Goal: Task Accomplishment & Management: Use online tool/utility

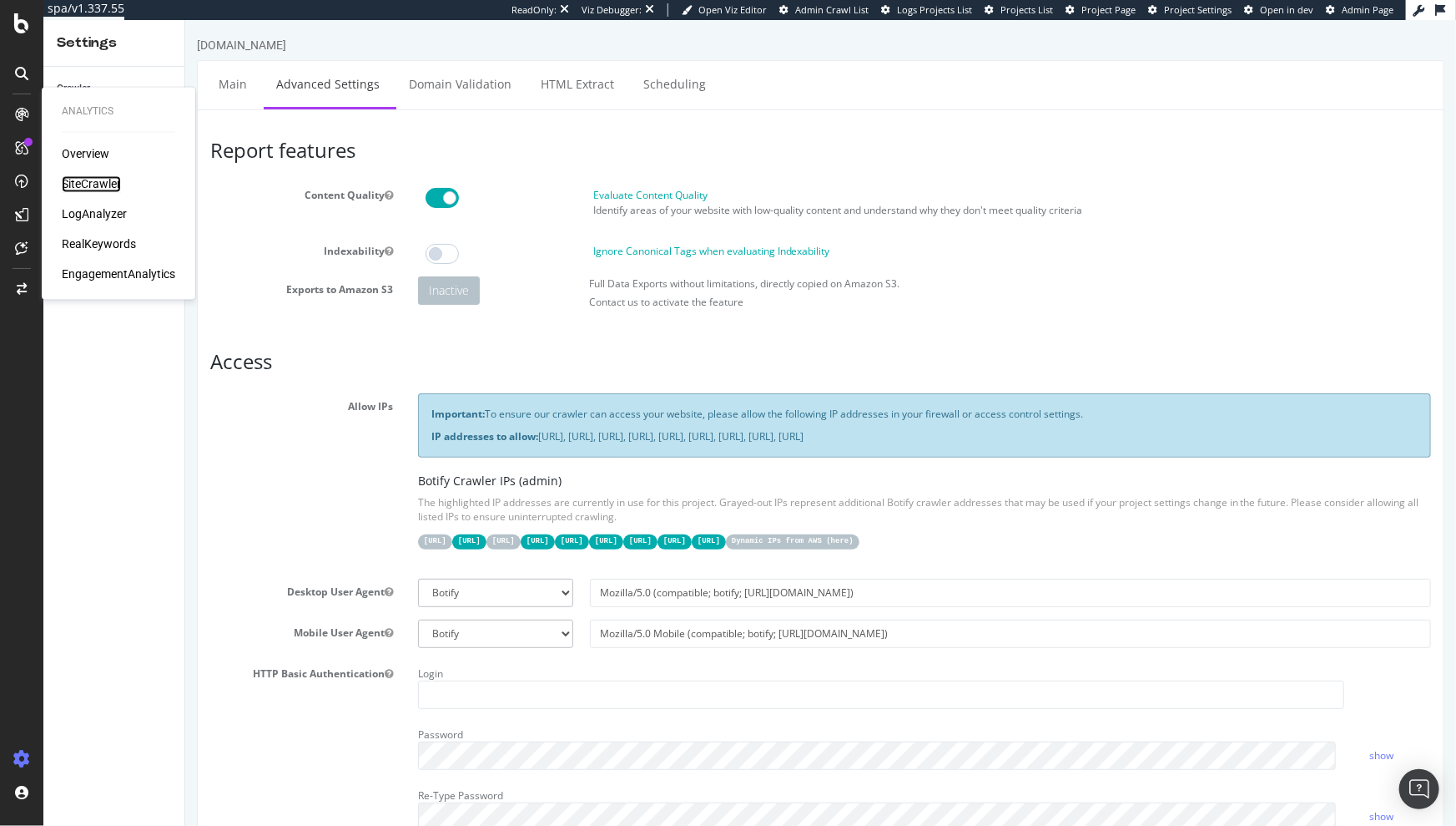
click at [75, 181] on div "SiteCrawler" at bounding box center [91, 184] width 60 height 17
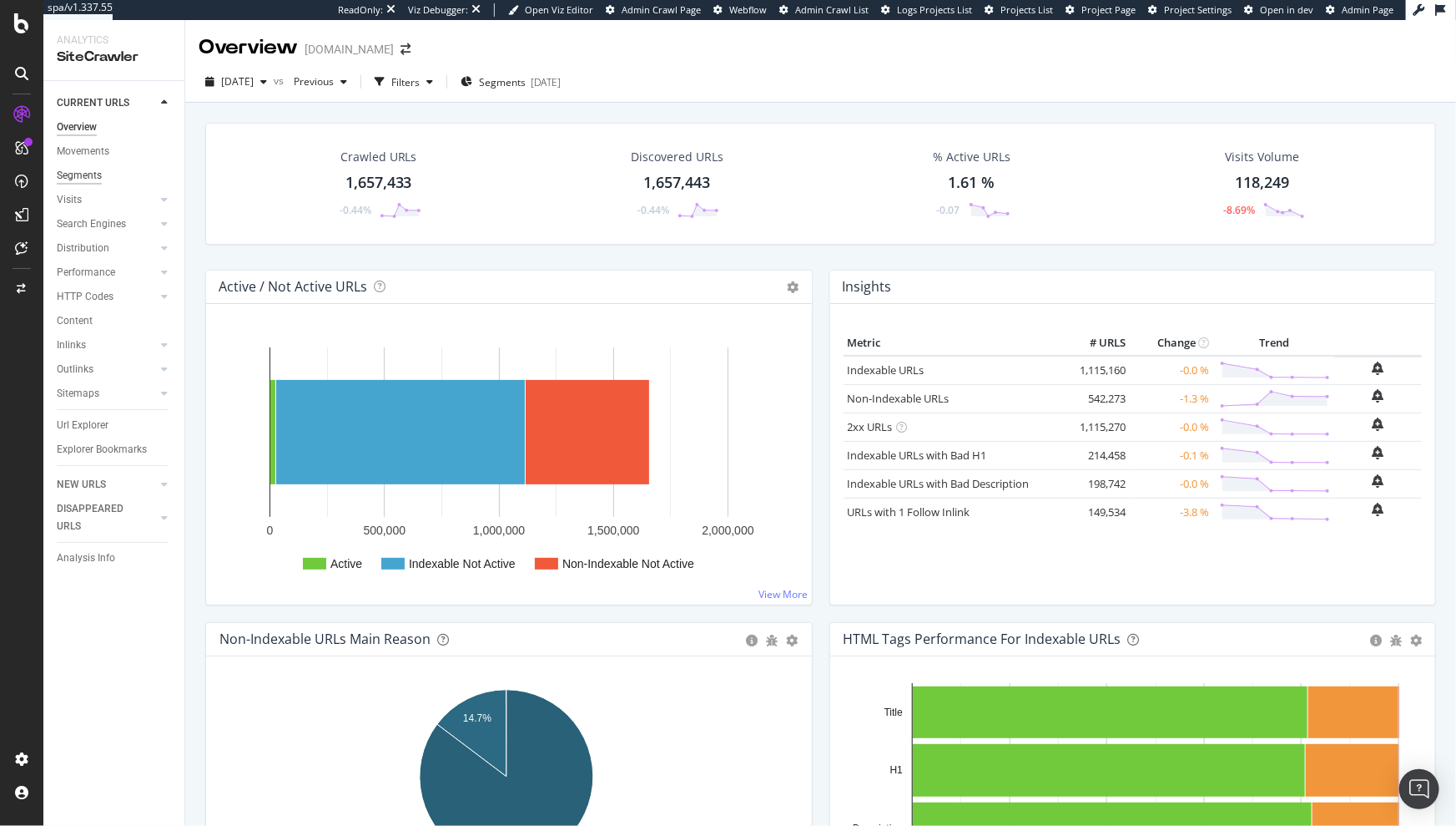
click at [89, 173] on div "Segments" at bounding box center [79, 175] width 45 height 18
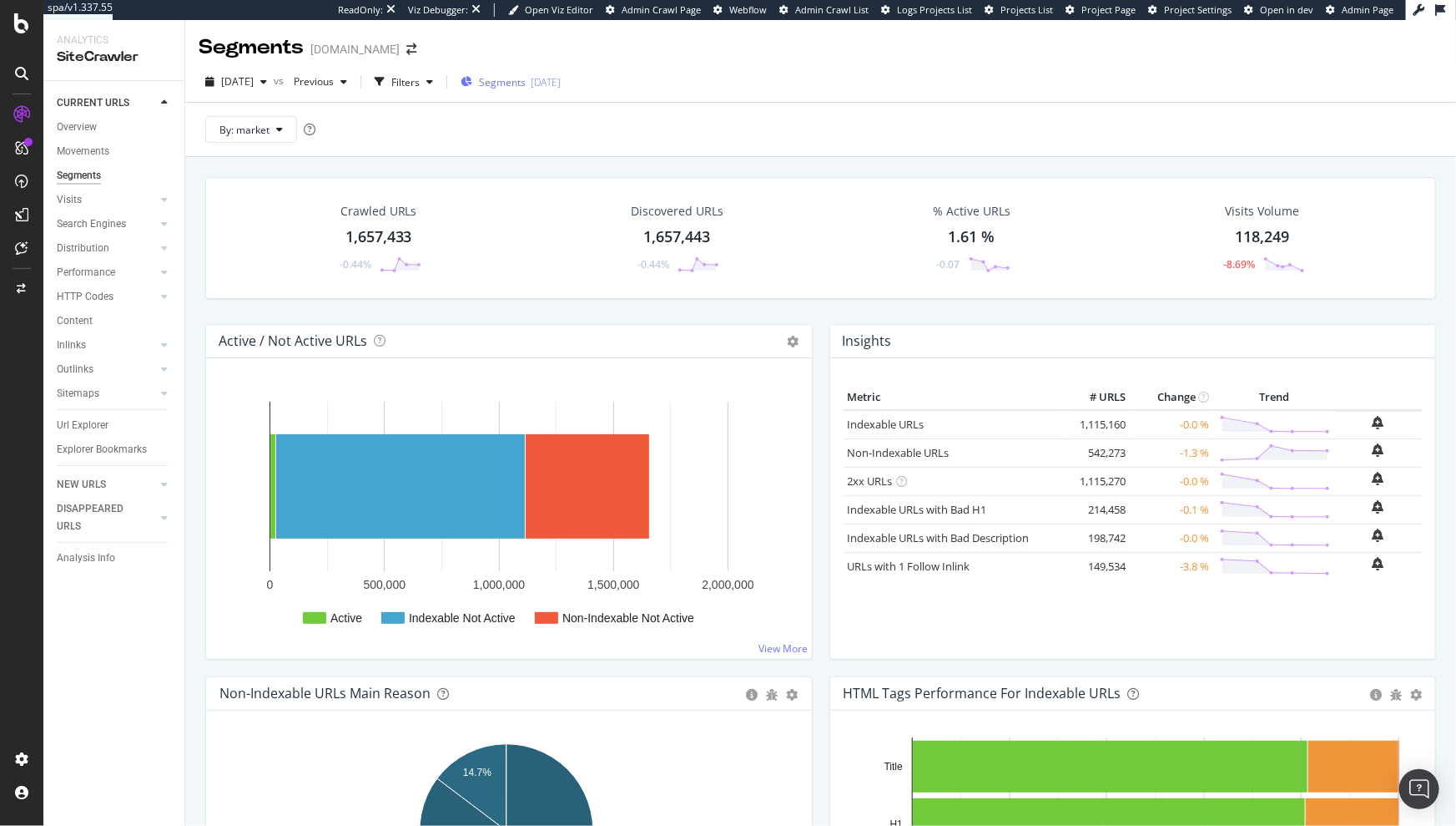
click at [558, 81] on div "Segments 2025-08-19" at bounding box center [511, 82] width 100 height 14
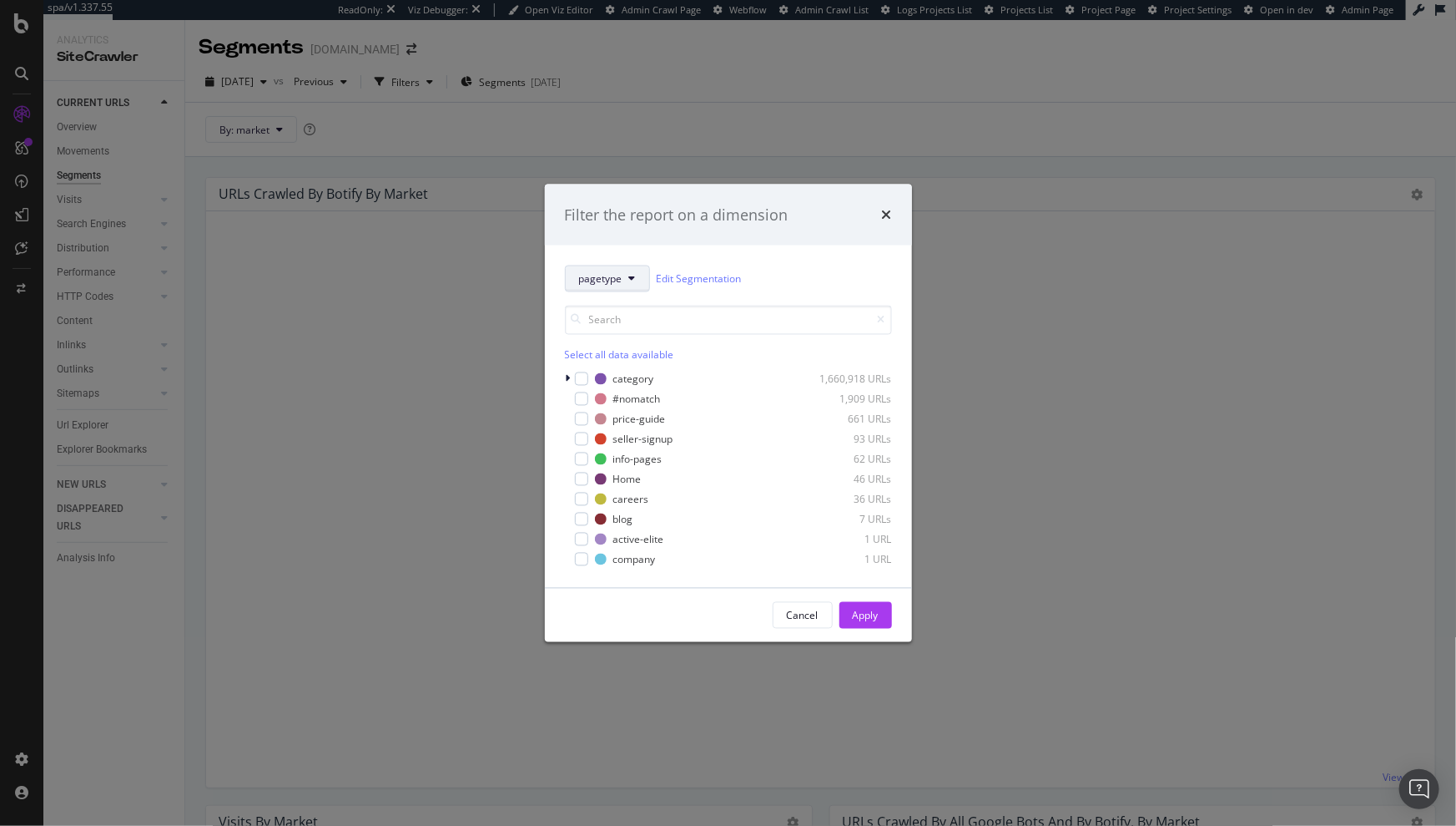
click at [620, 288] on button "pagetype" at bounding box center [607, 279] width 85 height 26
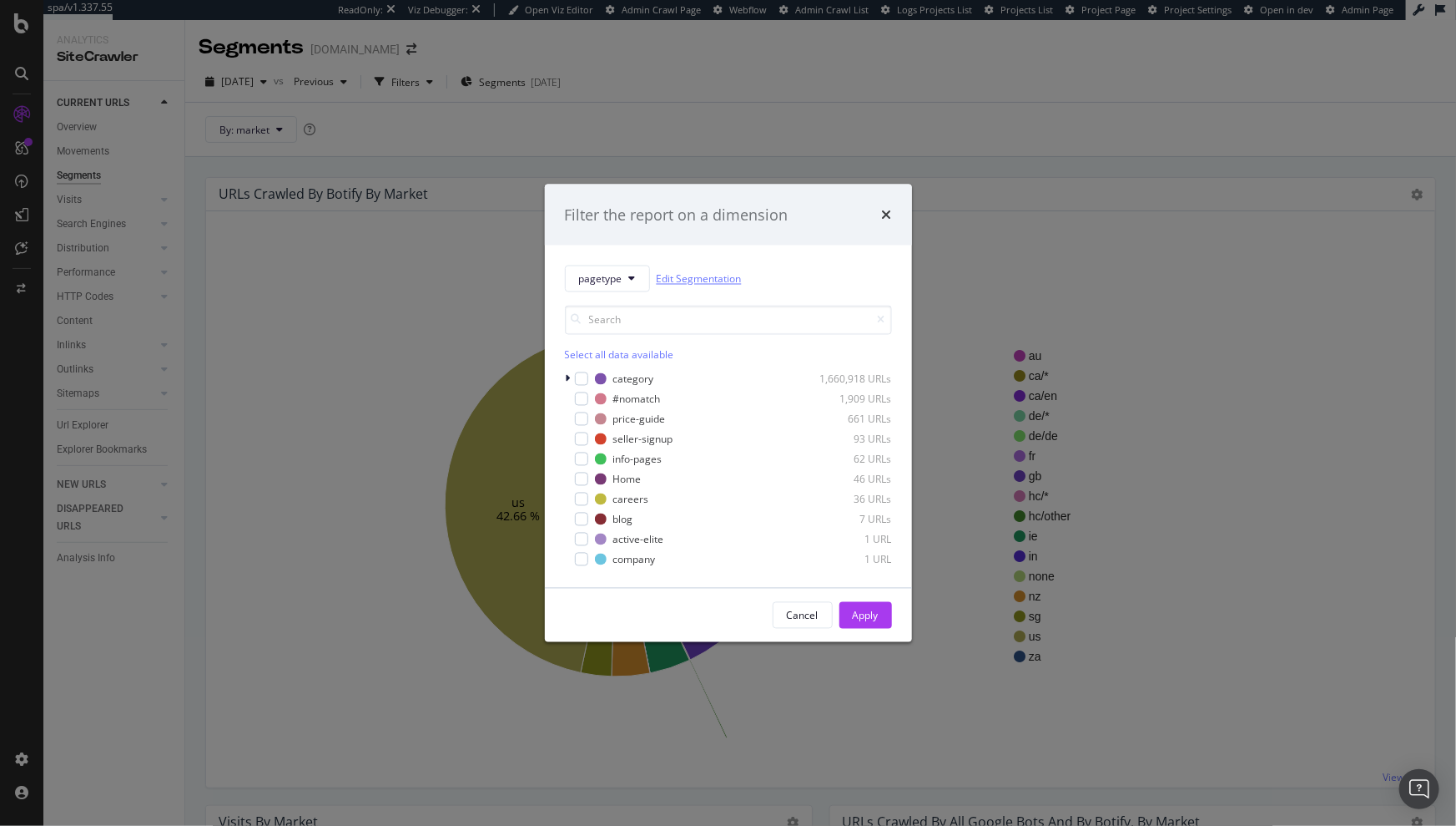
click at [694, 278] on link "Edit Segmentation" at bounding box center [699, 279] width 85 height 18
click at [885, 210] on icon "times" at bounding box center [886, 214] width 10 height 13
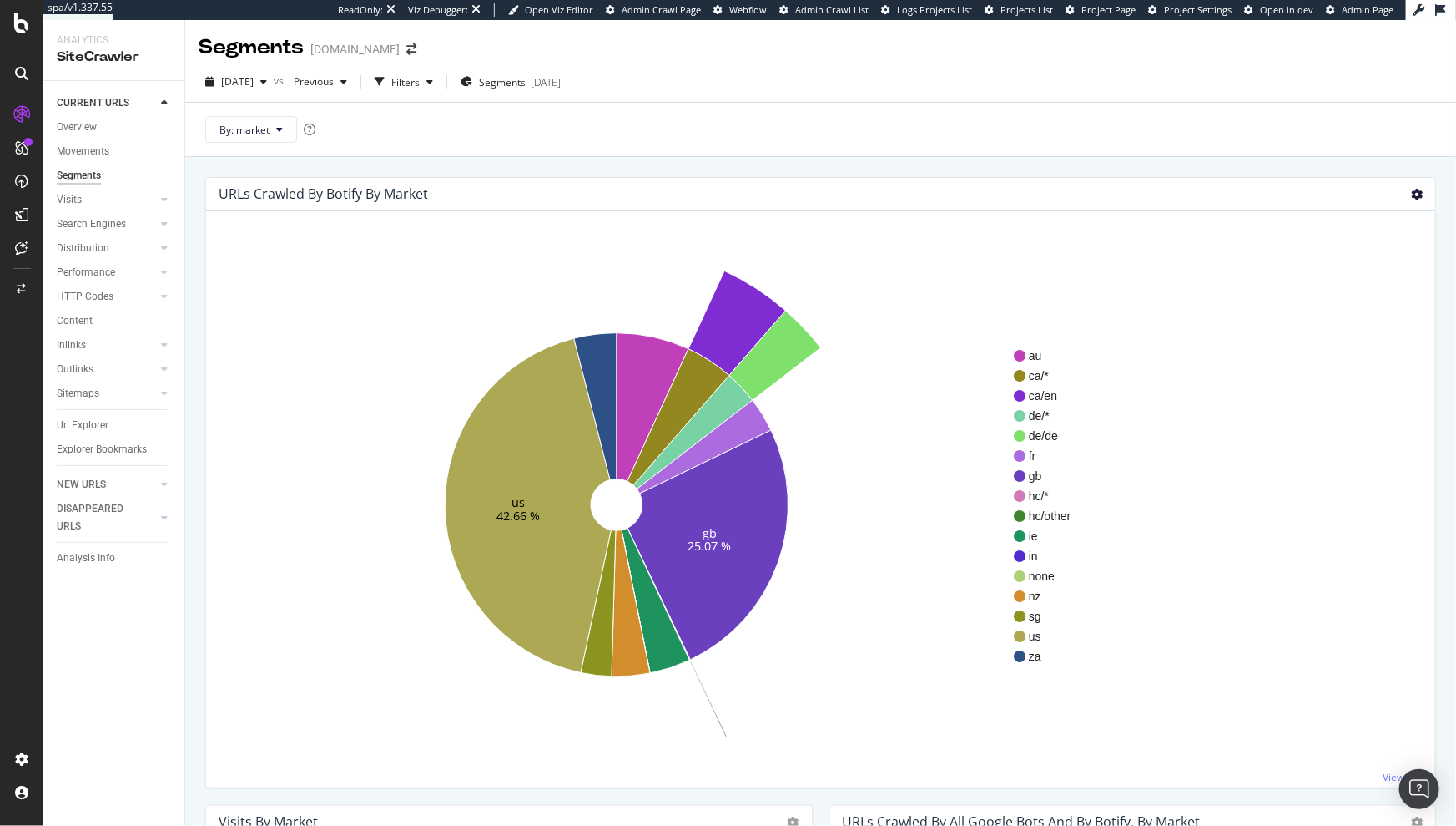
click at [969, 193] on icon at bounding box center [1417, 194] width 11 height 11
click at [969, 286] on span "Table" at bounding box center [1368, 285] width 133 height 23
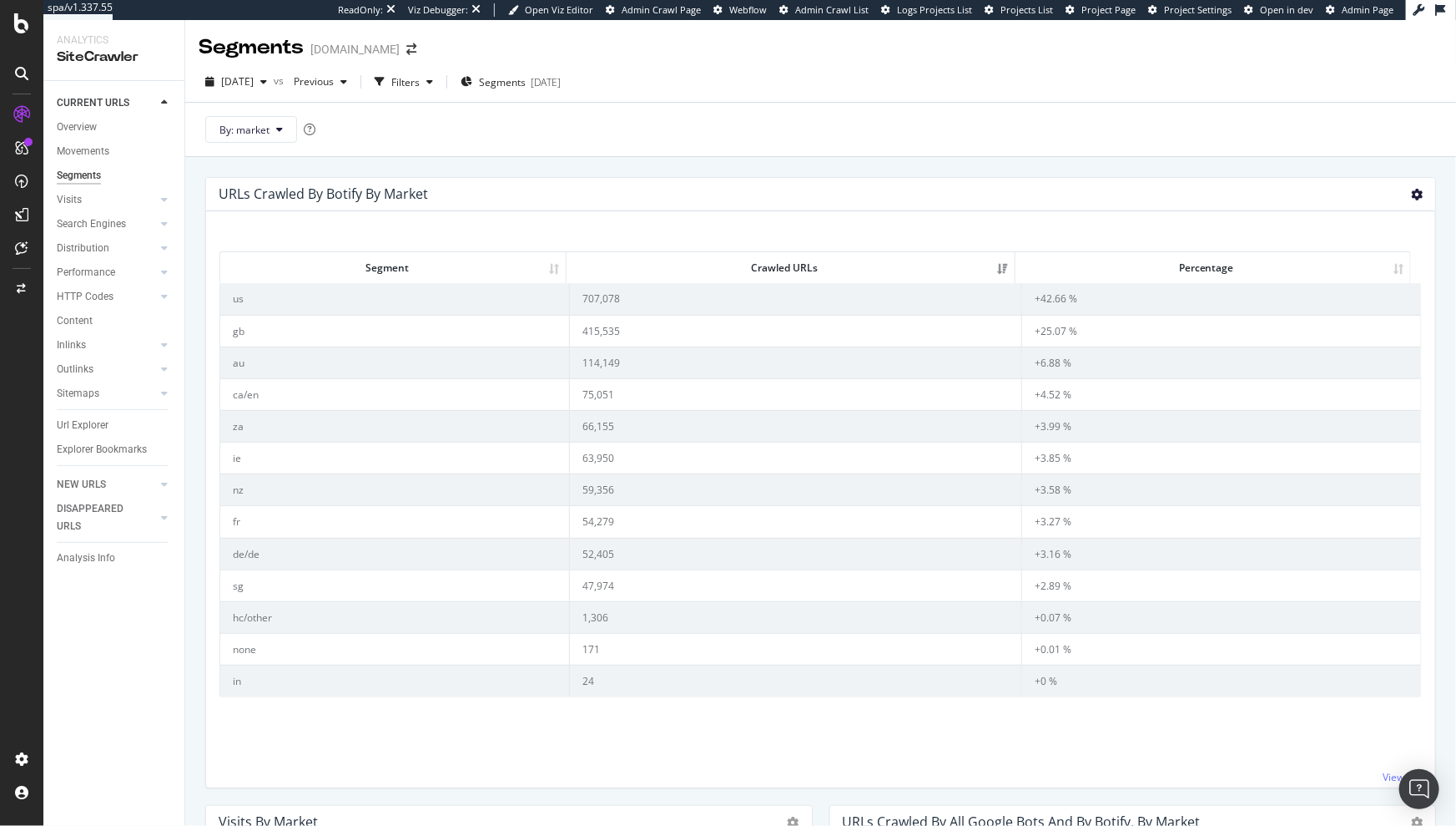
click at [969, 191] on icon at bounding box center [1417, 194] width 11 height 11
click at [969, 248] on span "Treemap" at bounding box center [1368, 254] width 133 height 23
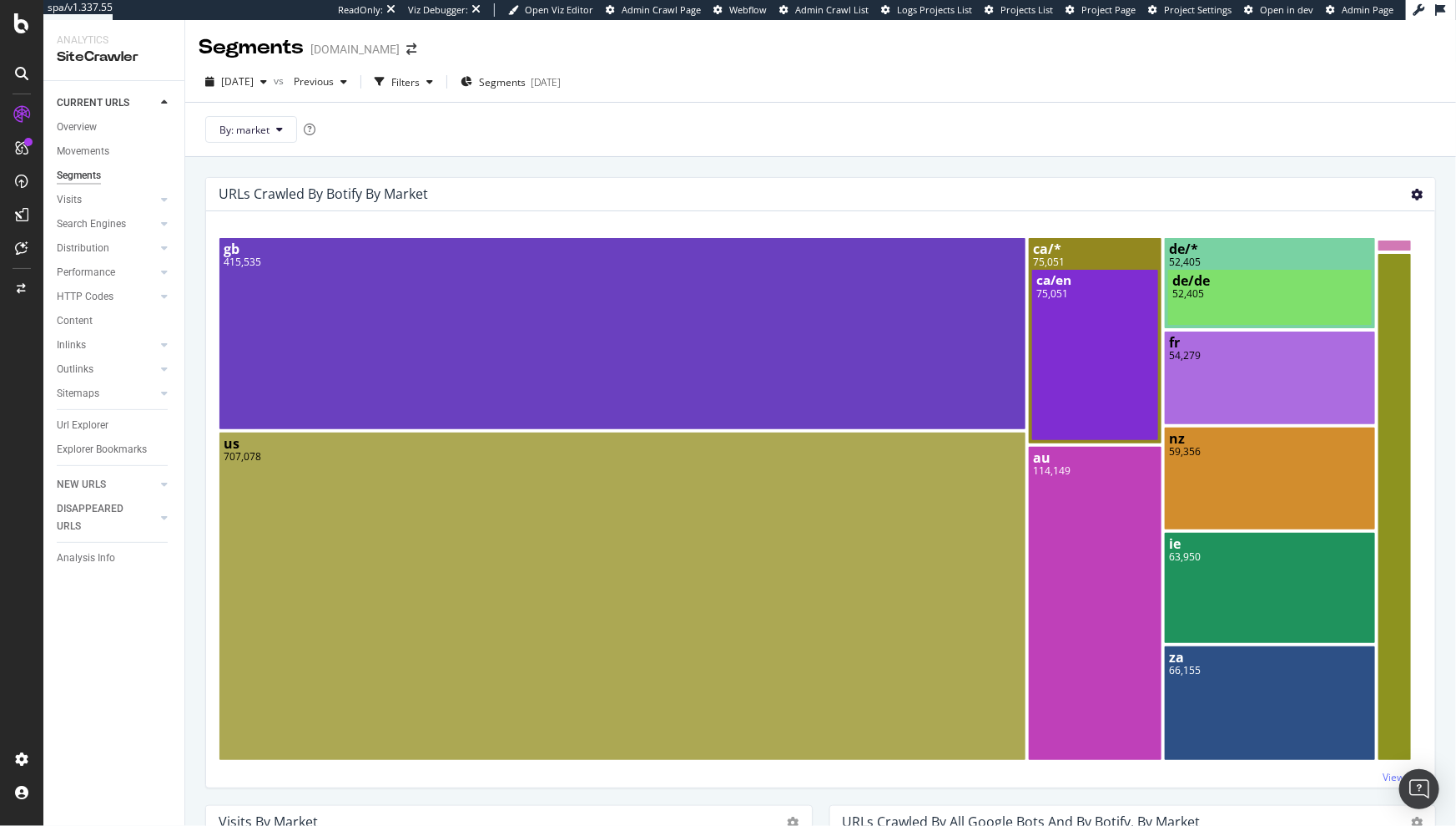
click at [969, 192] on icon at bounding box center [1417, 194] width 11 height 11
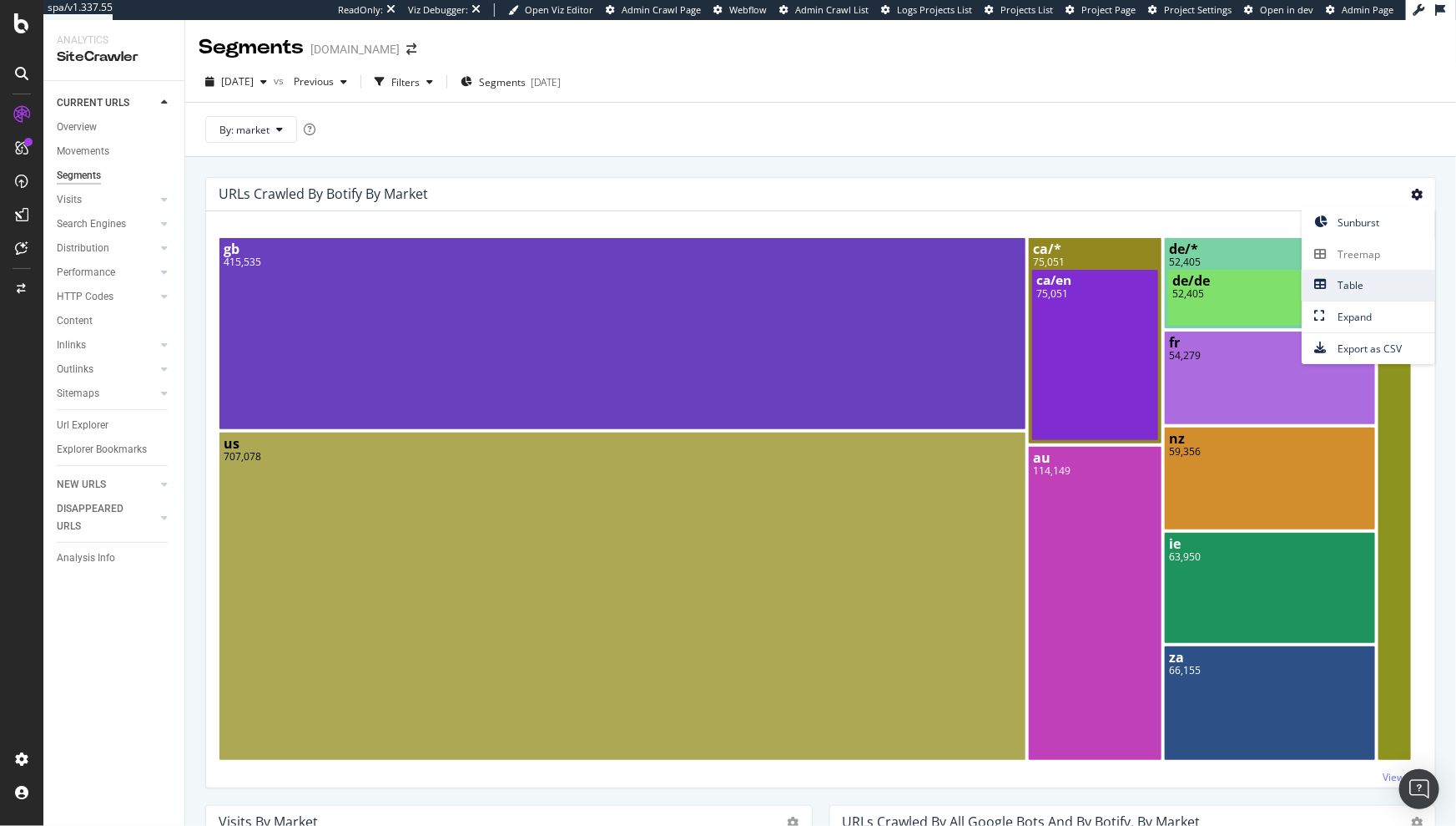
click at [969, 280] on span "Table" at bounding box center [1368, 285] width 133 height 23
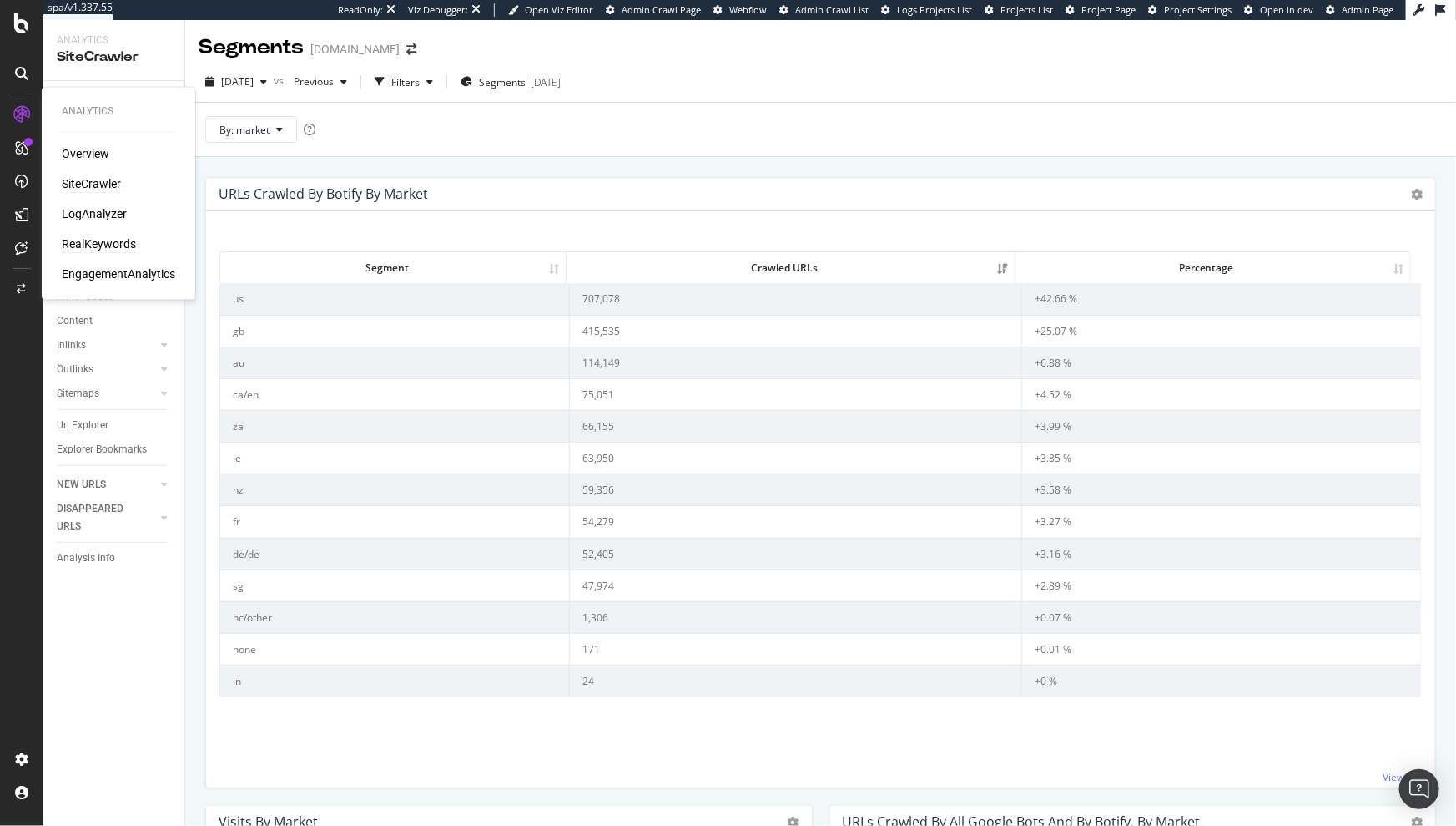
click at [85, 237] on div "RealKeywords" at bounding box center [98, 244] width 75 height 17
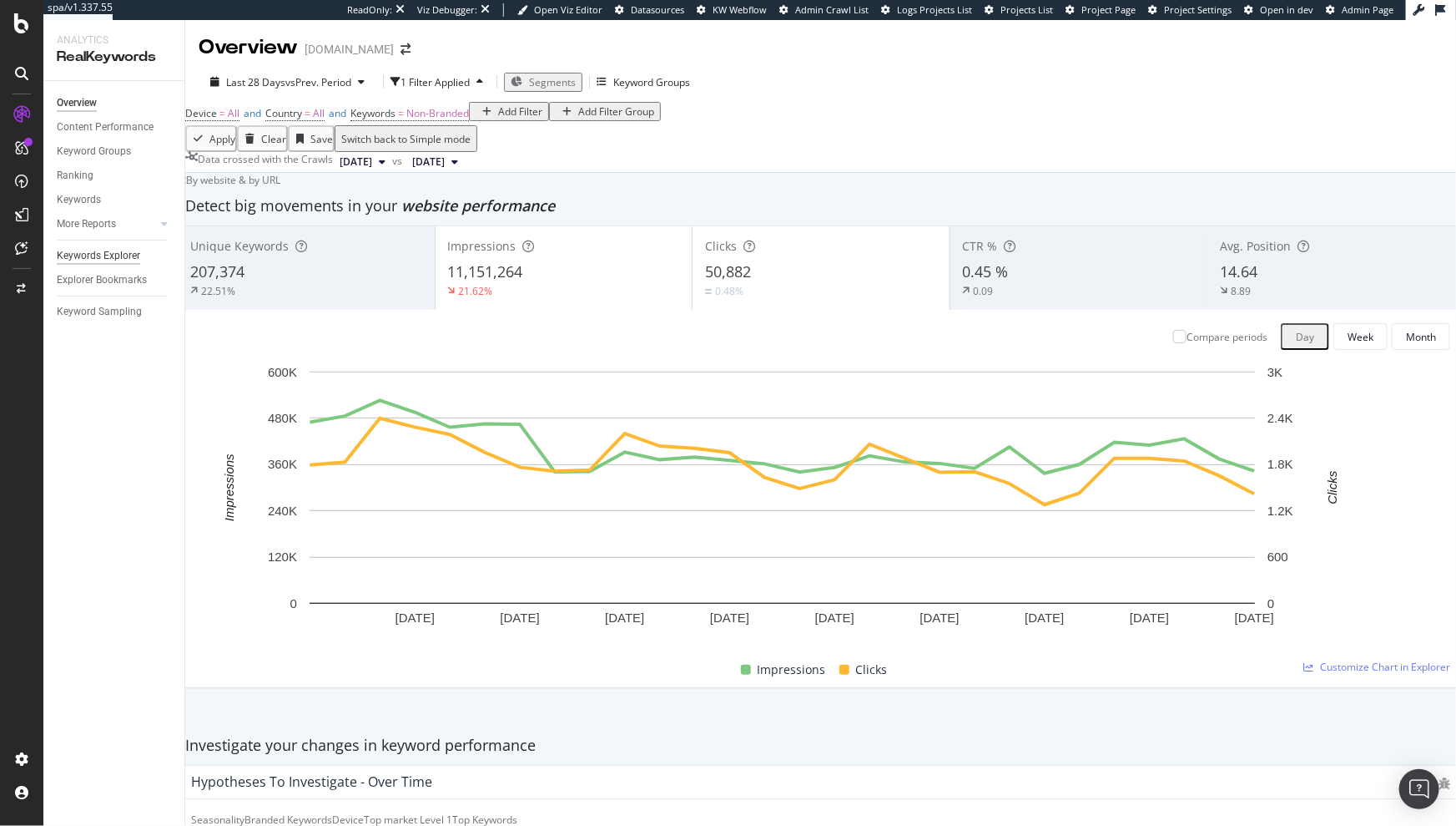
click at [108, 260] on div "Keywords Explorer" at bounding box center [98, 256] width 83 height 18
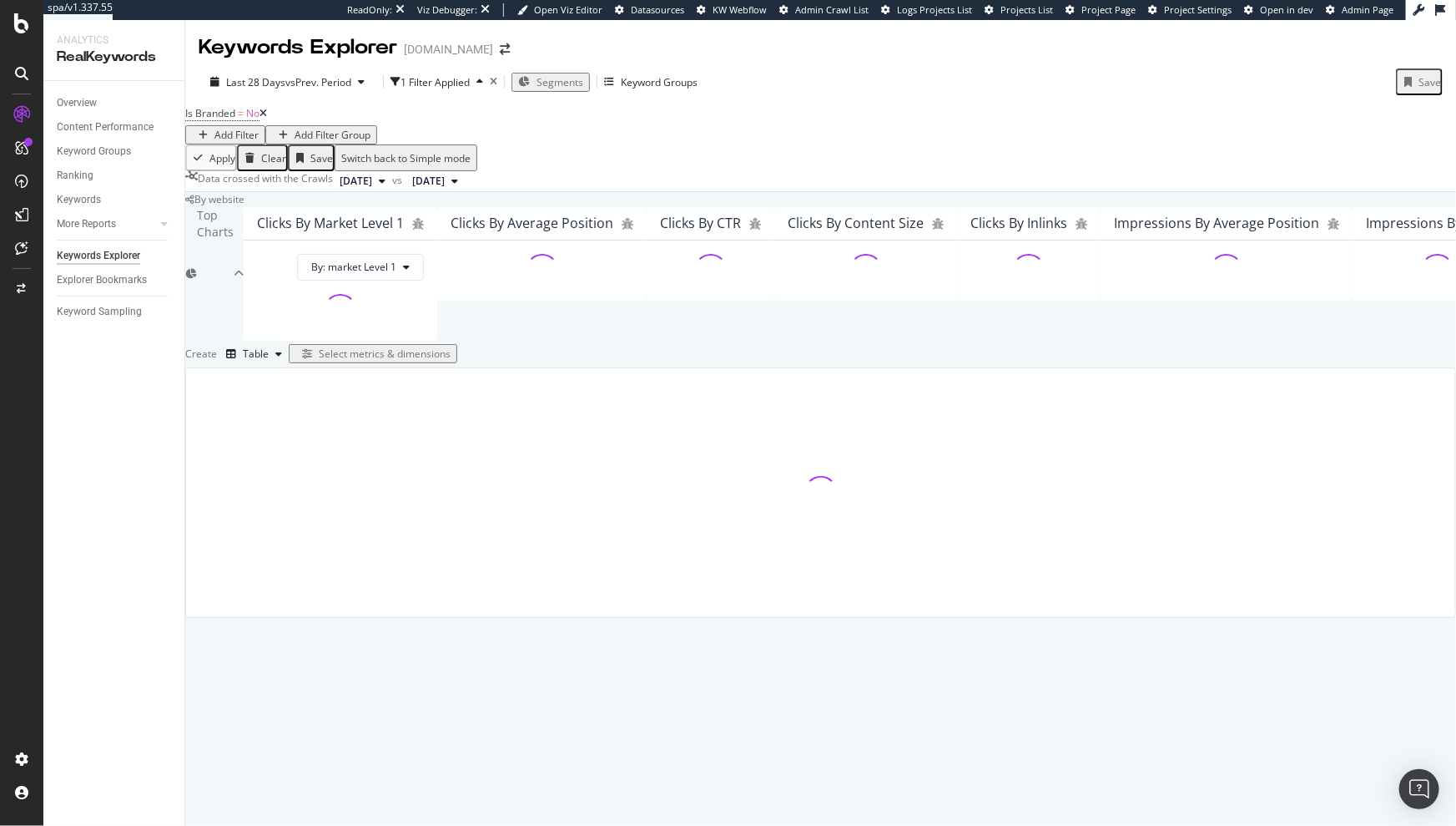
click at [267, 118] on icon at bounding box center [263, 113] width 8 height 10
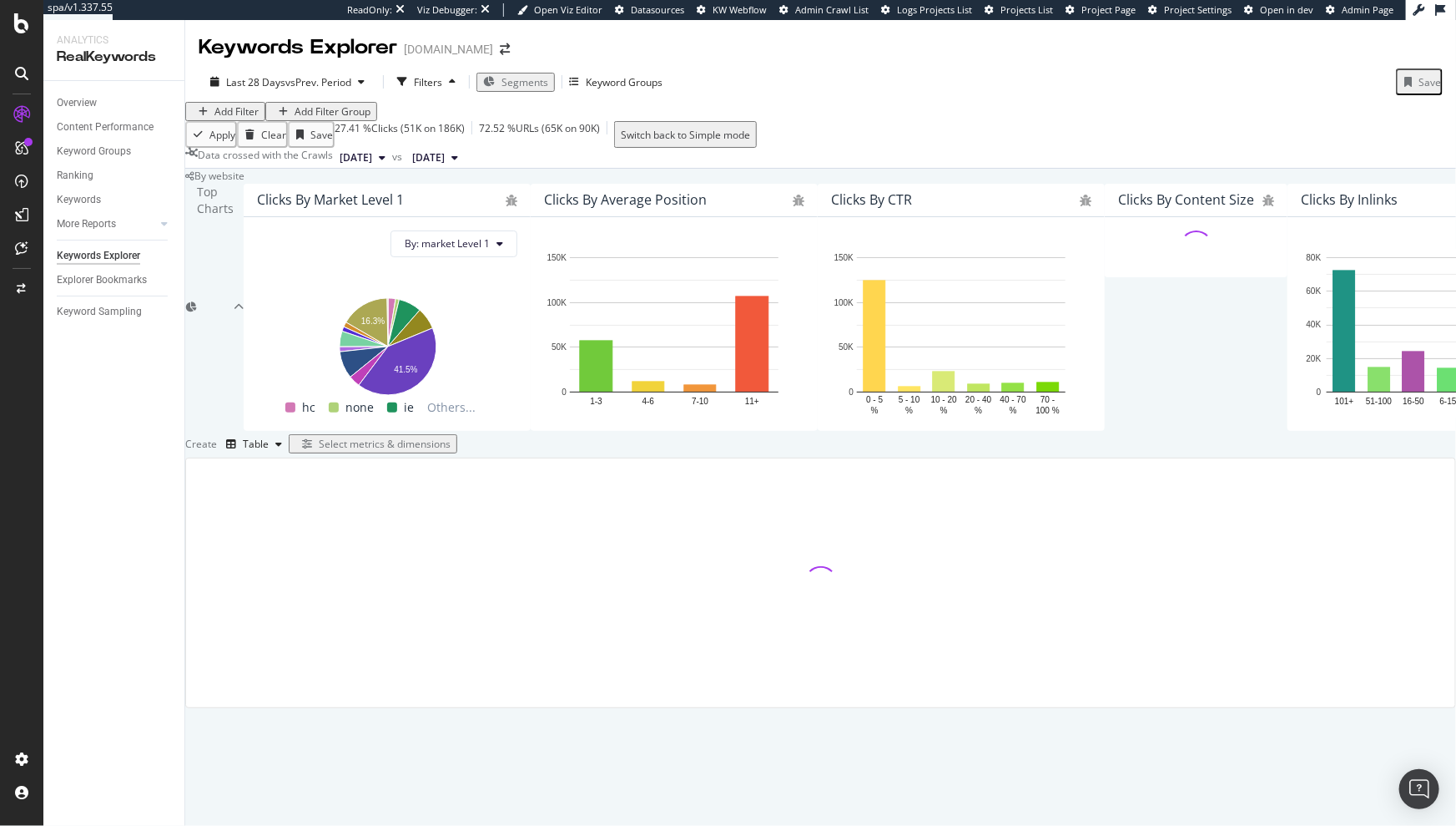
click at [242, 118] on div "Add Filter" at bounding box center [237, 111] width 44 height 14
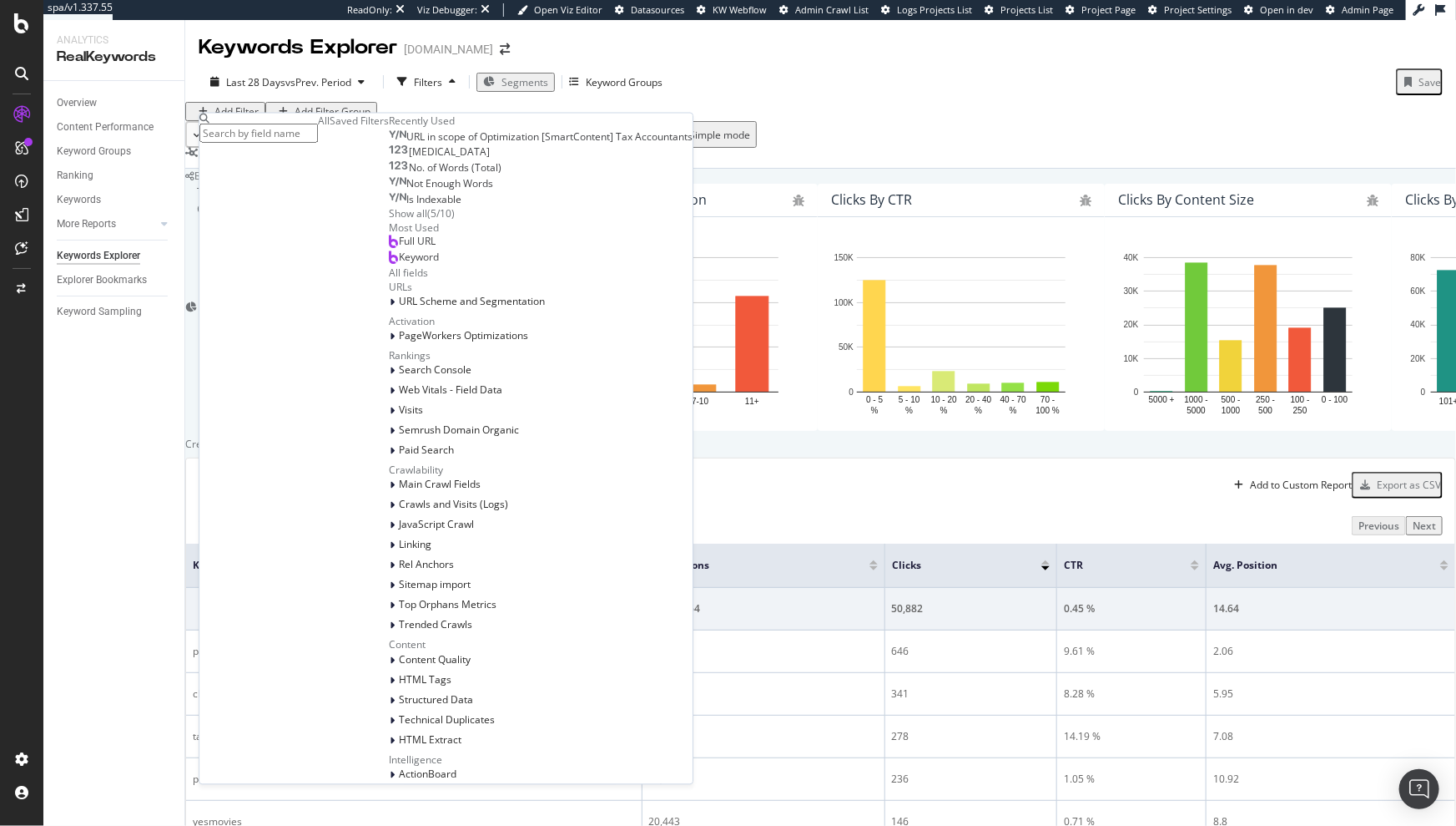
click at [791, 148] on div "Apply Clear Save 27.41 % Clicks ( 51K on 186K ) 72.52 % URLs ( 65K on 90K ) Swi…" at bounding box center [820, 134] width 1271 height 26
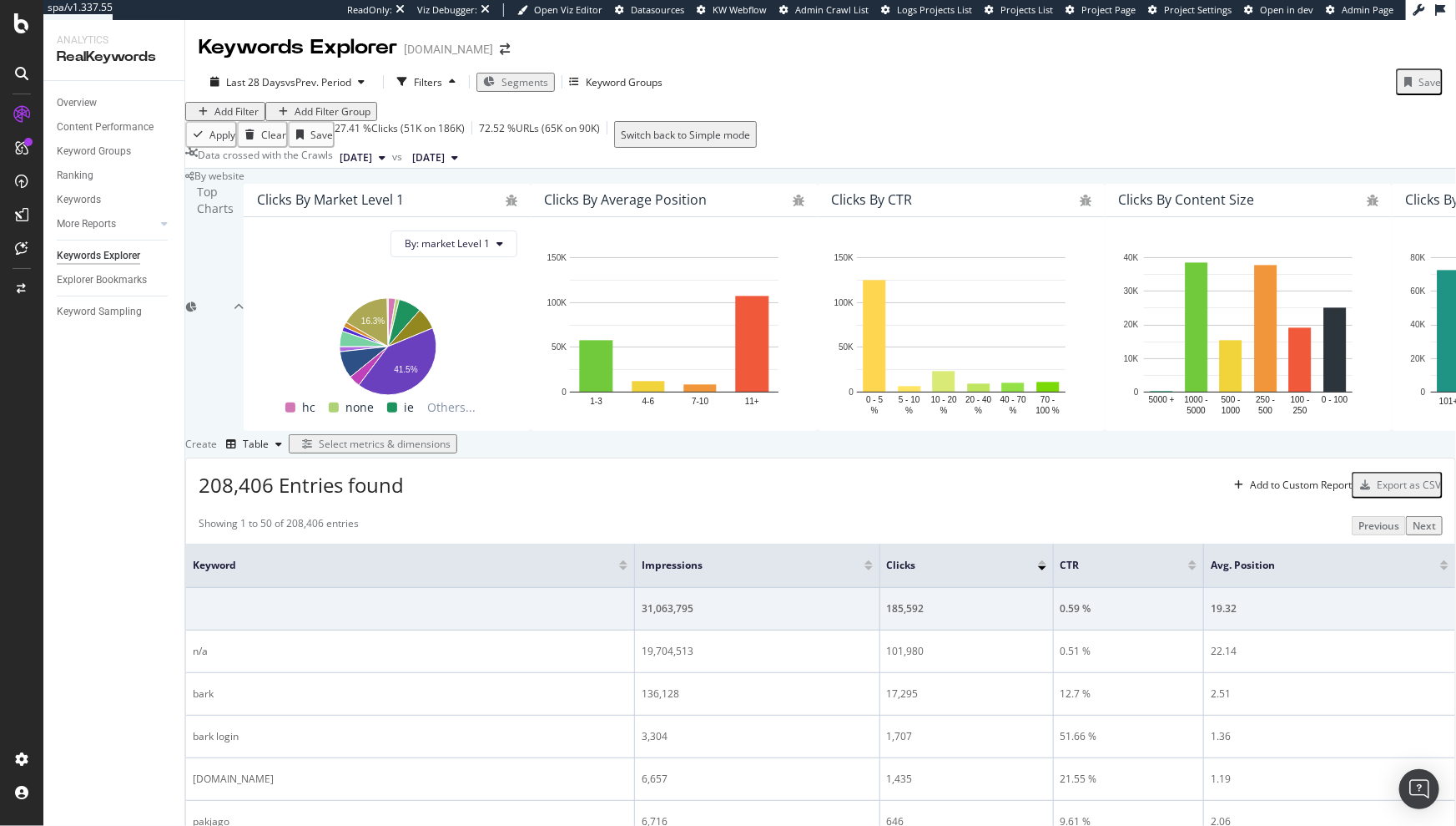
scroll to position [360, 0]
click at [969, 480] on div "Add to Custom Report" at bounding box center [1301, 484] width 102 height 10
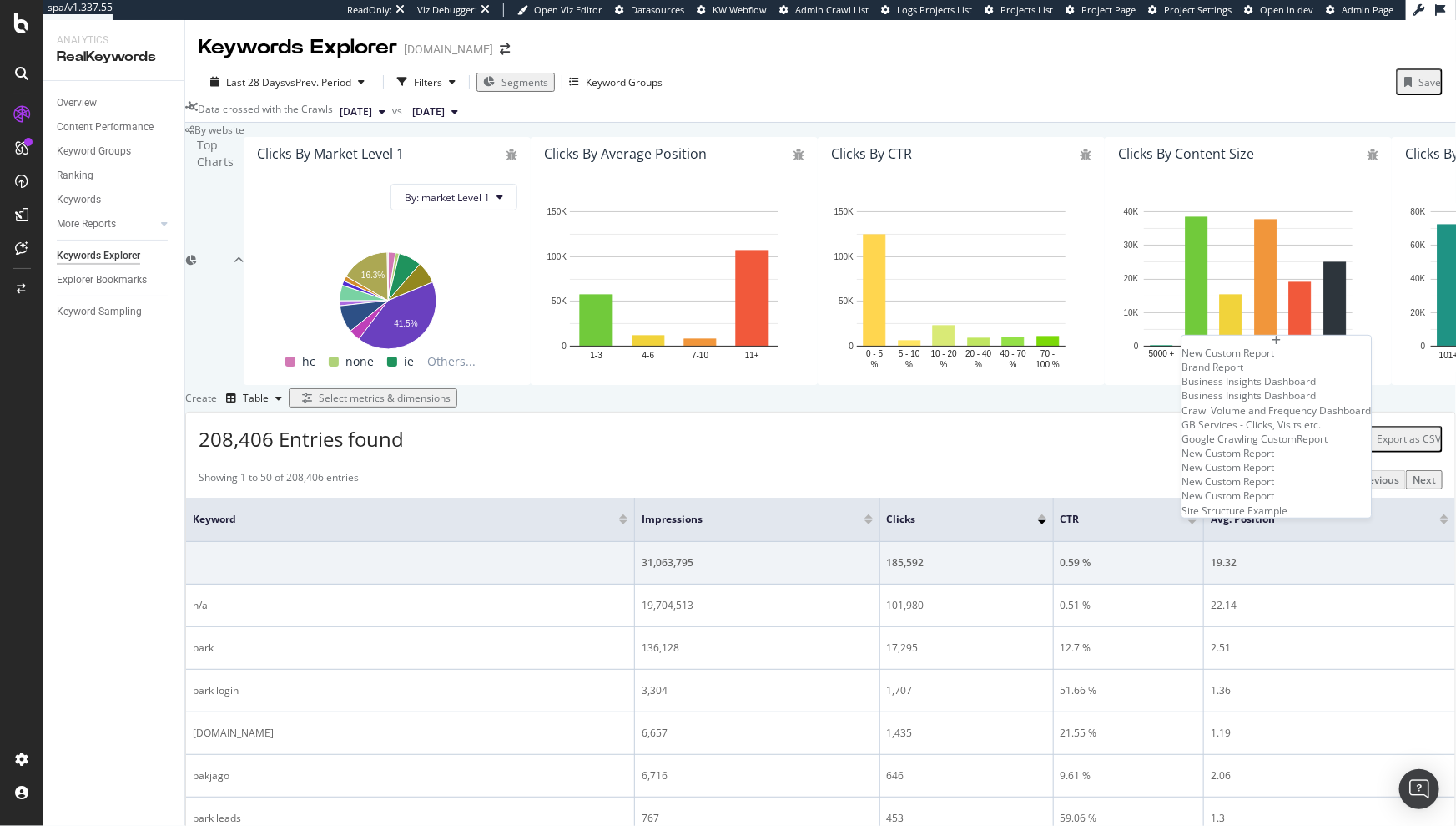
click at [969, 412] on div "208,406 Entries found Add to Custom Report Export as CSV" at bounding box center [820, 432] width 1269 height 41
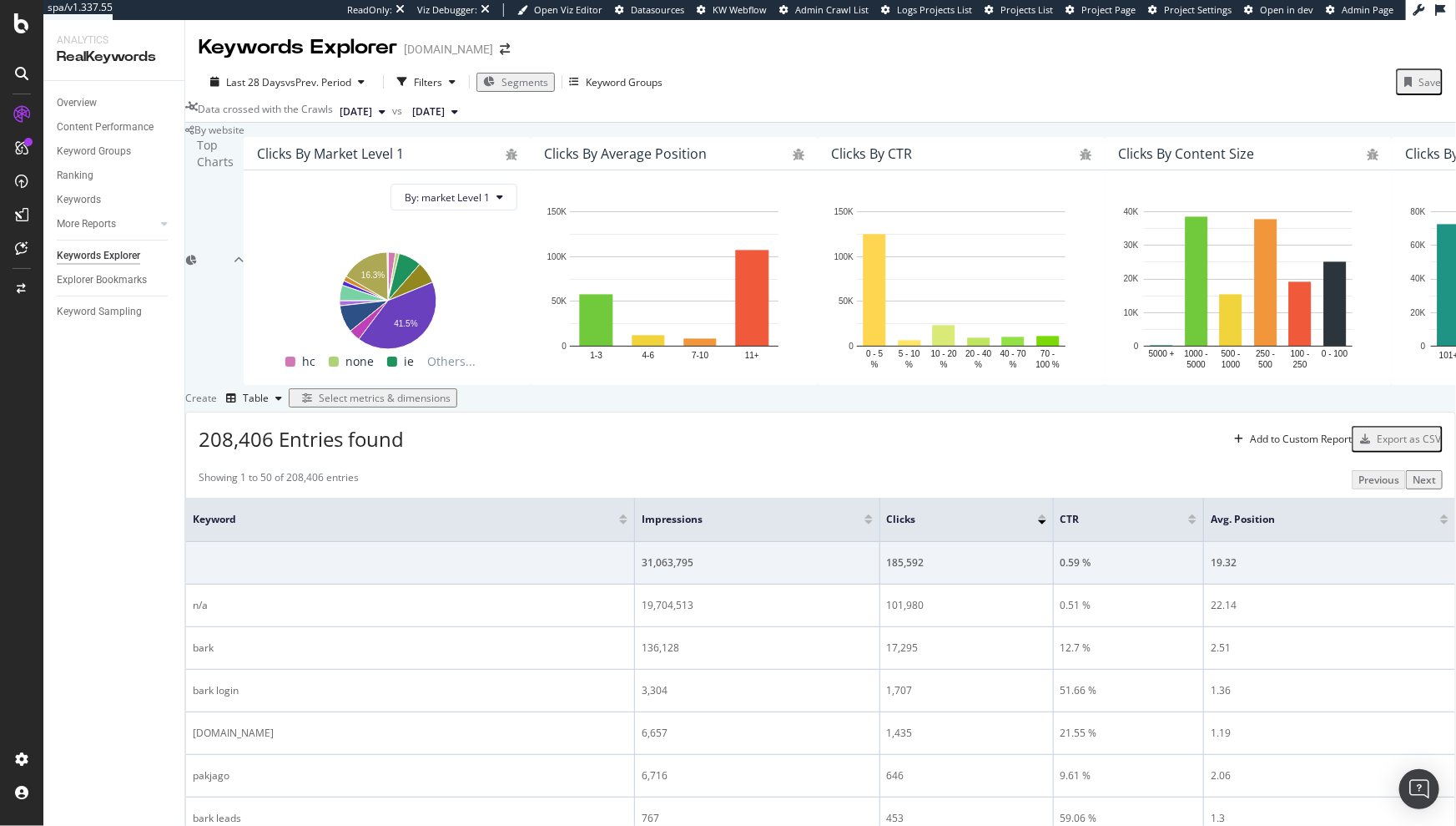
click at [451, 391] on div "Select metrics & dimensions" at bounding box center [373, 398] width 155 height 14
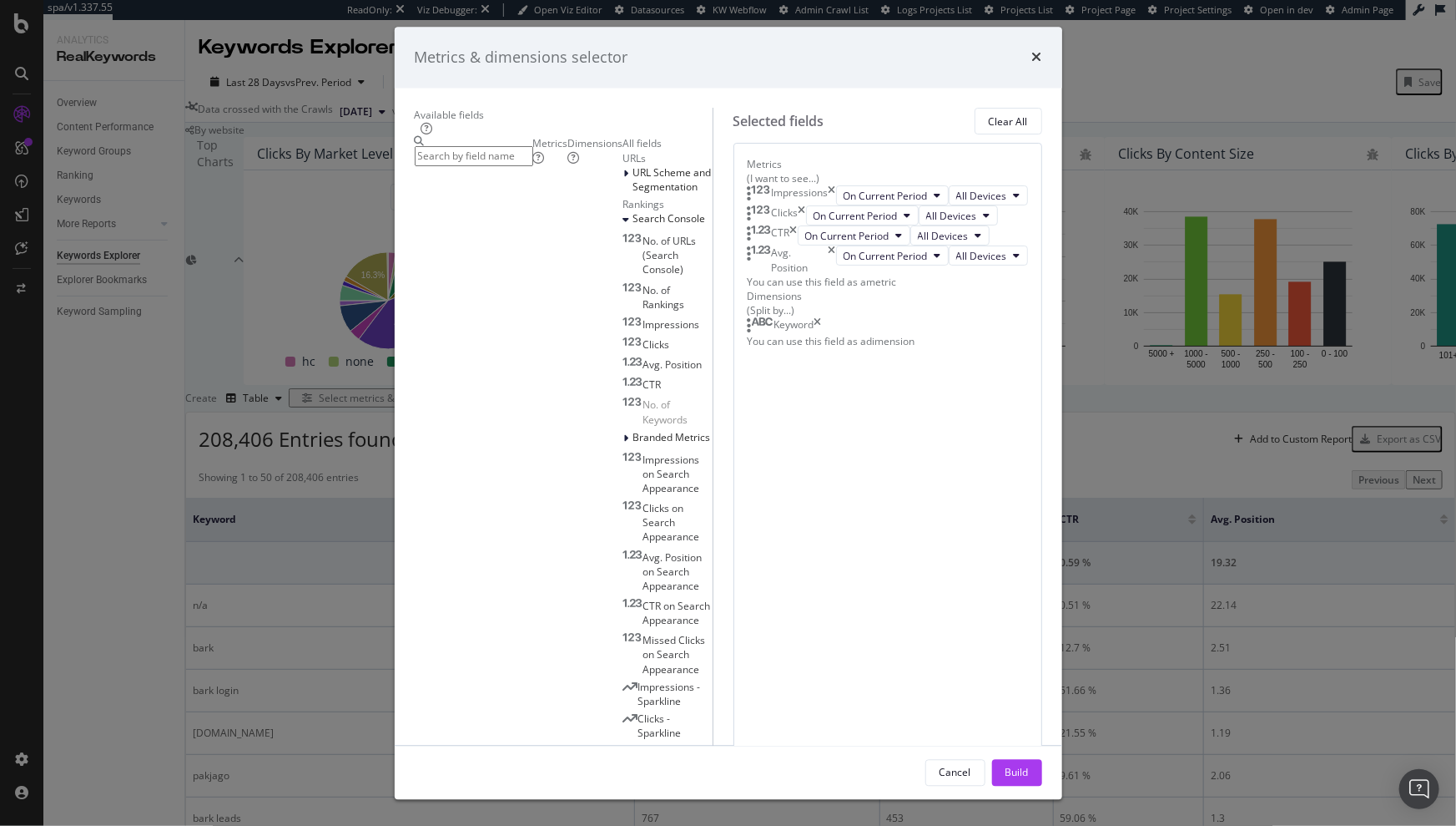
click at [836, 206] on icon "times" at bounding box center [832, 196] width 8 height 20
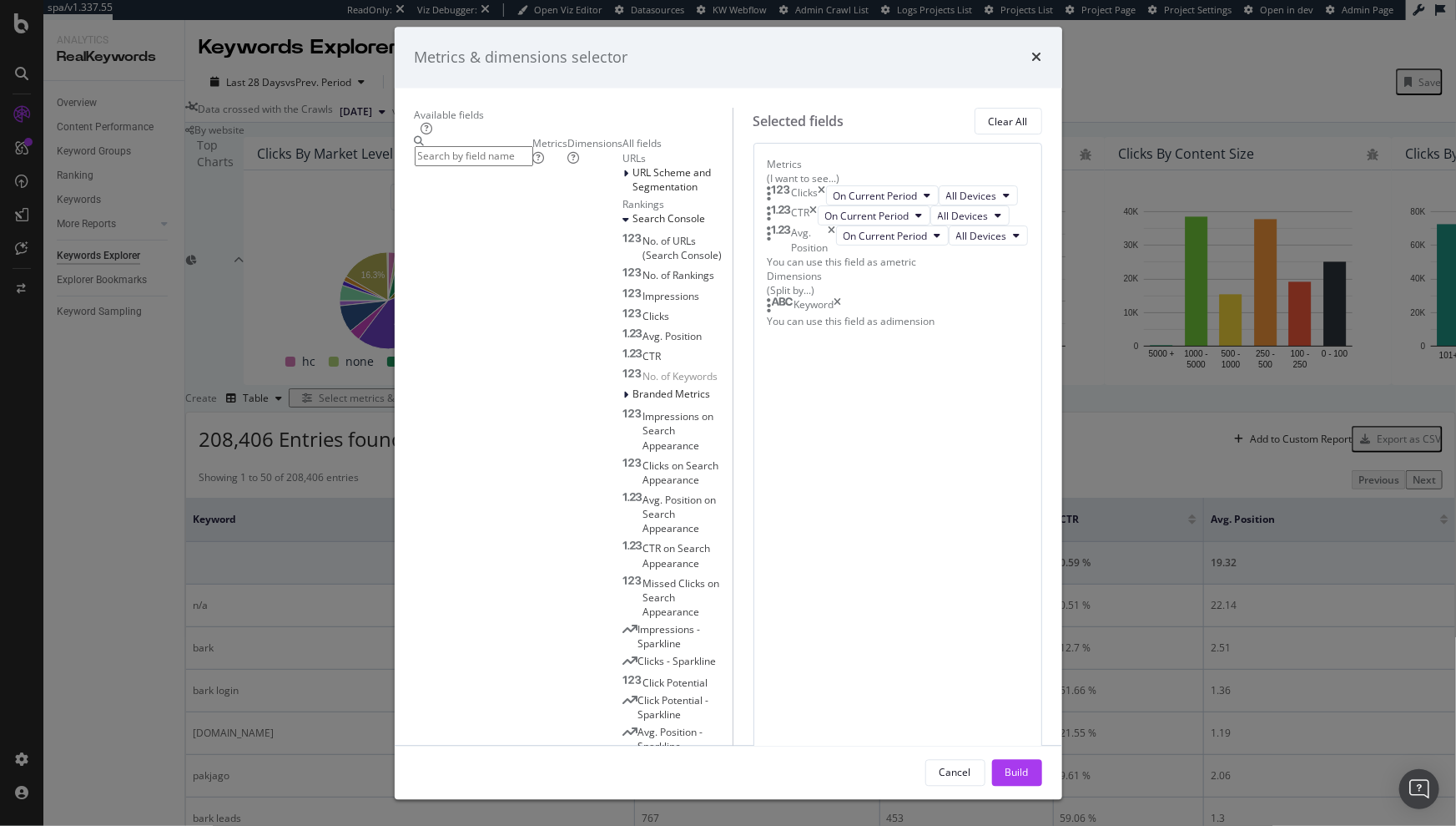
click at [827, 206] on icon "times" at bounding box center [822, 196] width 8 height 20
click at [818, 206] on icon "times" at bounding box center [813, 196] width 8 height 20
click at [836, 215] on icon "times" at bounding box center [832, 200] width 8 height 28
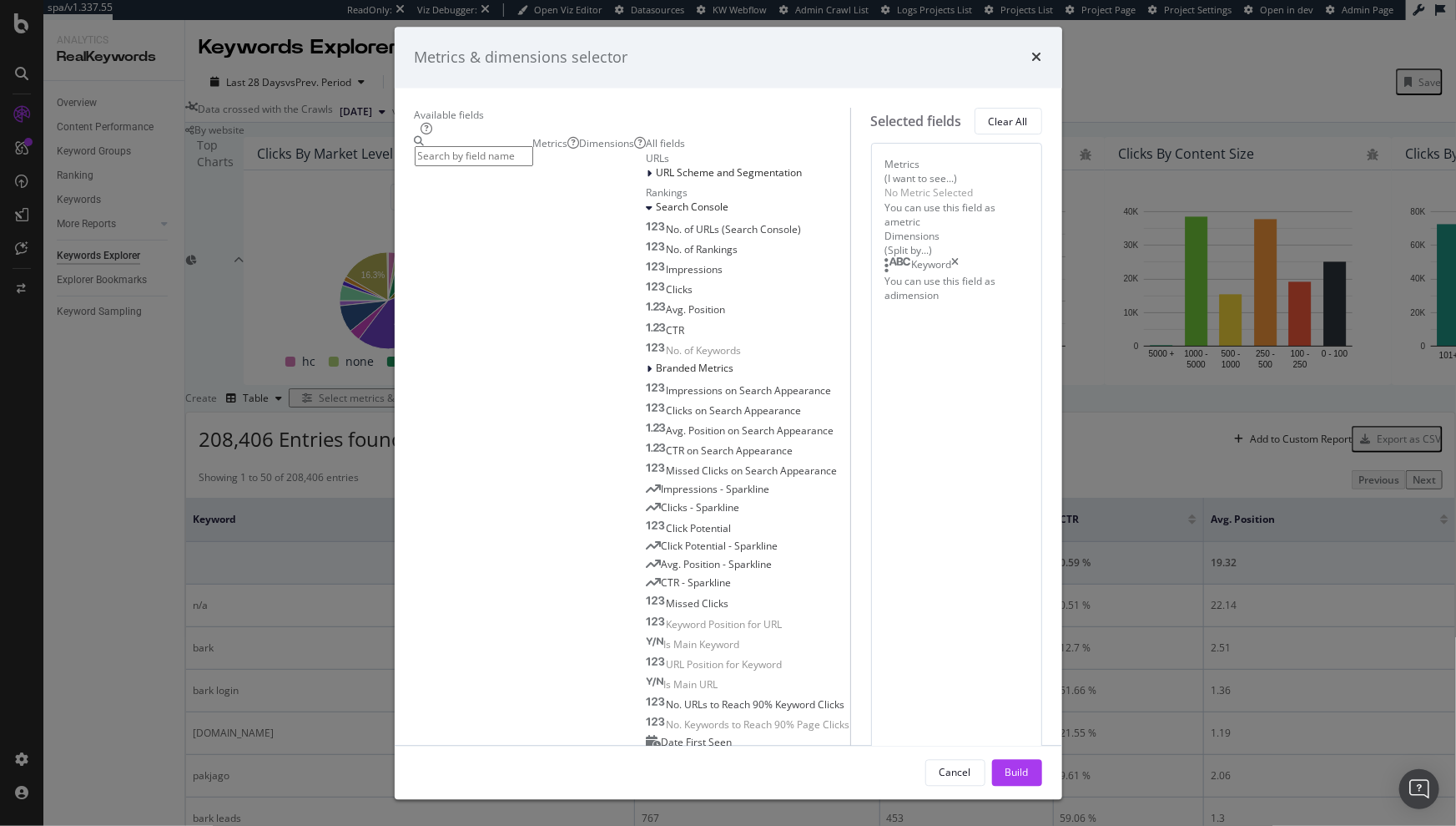
click at [960, 274] on icon "times" at bounding box center [955, 266] width 8 height 17
click at [466, 166] on input "modal" at bounding box center [473, 157] width 118 height 19
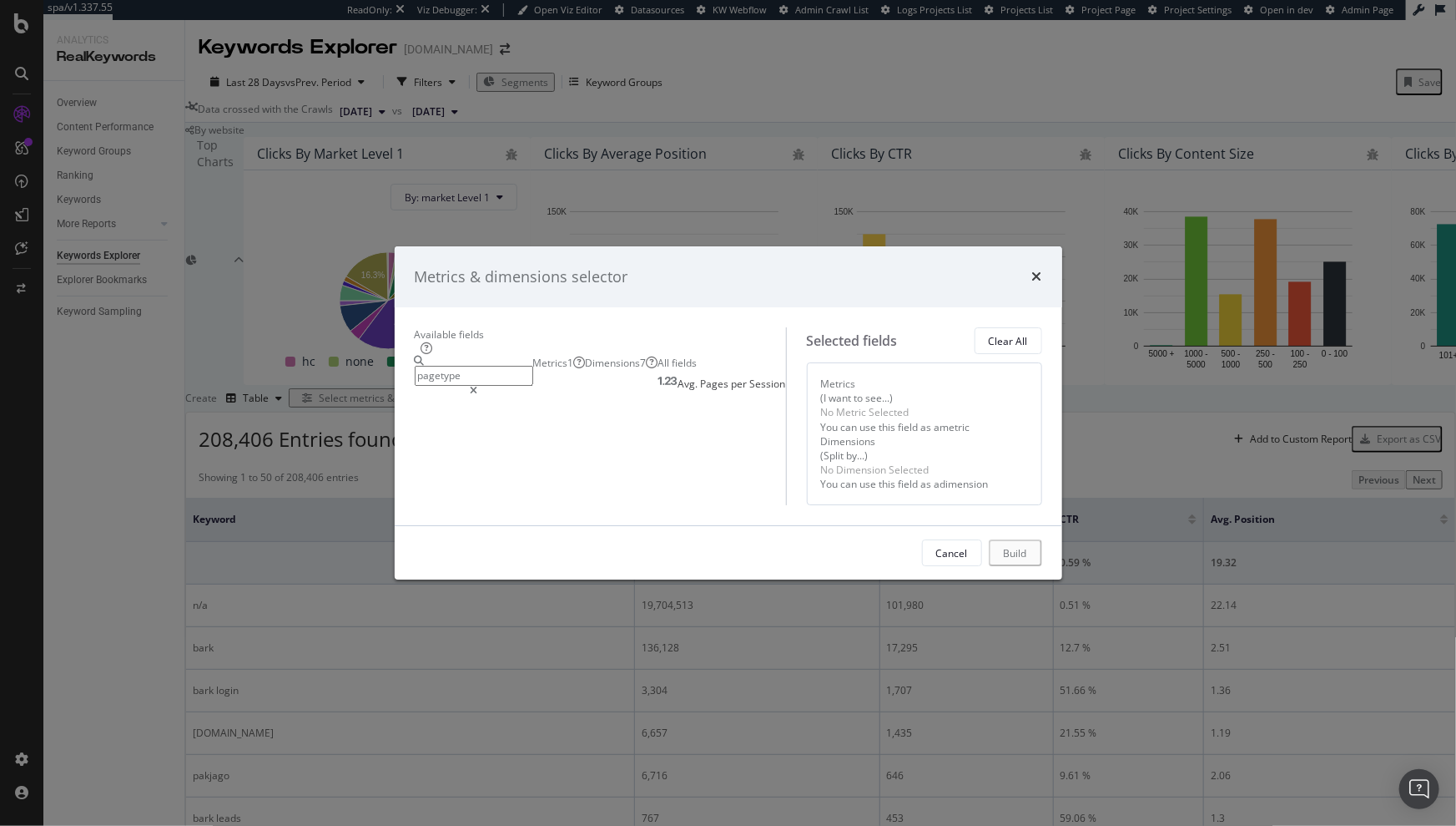
click at [586, 357] on div "Dimensions 7" at bounding box center [621, 364] width 73 height 14
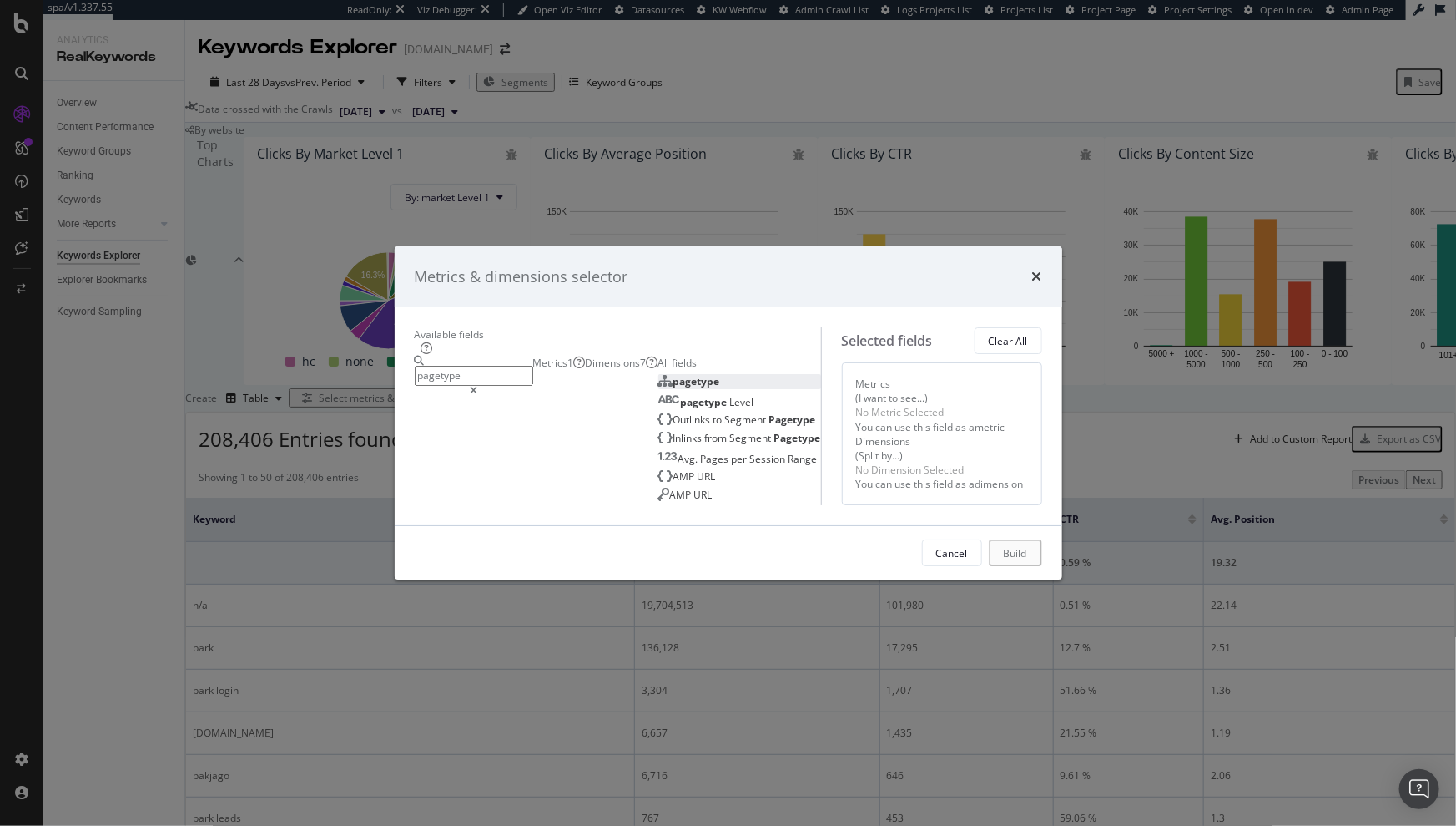
click at [673, 374] on span "pagetype" at bounding box center [696, 381] width 46 height 14
click at [658, 393] on div "pagetype Level" at bounding box center [706, 400] width 96 height 14
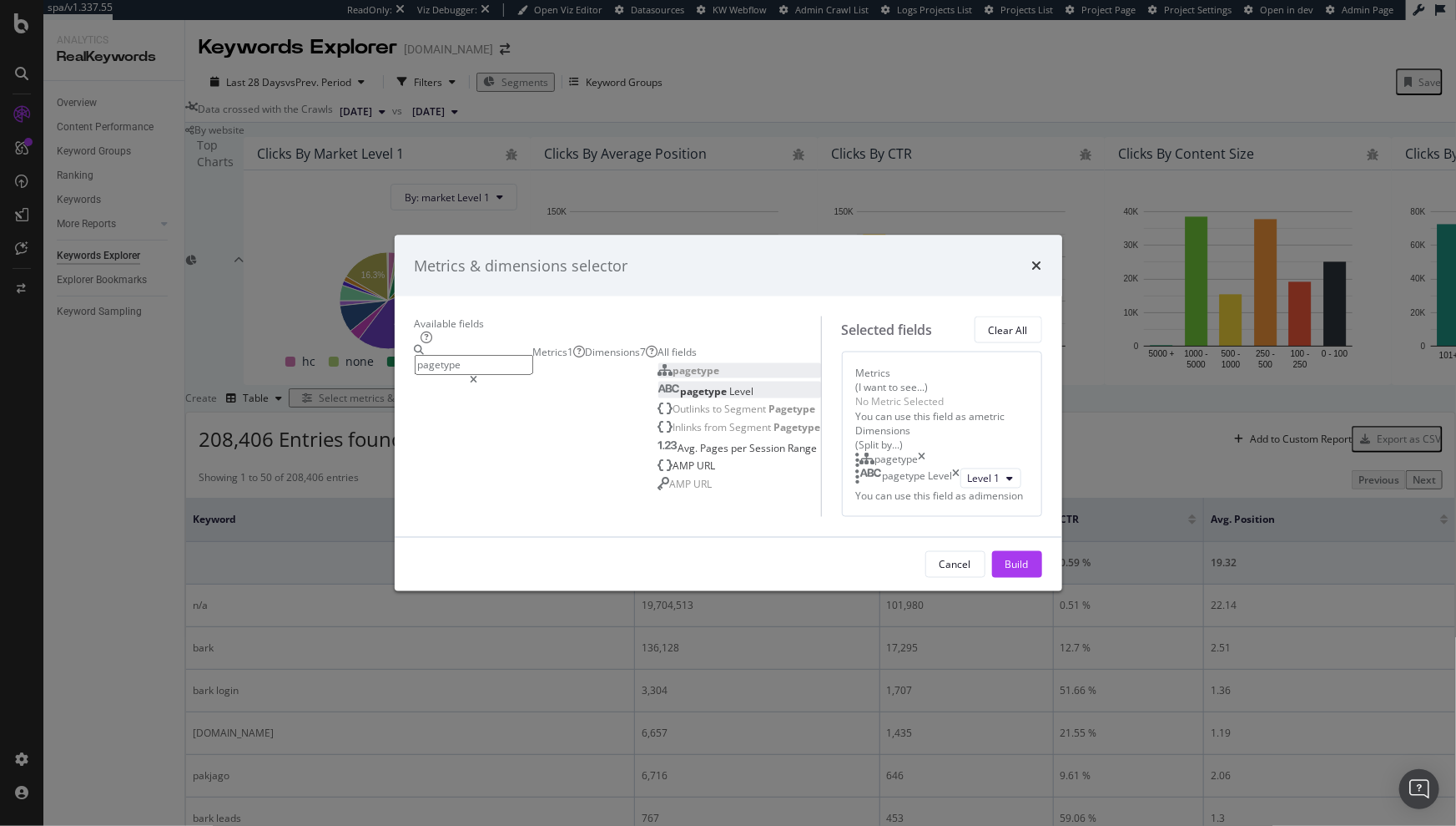
click at [927, 452] on icon "times" at bounding box center [922, 459] width 8 height 17
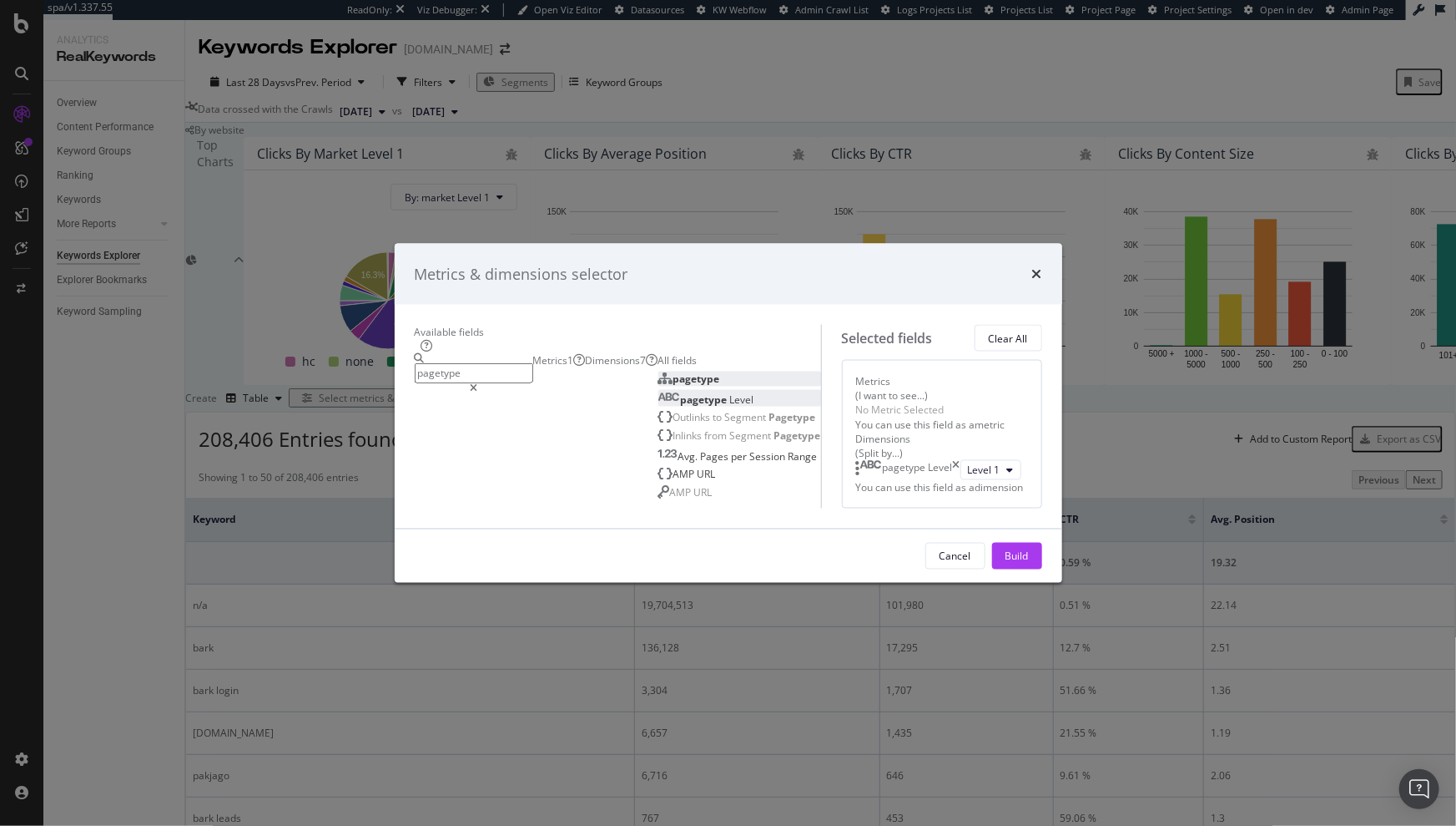
click at [533, 353] on div "Metrics 1" at bounding box center [559, 360] width 53 height 14
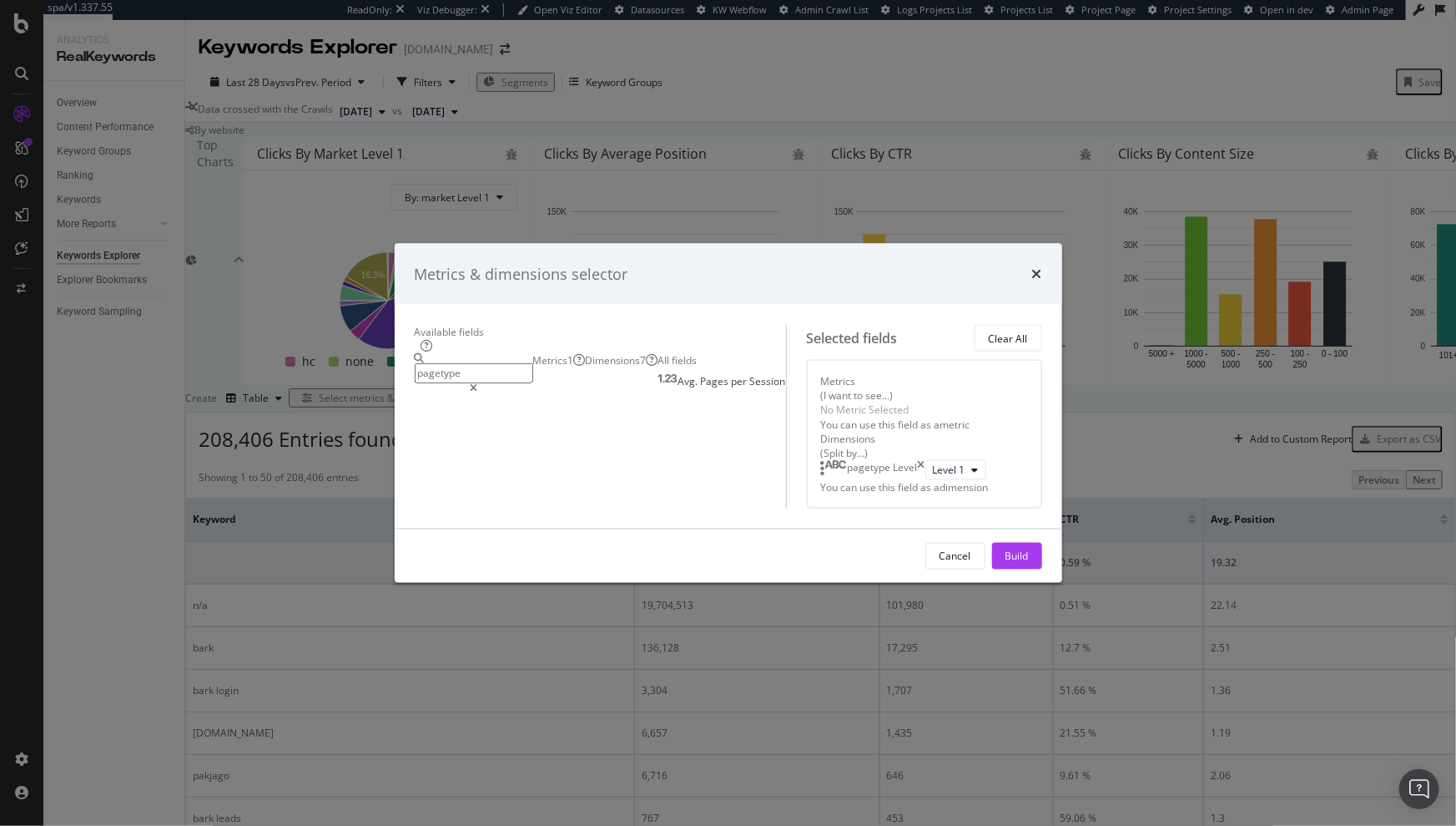
click at [448, 363] on input "pagetype" at bounding box center [473, 373] width 118 height 19
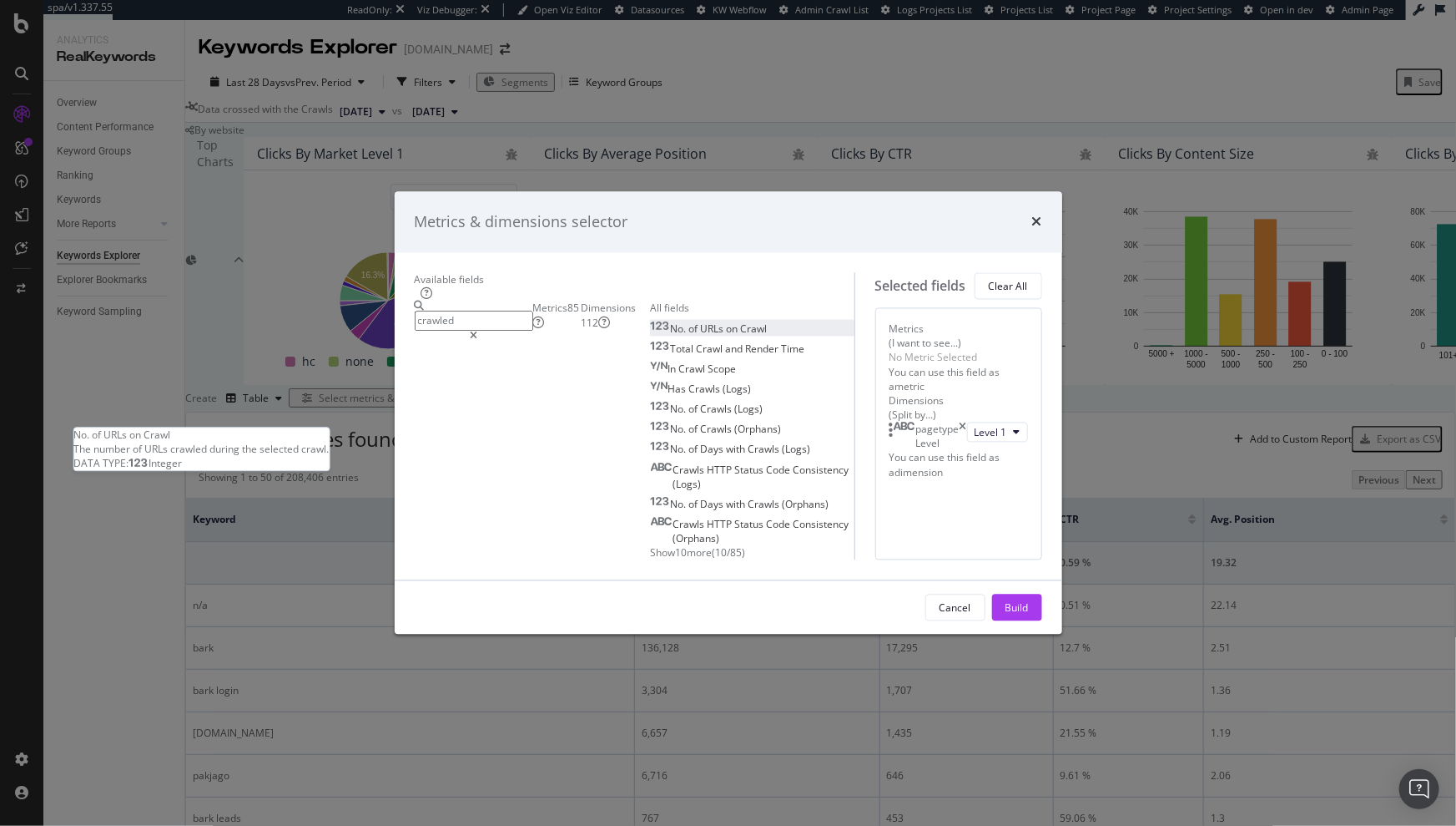
type input "crawled"
click at [740, 330] on span "Crawl" at bounding box center [753, 329] width 26 height 14
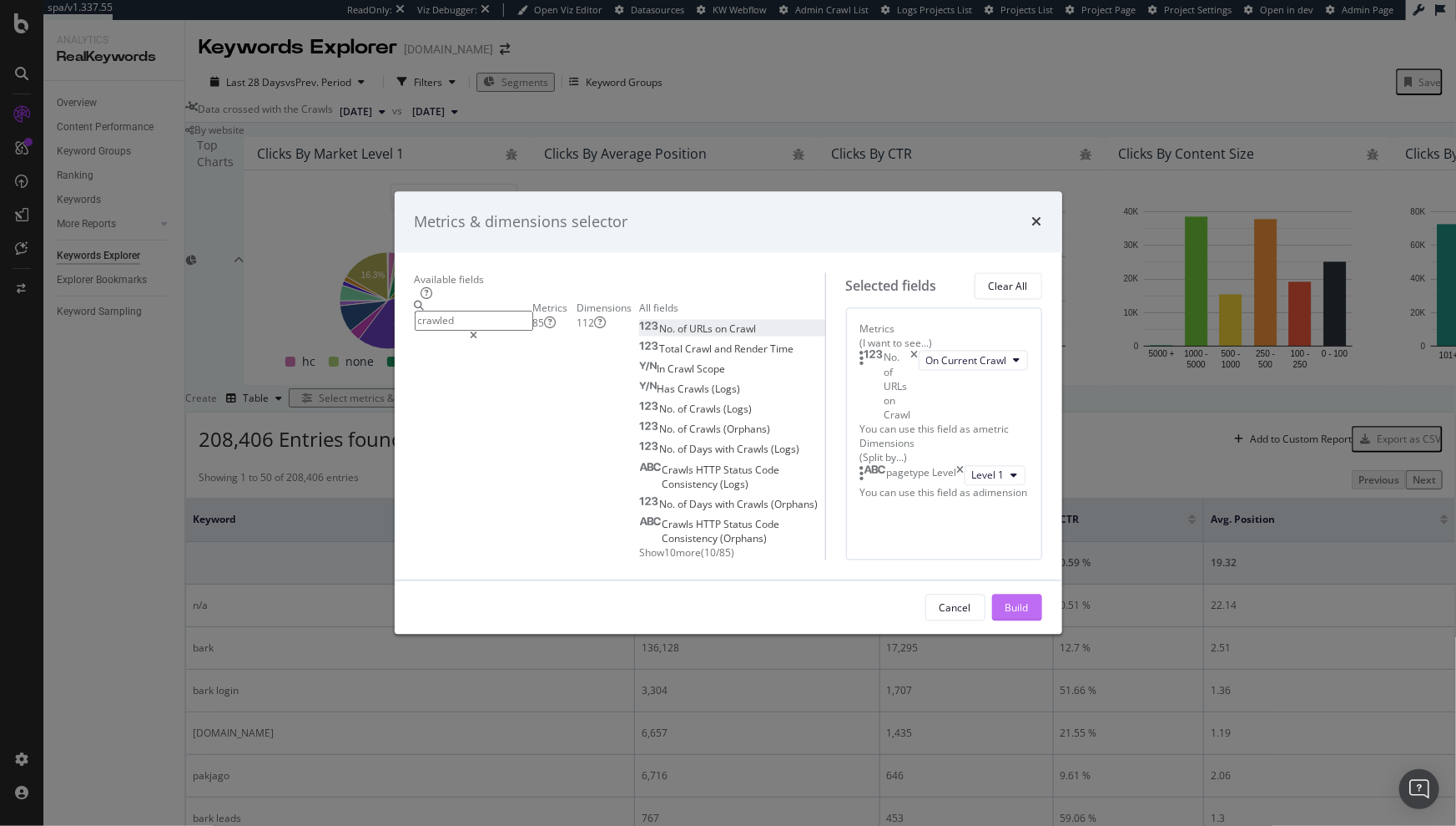
click at [969, 521] on div "Build" at bounding box center [1017, 608] width 24 height 14
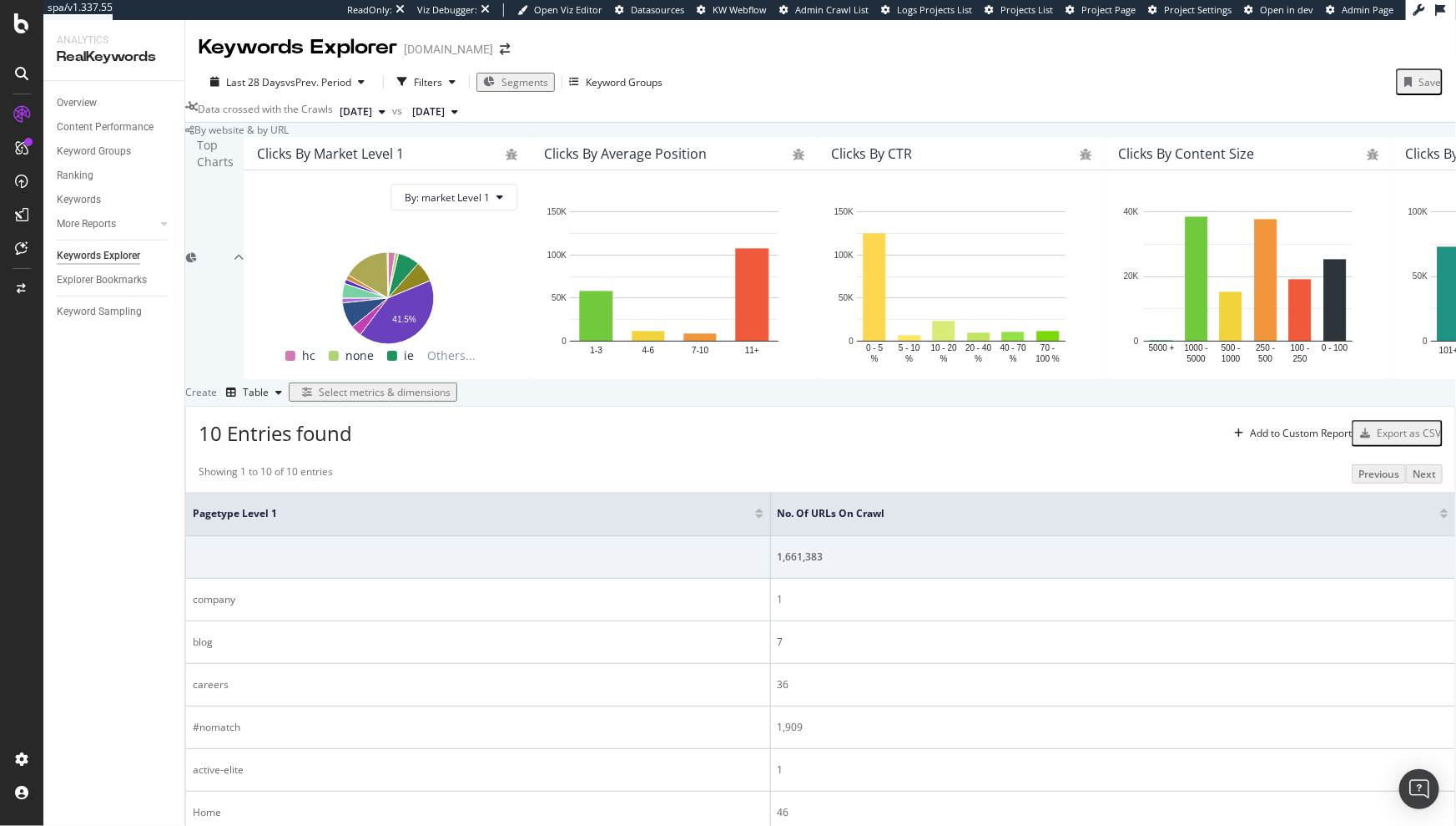
click at [451, 399] on div "Select metrics & dimensions" at bounding box center [385, 392] width 131 height 14
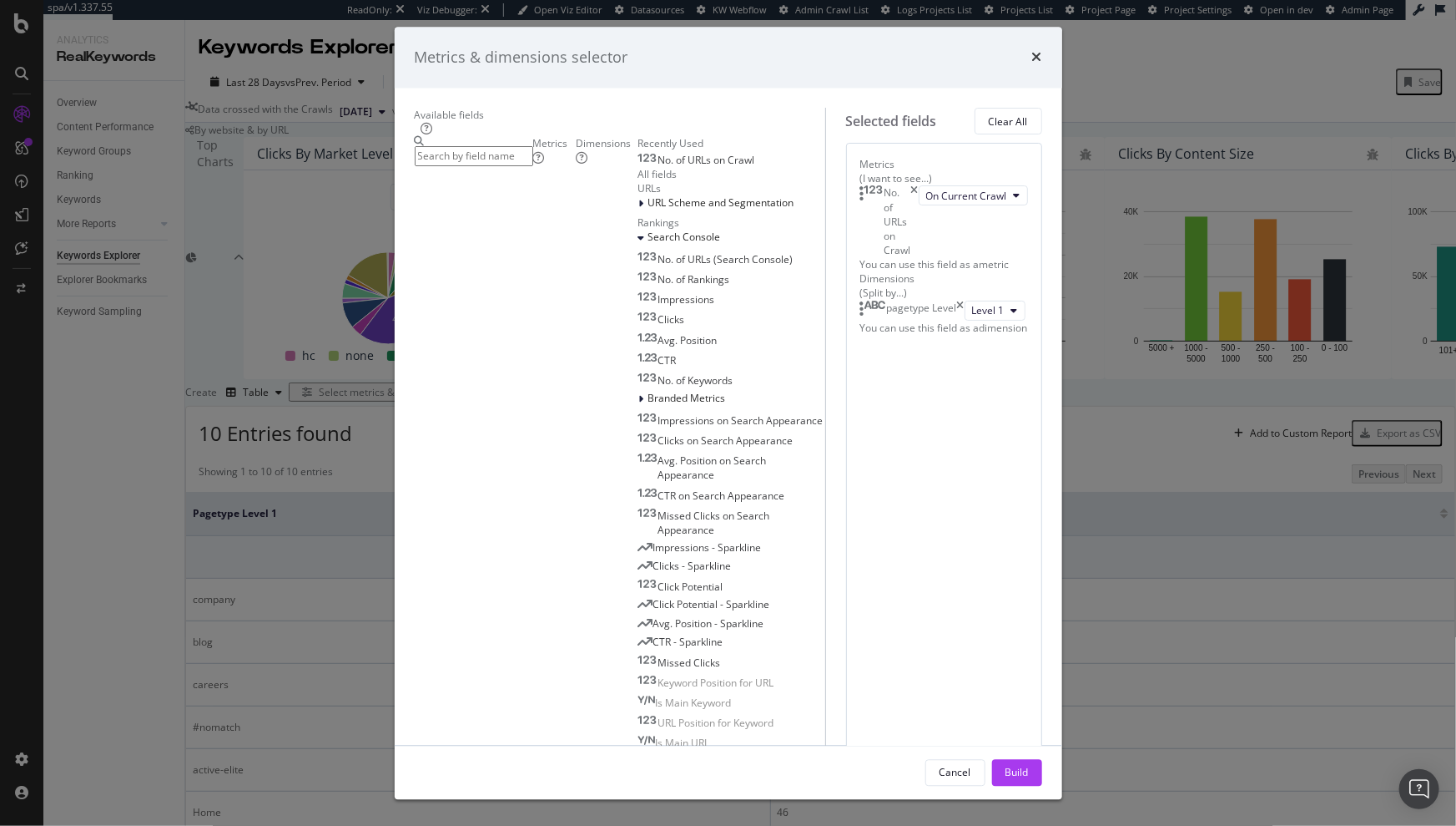
click at [965, 321] on div "pagetype Level" at bounding box center [913, 310] width 104 height 20
click at [965, 321] on icon "times" at bounding box center [961, 310] width 8 height 20
click at [576, 166] on div "Dimensions" at bounding box center [607, 151] width 61 height 28
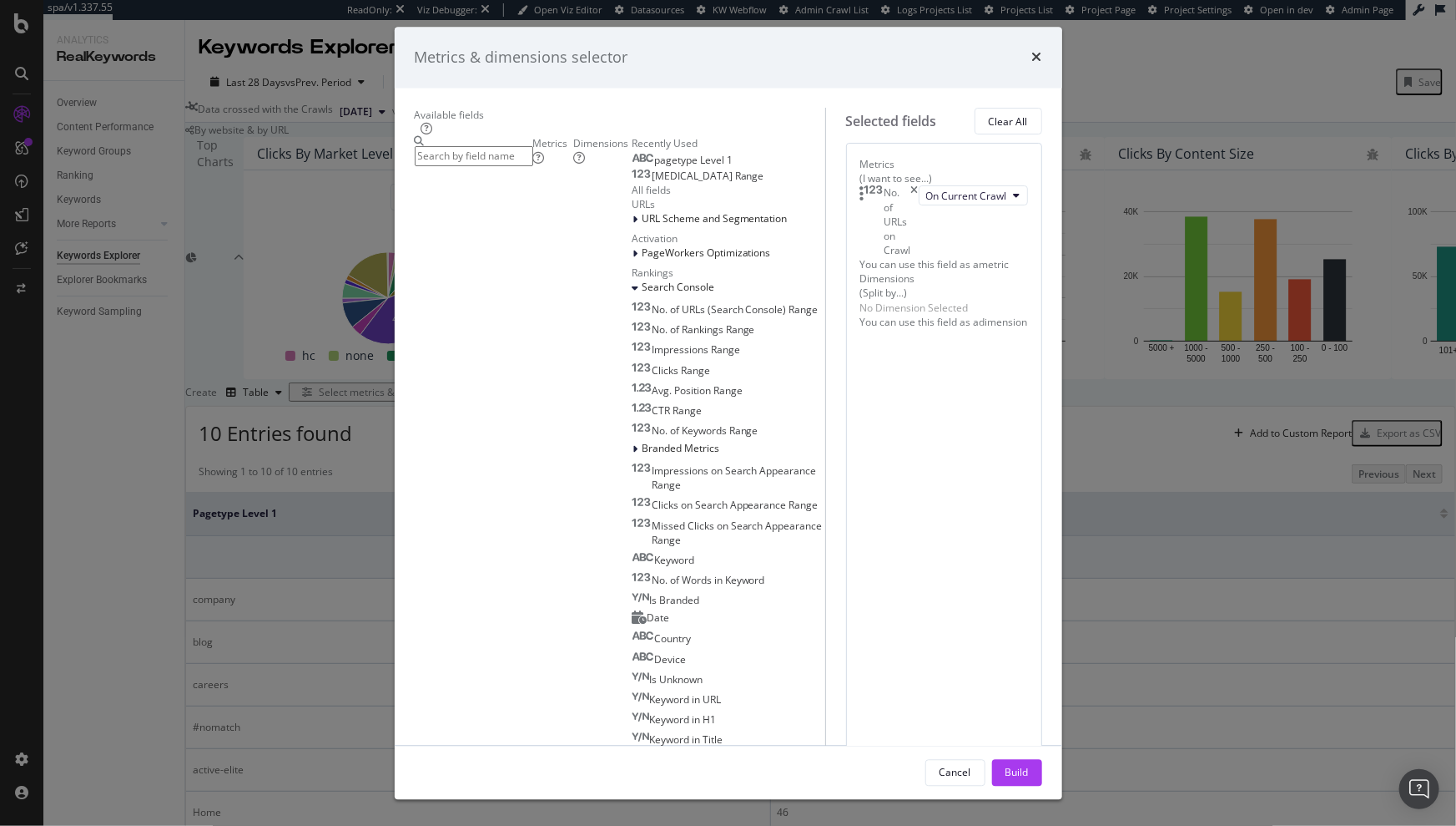
click at [475, 166] on input "modal" at bounding box center [473, 157] width 118 height 19
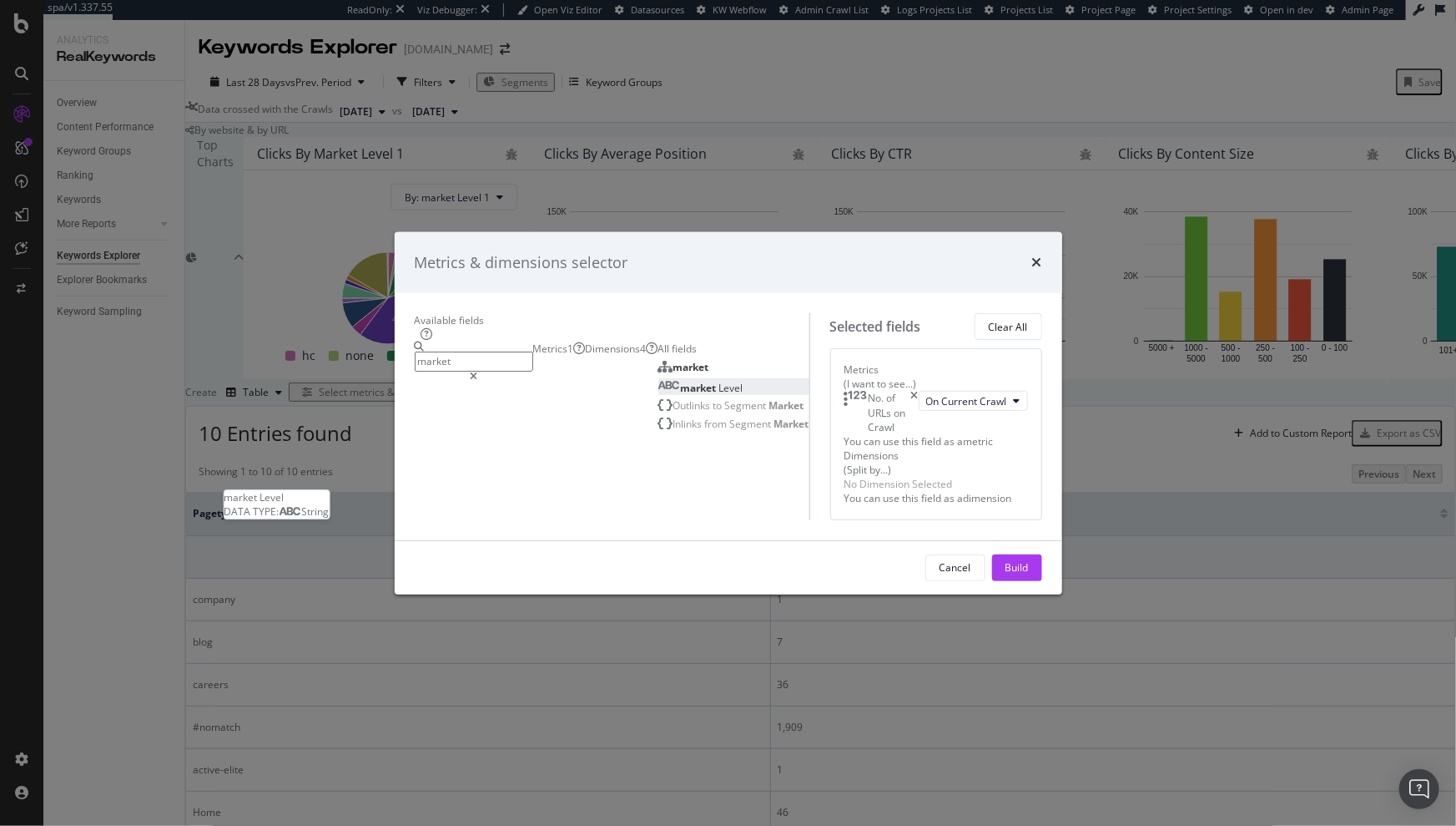
type input "market"
click at [720, 381] on span "Level" at bounding box center [732, 388] width 25 height 14
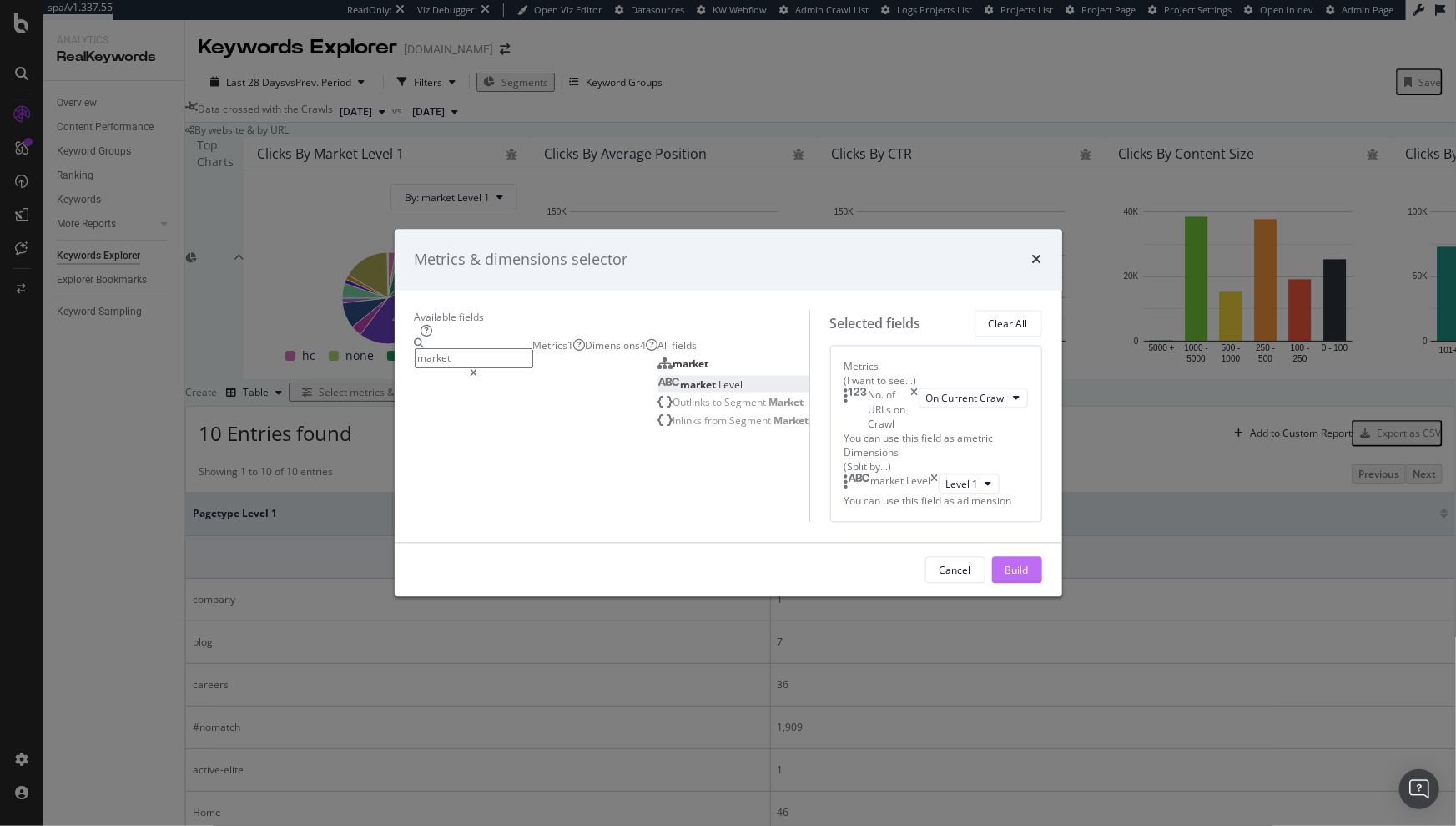
click at [969, 521] on div "Build" at bounding box center [1017, 570] width 24 height 25
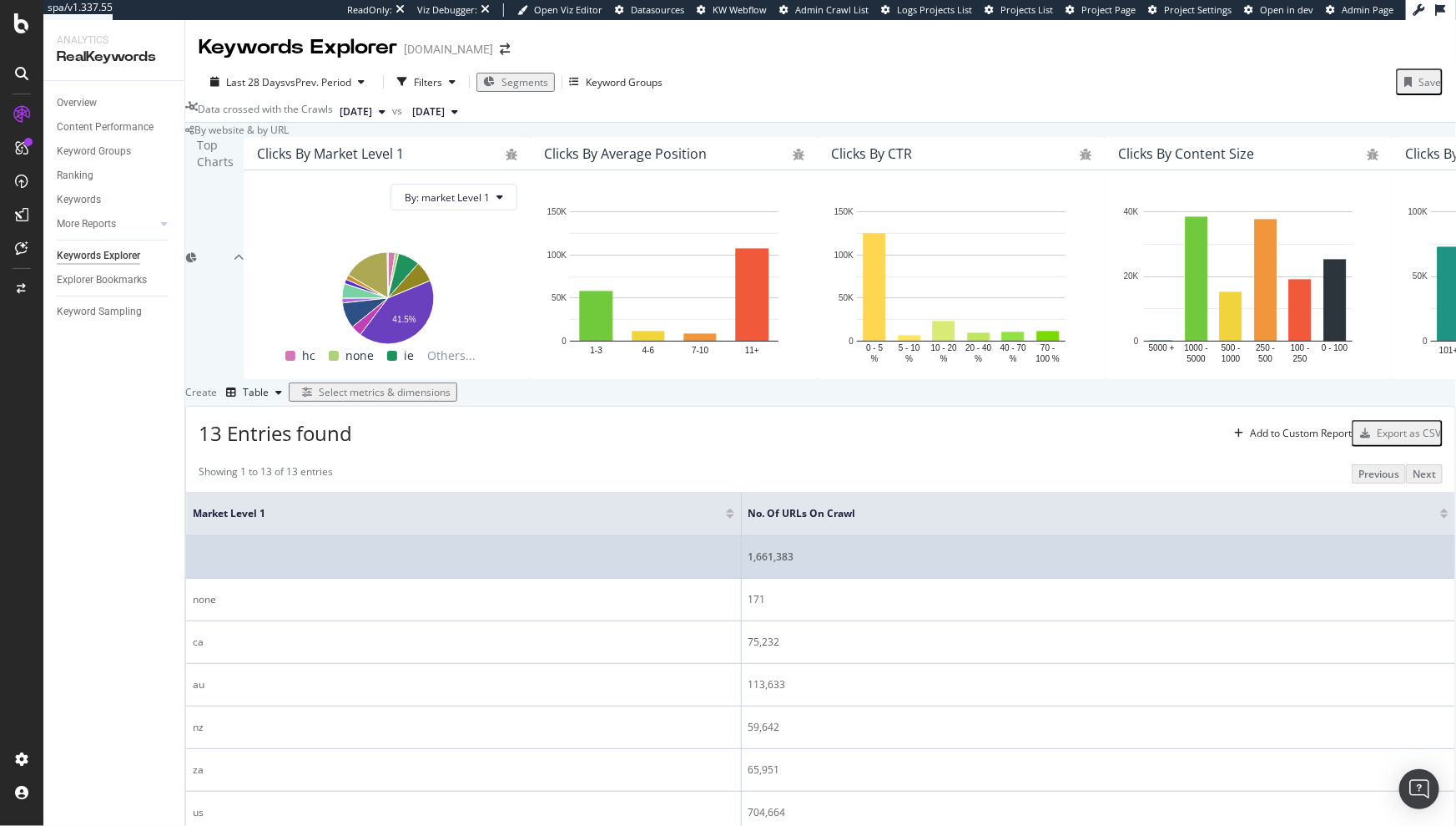
scroll to position [303, 0]
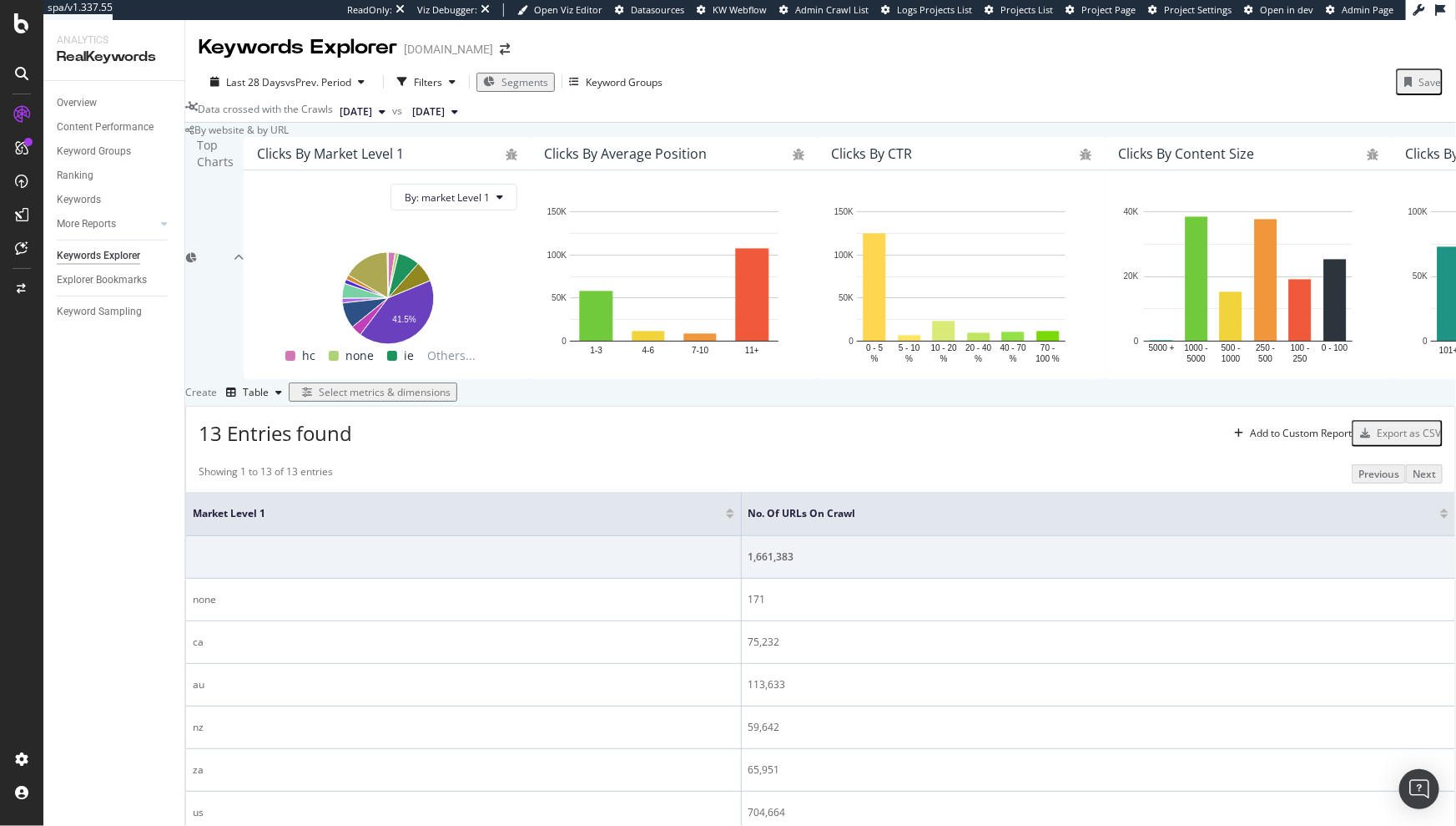
click at [451, 385] on div "Select metrics & dimensions" at bounding box center [385, 392] width 131 height 14
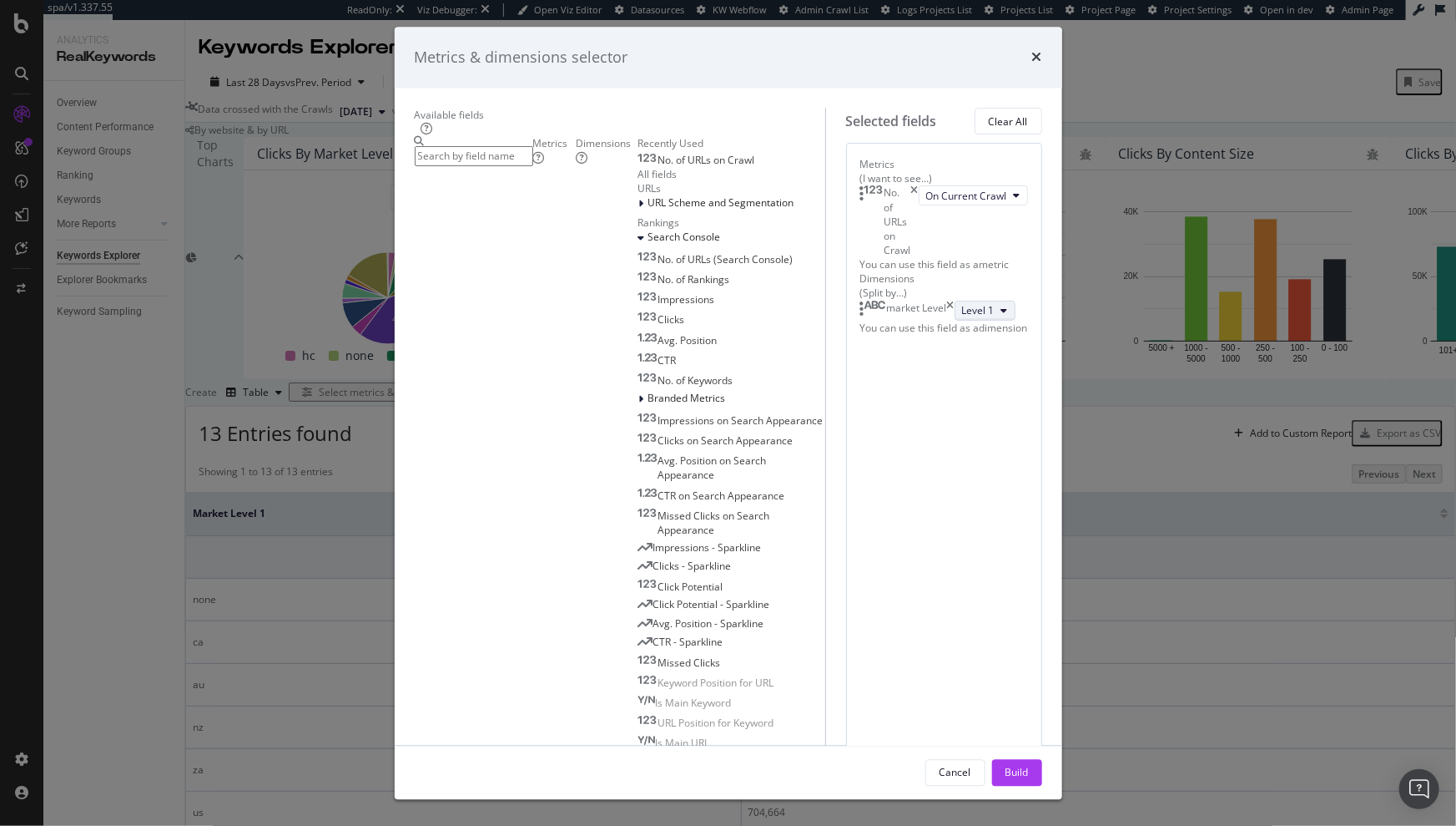
click at [955, 321] on button "Level 1" at bounding box center [985, 310] width 61 height 20
click at [807, 438] on div "Level 2" at bounding box center [798, 449] width 60 height 25
click at [969, 521] on div "Build" at bounding box center [1017, 772] width 24 height 14
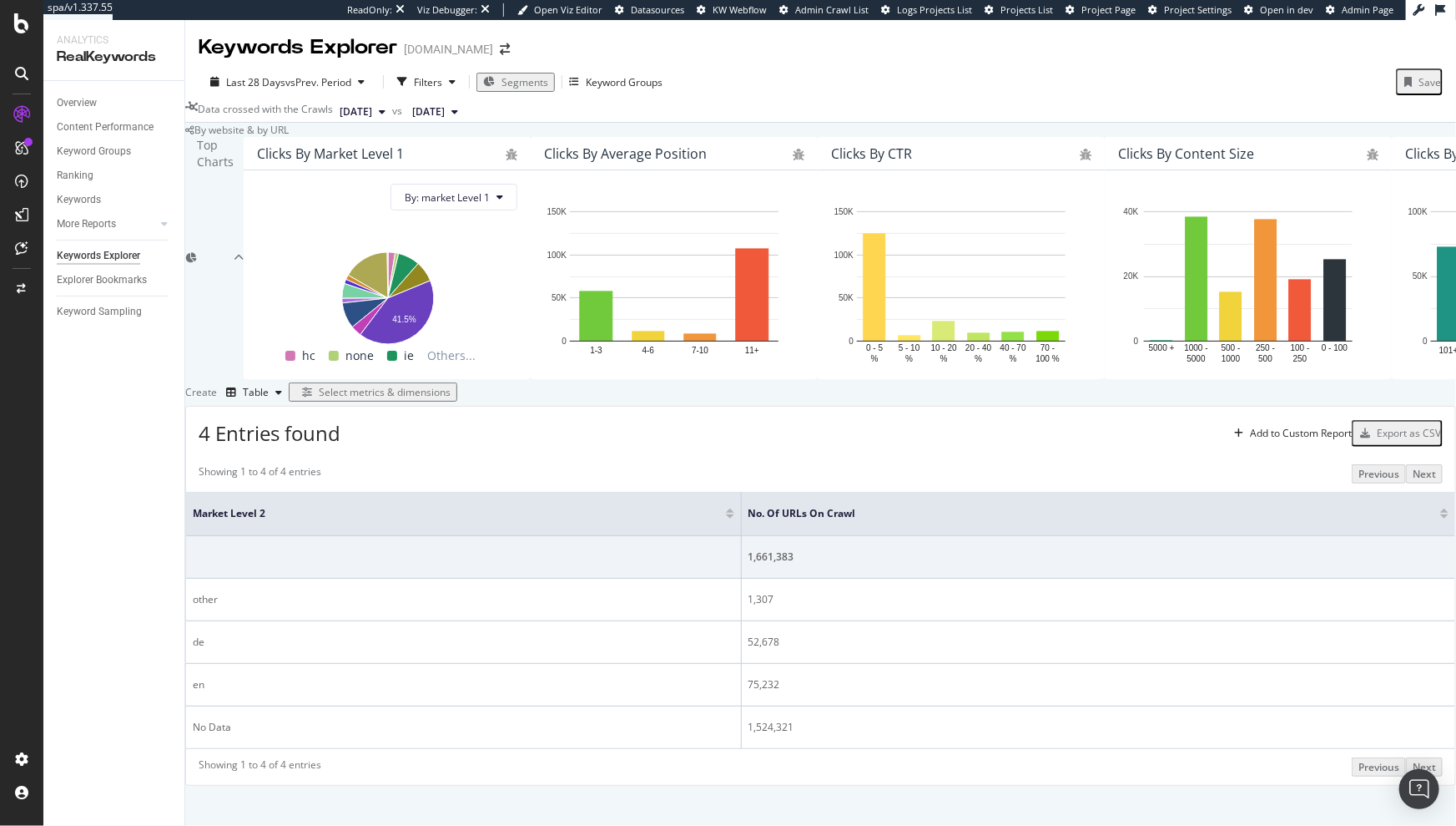
scroll to position [192, 0]
click at [451, 385] on div "Select metrics & dimensions" at bounding box center [385, 392] width 131 height 14
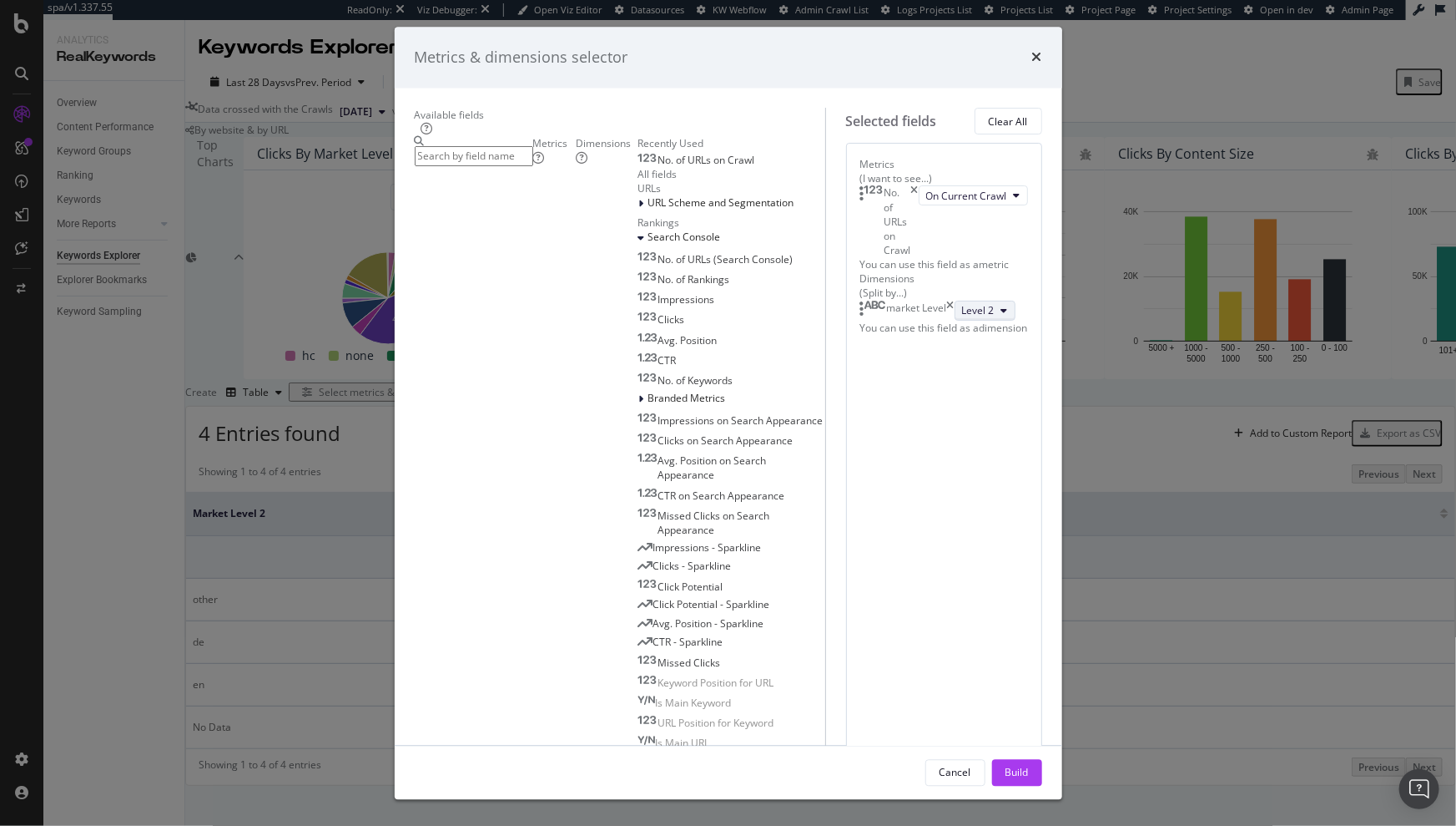
click at [955, 321] on button "Level 2" at bounding box center [985, 310] width 61 height 20
click at [796, 425] on span "Level 1" at bounding box center [798, 417] width 33 height 15
click at [969, 521] on div "Build" at bounding box center [1017, 772] width 24 height 14
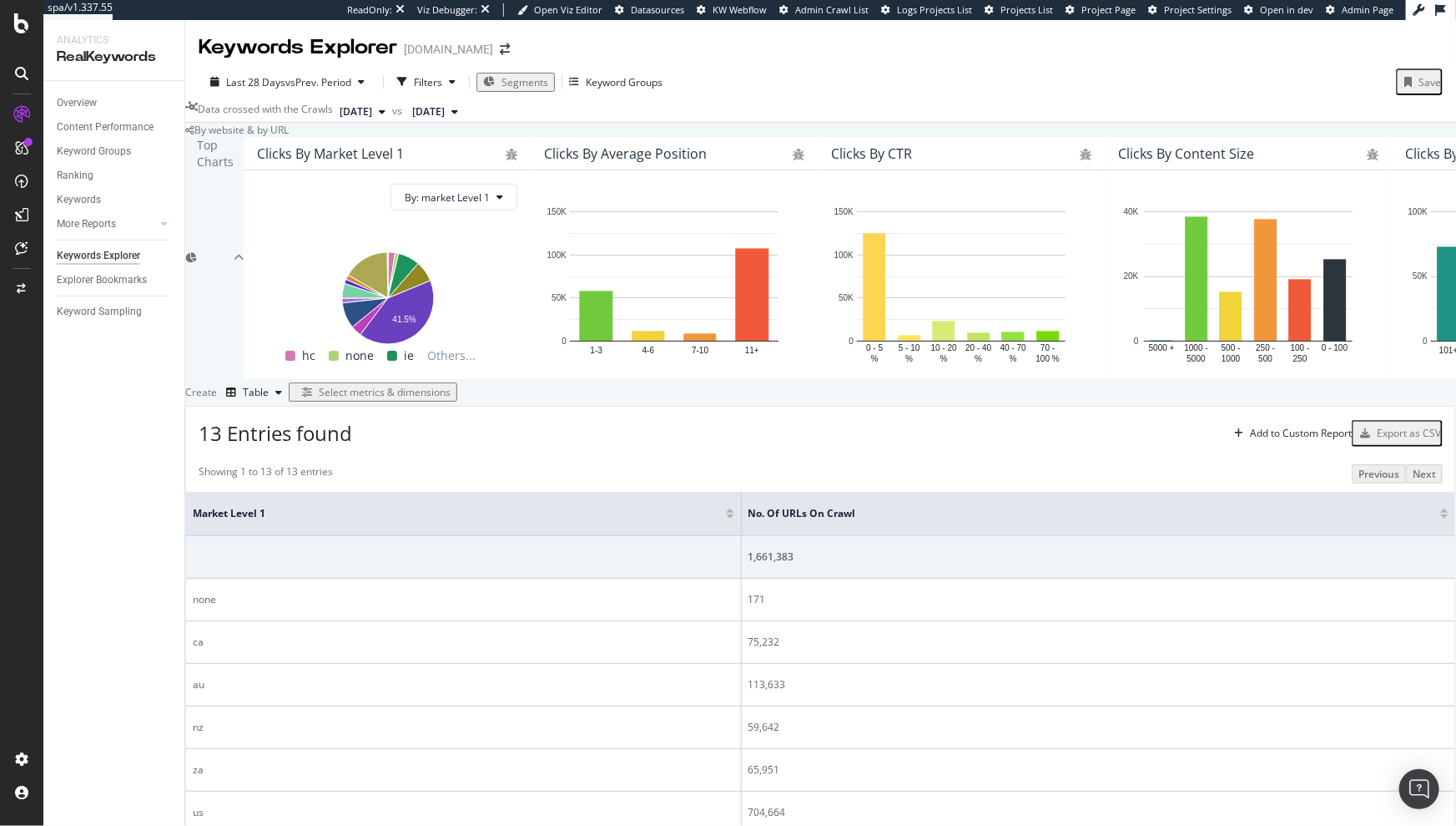
scroll to position [242, 0]
click at [969, 514] on div at bounding box center [1445, 516] width 9 height 4
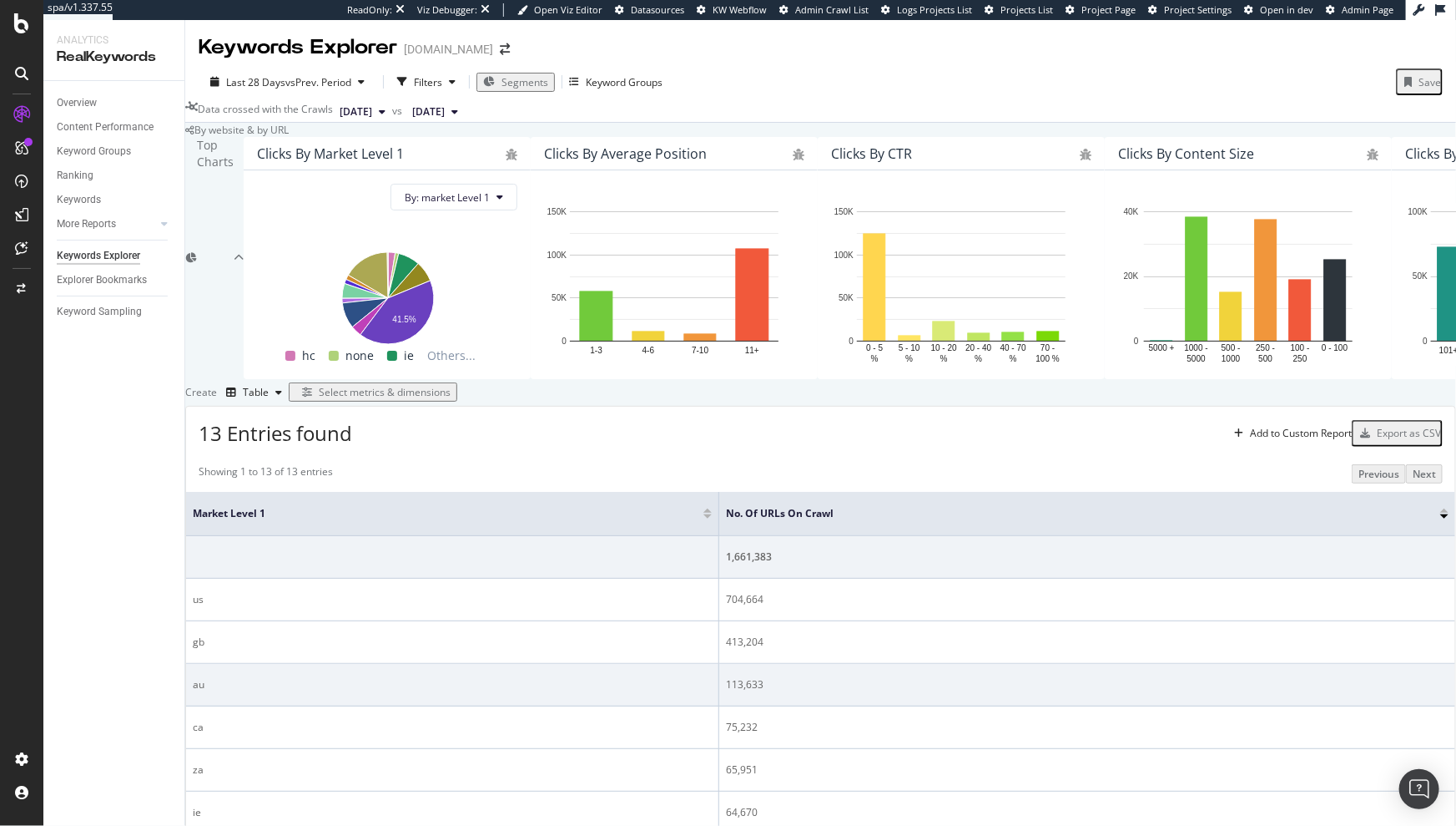
scroll to position [402, 0]
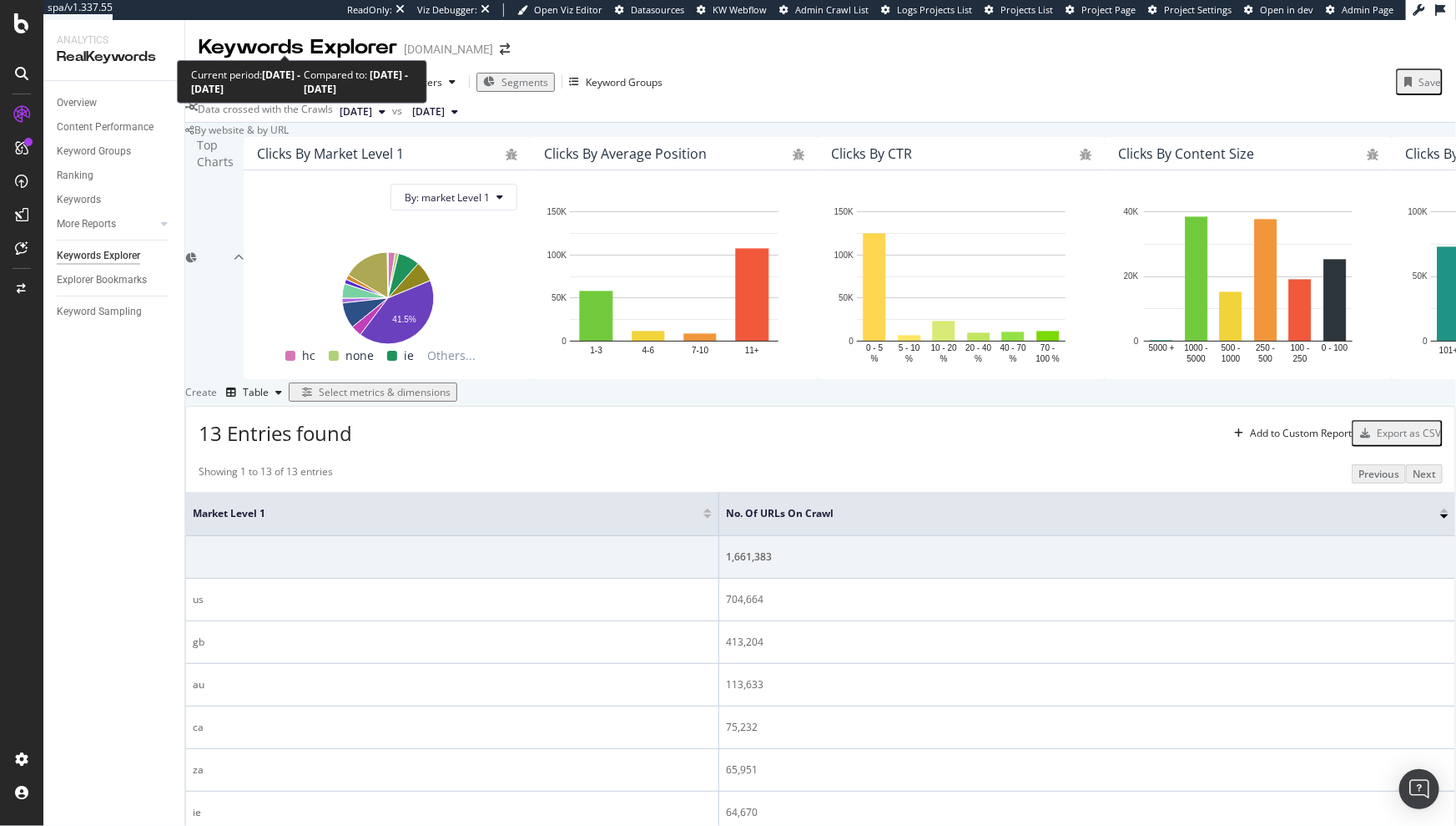
click at [294, 75] on div "Last 28 Days vs Prev. Period" at bounding box center [287, 82] width 167 height 14
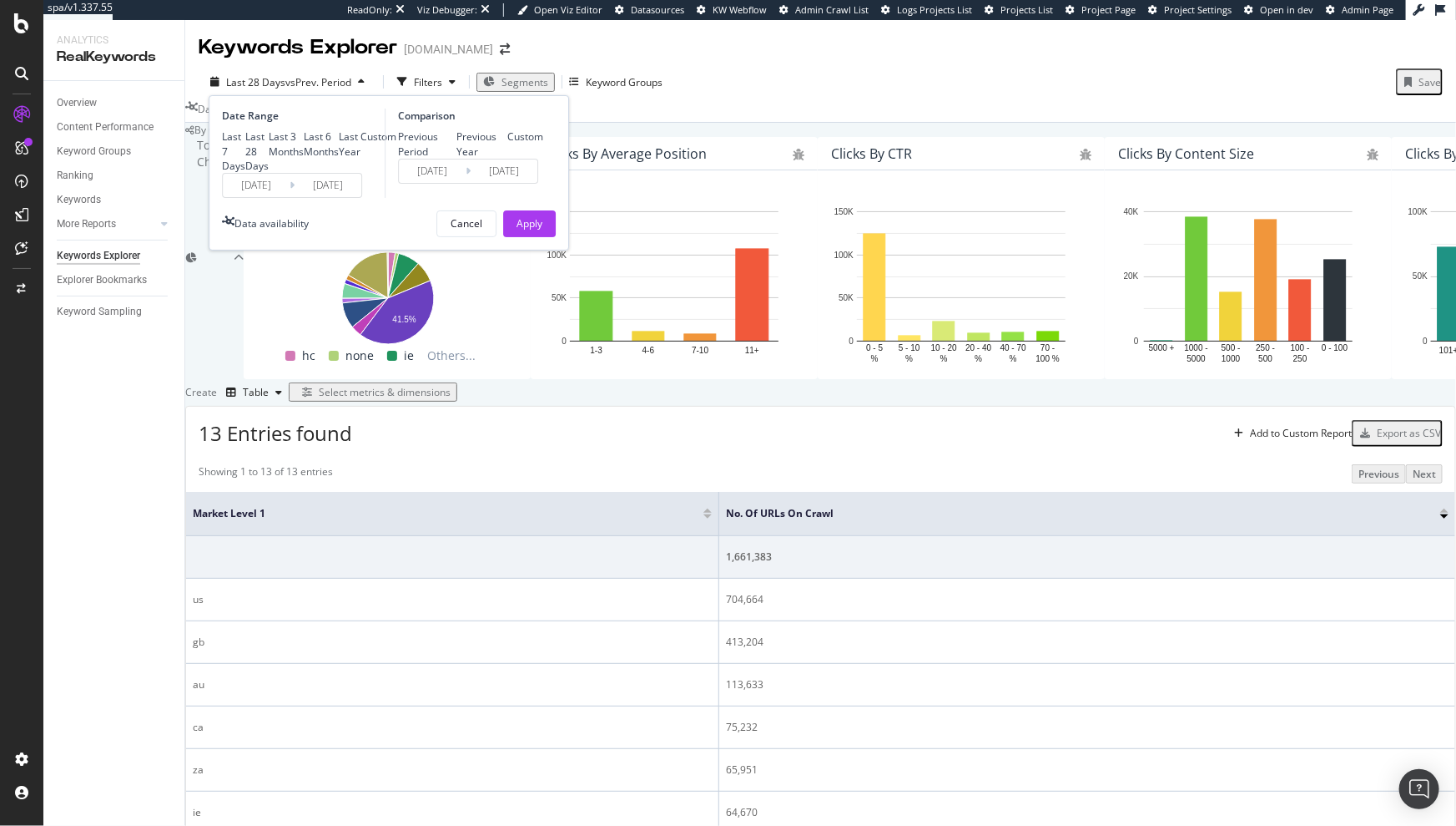
click at [272, 133] on div "Last 3 Months" at bounding box center [287, 144] width 35 height 28
type input "2025/07/04"
type input "2025/04/03"
type input "2025/07/03"
click at [522, 231] on div "Apply" at bounding box center [529, 224] width 26 height 14
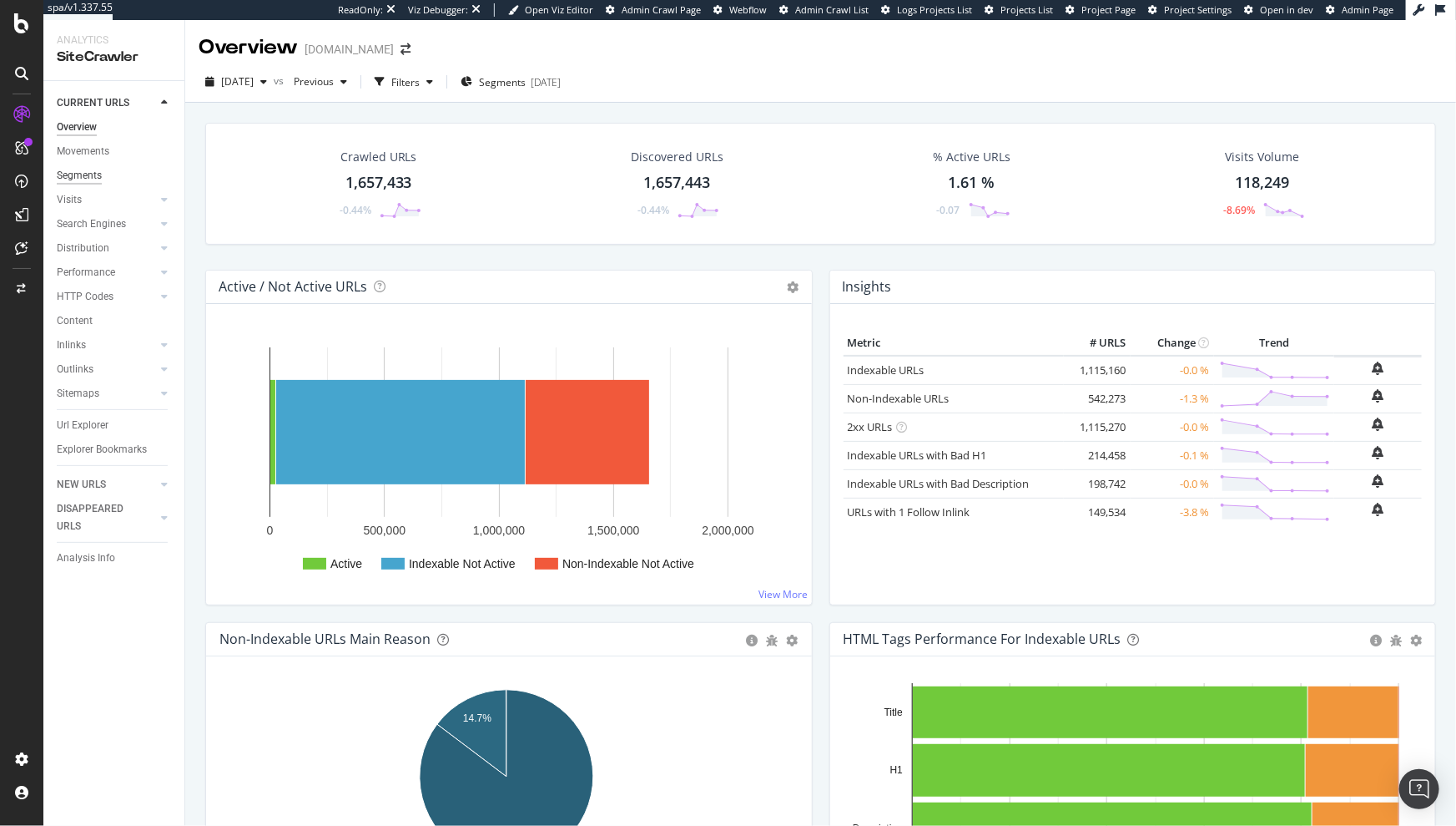
click at [82, 167] on div "Segments" at bounding box center [79, 175] width 45 height 18
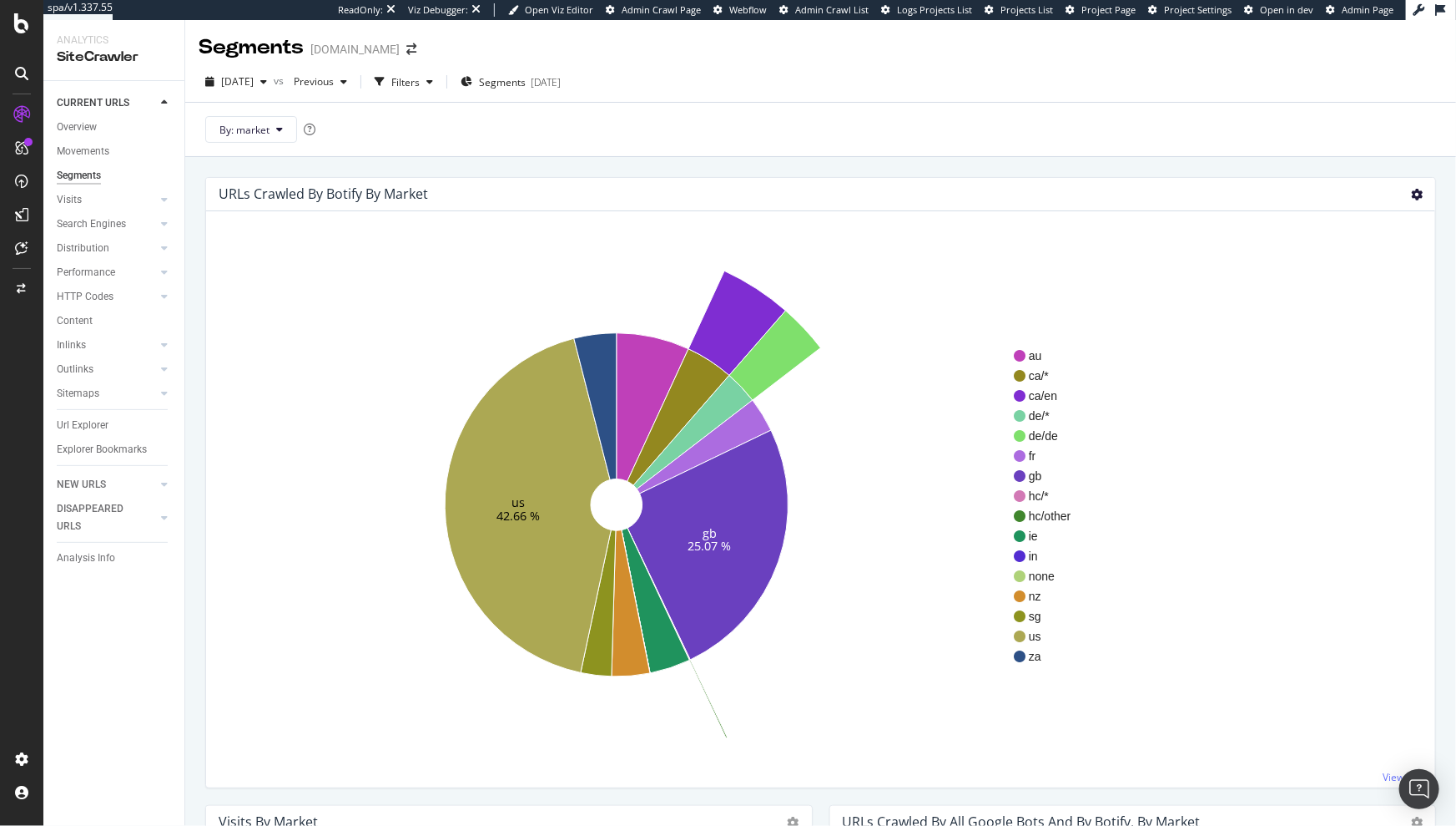
click at [1411, 193] on icon at bounding box center [1417, 194] width 11 height 11
click at [1344, 289] on span "Table" at bounding box center [1368, 285] width 133 height 23
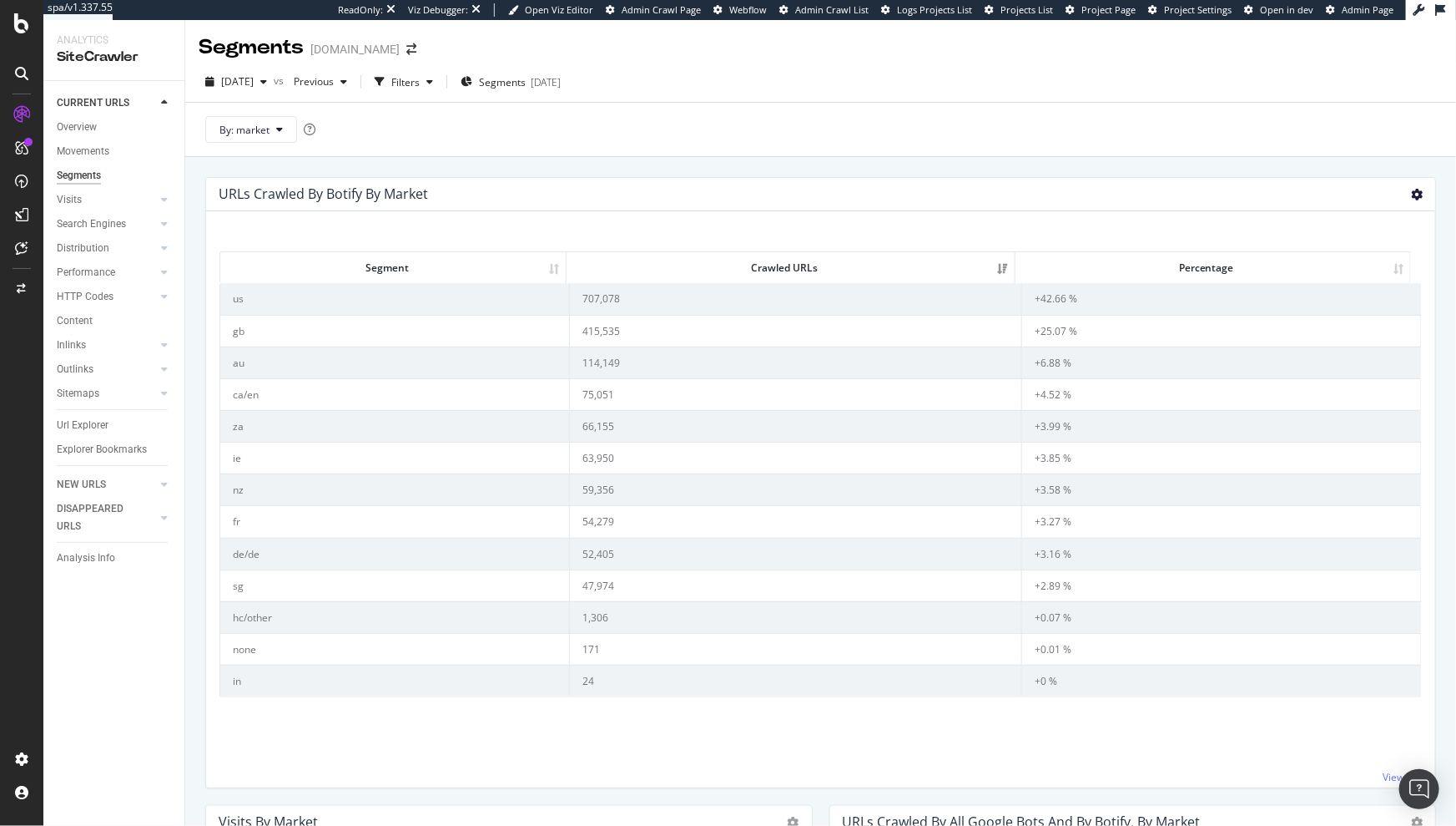
click at [1411, 192] on icon at bounding box center [1417, 194] width 11 height 11
click at [743, 203] on div "URLs Crawled By Botify By market Sunburst Treemap Table Expand Export as CSV × …" at bounding box center [820, 195] width 1229 height 33
click at [267, 125] on span "By: market" at bounding box center [244, 130] width 50 height 14
click at [580, 148] on div "By: market" at bounding box center [820, 129] width 1271 height 54
click at [420, 87] on div "Filters" at bounding box center [406, 82] width 28 height 14
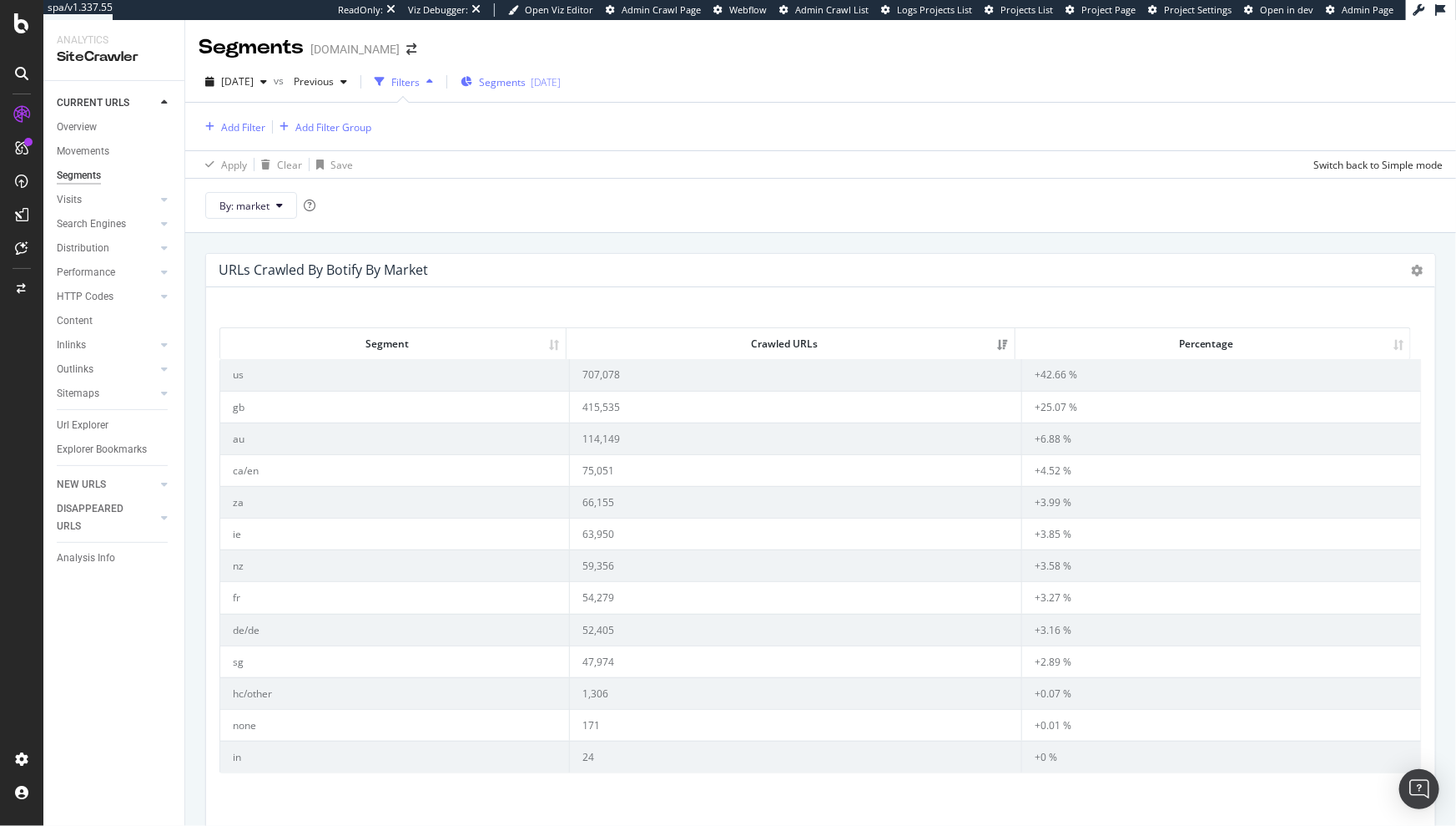
click at [560, 82] on div "2025-08-19" at bounding box center [546, 82] width 30 height 14
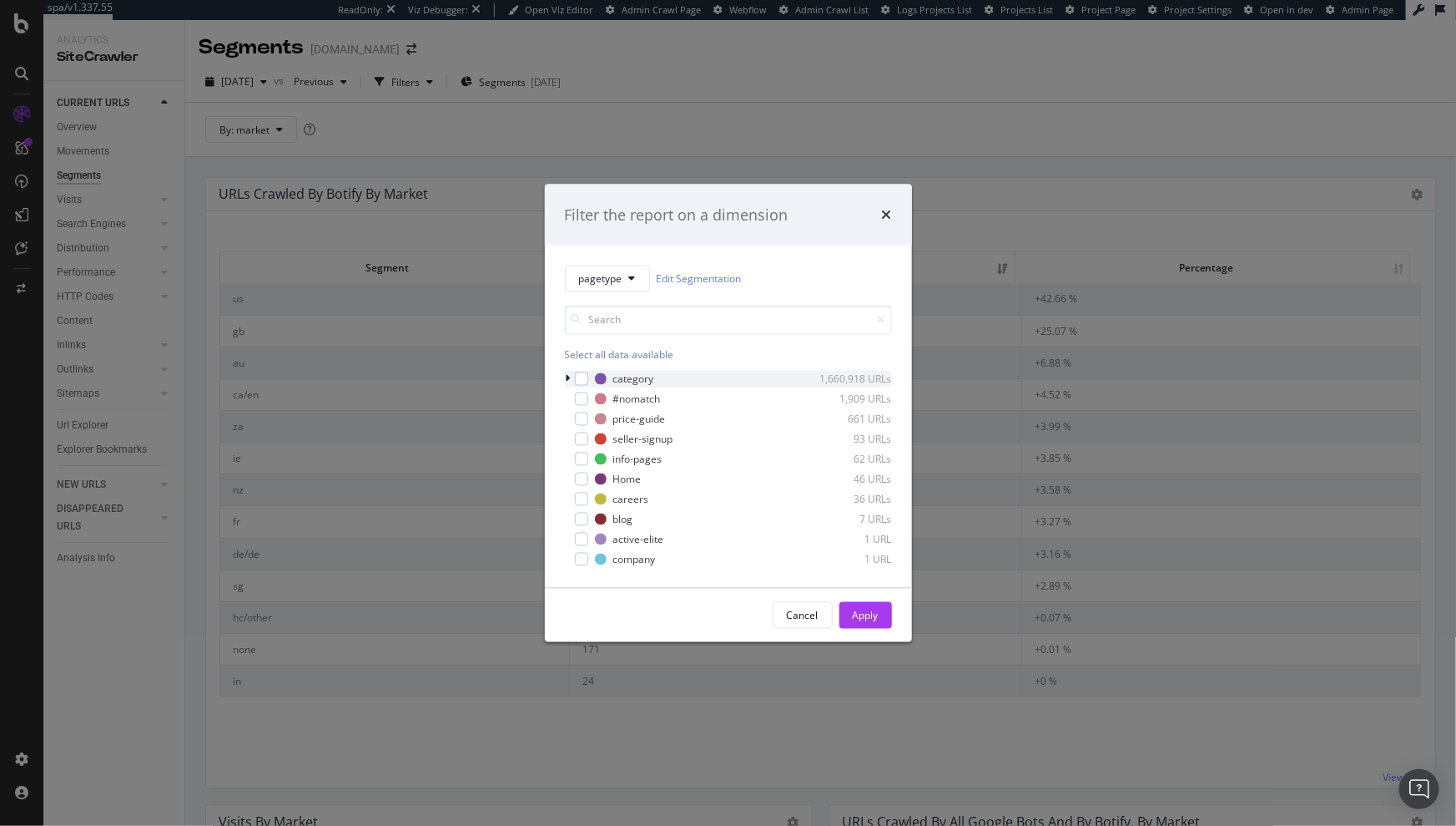
click at [567, 377] on icon "modal" at bounding box center [569, 379] width 5 height 10
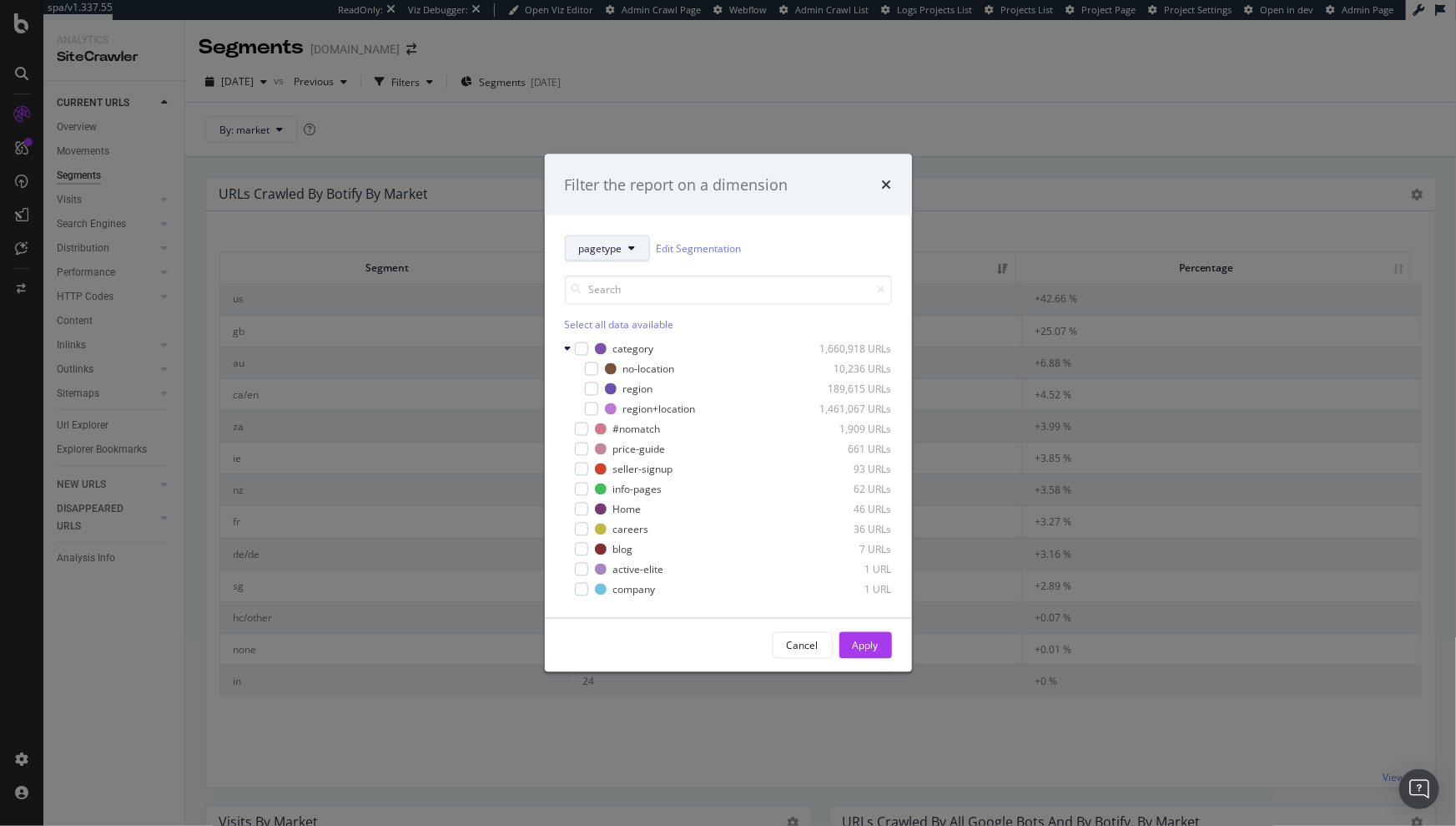
click at [608, 251] on span "pagetype" at bounding box center [601, 248] width 44 height 14
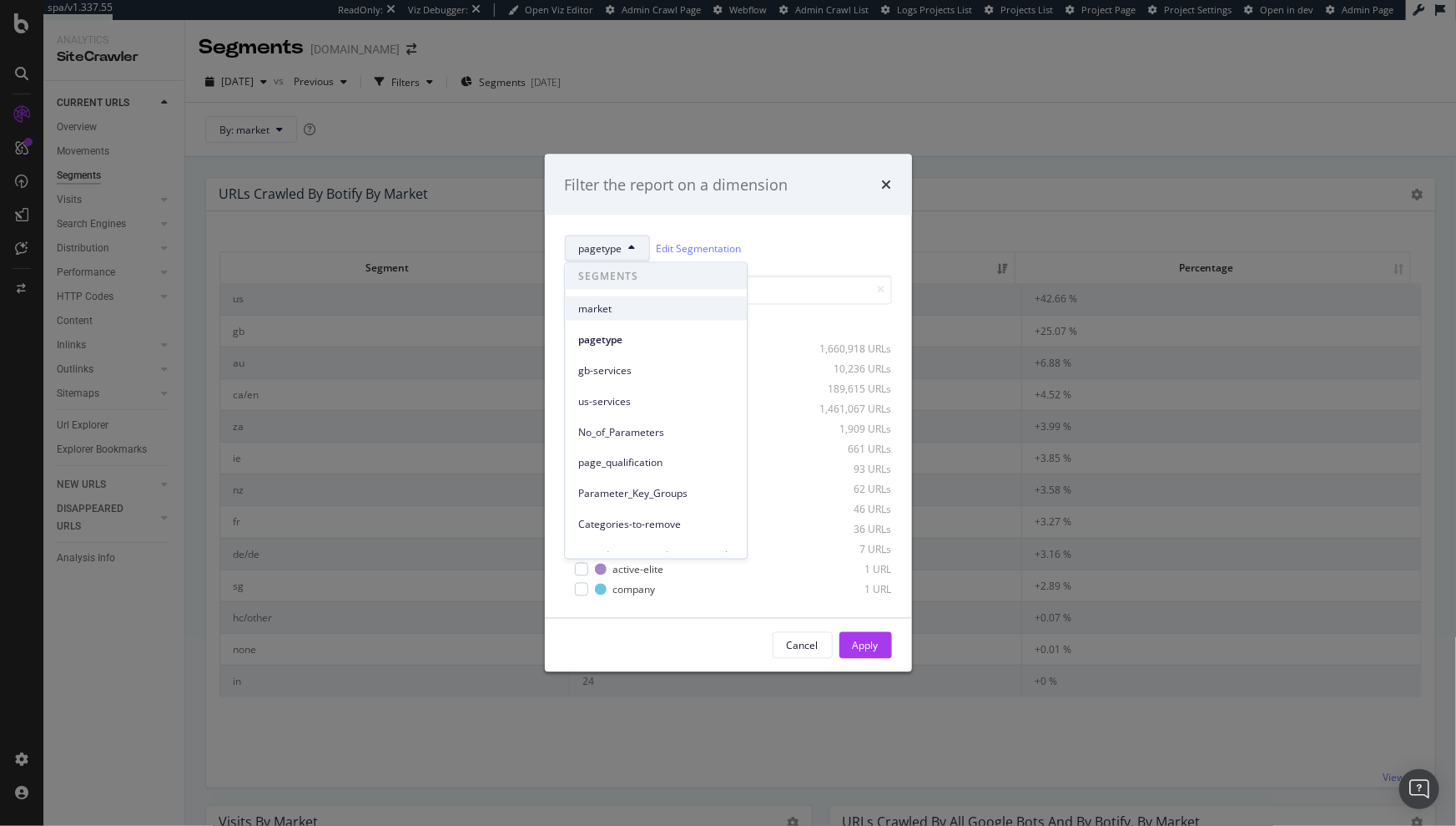
click at [614, 313] on span "market" at bounding box center [656, 308] width 155 height 15
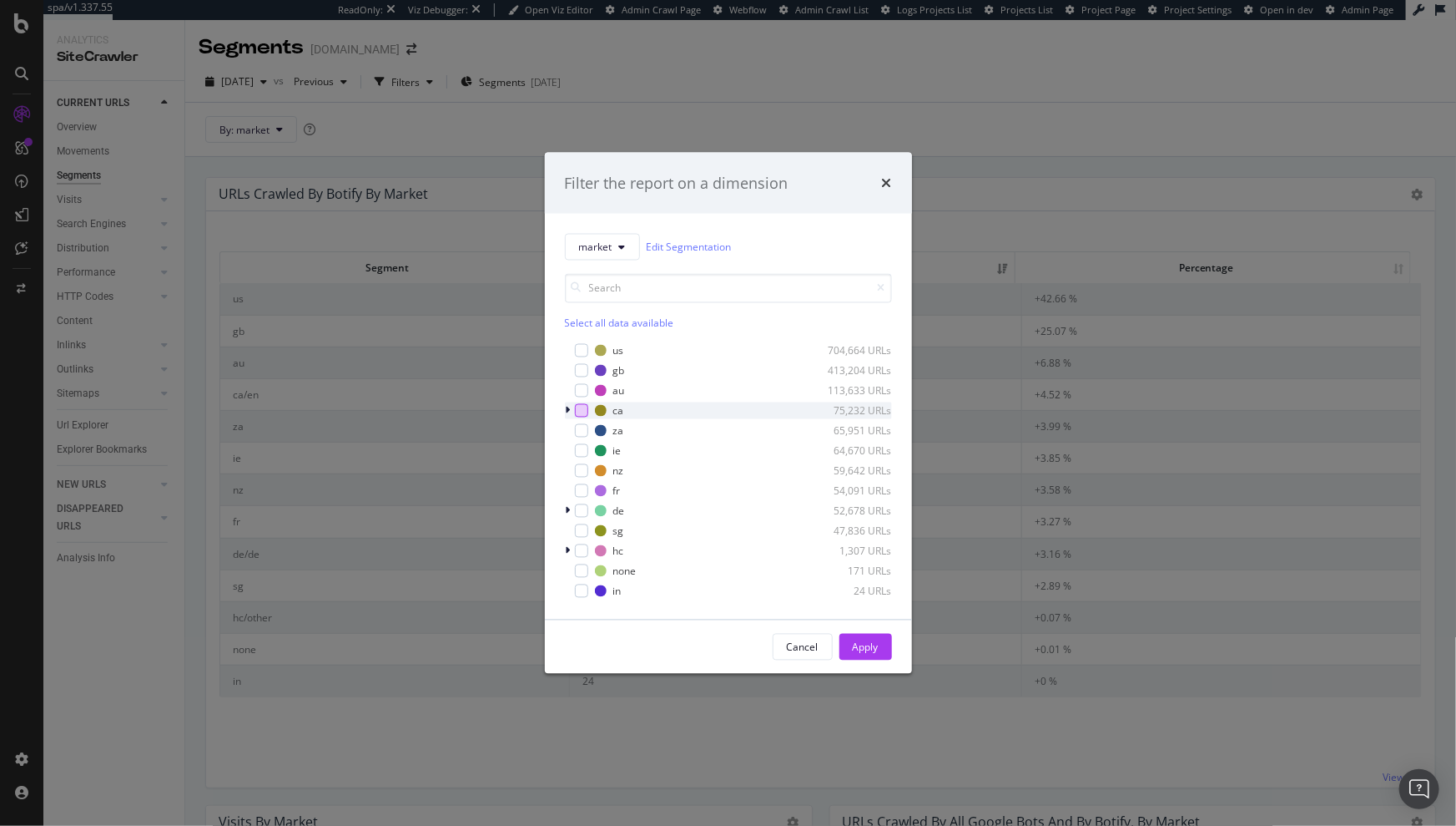
click at [584, 410] on div "modal" at bounding box center [581, 410] width 13 height 13
click at [873, 645] on div "Apply" at bounding box center [866, 646] width 26 height 14
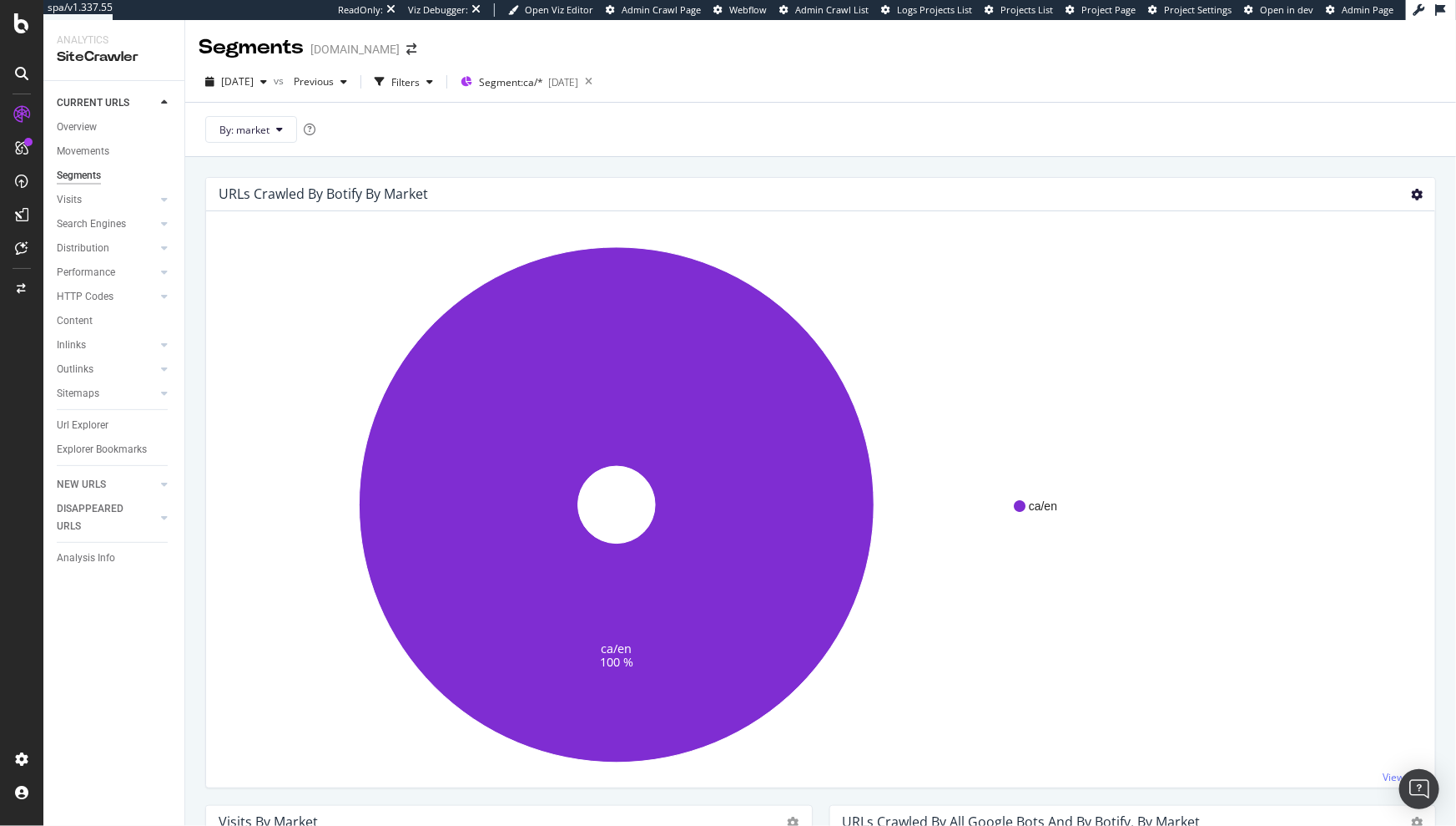
click at [1411, 194] on icon at bounding box center [1417, 194] width 11 height 11
click at [1378, 278] on span "Table" at bounding box center [1368, 285] width 133 height 23
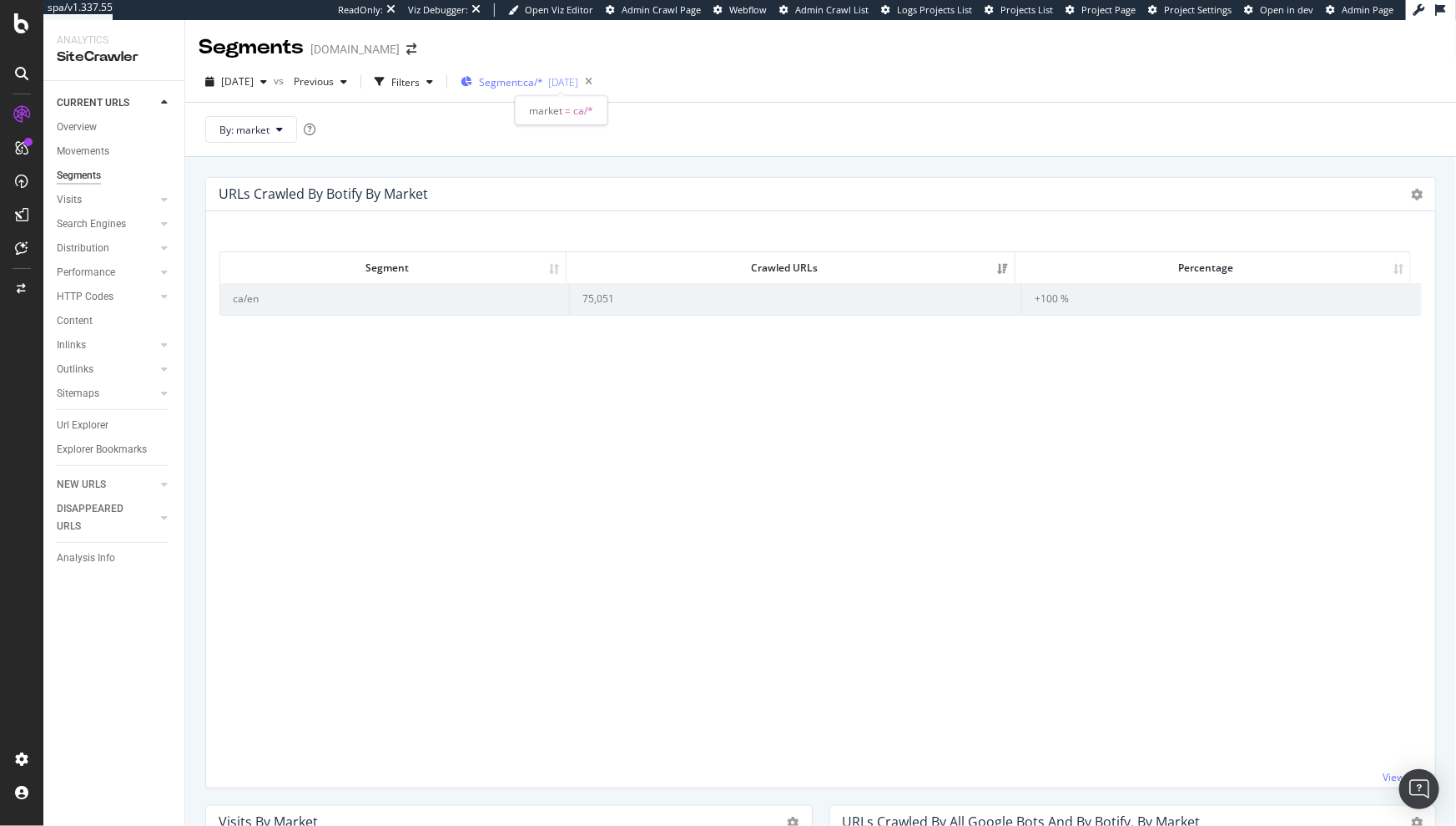
click at [542, 78] on span "Segment: ca/*" at bounding box center [510, 82] width 64 height 14
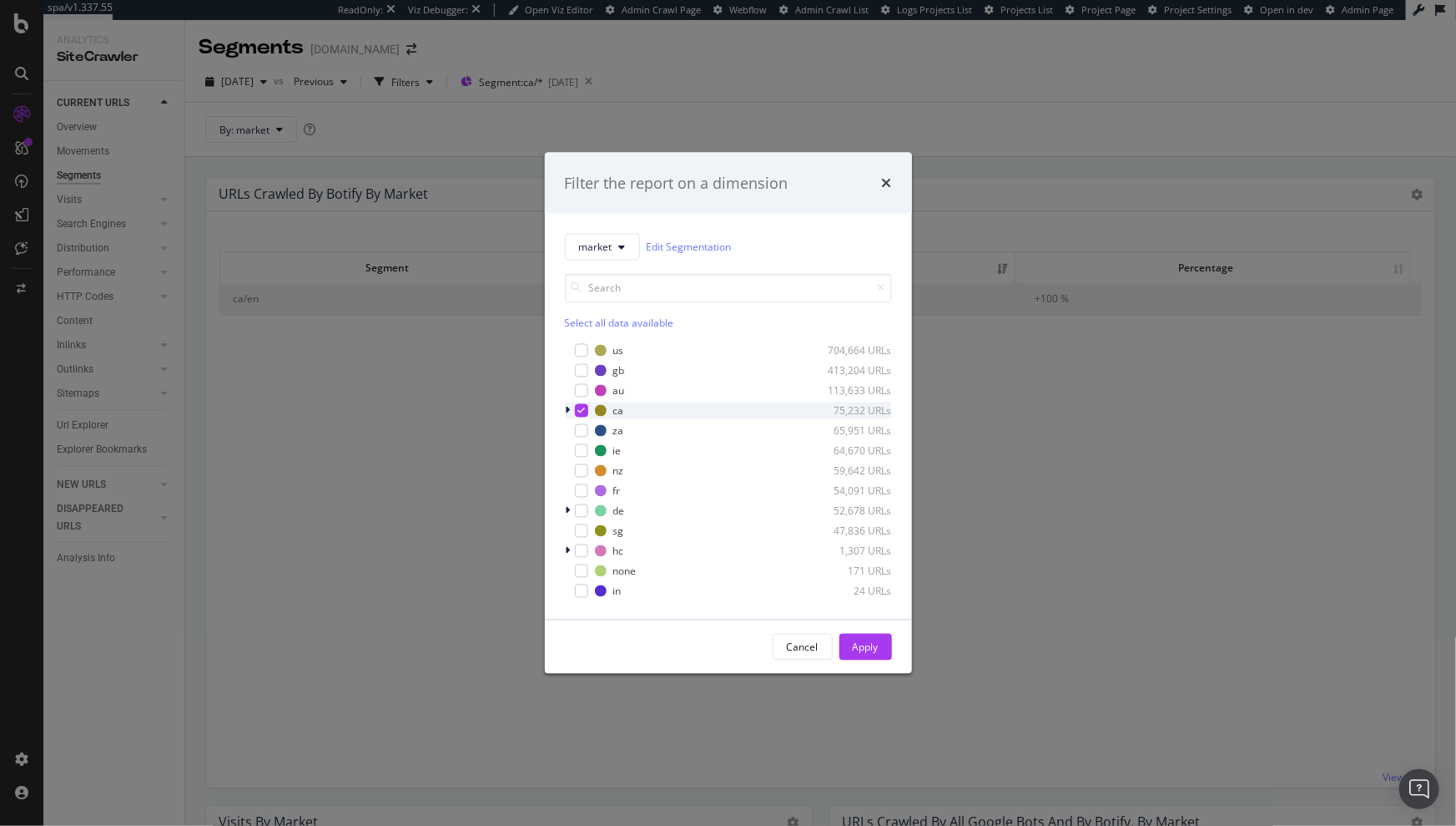
click at [579, 409] on icon "modal" at bounding box center [581, 411] width 8 height 9
click at [885, 186] on icon "times" at bounding box center [886, 182] width 10 height 13
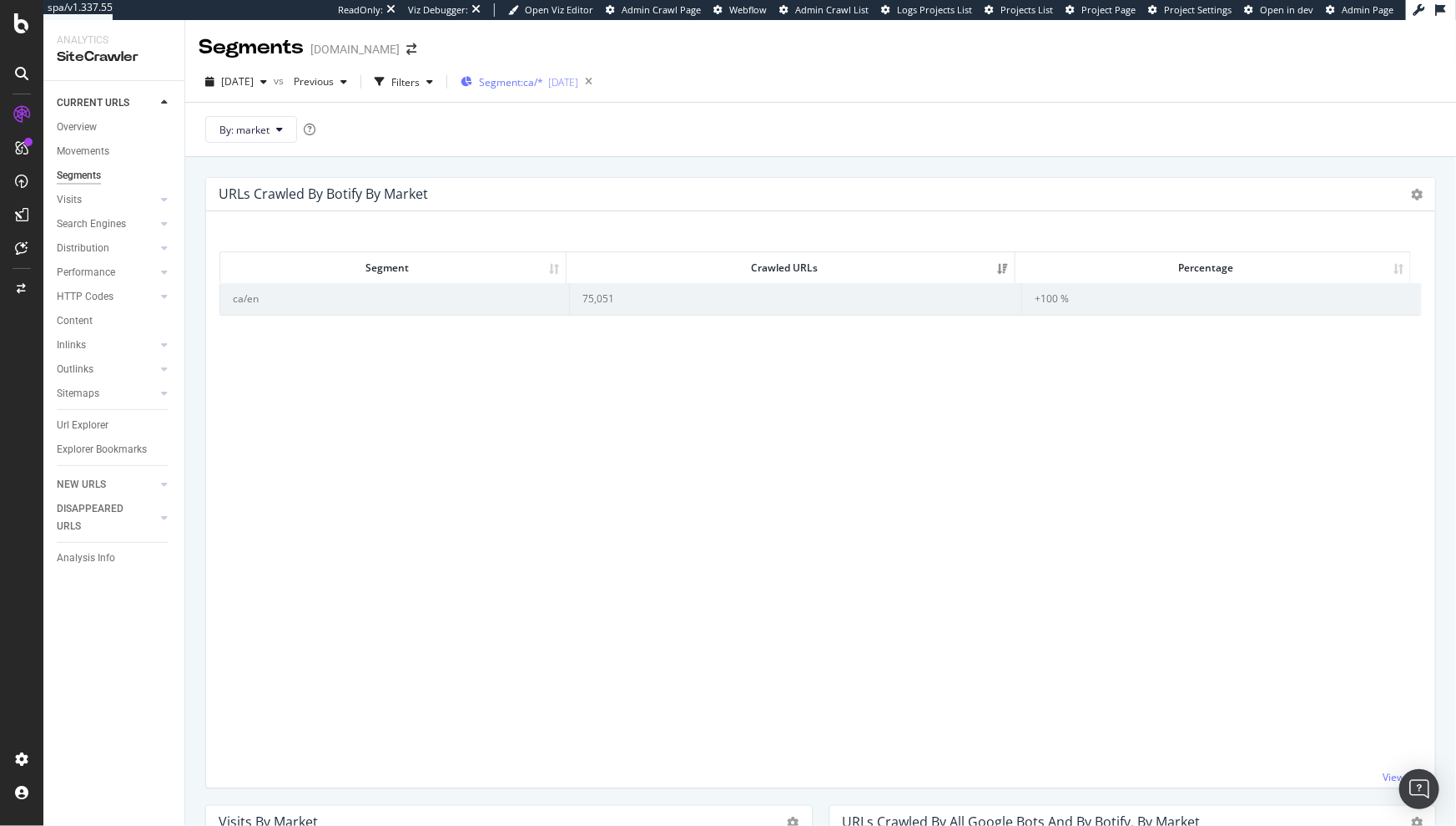
click at [573, 90] on div "Segment: ca/* 2025-08-19" at bounding box center [520, 82] width 117 height 25
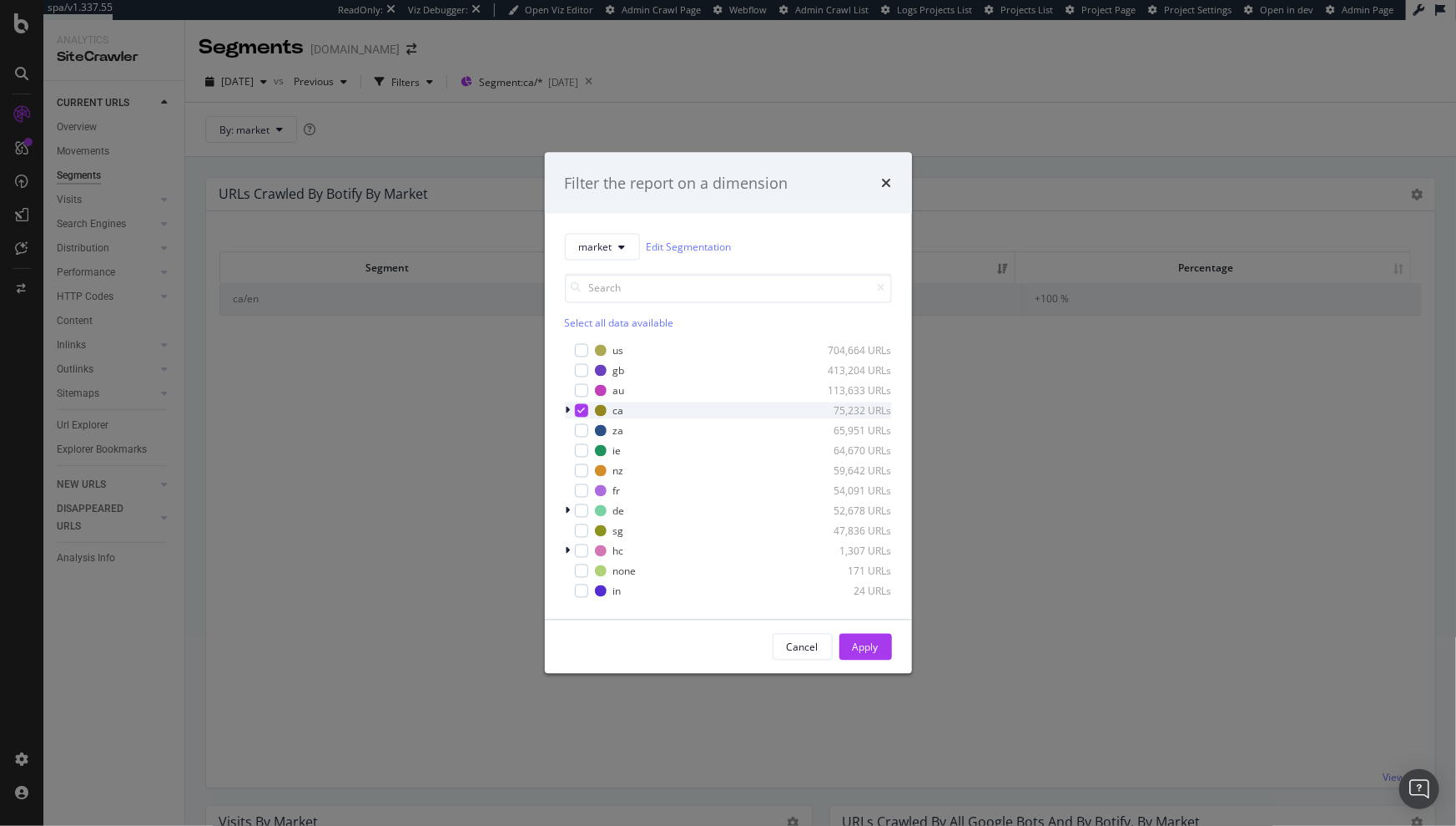
click at [579, 415] on div "modal" at bounding box center [581, 410] width 13 height 13
click at [867, 644] on div "Apply" at bounding box center [866, 646] width 26 height 14
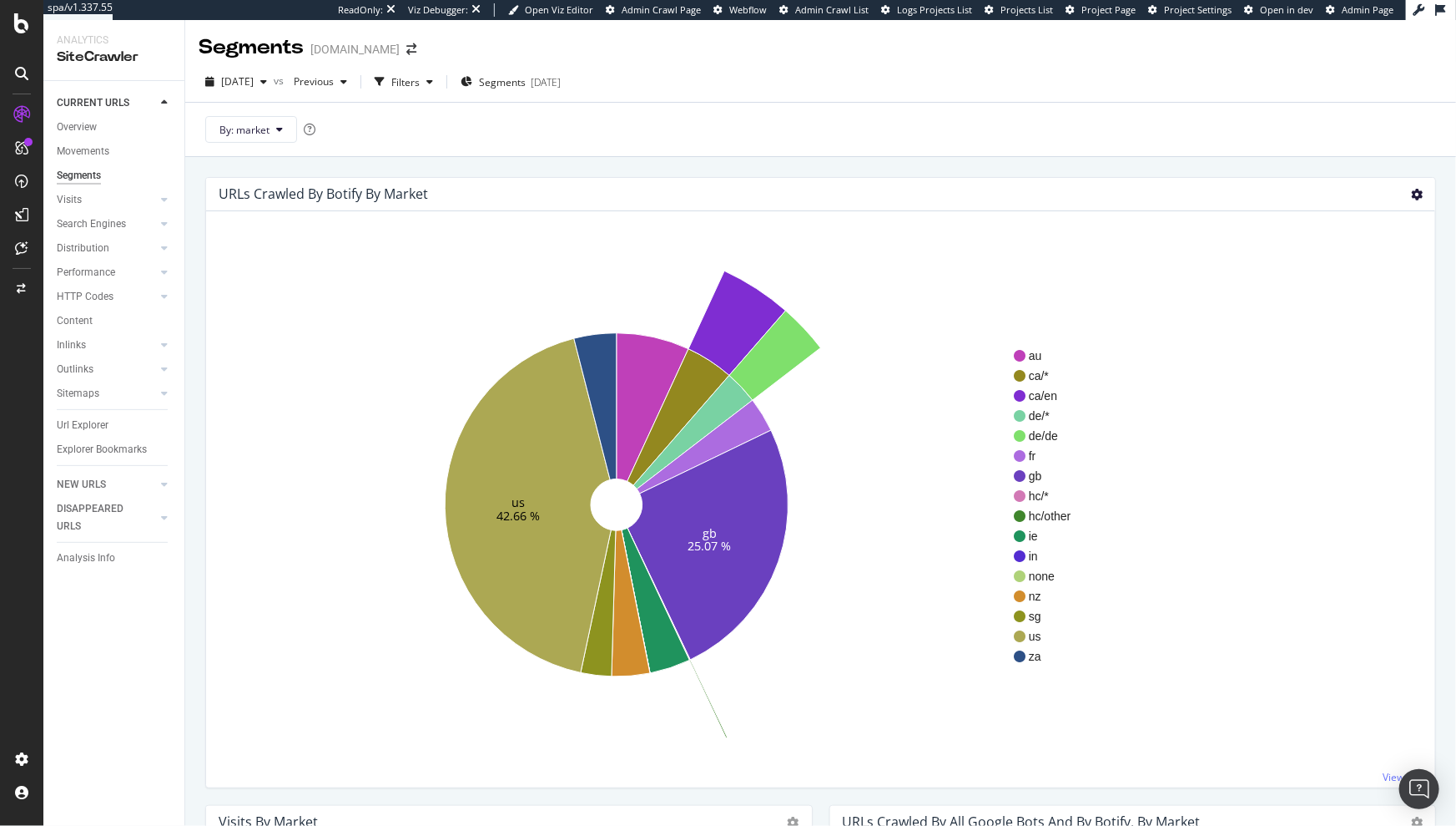
click at [1411, 194] on icon at bounding box center [1417, 194] width 11 height 11
click at [1357, 280] on span "Table" at bounding box center [1368, 285] width 133 height 23
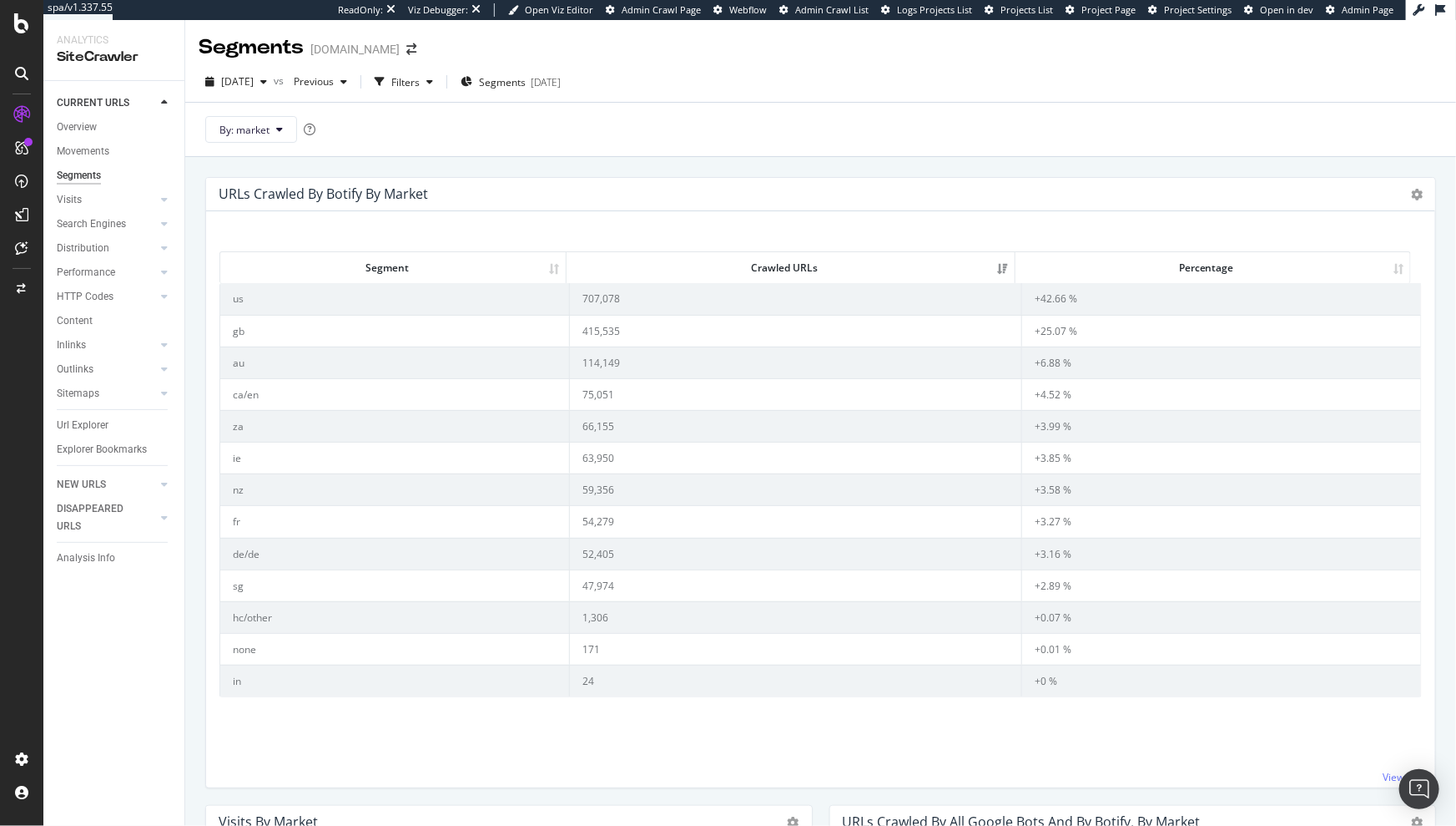
click at [1414, 189] on div "URLs Crawled By Botify By market Sunburst Treemap Table Expand Export as CSV × …" at bounding box center [820, 195] width 1229 height 33
click at [1411, 190] on icon at bounding box center [1417, 194] width 11 height 11
click at [1413, 195] on div "URLs Crawled By Botify By market Sunburst Treemap Table Expand Export as CSV × …" at bounding box center [820, 195] width 1229 height 33
click at [1411, 196] on icon at bounding box center [1417, 194] width 11 height 11
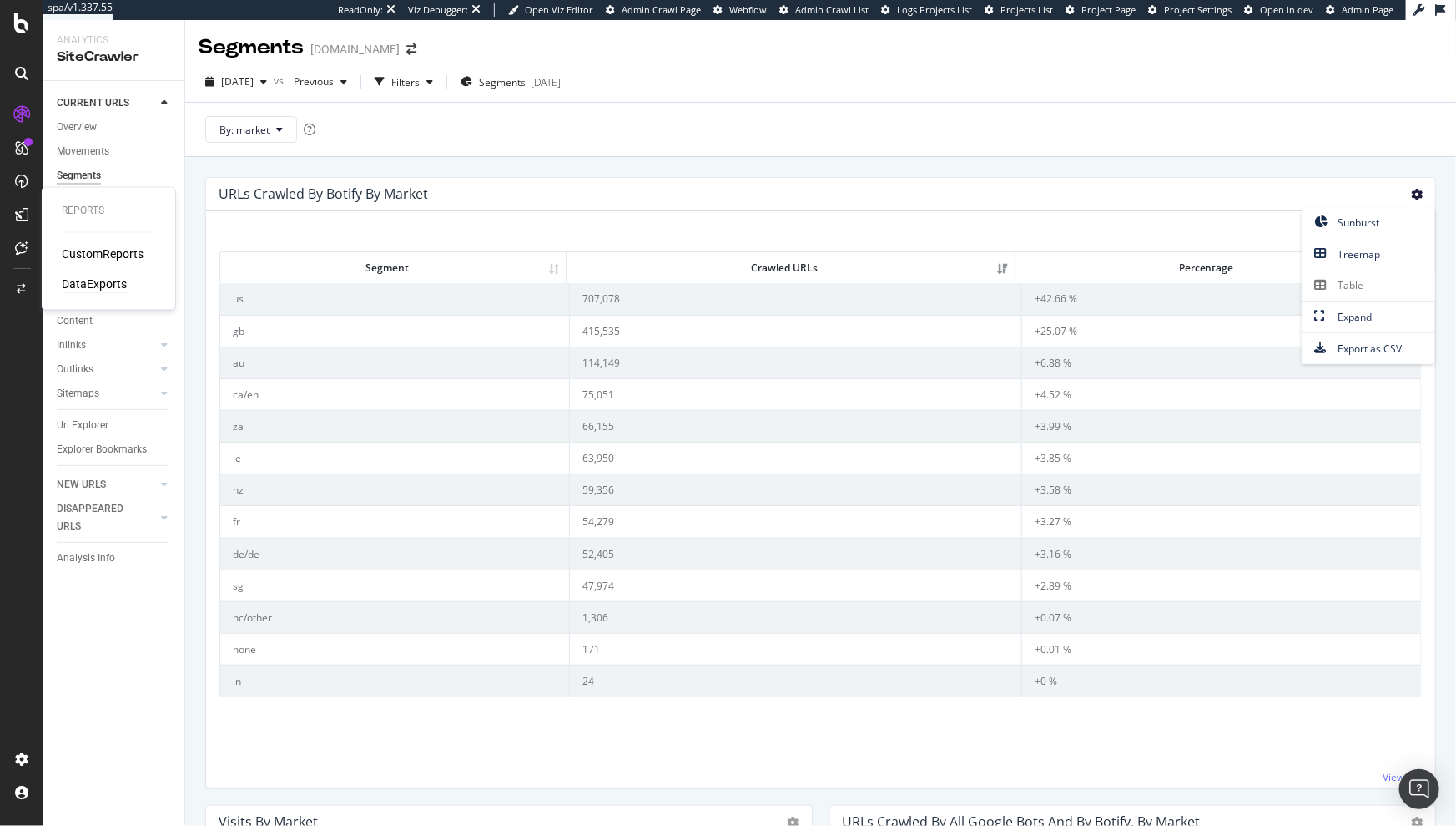
click at [97, 285] on div "DataExports" at bounding box center [94, 284] width 65 height 17
click at [1411, 196] on icon at bounding box center [1417, 194] width 11 height 11
click at [867, 119] on div "By: market" at bounding box center [820, 129] width 1271 height 54
click at [526, 85] on span "Segments" at bounding box center [501, 82] width 46 height 14
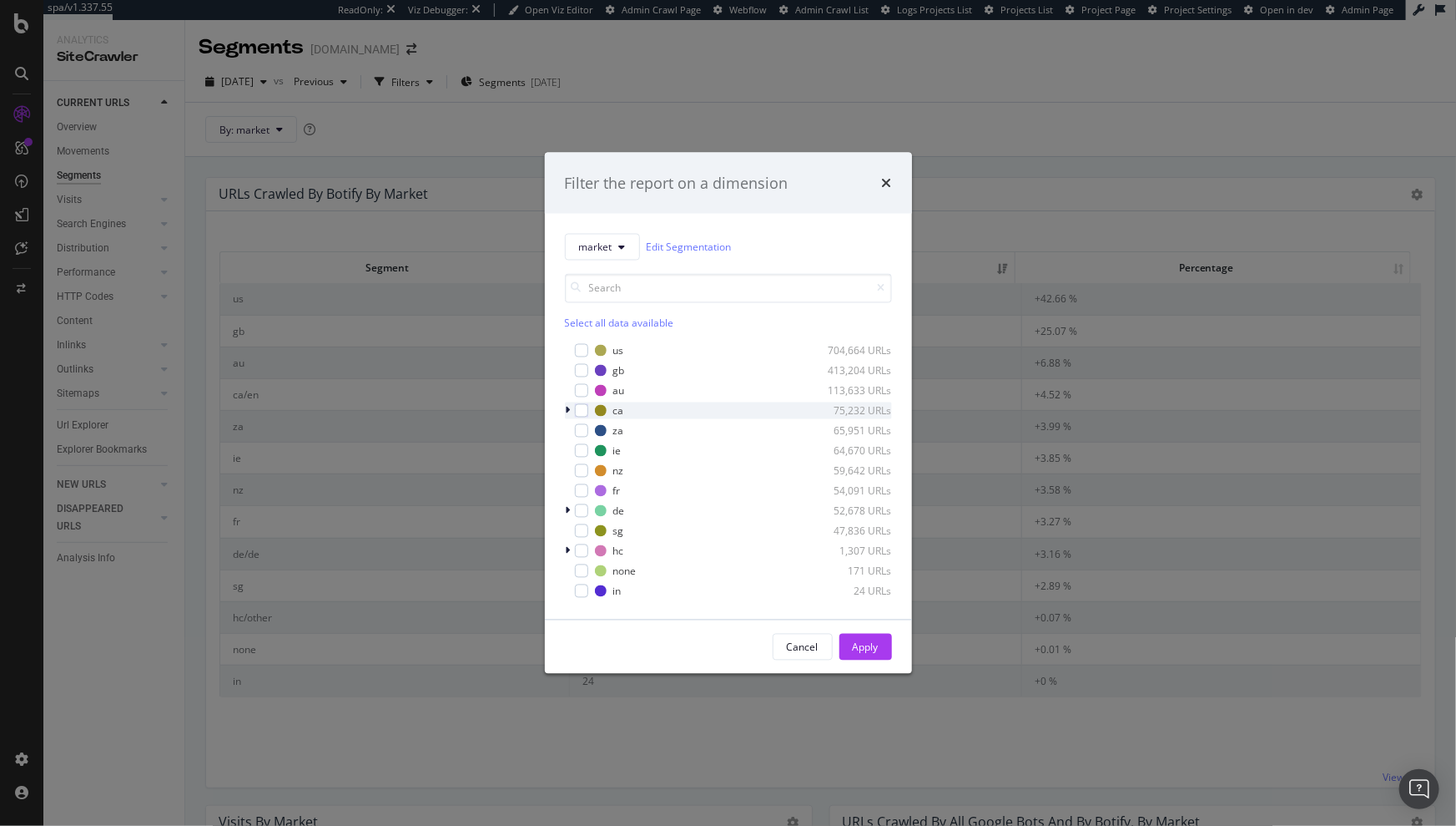
click at [567, 412] on icon "modal" at bounding box center [569, 410] width 5 height 10
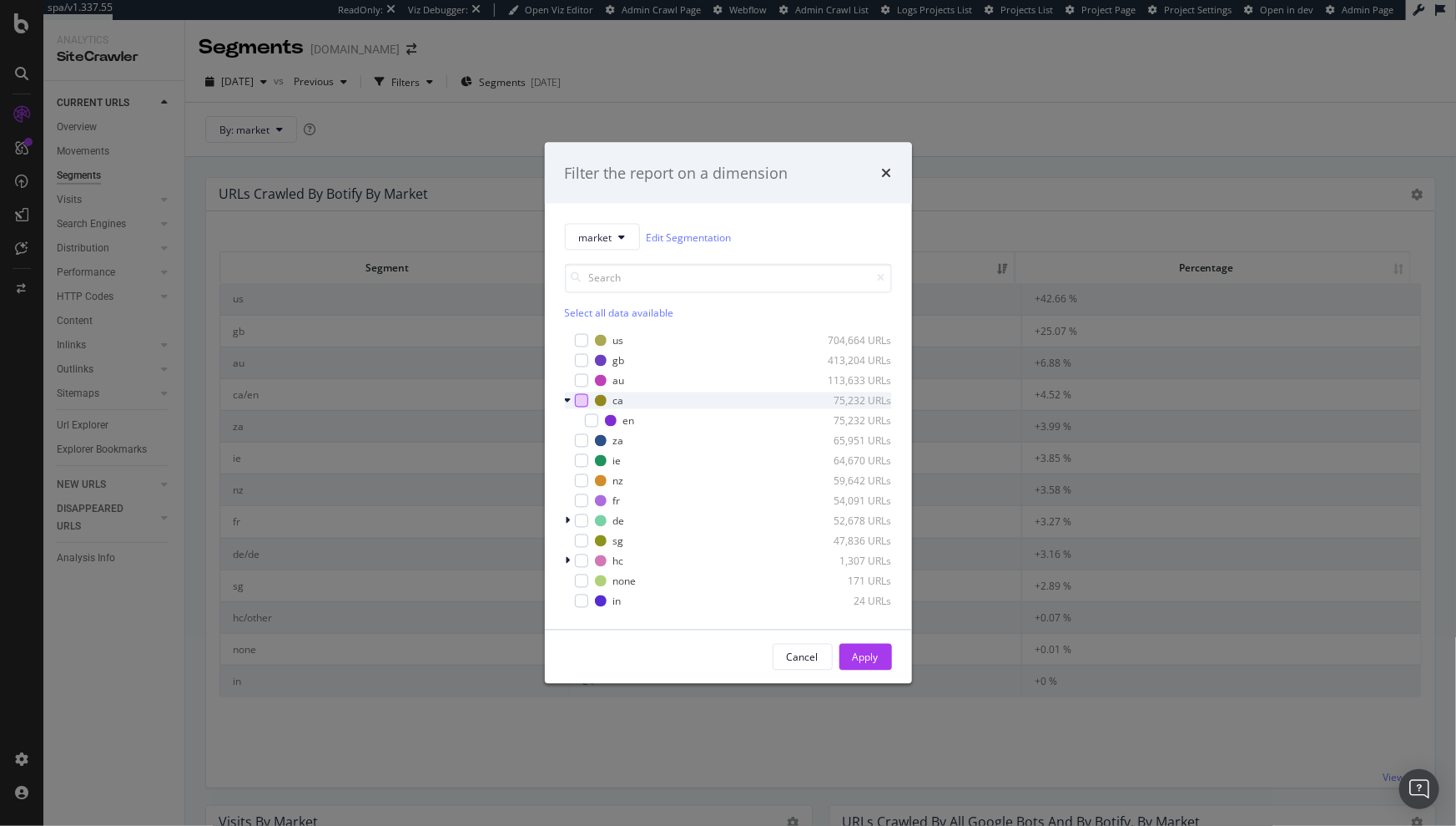
click at [585, 401] on div "modal" at bounding box center [581, 400] width 13 height 13
click at [889, 172] on icon "times" at bounding box center [886, 172] width 10 height 13
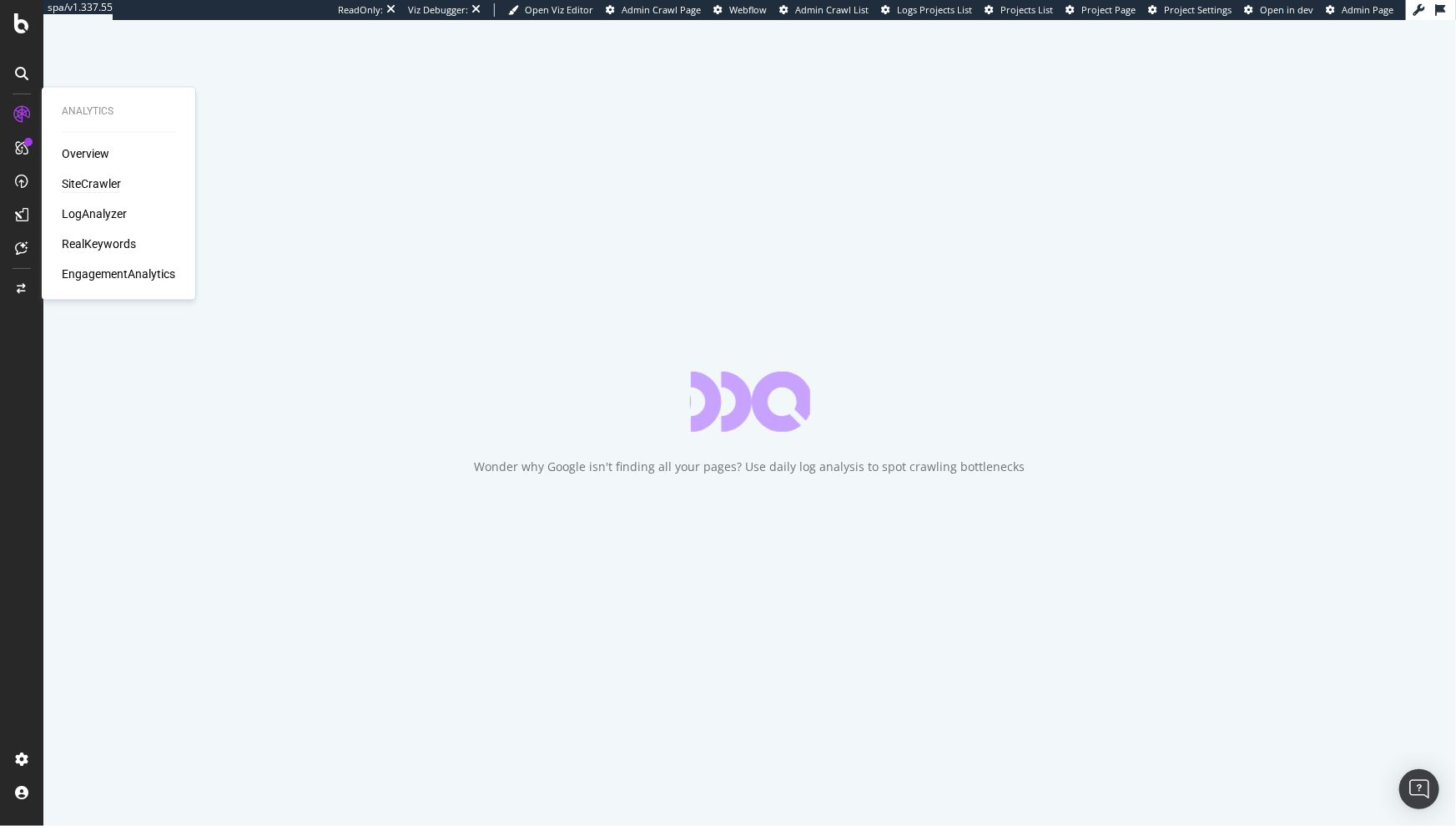
click at [92, 189] on div "SiteCrawler" at bounding box center [91, 184] width 60 height 17
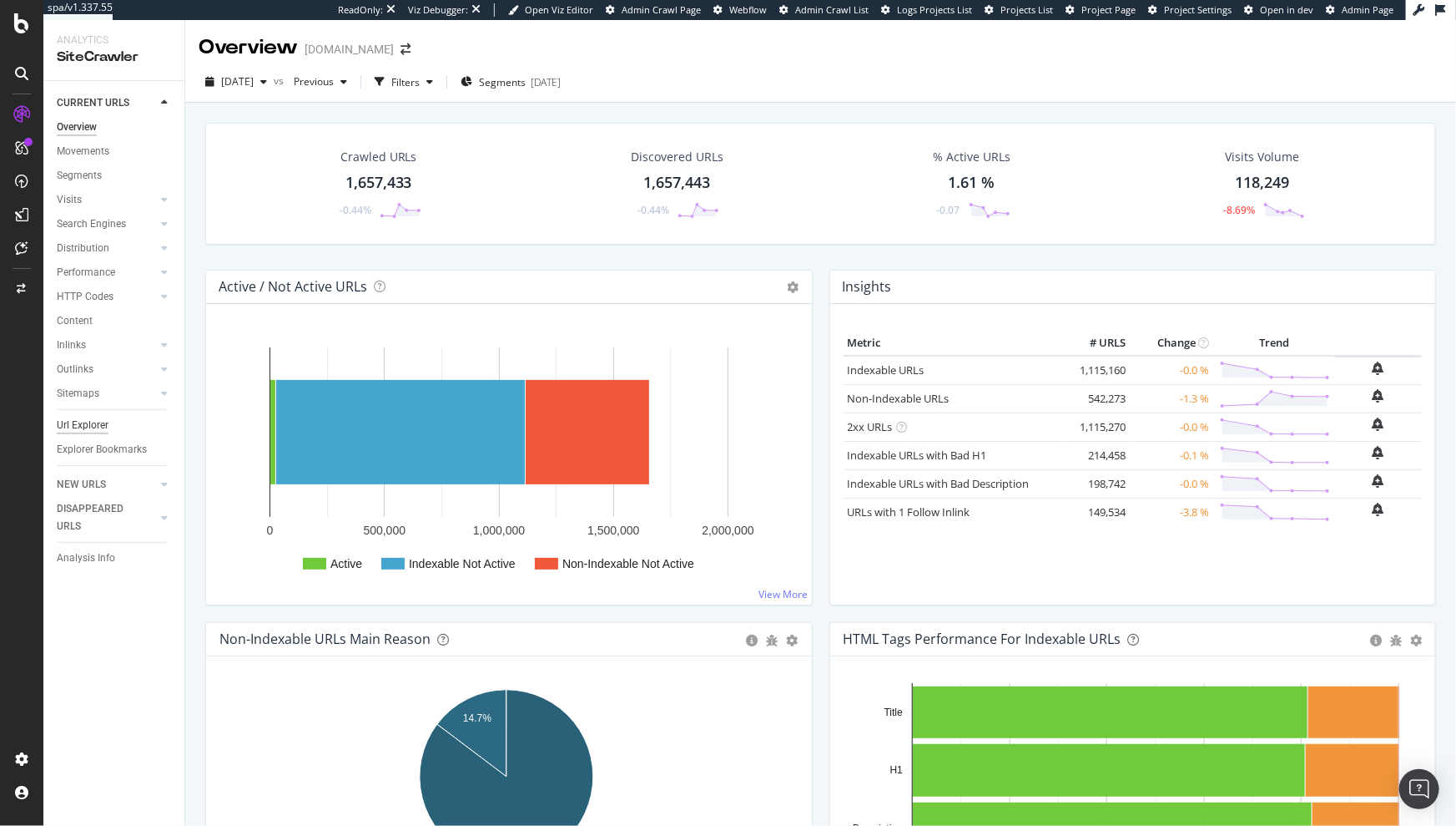
click at [95, 421] on div "Url Explorer" at bounding box center [82, 425] width 52 height 18
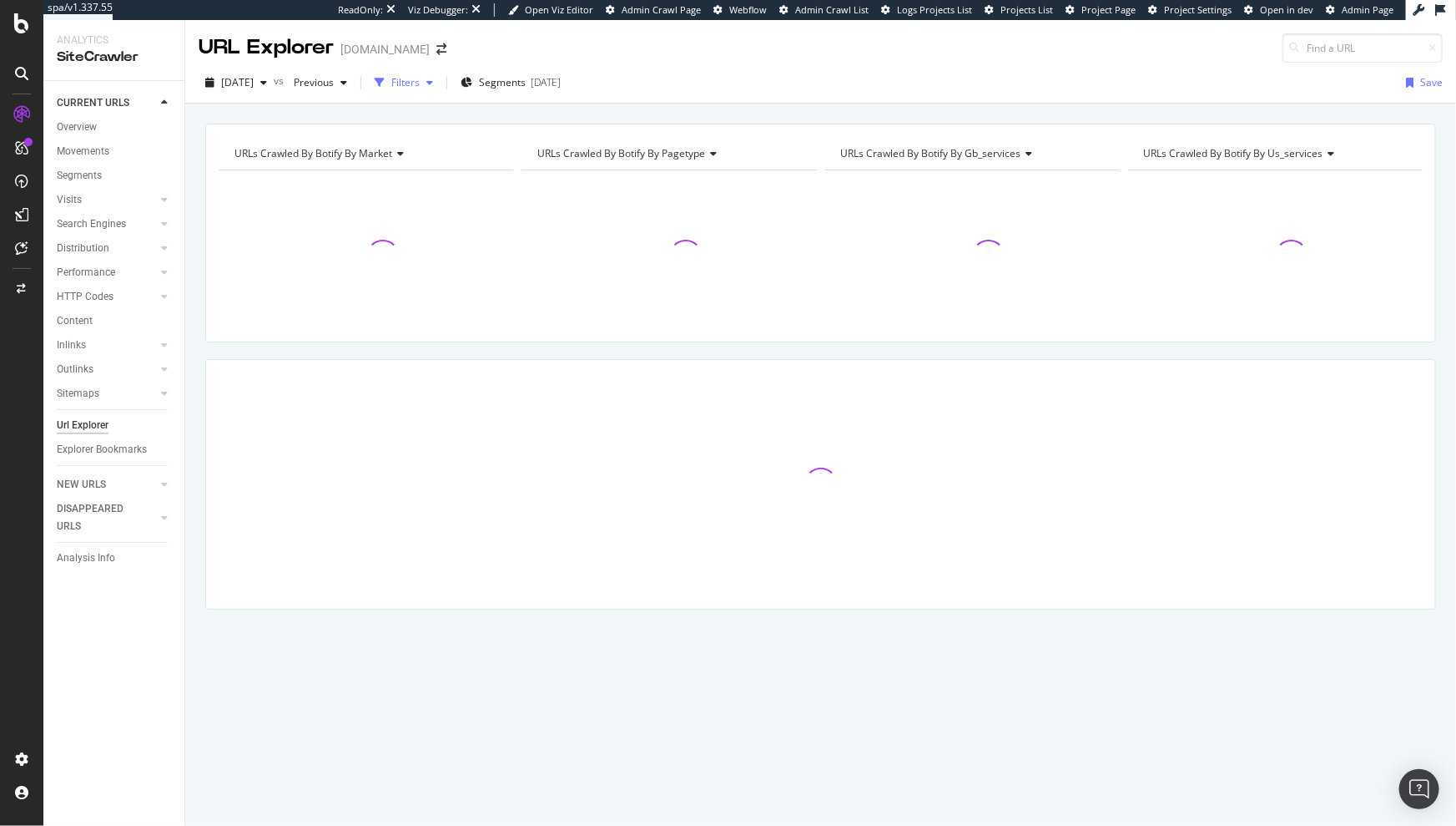
click at [440, 93] on div "Filters" at bounding box center [404, 82] width 72 height 25
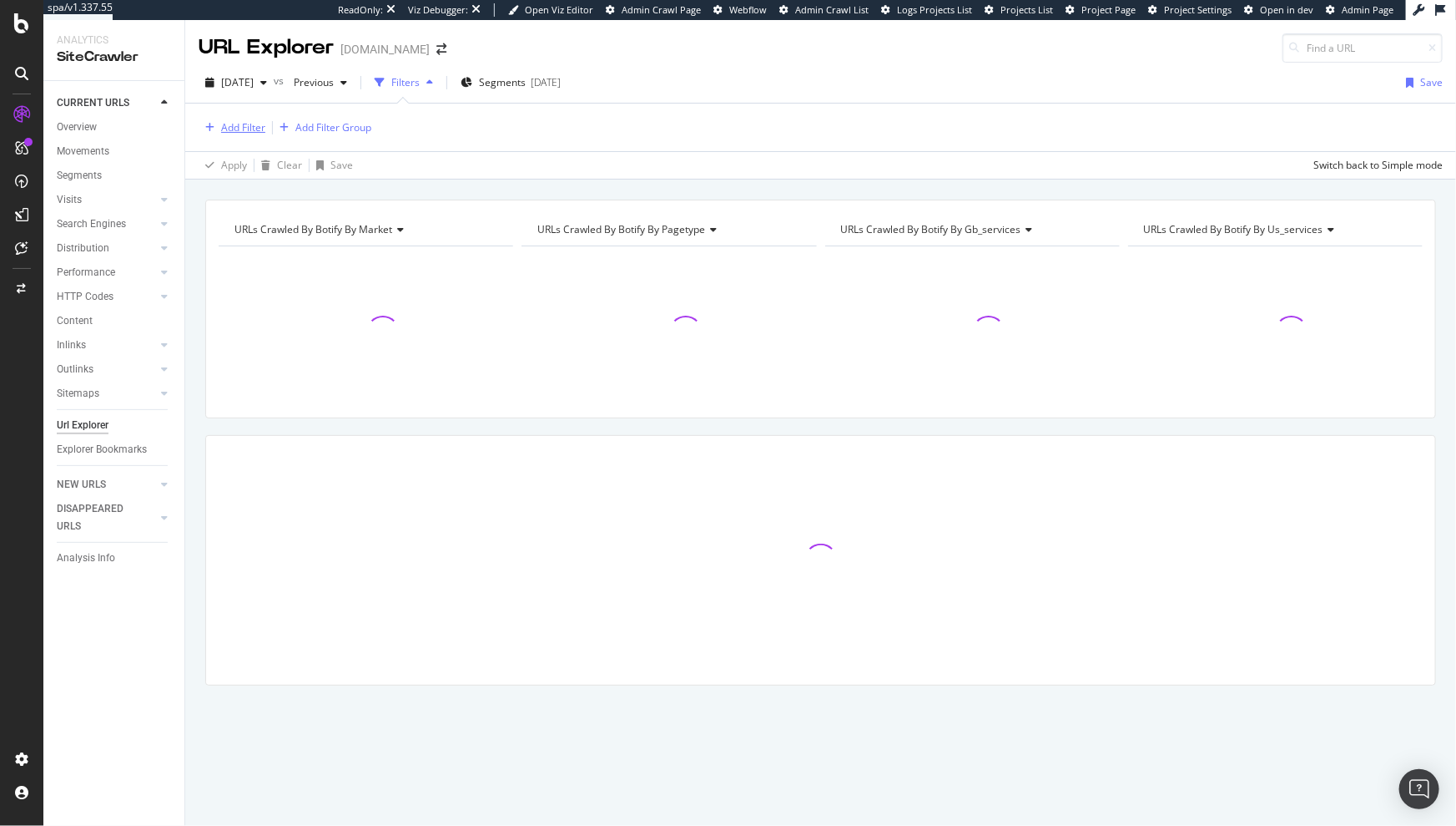
click at [263, 128] on div "Add Filter" at bounding box center [243, 127] width 44 height 14
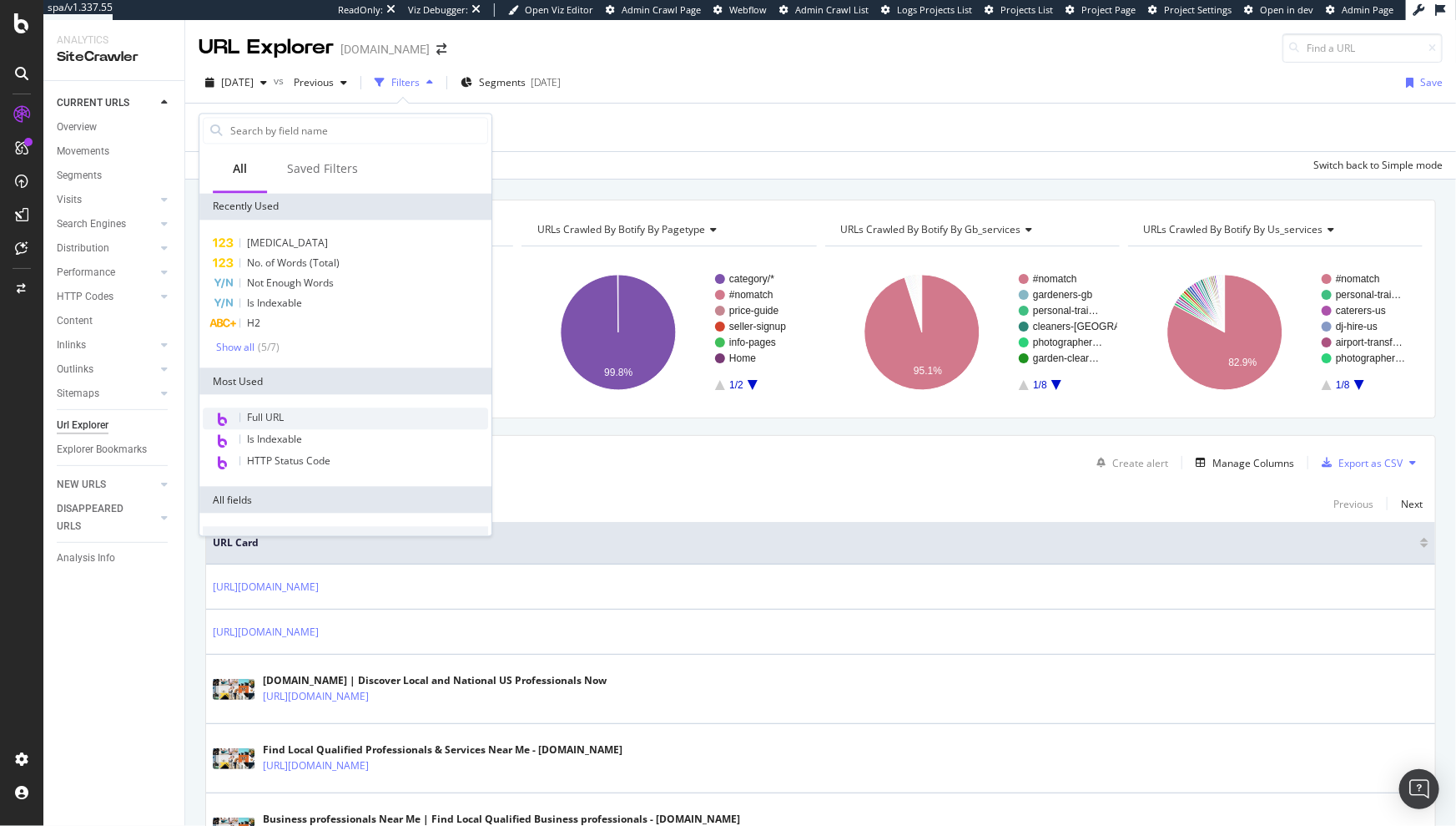
click at [282, 410] on span "Full URL" at bounding box center [266, 417] width 37 height 14
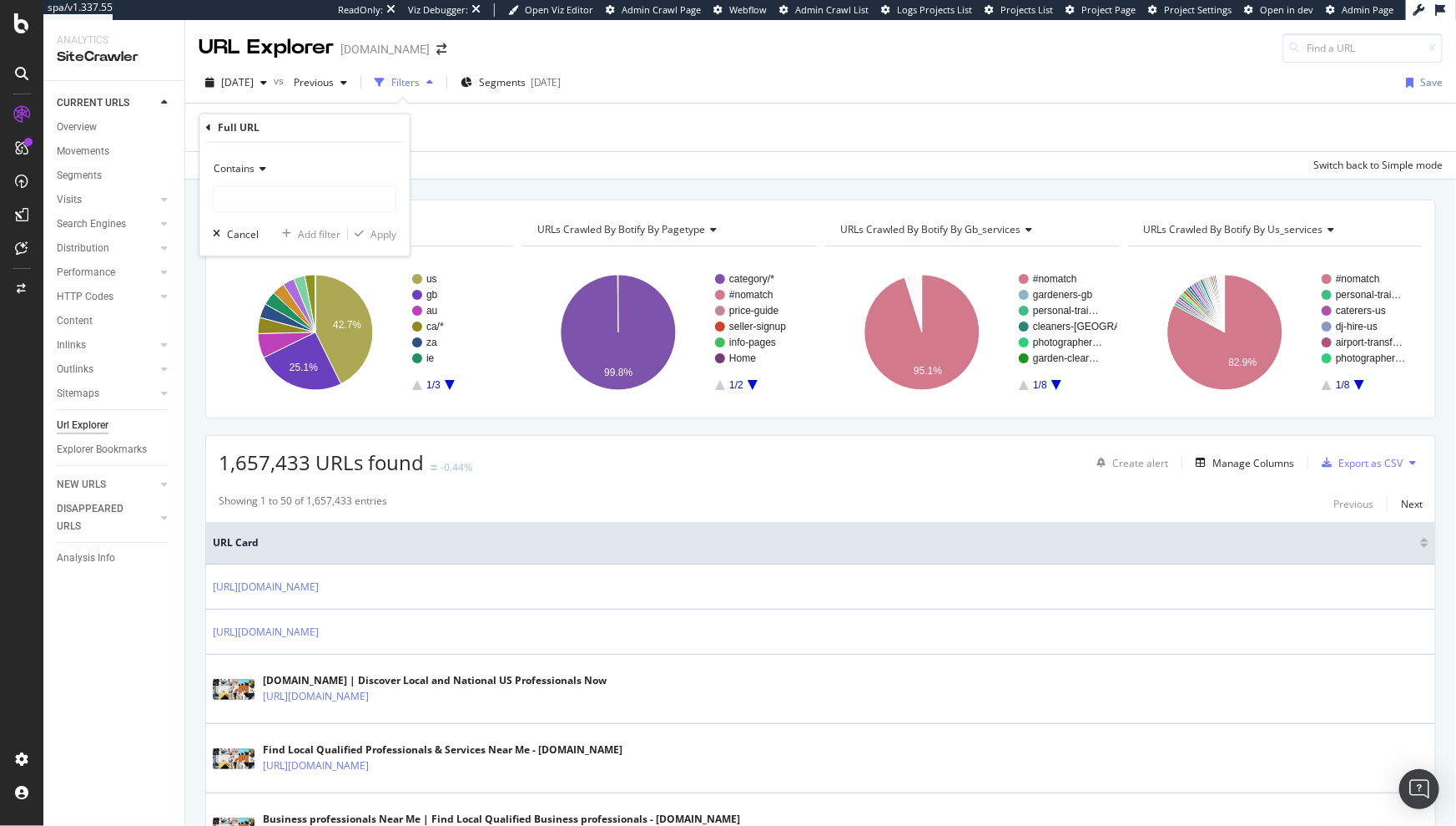
click at [252, 167] on span "Contains" at bounding box center [234, 169] width 41 height 14
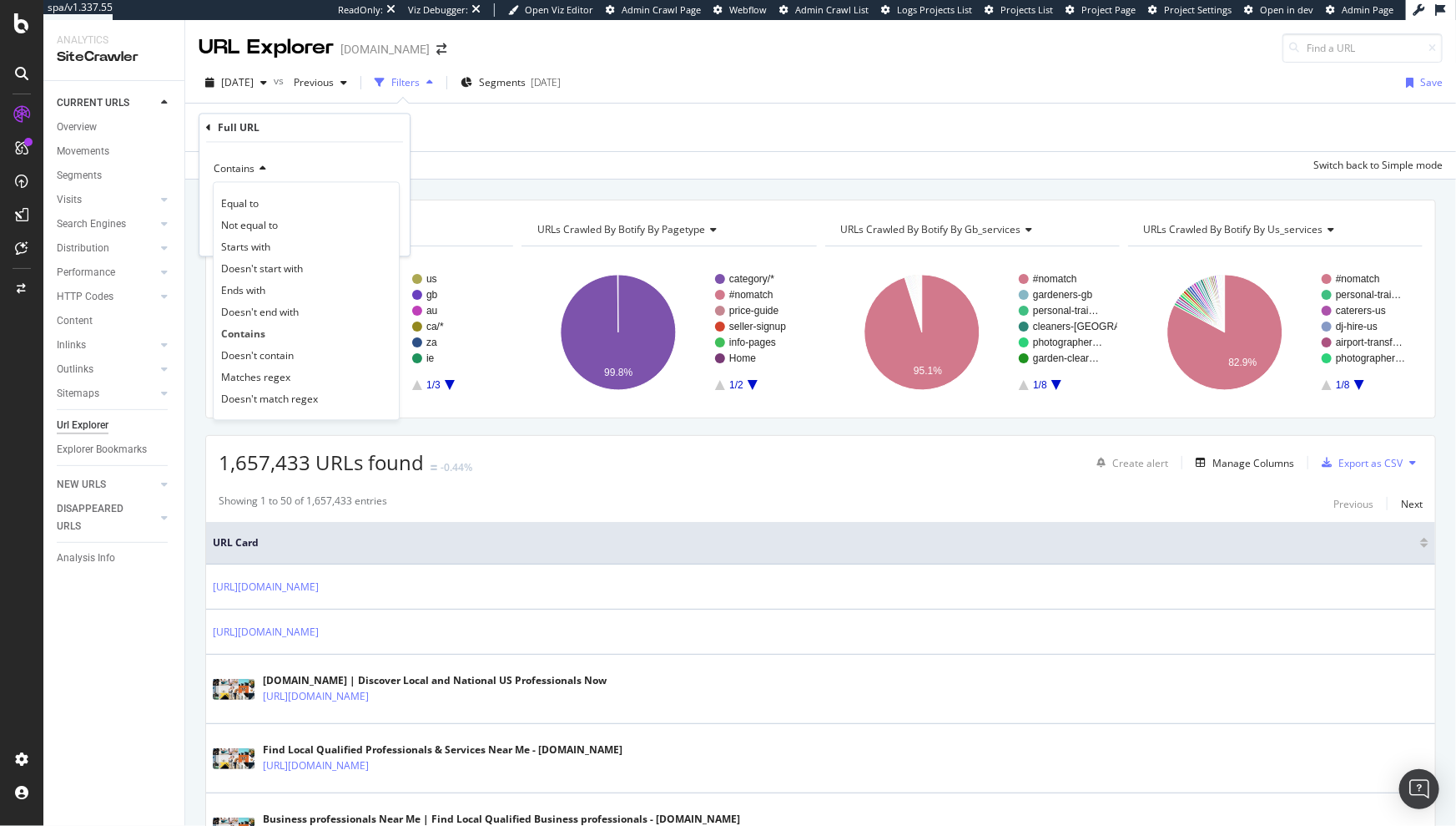
click at [206, 125] on icon at bounding box center [209, 127] width 5 height 10
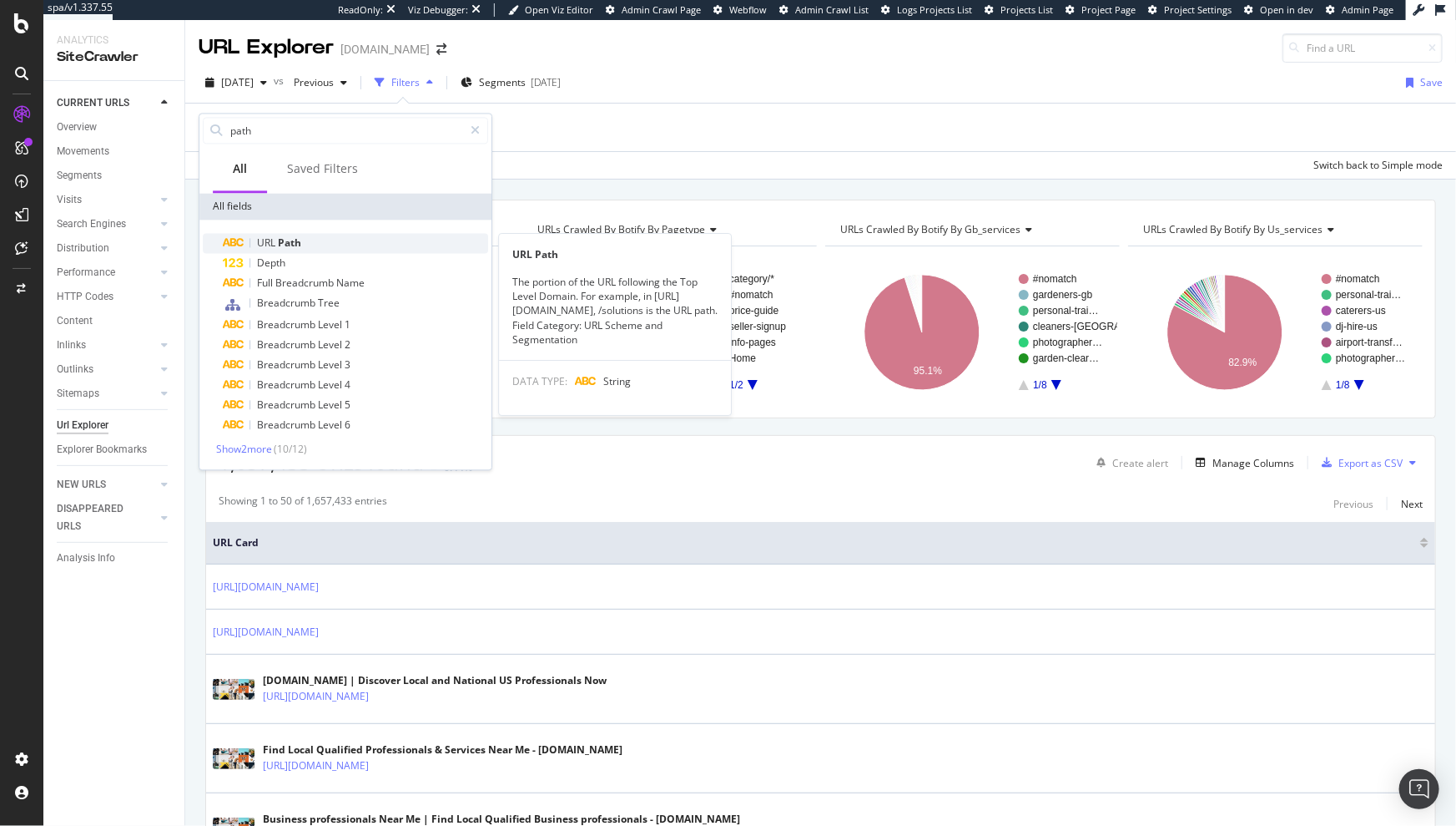
type input "path"
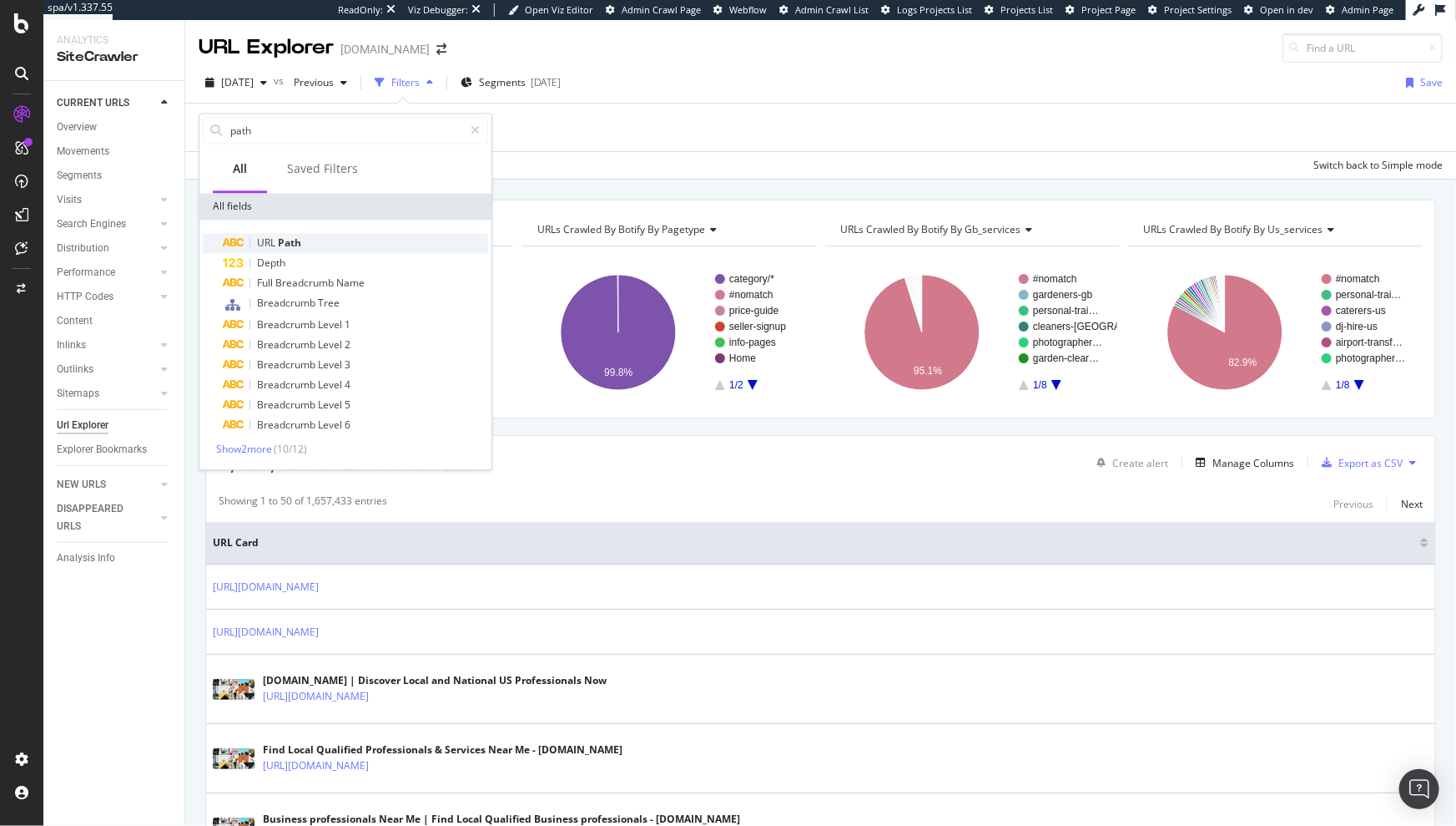
click at [298, 236] on span "Path" at bounding box center [289, 242] width 24 height 14
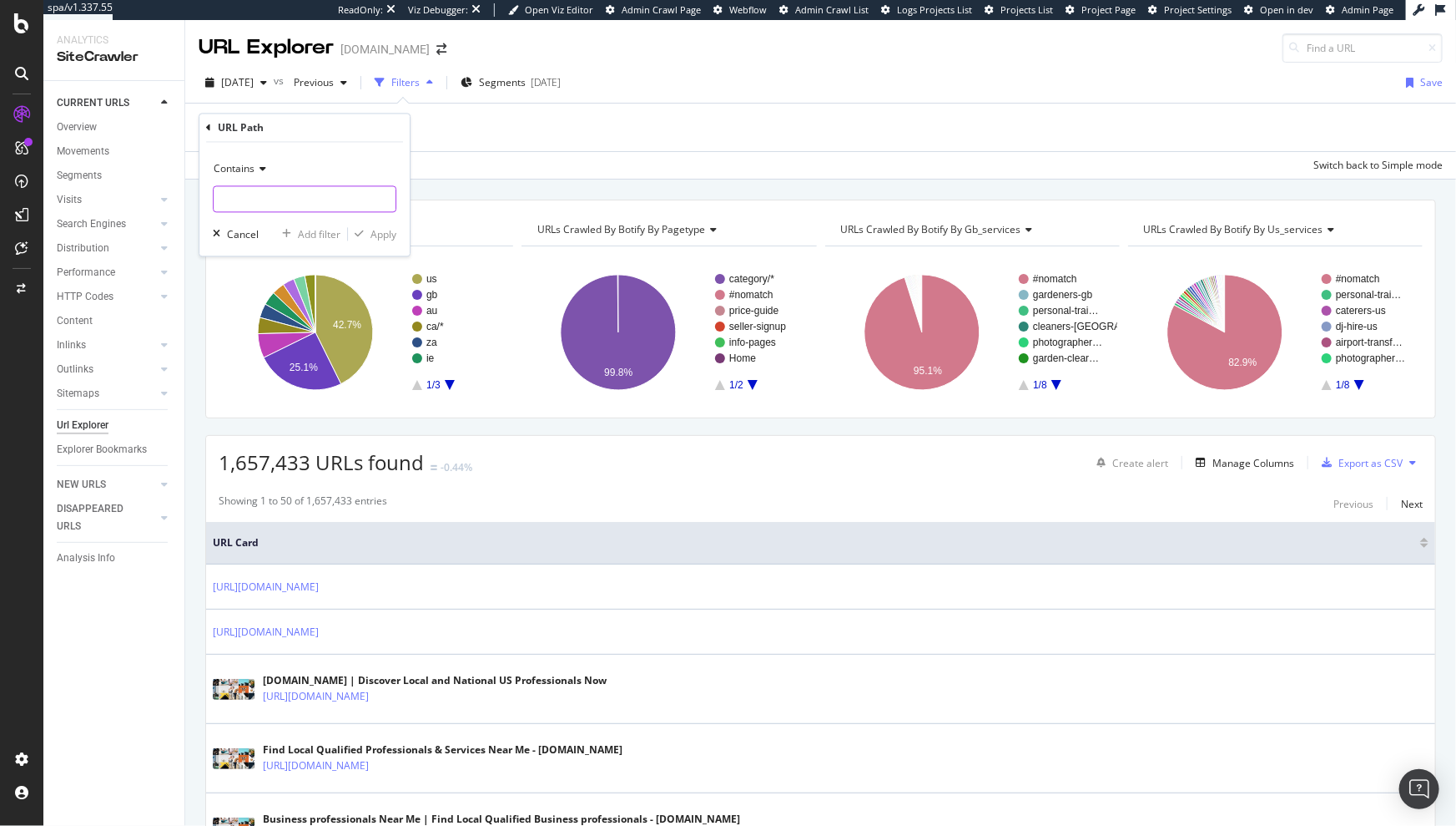
click at [271, 196] on input "text" at bounding box center [305, 199] width 182 height 26
paste input "ystalyfera"
type input "ystalyfera"
click at [387, 231] on div "Apply" at bounding box center [384, 234] width 26 height 14
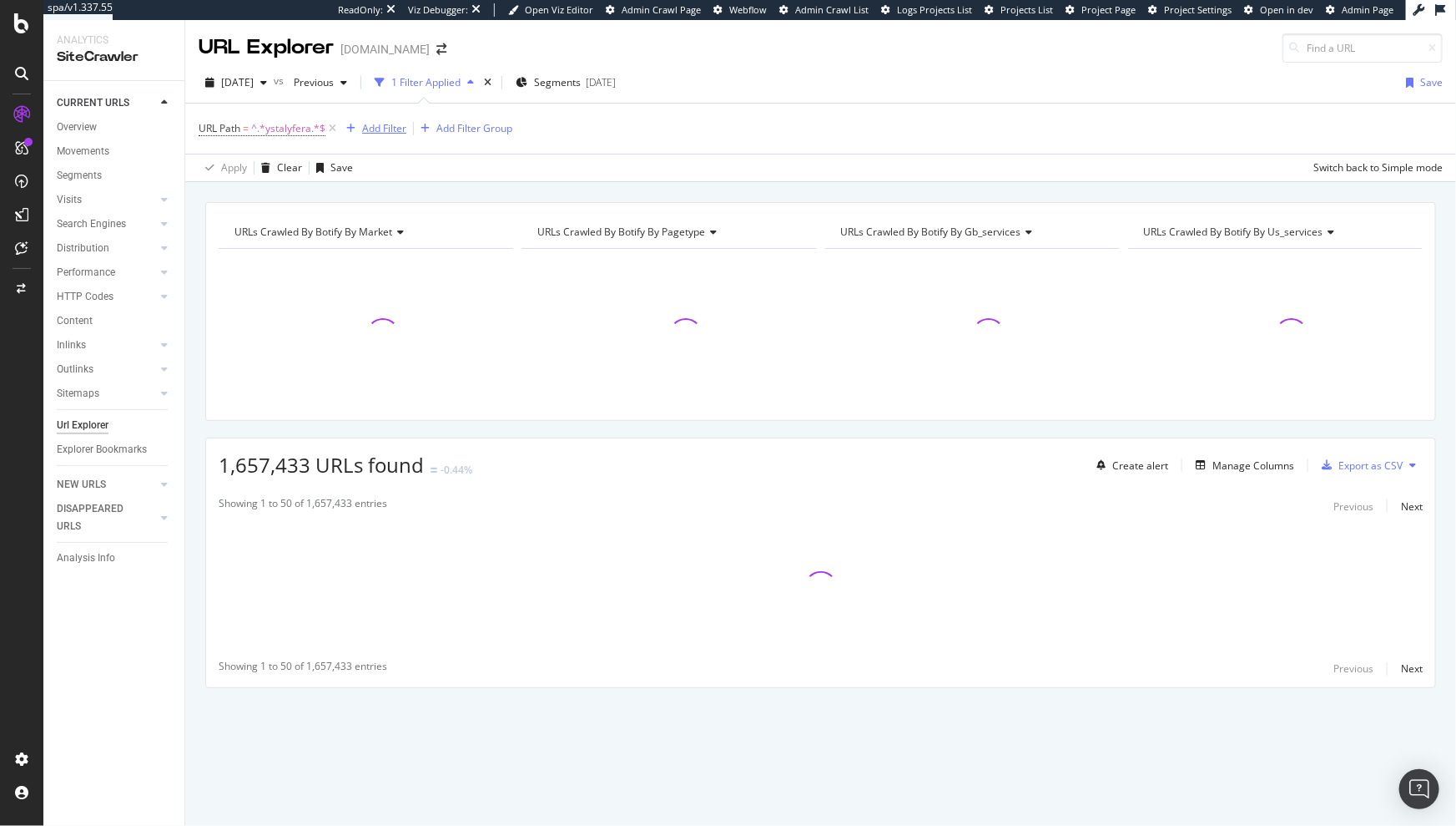
click at [390, 127] on div "Add Filter" at bounding box center [384, 128] width 44 height 14
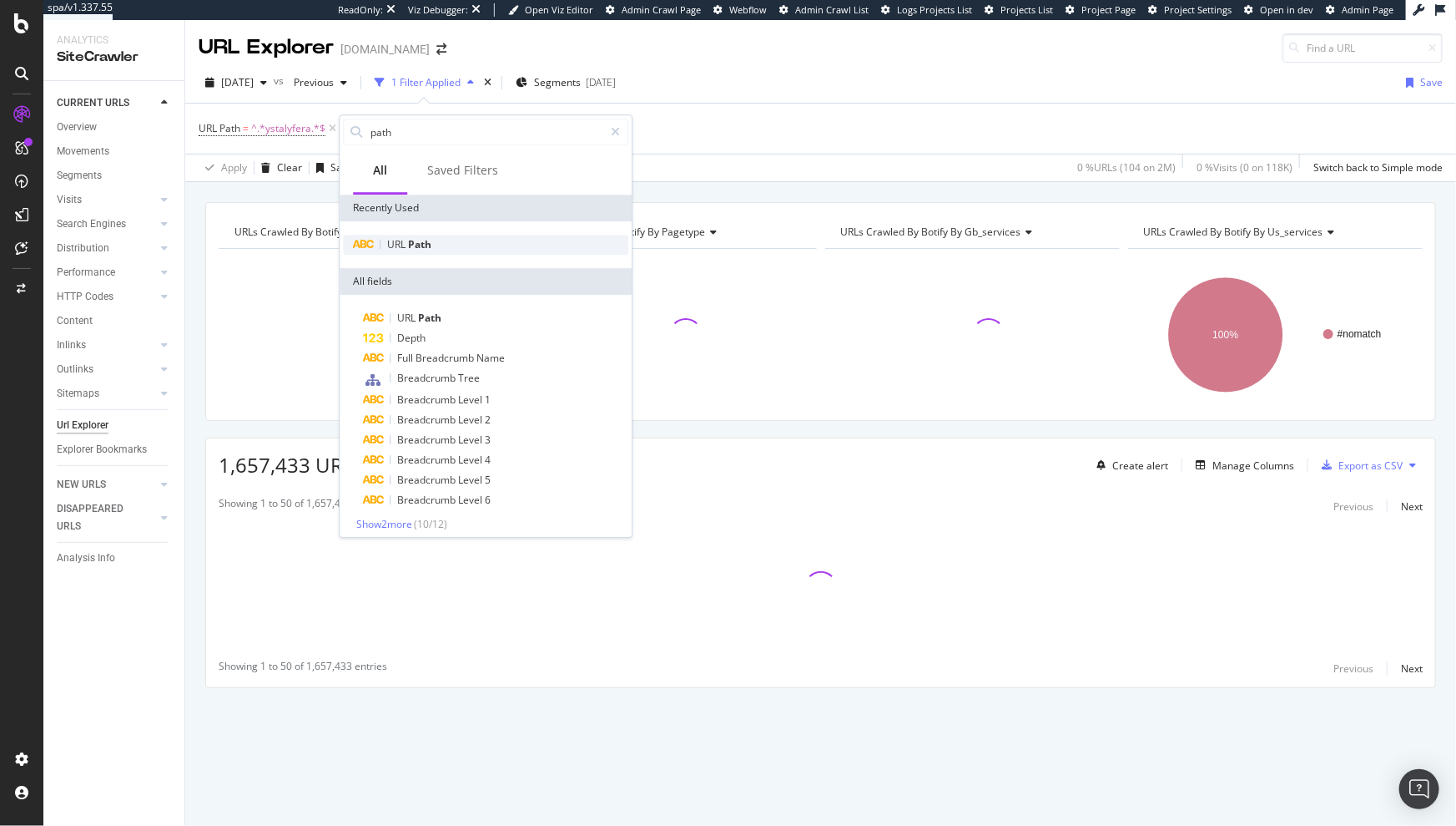
click at [446, 238] on div "URL Path" at bounding box center [486, 245] width 286 height 20
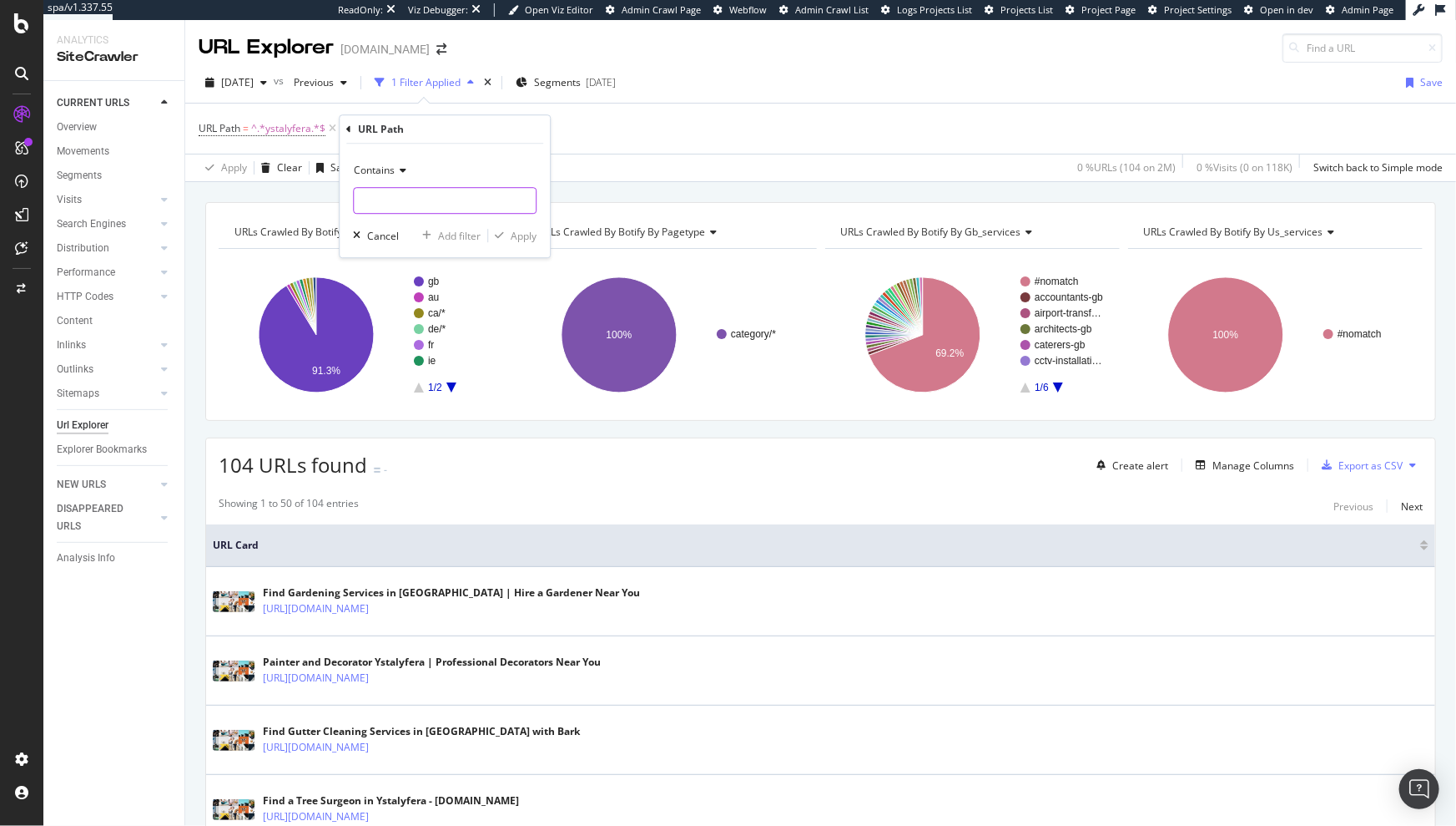
click at [403, 203] on input "text" at bounding box center [445, 200] width 182 height 26
paste input "ynysybwl"
type input "ynysybwl"
click at [515, 239] on div "Apply" at bounding box center [524, 236] width 26 height 14
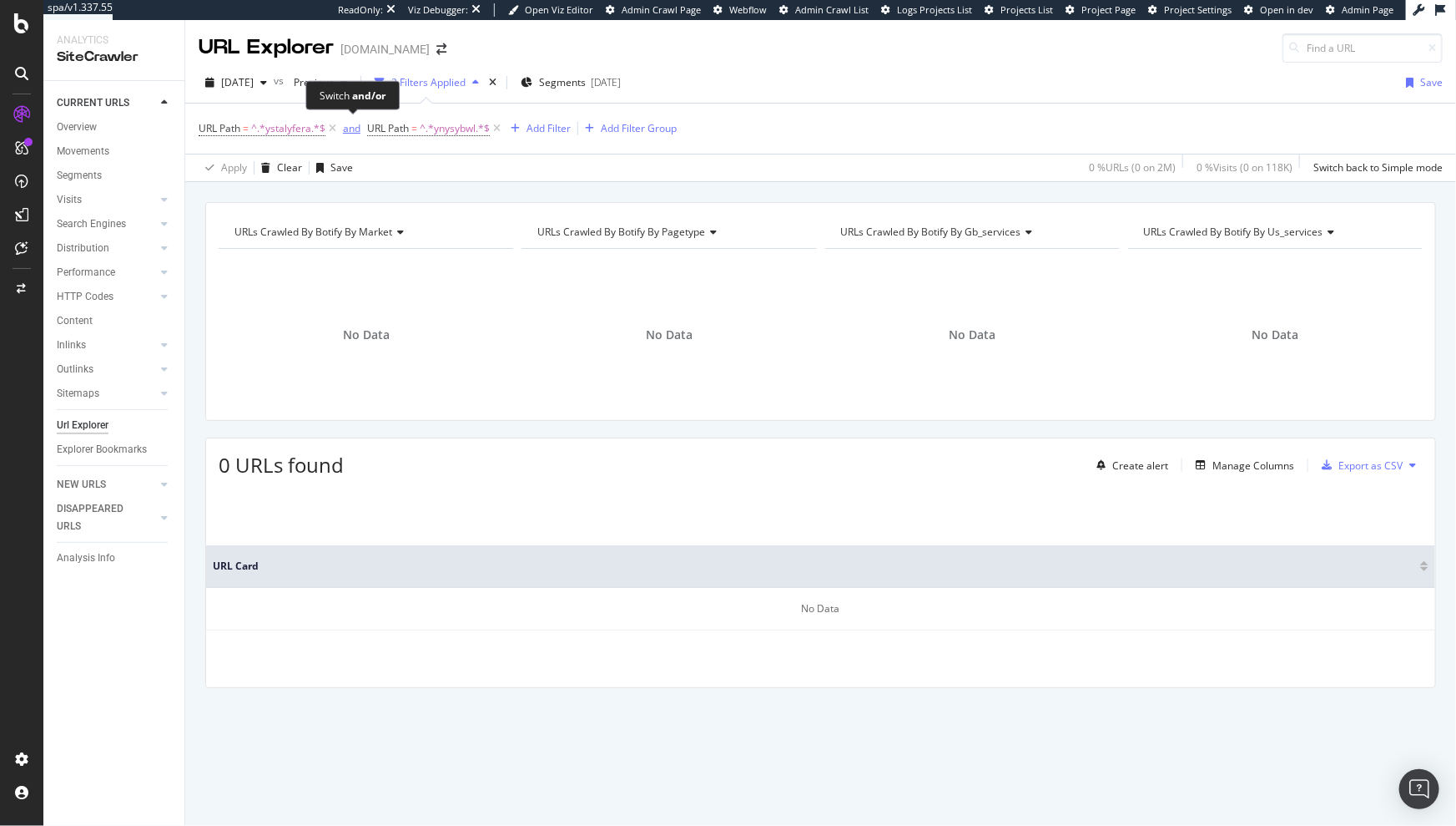
click at [349, 128] on div "and" at bounding box center [352, 128] width 18 height 14
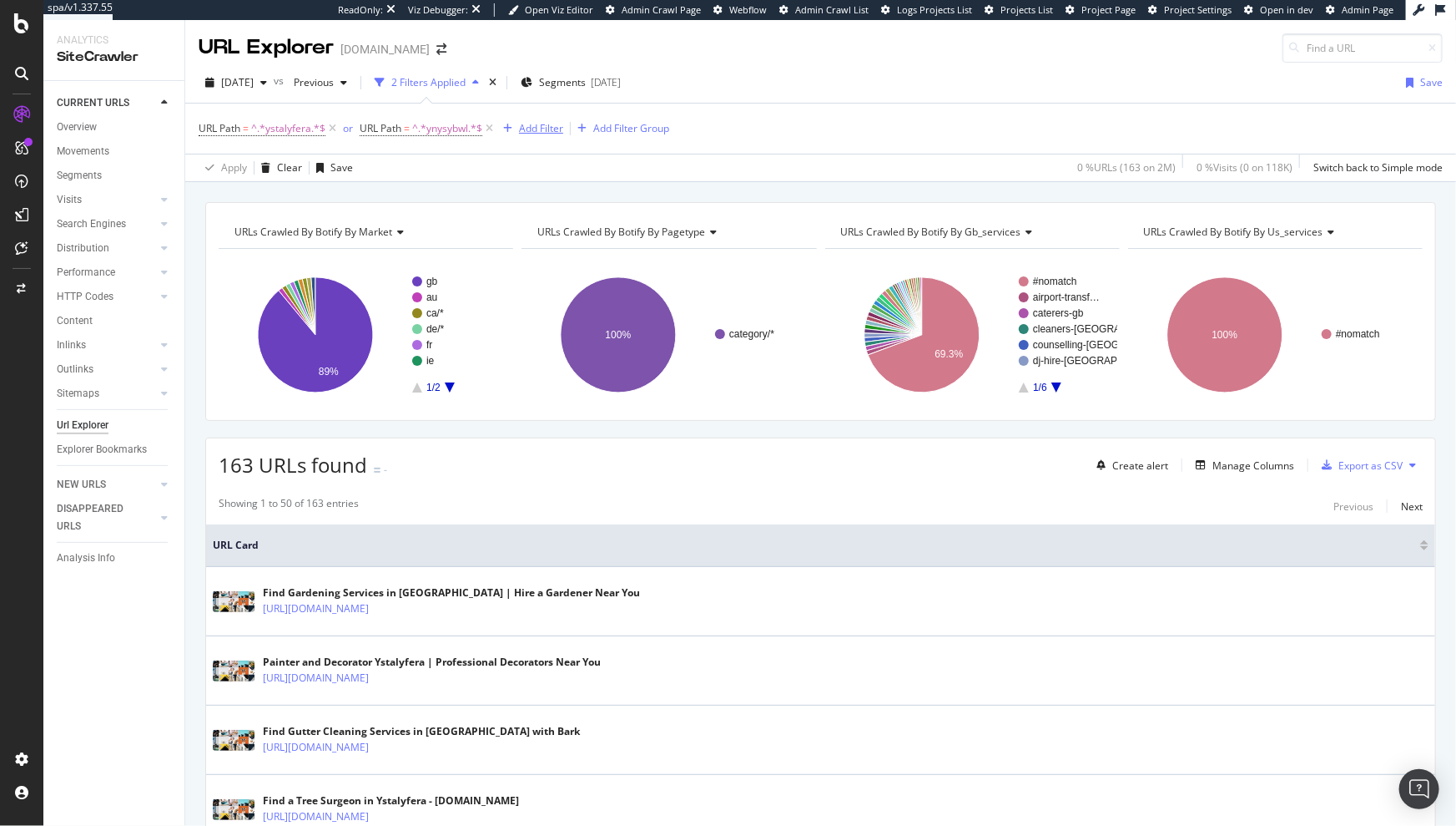
click at [535, 124] on div "Add Filter" at bounding box center [541, 128] width 44 height 14
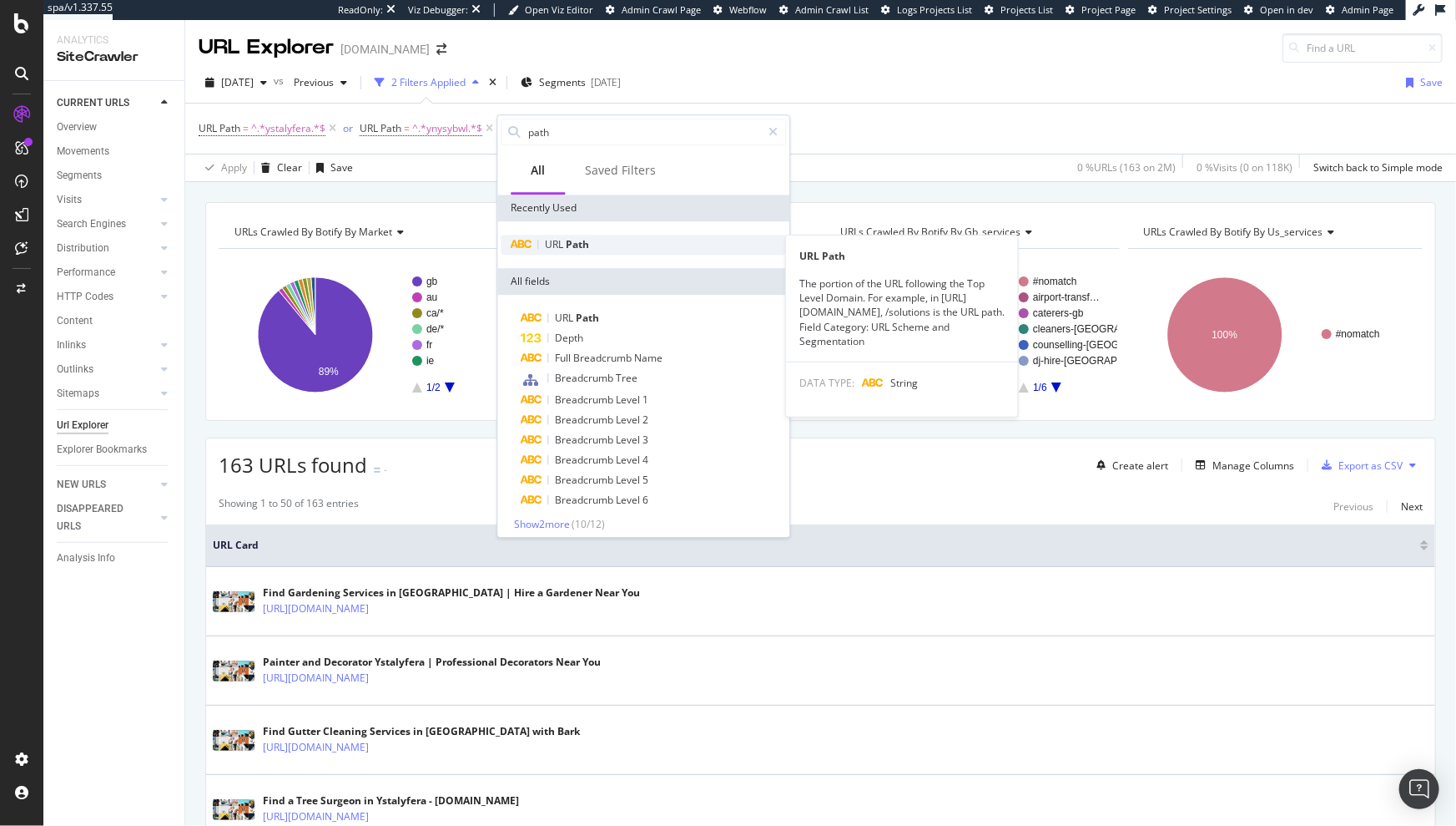
click at [567, 240] on span "Path" at bounding box center [578, 244] width 24 height 14
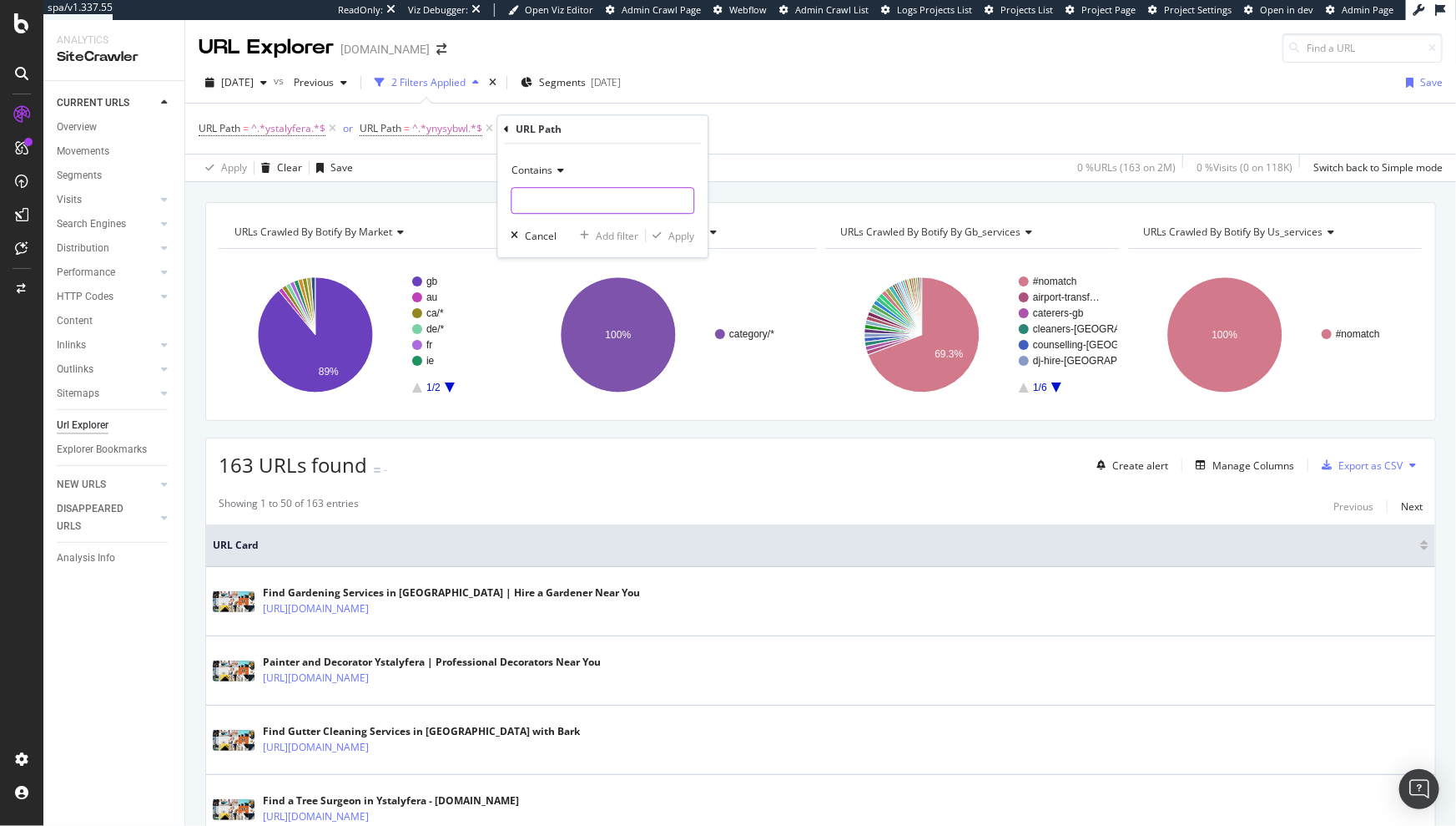
click at [557, 195] on input "text" at bounding box center [603, 200] width 182 height 26
paste input "yelverton"
type input "yelverton"
click at [685, 234] on div "Apply" at bounding box center [682, 236] width 26 height 14
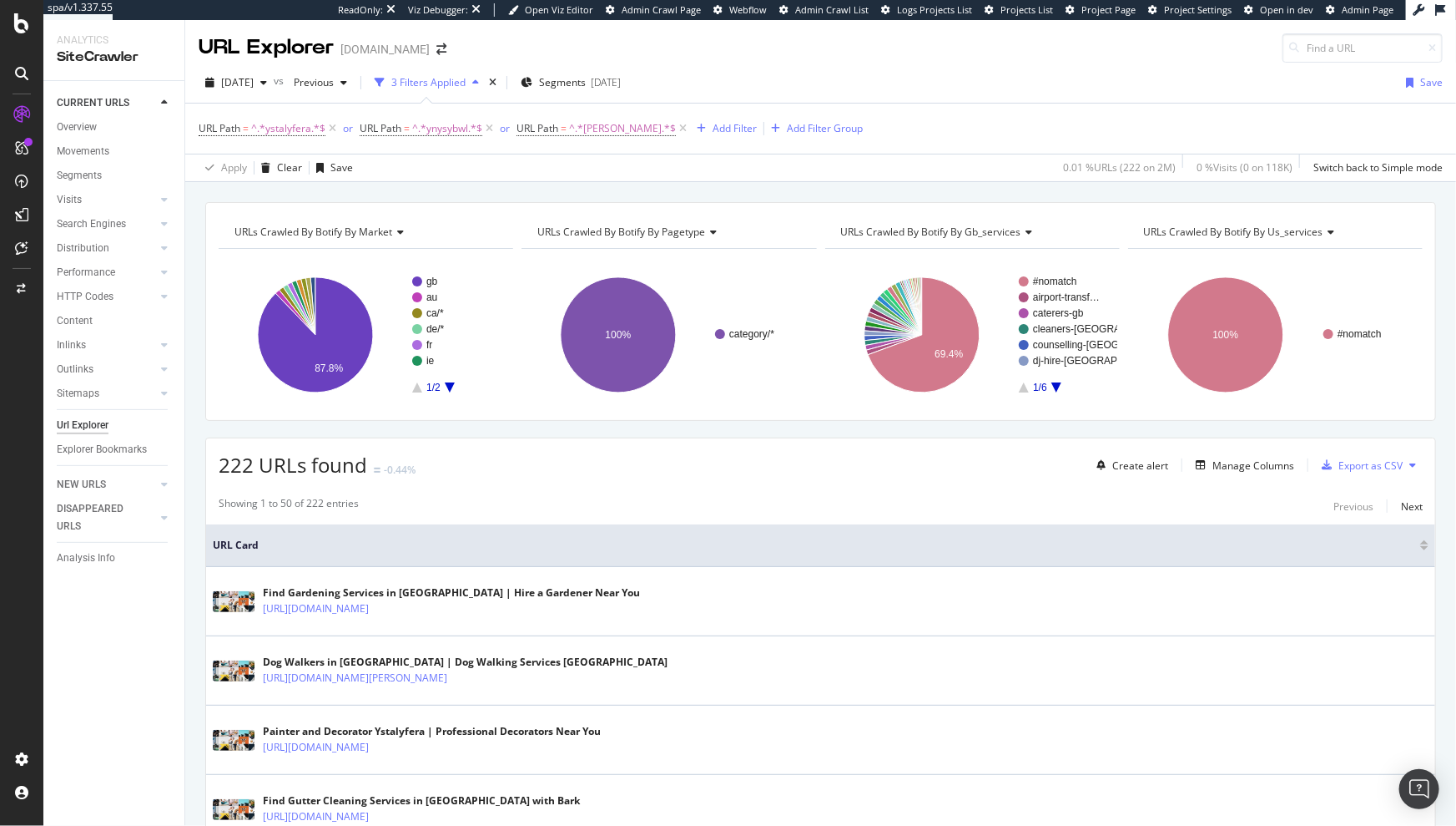
click at [689, 233] on span "URLs Crawled By Botify By pagetype" at bounding box center [621, 231] width 167 height 14
click at [778, 192] on div "URLs Crawled By Botify By market Chart (by Value) Table Expand Export as CSV Ex…" at bounding box center [820, 203] width 1271 height 40
click at [503, 336] on rect "A chart." at bounding box center [364, 335] width 292 height 146
click at [295, 298] on icon "A chart." at bounding box center [302, 309] width 28 height 53
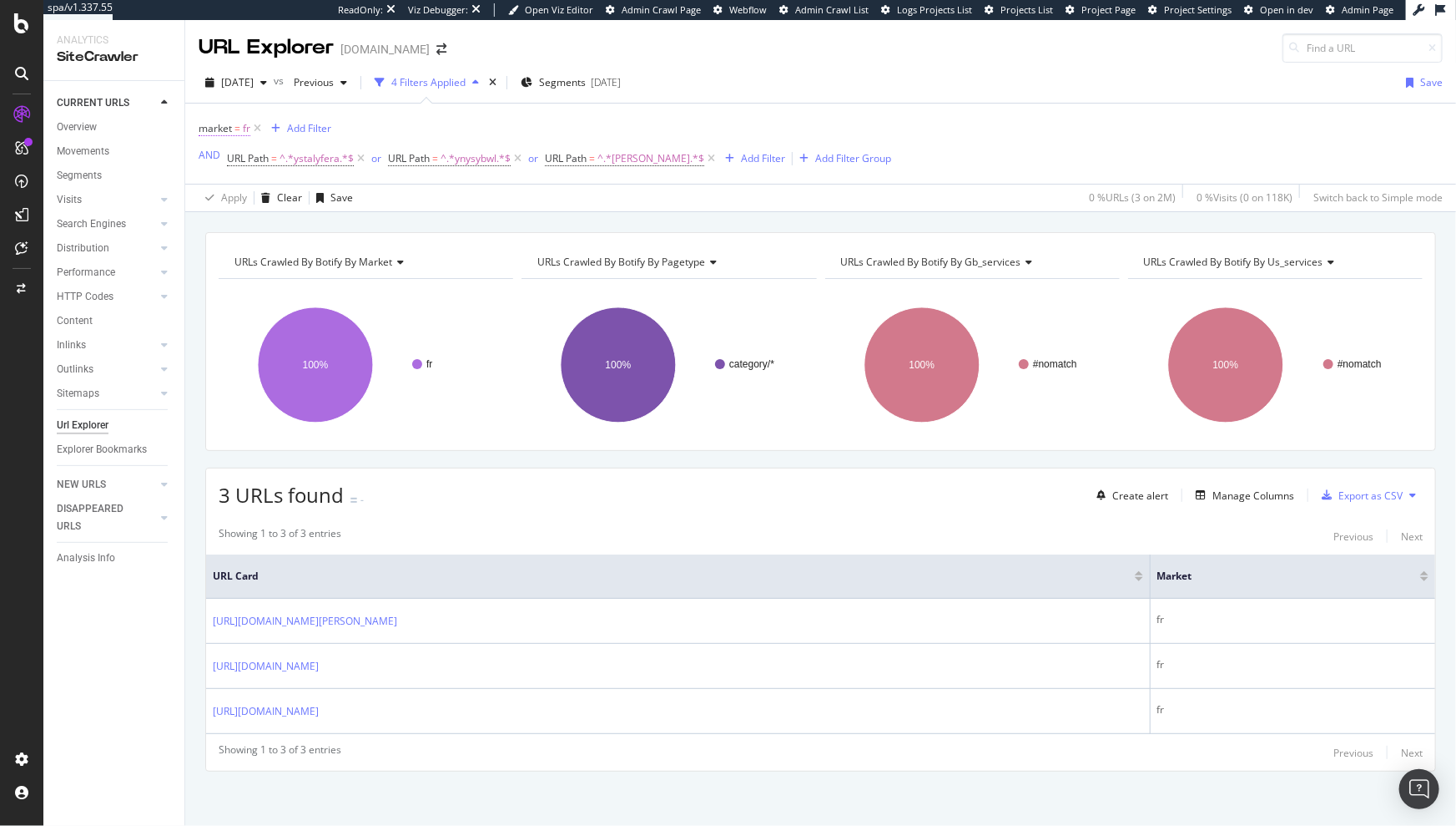
click at [254, 127] on icon at bounding box center [258, 128] width 14 height 17
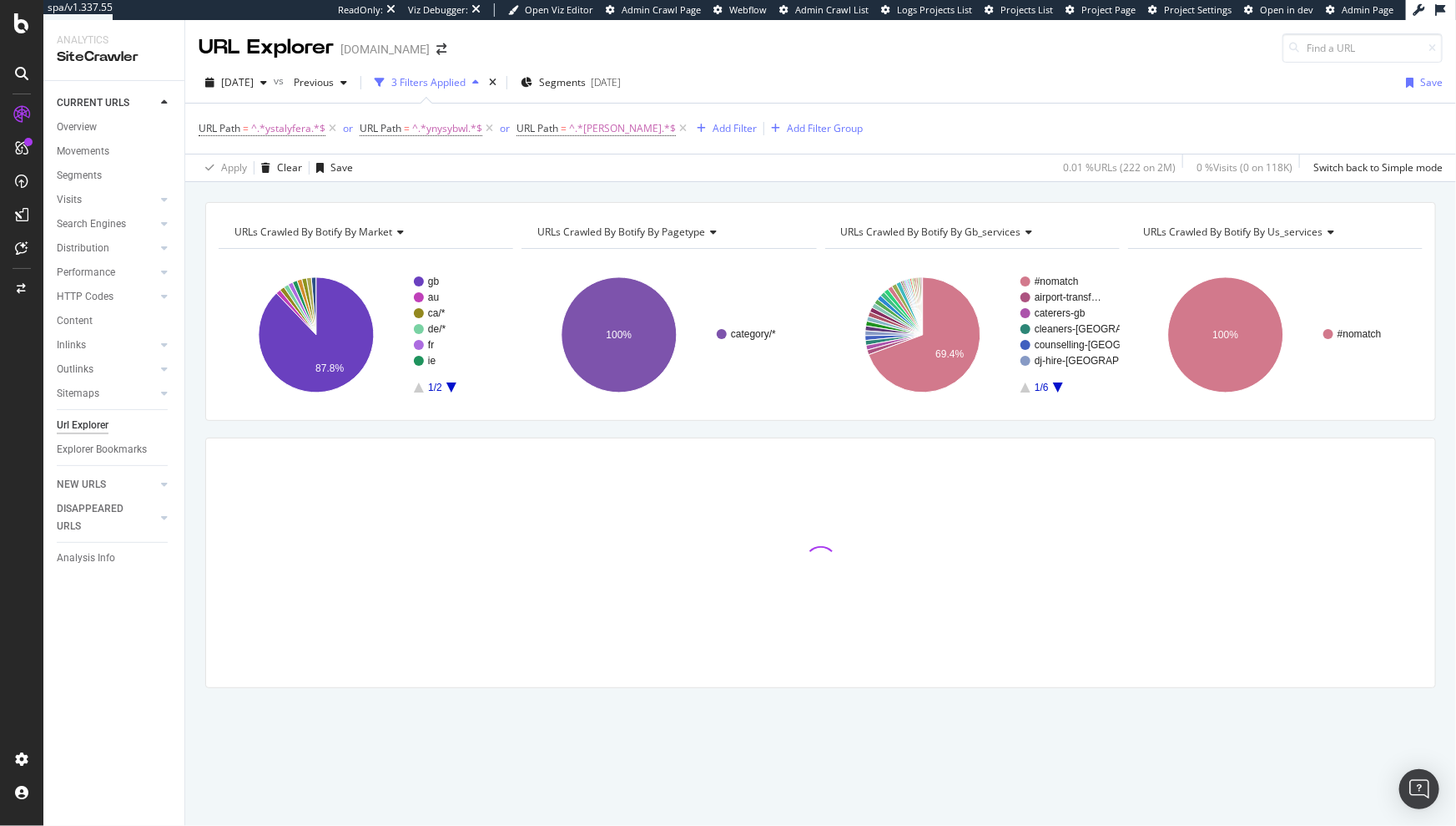
click at [585, 188] on div "URLs Crawled By Botify By market Chart (by Value) Table Expand Export as CSV Ex…" at bounding box center [820, 203] width 1271 height 40
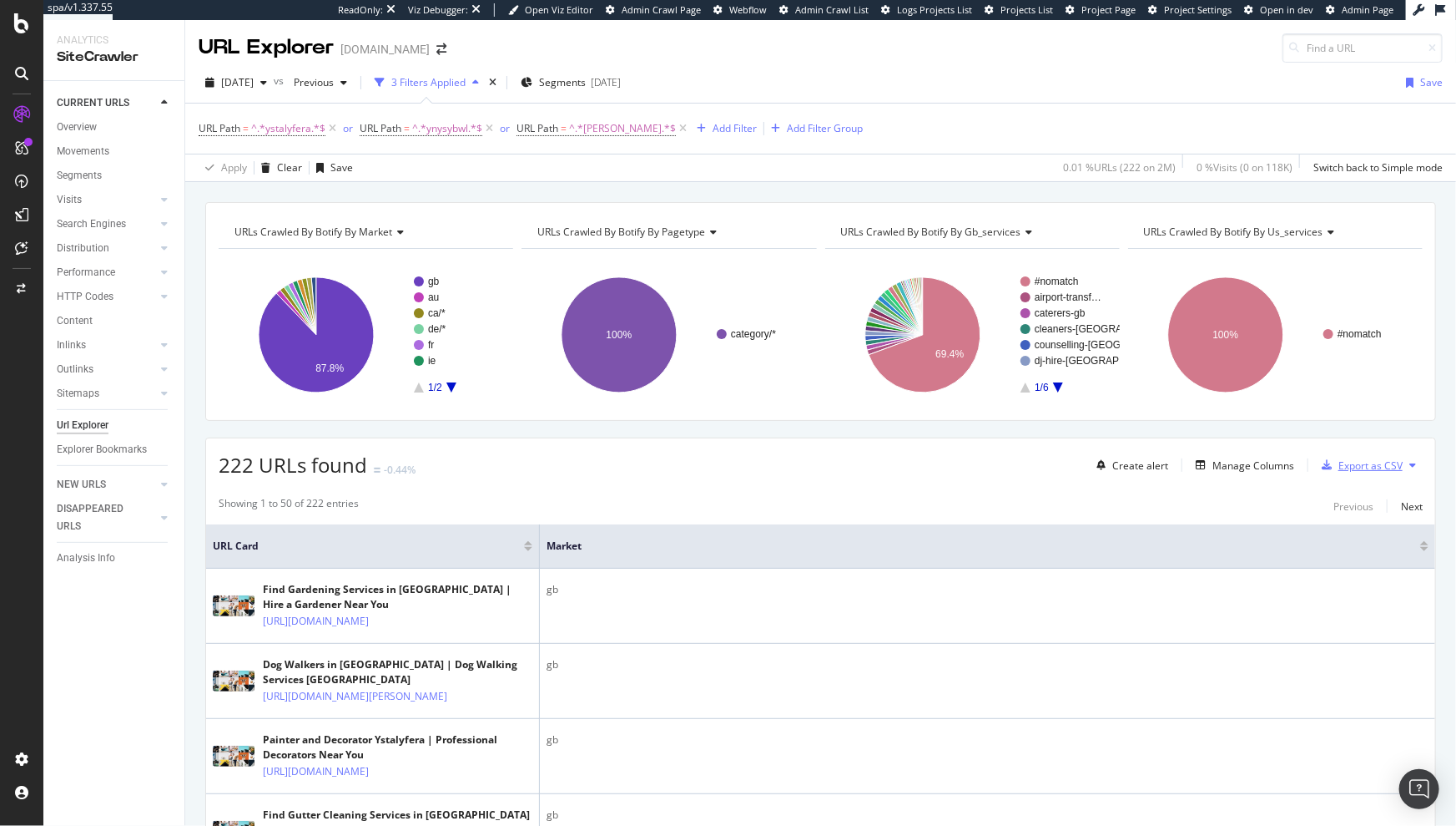
click at [1361, 464] on div "Export as CSV" at bounding box center [1370, 466] width 64 height 14
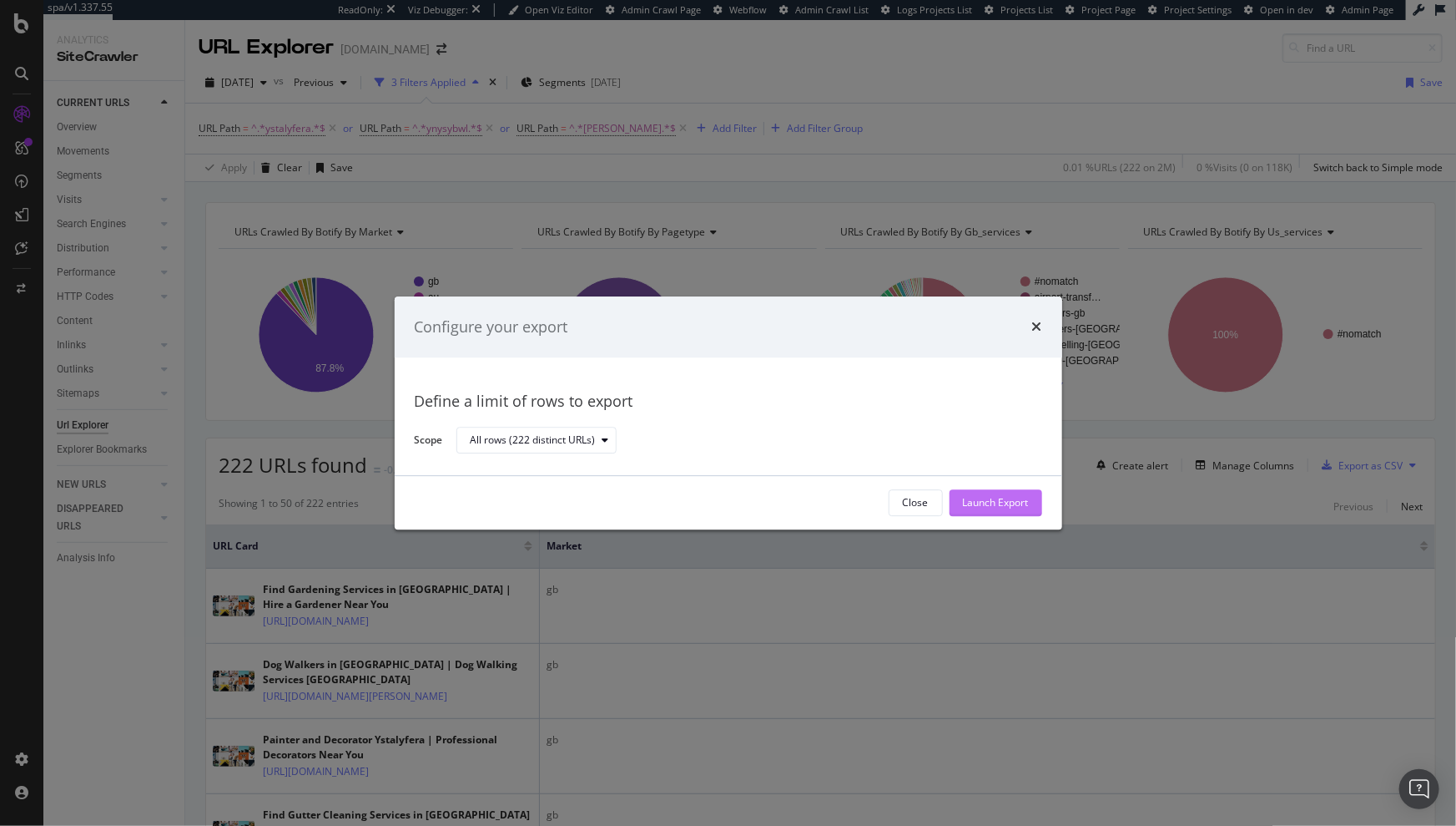
click at [991, 512] on div "Launch Export" at bounding box center [996, 502] width 66 height 25
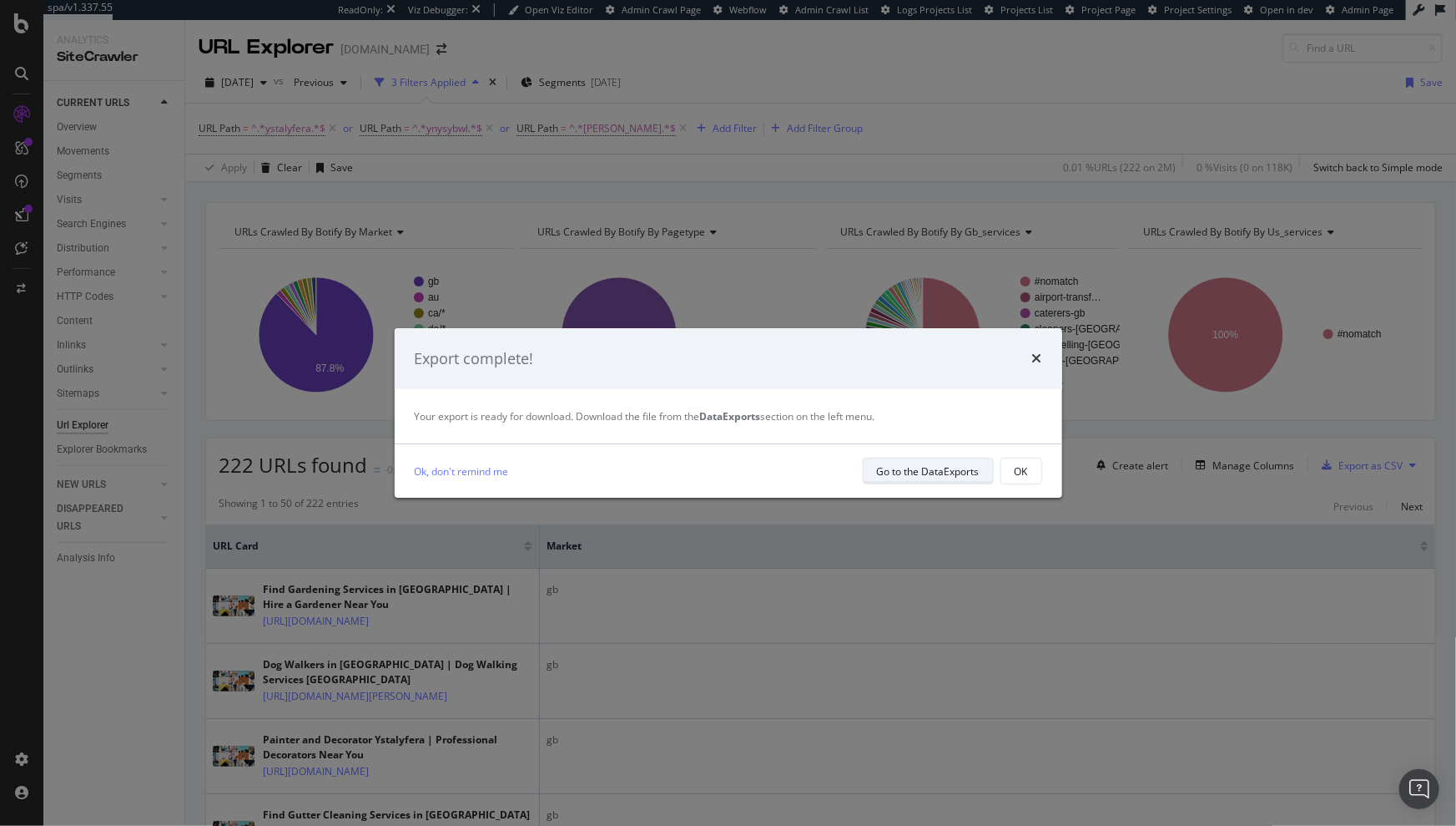
click at [953, 479] on div "Go to the DataExports" at bounding box center [928, 471] width 103 height 24
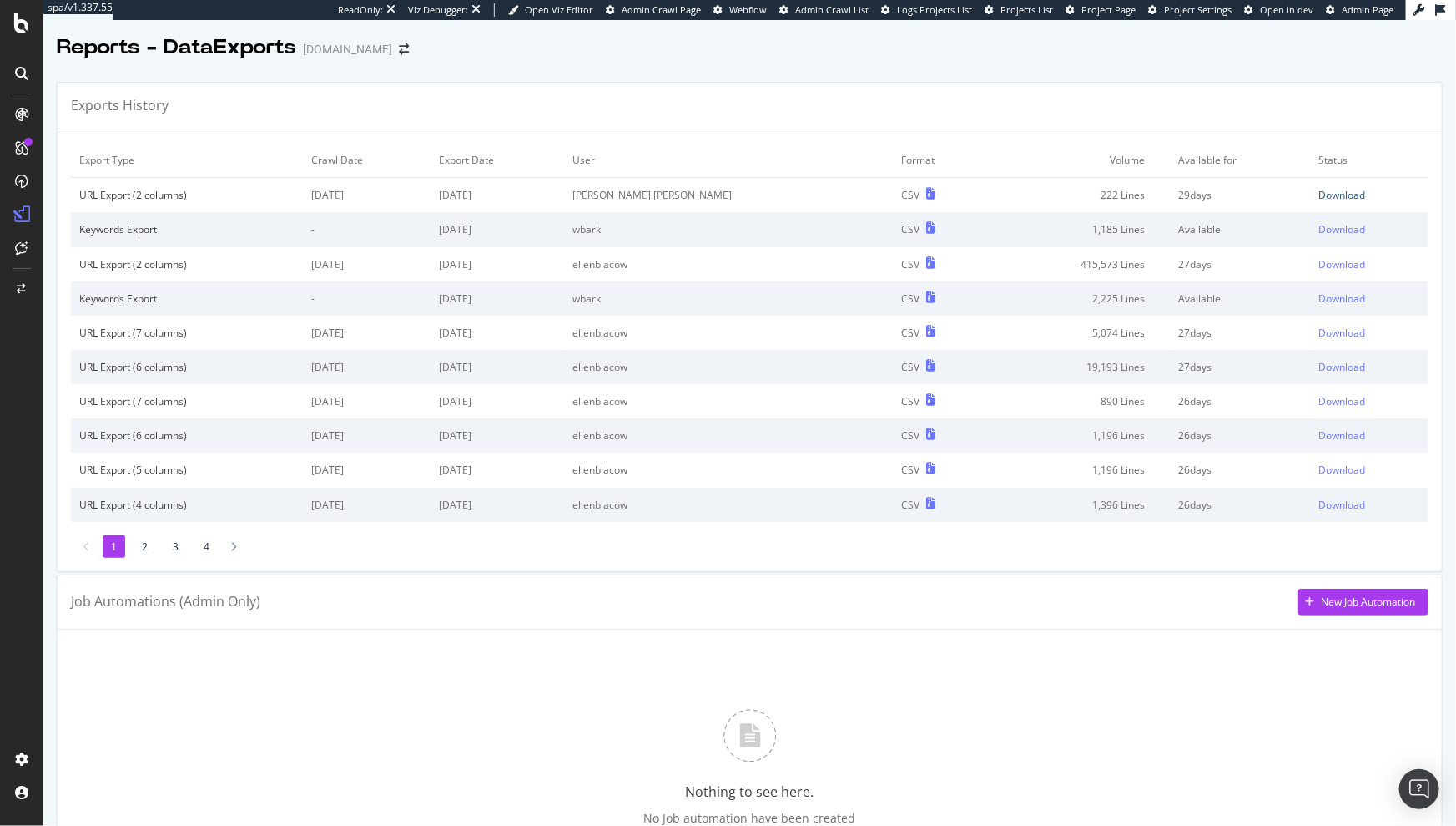
click at [1321, 193] on div "Download" at bounding box center [1341, 195] width 46 height 14
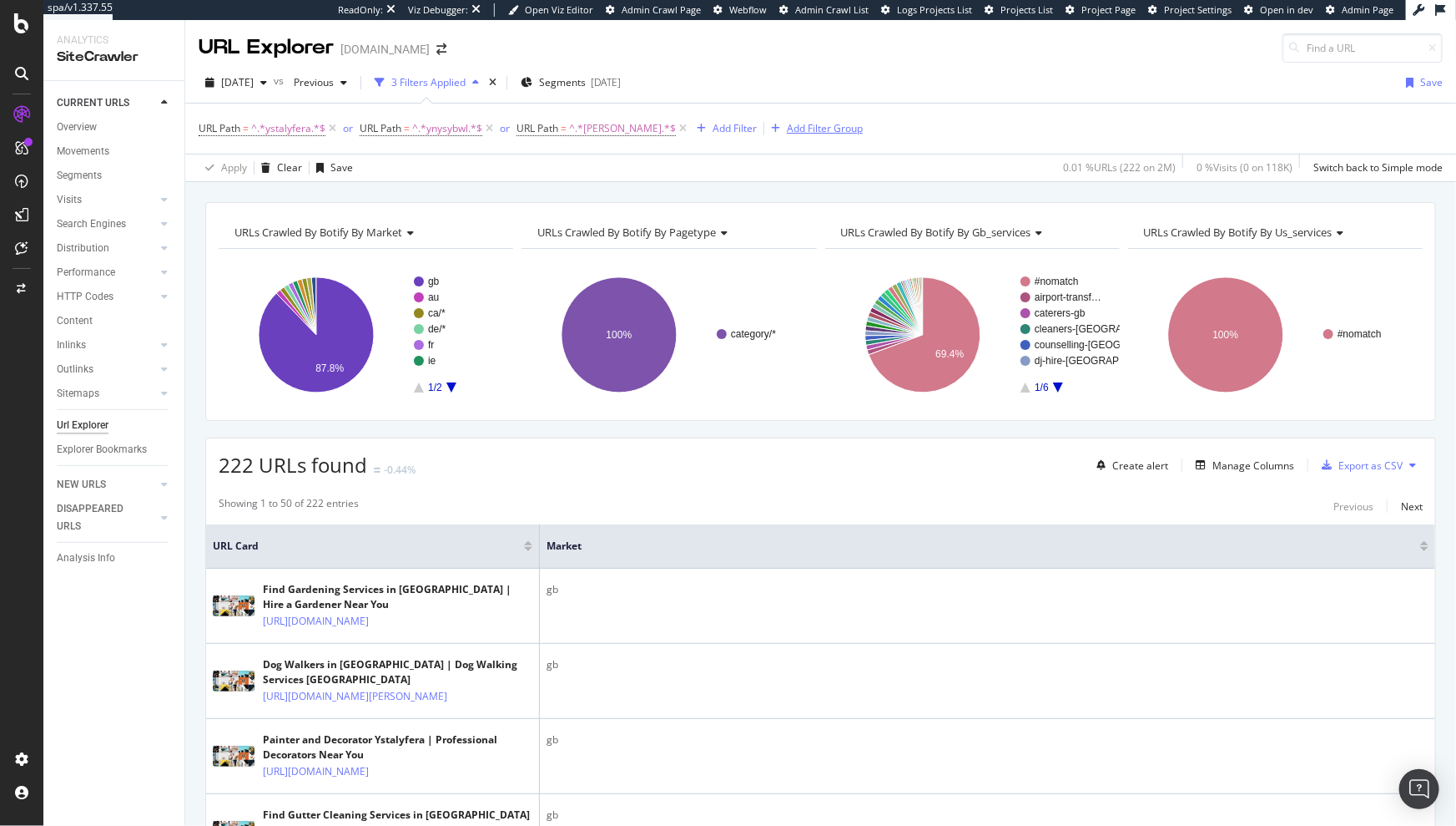
click at [787, 127] on div "Add Filter Group" at bounding box center [825, 128] width 76 height 14
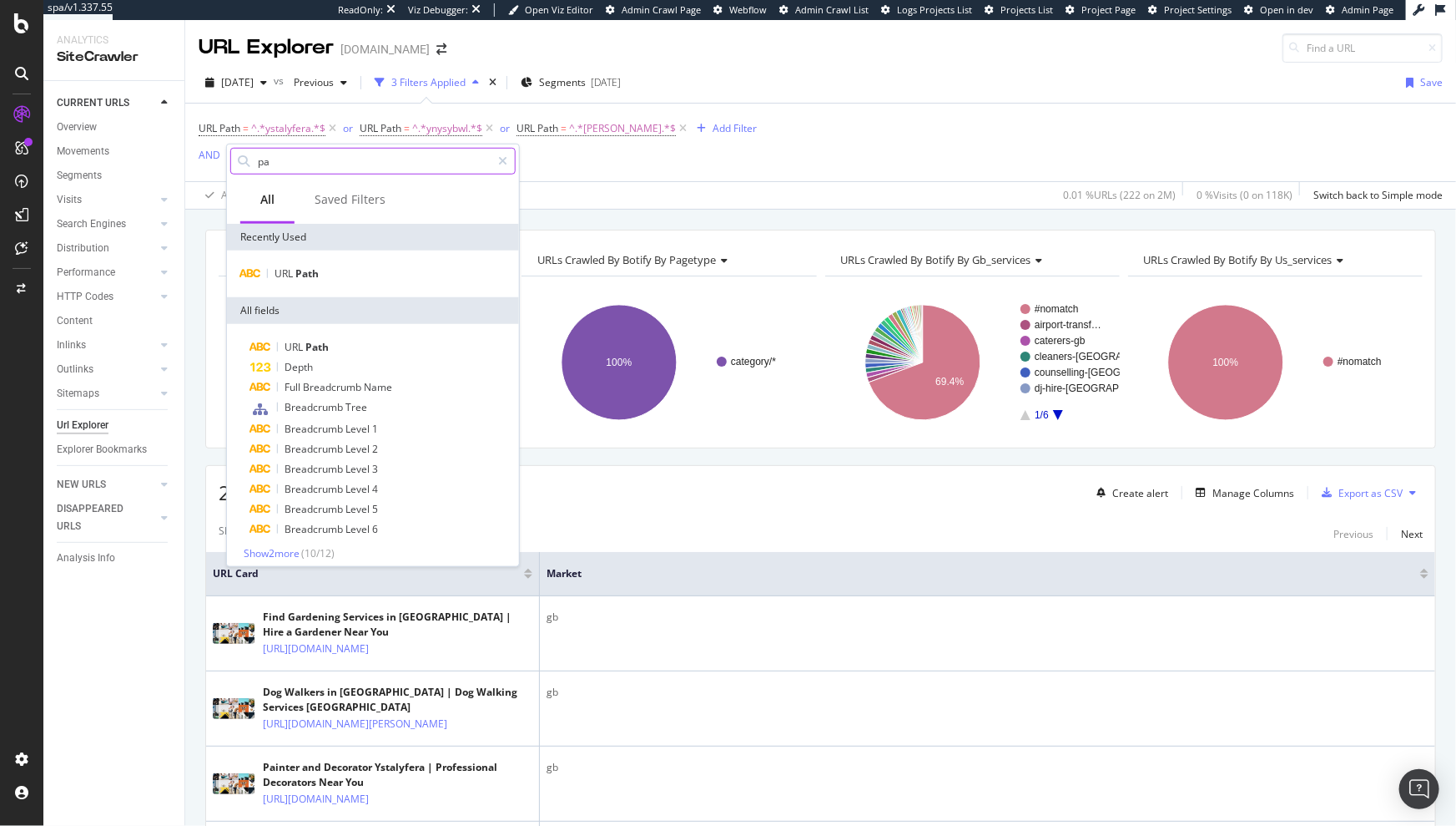
type input "p"
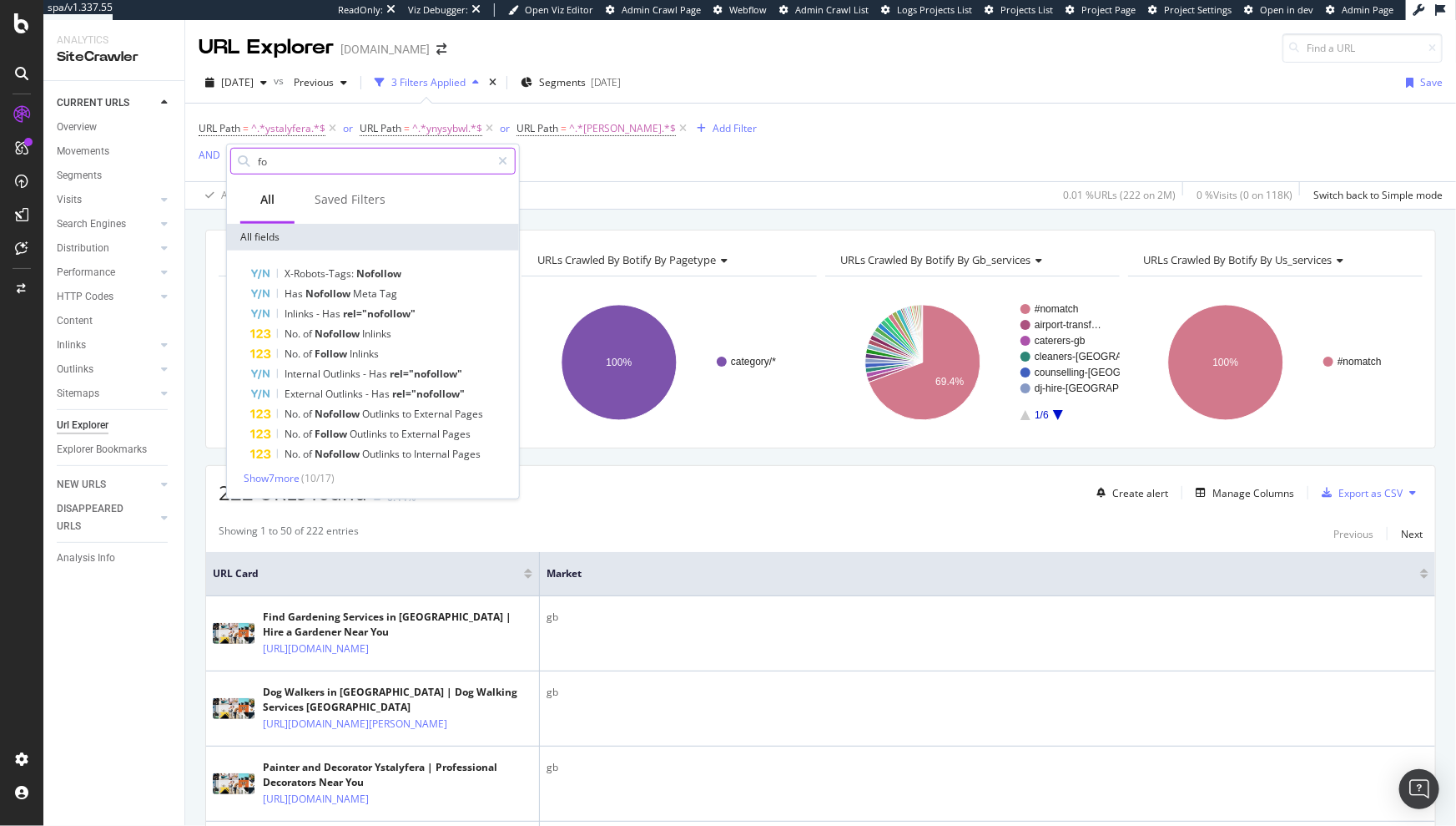
type input "f"
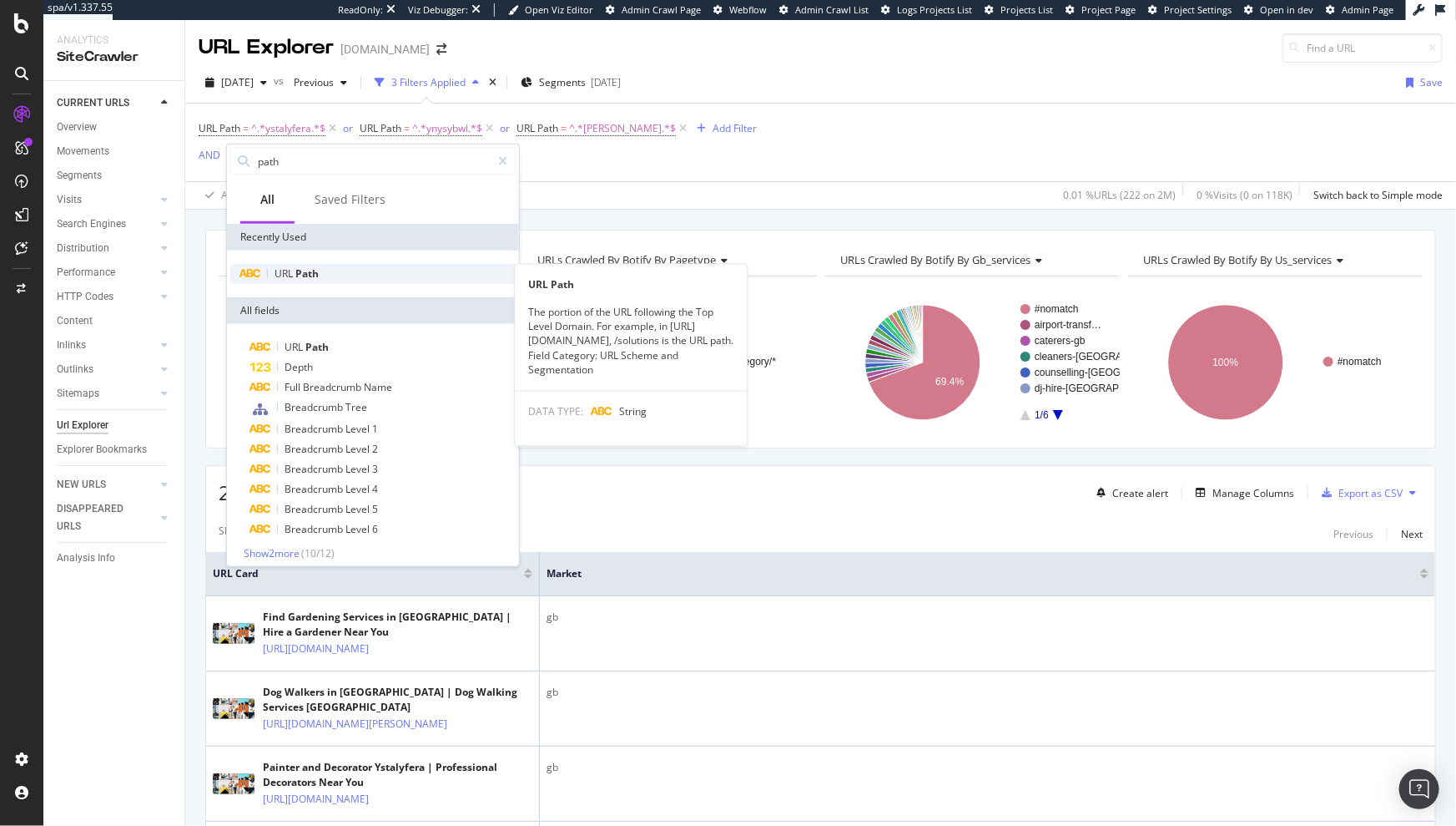
type input "path"
click at [337, 272] on div "URL Path" at bounding box center [373, 274] width 286 height 20
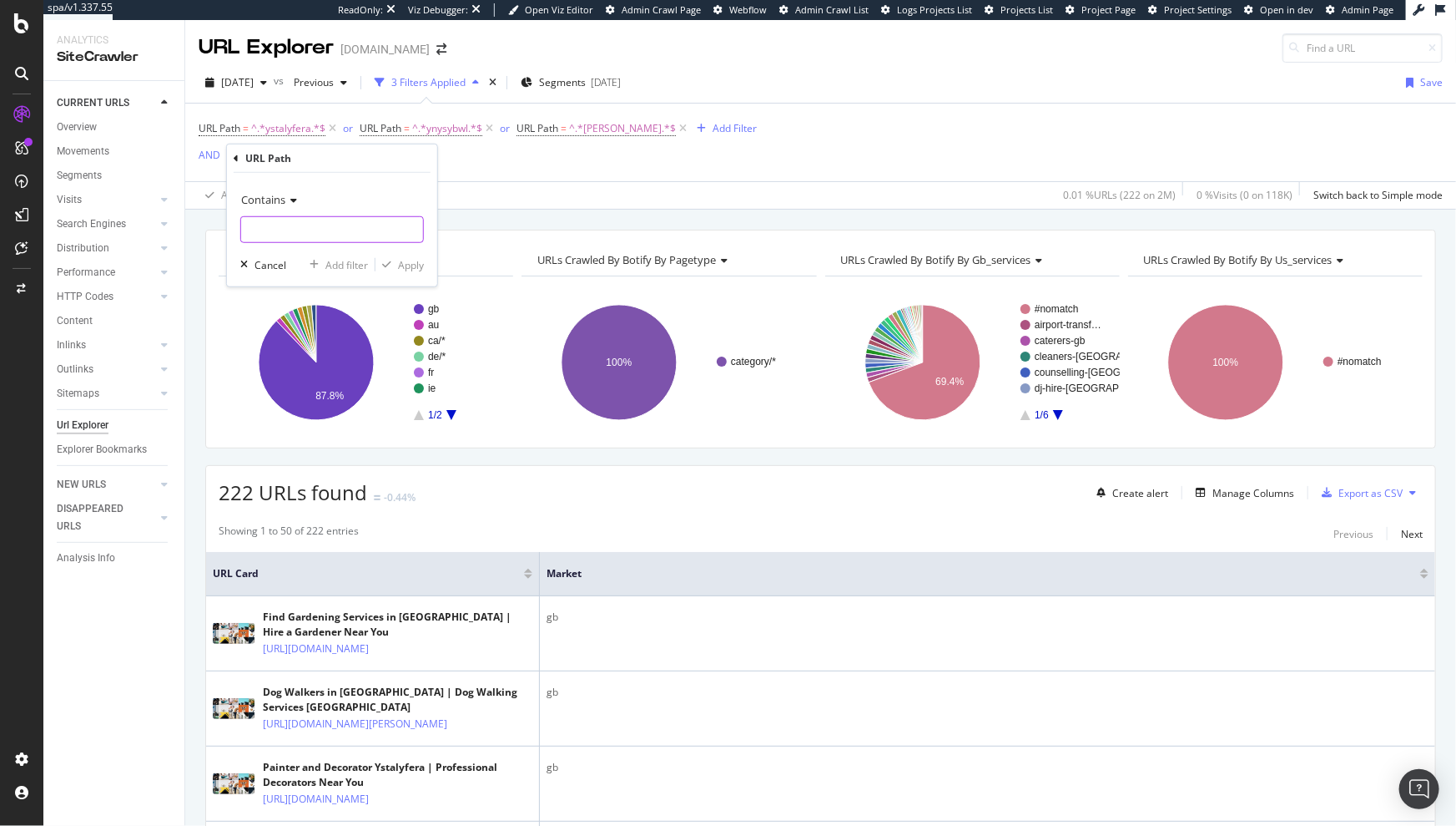
click at [295, 223] on input "text" at bounding box center [332, 230] width 182 height 26
type input "e"
type input "/en/gb/"
click at [409, 261] on div "Apply" at bounding box center [411, 264] width 26 height 14
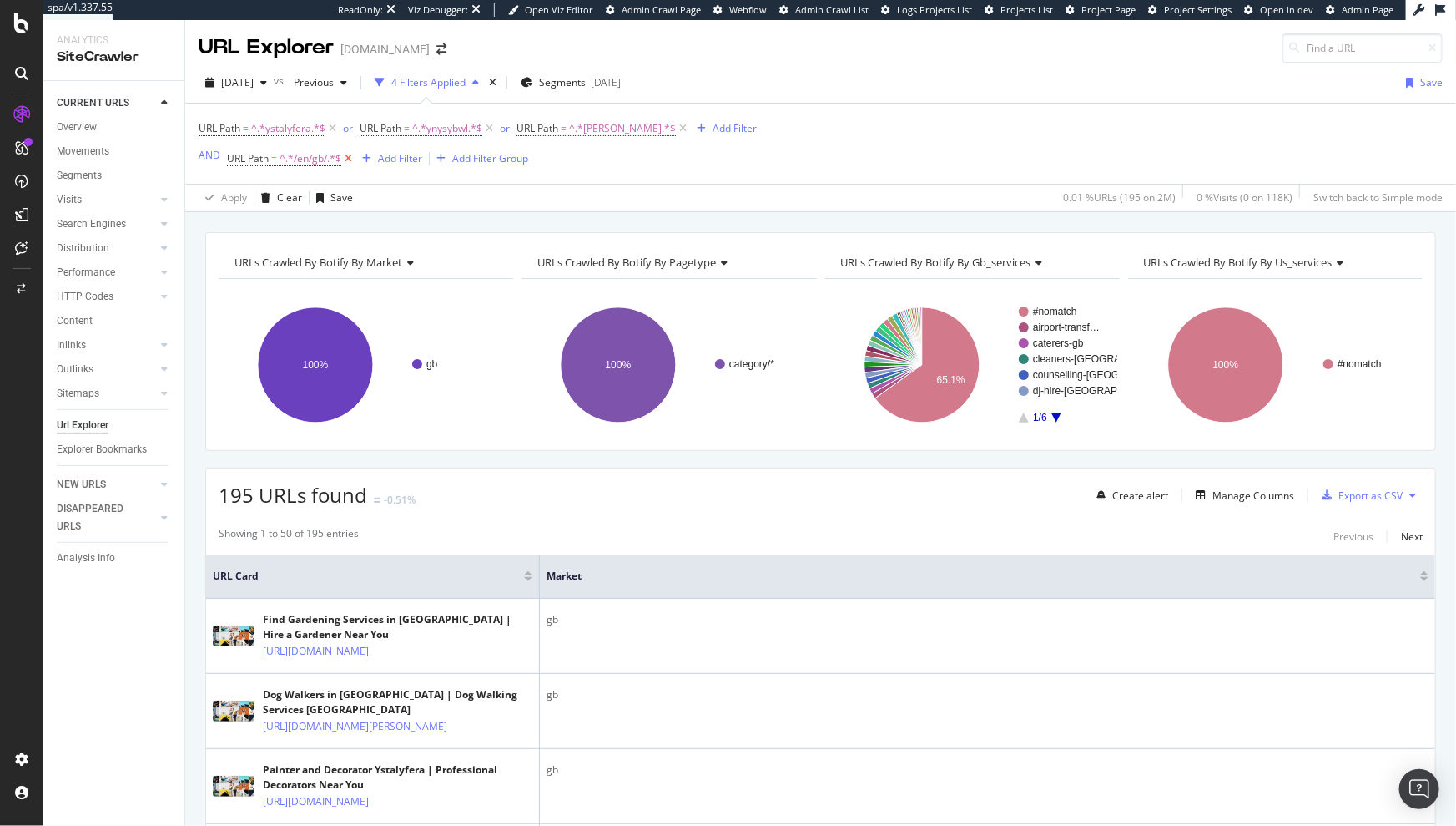
click at [345, 161] on icon at bounding box center [348, 158] width 14 height 17
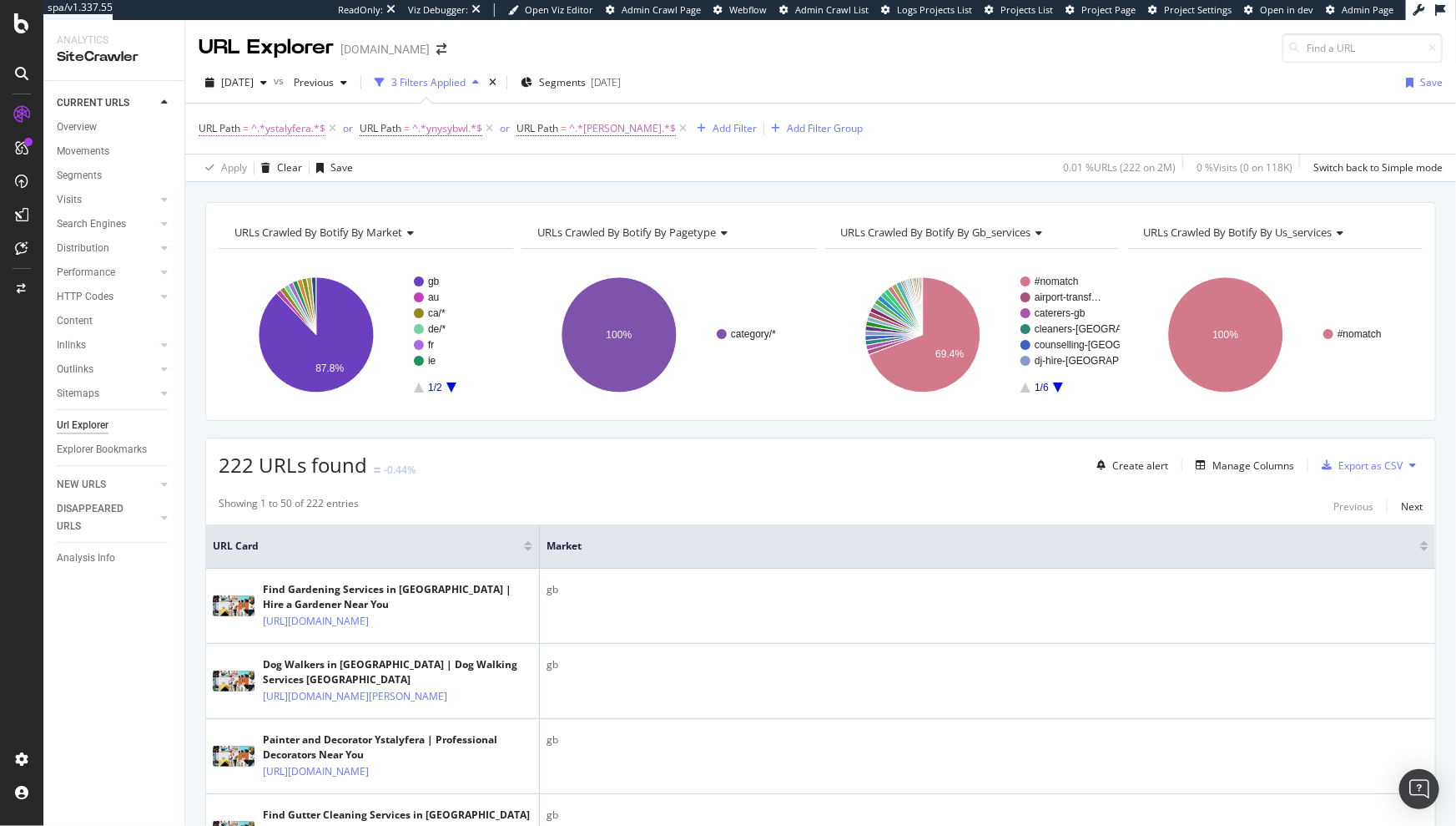
click at [270, 133] on span "^.*ystalyfera.*$" at bounding box center [288, 128] width 75 height 24
click at [457, 167] on div "Apply Clear Save 0.01 % URLs ( 222 on 2M ) 0 % Visits ( 0 on 118K ) Switch back…" at bounding box center [820, 167] width 1271 height 27
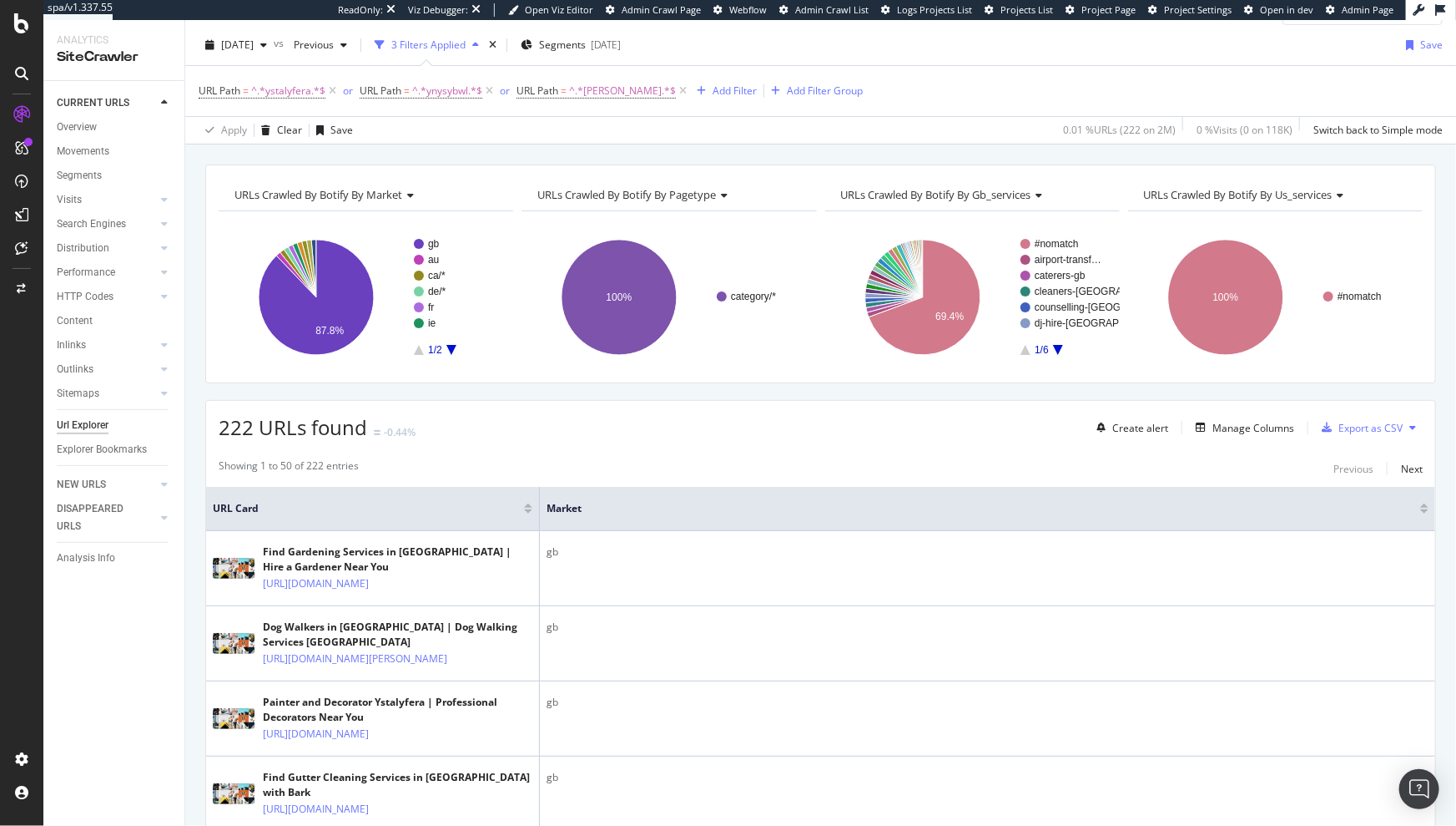
scroll to position [71, 0]
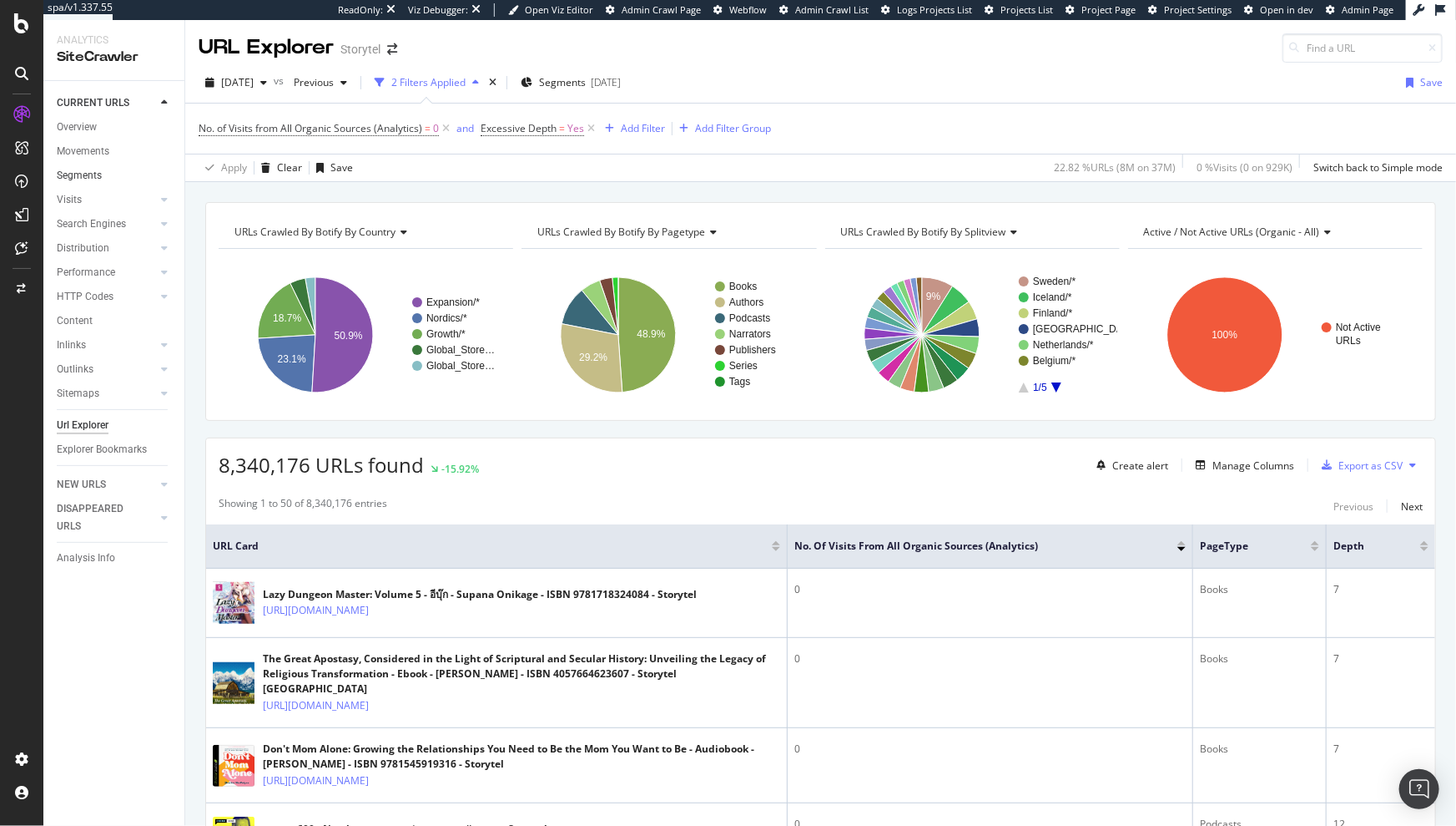
click at [102, 178] on link "Segments" at bounding box center [115, 175] width 116 height 18
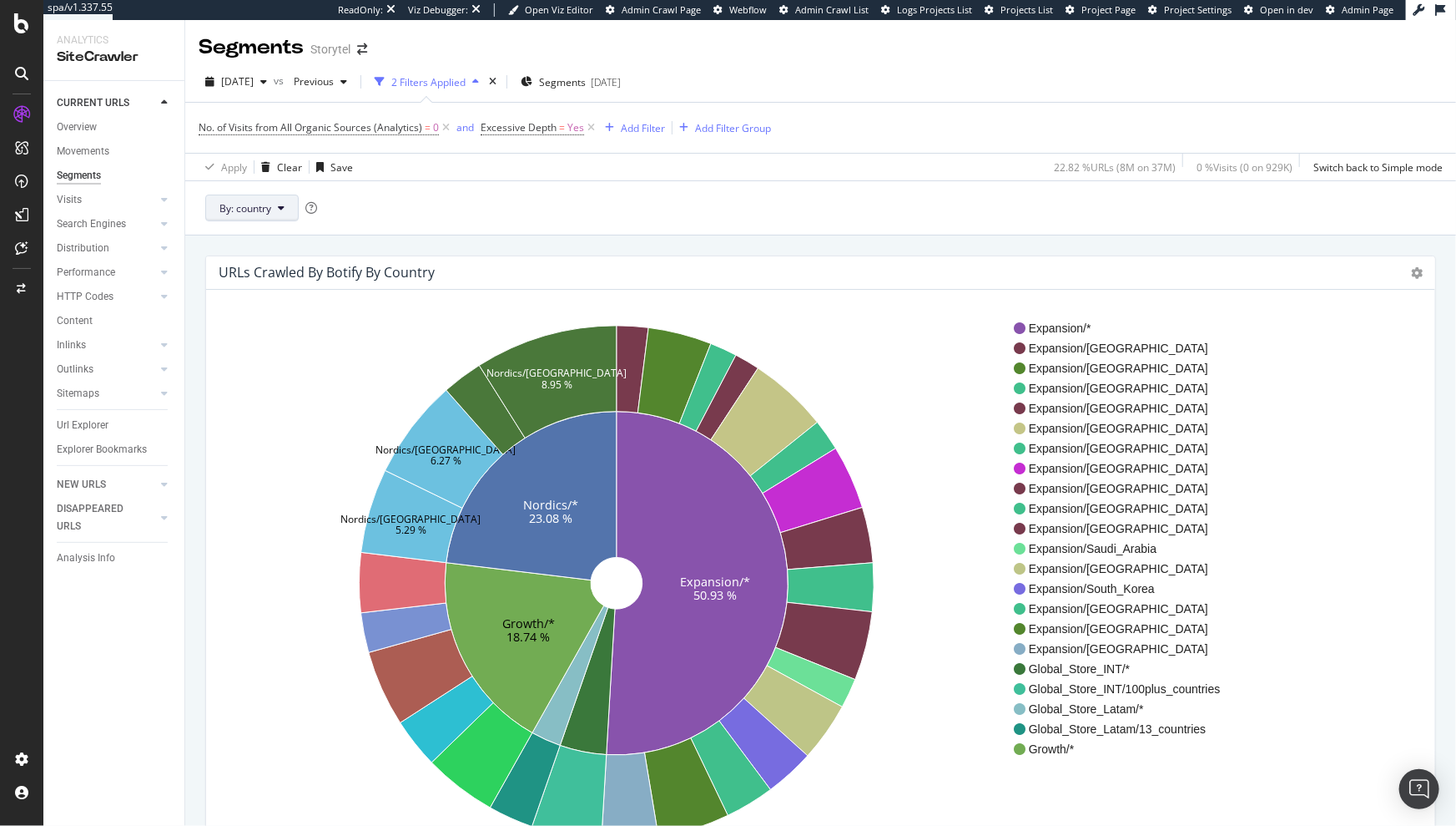
click at [267, 212] on span "By: country" at bounding box center [245, 208] width 52 height 14
click at [254, 289] on div "pagetype" at bounding box center [309, 299] width 207 height 25
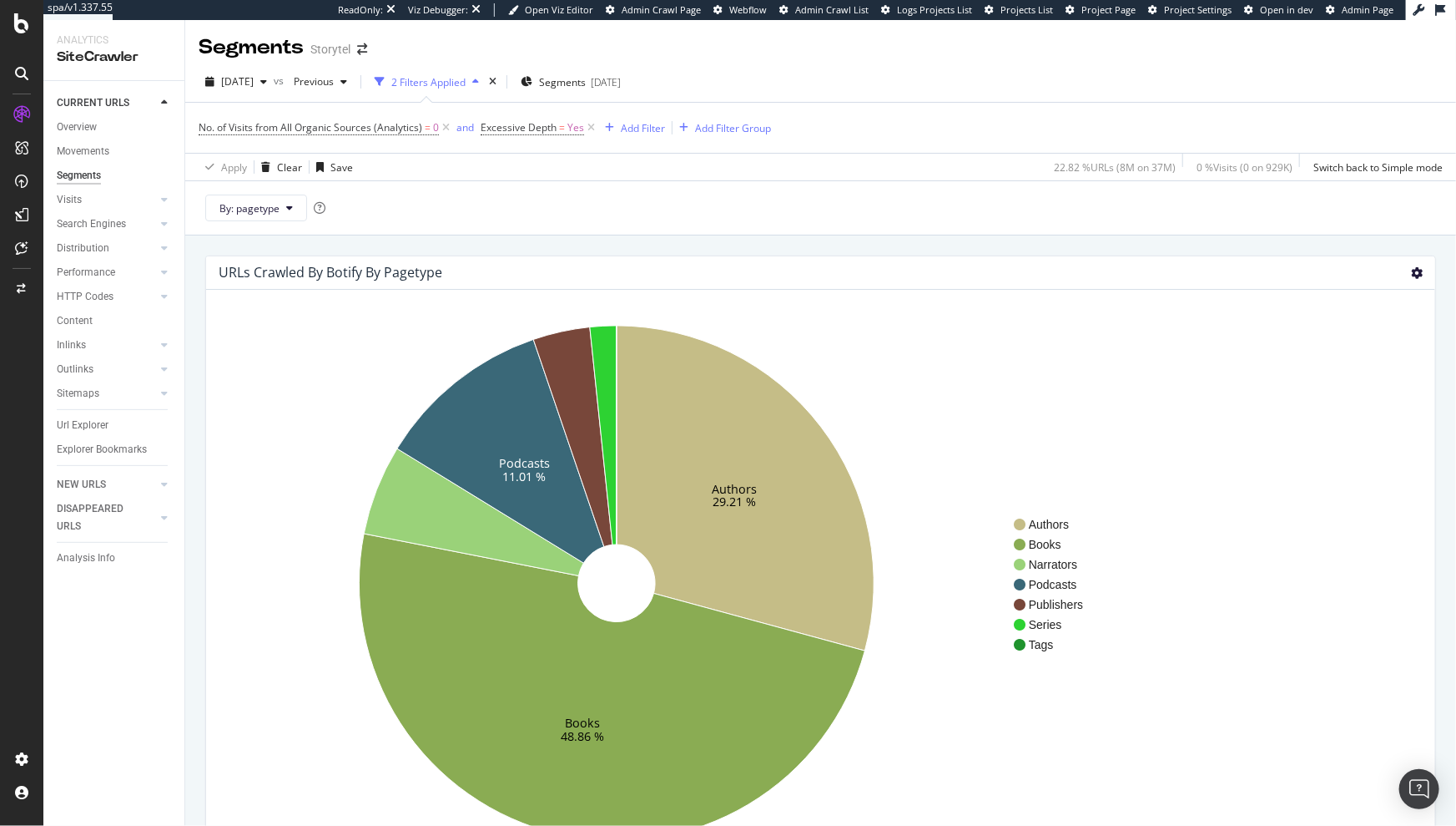
click at [1411, 275] on icon at bounding box center [1417, 273] width 11 height 11
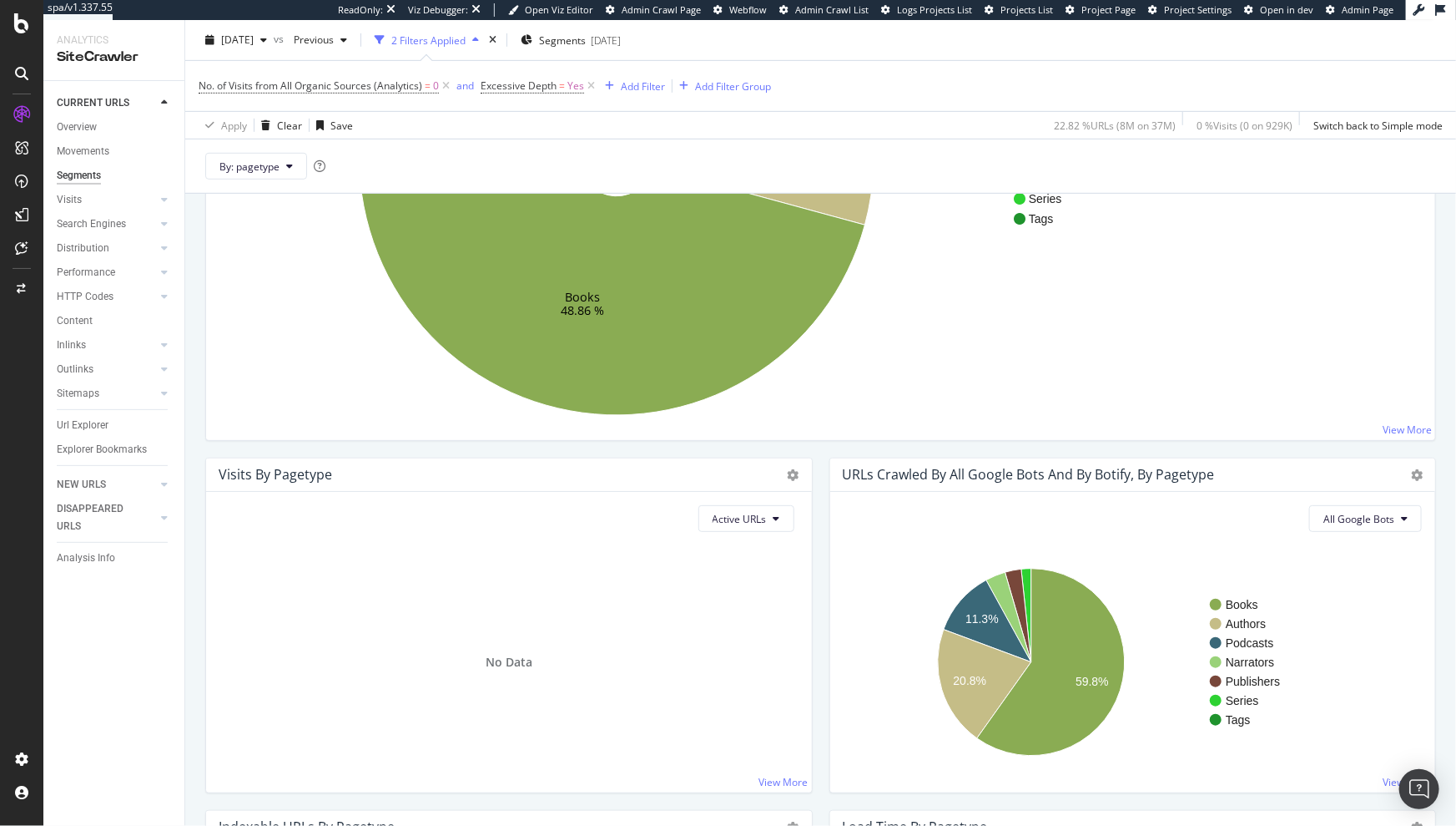
scroll to position [33, 0]
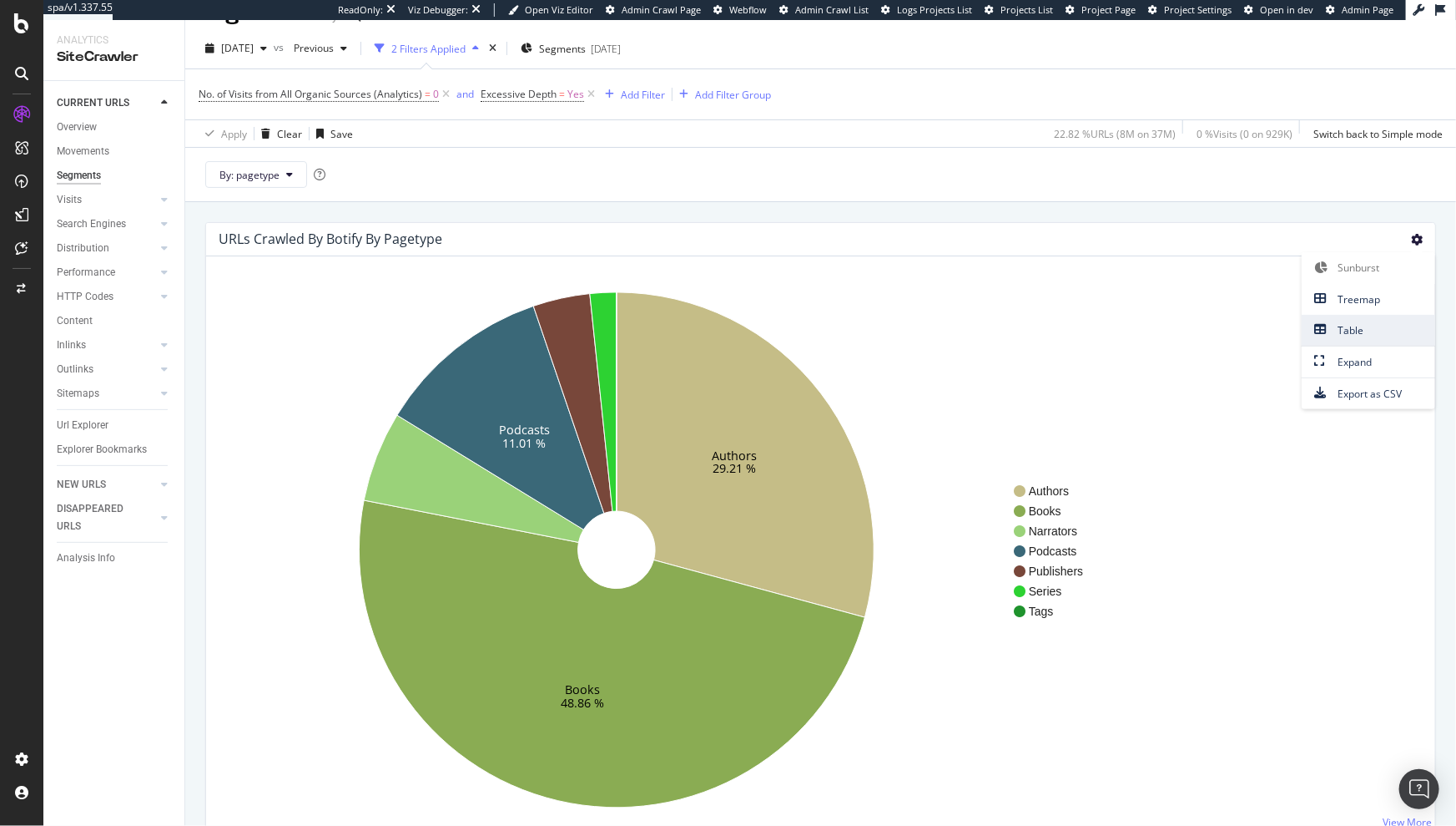
click at [1350, 329] on span "Table" at bounding box center [1368, 331] width 133 height 23
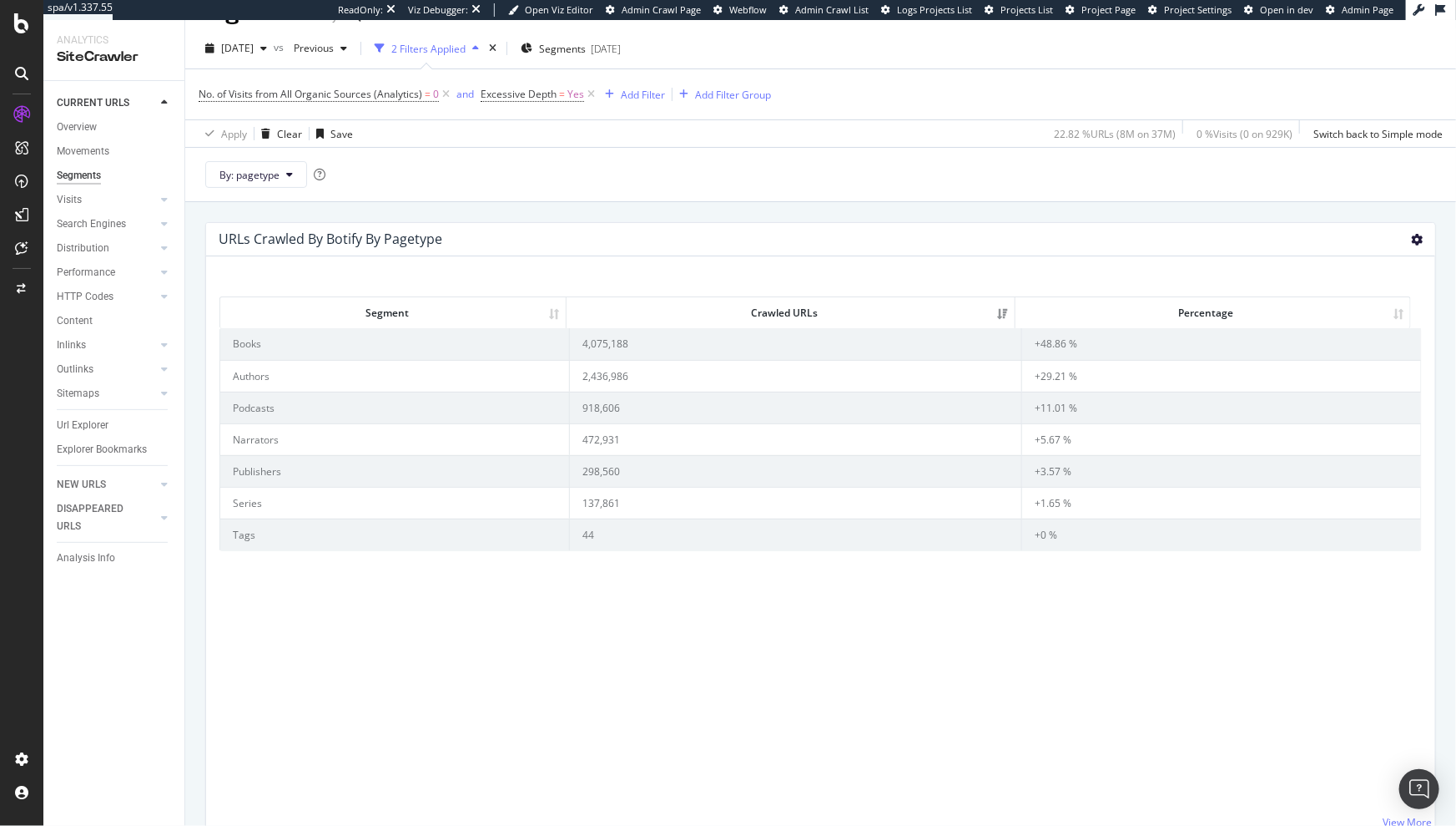
click at [1411, 240] on icon at bounding box center [1417, 239] width 11 height 11
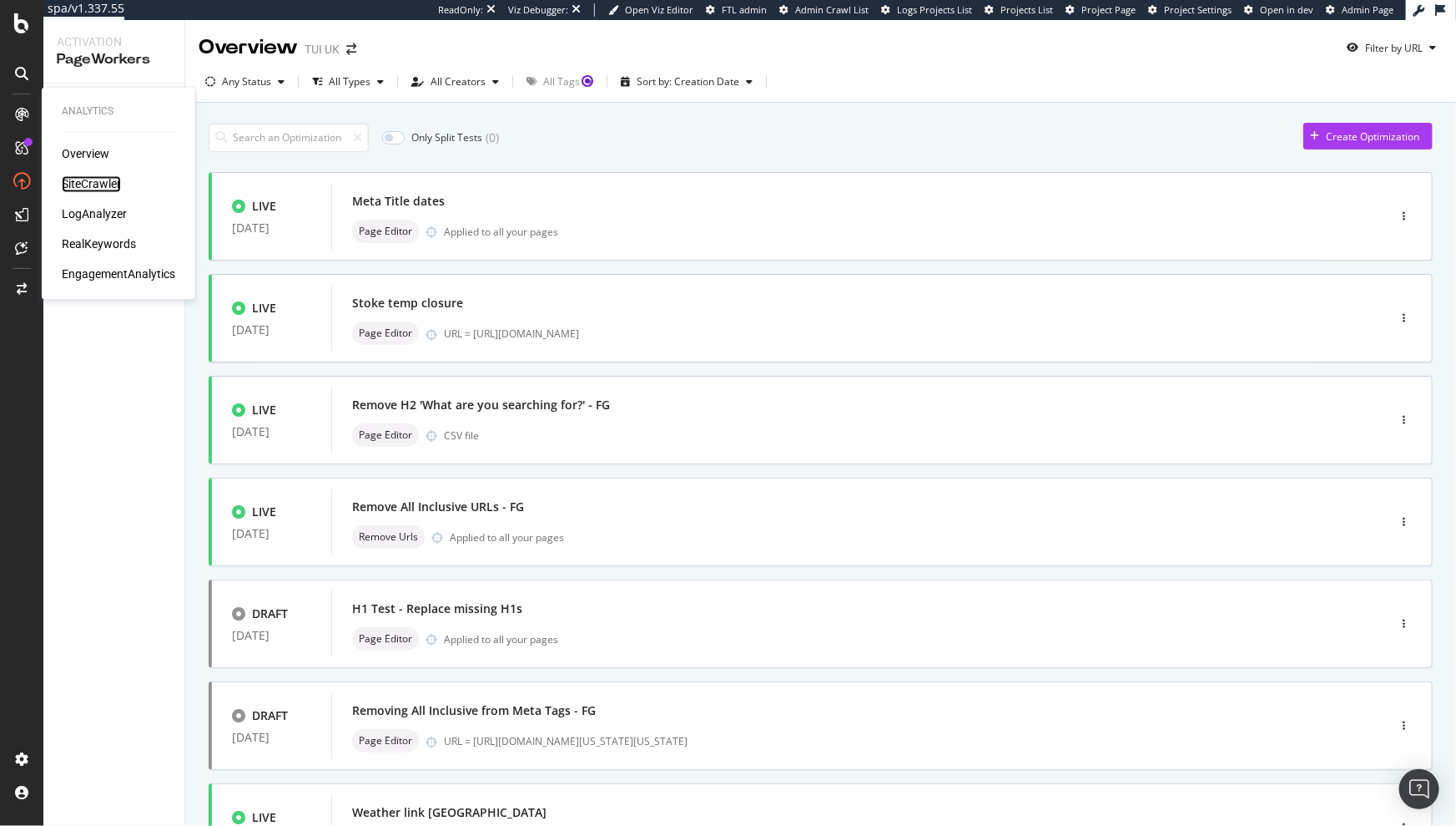
click at [90, 183] on div "SiteCrawler" at bounding box center [91, 184] width 60 height 17
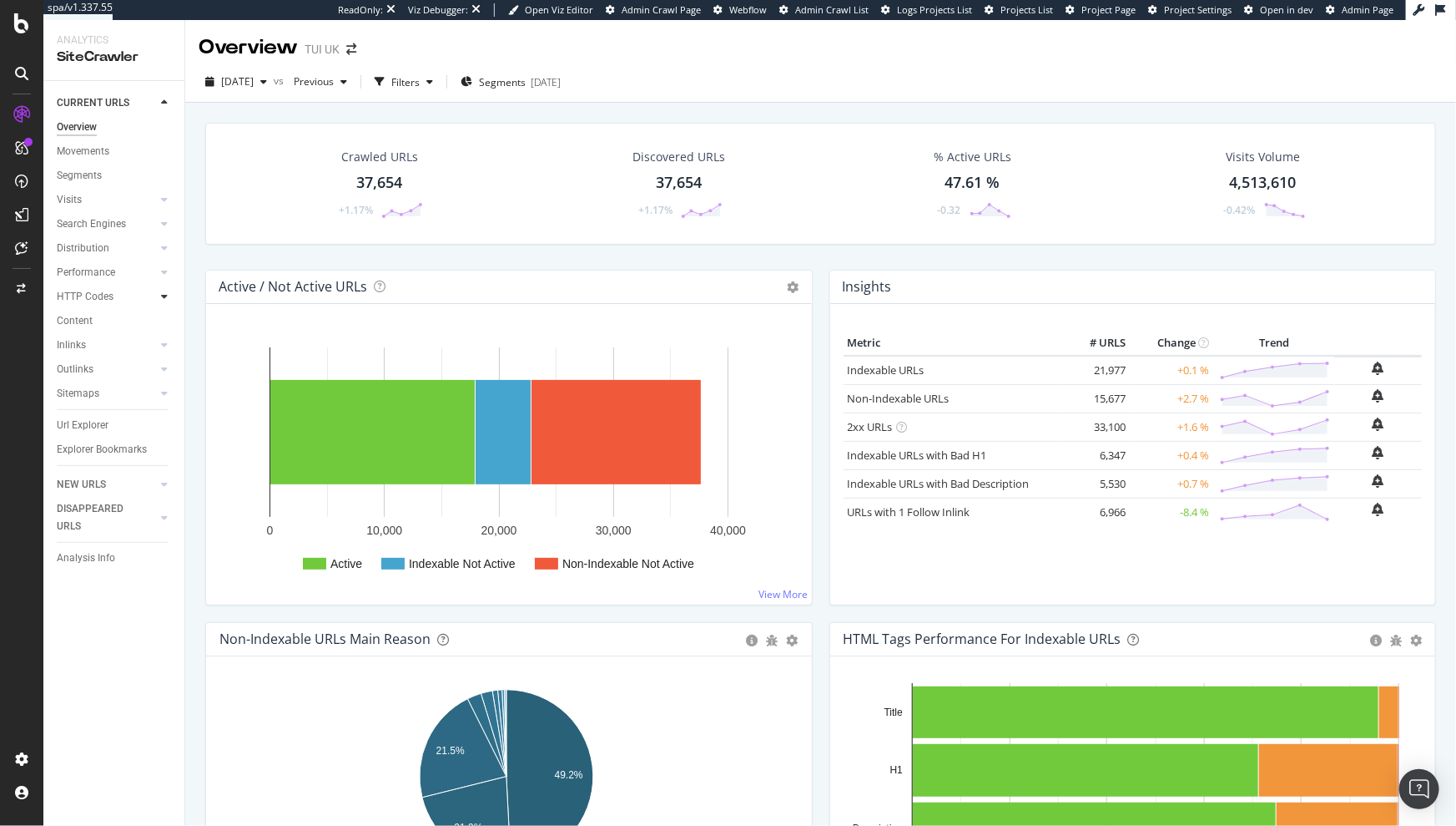
click at [164, 296] on icon at bounding box center [165, 296] width 7 height 10
click at [98, 374] on div "Insights" at bounding box center [82, 369] width 36 height 18
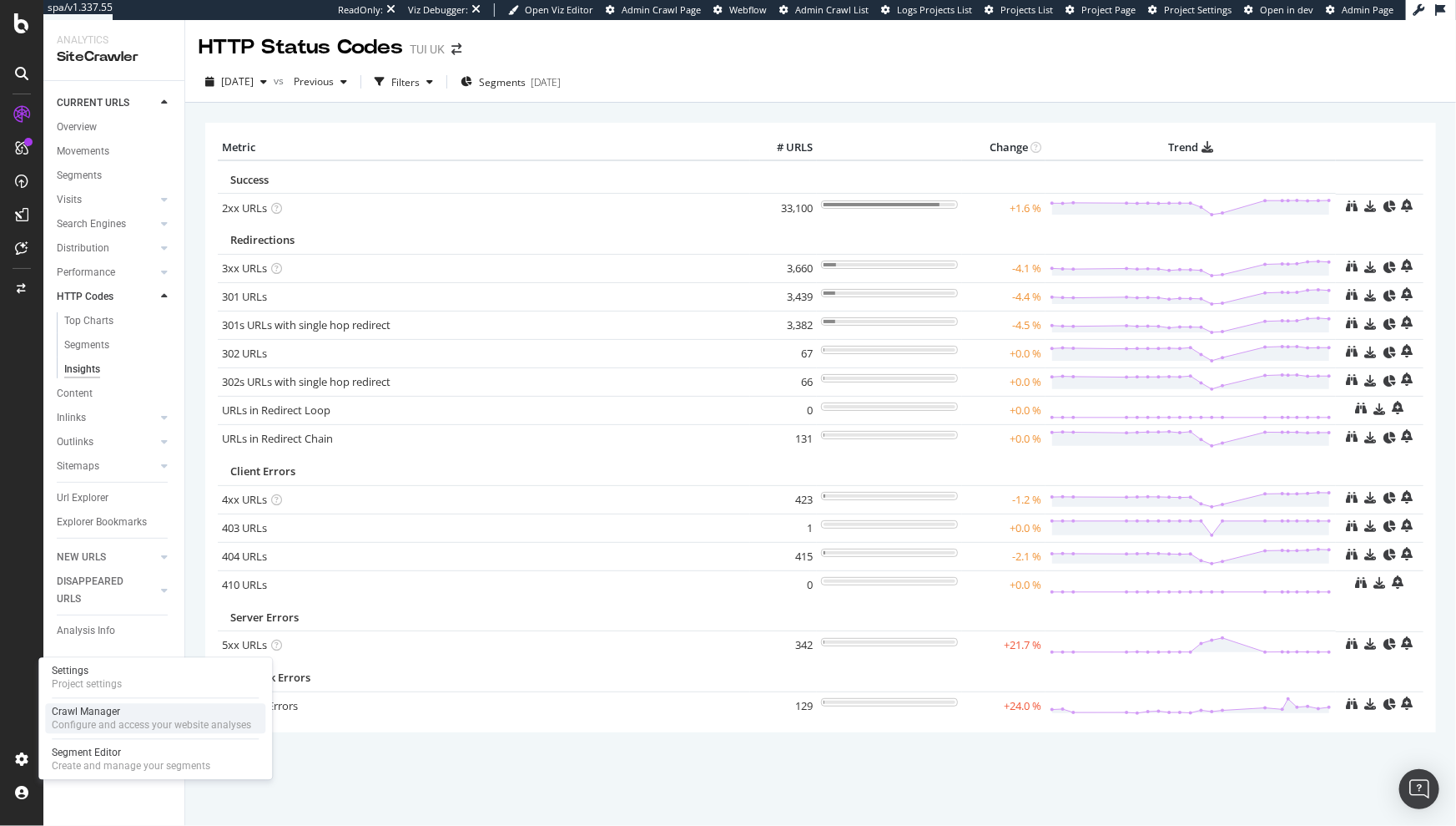
click at [86, 725] on div "Configure and access your website analyses" at bounding box center [152, 725] width 200 height 13
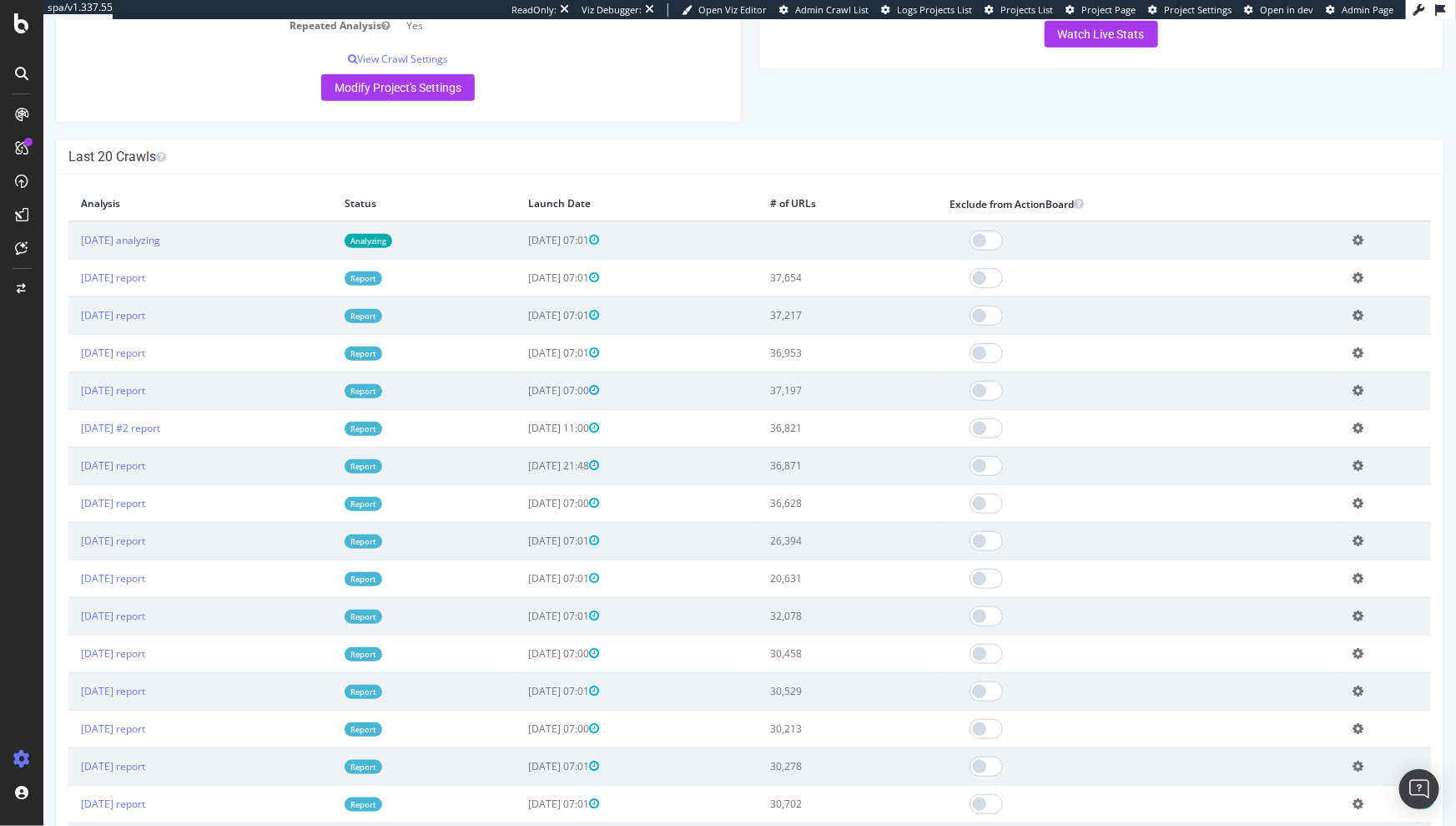
scroll to position [477, 0]
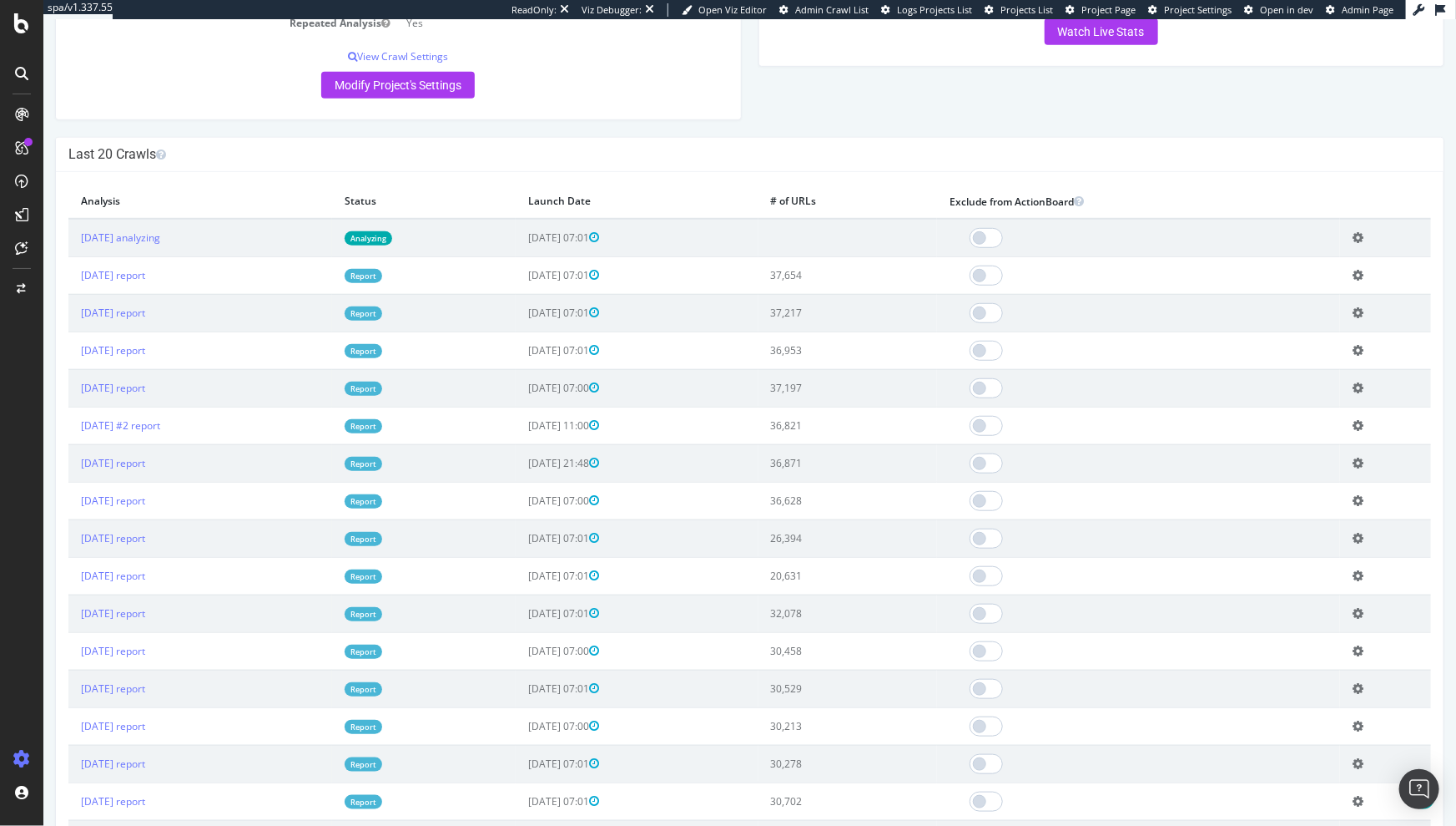
click at [1357, 573] on icon at bounding box center [1357, 575] width 11 height 12
click at [1315, 616] on link "Delete analysis" at bounding box center [1296, 623] width 133 height 23
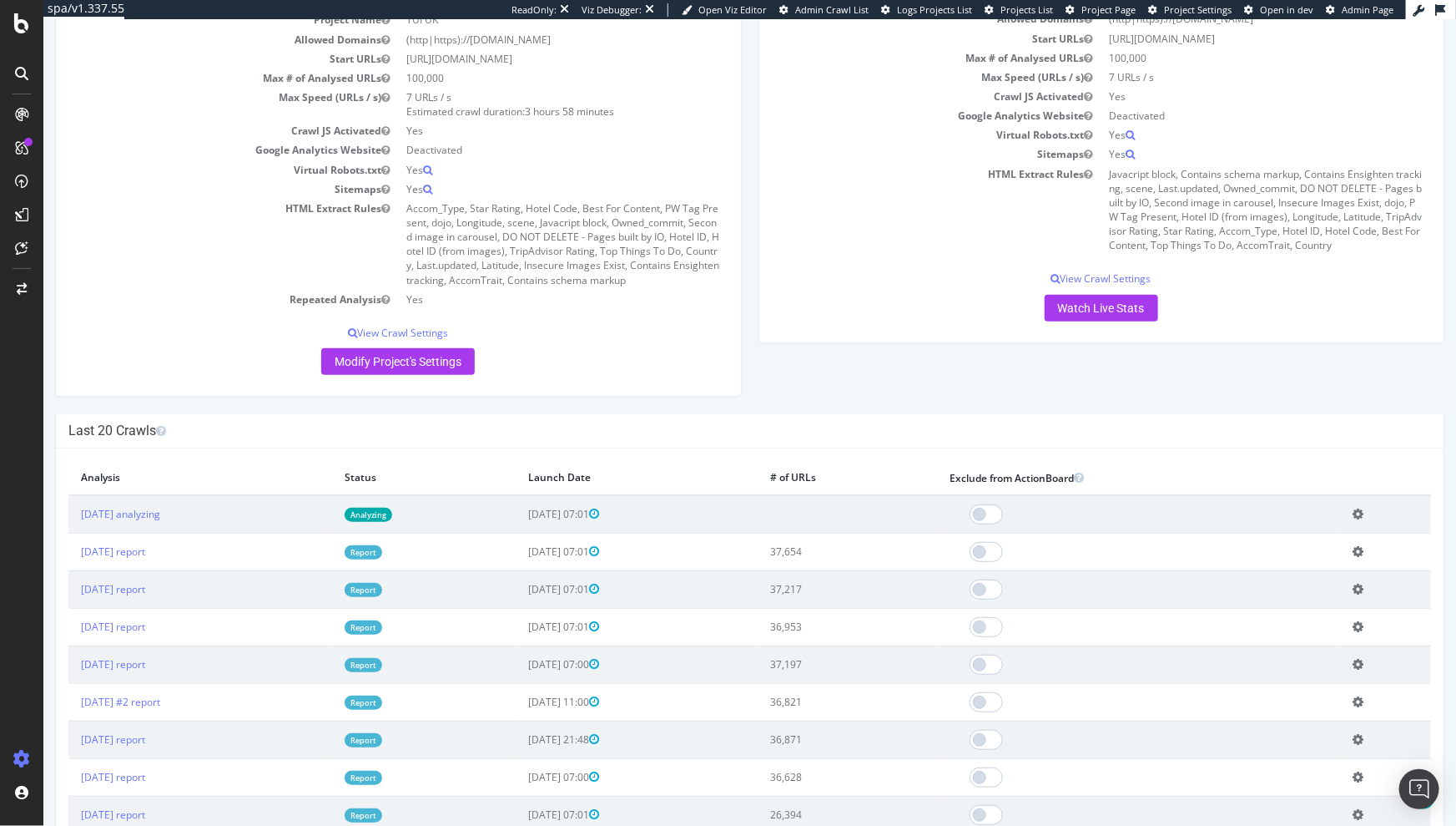
scroll to position [476, 0]
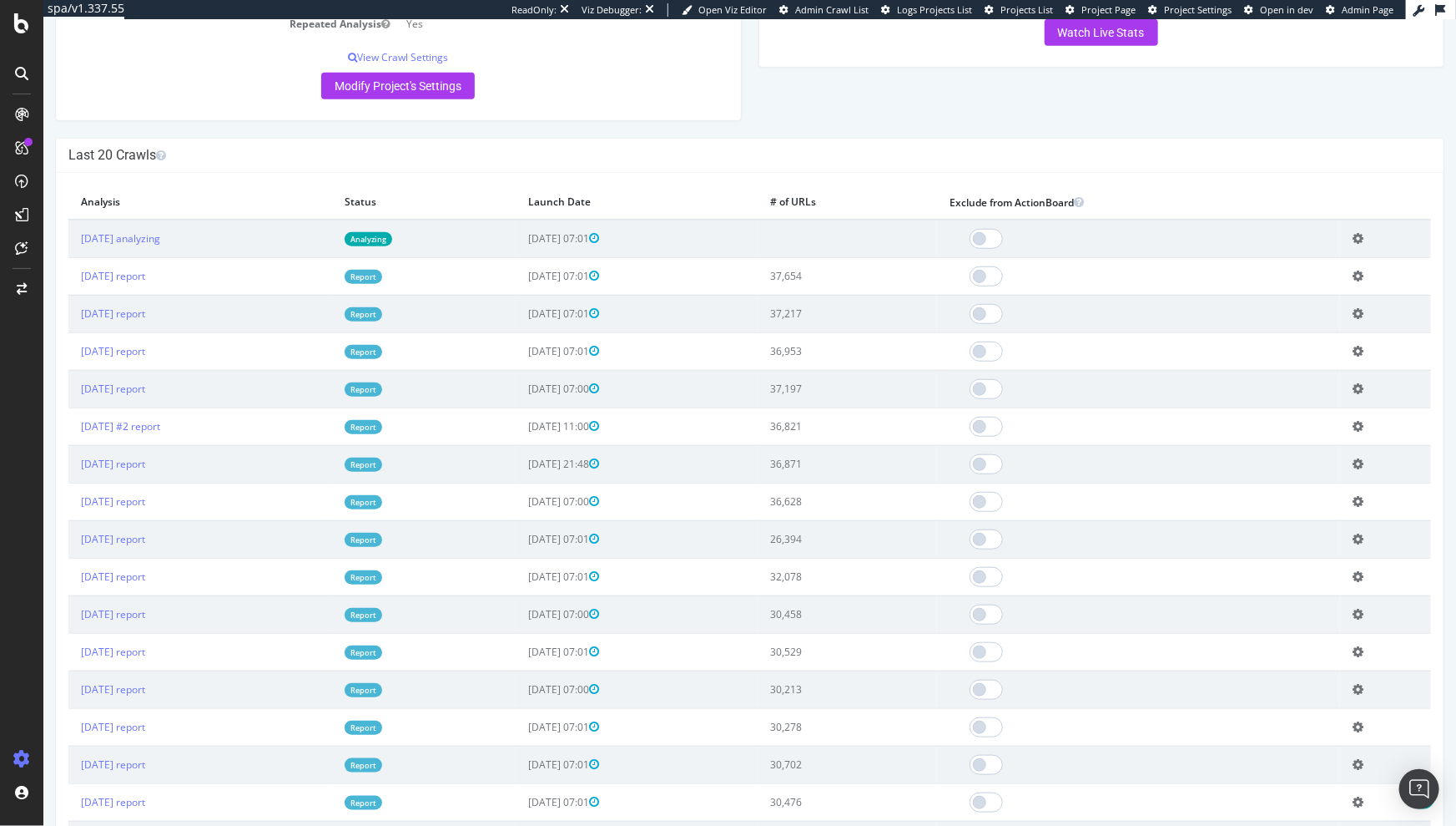
click at [1353, 536] on icon at bounding box center [1357, 538] width 11 height 12
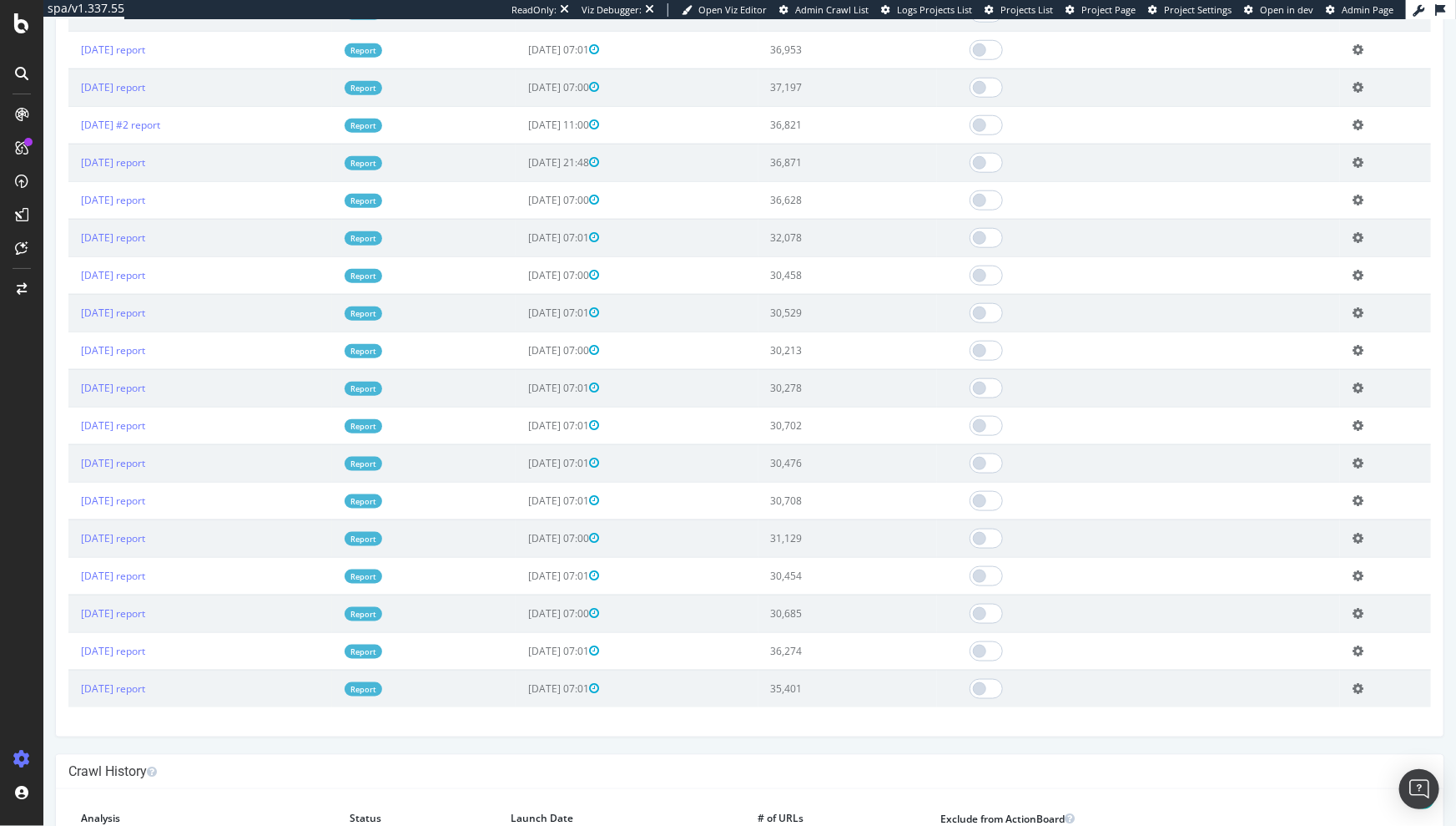
scroll to position [572, 0]
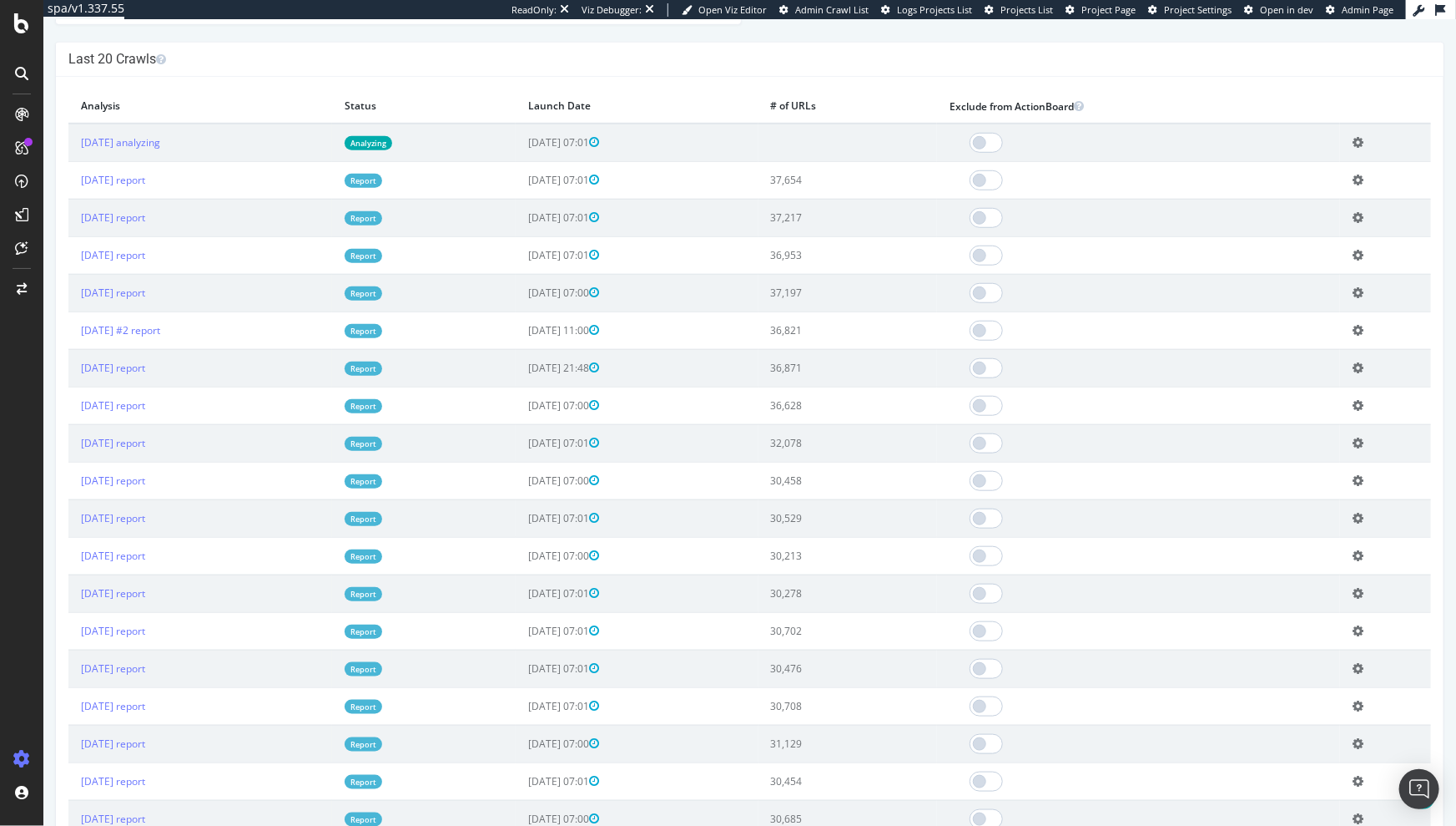
click at [1355, 439] on icon at bounding box center [1357, 443] width 11 height 12
click at [1296, 488] on link "Delete analysis" at bounding box center [1296, 490] width 133 height 23
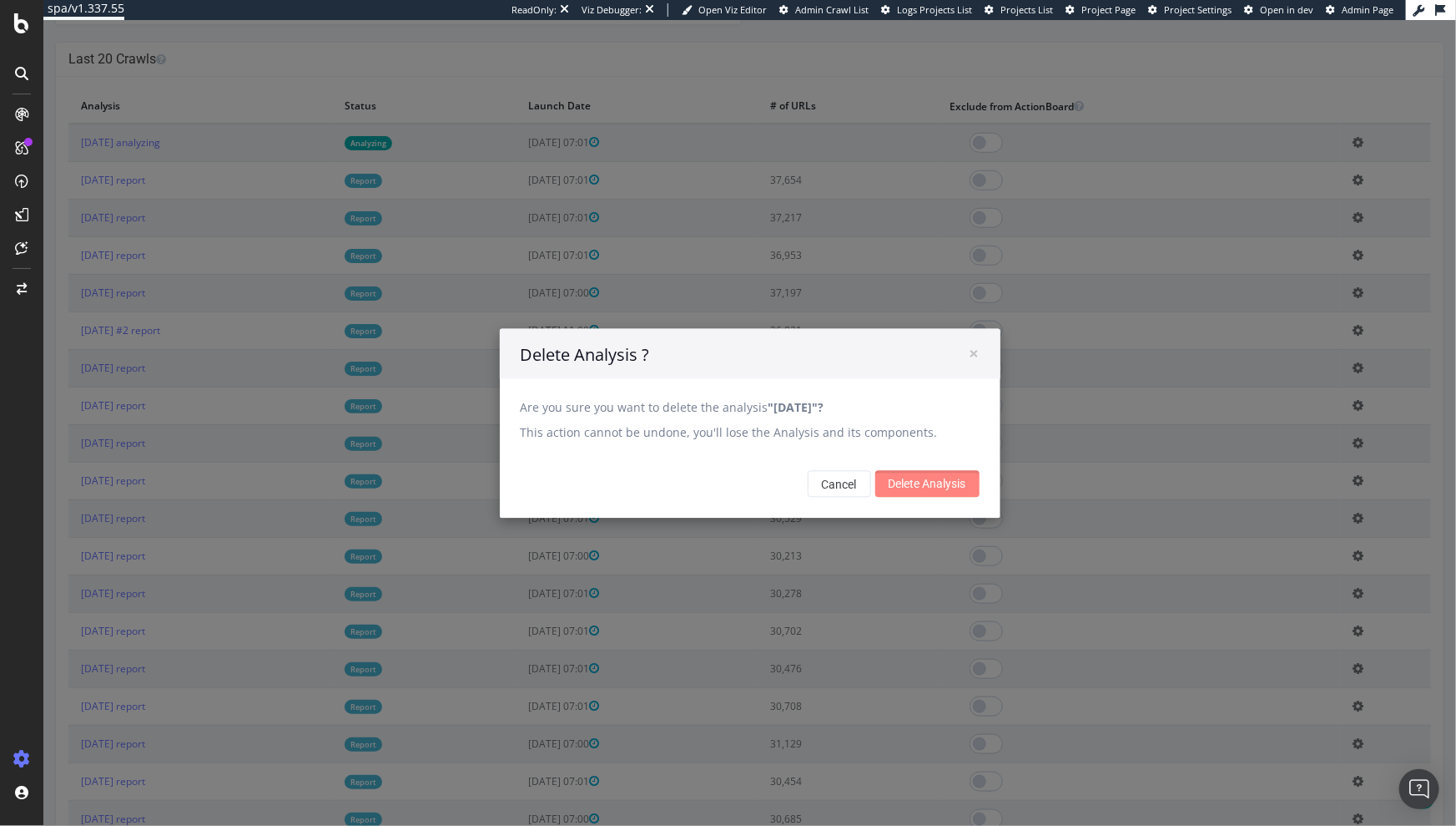
click at [925, 482] on input "Delete Analysis" at bounding box center [927, 483] width 104 height 26
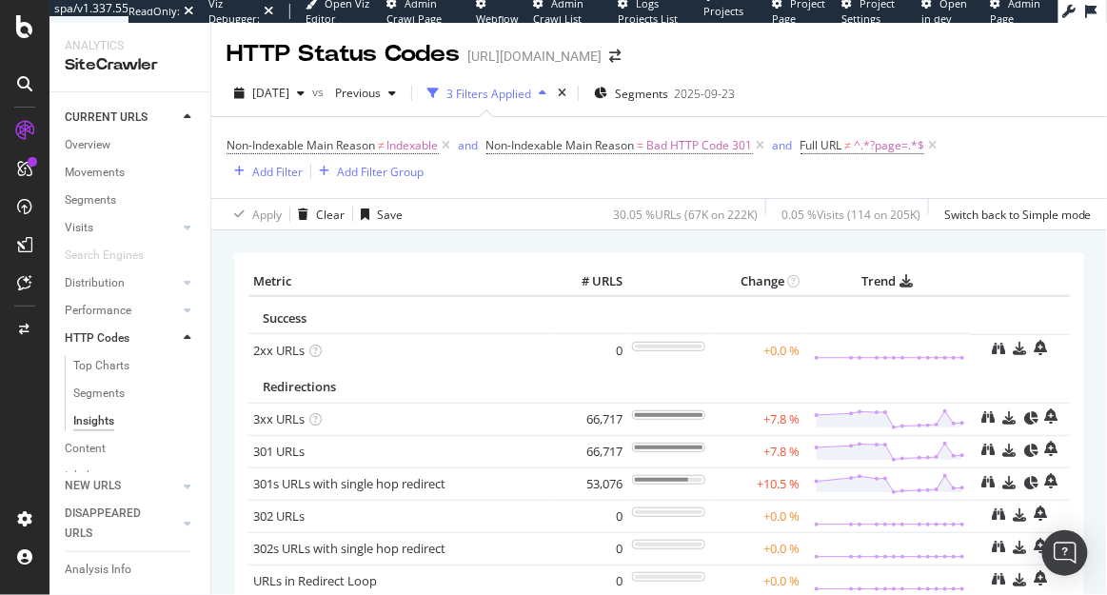
scroll to position [78, 0]
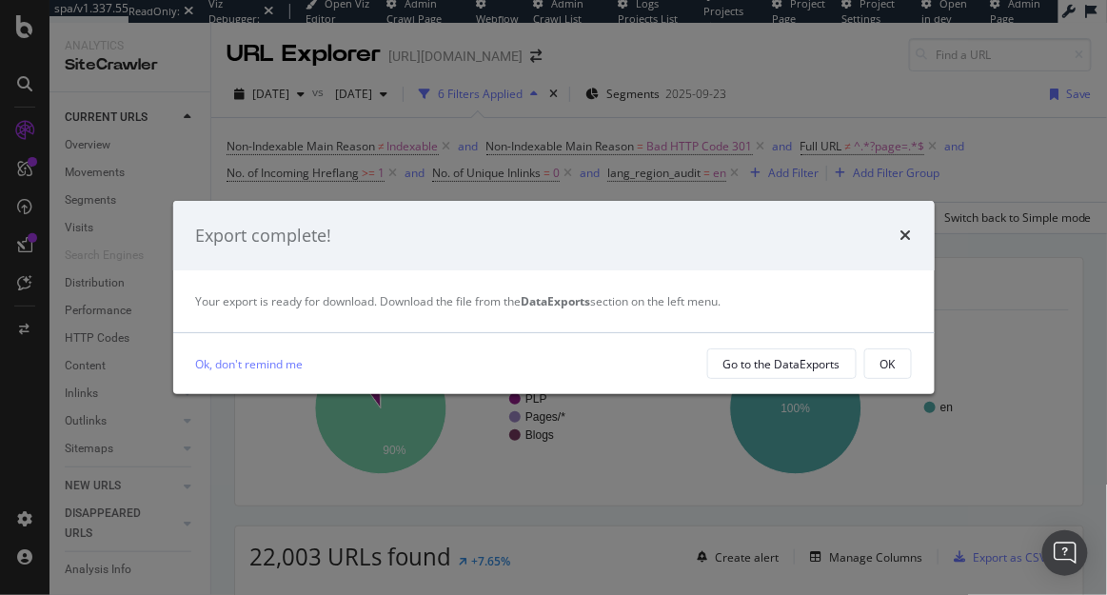
scroll to position [257, 0]
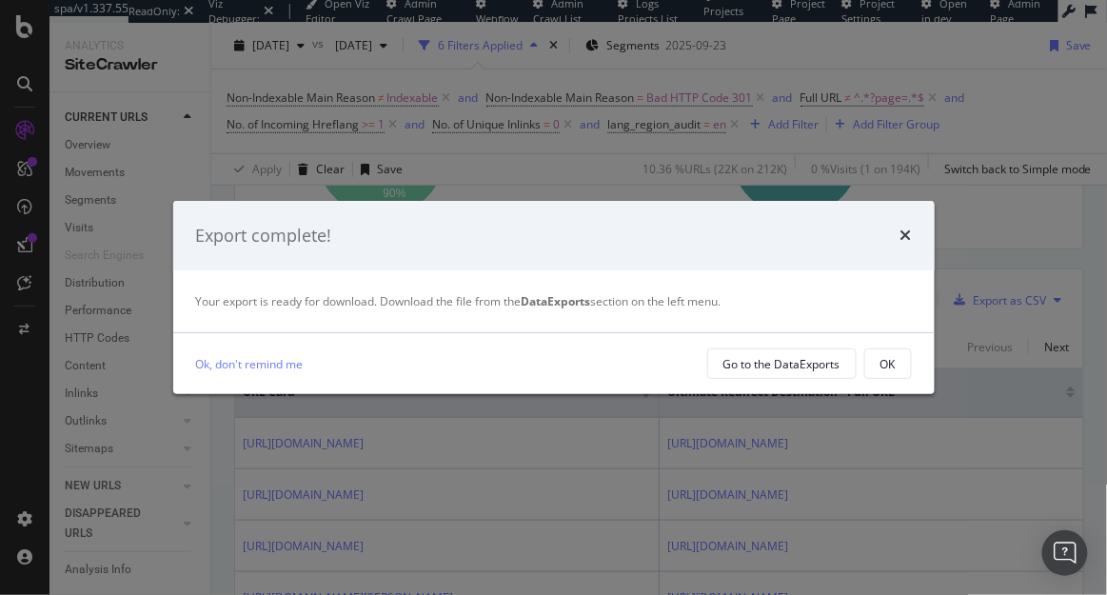
click at [914, 236] on div "Export complete!" at bounding box center [554, 236] width 762 height 70
click at [908, 234] on icon "times" at bounding box center [906, 235] width 11 height 15
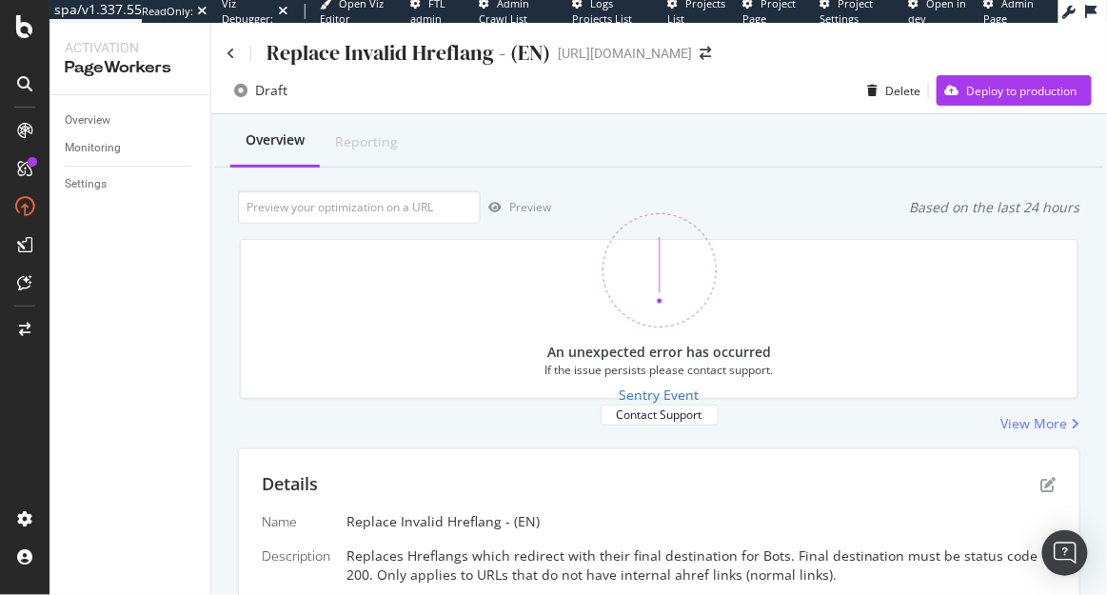
scroll to position [207, 0]
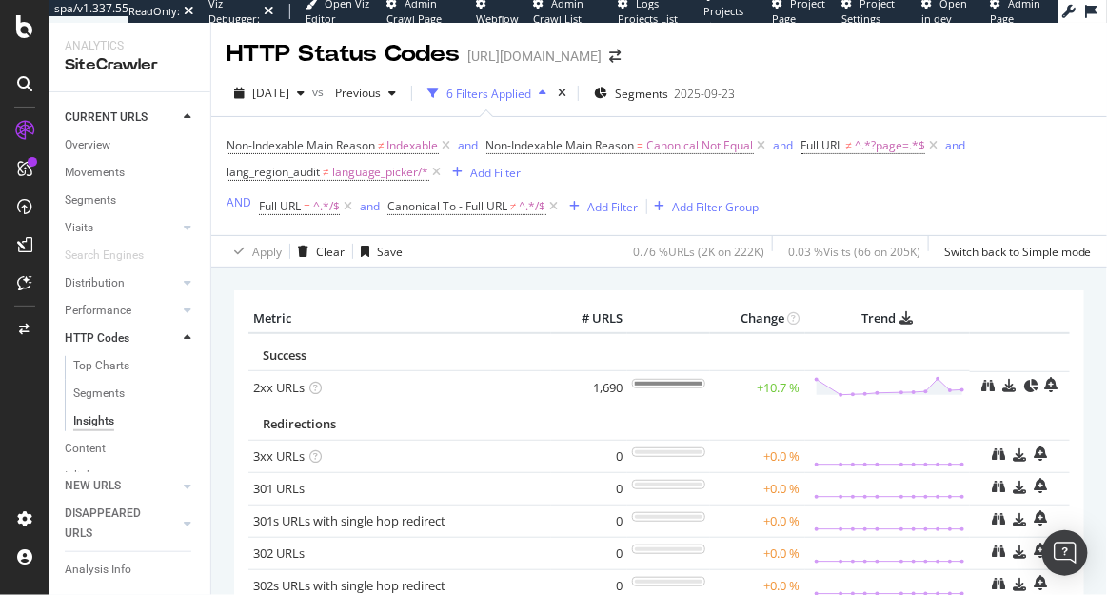
scroll to position [25, 0]
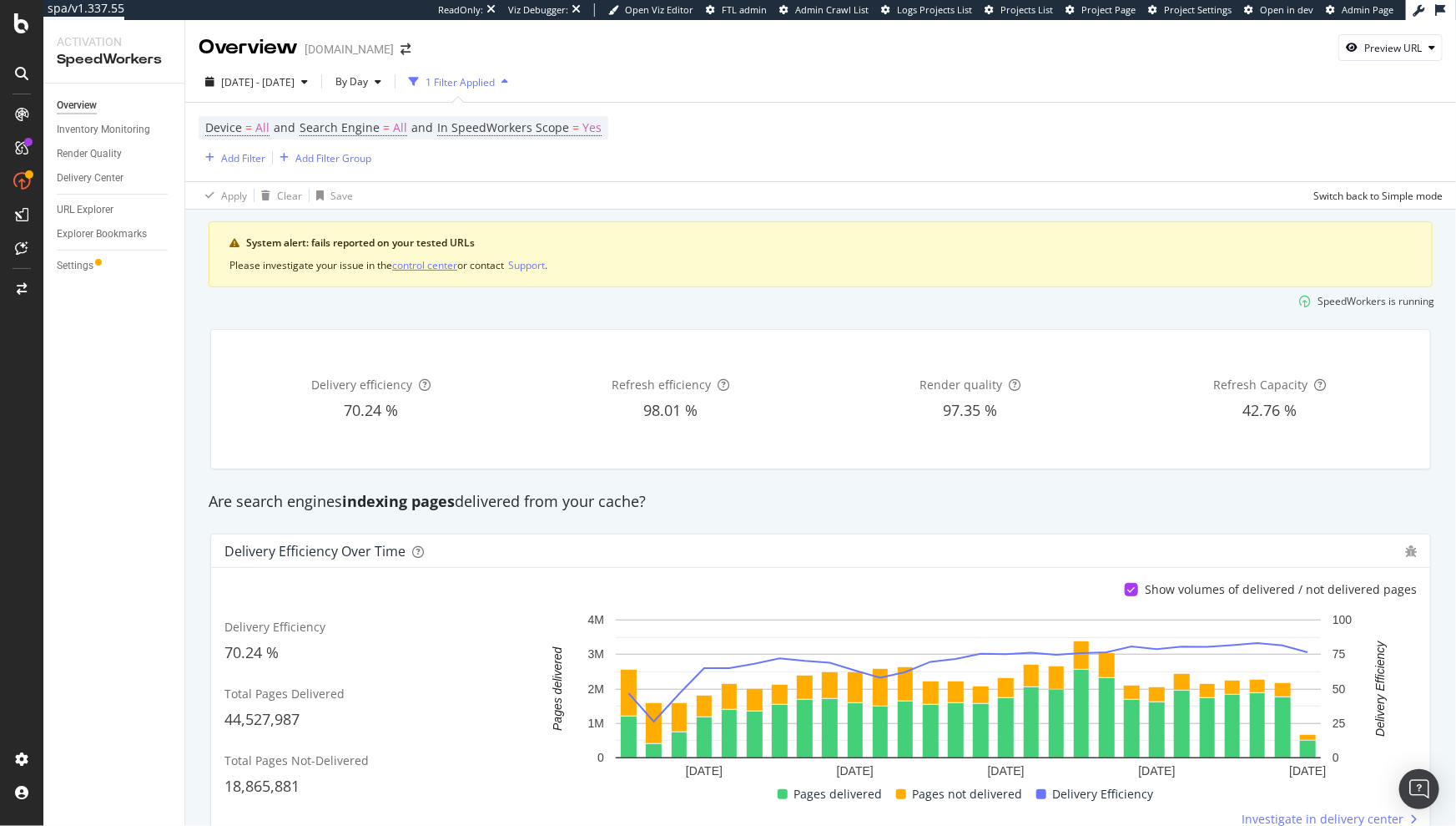
click at [423, 265] on div "control center" at bounding box center [424, 265] width 65 height 14
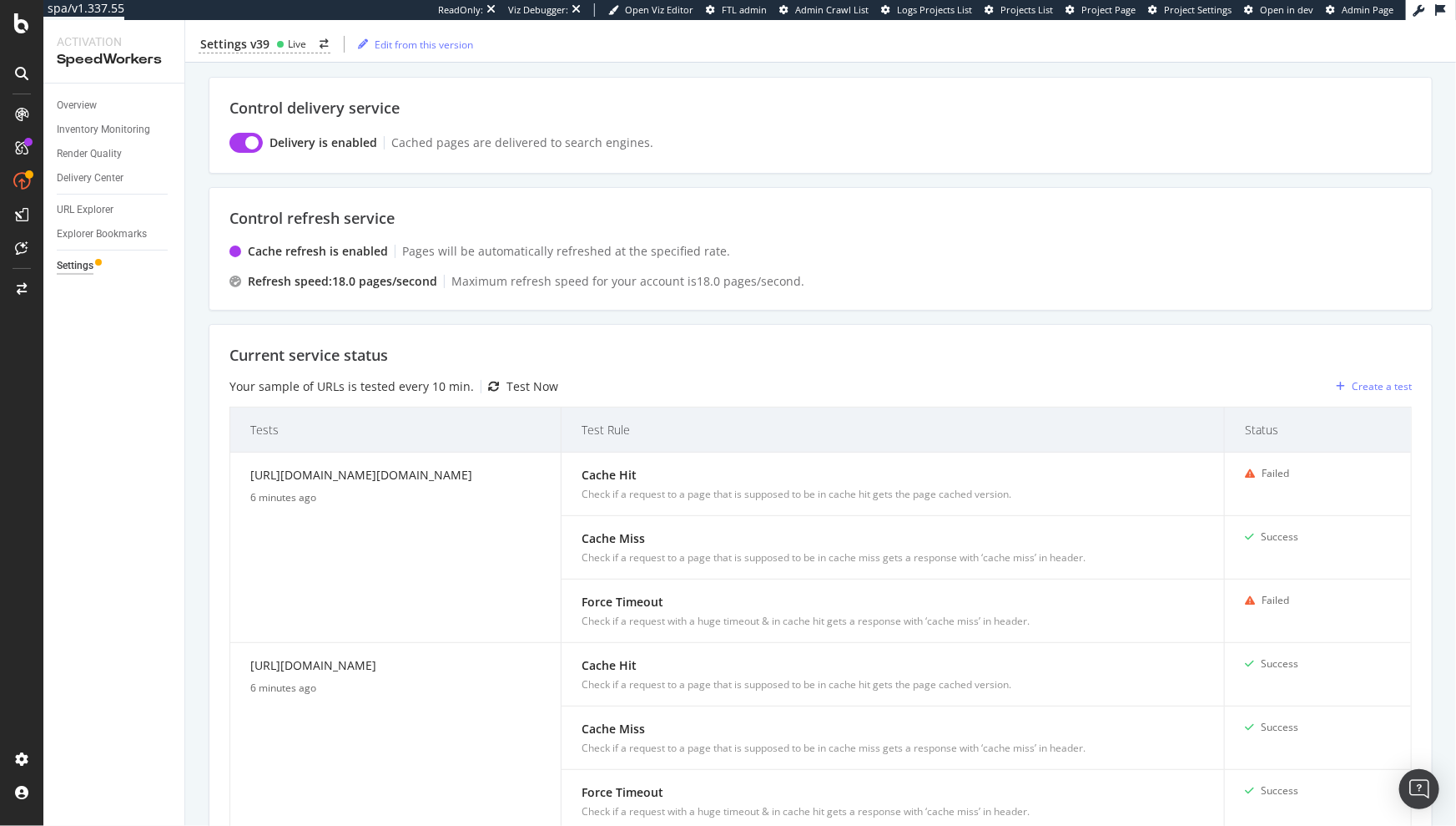
scroll to position [301, 0]
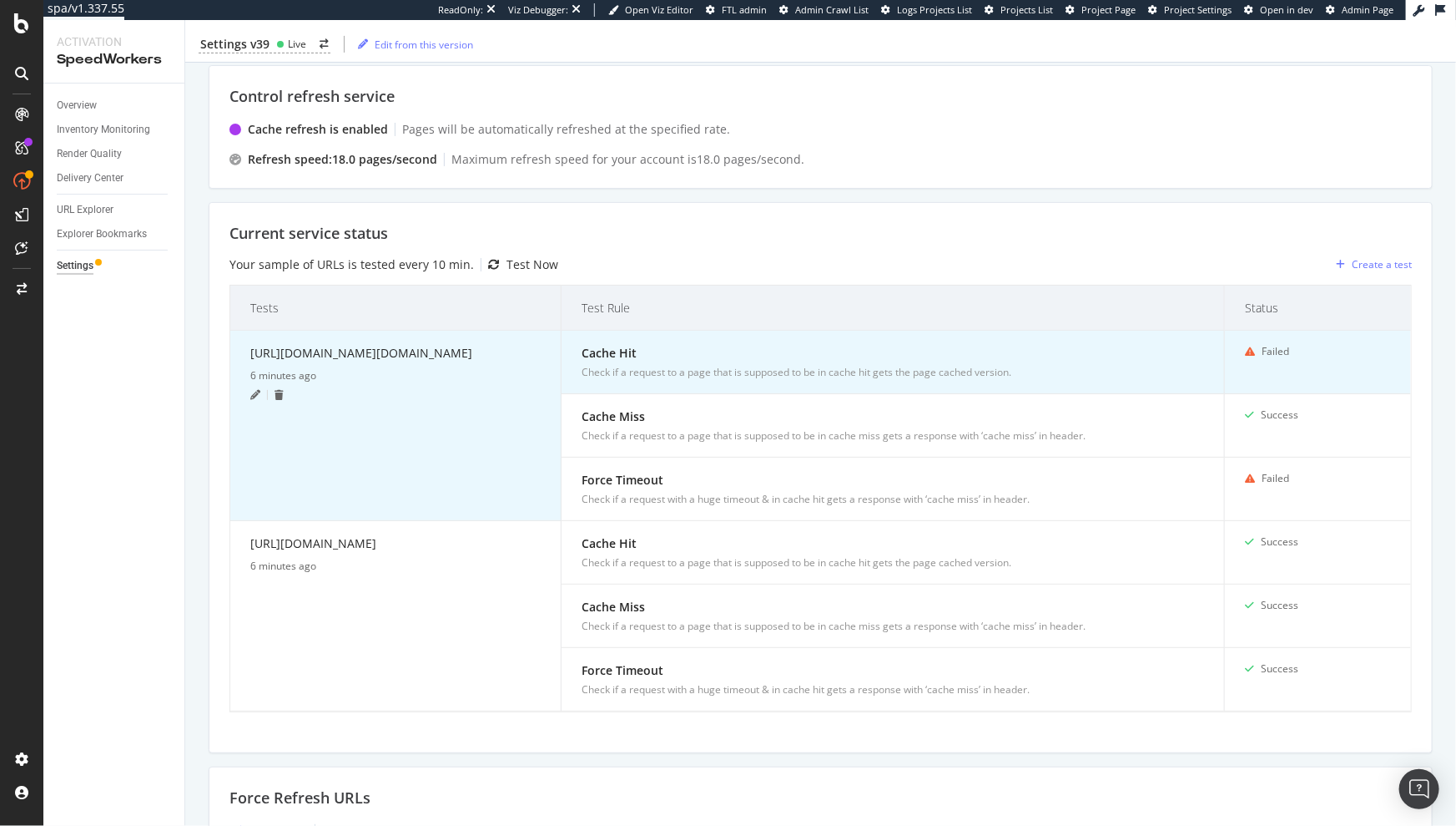
drag, startPoint x: 454, startPoint y: 371, endPoint x: 236, endPoint y: 352, distance: 218.8
click at [236, 352] on td "https://www.diy.com/painting-decorating/primers-undercoat.cat?Suitable+for=Wood…" at bounding box center [396, 425] width 331 height 190
copy div "[URL][DOMAIN_NAME][DOMAIN_NAME]"
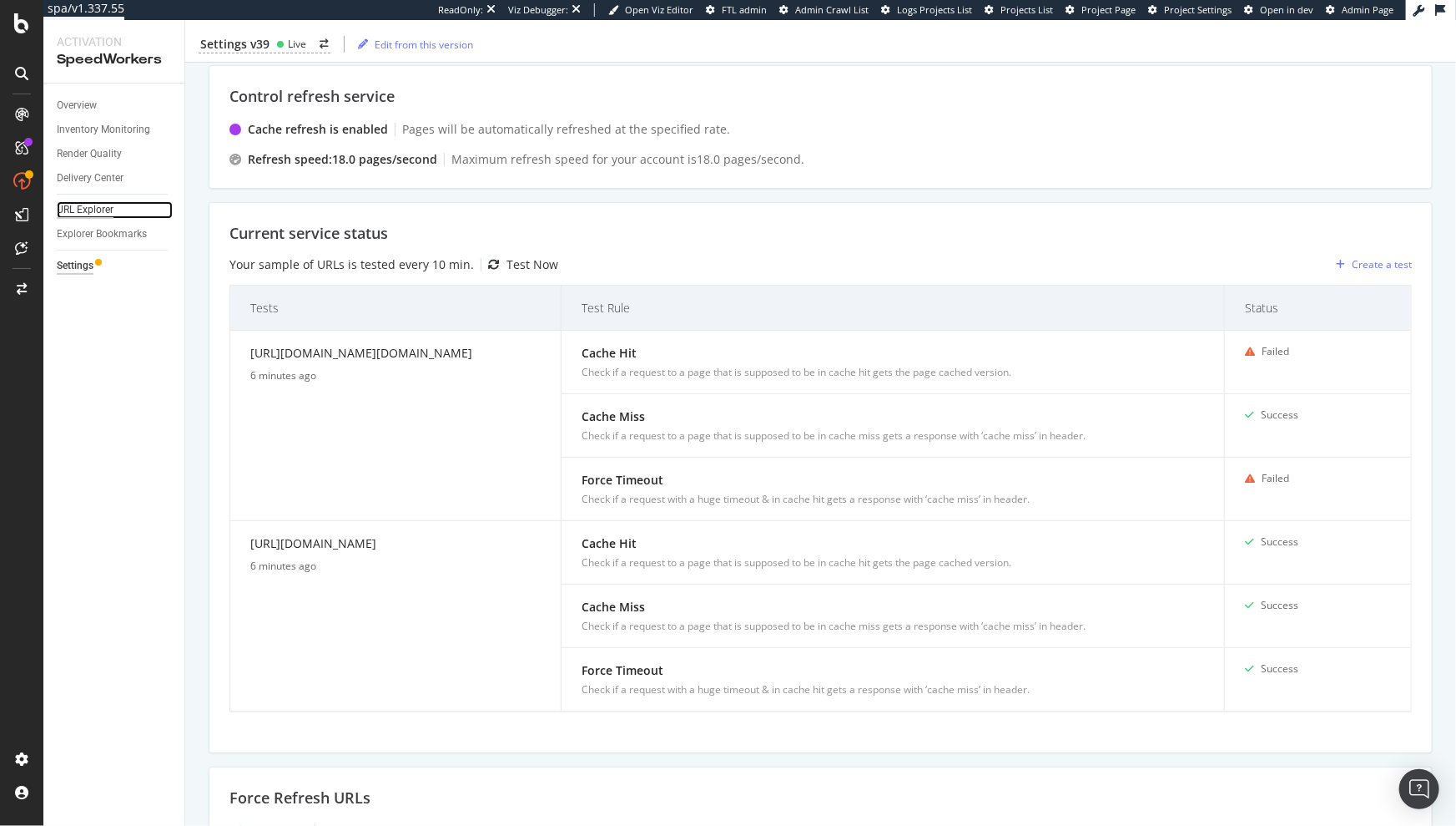
click at [76, 210] on div "URL Explorer" at bounding box center [85, 210] width 57 height 18
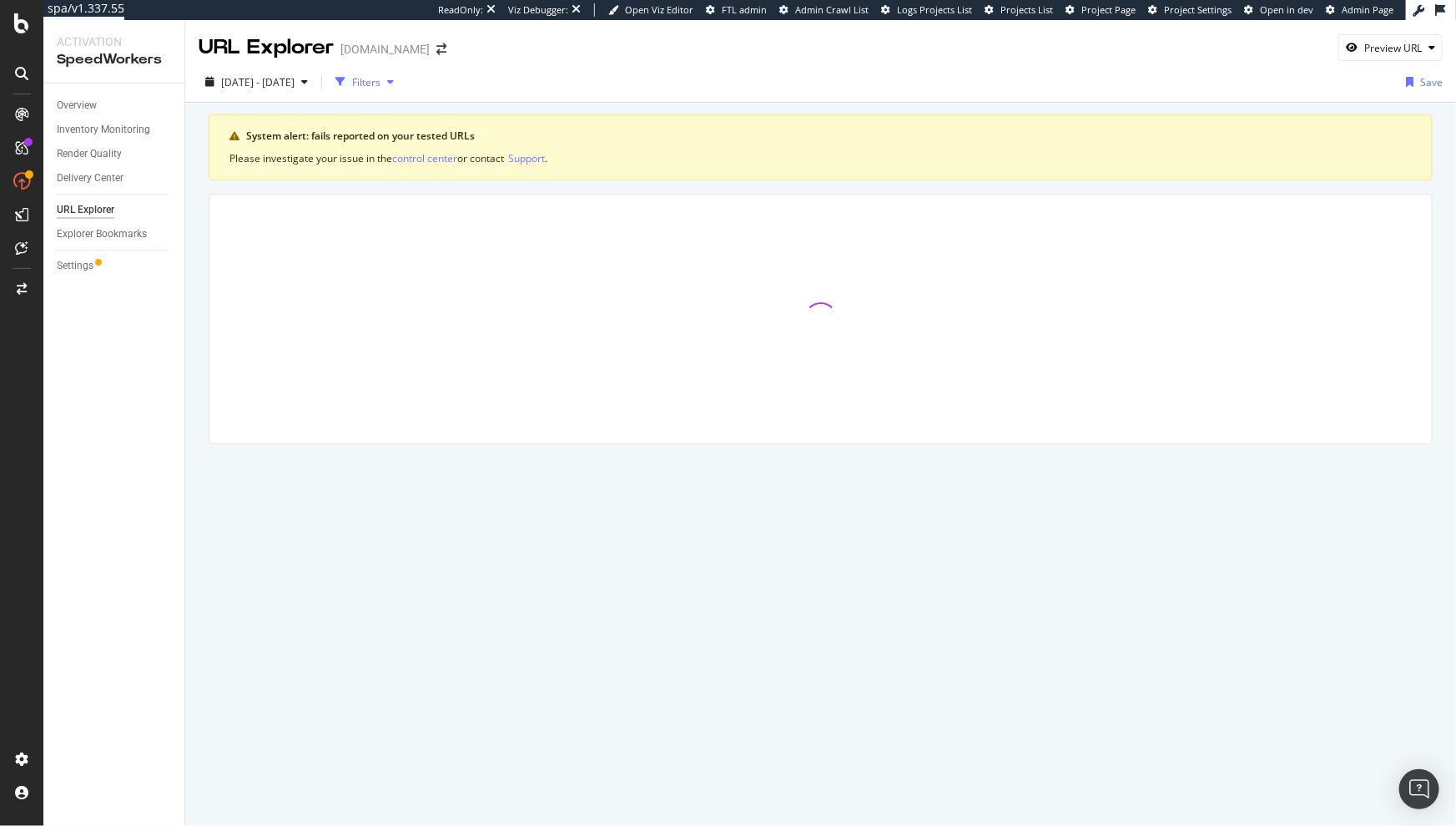
click at [352, 81] on div "button" at bounding box center [340, 82] width 24 height 24
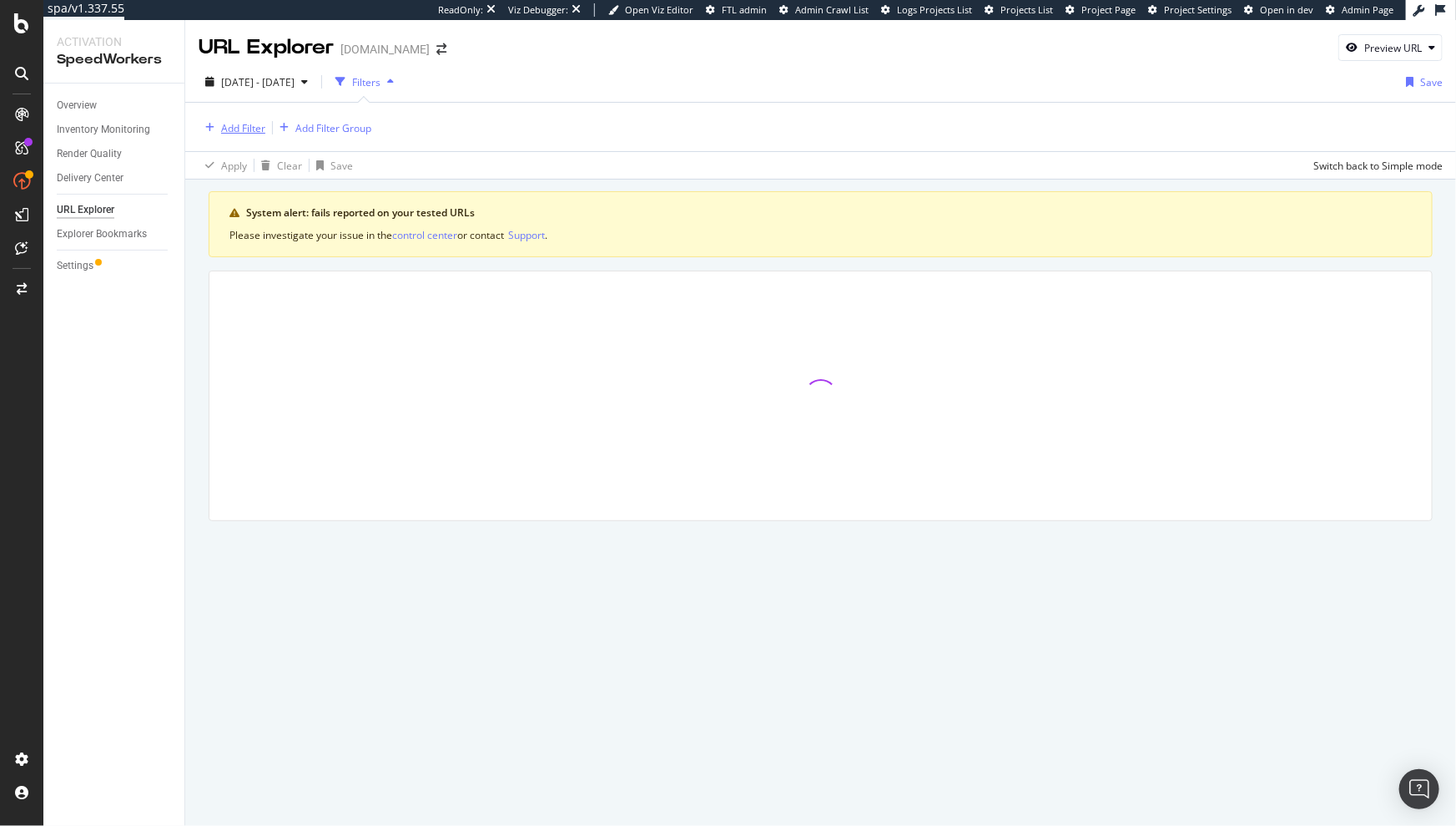
click at [238, 122] on div "Add Filter" at bounding box center [243, 128] width 44 height 14
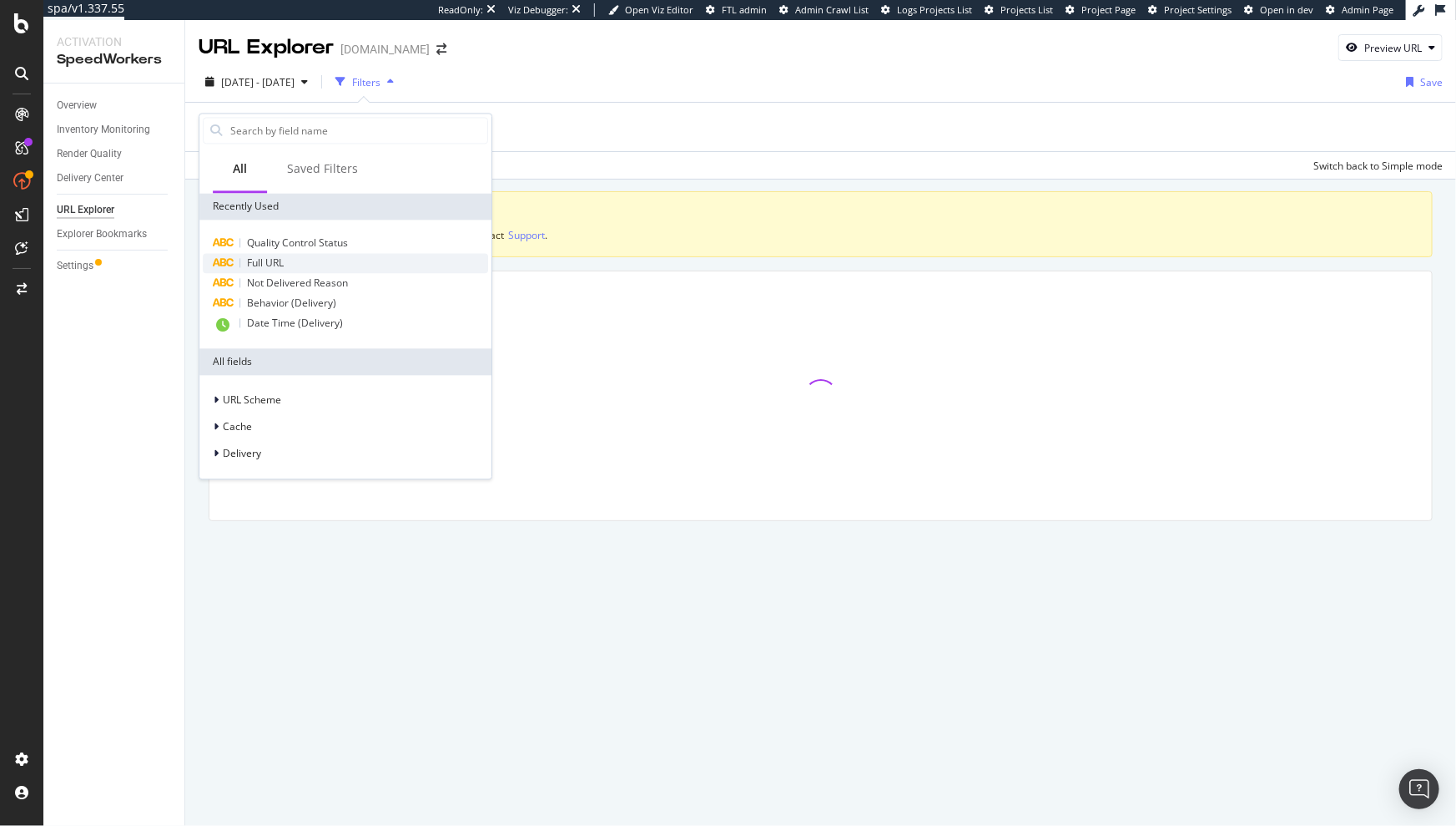
click at [277, 269] on span "Full URL" at bounding box center [266, 262] width 37 height 14
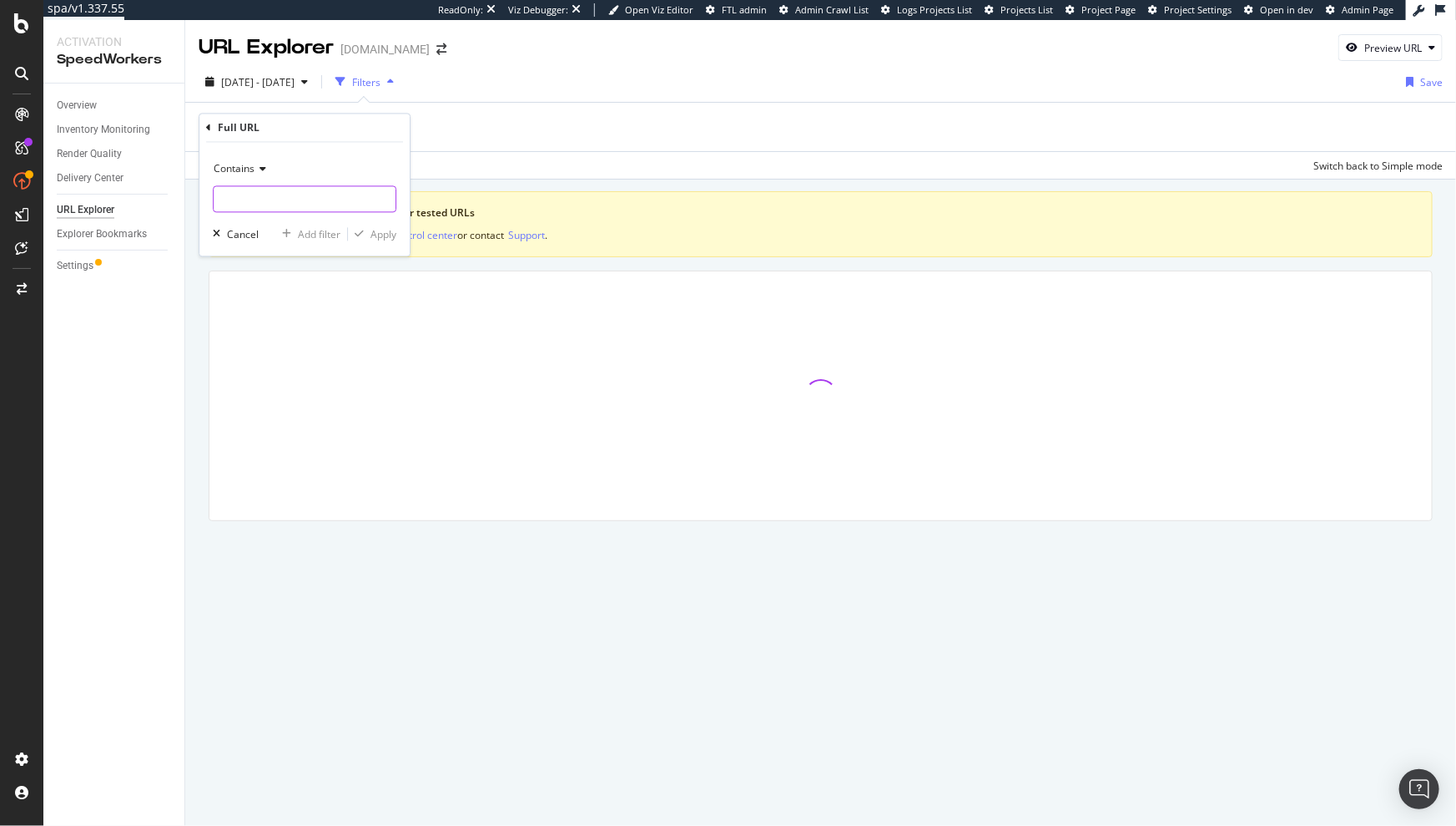
click at [281, 202] on input "text" at bounding box center [305, 199] width 182 height 26
paste input "[URL][DOMAIN_NAME][DOMAIN_NAME]"
type input "[URL][DOMAIN_NAME][DOMAIN_NAME]"
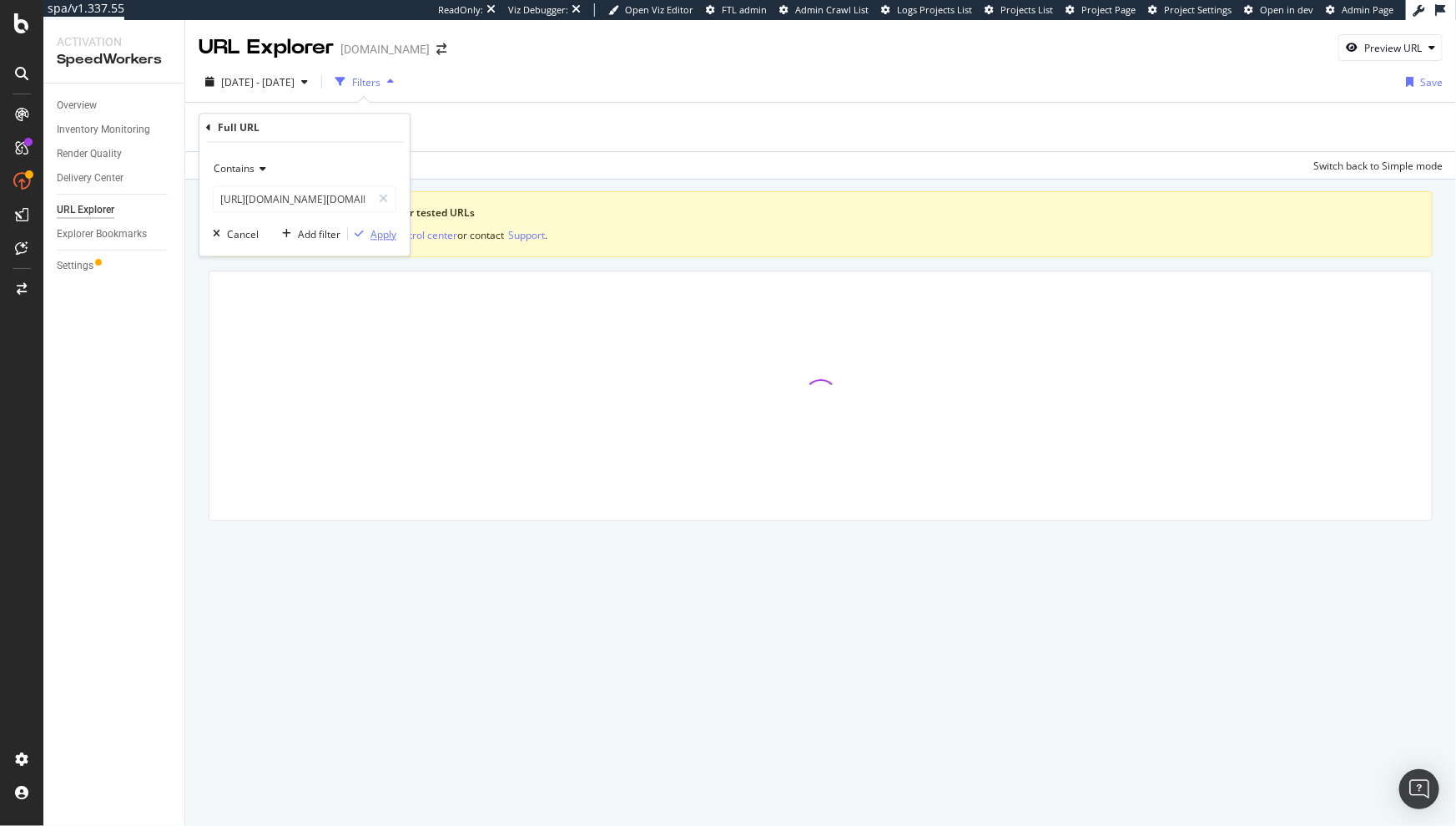
click at [381, 236] on div "Apply" at bounding box center [384, 234] width 26 height 14
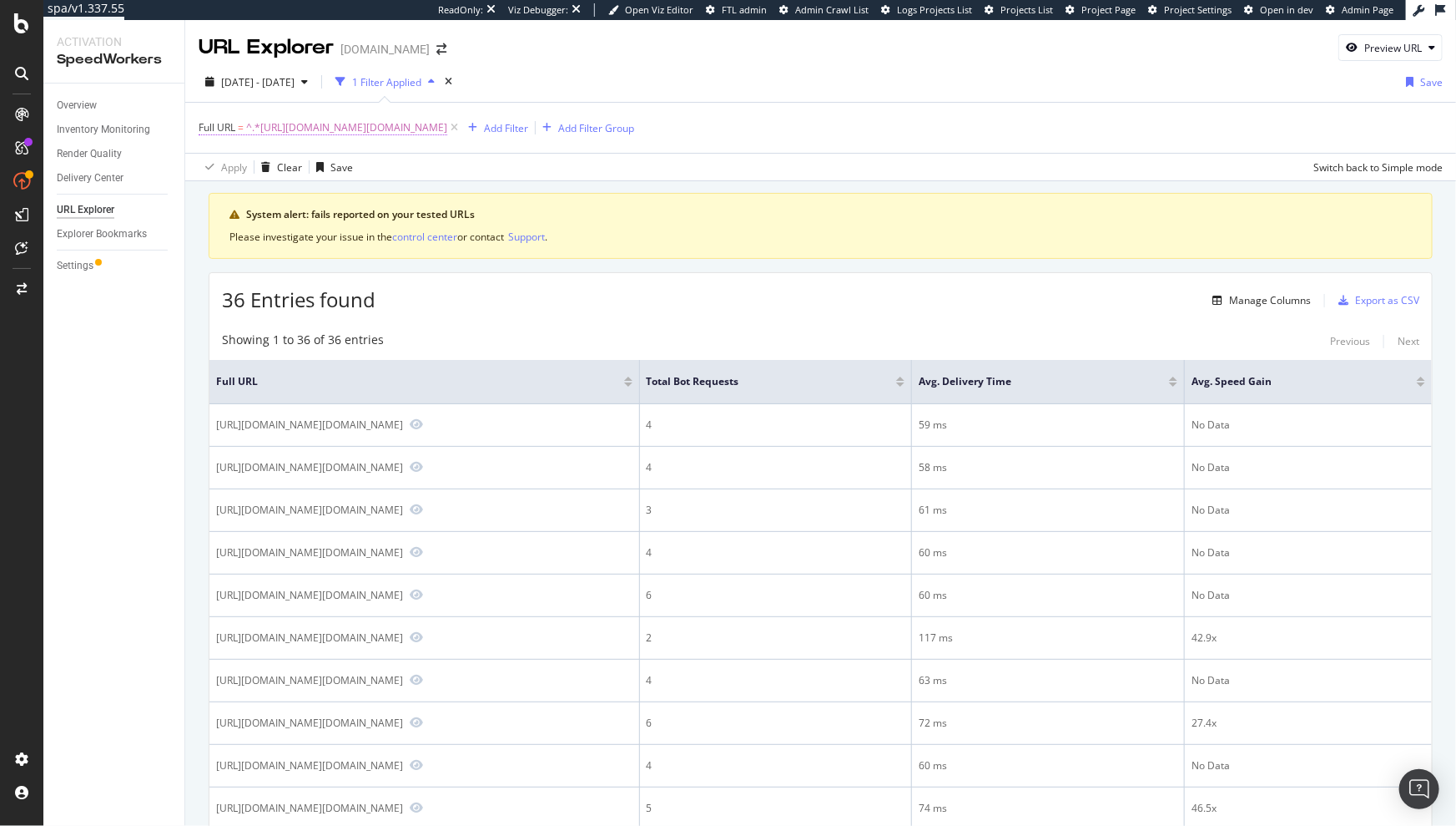
click at [447, 129] on span "^.*https://www.diy.com/painting-decorating/primers-undercoat.cat?Suitable+for=W…" at bounding box center [346, 127] width 201 height 24
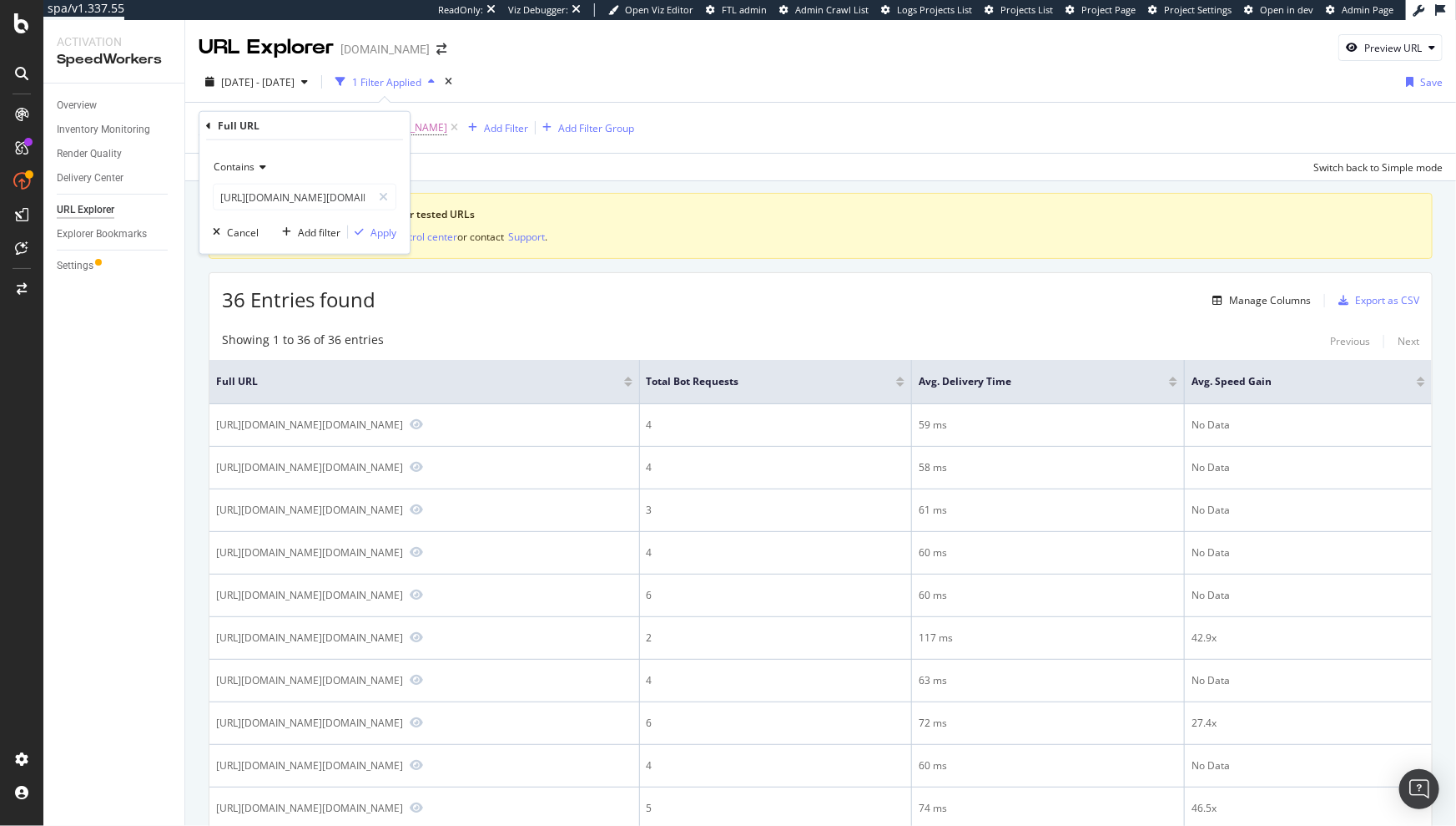
click at [238, 169] on span "Contains" at bounding box center [234, 167] width 41 height 14
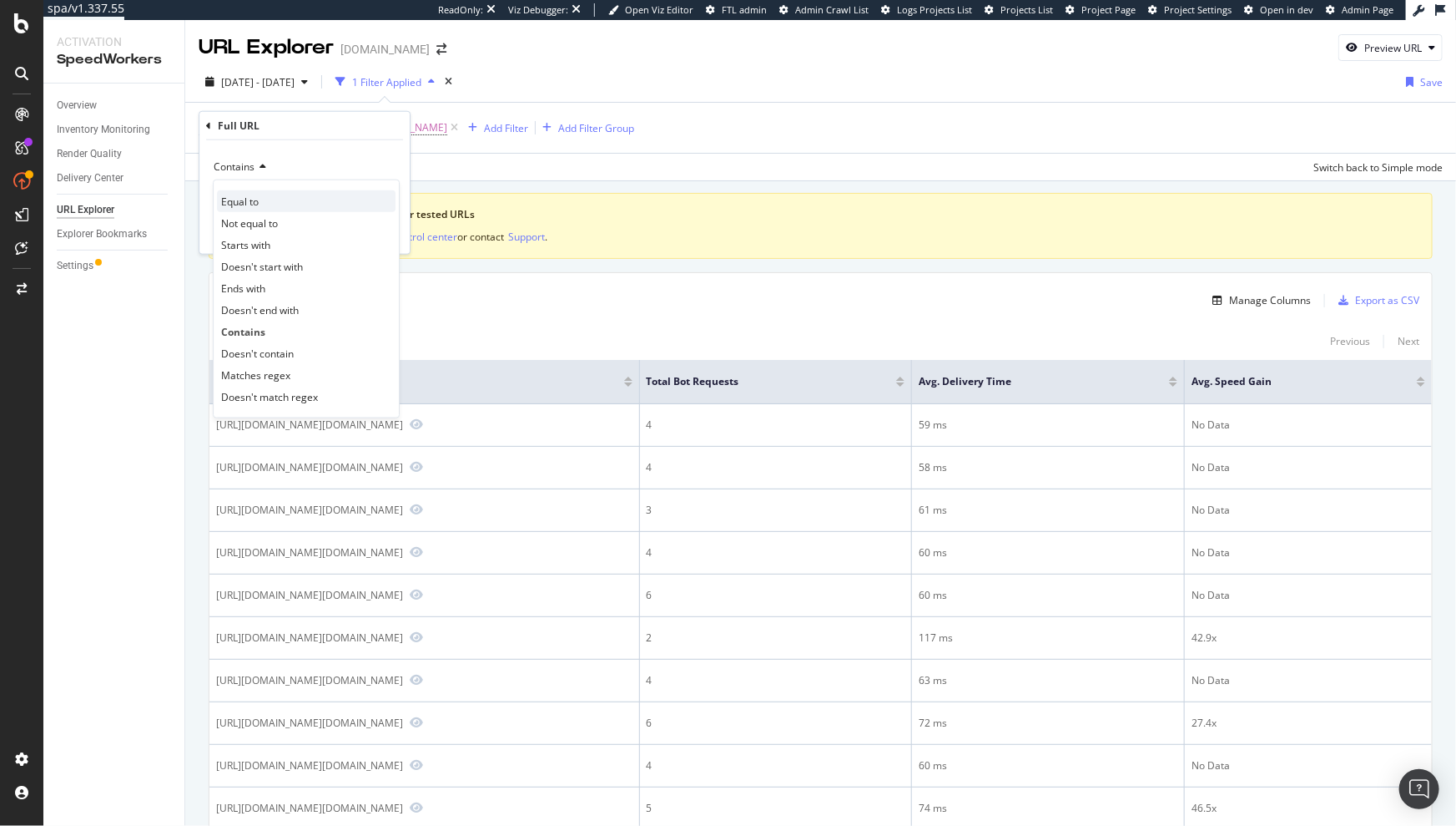
click at [246, 206] on span "Equal to" at bounding box center [239, 201] width 38 height 14
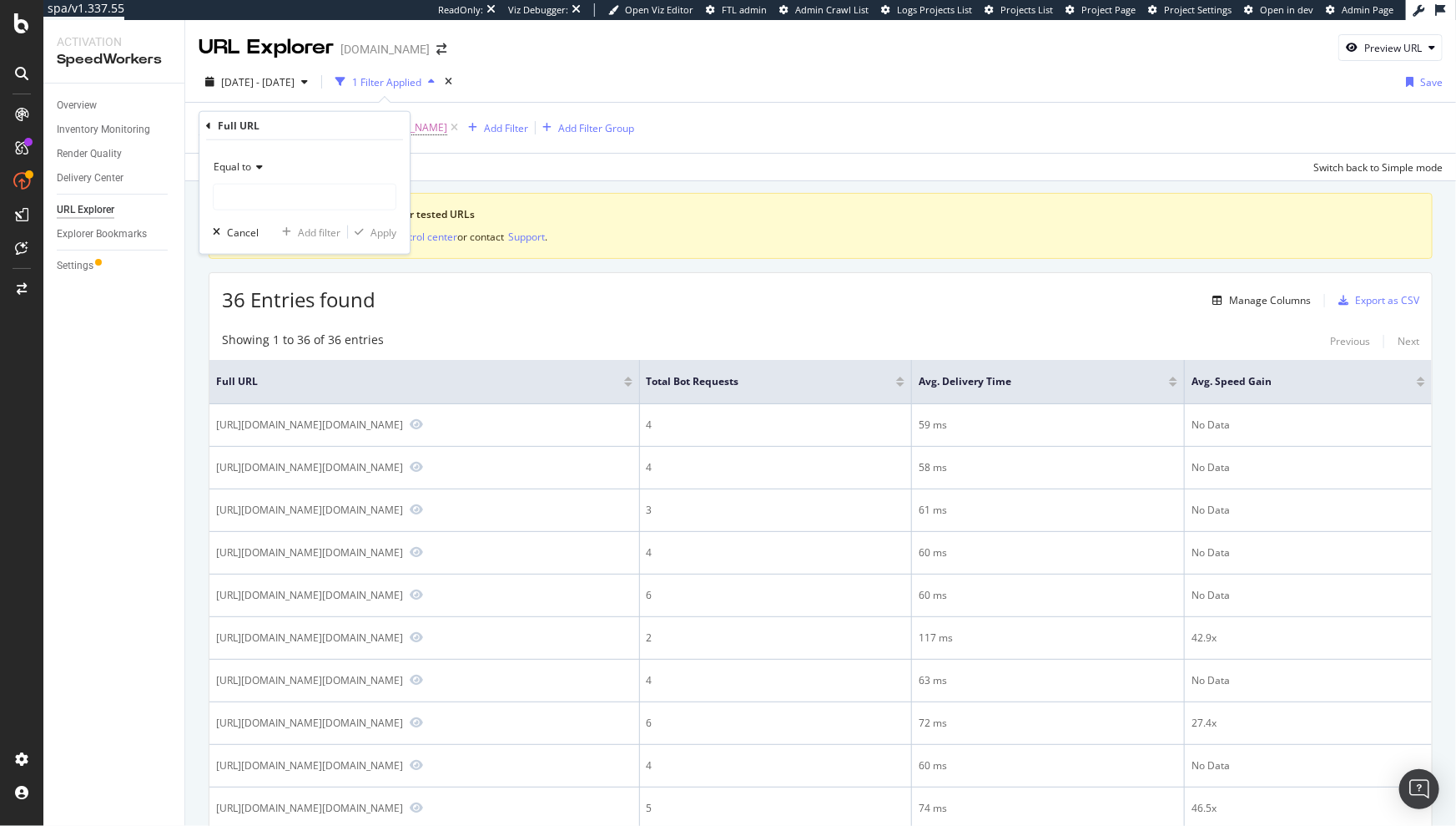
click at [262, 164] on icon at bounding box center [257, 167] width 11 height 10
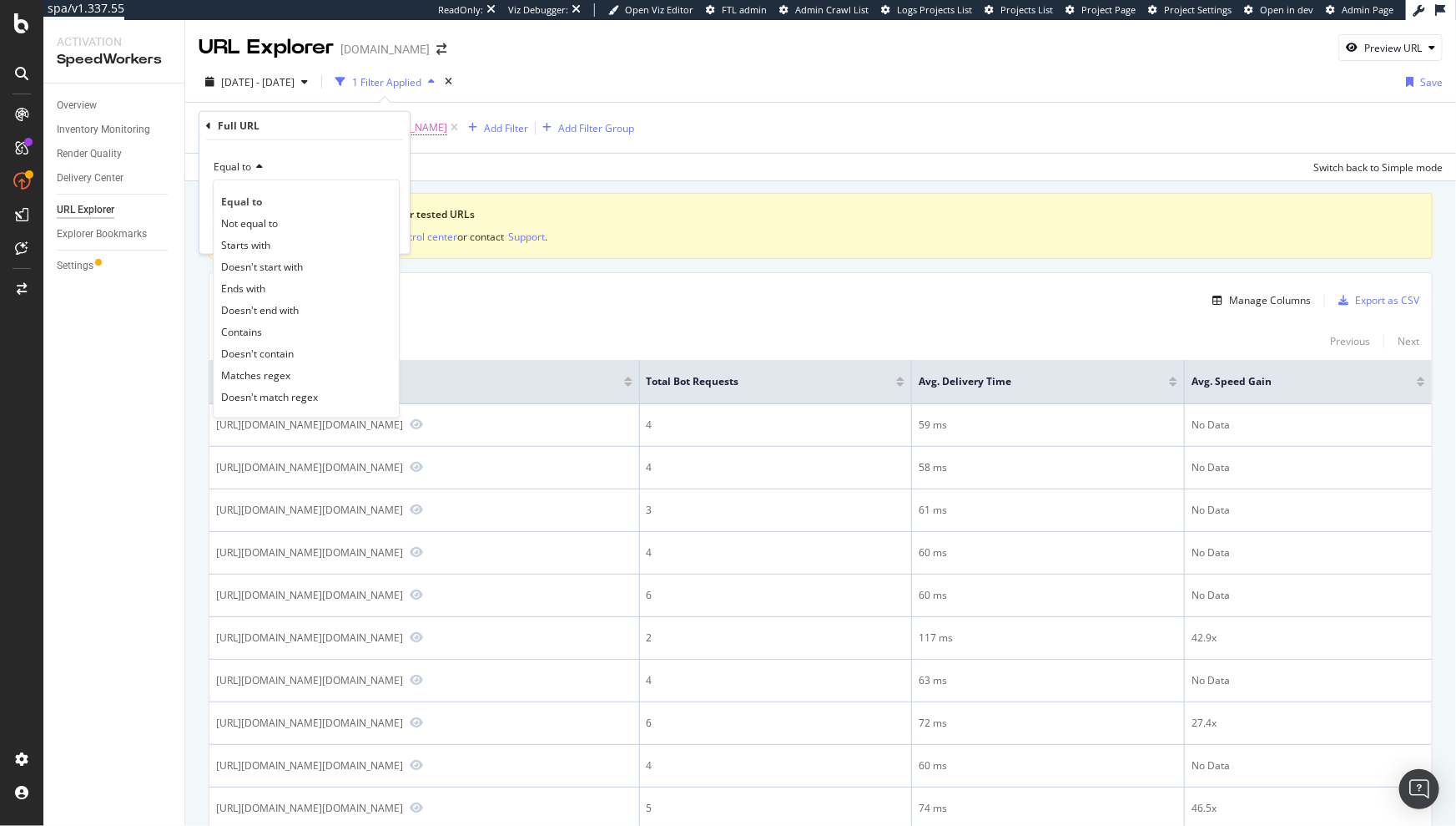
click at [313, 161] on div "Equal to" at bounding box center [304, 167] width 183 height 26
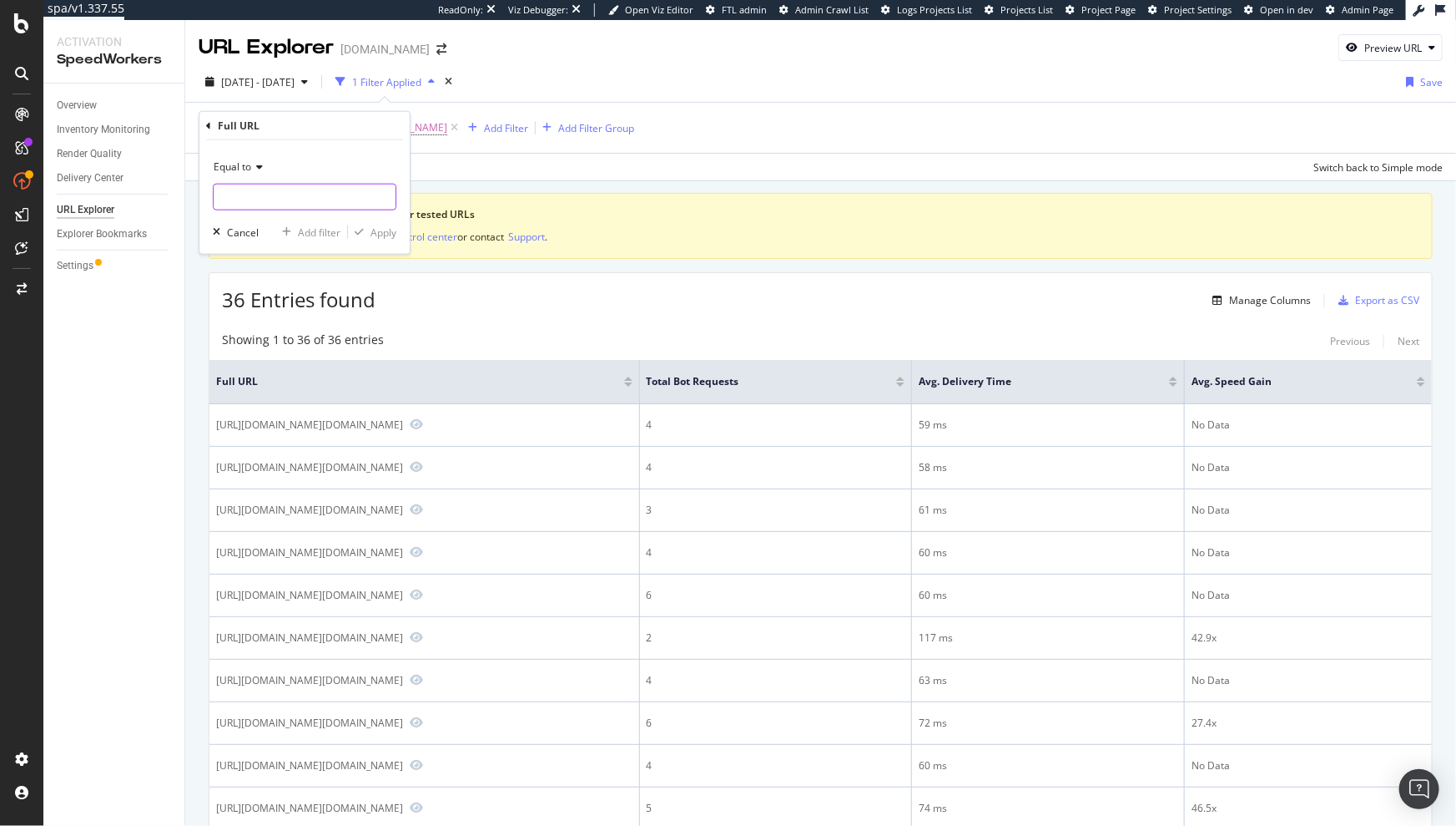
click at [294, 190] on input "text" at bounding box center [305, 196] width 182 height 26
paste input "[URL][DOMAIN_NAME][DOMAIN_NAME]"
type input "[URL][DOMAIN_NAME][DOMAIN_NAME]"
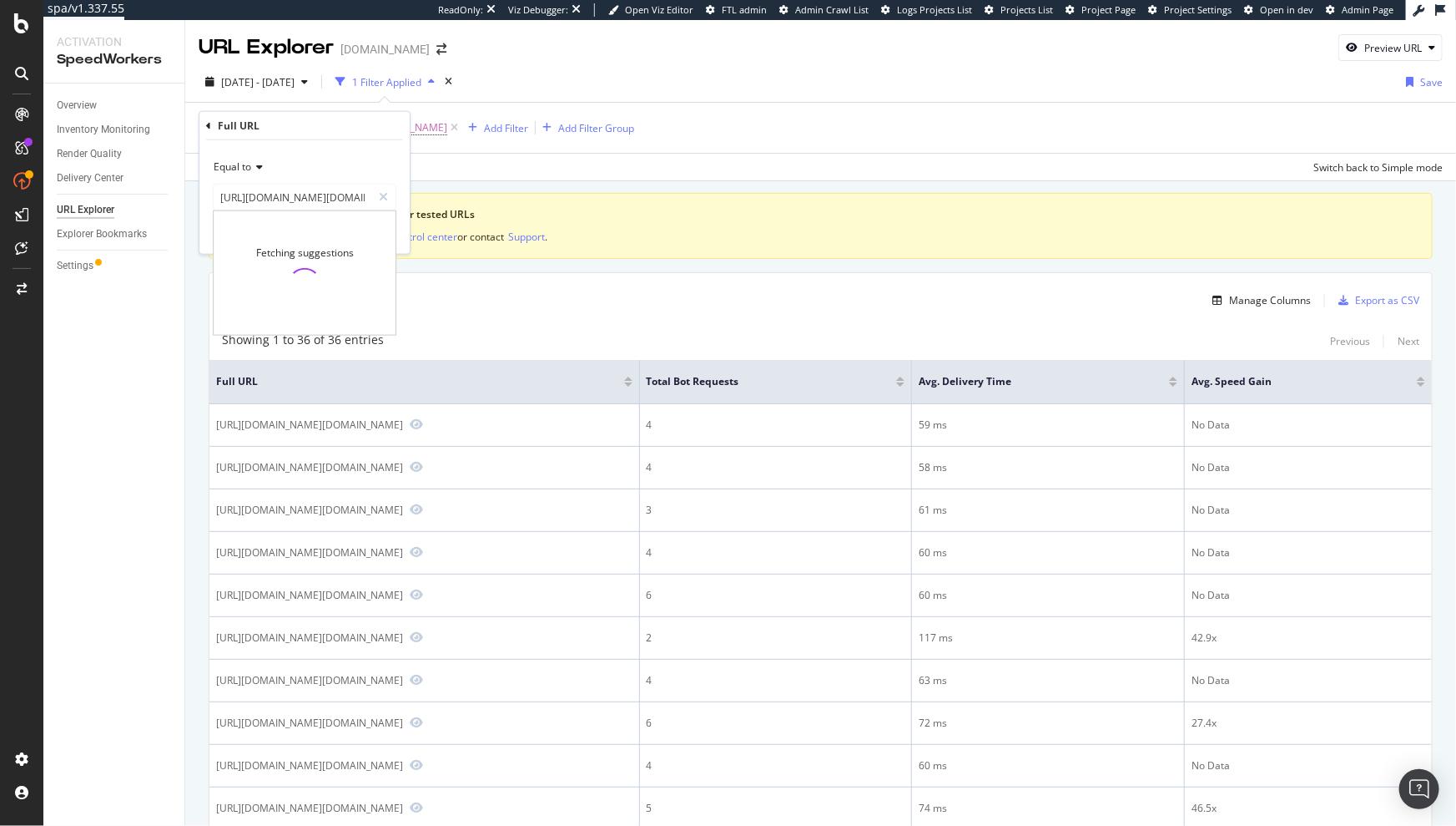
click at [385, 168] on div "Equal to" at bounding box center [304, 167] width 183 height 26
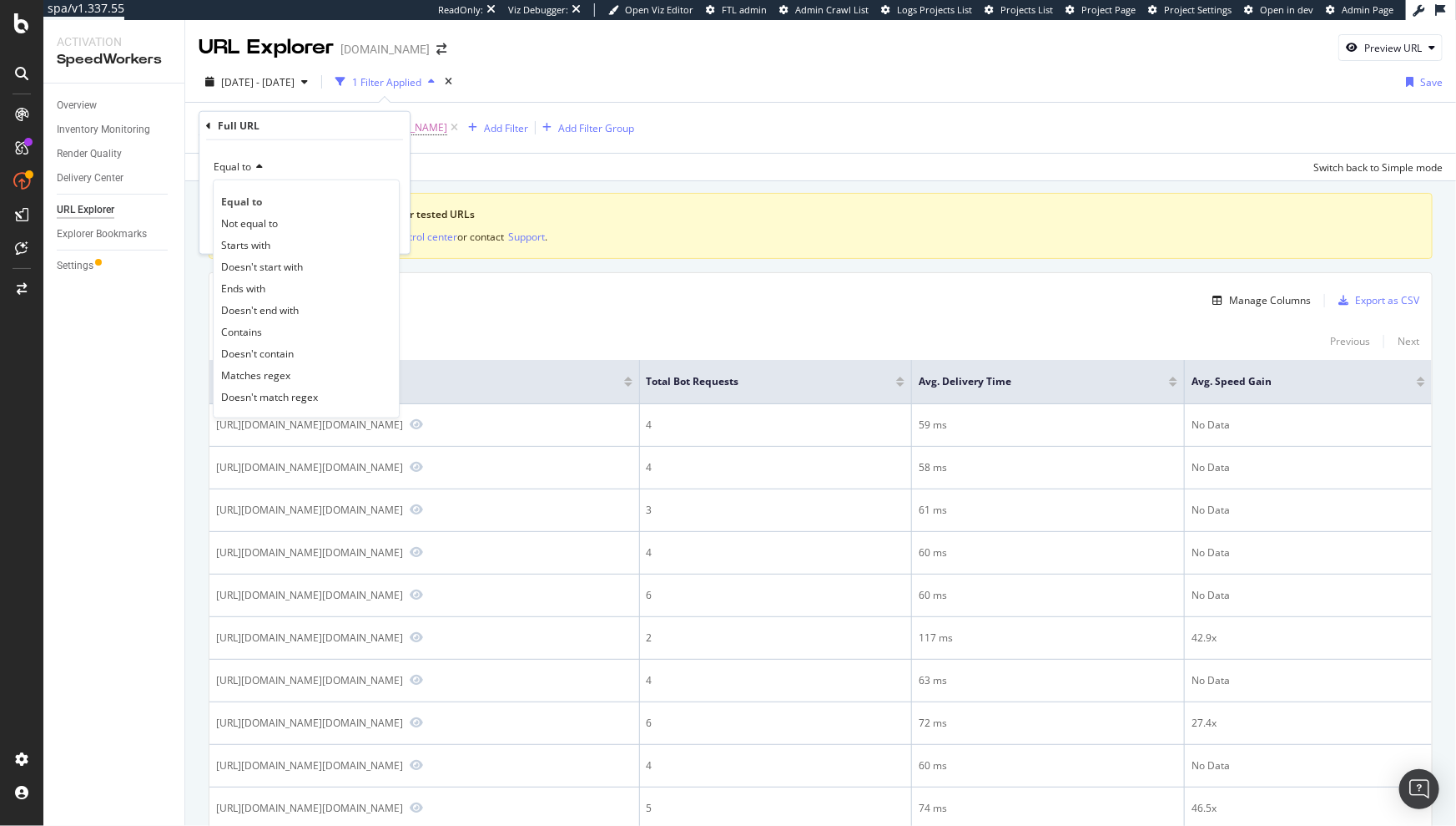
click at [389, 154] on div "Equal to" at bounding box center [304, 167] width 183 height 26
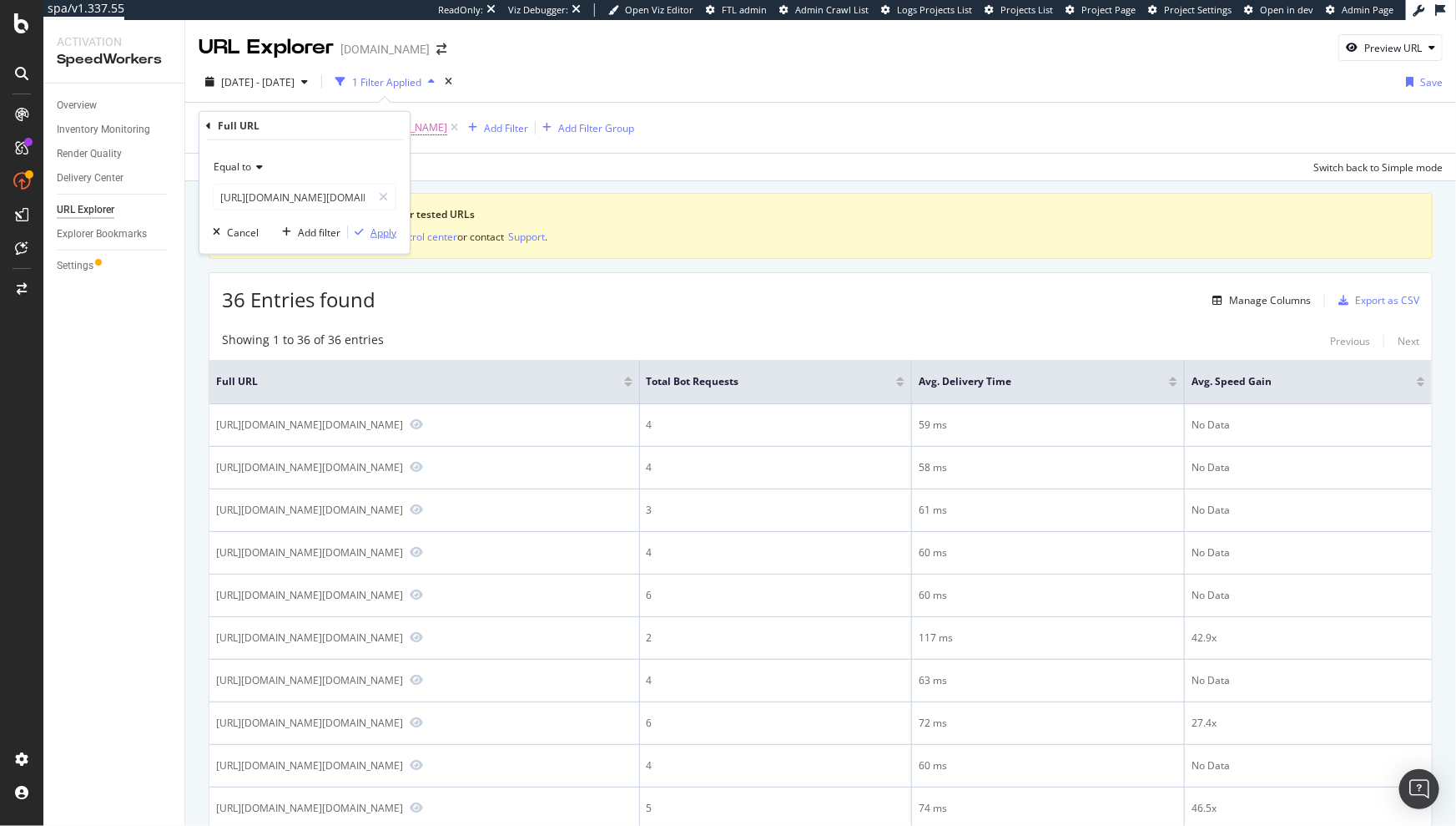
click at [380, 226] on button "Apply" at bounding box center [372, 231] width 48 height 17
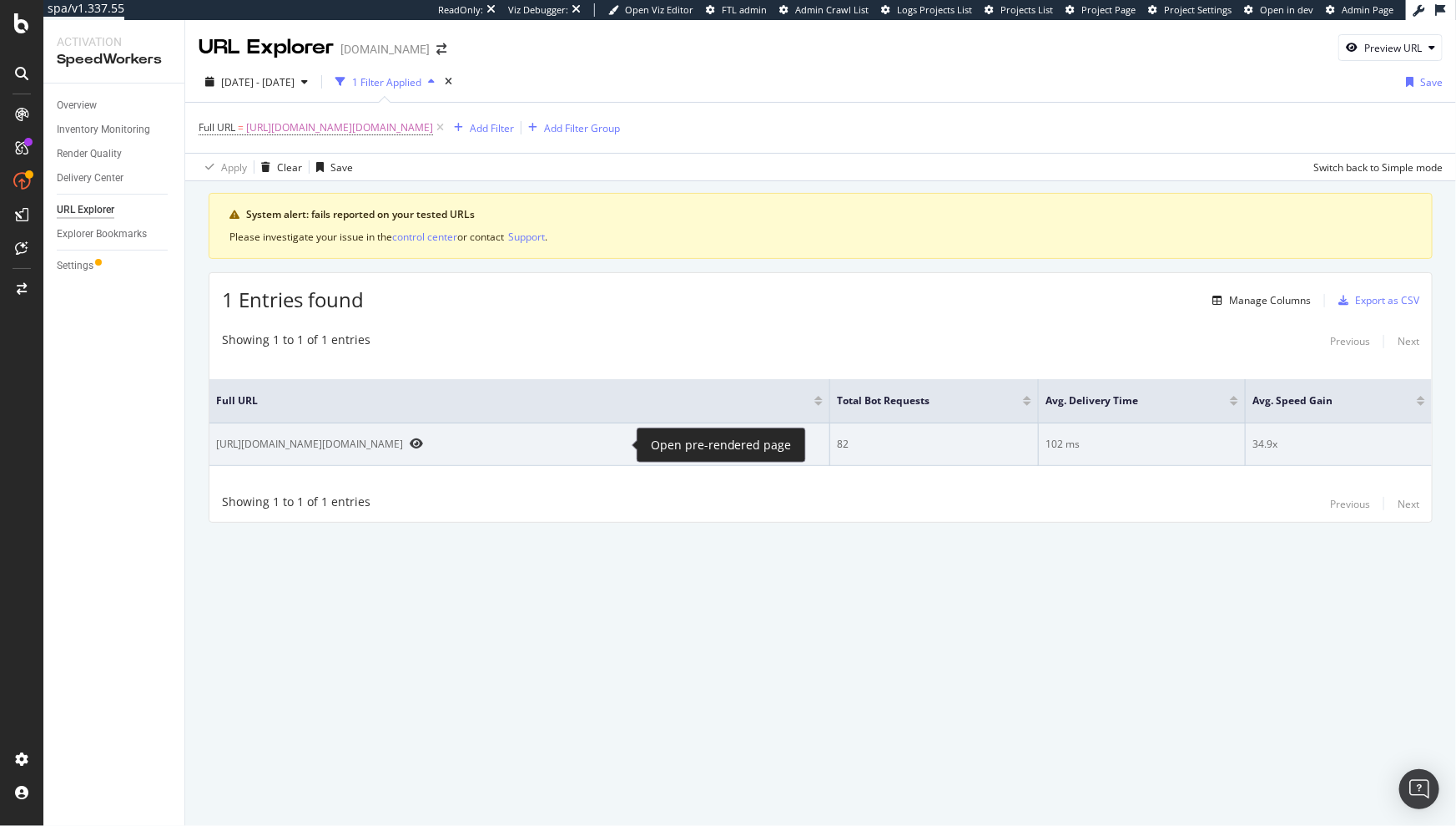
drag, startPoint x: 636, startPoint y: 445, endPoint x: 624, endPoint y: 445, distance: 12.0
click at [636, 445] on div at bounding box center [637, 445] width 7 height 7
click at [423, 445] on icon "Preview https://www.diy.com/painting-decorating/primers-undercoat.cat?Suitable+…" at bounding box center [415, 443] width 13 height 11
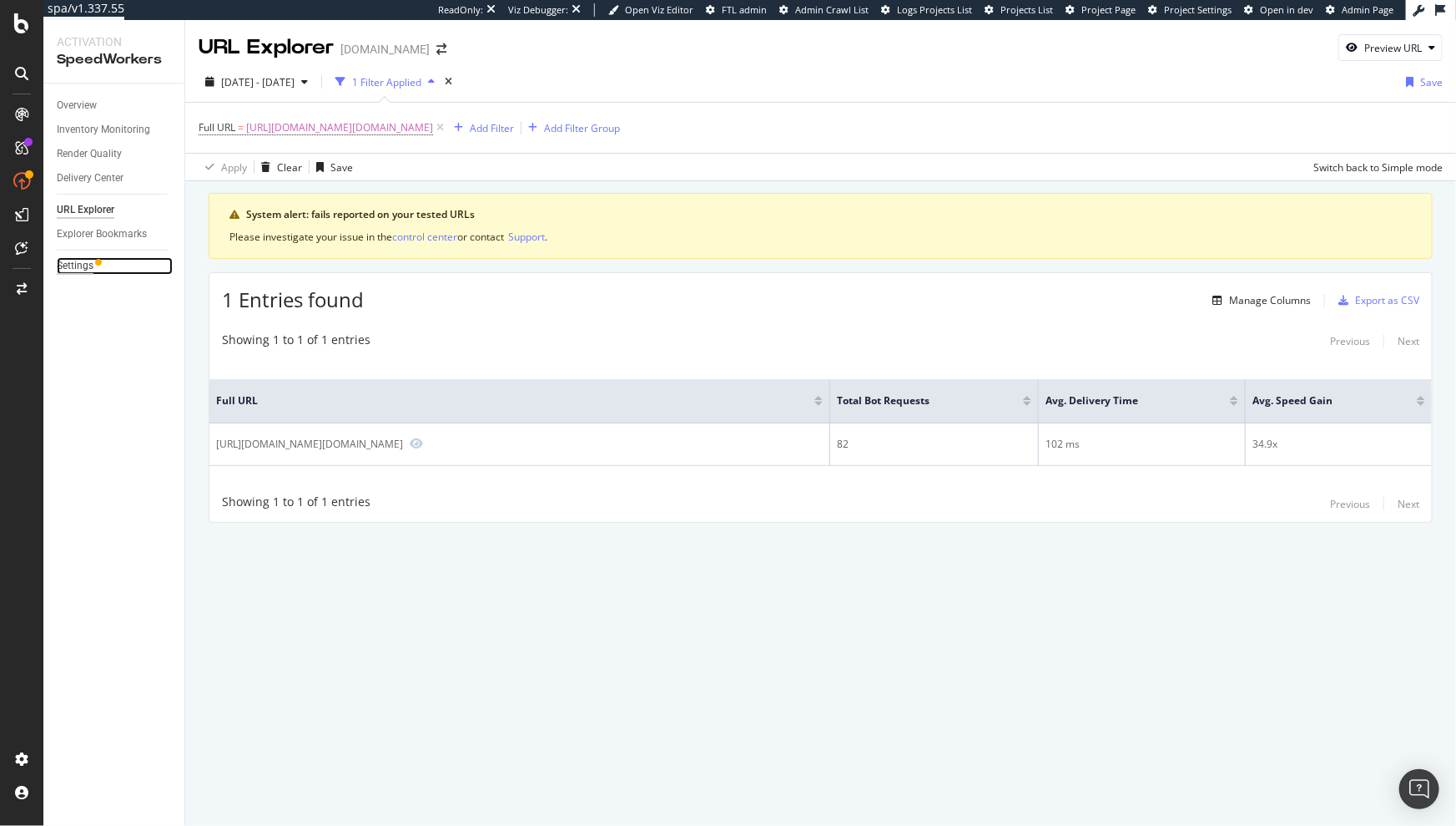
click at [90, 269] on div "Settings" at bounding box center [75, 266] width 37 height 18
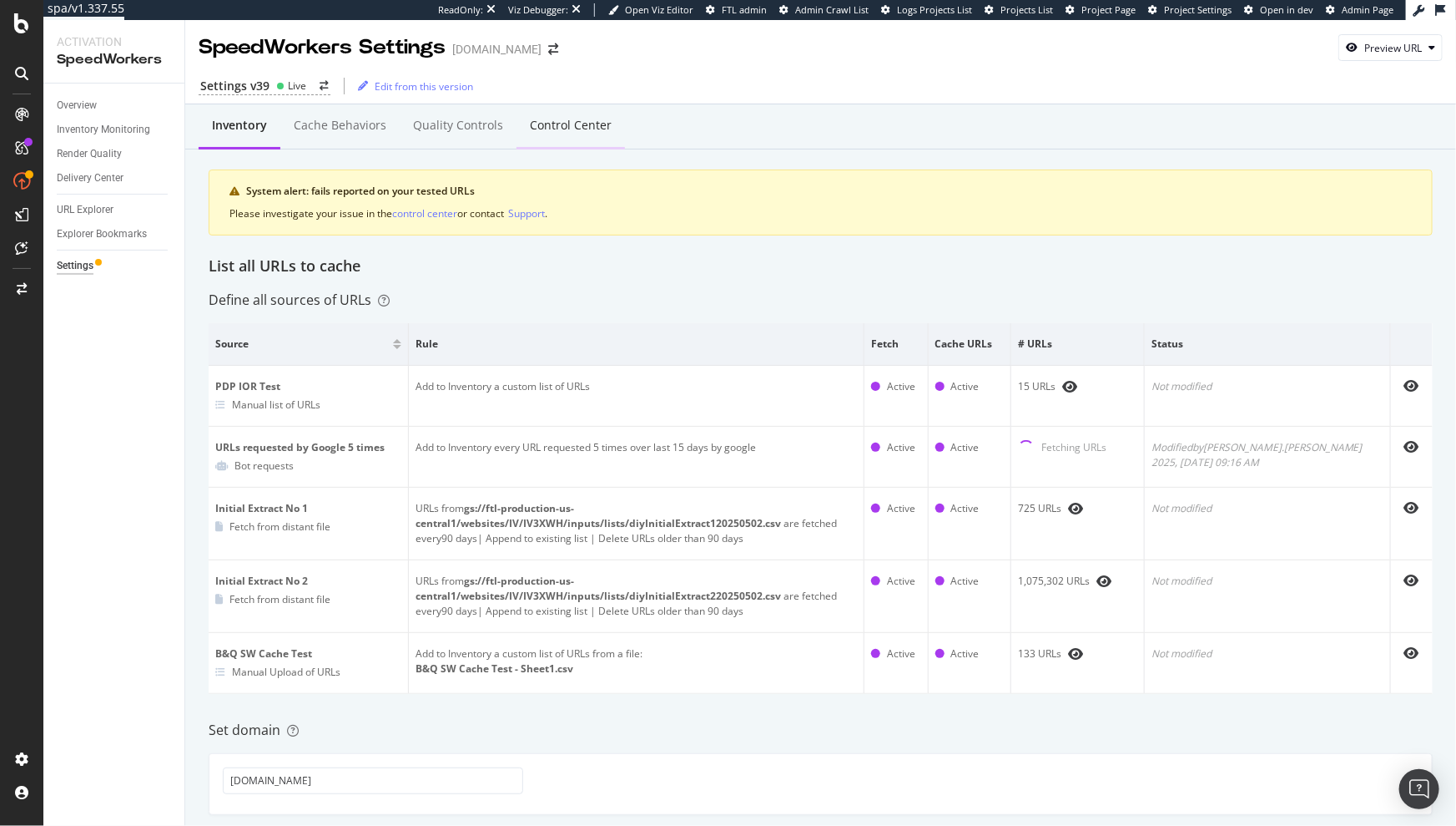
click at [562, 123] on div "Control Center" at bounding box center [571, 125] width 82 height 17
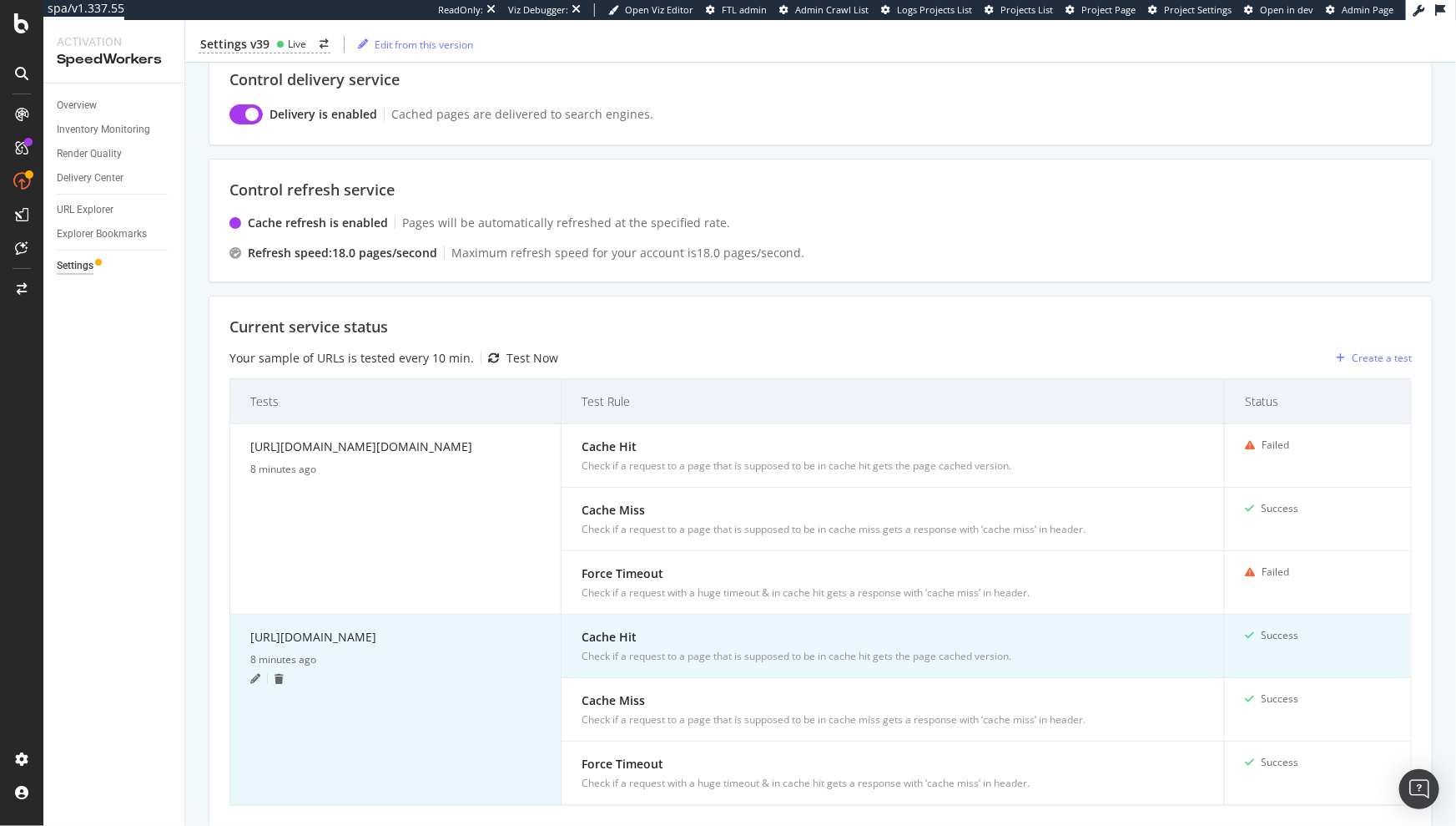
scroll to position [301, 0]
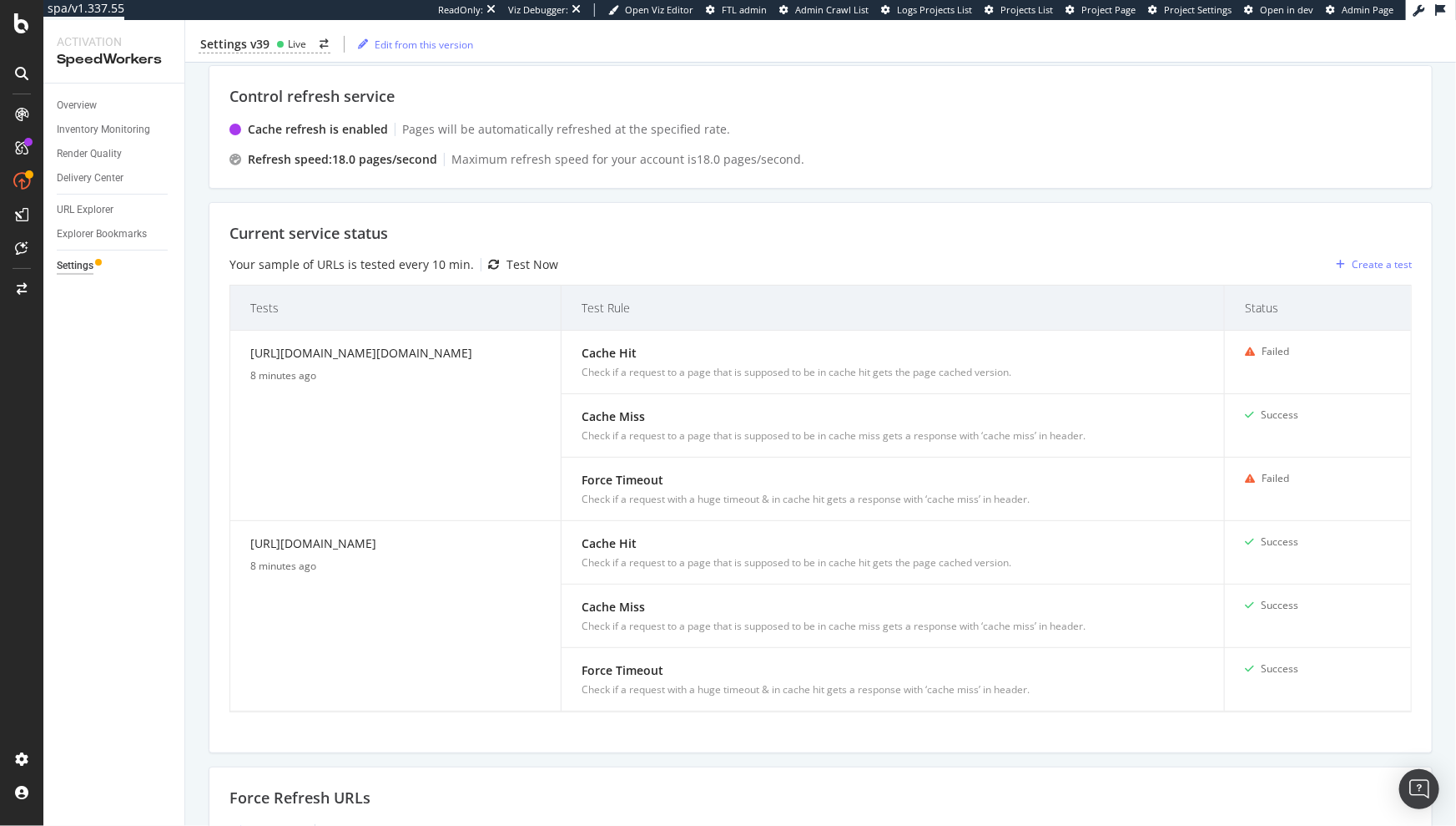
click at [507, 263] on div "Test Now" at bounding box center [532, 264] width 52 height 17
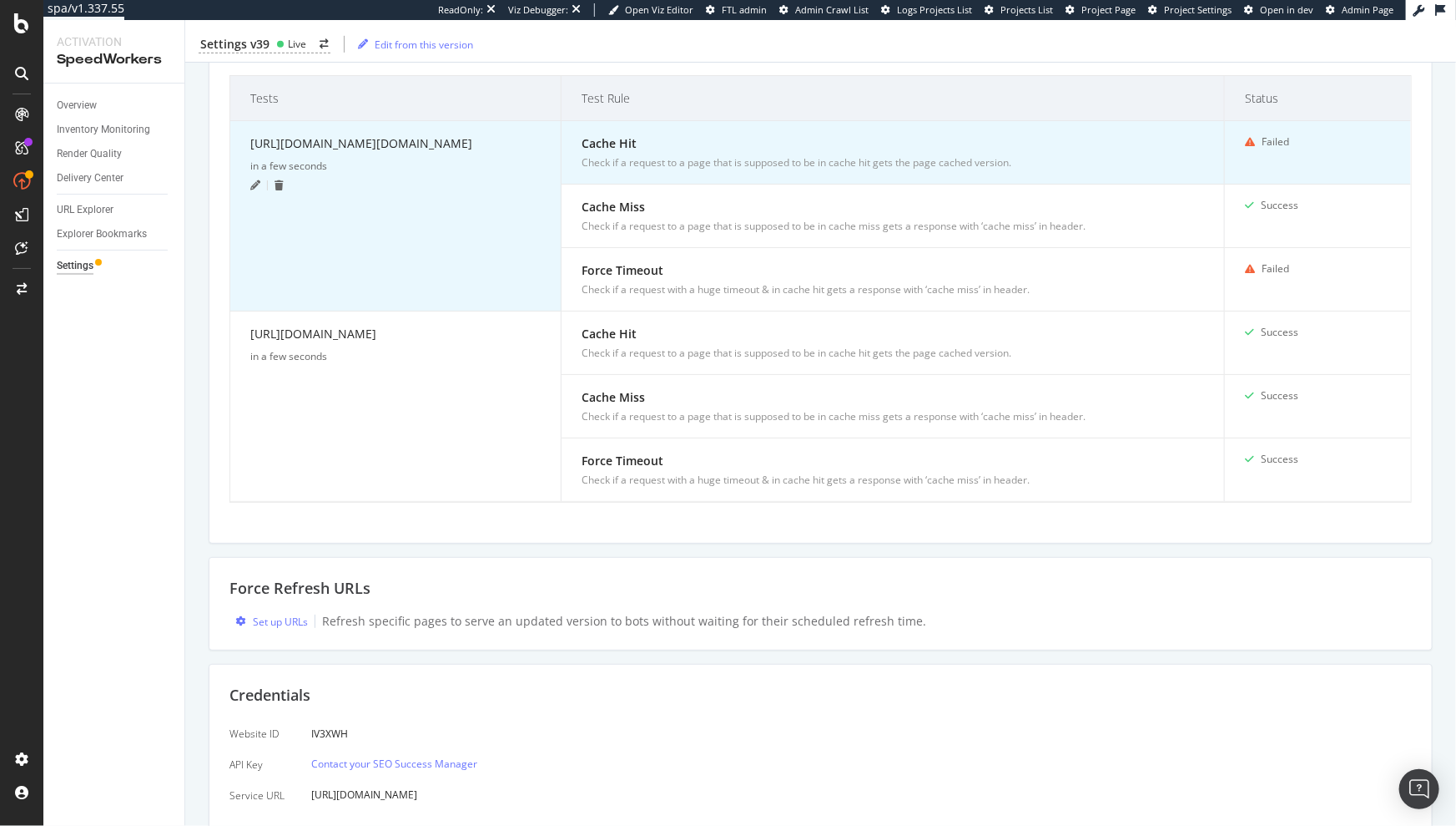
scroll to position [359, 0]
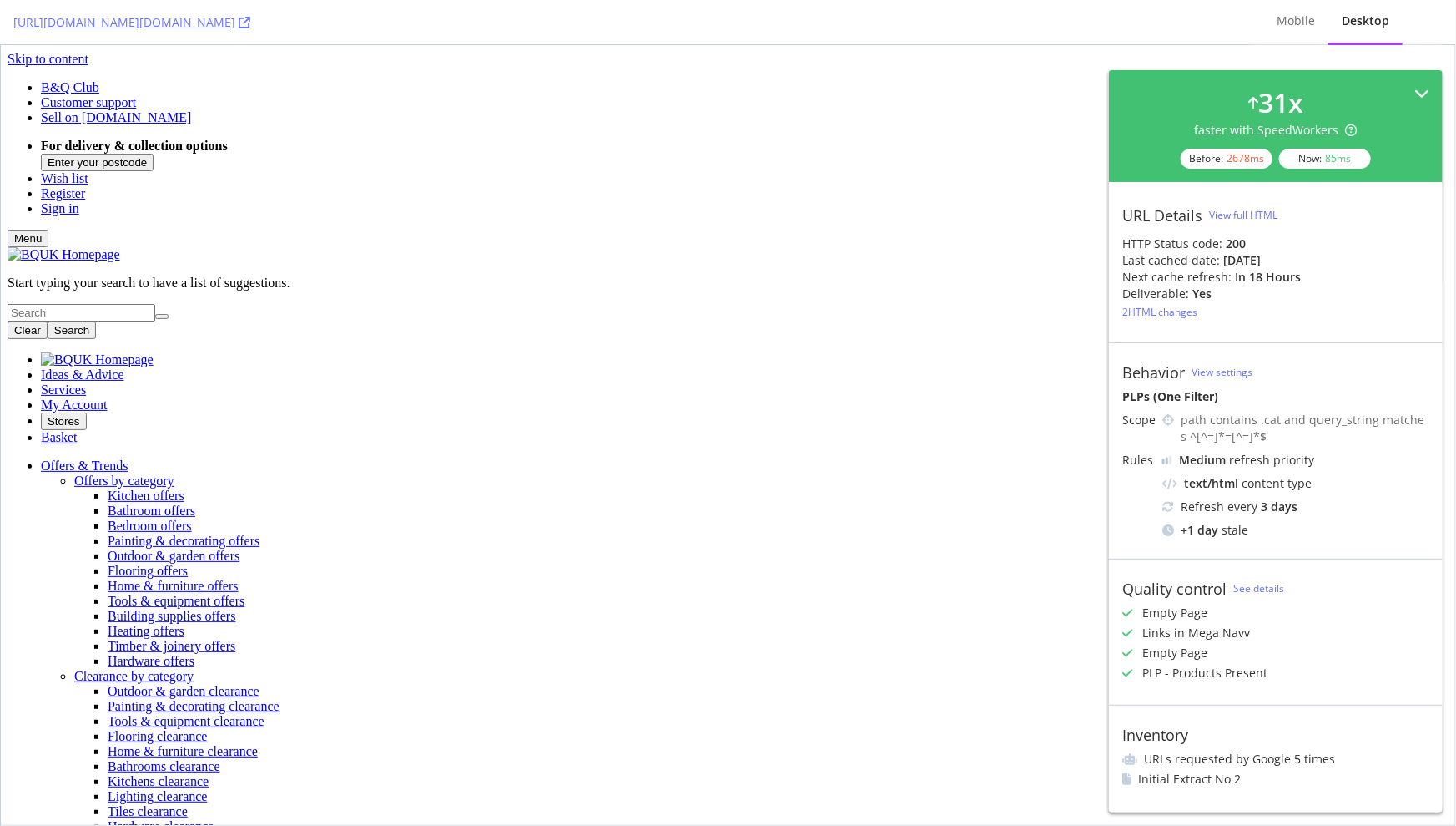
click at [1419, 91] on icon at bounding box center [1422, 93] width 15 height 15
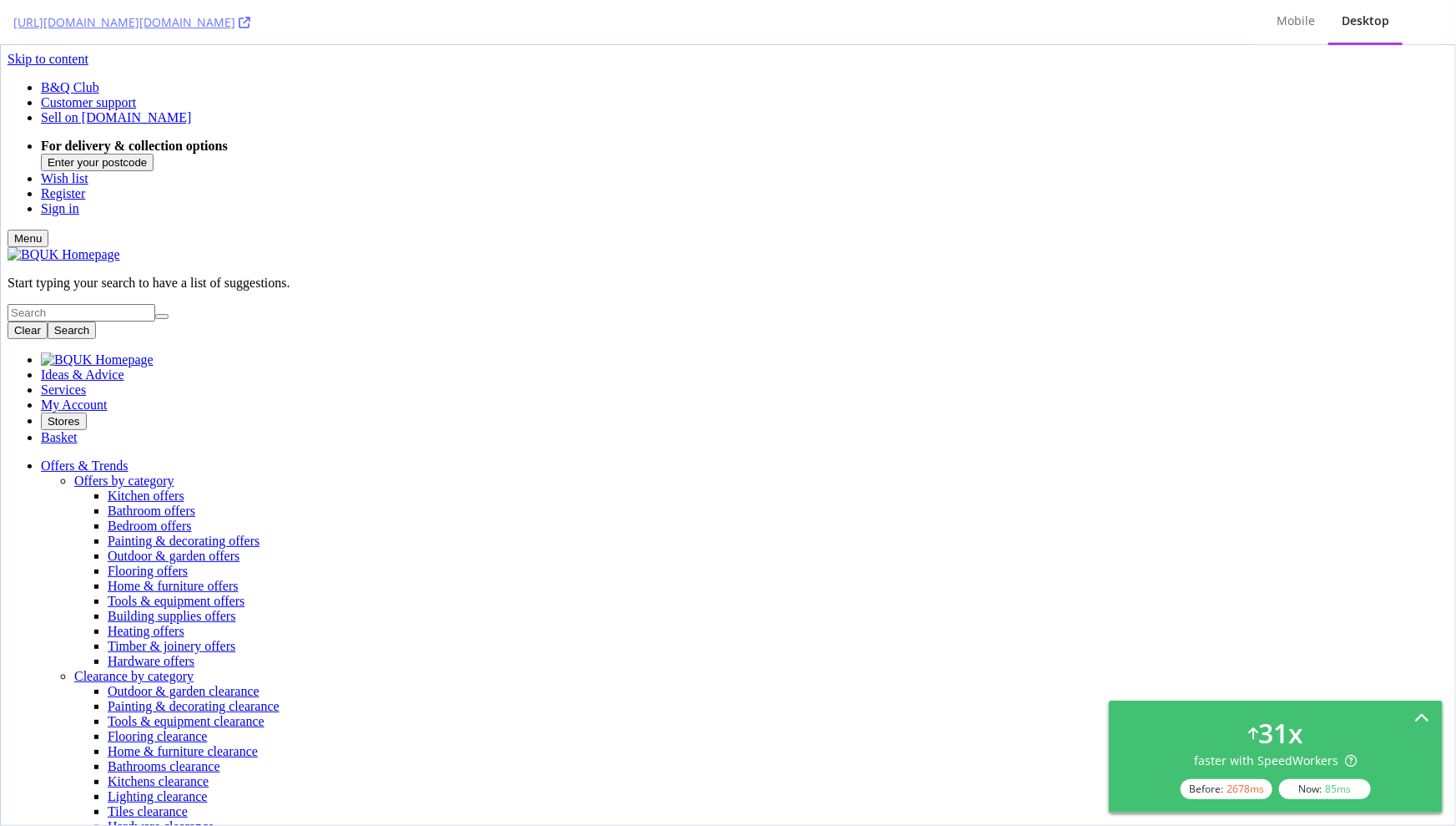
click at [1418, 716] on icon at bounding box center [1422, 718] width 15 height 15
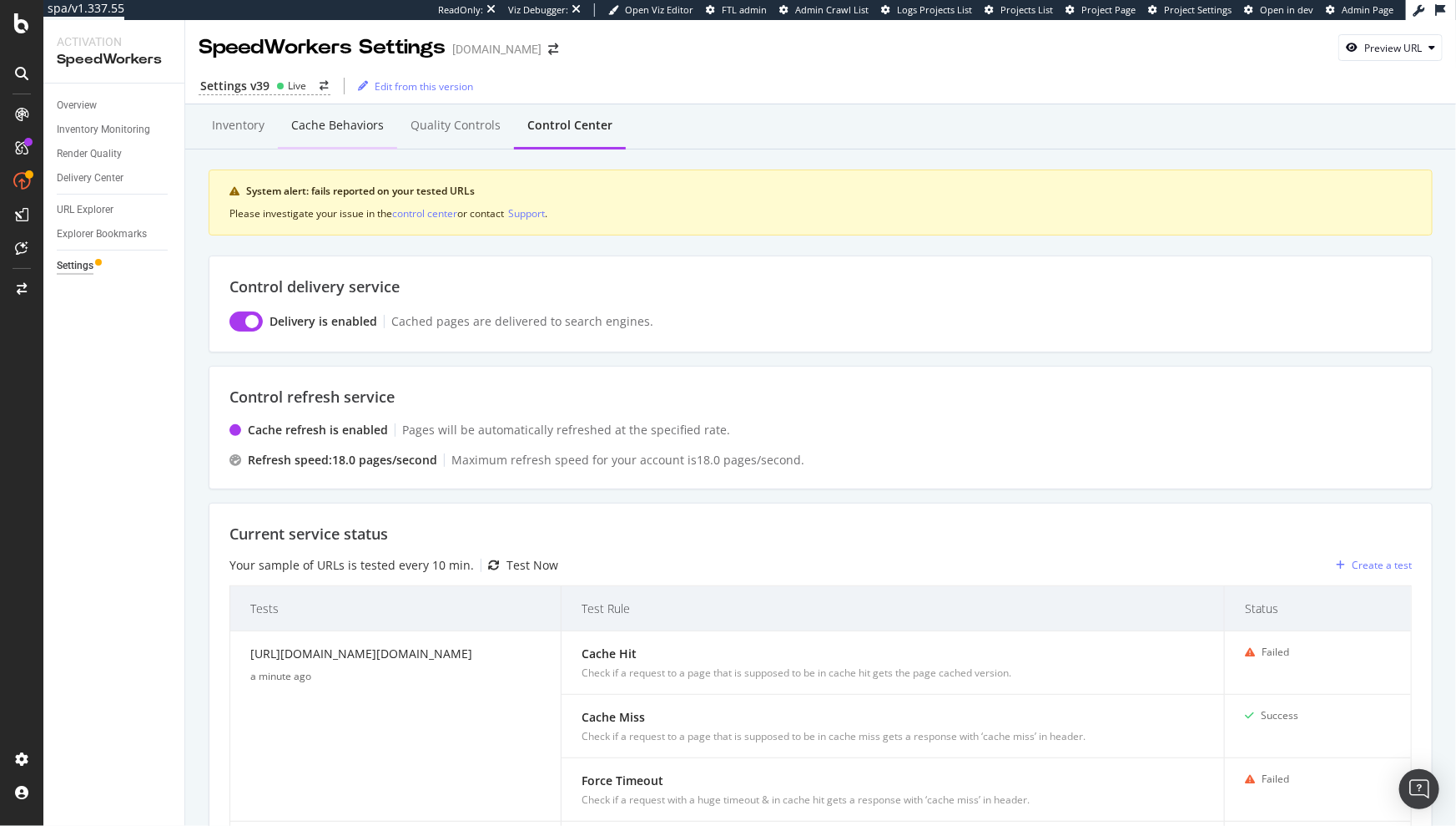
click at [309, 130] on div "Cache behaviors" at bounding box center [337, 125] width 93 height 17
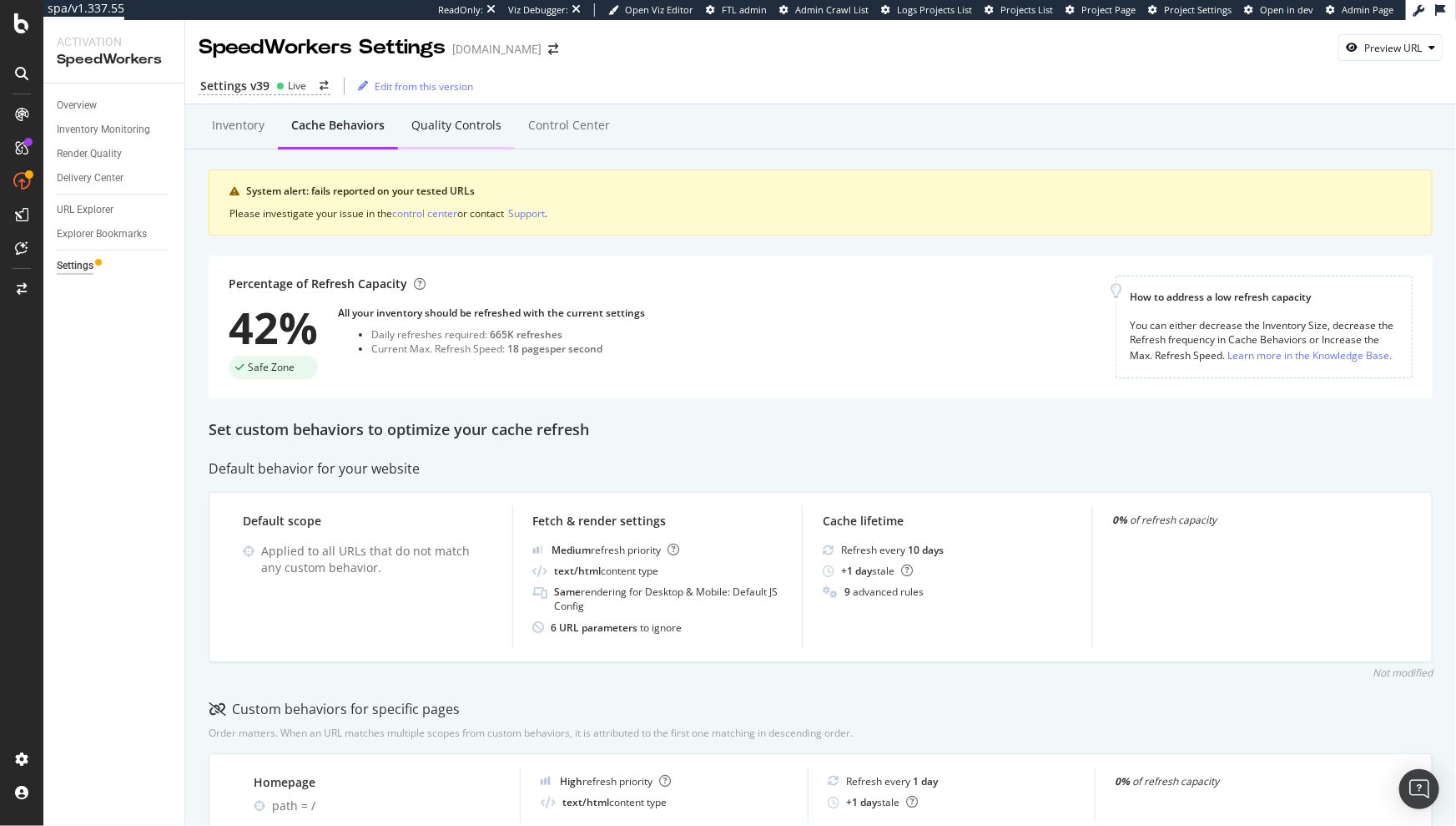
click at [421, 129] on div "Quality Controls" at bounding box center [456, 125] width 90 height 17
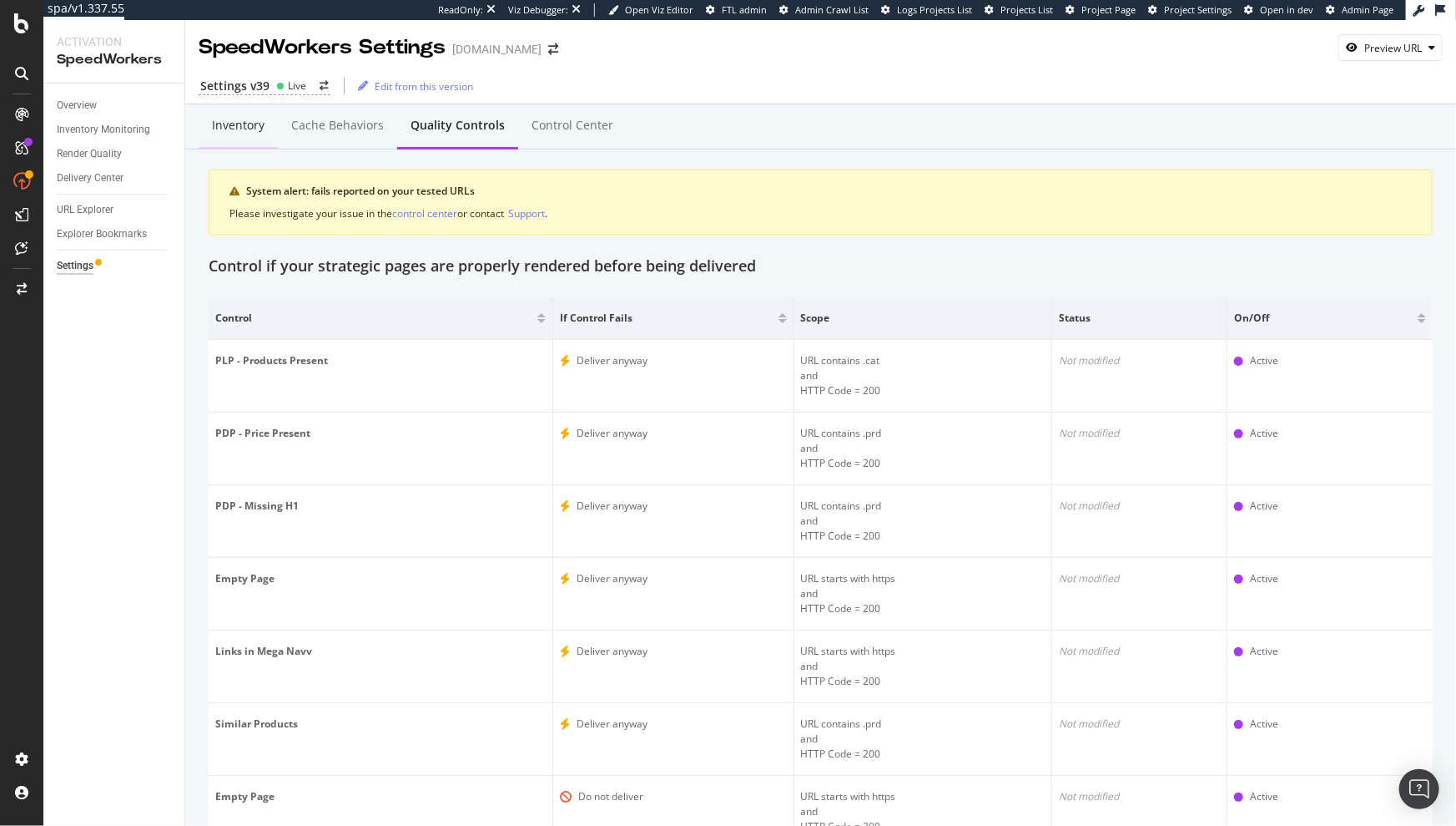
click at [238, 127] on div "Inventory" at bounding box center [238, 125] width 53 height 17
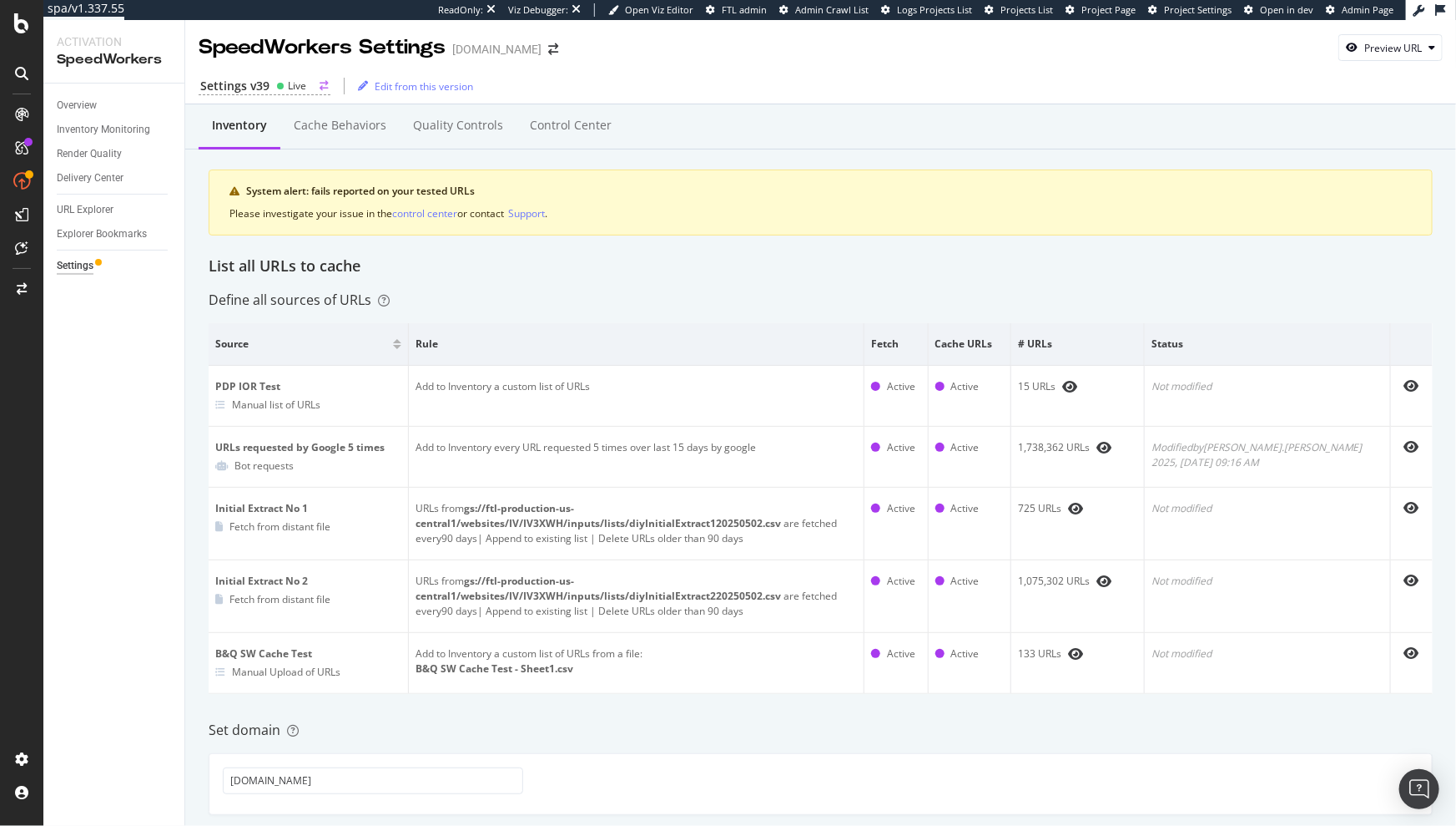
click at [256, 93] on div "Settings v39" at bounding box center [234, 86] width 69 height 17
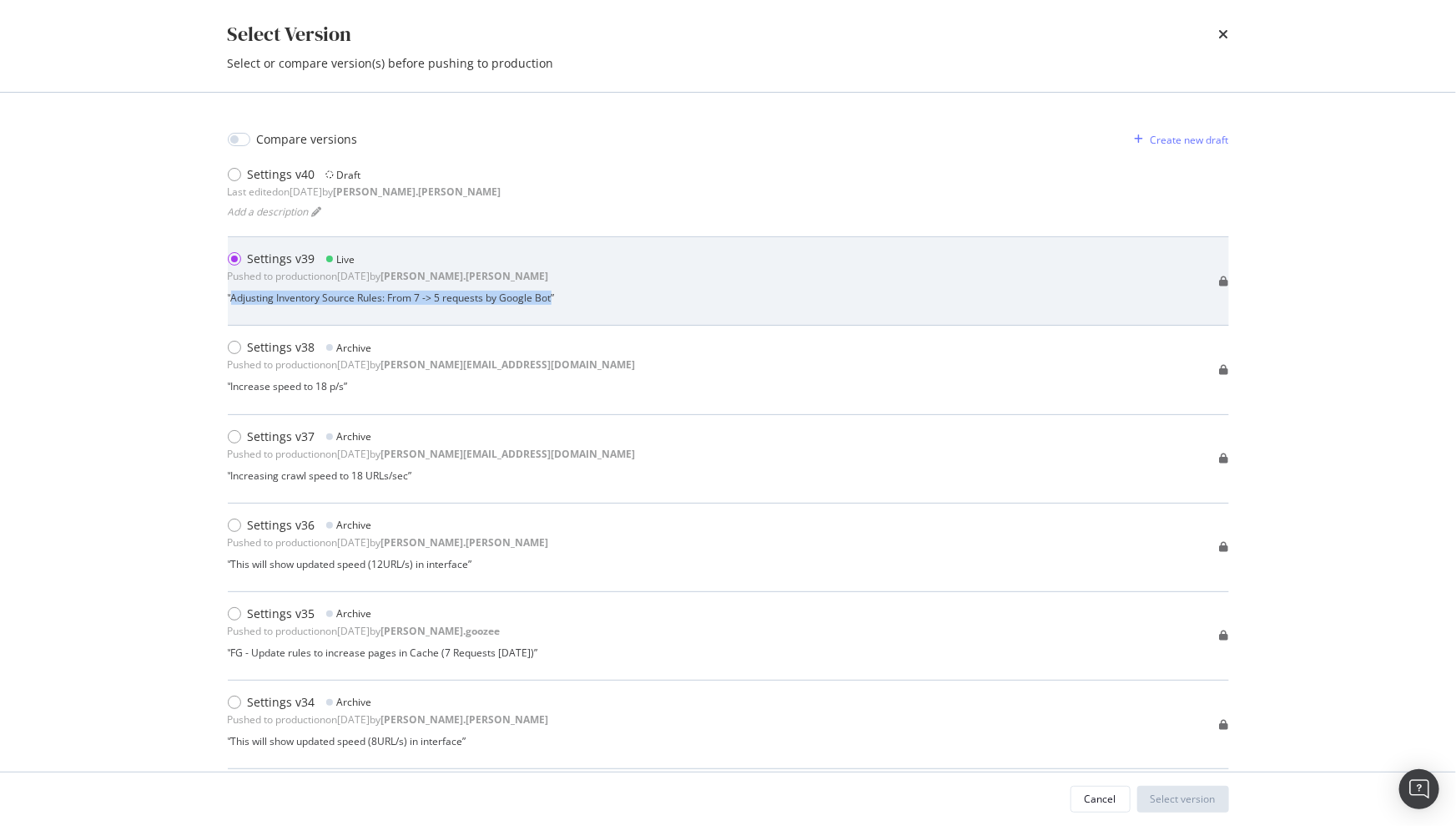
drag, startPoint x: 555, startPoint y: 297, endPoint x: 233, endPoint y: 297, distance: 322.0
click at [233, 297] on div "“ Adjusting Inventory Source Rules: From 7 -> 5 requests by Google Bot ”" at bounding box center [391, 297] width 327 height 14
copy div "Adjusting Inventory Source Rules: From 7 -> 5 requests by Google Bot"
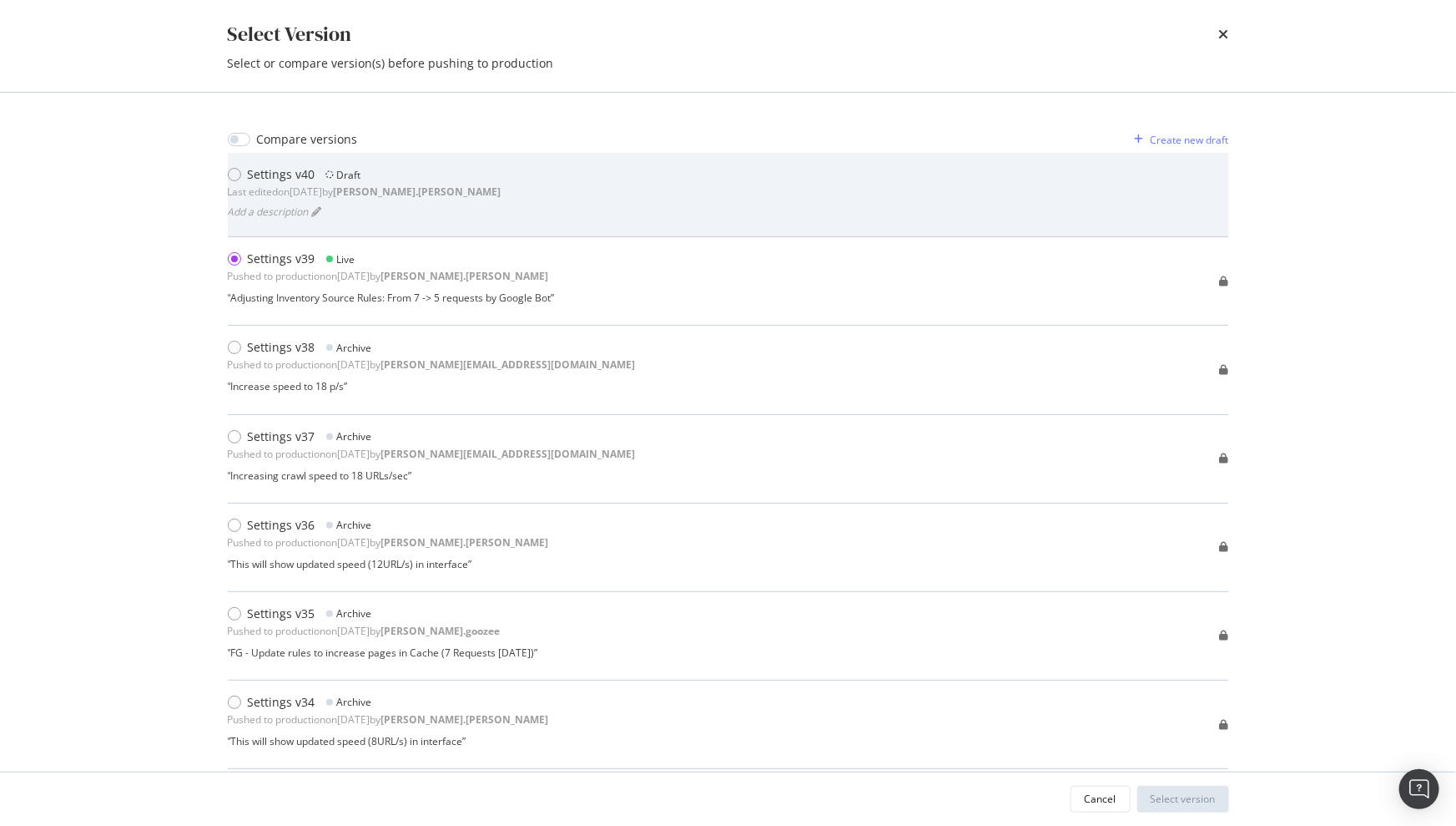
click at [294, 181] on div "Settings v40" at bounding box center [281, 174] width 67 height 17
click at [320, 213] on icon "modal" at bounding box center [316, 211] width 10 height 10
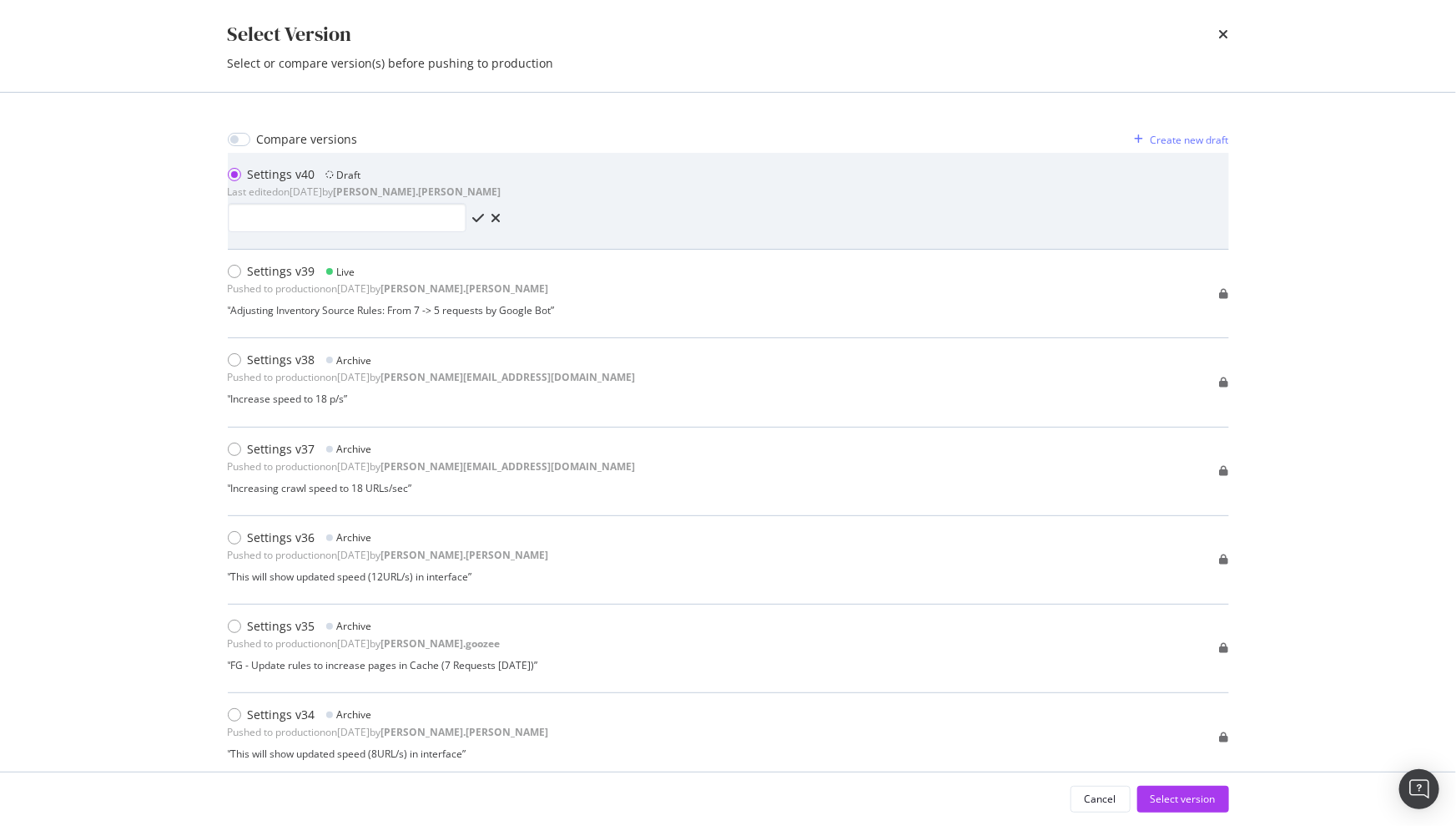
click at [387, 198] on b "[PERSON_NAME].[PERSON_NAME]" at bounding box center [417, 191] width 167 height 14
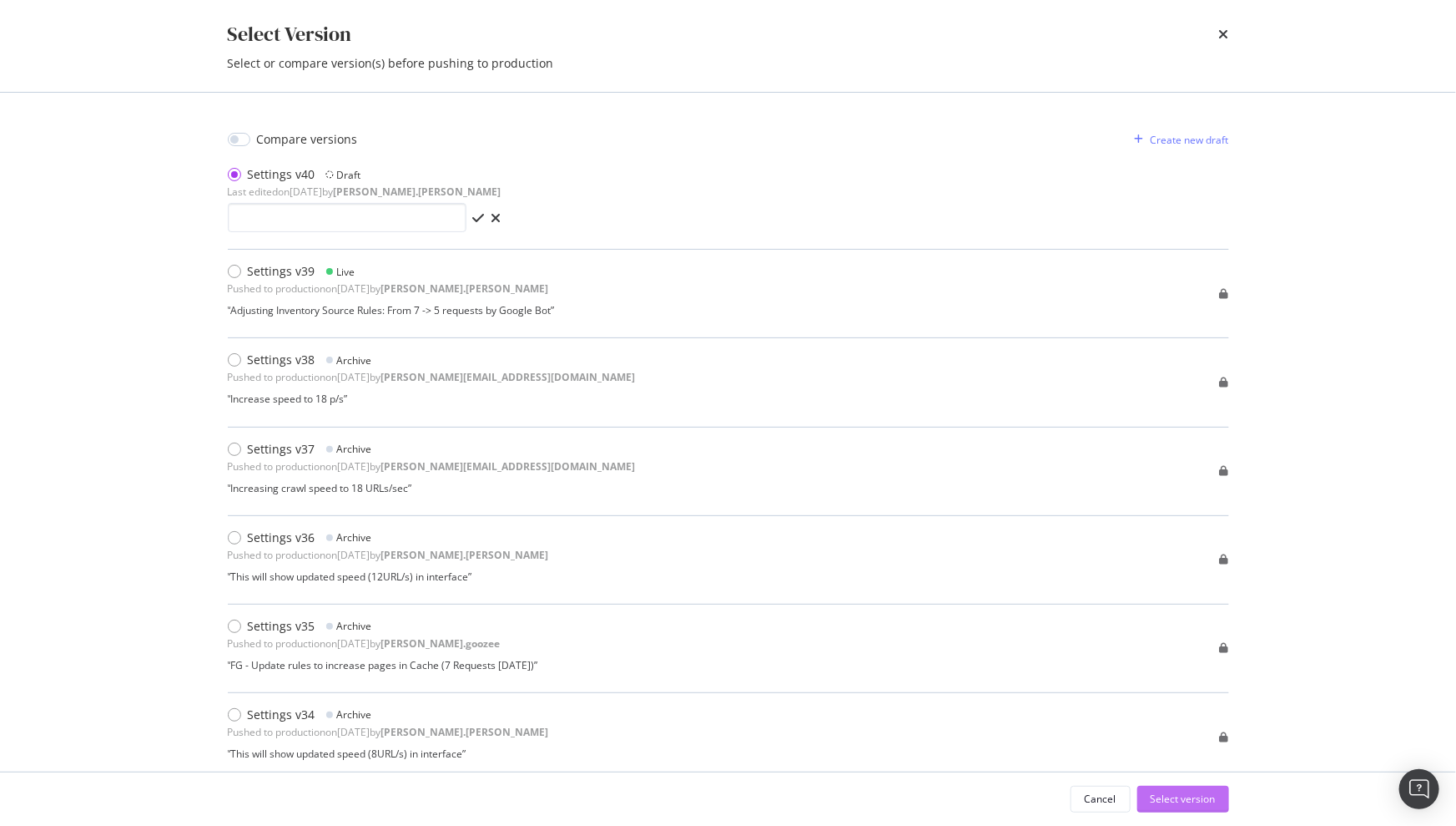
click at [1176, 798] on div "Select version" at bounding box center [1183, 799] width 65 height 14
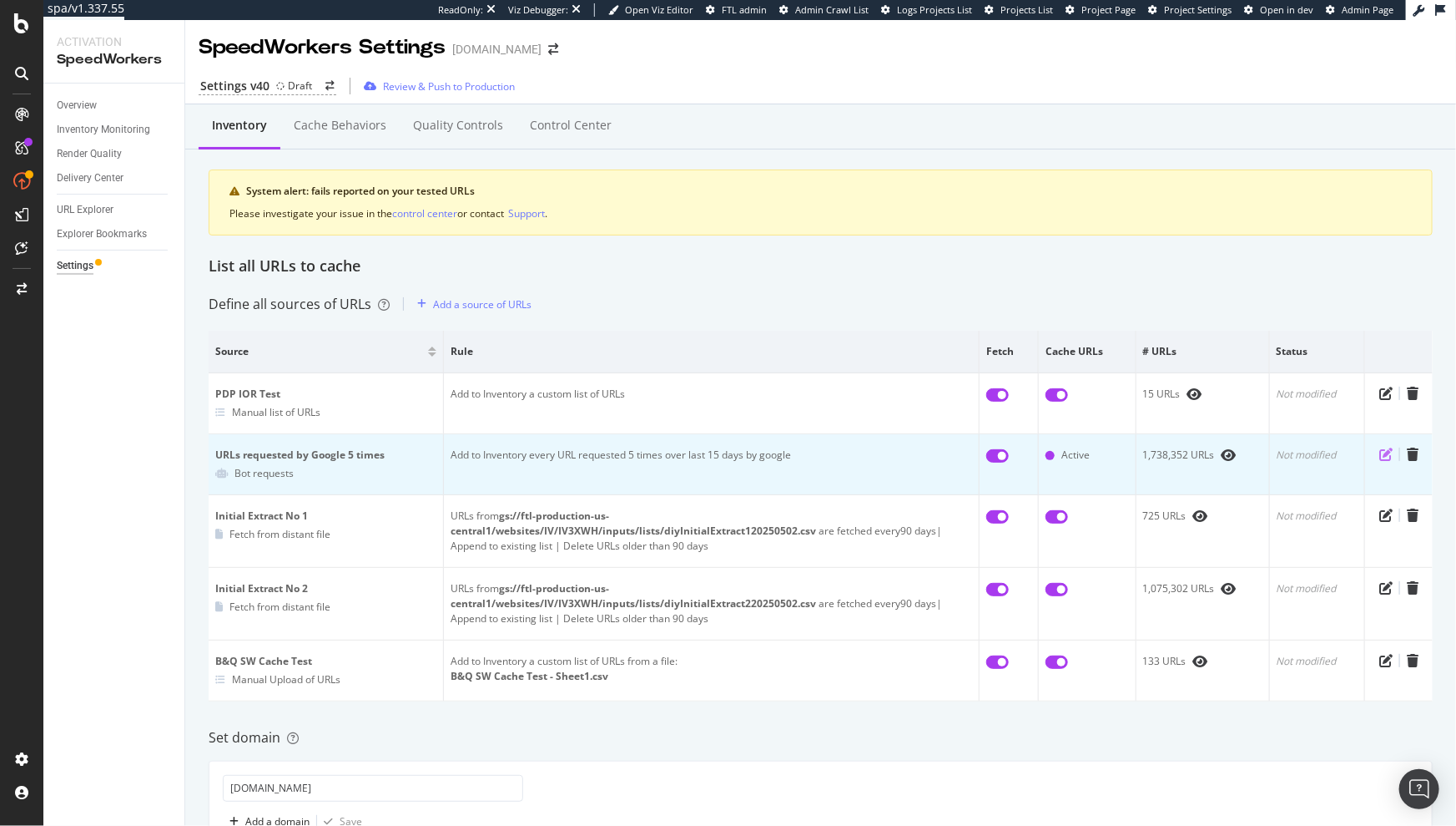
click at [1380, 455] on icon "pen-to-square" at bounding box center [1386, 453] width 13 height 13
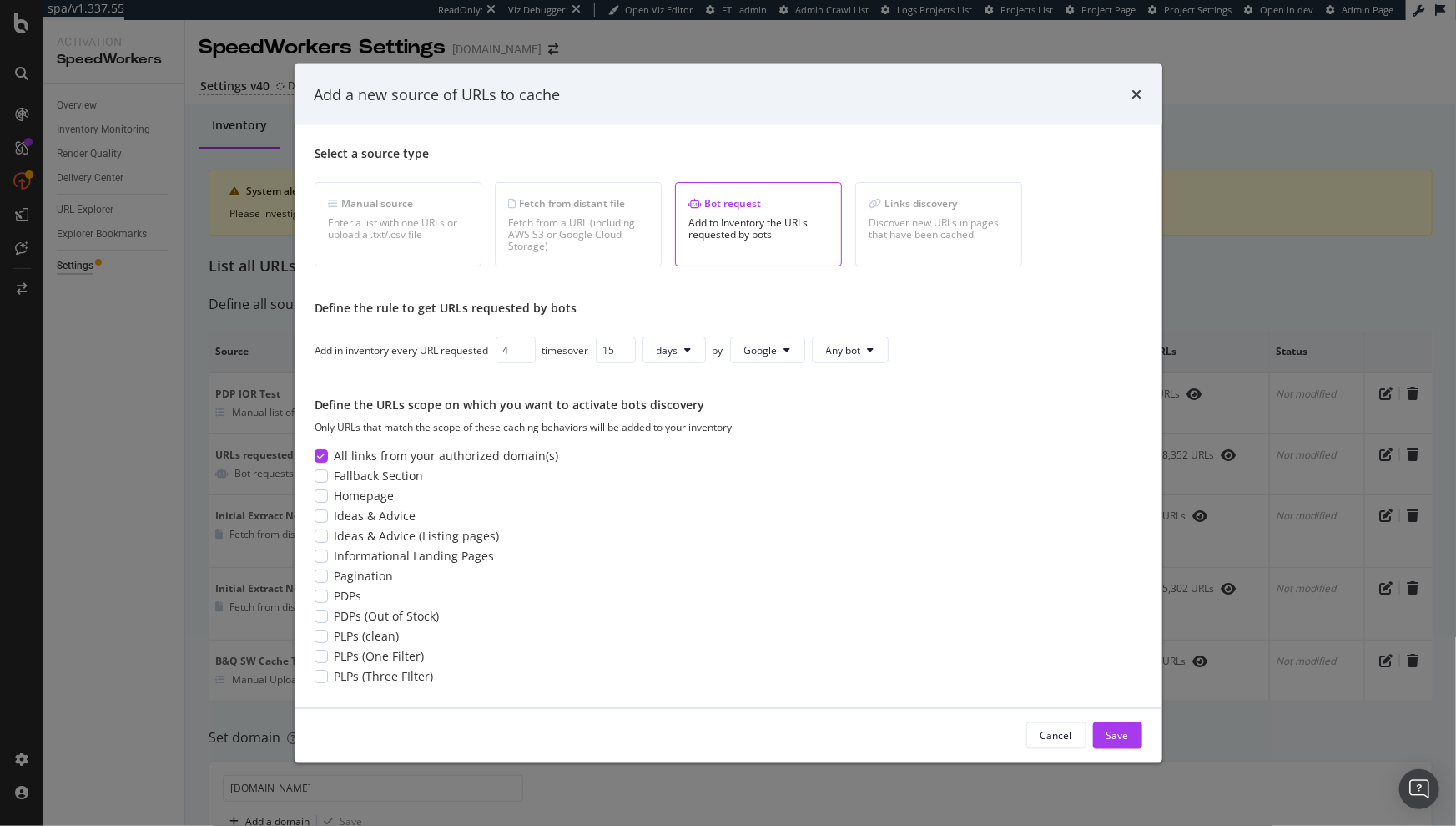
click at [524, 354] on input "4" at bounding box center [516, 350] width 40 height 26
type input "3"
click at [524, 354] on input "3" at bounding box center [516, 350] width 40 height 26
click at [1123, 740] on div "Save" at bounding box center [1118, 735] width 23 height 14
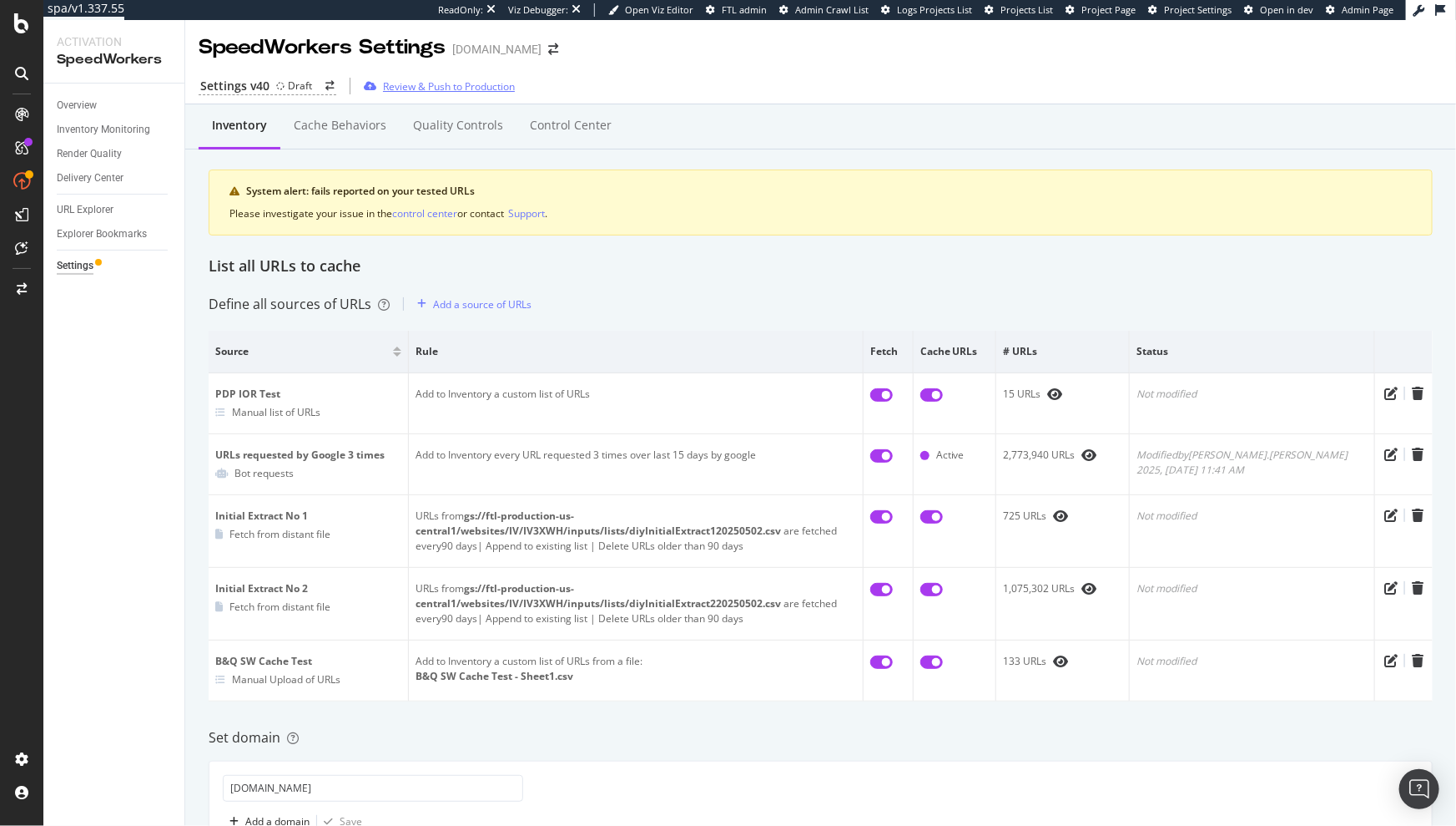
click at [427, 82] on div "Review & Push to Production" at bounding box center [449, 86] width 131 height 14
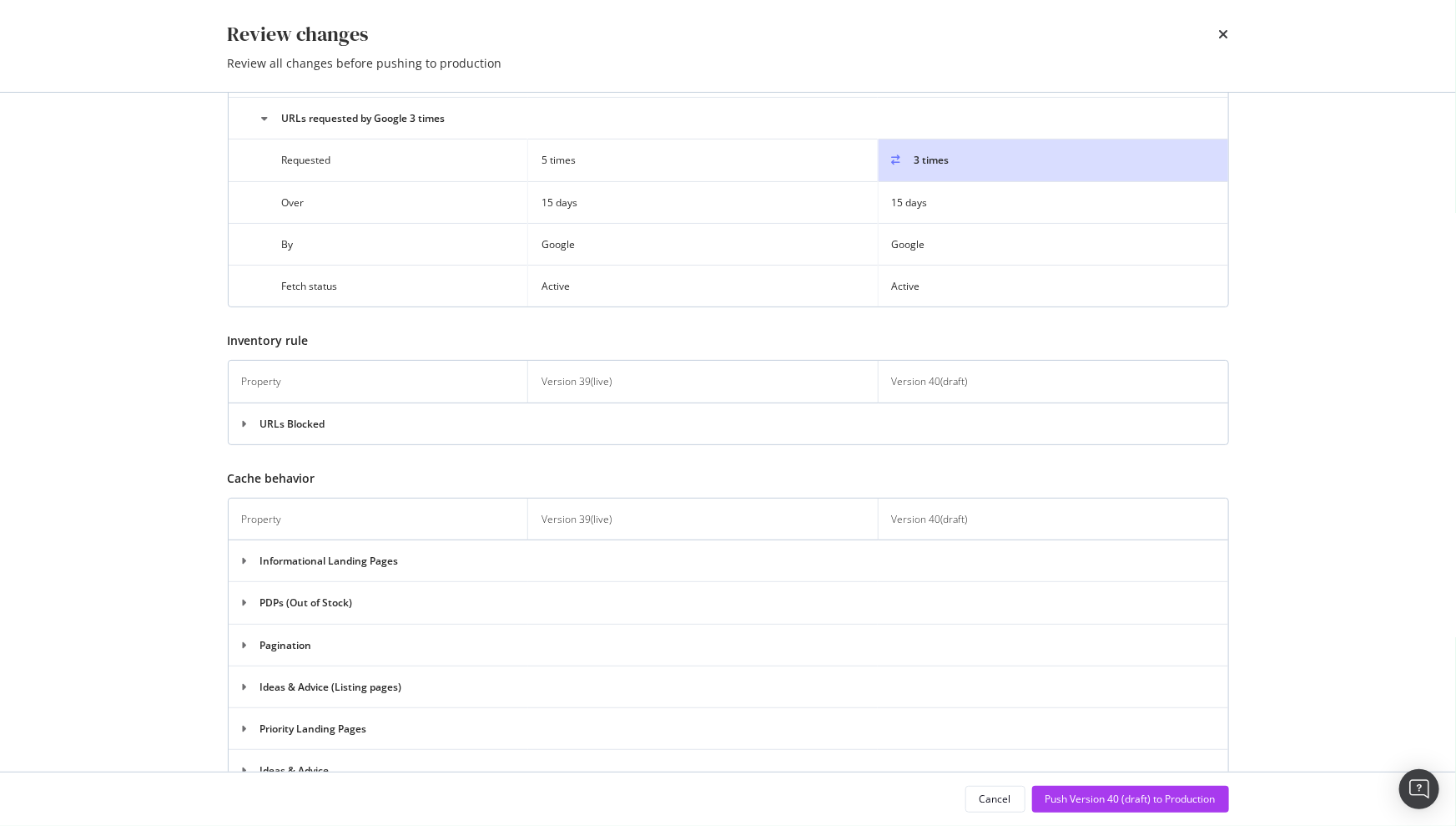
scroll to position [509, 0]
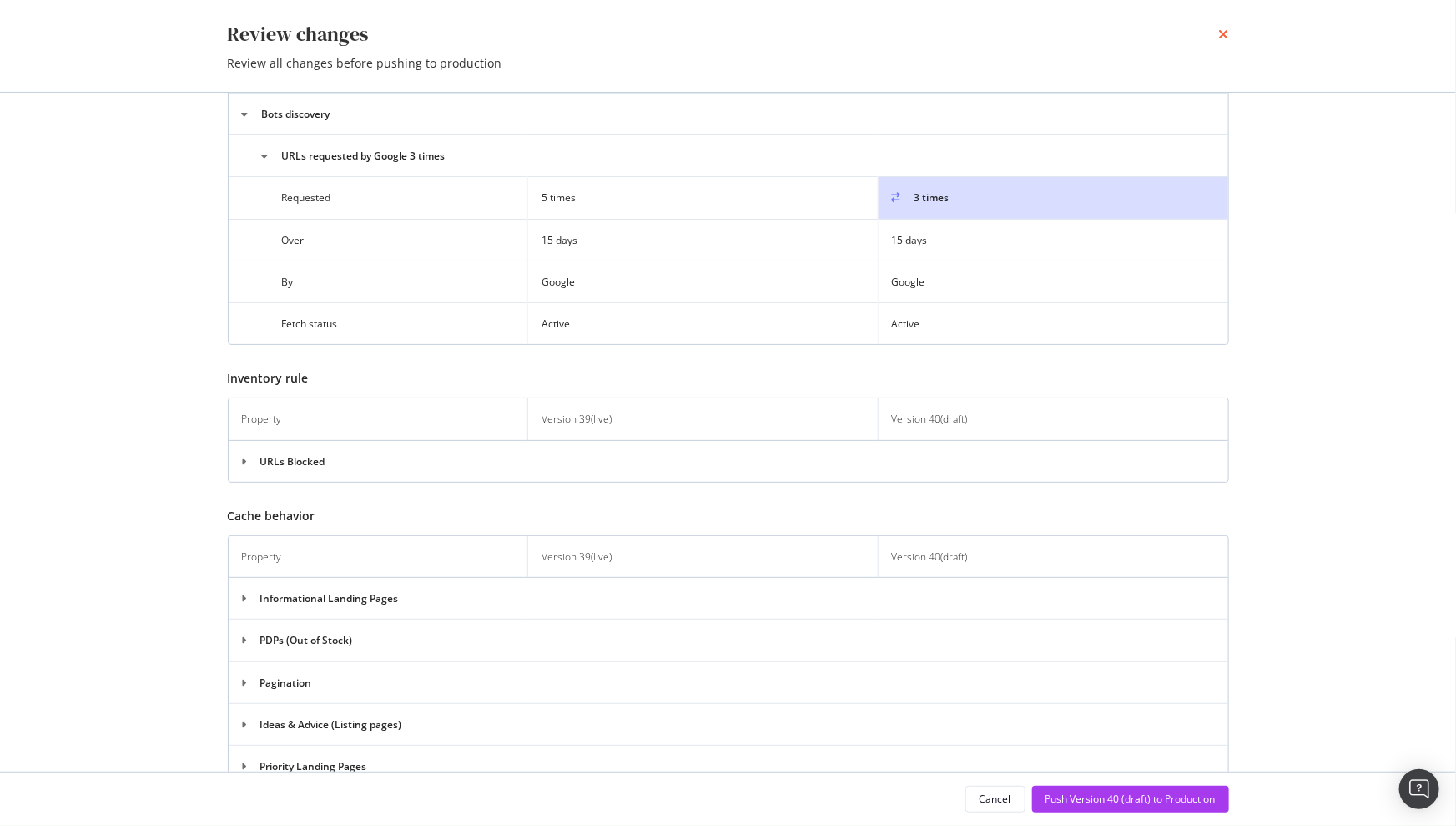
click at [1222, 32] on icon "times" at bounding box center [1224, 33] width 10 height 13
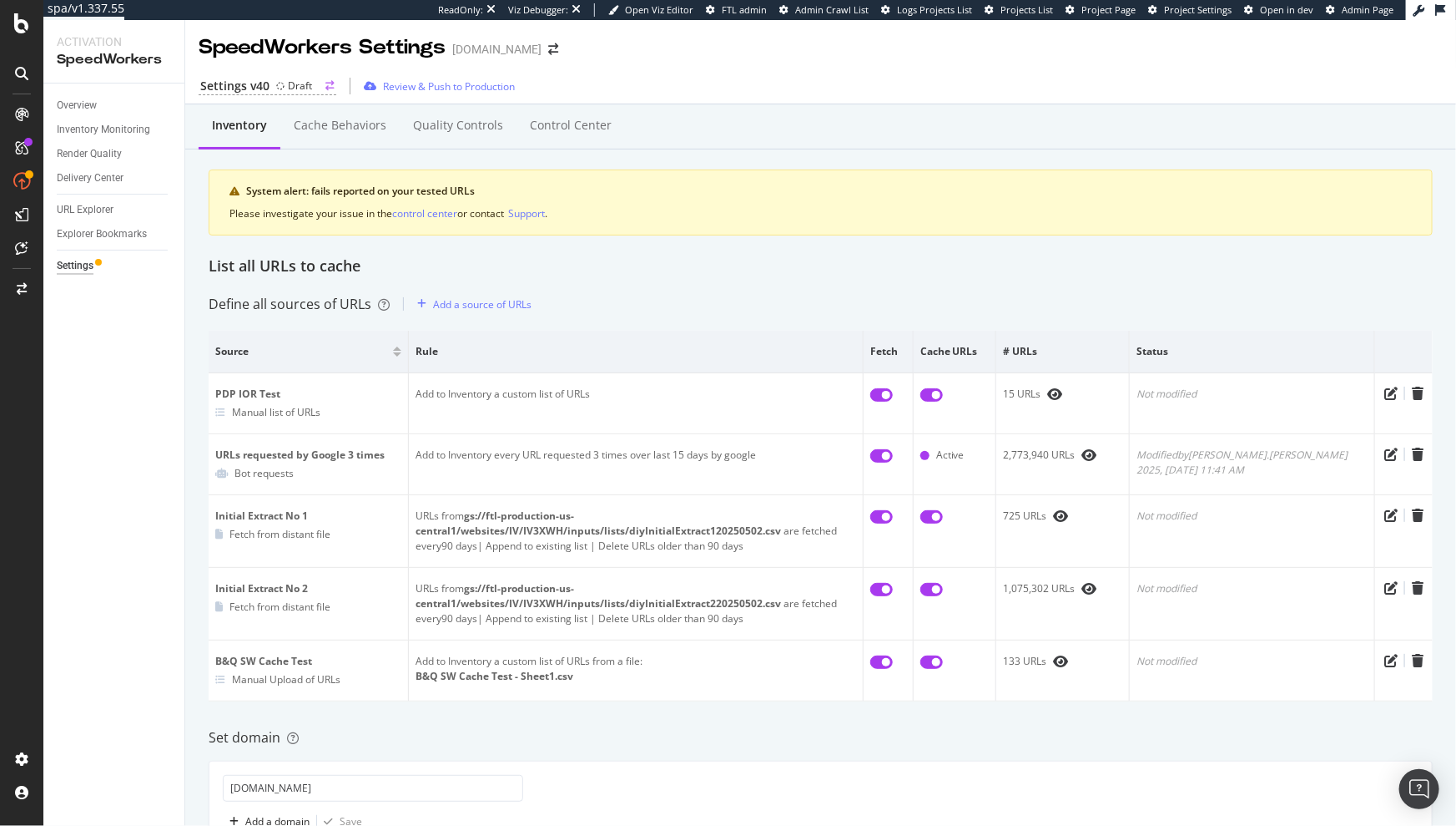
click at [241, 86] on div "Settings v40" at bounding box center [234, 86] width 69 height 17
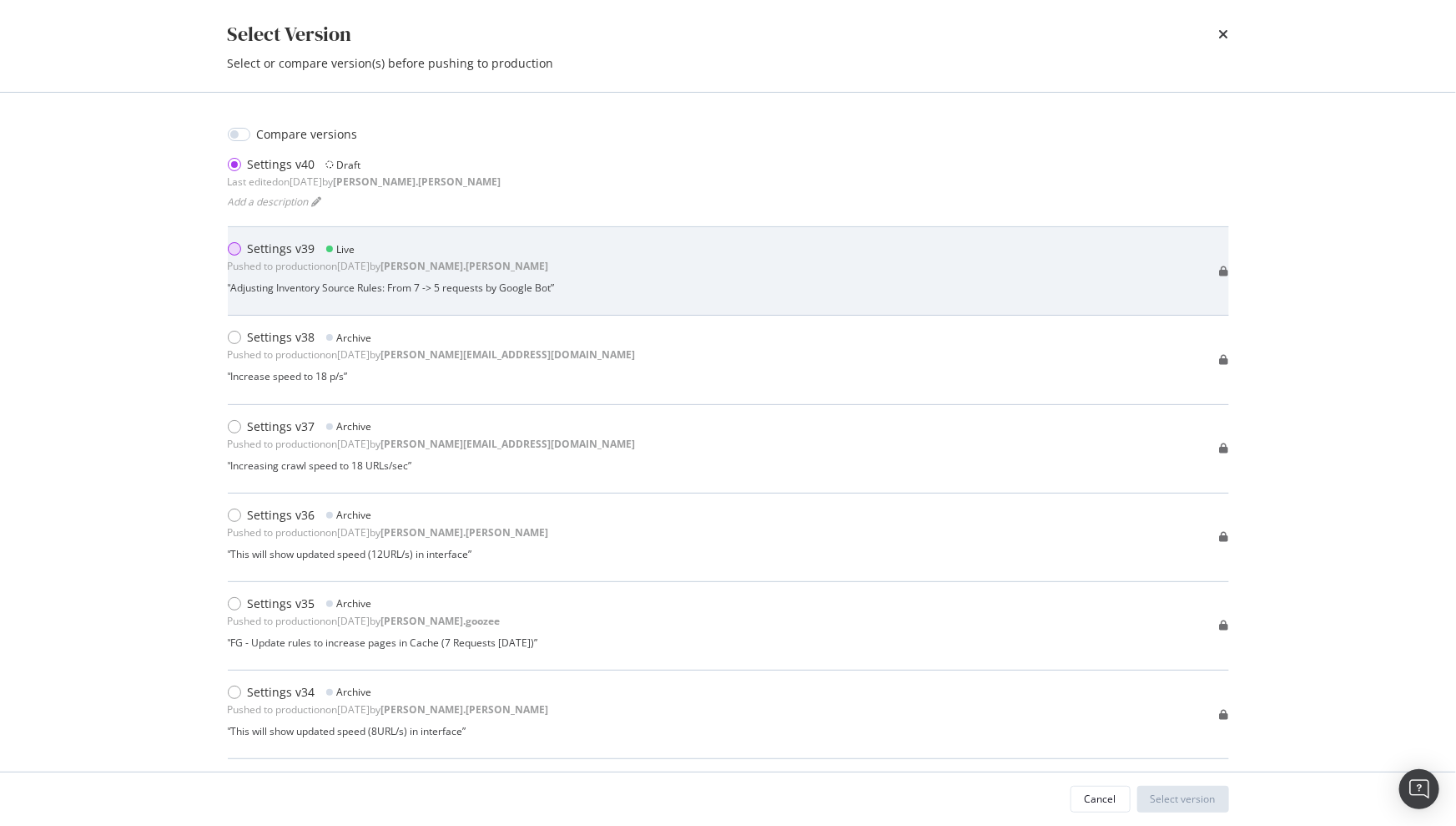
click at [240, 250] on div "modal" at bounding box center [238, 248] width 20 height 17
click at [533, 242] on div "Settings v39 Live" at bounding box center [391, 248] width 327 height 17
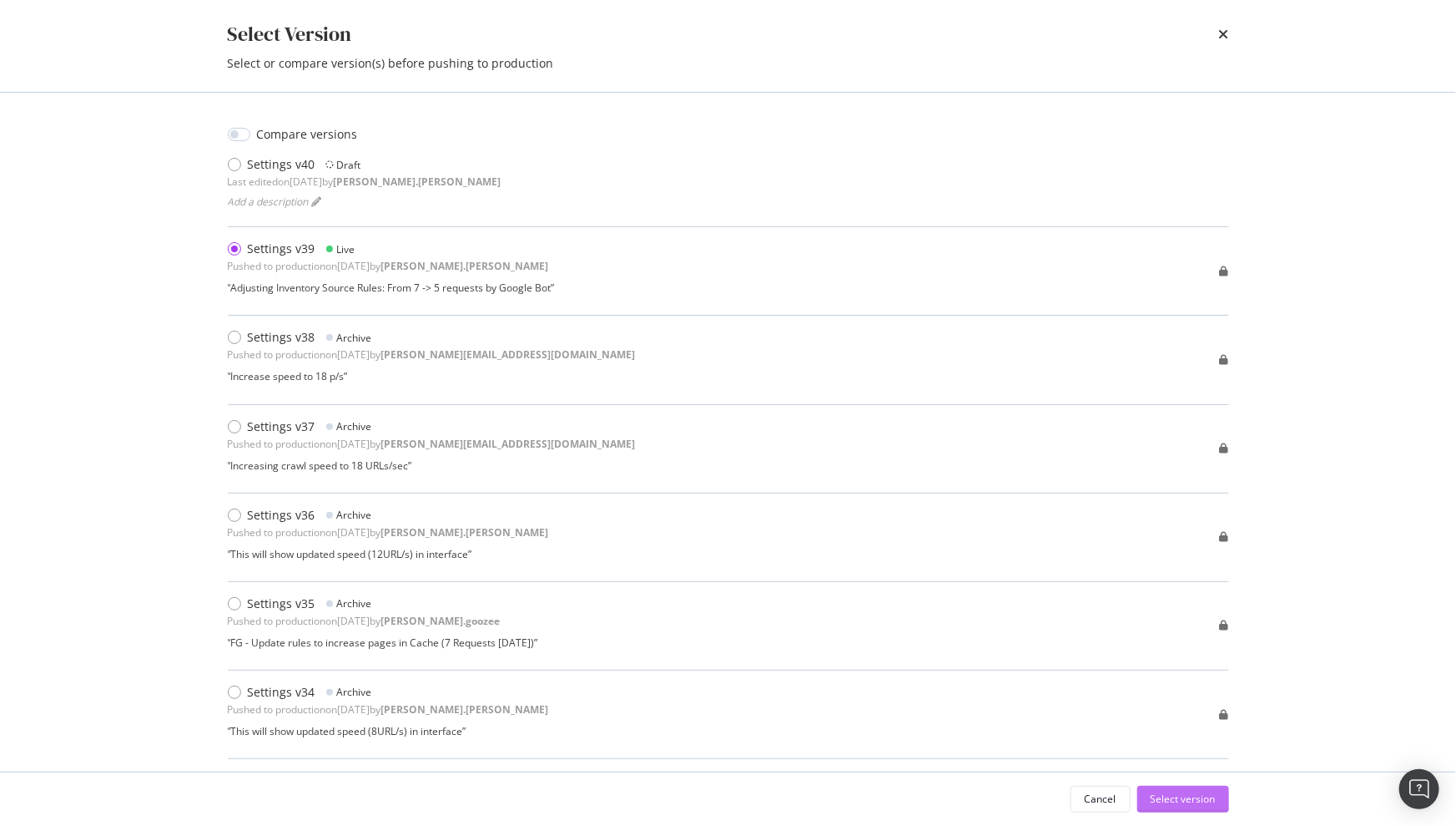
click at [1190, 793] on div "Select version" at bounding box center [1183, 799] width 65 height 14
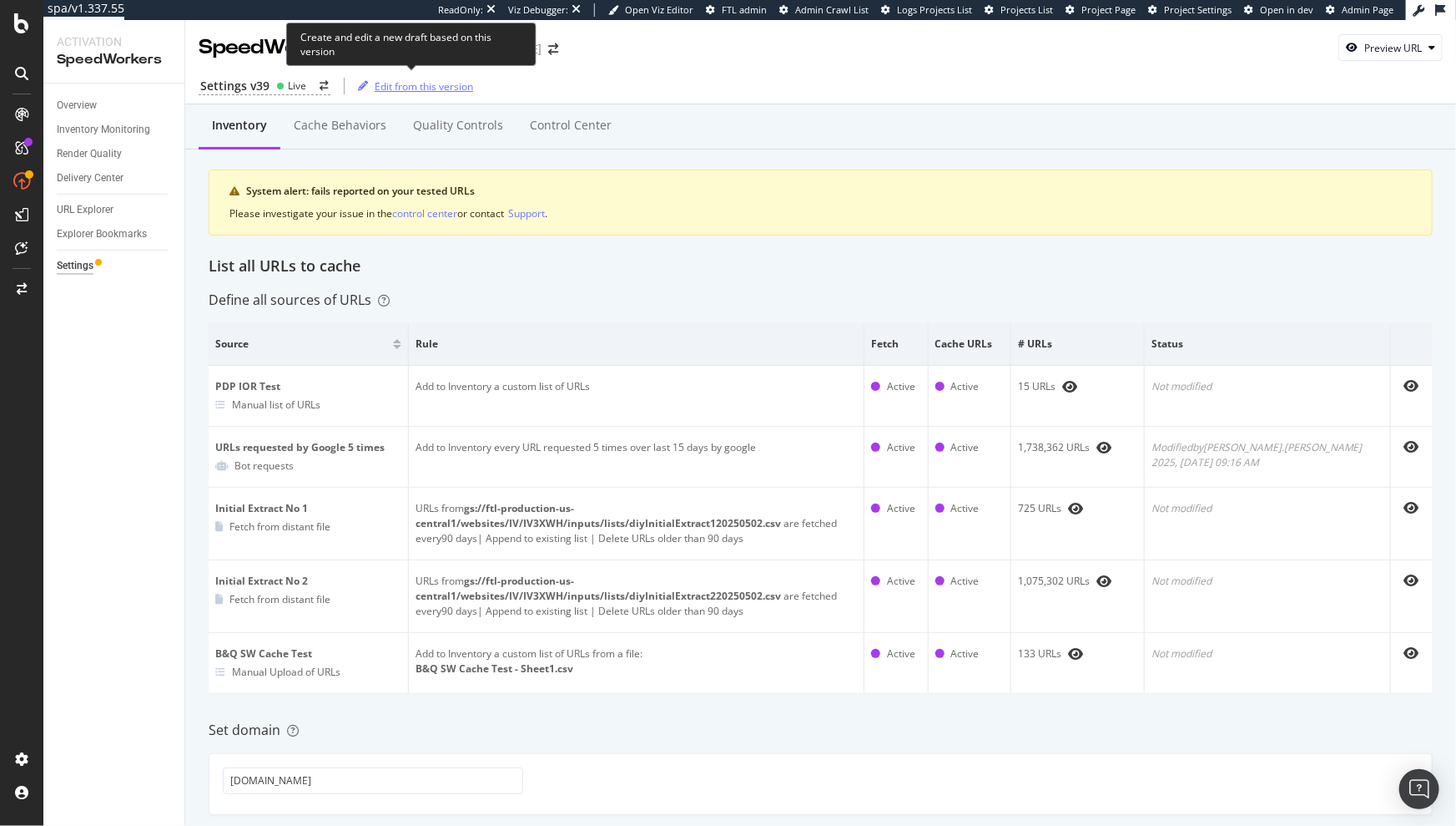
click at [399, 88] on div "Edit from this version" at bounding box center [423, 86] width 98 height 14
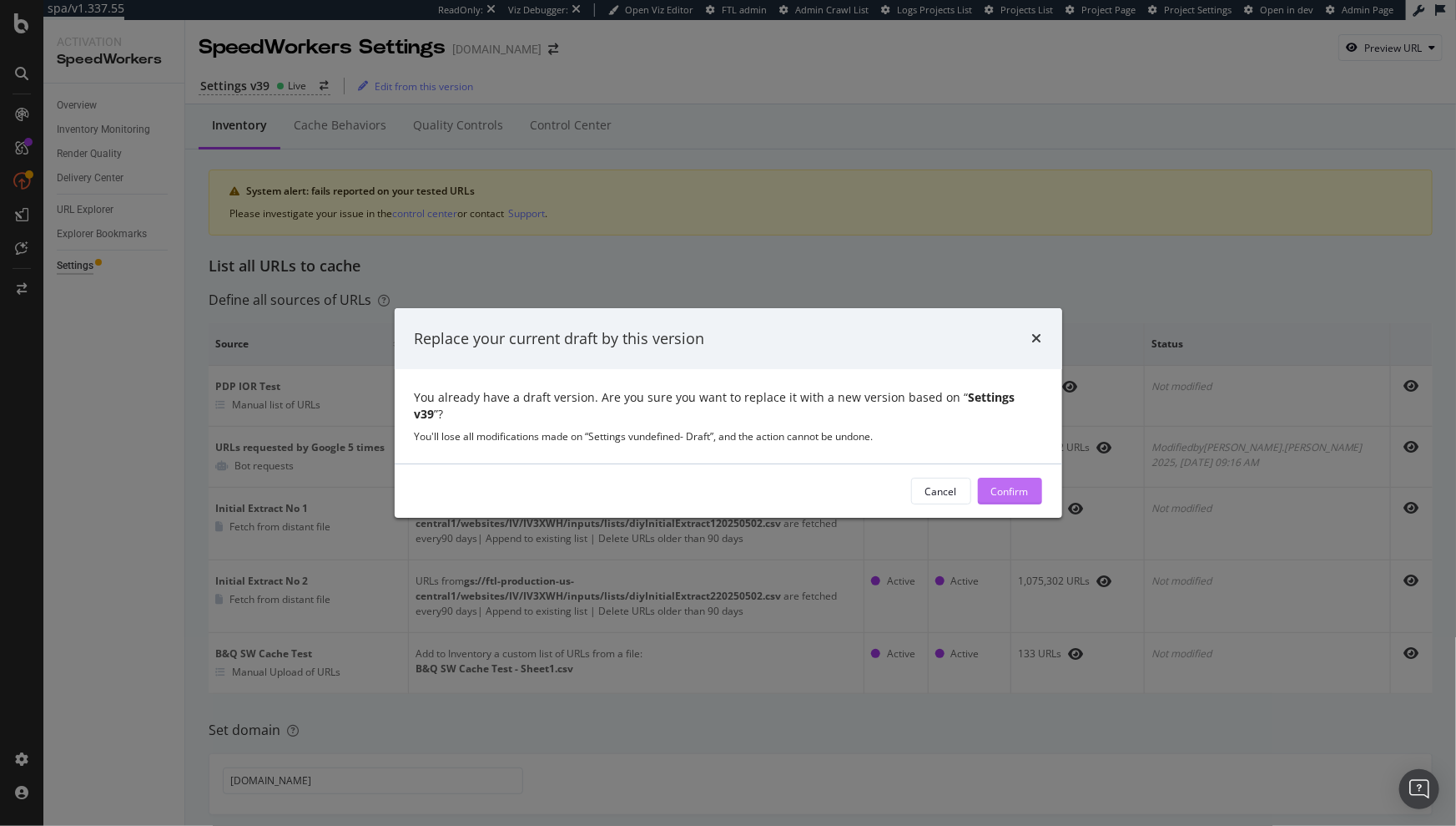
click at [1001, 486] on div "Confirm" at bounding box center [1010, 491] width 38 height 14
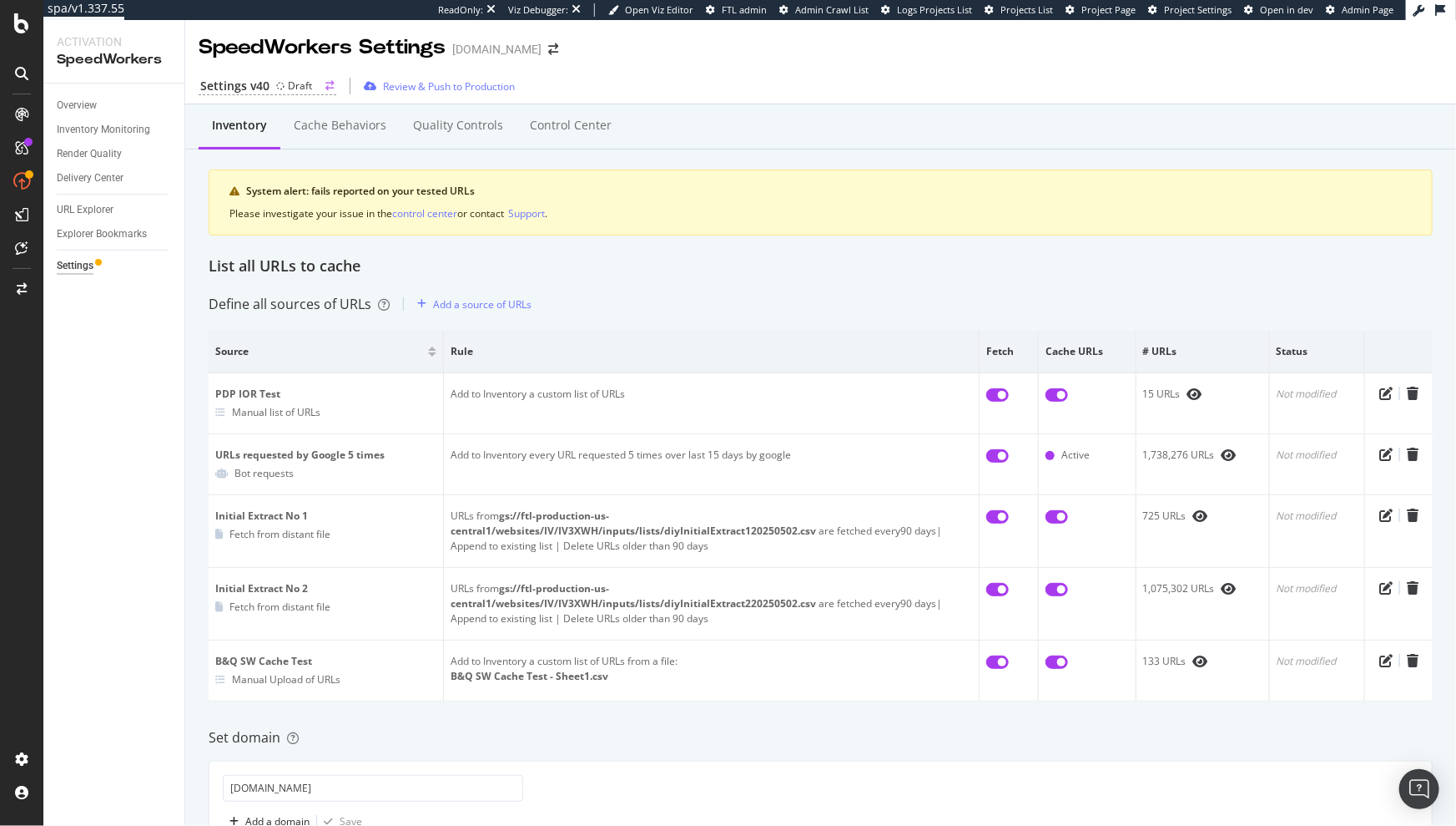
click at [315, 90] on div "Settings v40 Draft" at bounding box center [267, 87] width 138 height 18
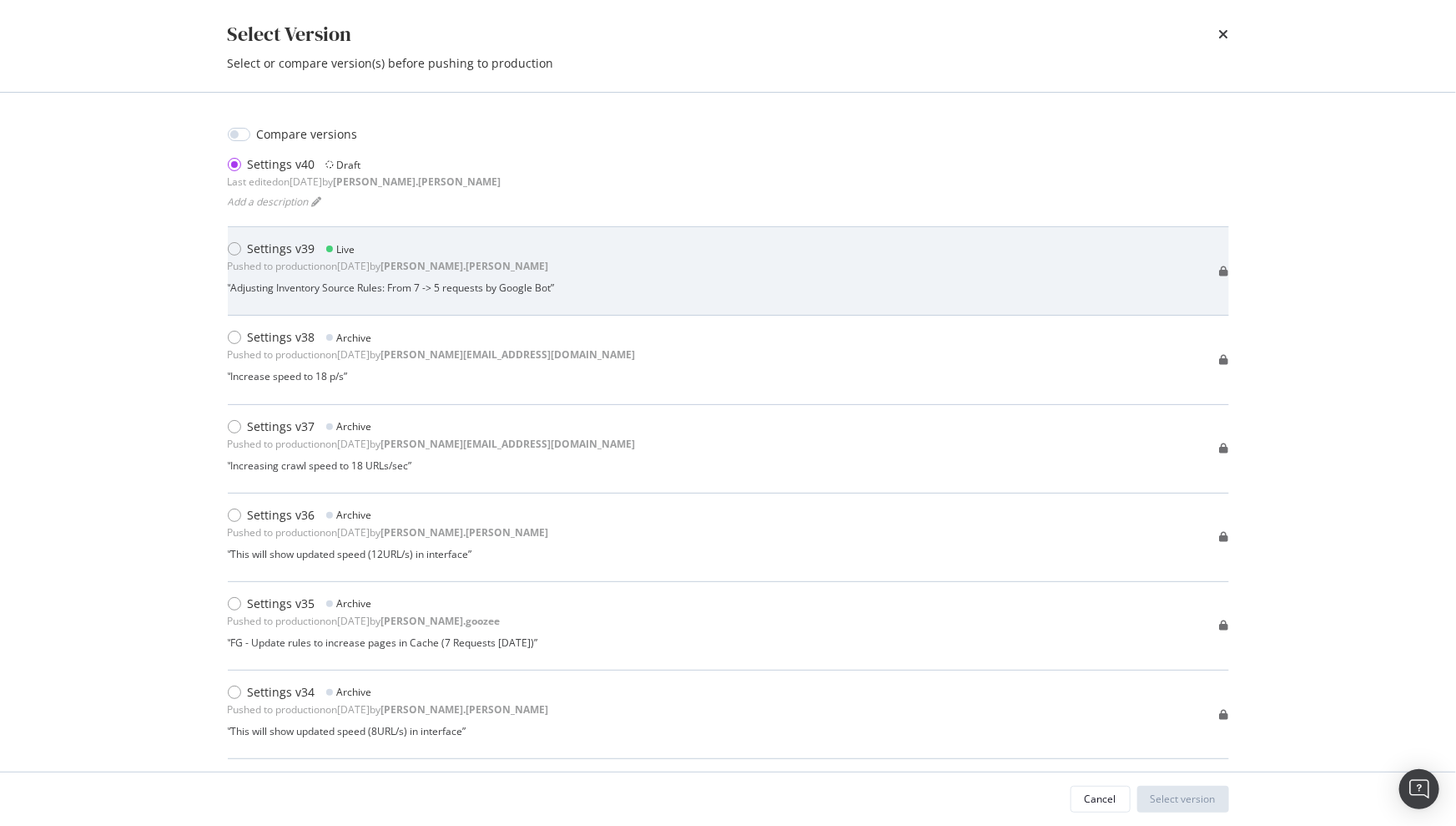
click at [267, 257] on div "Settings v39 Live Pushed to production on 2025 Oct 1st by jason.weddle" at bounding box center [391, 257] width 327 height 33
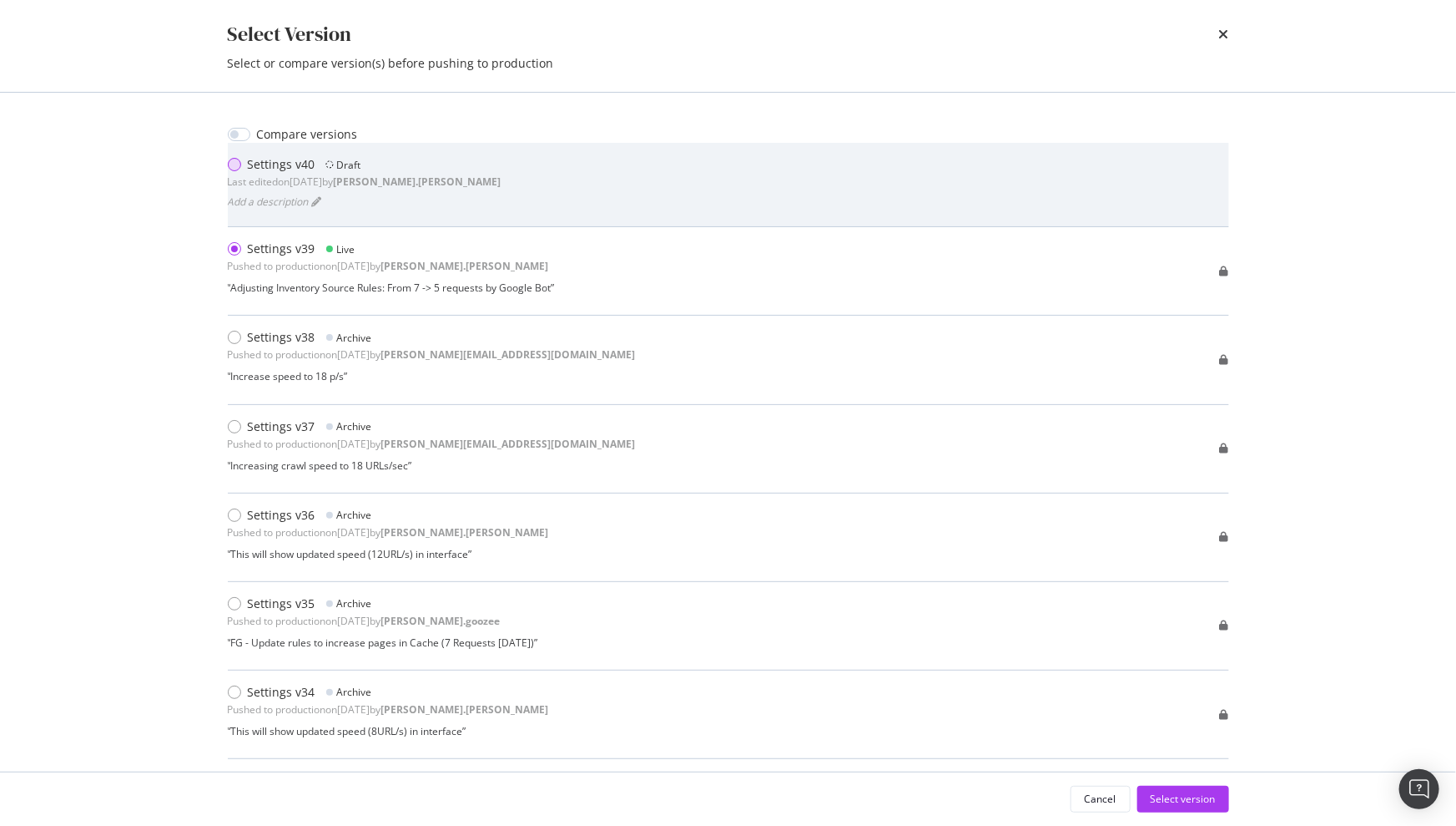
click at [235, 169] on div "modal" at bounding box center [234, 164] width 13 height 13
click at [378, 182] on b "[PERSON_NAME].[PERSON_NAME]" at bounding box center [417, 182] width 167 height 14
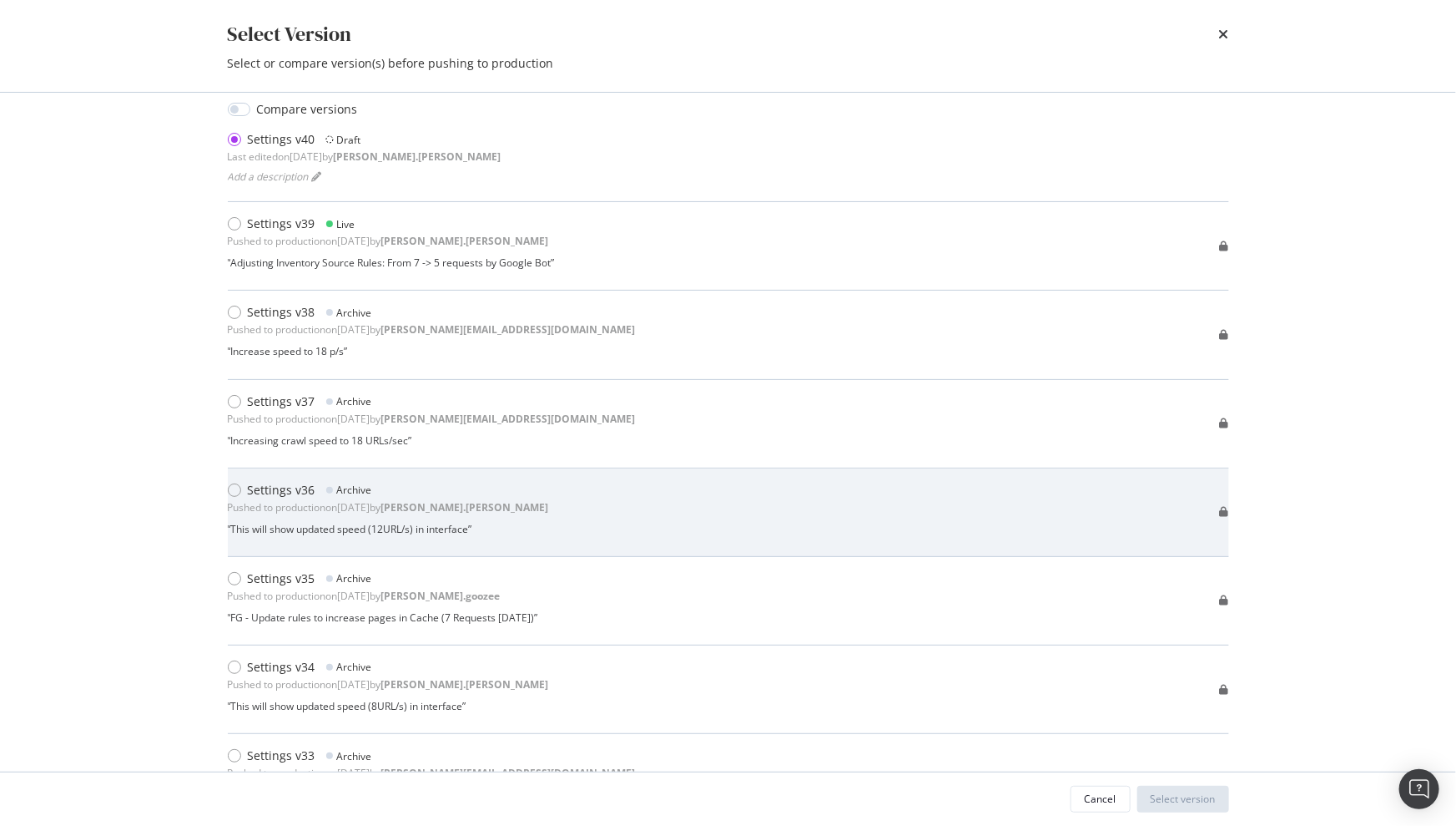
scroll to position [57, 0]
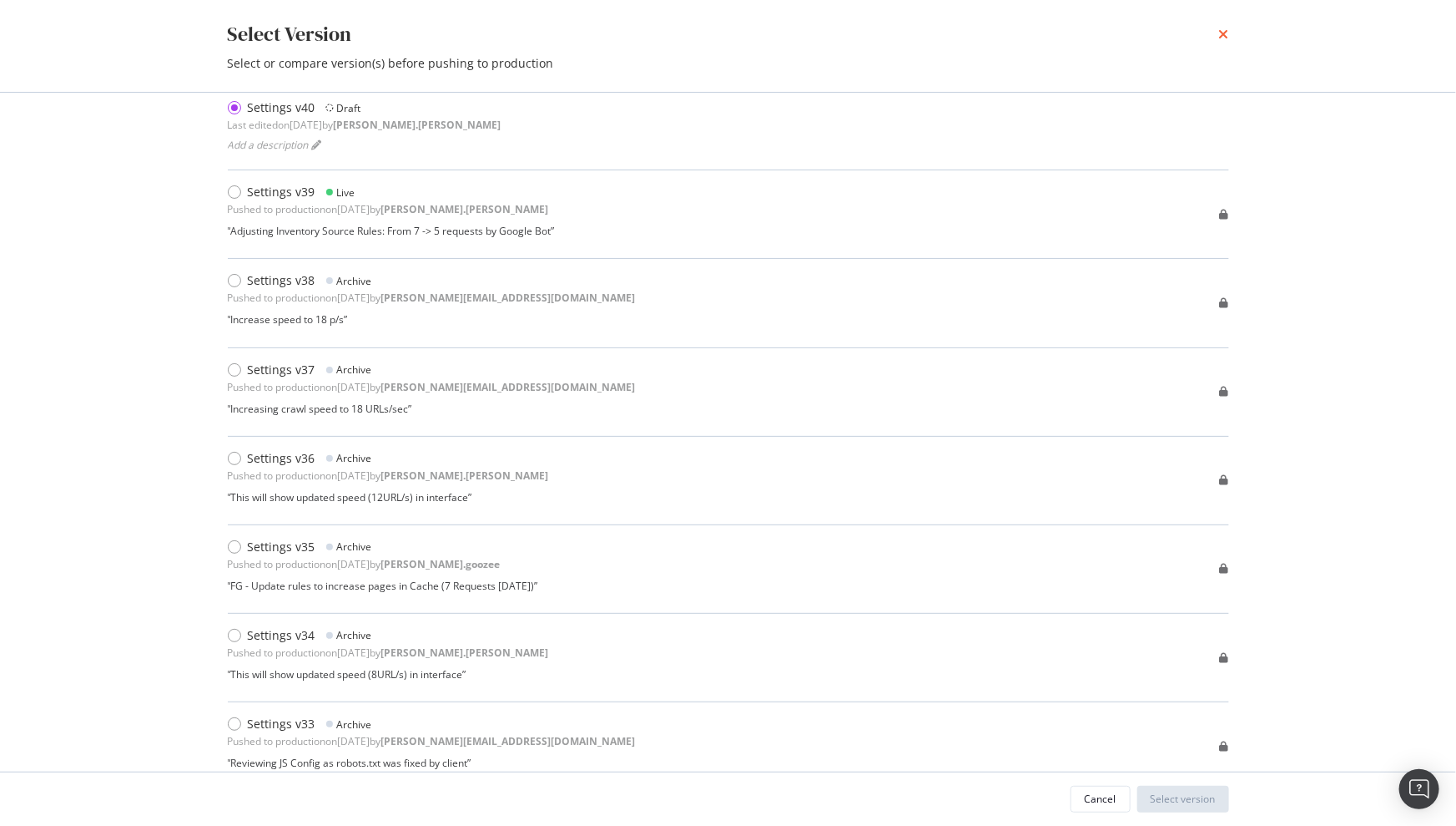
click at [1220, 39] on icon "times" at bounding box center [1224, 33] width 10 height 13
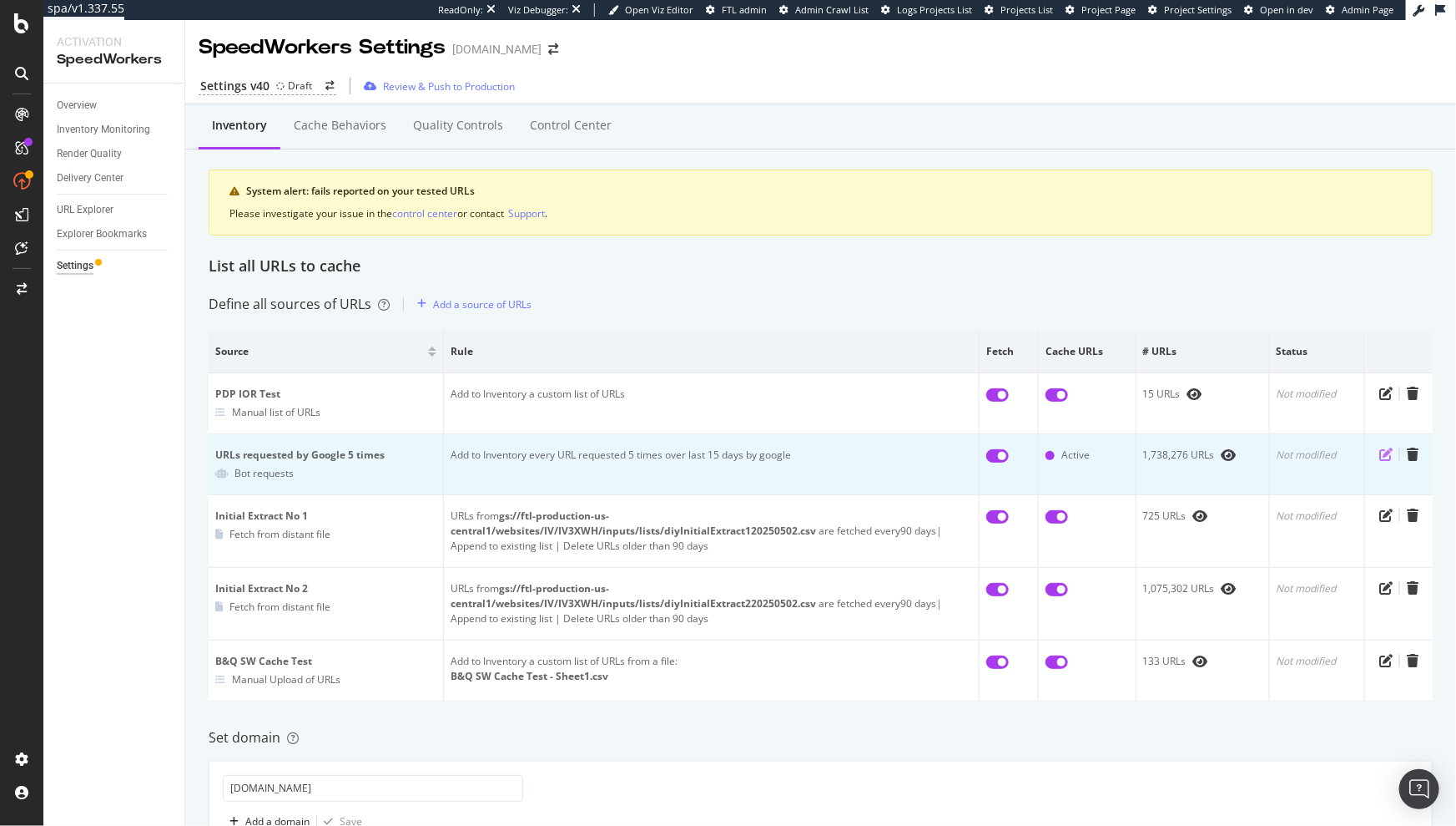
click at [1380, 452] on icon "pen-to-square" at bounding box center [1386, 453] width 13 height 13
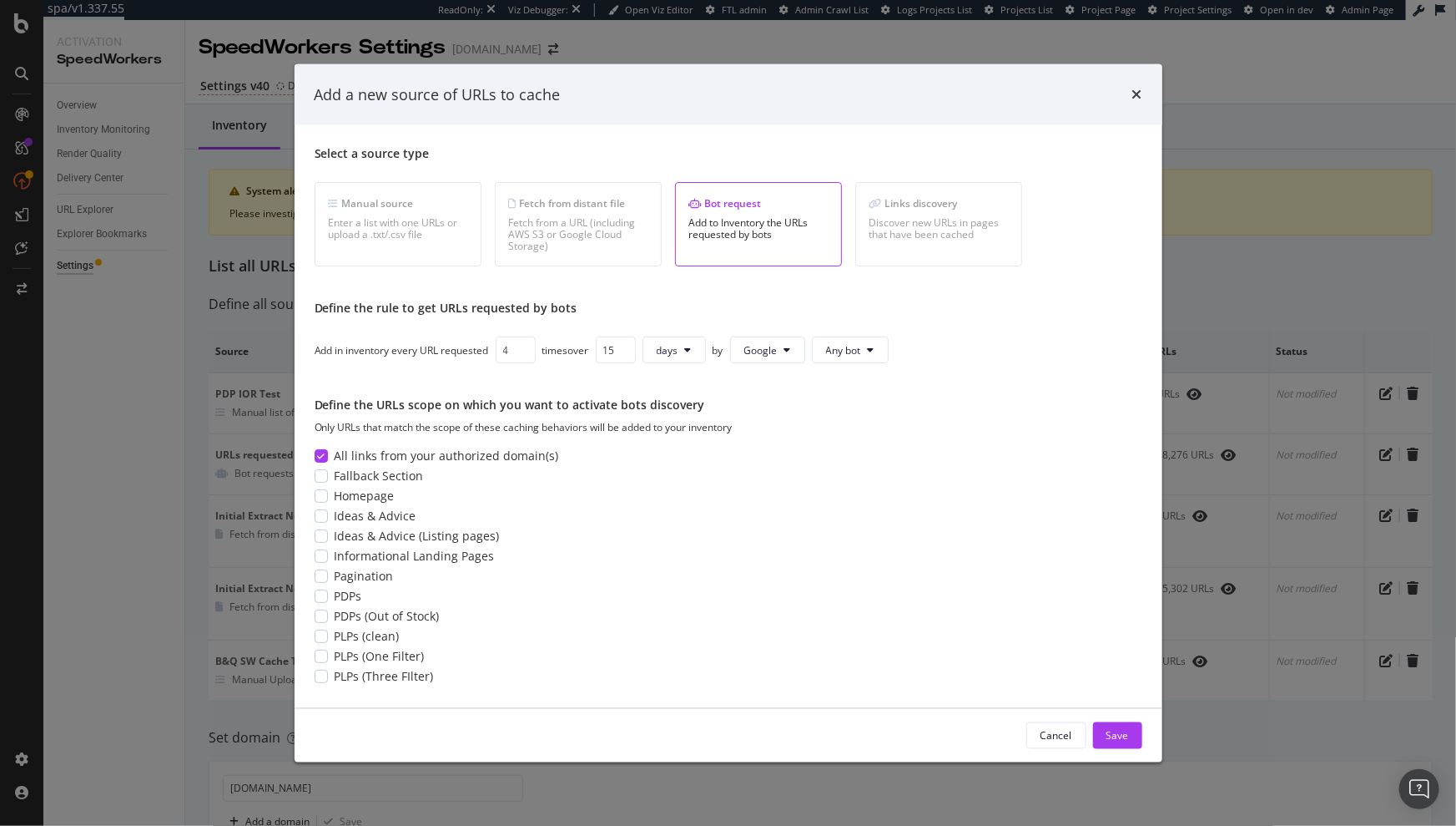
click at [525, 352] on input "4" at bounding box center [516, 350] width 40 height 26
type input "3"
click at [525, 352] on input "3" at bounding box center [516, 350] width 40 height 26
click at [1119, 732] on div "Save" at bounding box center [1118, 735] width 23 height 14
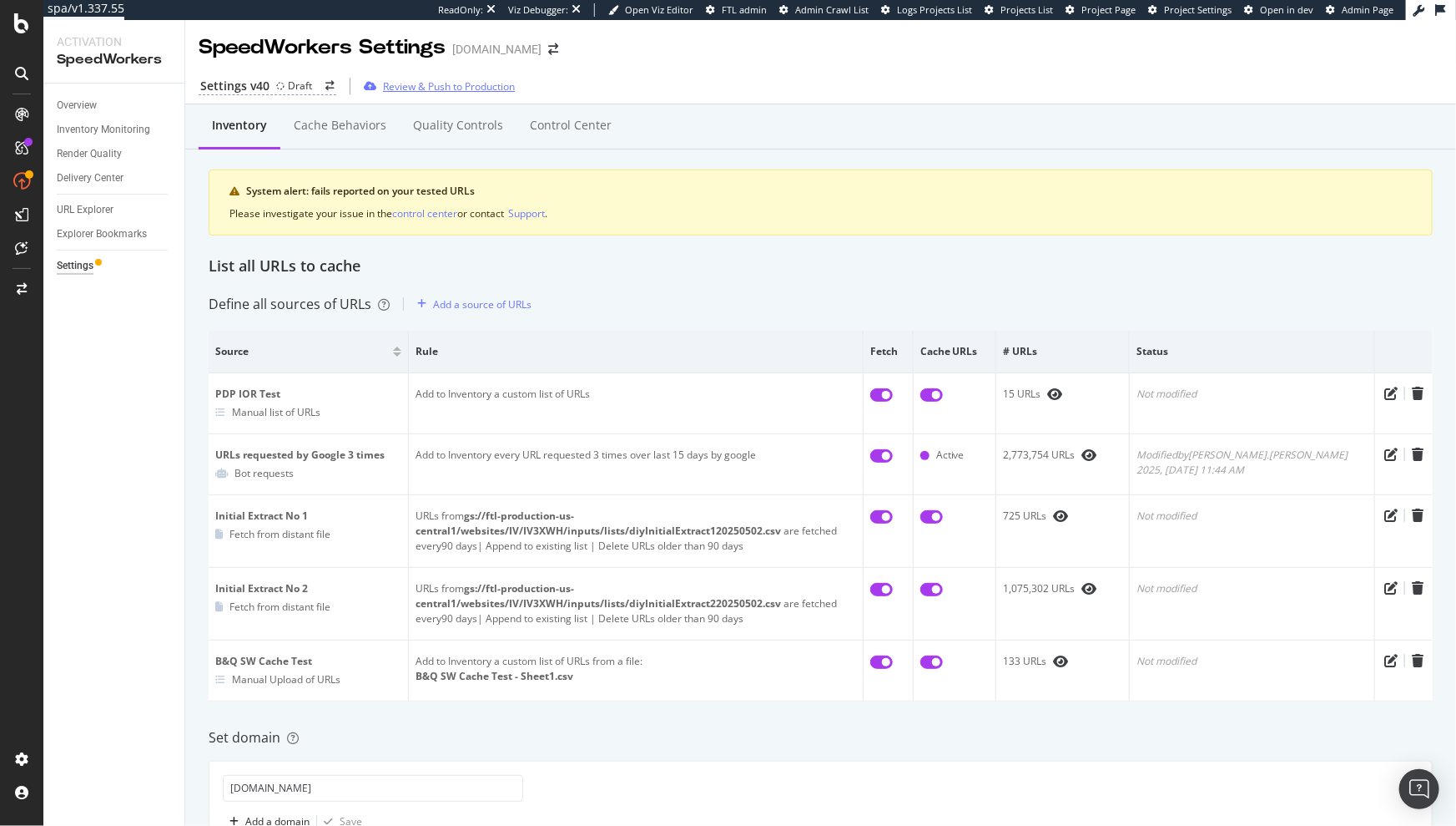
click at [419, 86] on div "Review & Push to Production" at bounding box center [449, 86] width 131 height 14
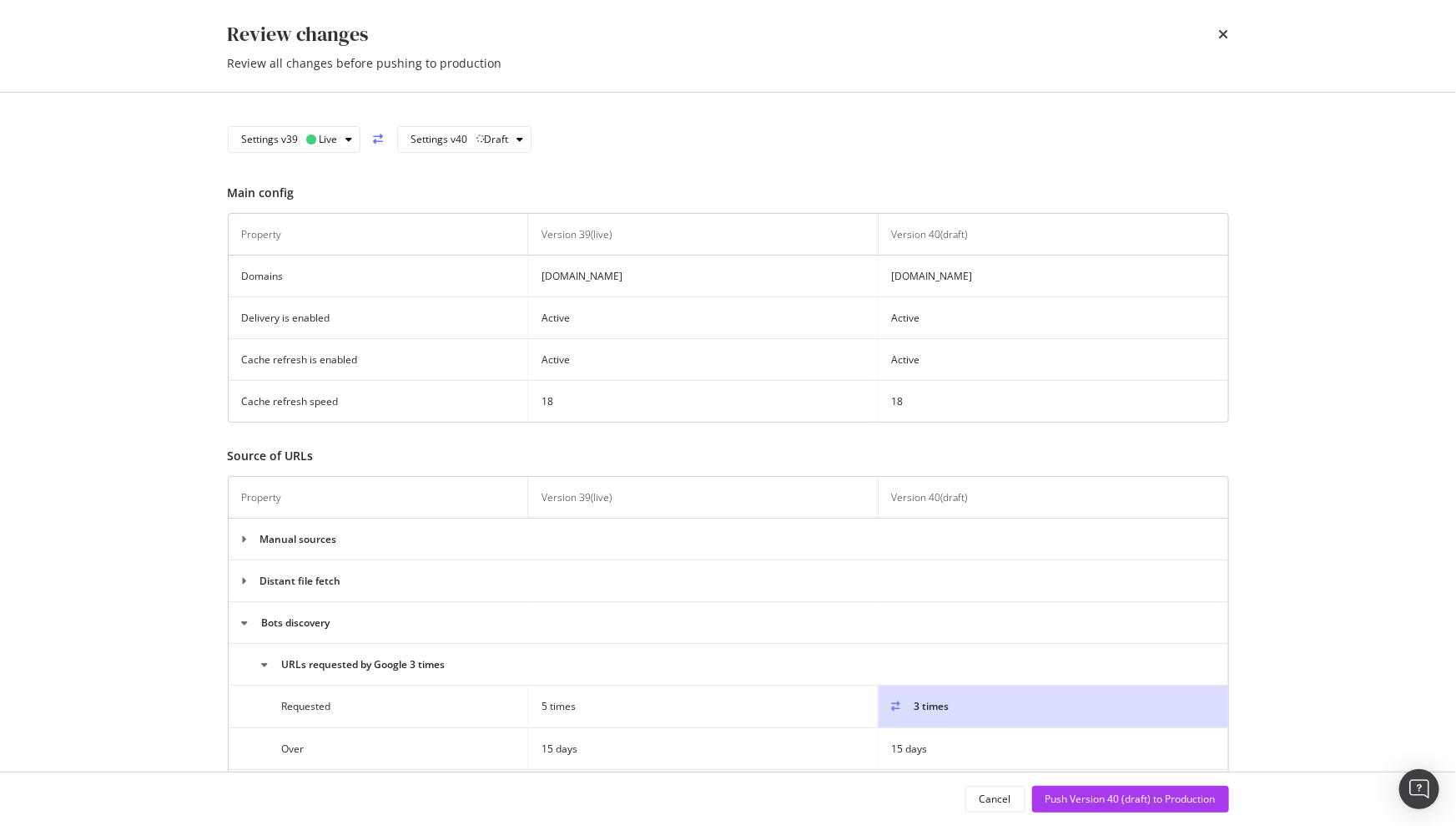
scroll to position [0, 0]
click at [1083, 798] on div "Push Version 40 (draft) to Production" at bounding box center [1131, 799] width 170 height 14
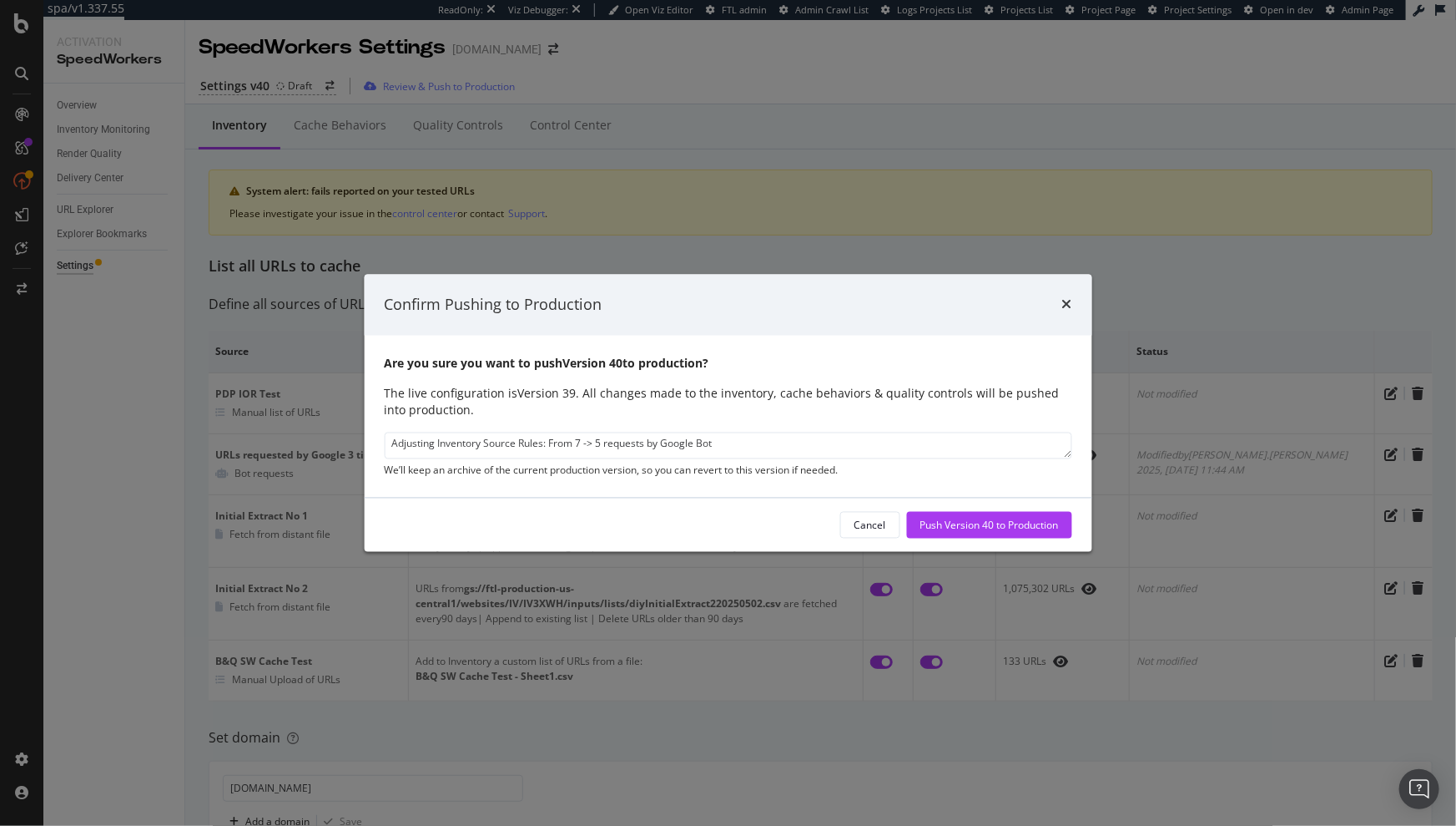
click at [716, 432] on textarea "Adjusting Inventory Source Rules: From 7 -> 5 requests by Google Bot" at bounding box center [728, 445] width 688 height 26
type textarea "Adjusting Inventory Source Rules: From 5 -> 3 requests by Google Bot"
click at [920, 531] on div "Push Version 40 to Production" at bounding box center [990, 524] width 138 height 14
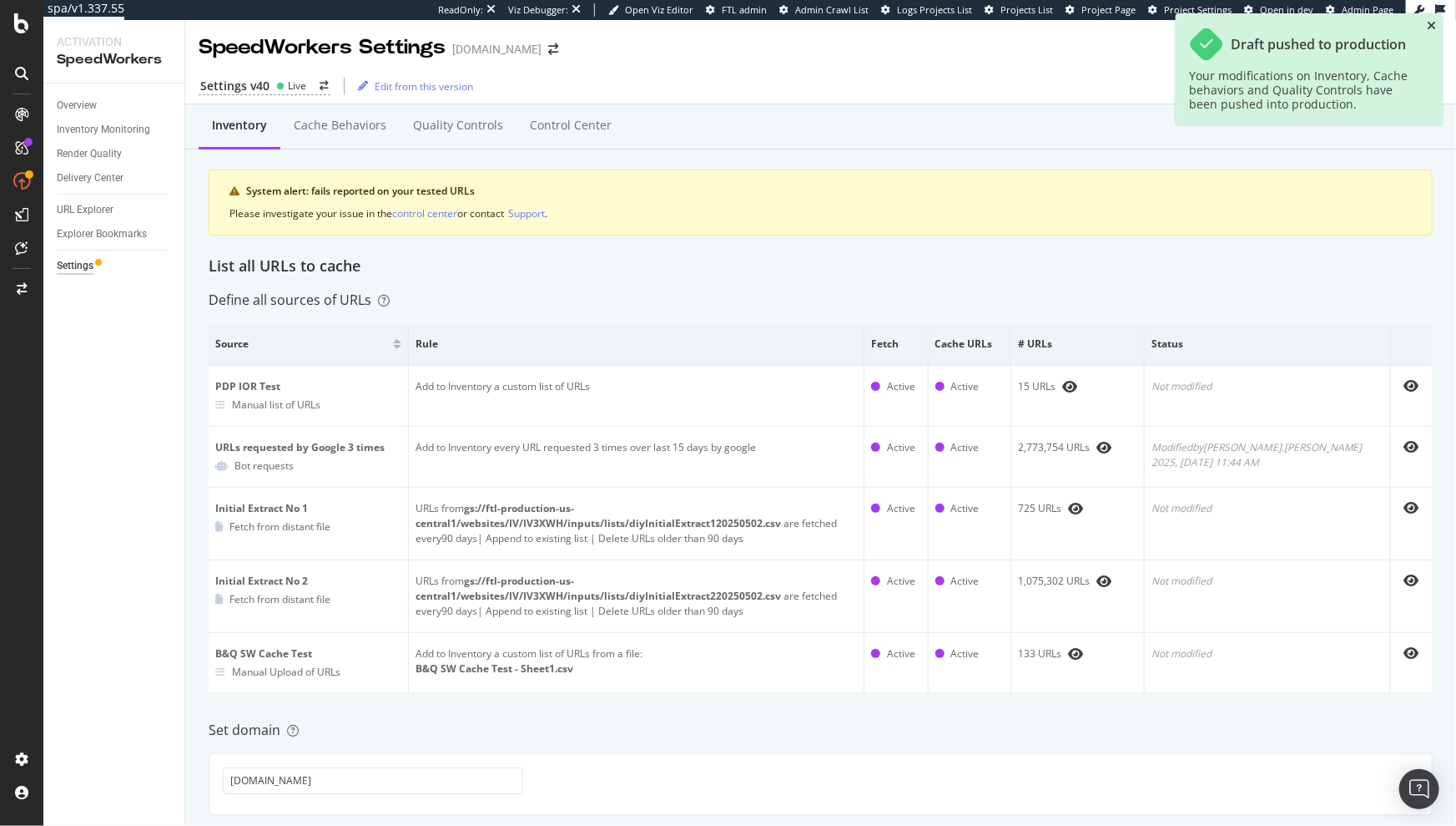
click at [1431, 26] on icon "close toast" at bounding box center [1431, 25] width 9 height 11
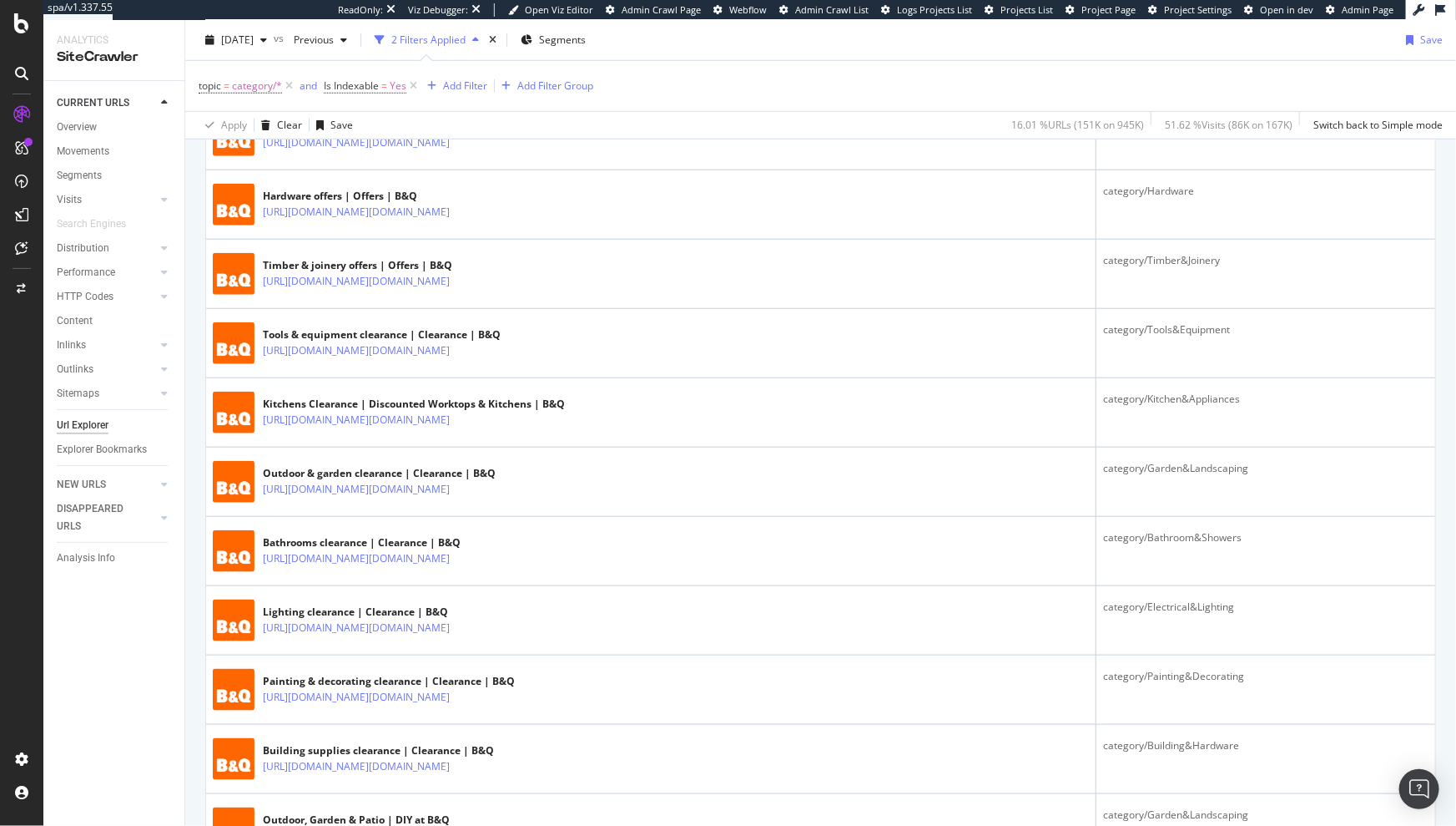
scroll to position [1127, 0]
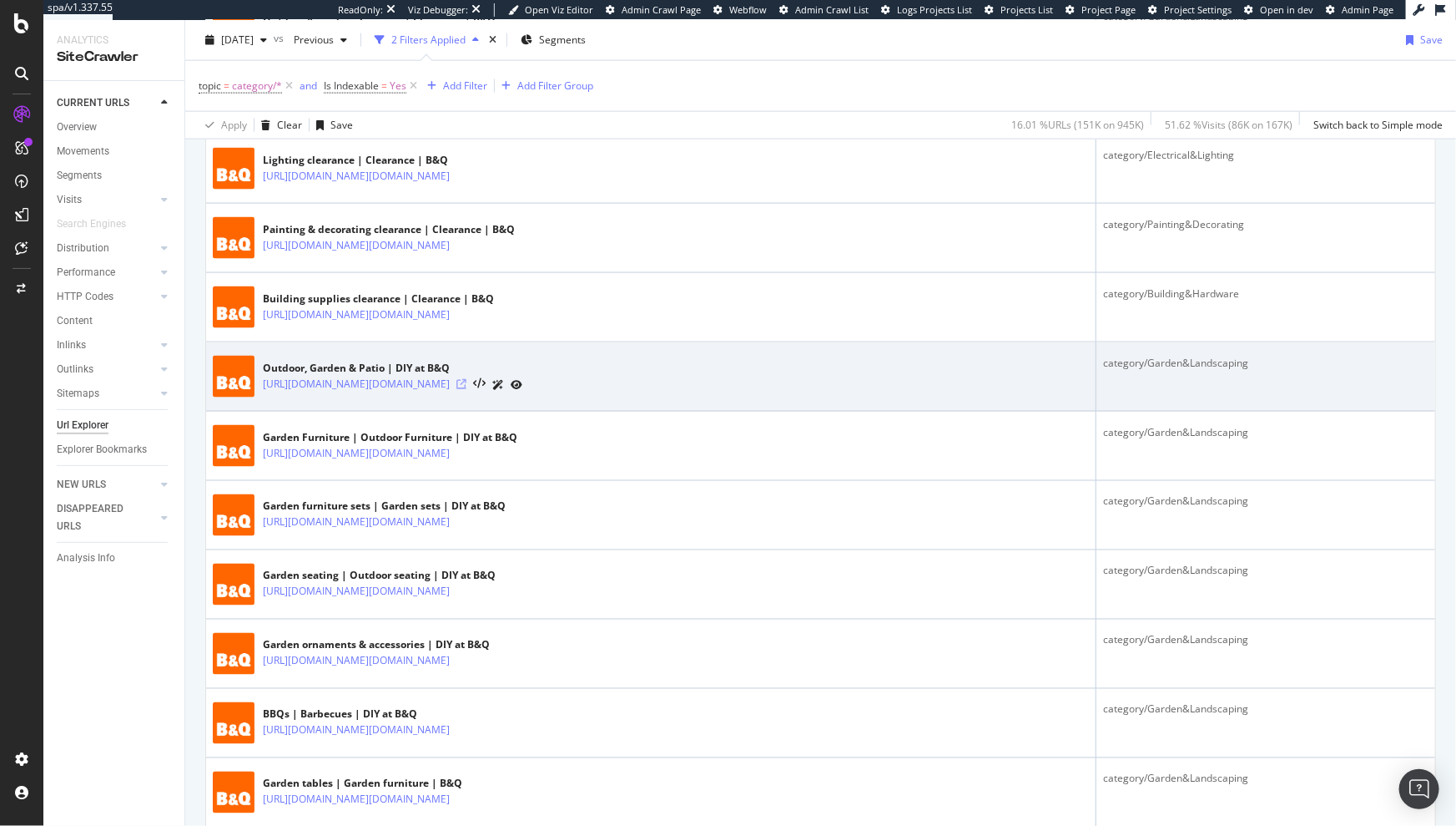
click at [466, 379] on icon at bounding box center [461, 383] width 10 height 10
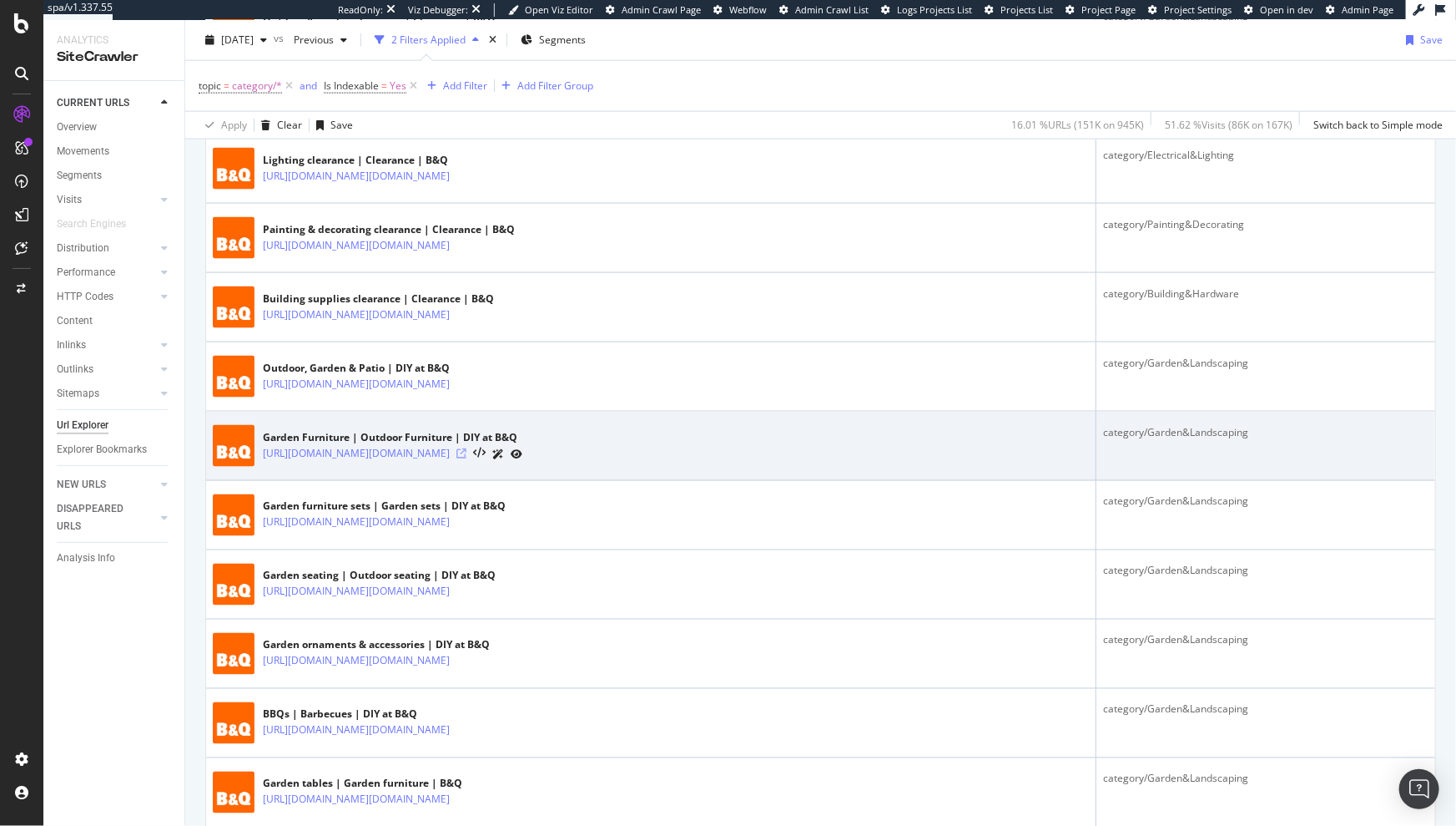
click at [466, 450] on icon at bounding box center [461, 452] width 10 height 10
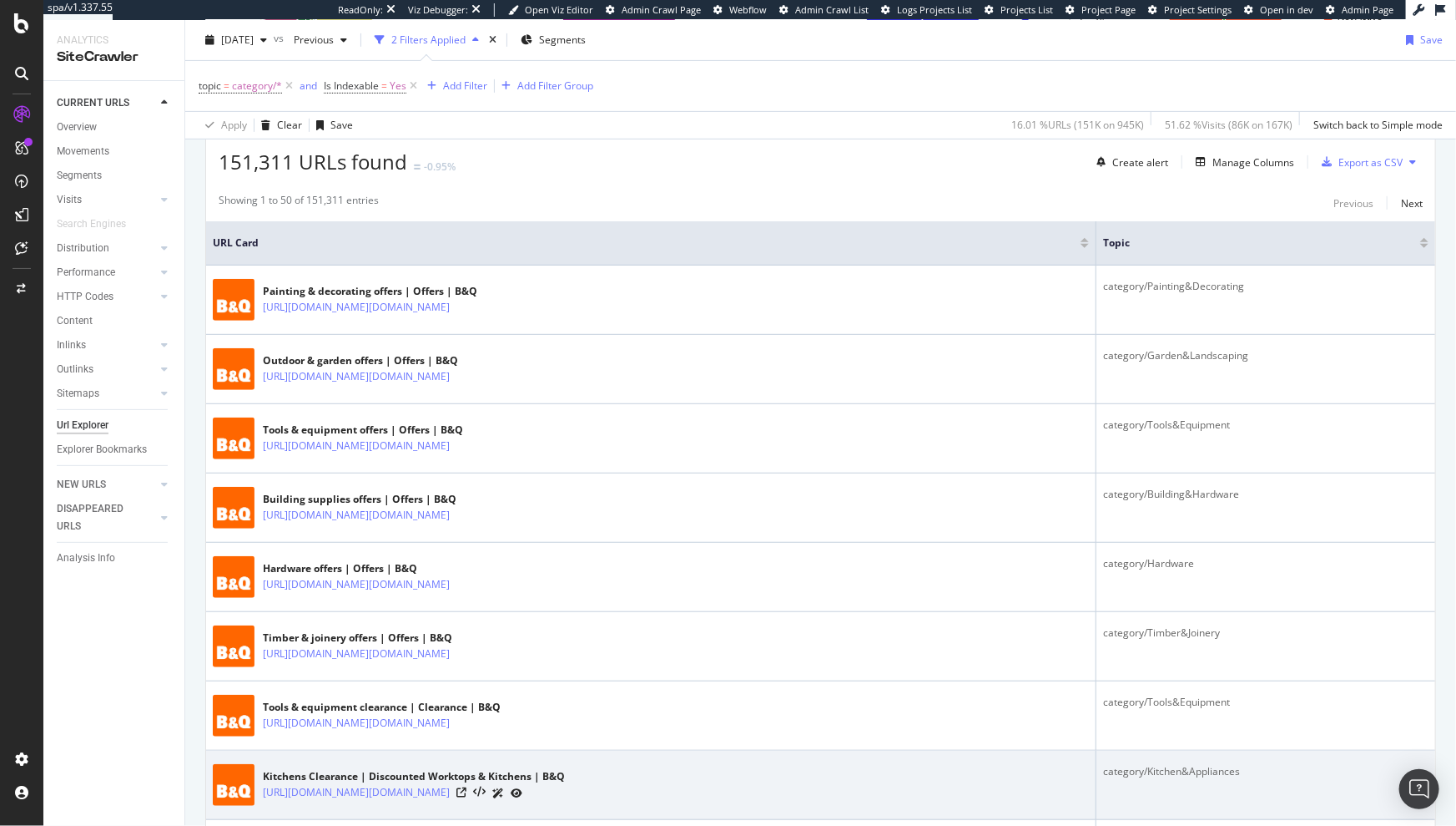
scroll to position [0, 0]
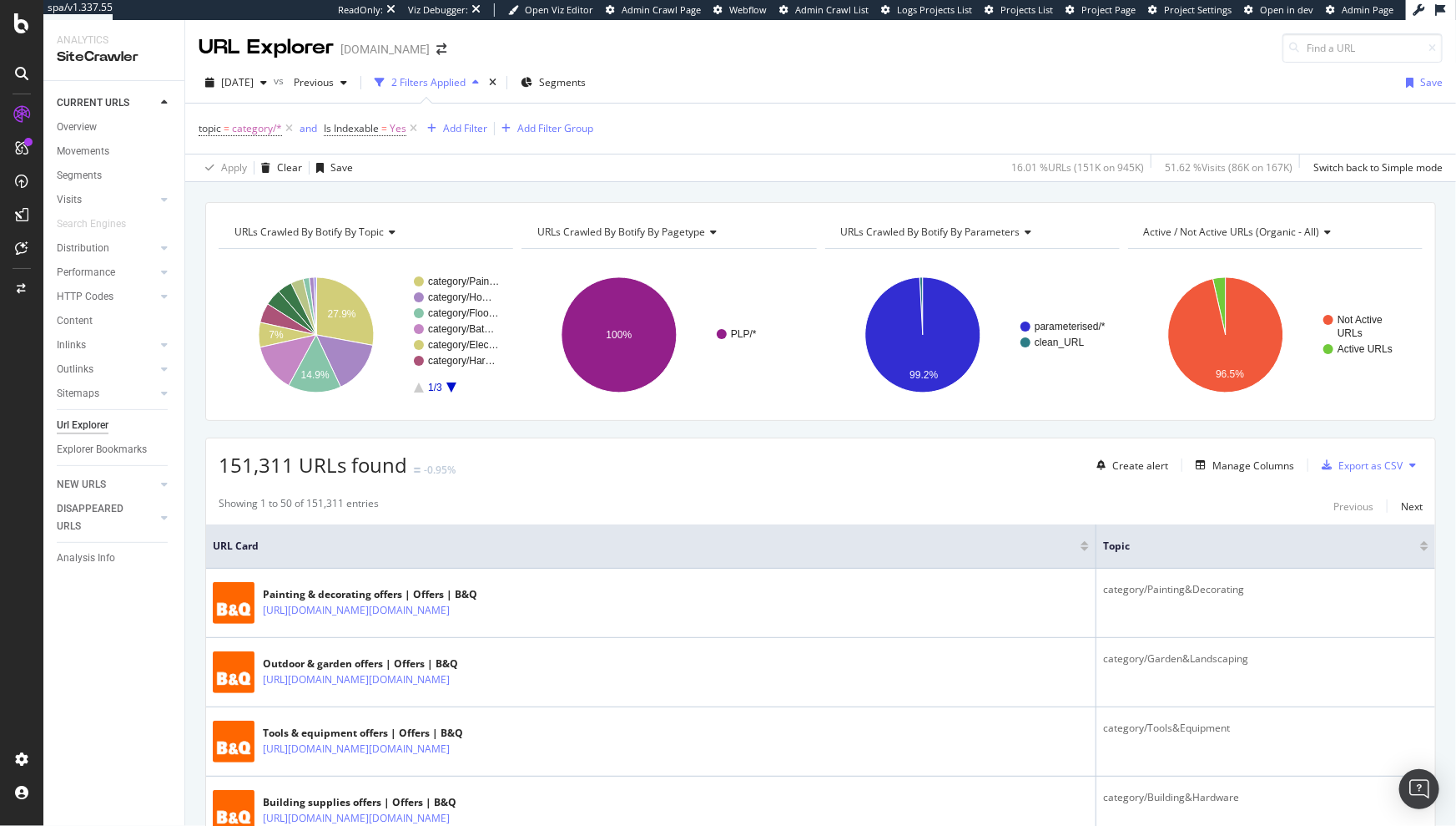
click at [1084, 213] on div "URLs Crawled By Botify By topic Chart (by Value) Table Expand Export as CSV Exp…" at bounding box center [820, 310] width 1231 height 218
click at [1403, 461] on button at bounding box center [1412, 465] width 20 height 26
click at [1347, 451] on span "Export XML Sitemaps" at bounding box center [1321, 450] width 113 height 15
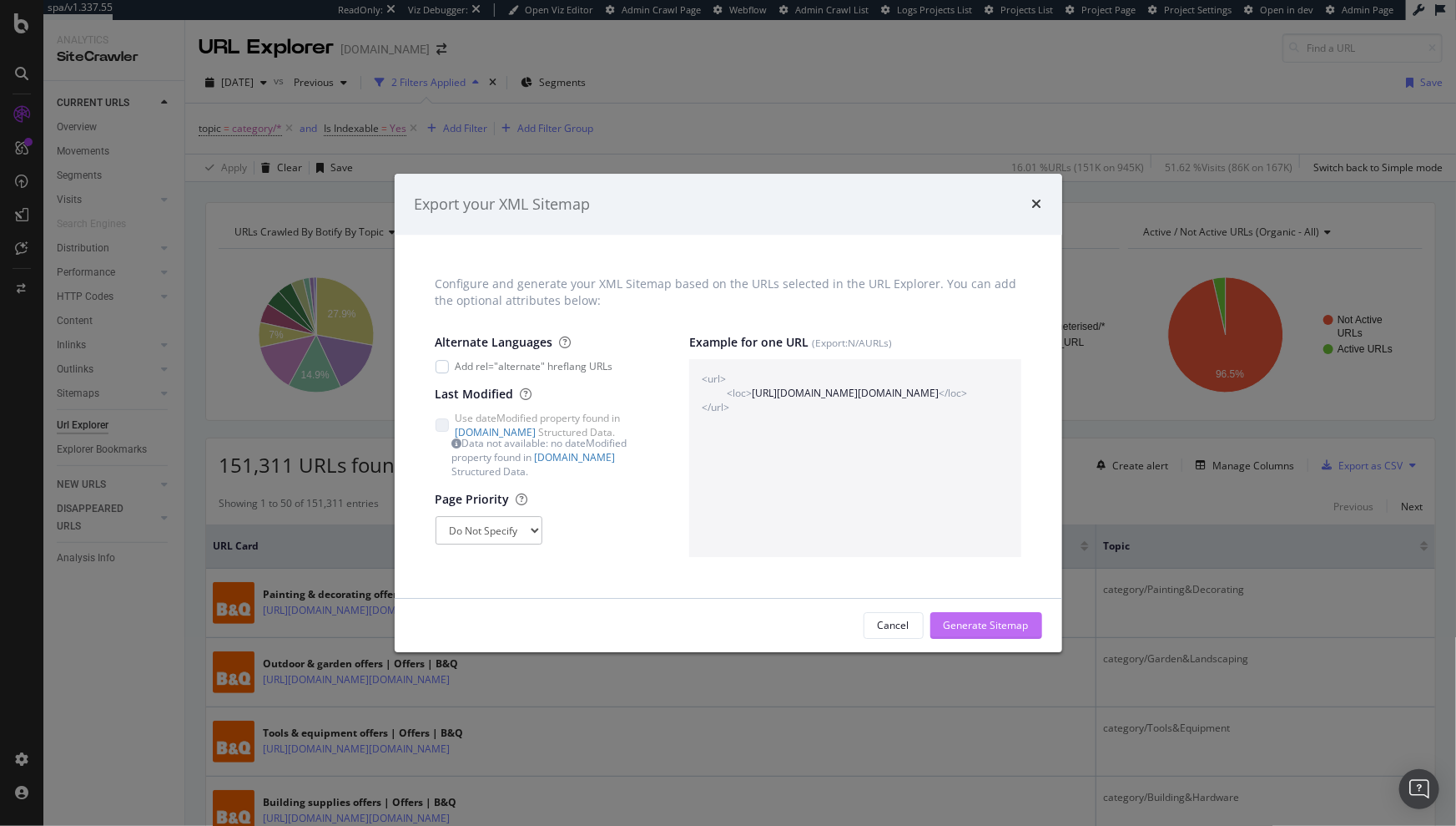
click at [986, 623] on div "Generate Sitemap" at bounding box center [986, 625] width 85 height 14
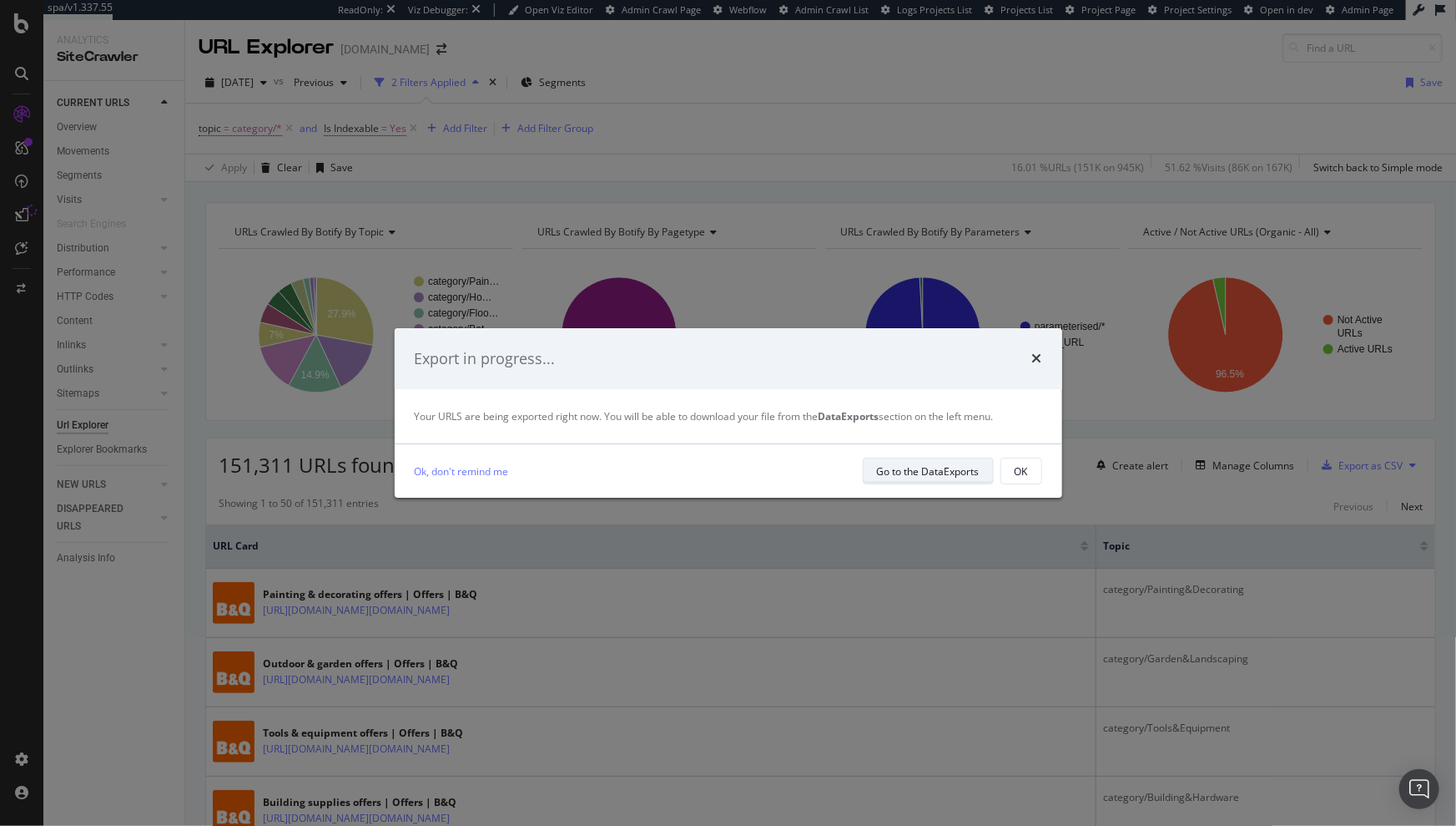
click at [949, 468] on div "Go to the DataExports" at bounding box center [928, 471] width 103 height 14
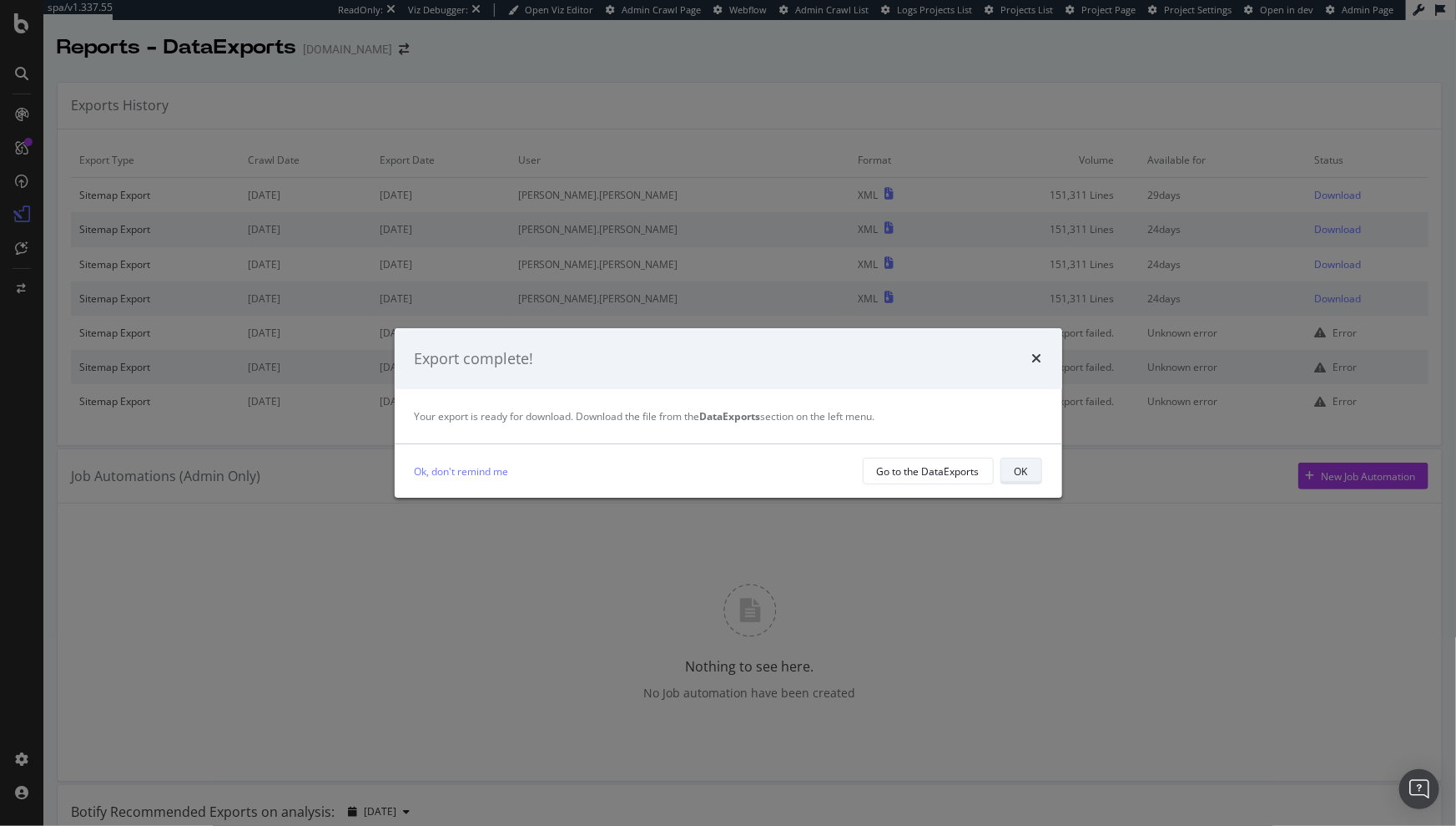
click at [1024, 470] on div "OK" at bounding box center [1021, 471] width 13 height 14
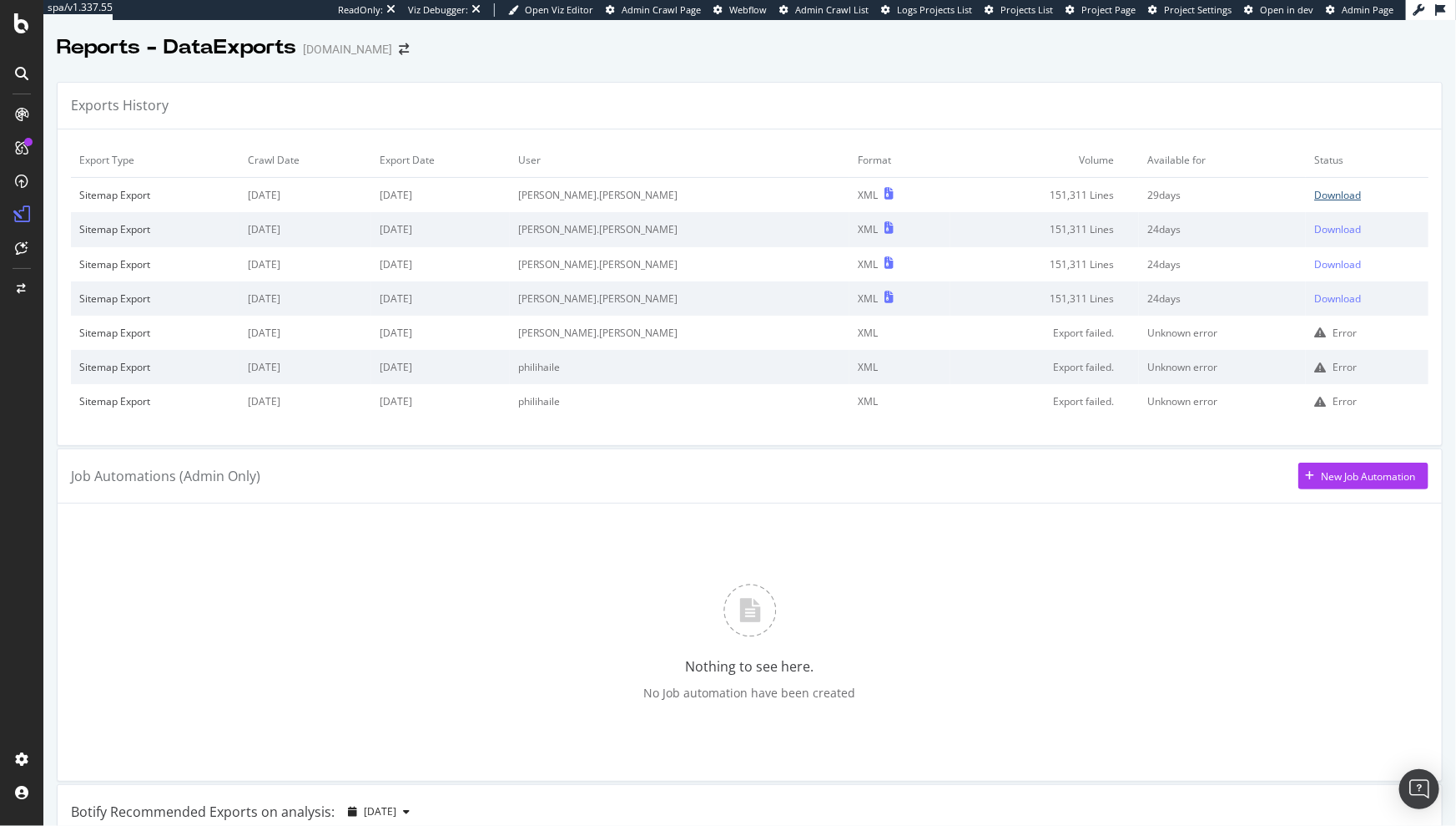
click at [1315, 198] on div "Download" at bounding box center [1338, 195] width 46 height 14
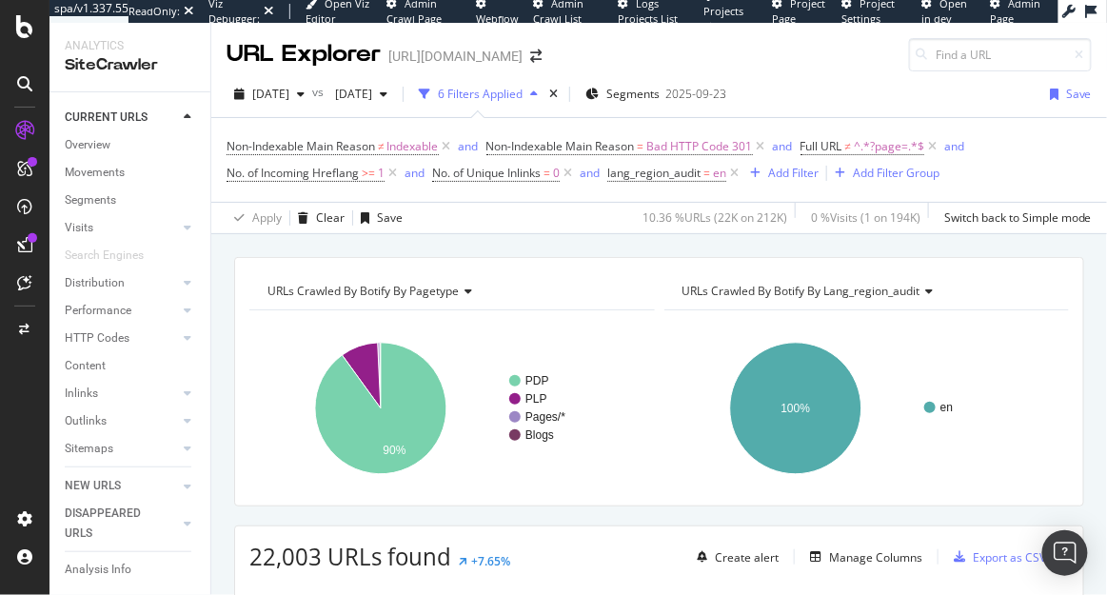
scroll to position [257, 0]
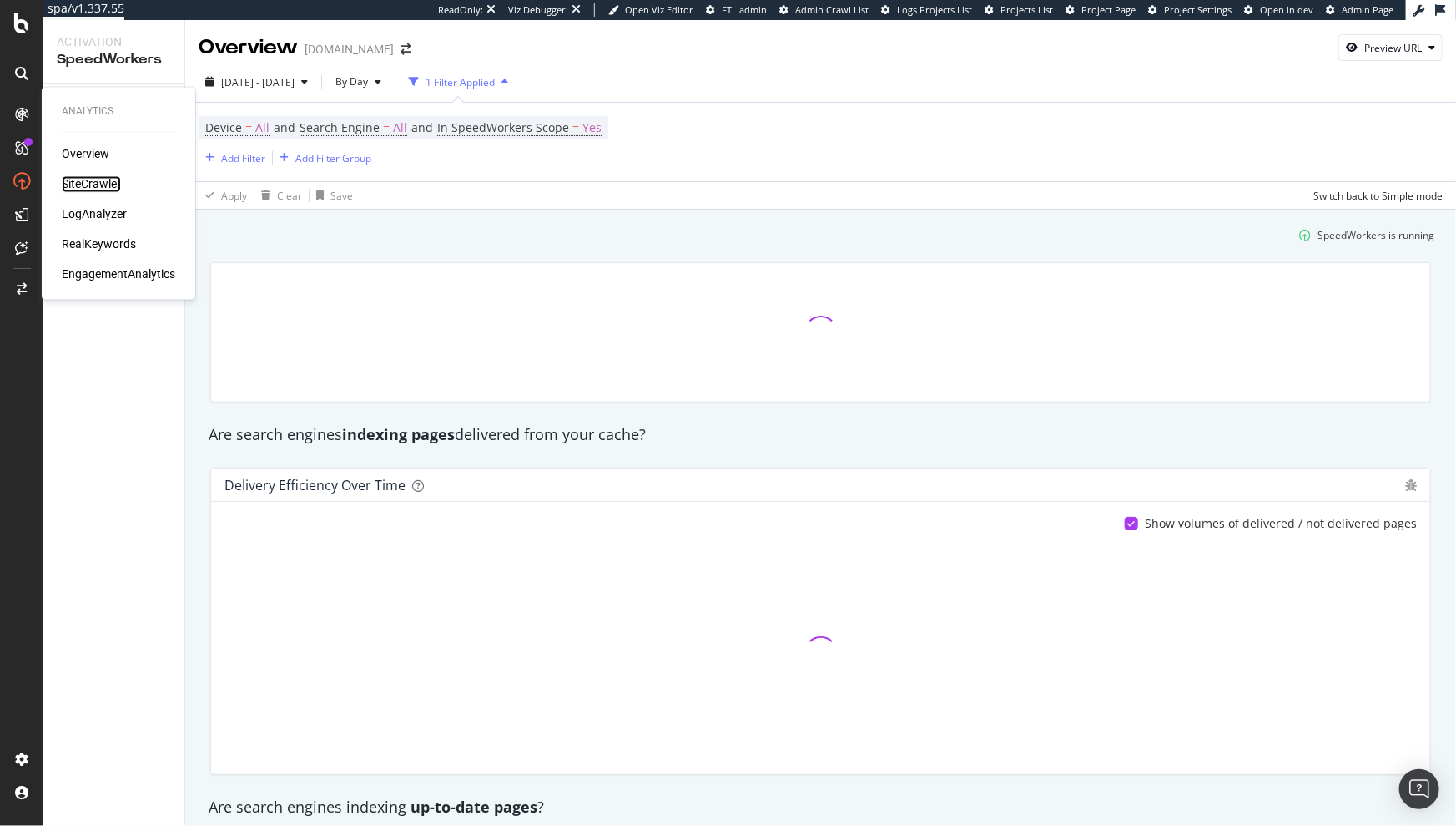
click at [78, 180] on div "SiteCrawler" at bounding box center [91, 184] width 60 height 17
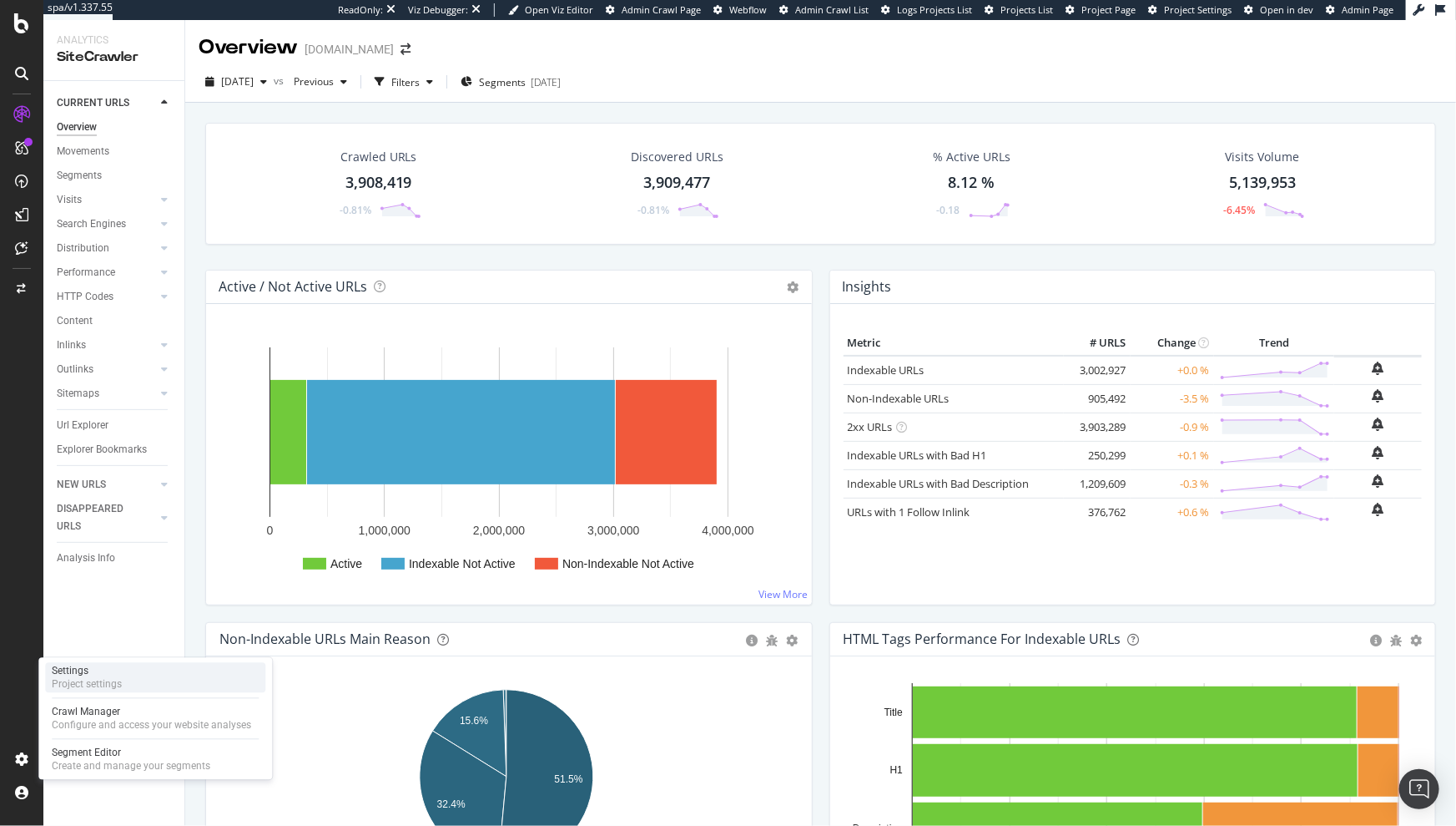
click at [103, 685] on div "Project settings" at bounding box center [87, 684] width 70 height 13
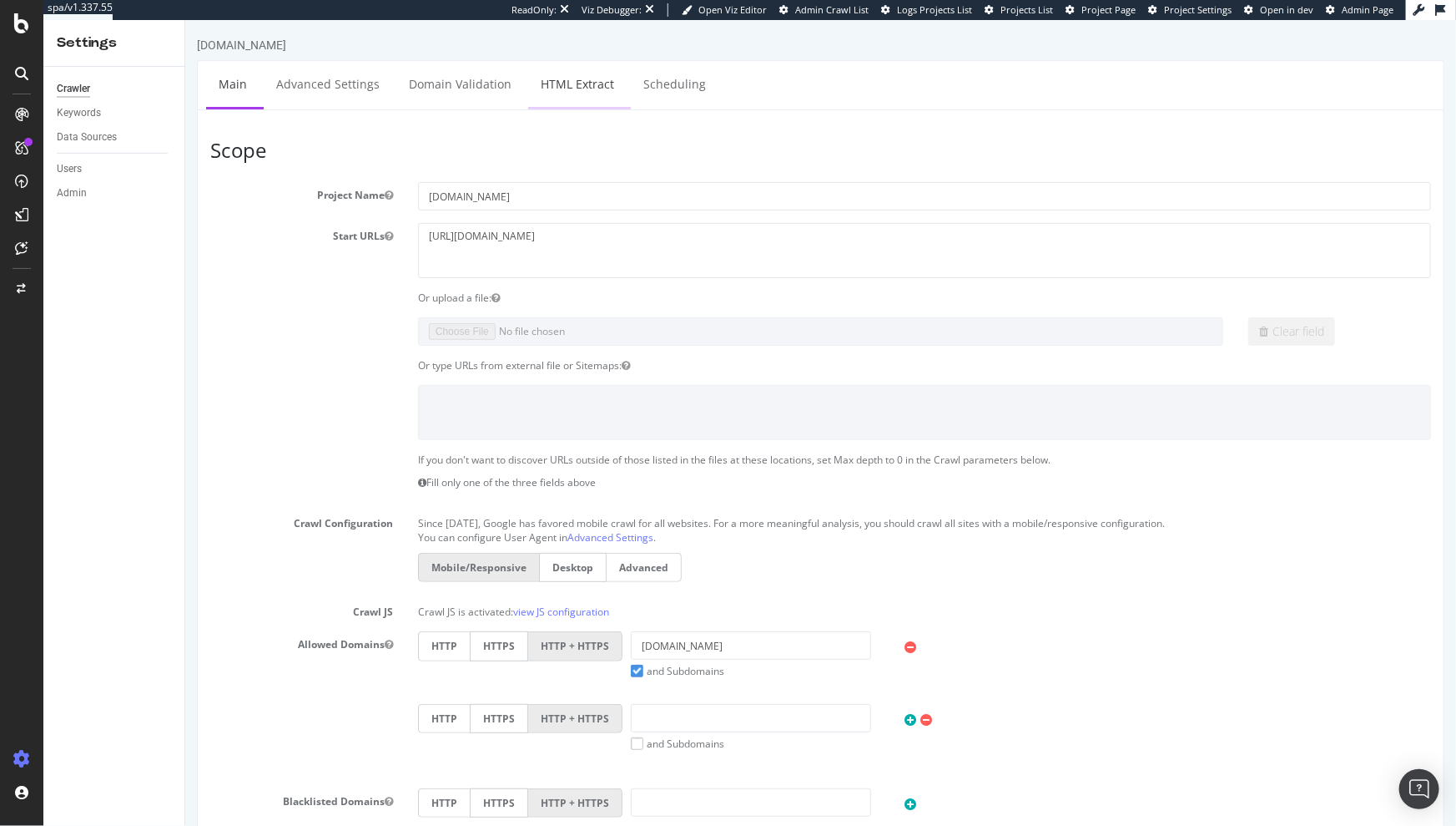
click at [576, 82] on link "HTML Extract" at bounding box center [577, 84] width 98 height 46
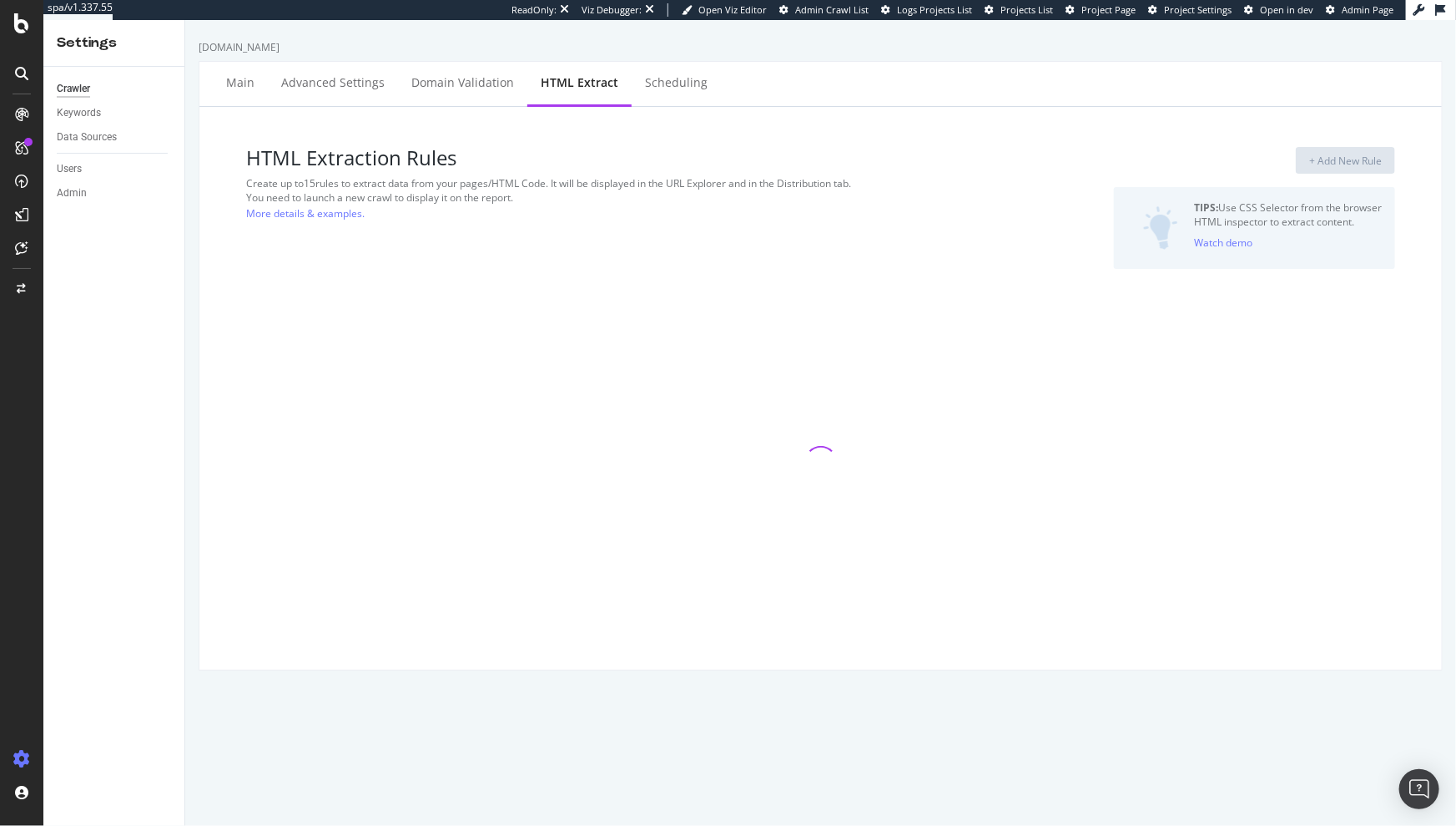
select select "i"
select select "exist"
select select "i"
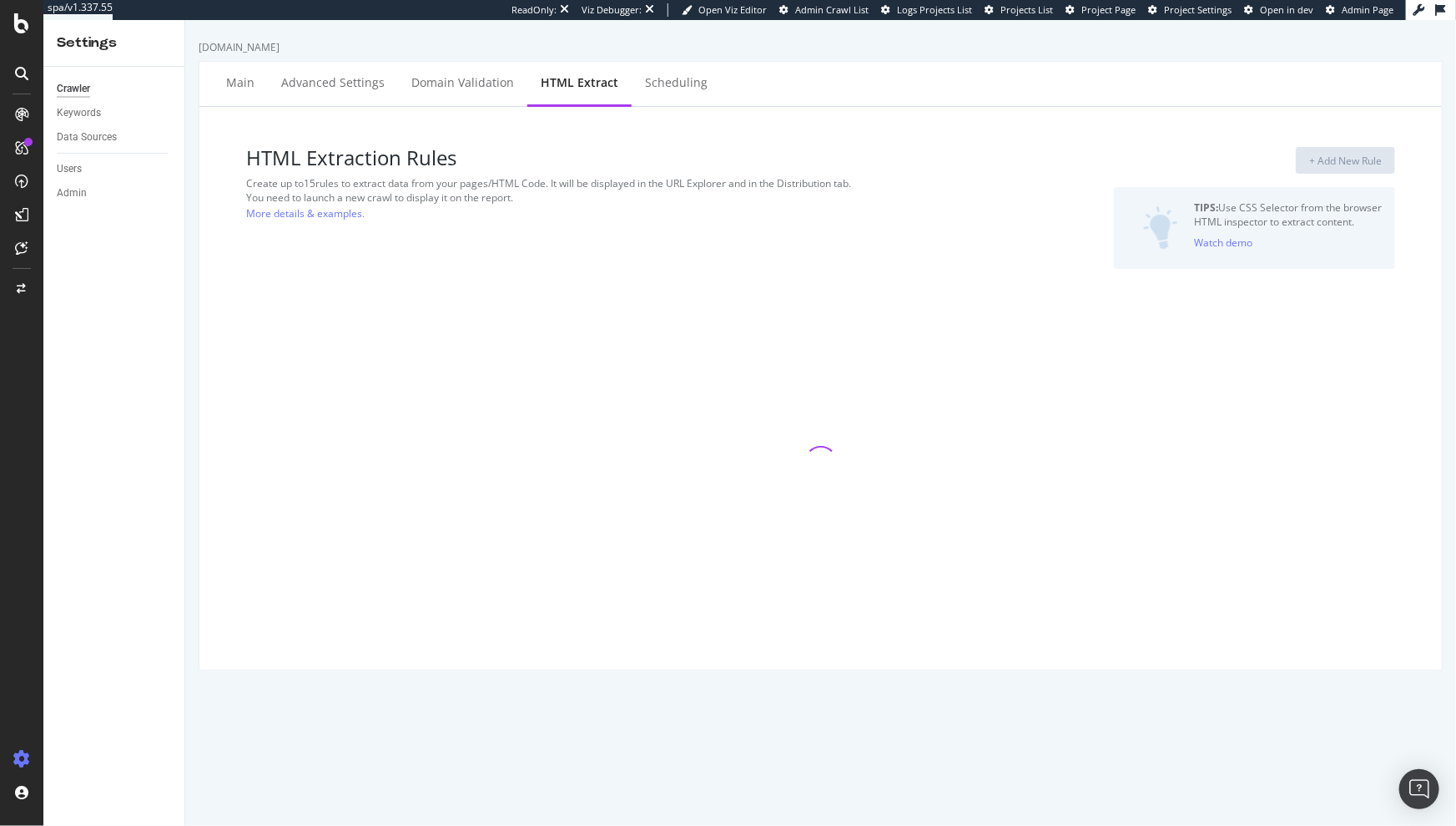
select select "exist"
select select "i"
select select "f"
select select "p"
select select "list"
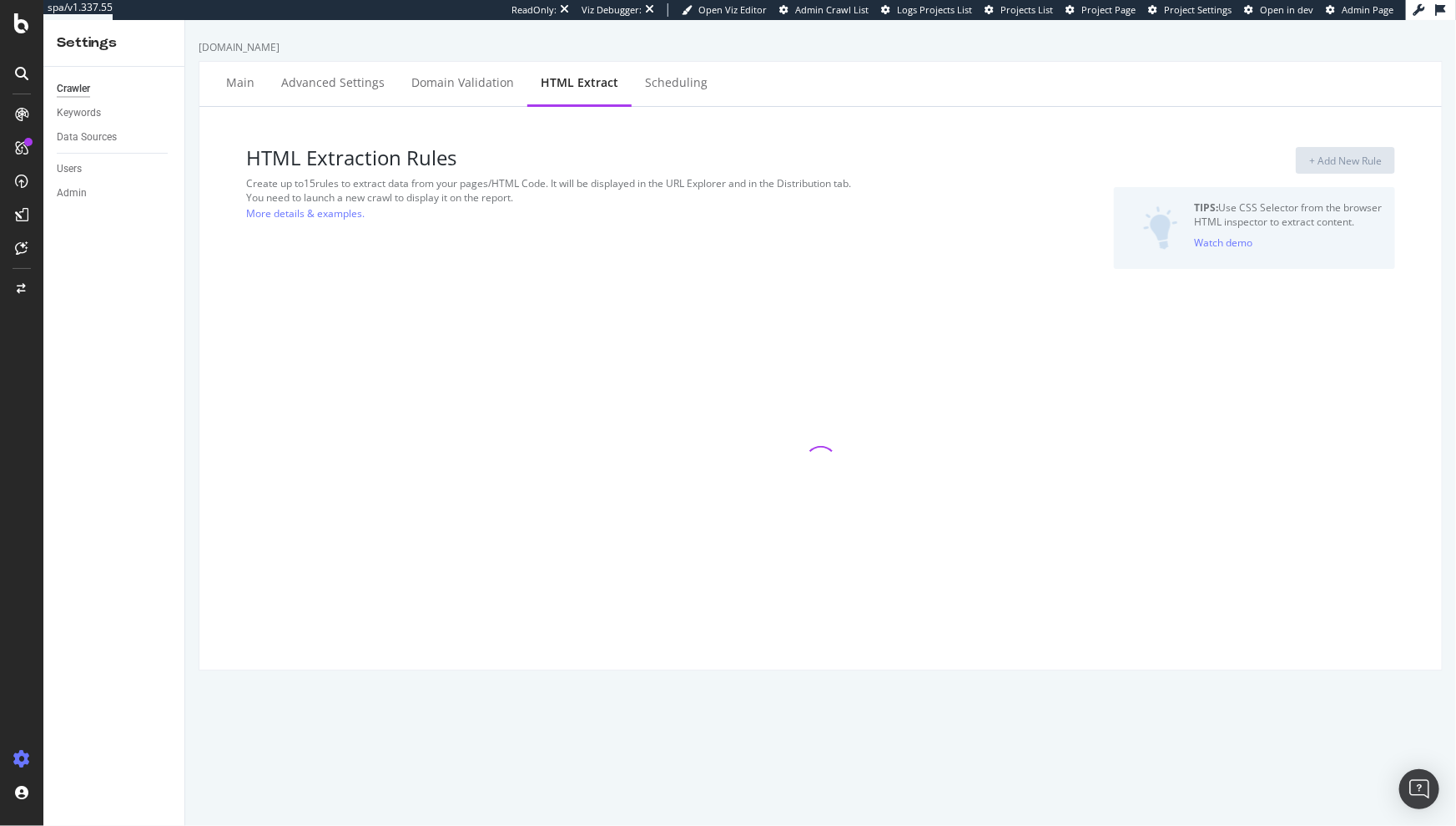
select select "count"
select select "exist"
select select "i"
select select "exist"
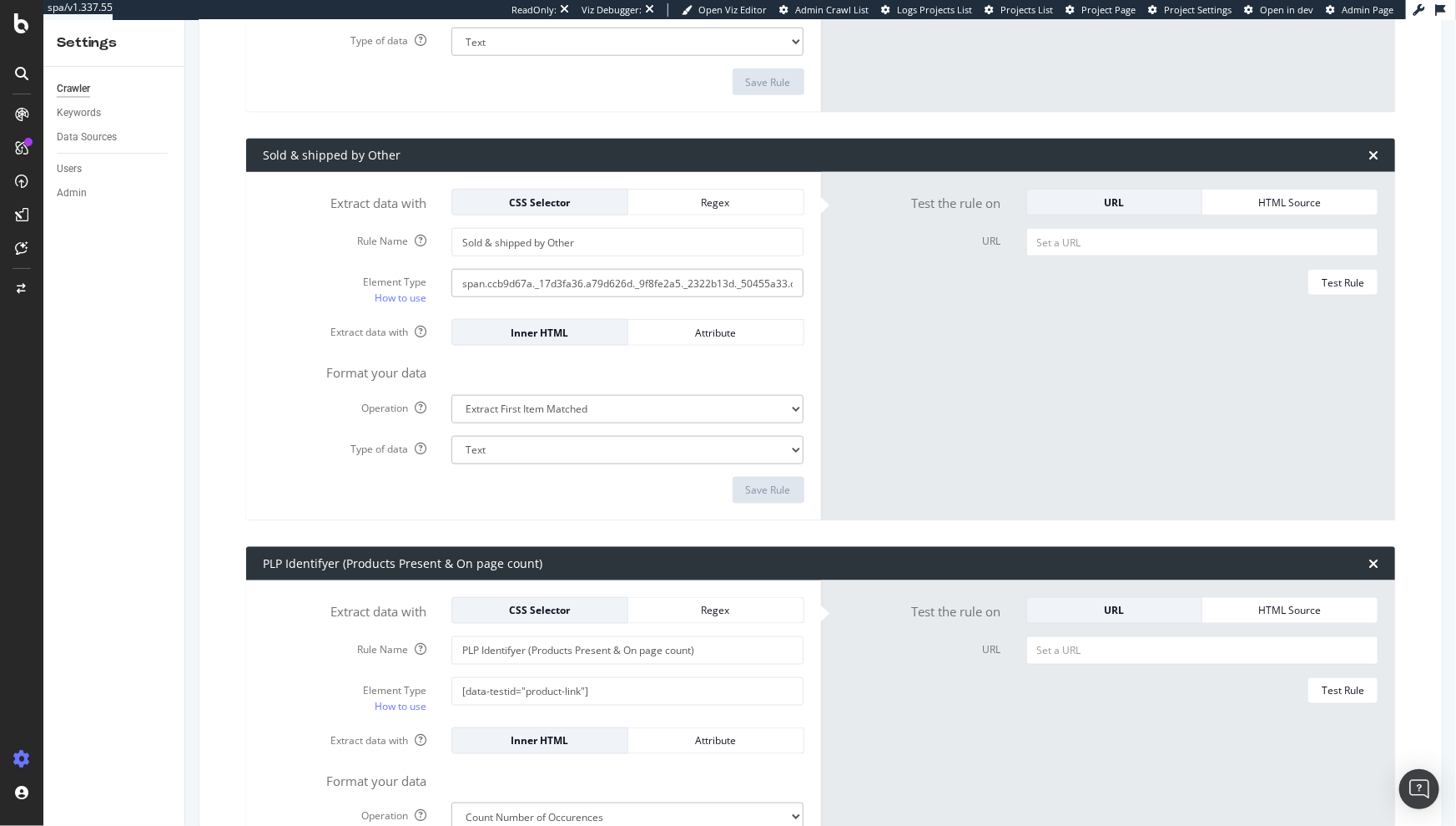
scroll to position [0, 99]
drag, startPoint x: 508, startPoint y: 283, endPoint x: 811, endPoint y: 283, distance: 303.0
click at [811, 283] on div "Extract data with CSS Selector Regex Rule Name Sold & shipped by Other Element …" at bounding box center [534, 345] width 575 height 348
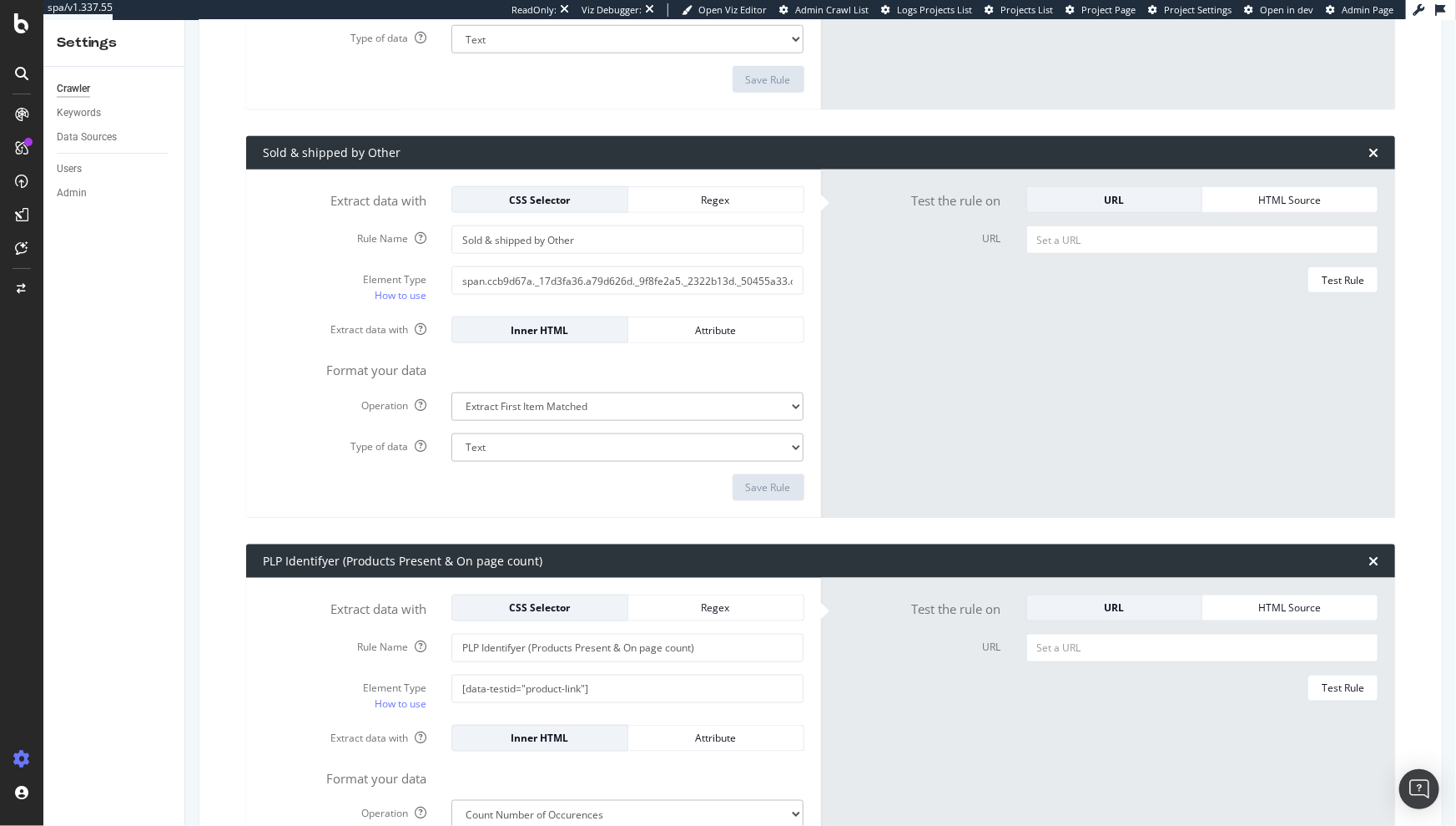
scroll to position [3985, 0]
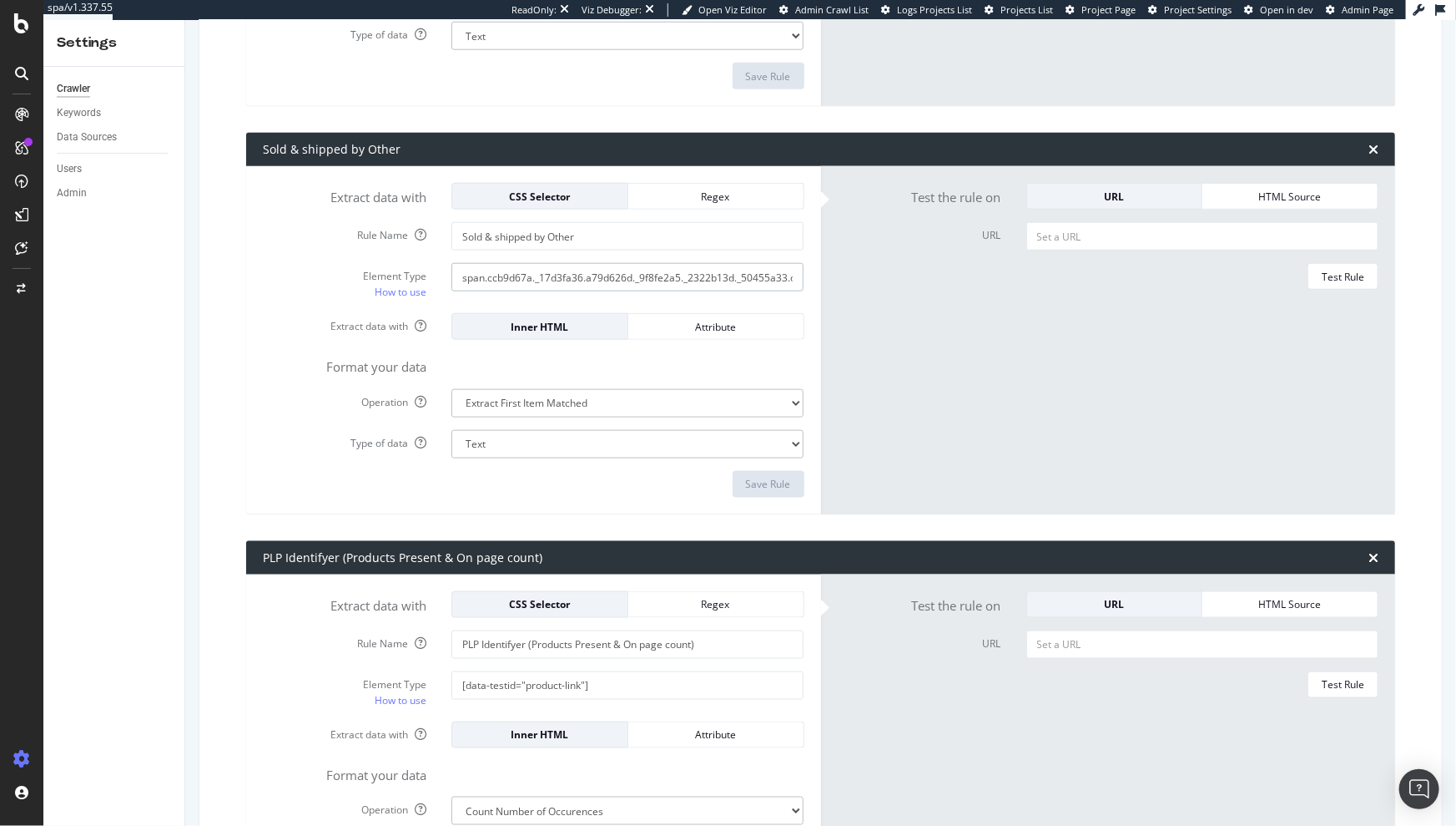
click at [625, 267] on input "span.ccb9d67a._17d3fa36.a79d626d._9f8fe2a5._2322b13d._50455a33.d87a61d1._716371…" at bounding box center [628, 277] width 352 height 28
paste input "#product-info > div.\[grid-area\:top\].md\:[PERSON_NAME] > div > a"
type input "#product-info > div.\[grid-area\:top\].md\:[PERSON_NAME] > div > a"
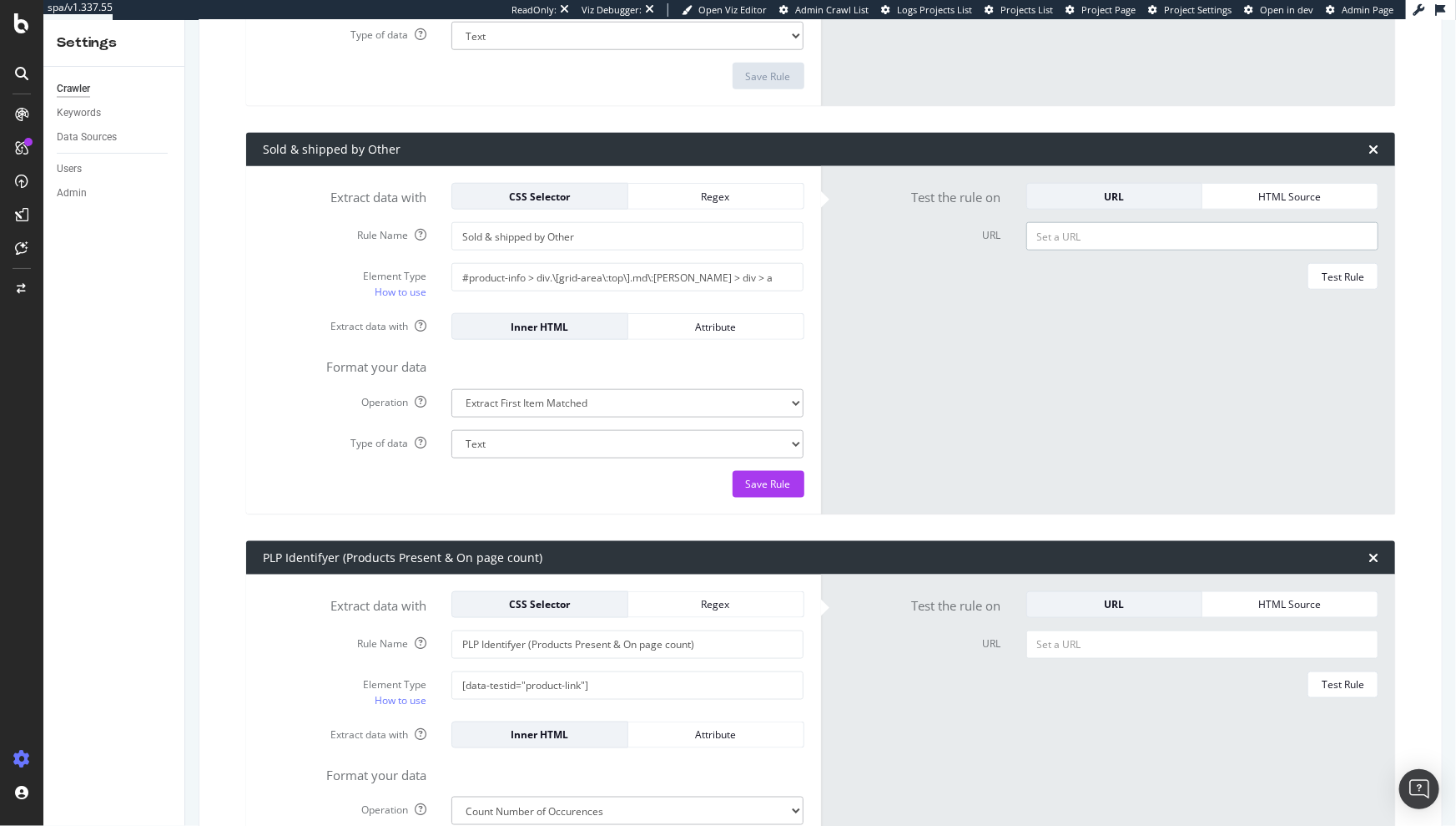
click at [1148, 235] on input "URL" at bounding box center [1203, 236] width 352 height 28
paste input "[URL][DOMAIN_NAME]"
click at [1323, 270] on div "Test Rule" at bounding box center [1343, 277] width 43 height 14
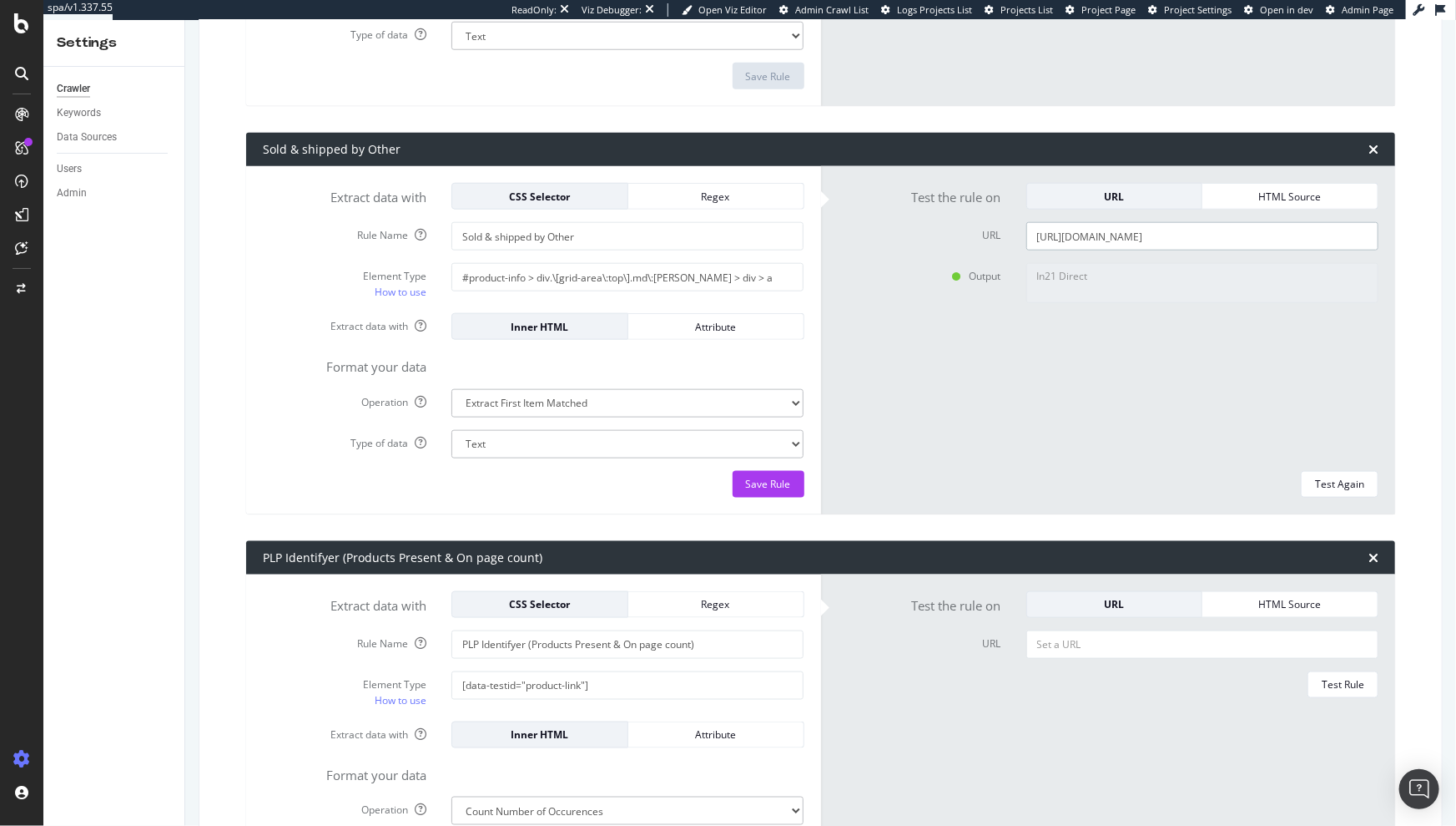
click at [1089, 224] on input "[URL][DOMAIN_NAME]" at bounding box center [1203, 236] width 352 height 28
paste input "carlube-diesel-adblue-10l/5010373043264"
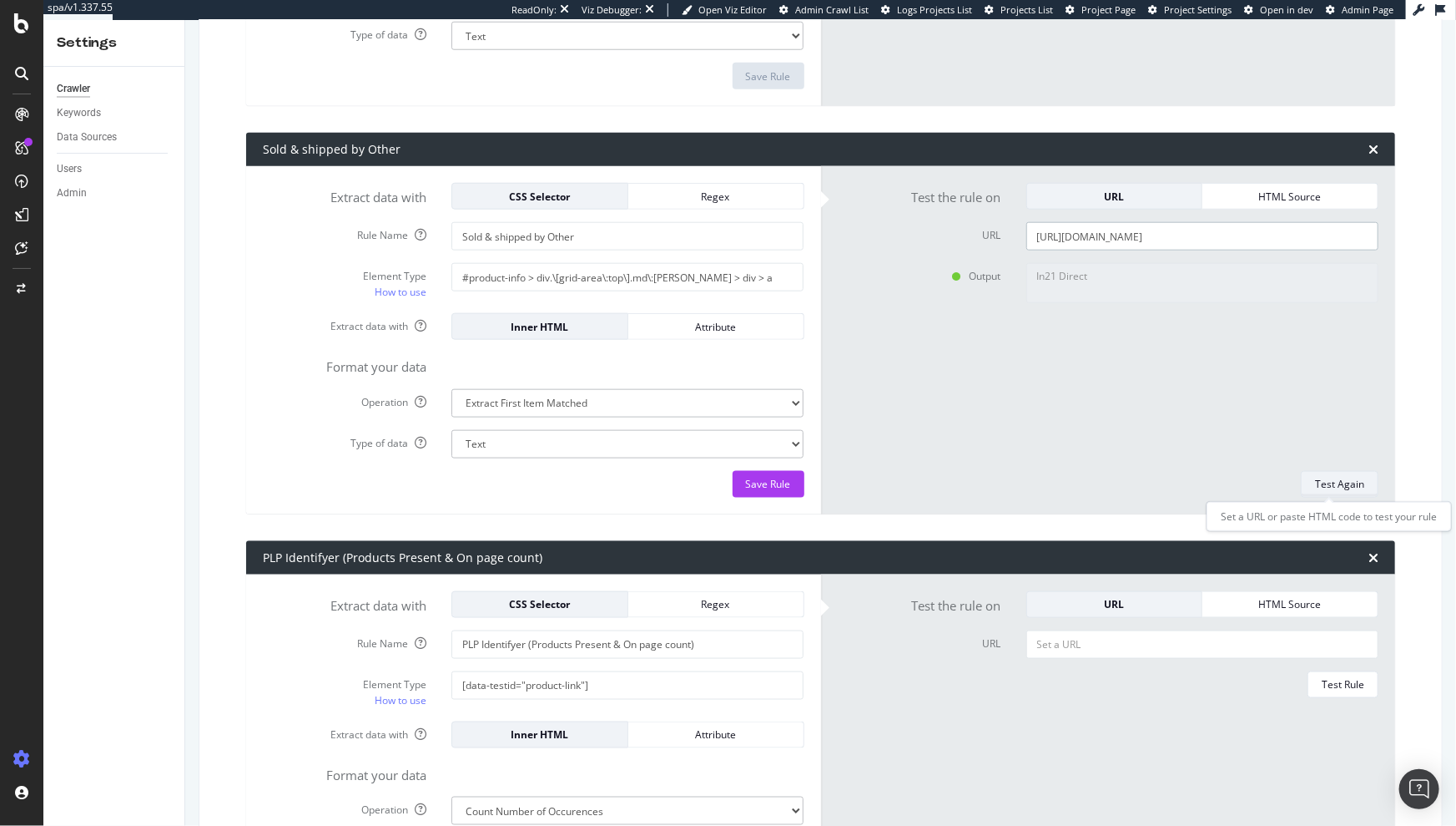
type input "[URL][DOMAIN_NAME]"
click at [1328, 481] on div "Test Again" at bounding box center [1339, 484] width 49 height 14
type textarea "No results matched this rule"
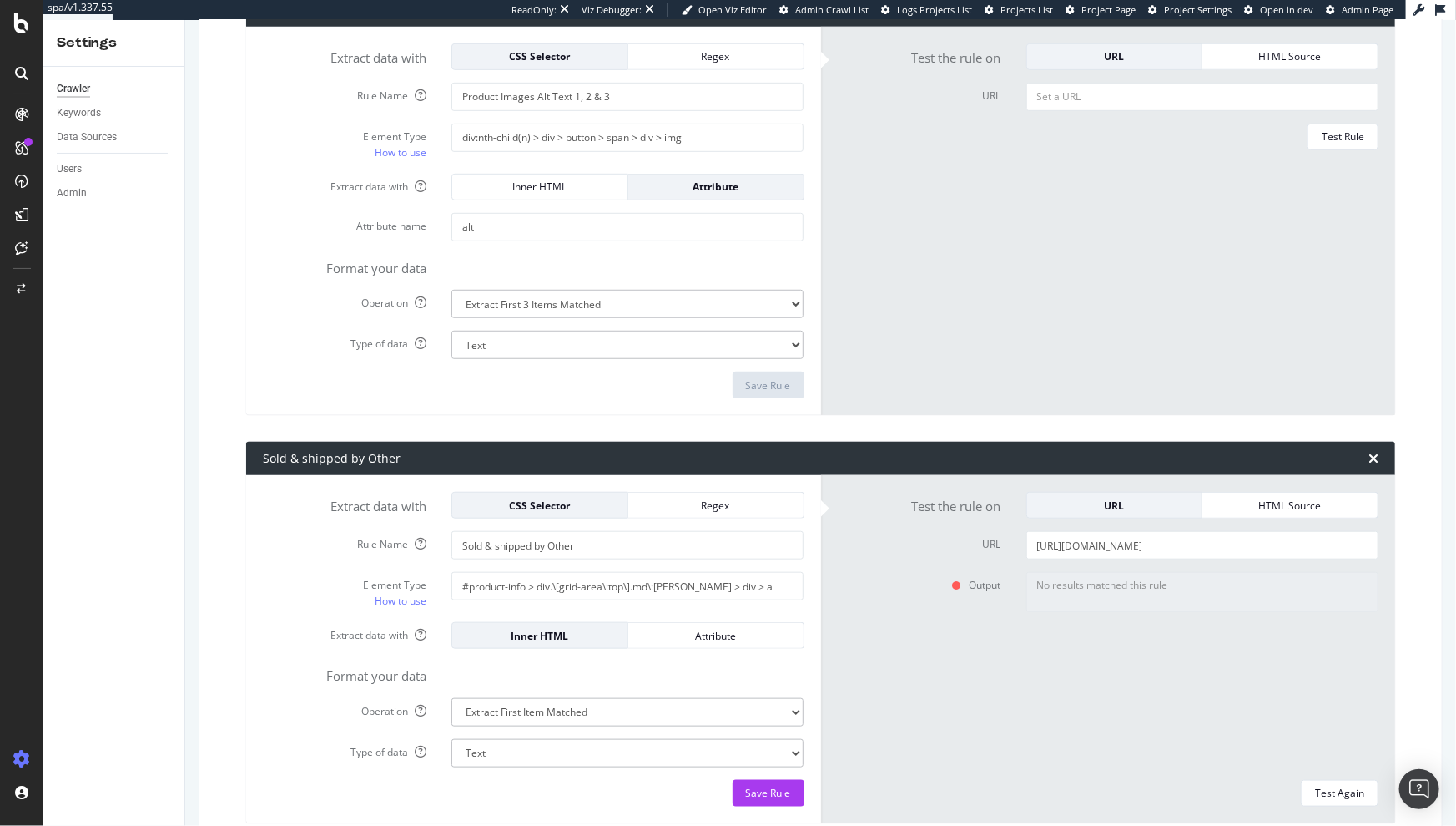
scroll to position [3646, 0]
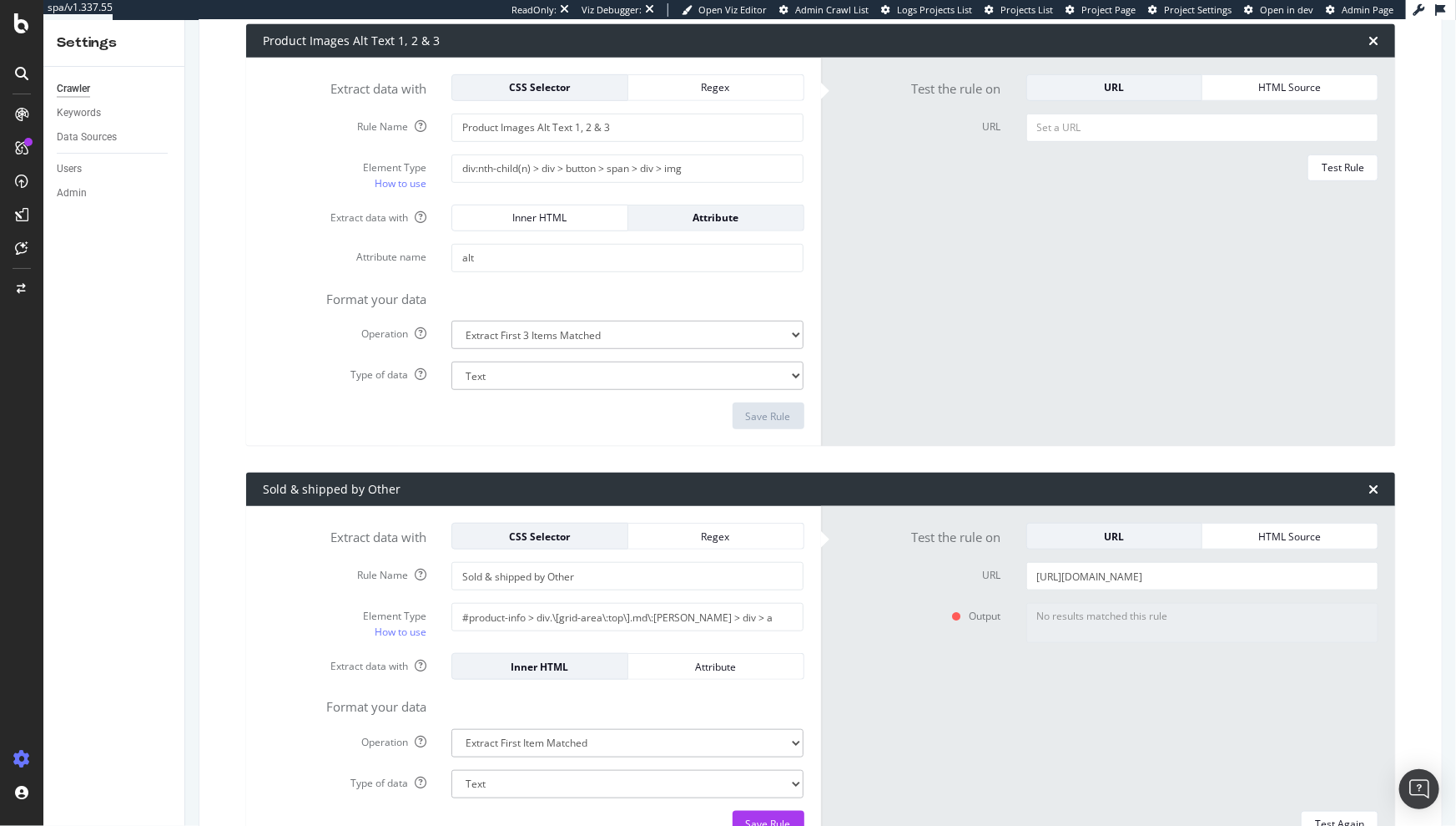
click at [874, 483] on div "Sold & shipped by Other" at bounding box center [820, 489] width 1149 height 33
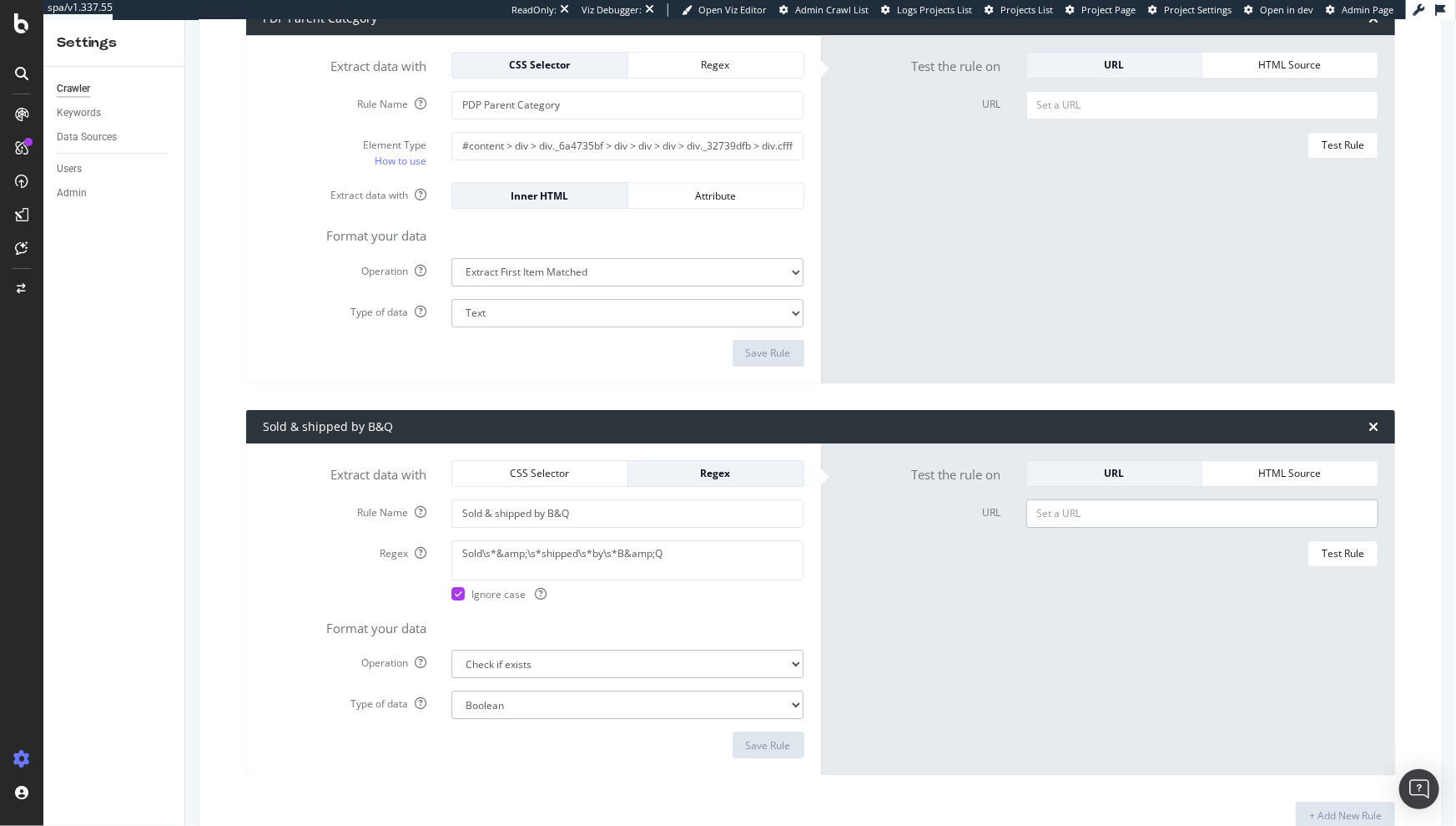
click at [1084, 512] on input "URL" at bounding box center [1203, 513] width 352 height 28
paste input "[URL][DOMAIN_NAME]"
click at [1323, 547] on div "Test Rule" at bounding box center [1343, 553] width 43 height 14
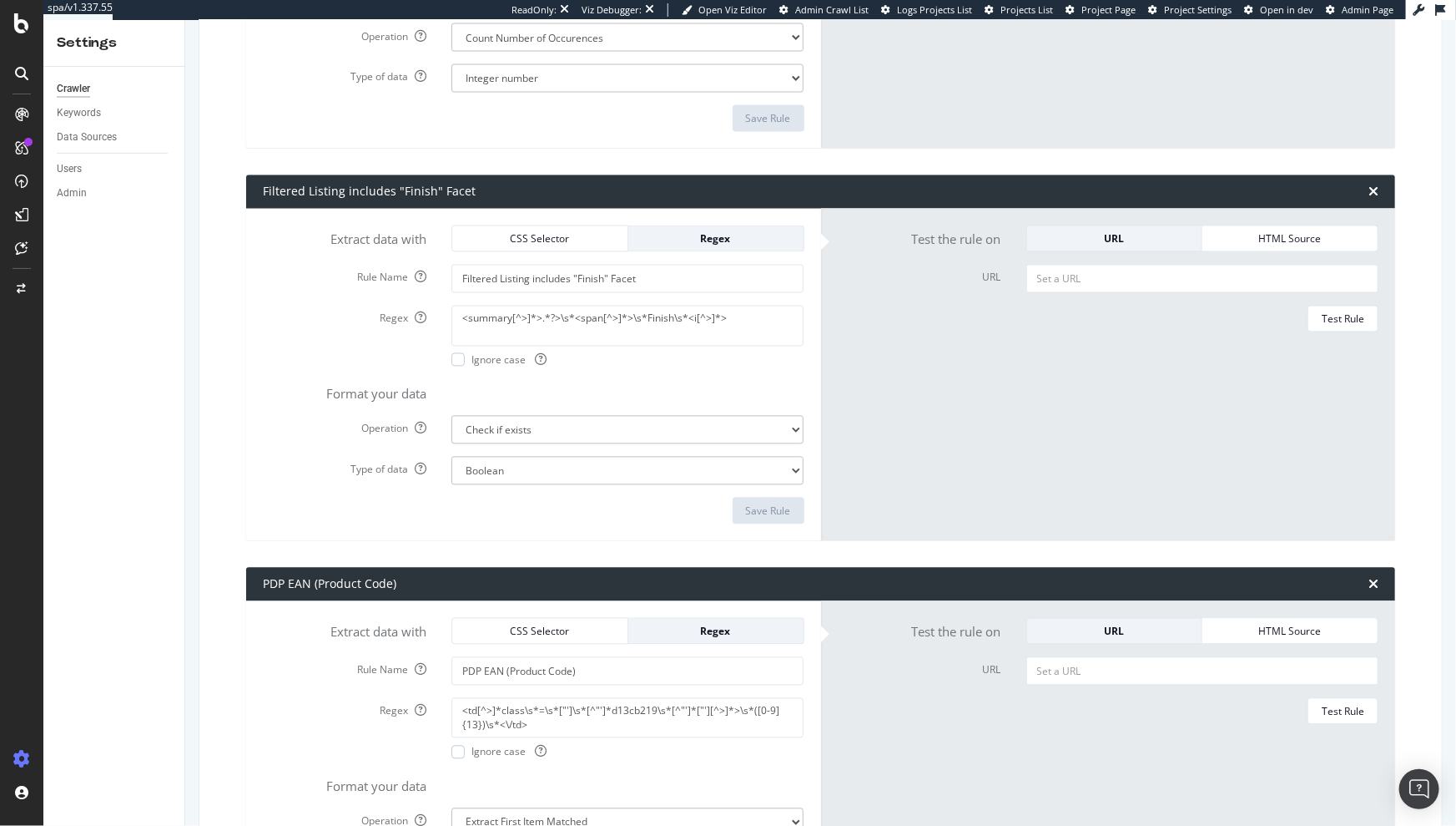
scroll to position [5757, 0]
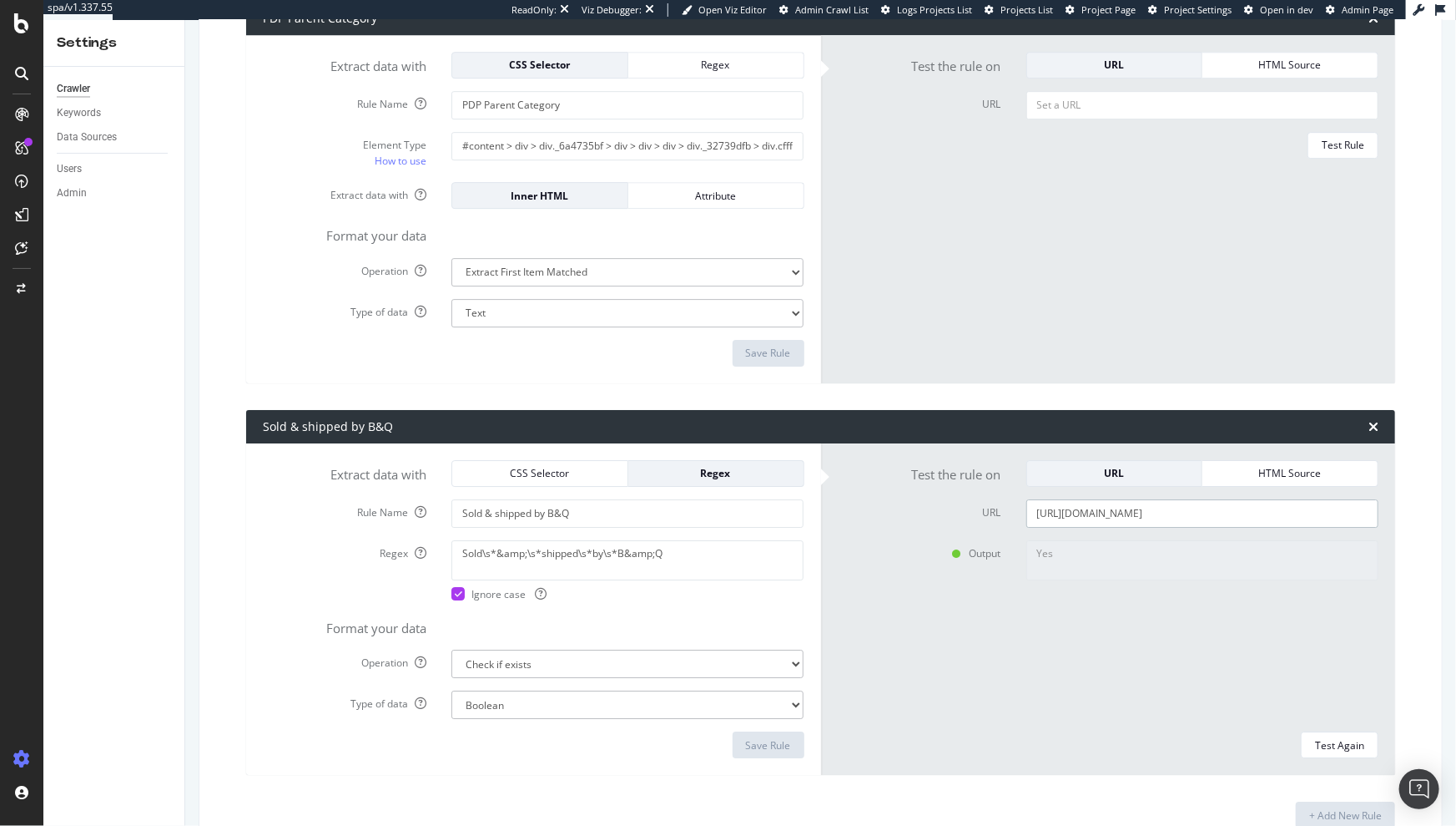
click at [1123, 504] on input "[URL][DOMAIN_NAME]" at bounding box center [1203, 513] width 352 height 28
click at [1120, 508] on input "[URL][DOMAIN_NAME]" at bounding box center [1203, 513] width 352 height 28
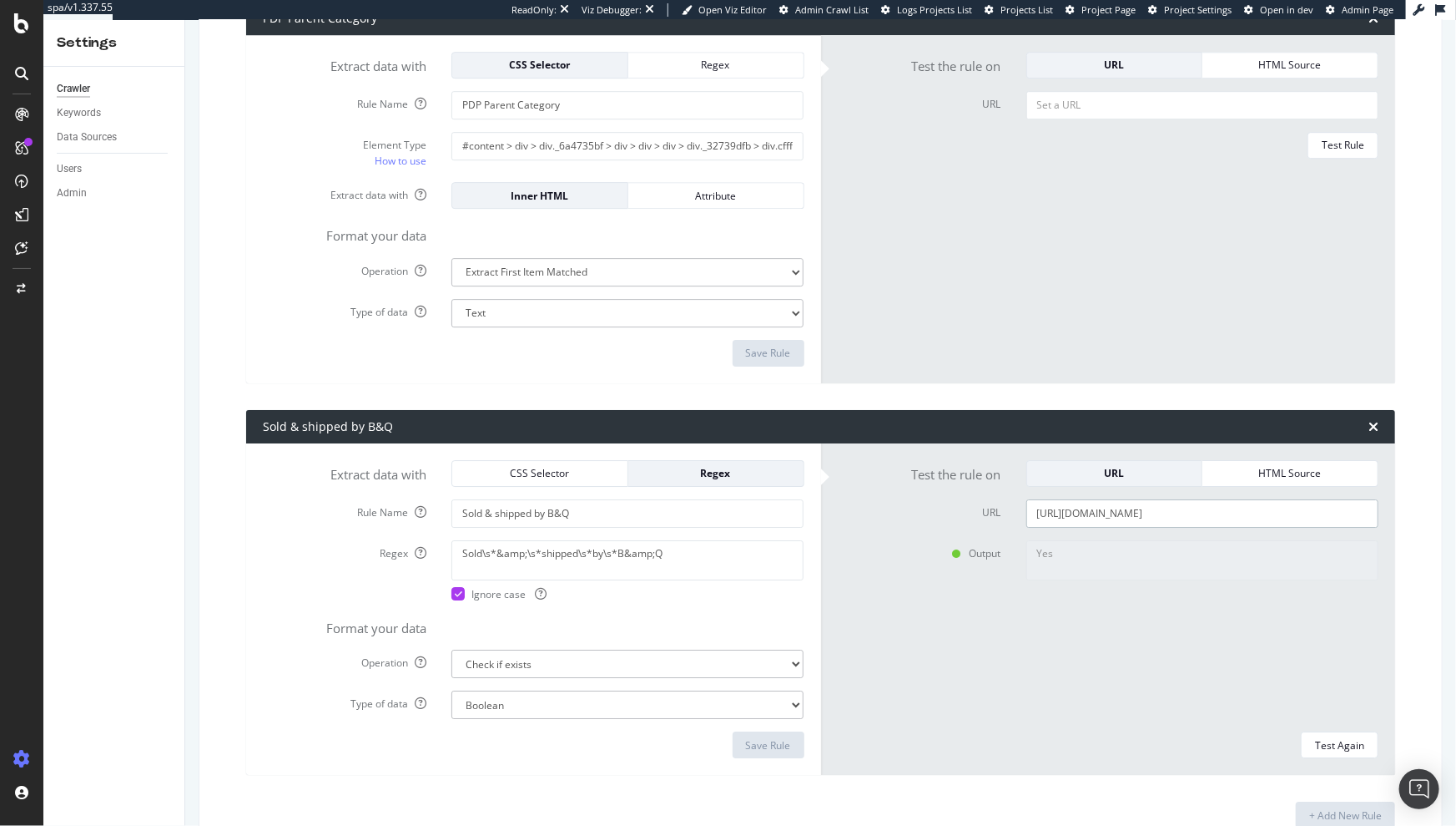
click at [1120, 508] on input "[URL][DOMAIN_NAME]" at bounding box center [1203, 513] width 352 height 28
paste input "plasterers-poly-plastering-float-280mm-x-110mm-smooth-plaster-or-cement/5056133…"
type input "[URL][DOMAIN_NAME]"
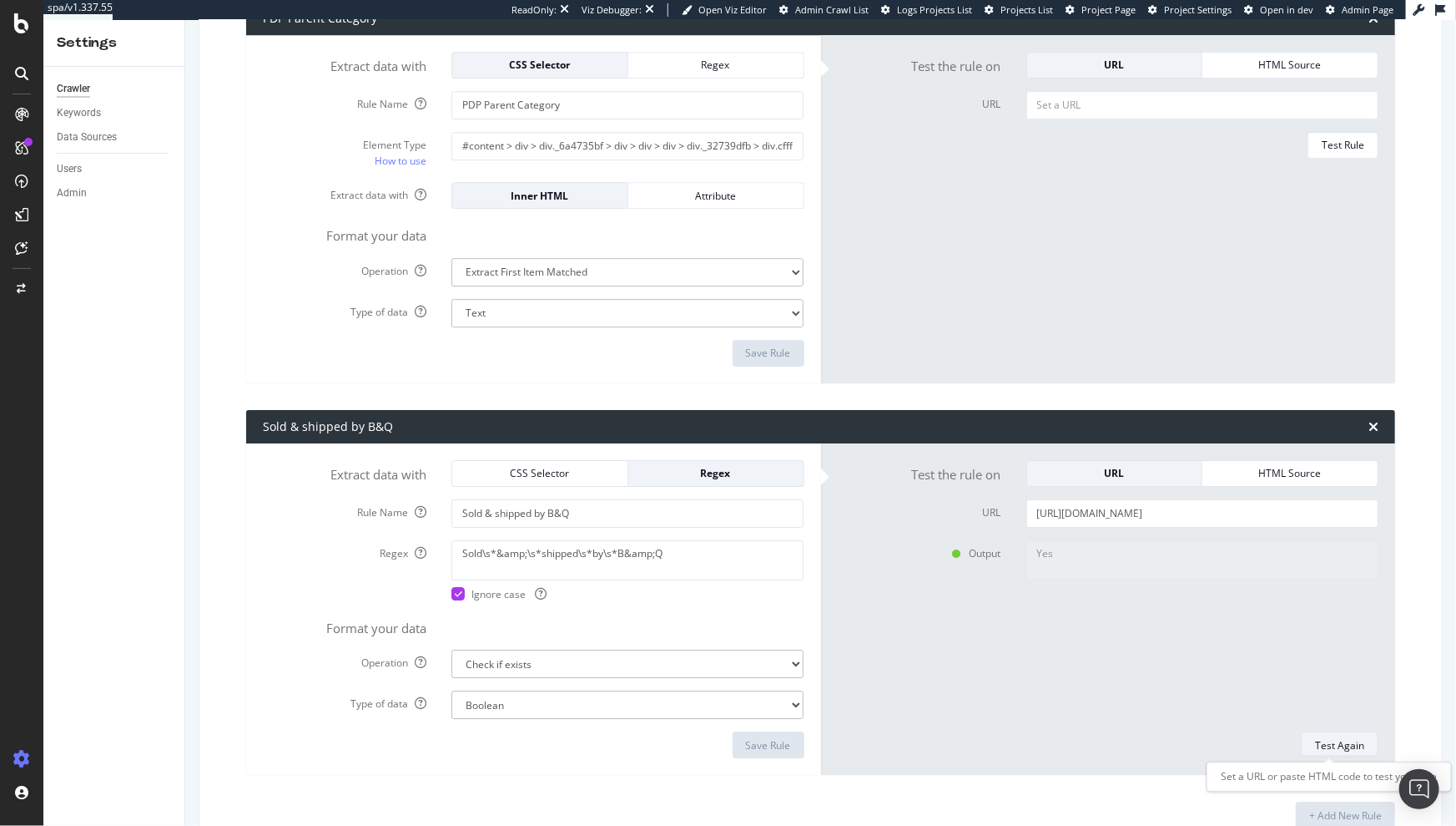
click at [1338, 746] on div "Test Again" at bounding box center [1339, 745] width 49 height 14
type textarea "No"
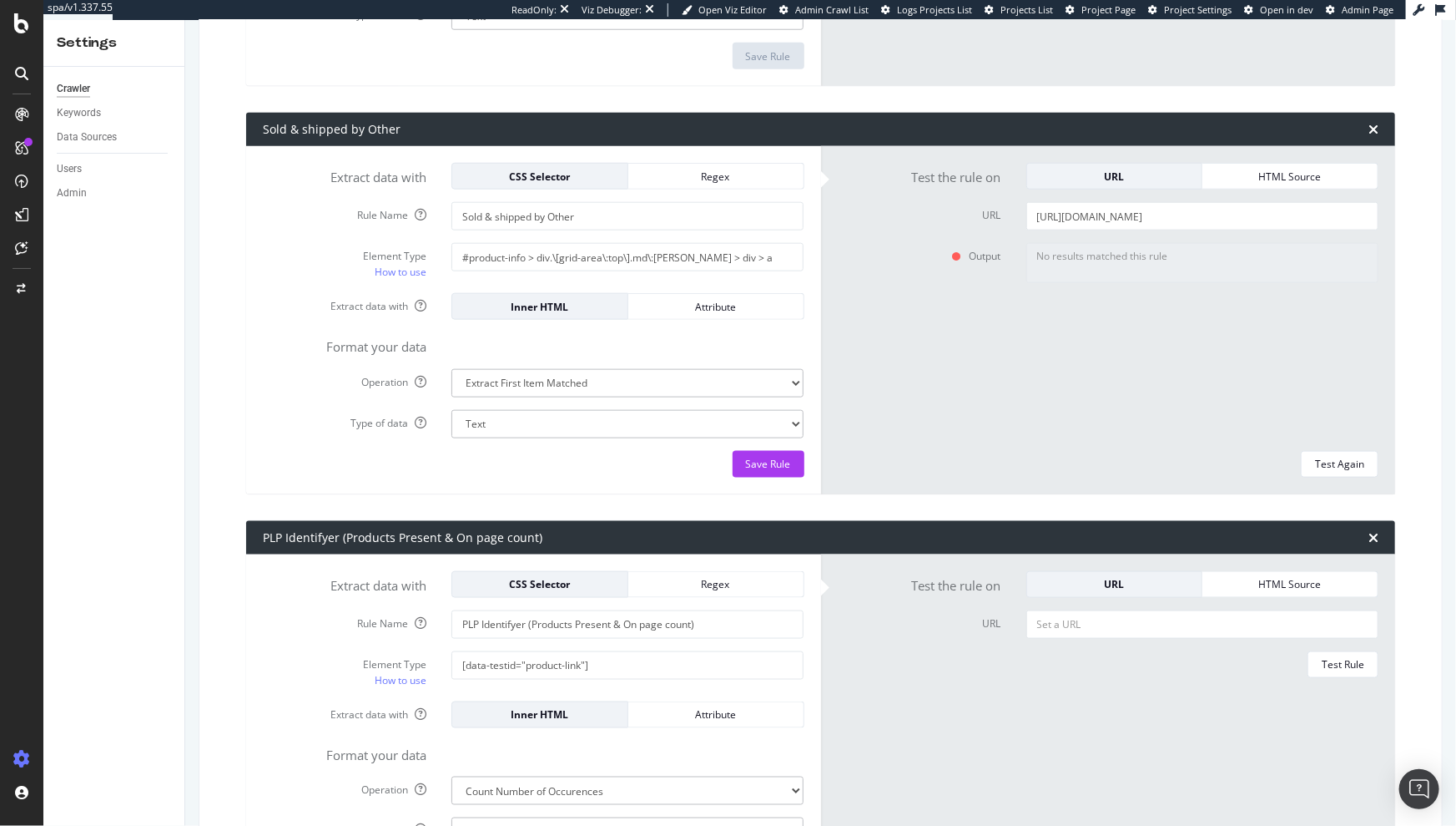
scroll to position [4003, 0]
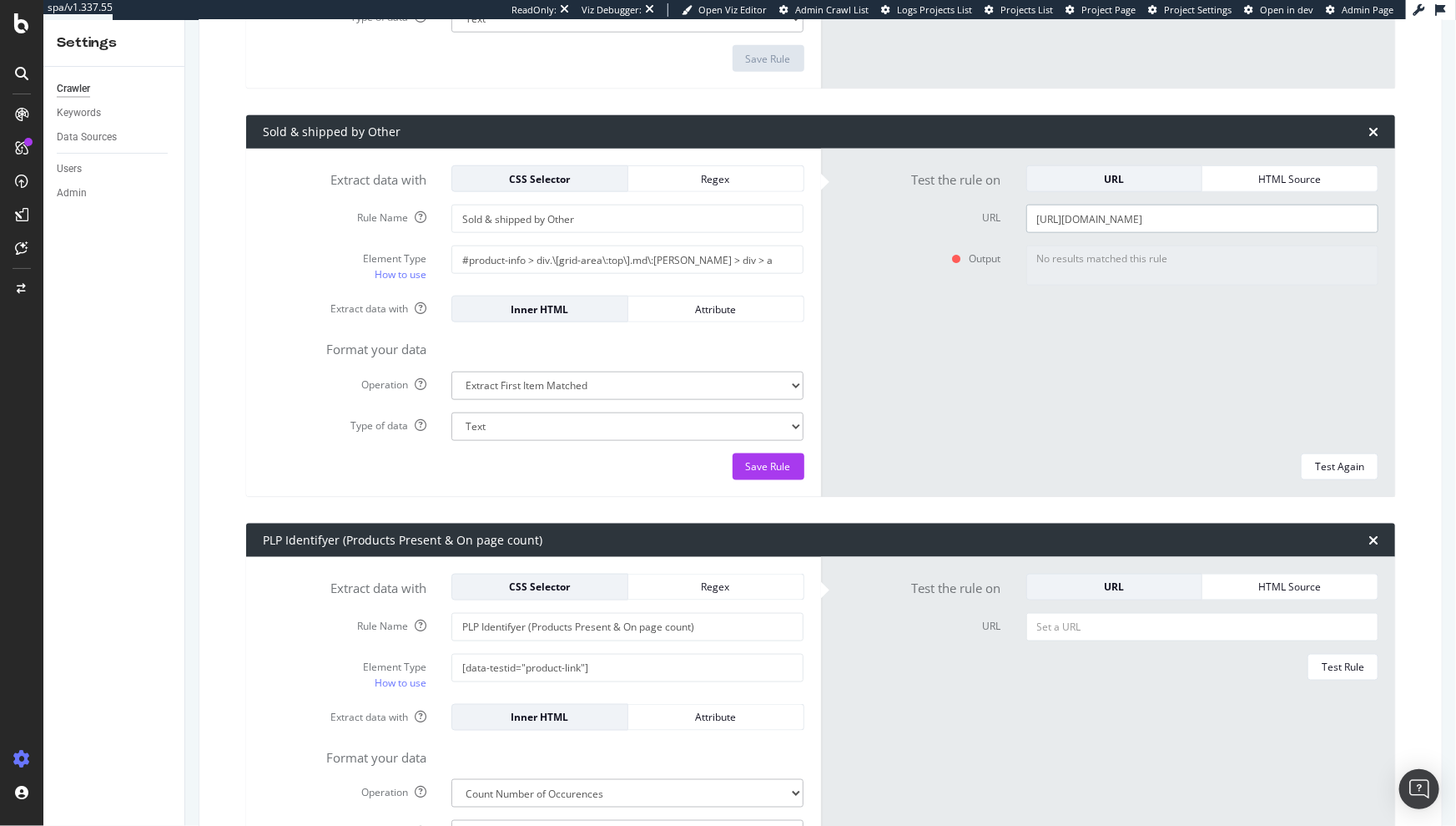
click at [1101, 210] on input "[URL][DOMAIN_NAME]" at bounding box center [1203, 218] width 352 height 28
paste input "grout-restorer-grout-magic-smartseal-black-grout-sealer-superior-to-grout-paint…"
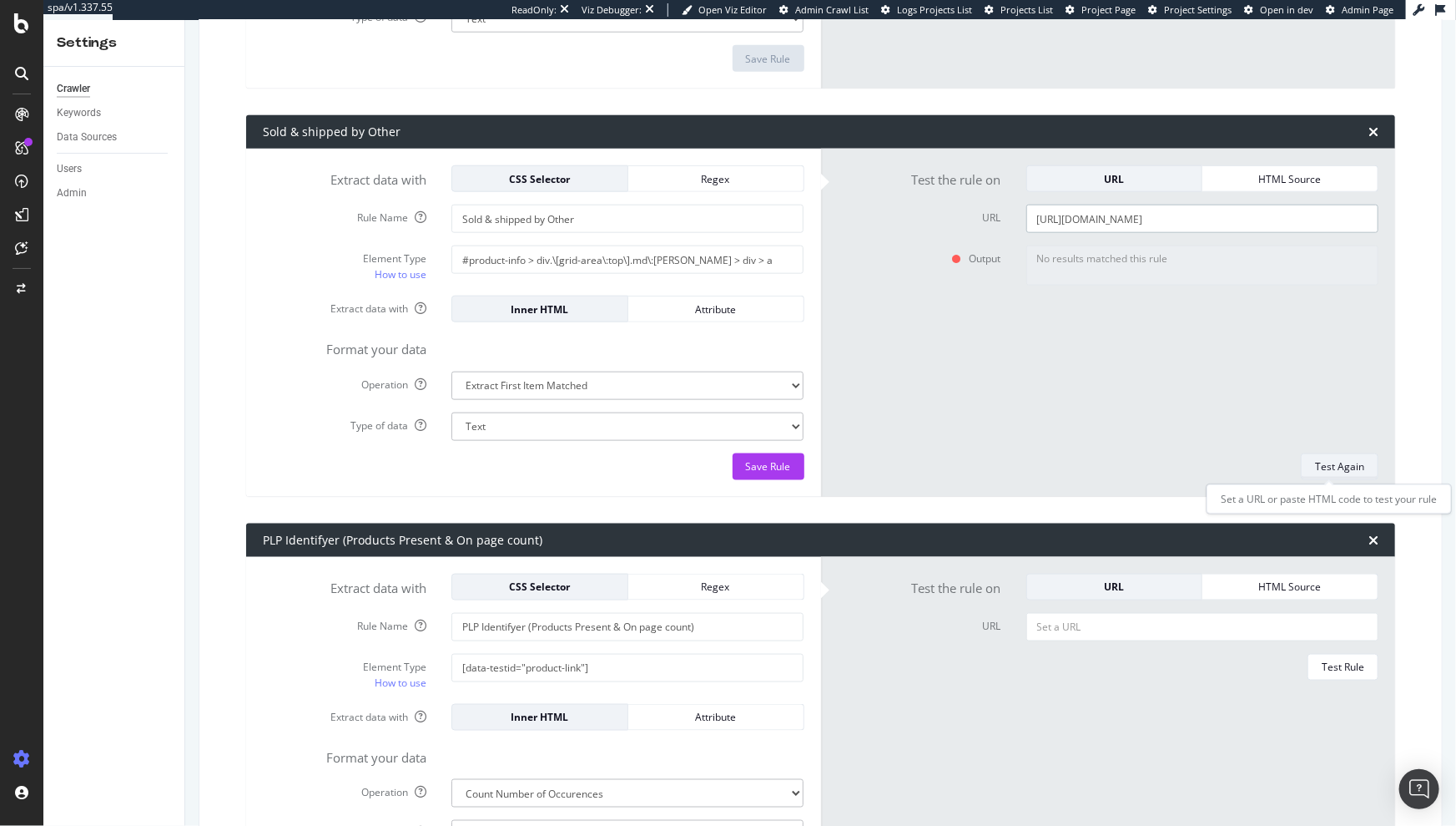
type input "[URL][DOMAIN_NAME]"
click at [1327, 466] on div "Test Again" at bounding box center [1339, 466] width 49 height 14
type textarea "Smartseal UK Ltd"
click at [1069, 217] on input "[URL][DOMAIN_NAME]" at bounding box center [1203, 218] width 352 height 28
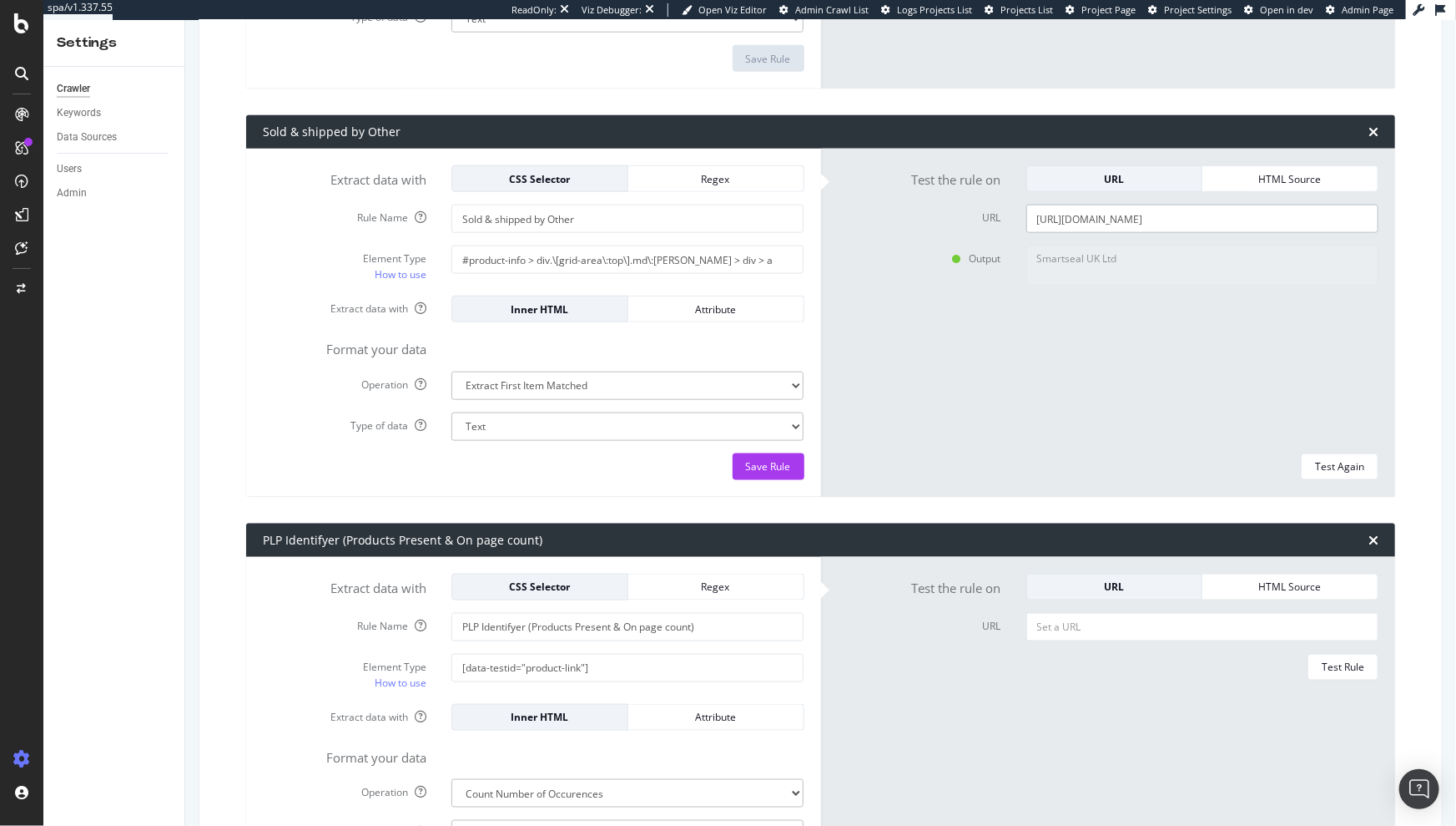
click at [1069, 217] on input "[URL][DOMAIN_NAME]" at bounding box center [1203, 218] width 352 height 28
paste input "carlube-diesel-adblue-10l/5010373043264_BQ.prd"
type input "[URL][DOMAIN_NAME]"
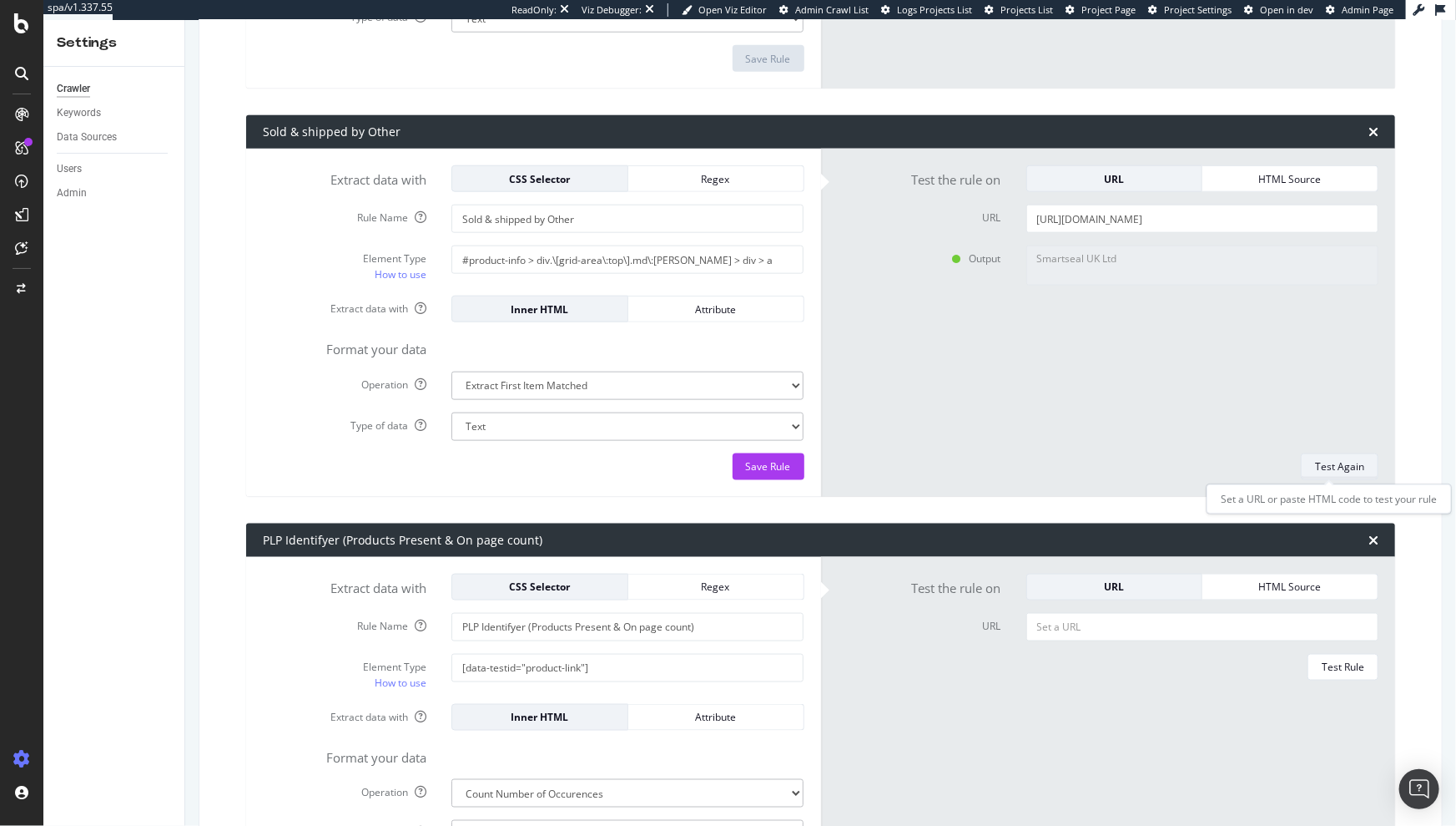
click at [1334, 466] on div "Test Again" at bounding box center [1339, 466] width 49 height 14
type textarea "No results matched this rule"
click at [1096, 227] on input "[URL][DOMAIN_NAME]" at bounding box center [1203, 218] width 352 height 28
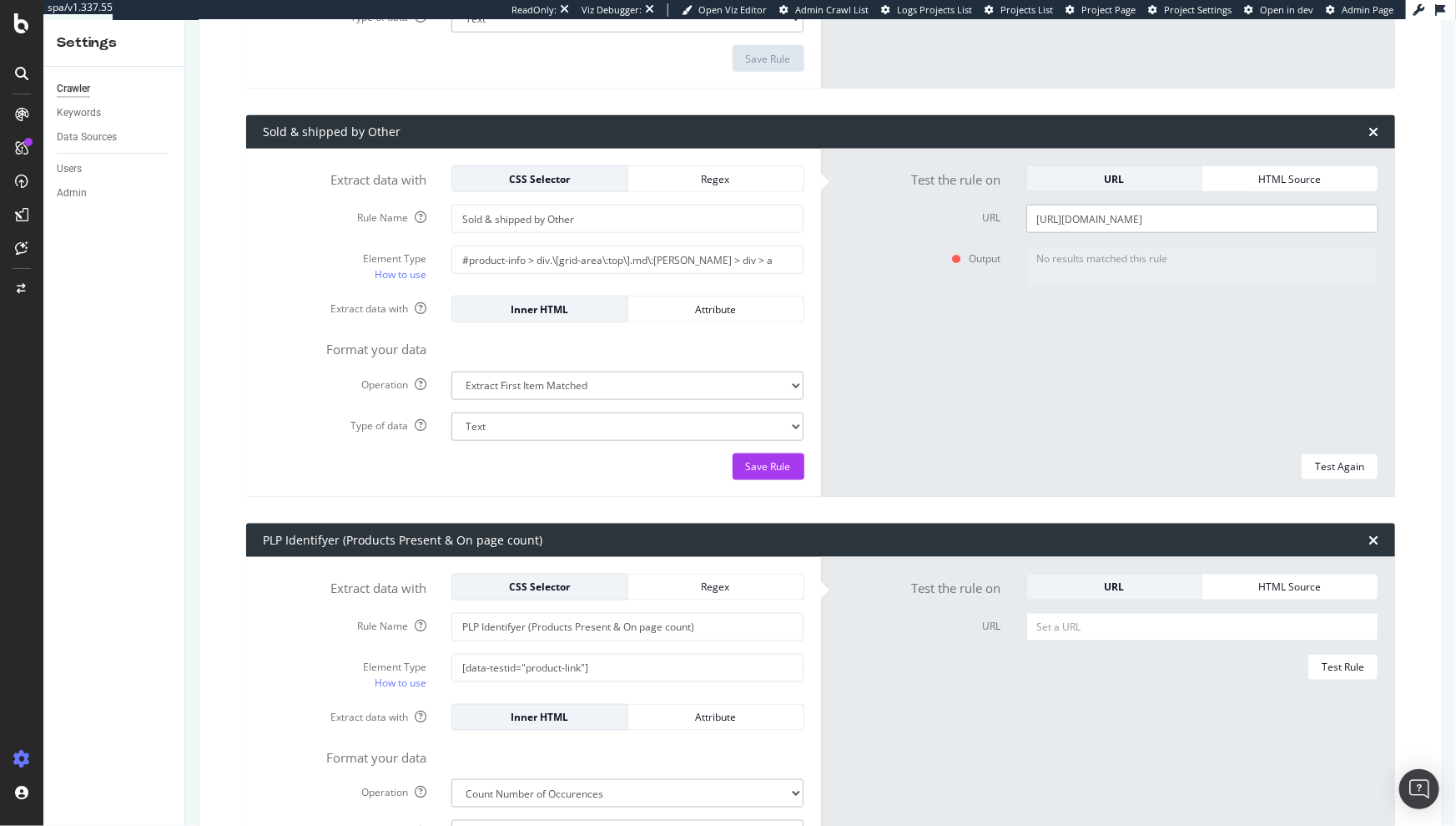
click at [1096, 227] on input "[URL][DOMAIN_NAME]" at bounding box center [1203, 218] width 352 height 28
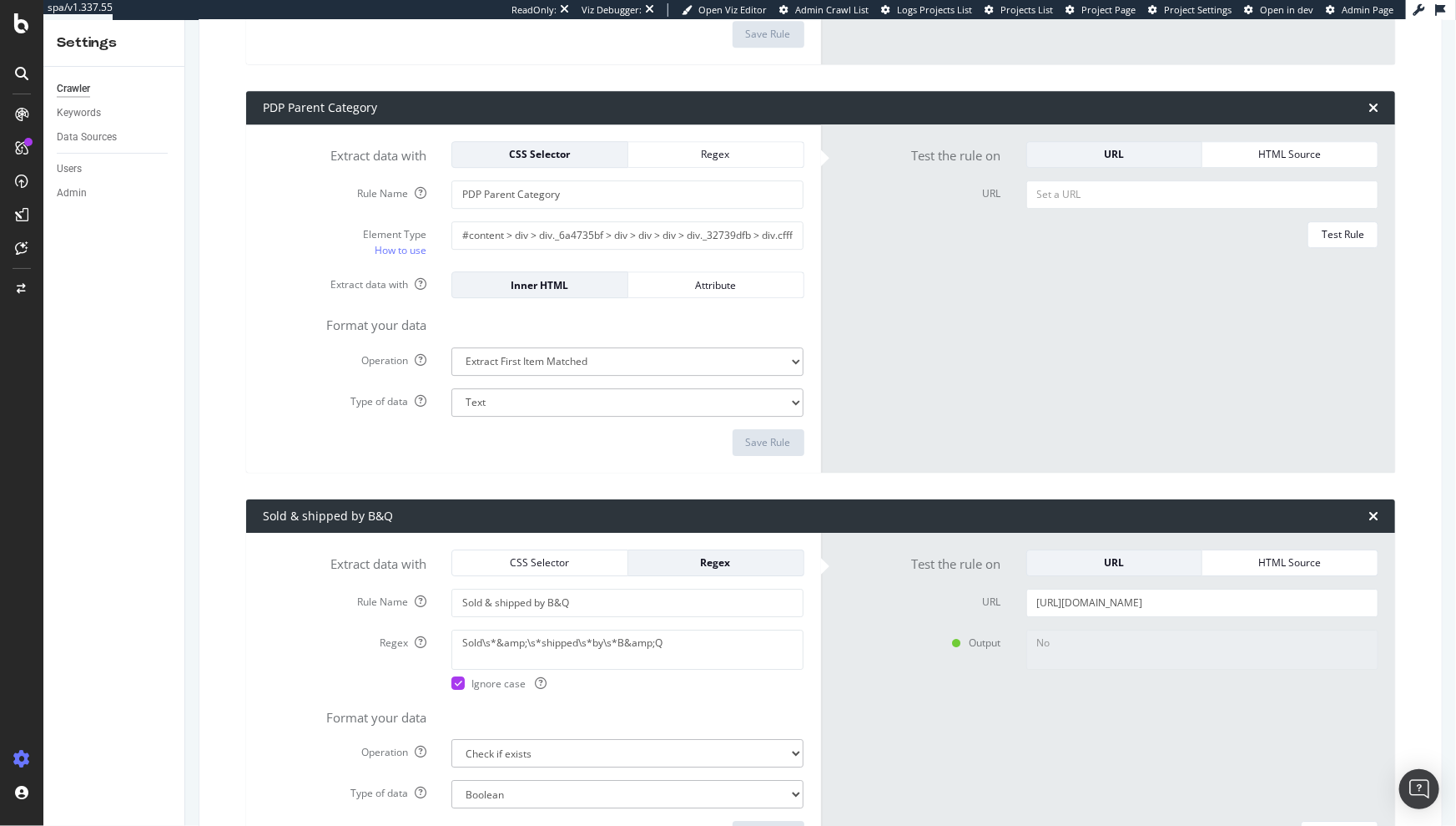
scroll to position [5818, 0]
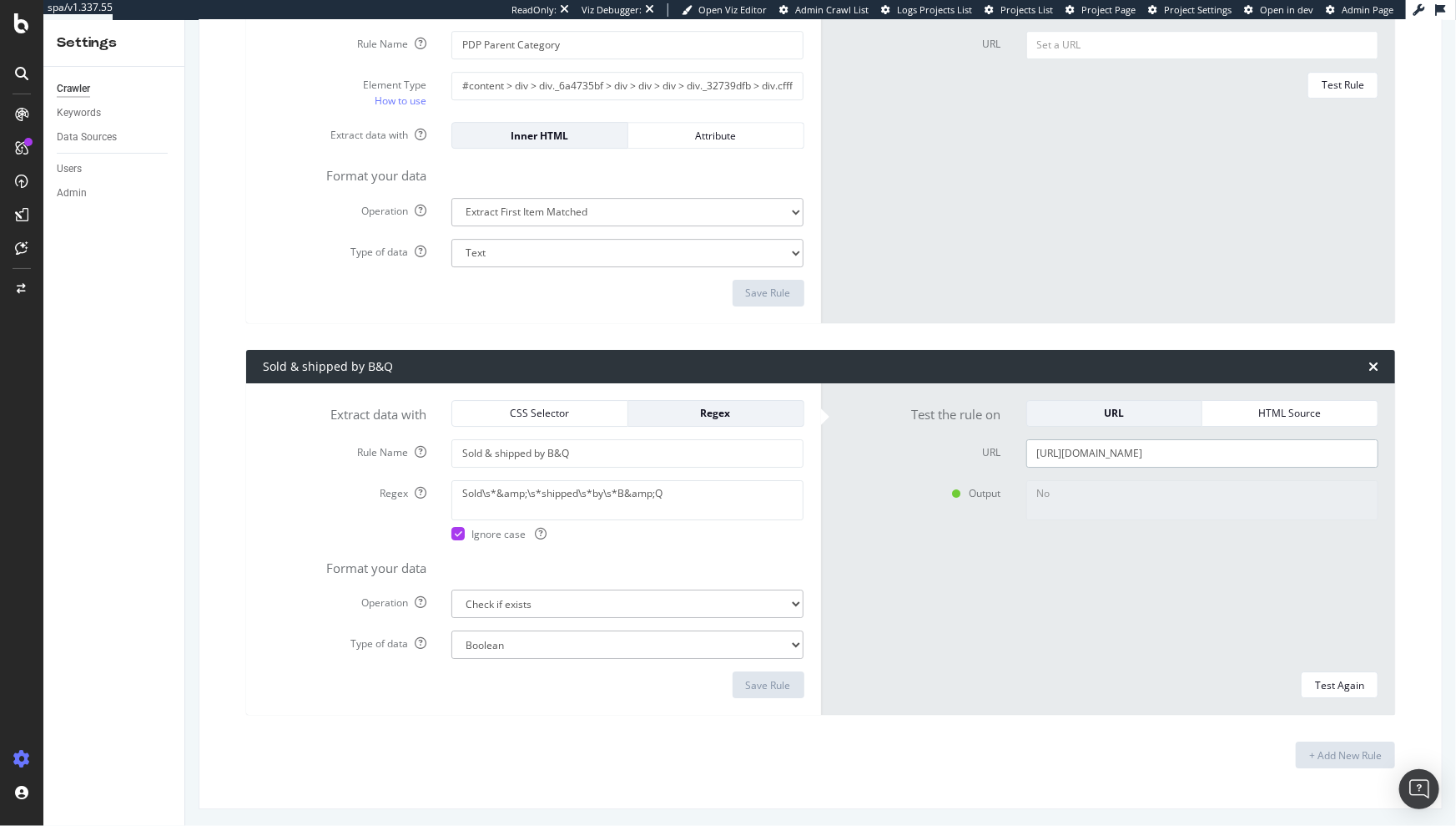
click at [1092, 452] on input "[URL][DOMAIN_NAME]" at bounding box center [1203, 453] width 352 height 28
click at [1091, 452] on input "[URL][DOMAIN_NAME]" at bounding box center [1203, 453] width 352 height 28
click at [1090, 452] on input "[URL][DOMAIN_NAME]" at bounding box center [1203, 453] width 352 height 28
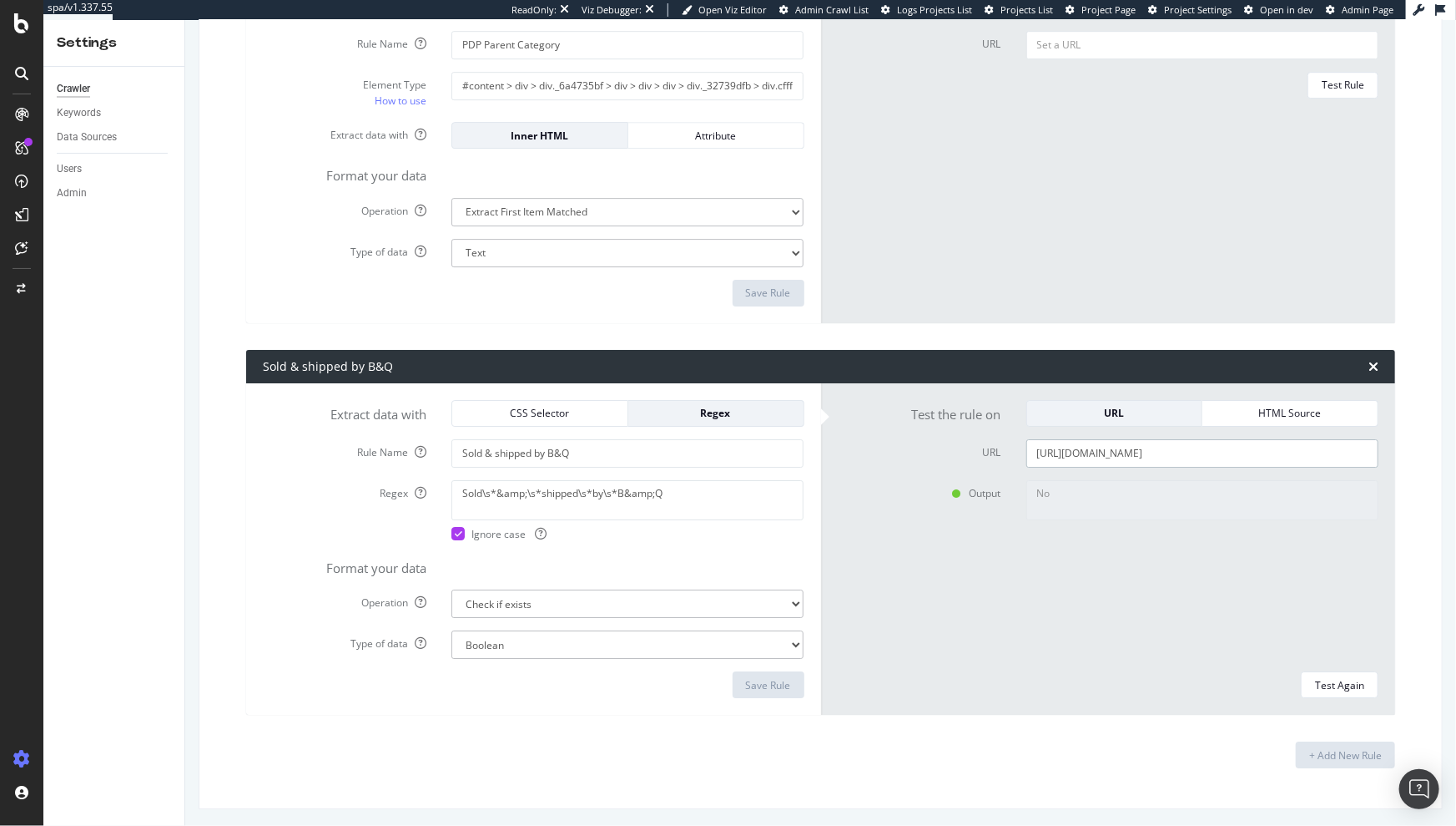
paste input "carlube-diesel-adblue-10l/501037304326"
type input "[URL][DOMAIN_NAME]"
click at [613, 500] on textarea "Sold\s*&amp;\s*shipped\s*by\s*B&amp;Q" at bounding box center [628, 500] width 352 height 40
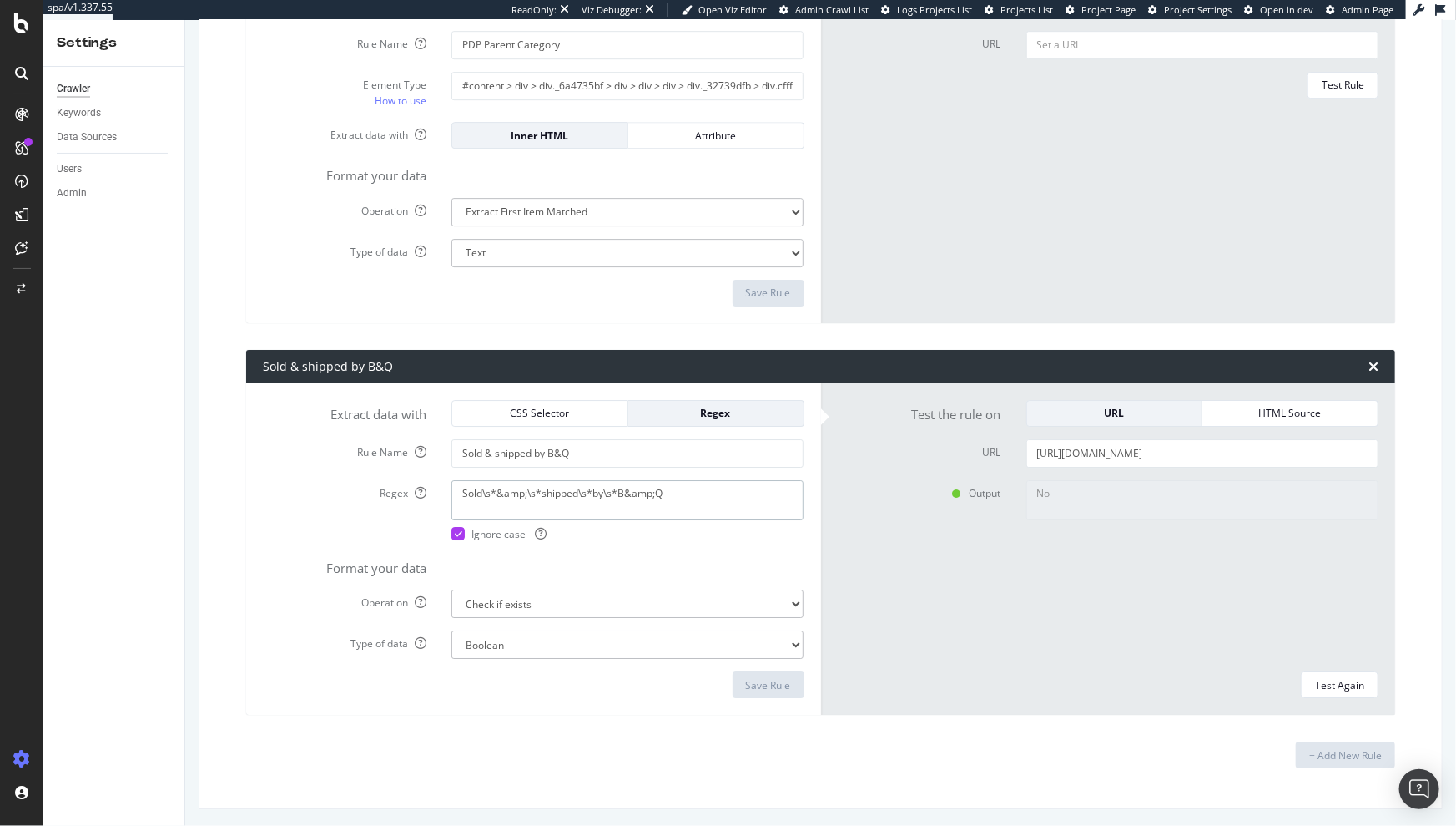
drag, startPoint x: 675, startPoint y: 493, endPoint x: 446, endPoint y: 493, distance: 229.0
click at [446, 493] on div "Sold\s*&amp;\s*shipped\s*by\s*B&amp;Q Ignore case" at bounding box center [628, 510] width 377 height 61
click at [676, 494] on textarea "Sold\s*&amp;\s*shipped\s*by\s*B&amp;Q" at bounding box center [628, 500] width 352 height 40
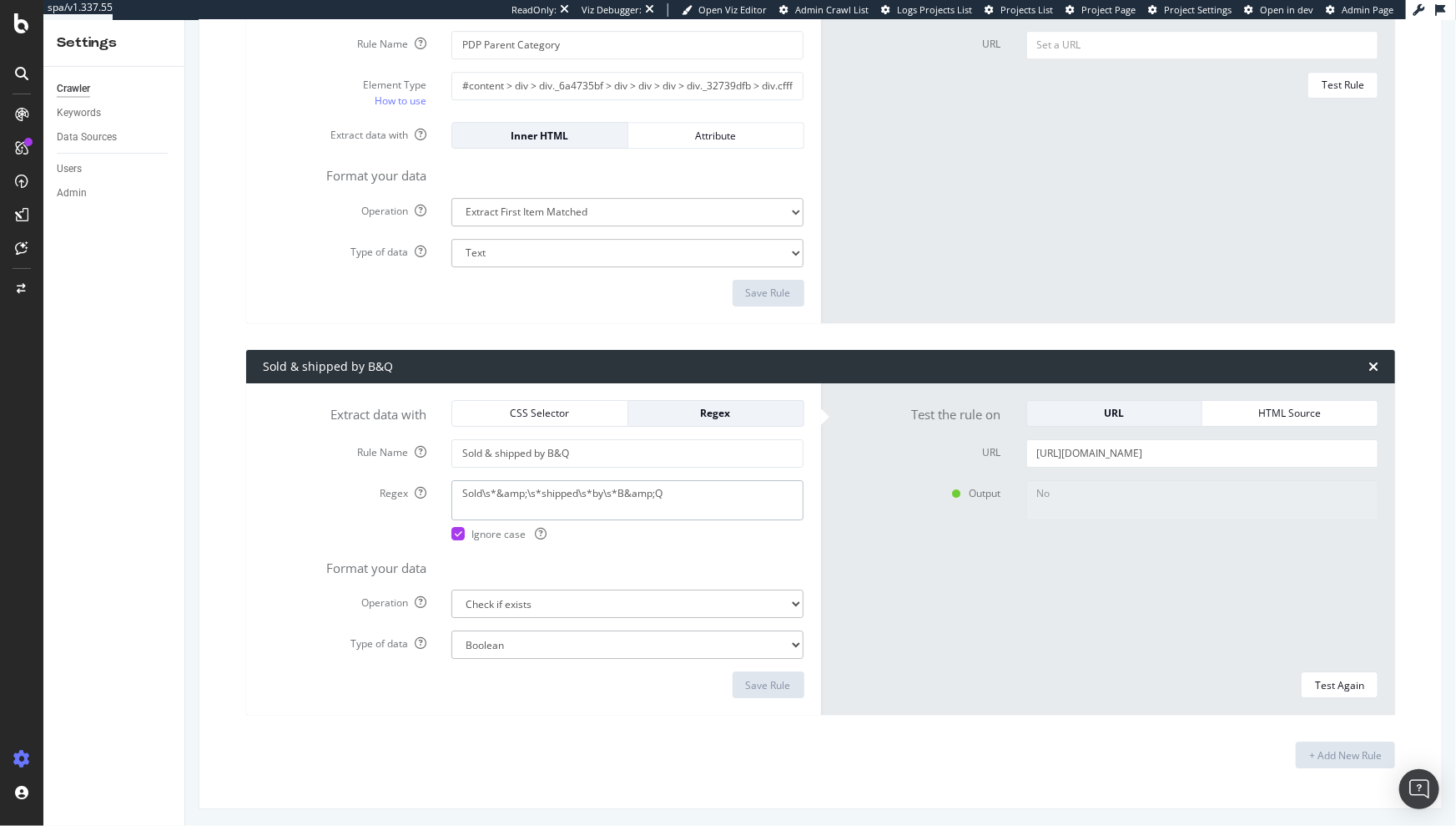
paste textarea
click at [626, 490] on textarea "Sold\s*&amp;\s*shipped\s*by\s*B&amp;Q" at bounding box center [628, 500] width 352 height 40
click at [627, 490] on textarea "Sold\s*&amp;\s*shipped\s*by\s*B&amp;Q" at bounding box center [628, 500] width 352 height 40
paste textarea "(?:&|&amp;)\s*shipped\s*by\s*B(?:&|&amp;)Q"
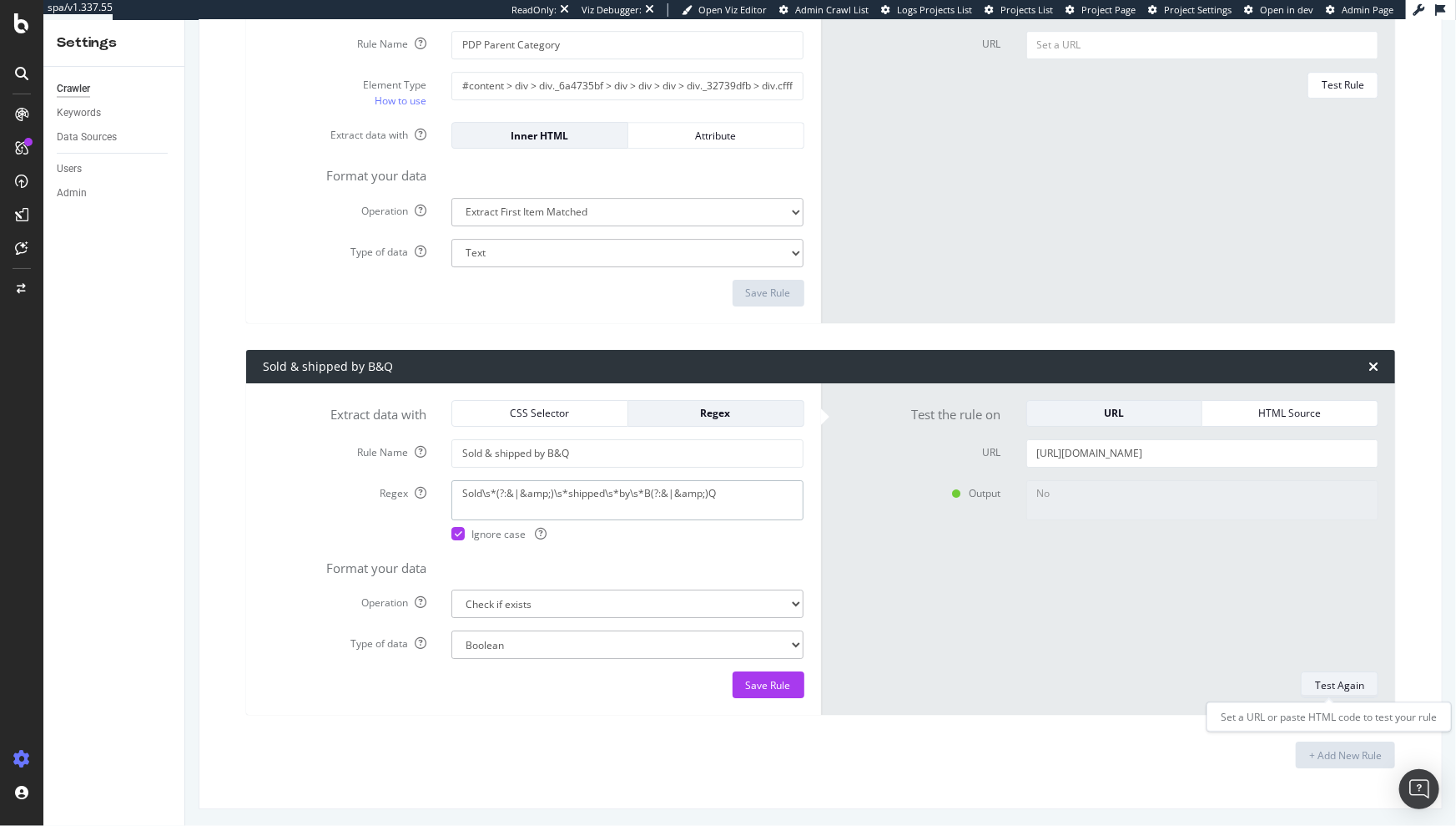
type textarea "Sold\s*(?:&|&amp;)\s*shipped\s*by\s*B(?:&|&amp;)Q"
click at [1315, 678] on div "Test Again" at bounding box center [1339, 685] width 49 height 14
type textarea "Yes"
click at [1110, 448] on input "[URL][DOMAIN_NAME]" at bounding box center [1203, 453] width 352 height 28
click at [1110, 447] on input "[URL][DOMAIN_NAME]" at bounding box center [1203, 453] width 352 height 28
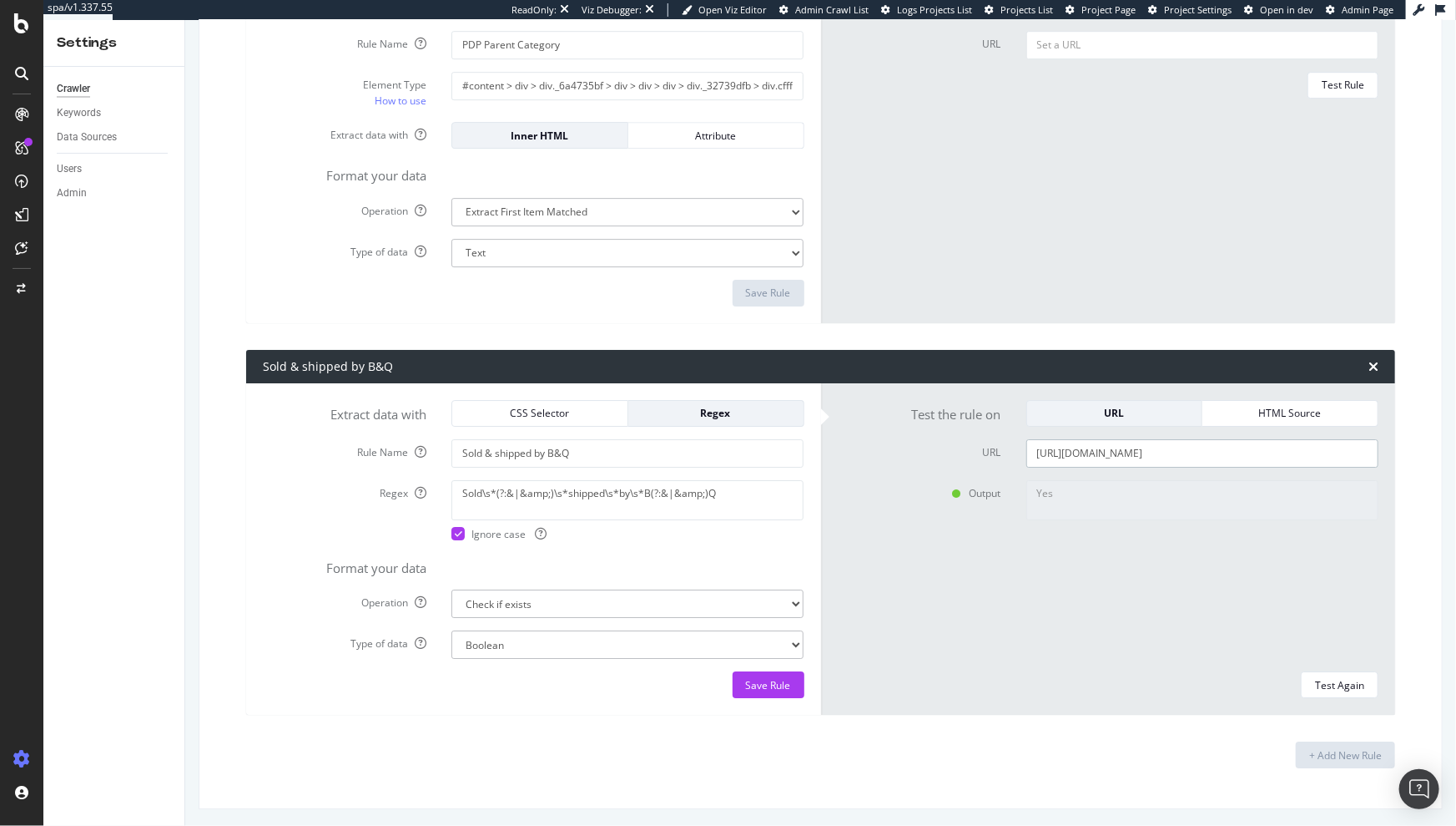
click at [1110, 447] on input "[URL][DOMAIN_NAME]" at bounding box center [1203, 453] width 352 height 28
paste input "grout-restorer-grout-magic-smartseal-black-grout-sealer-superior-to-grout-paint…"
type input "[URL][DOMAIN_NAME]"
click at [1332, 686] on div "Test Again" at bounding box center [1339, 685] width 49 height 14
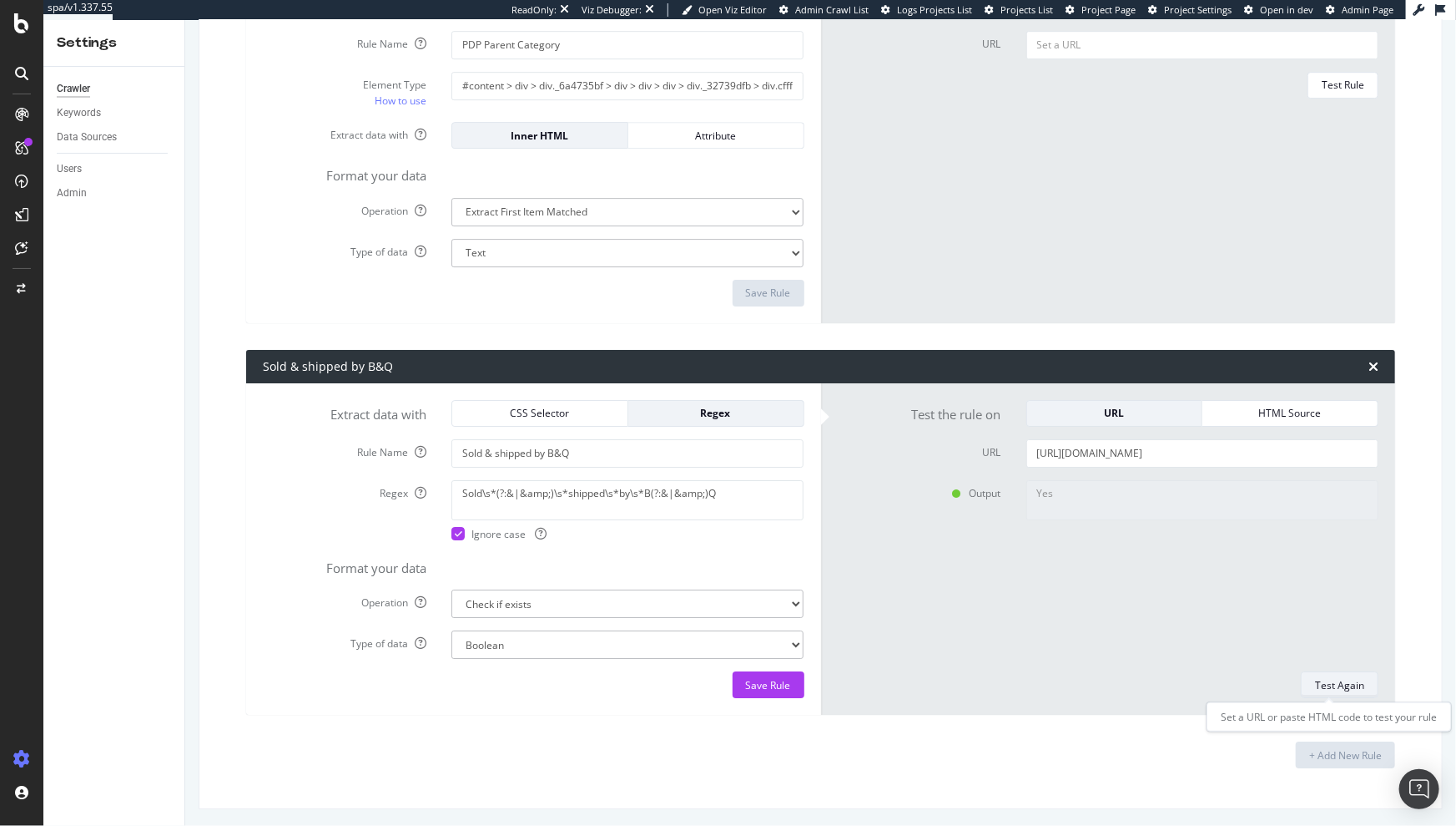
scroll to position [0, 0]
type textarea "No"
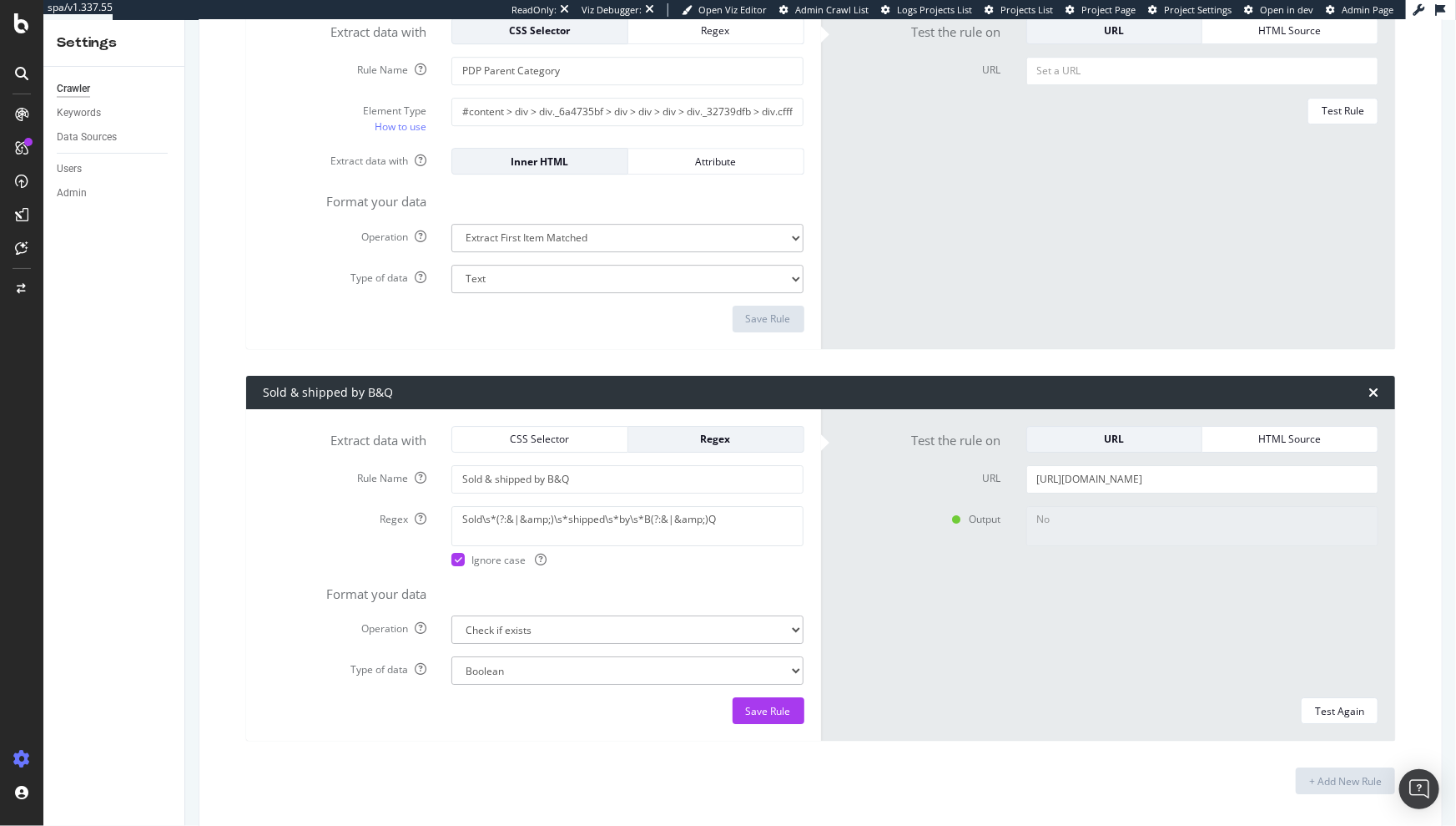
scroll to position [5785, 0]
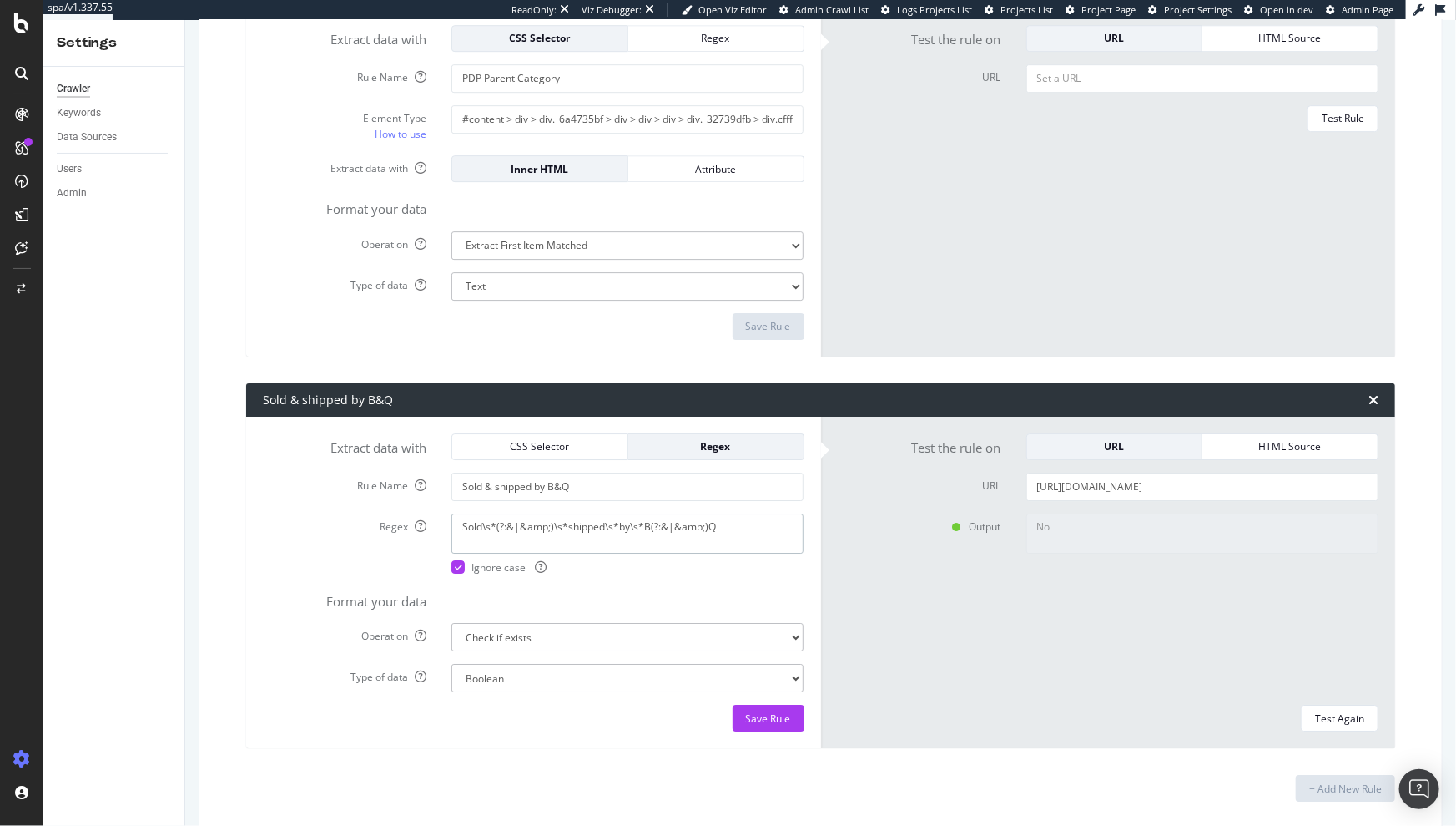
click at [639, 526] on textarea "Sold\s*(?:&|&amp;)\s*shipped\s*by\s*B(?:&|&amp;)Q" at bounding box center [628, 534] width 352 height 40
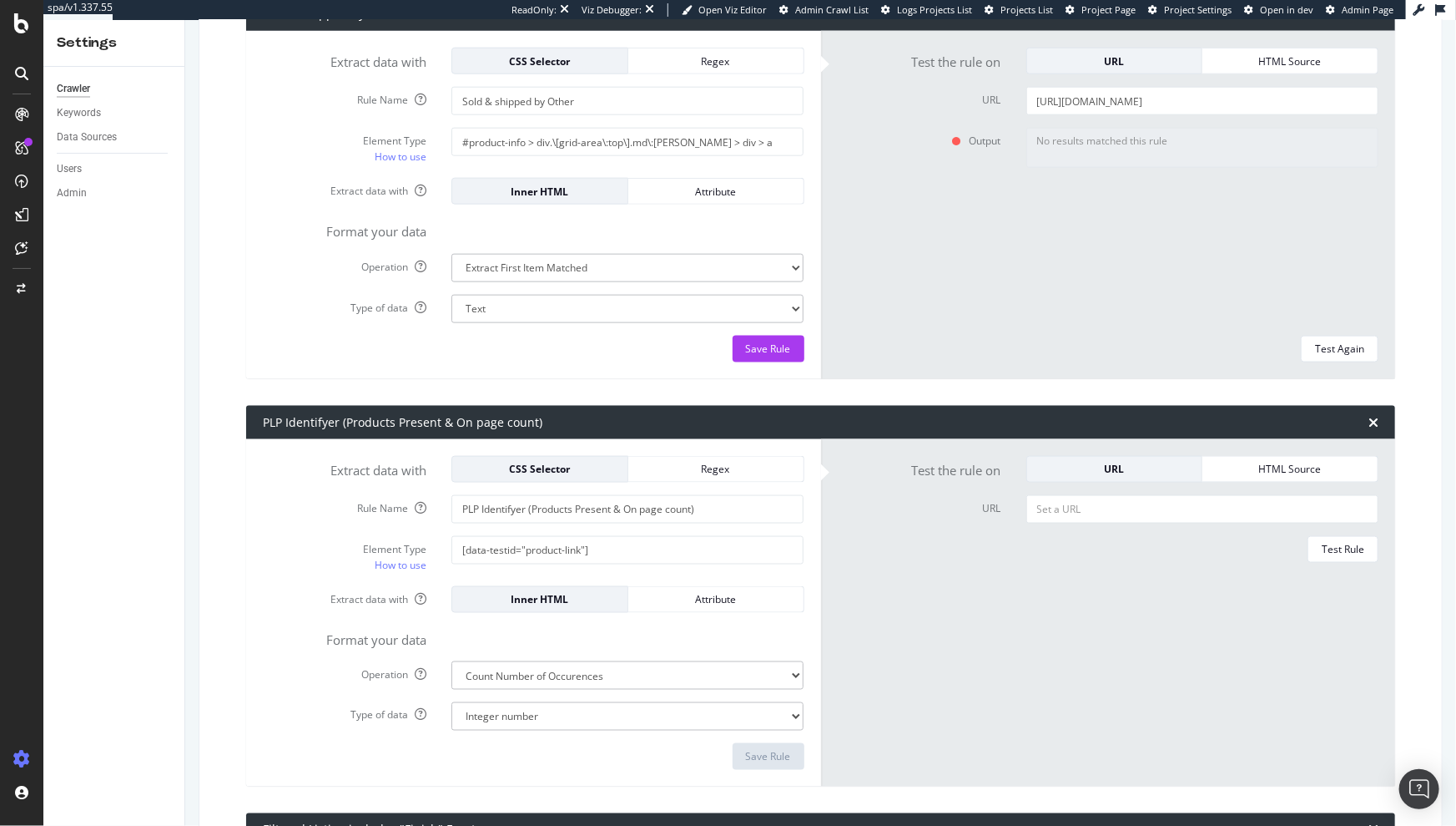
scroll to position [4120, 0]
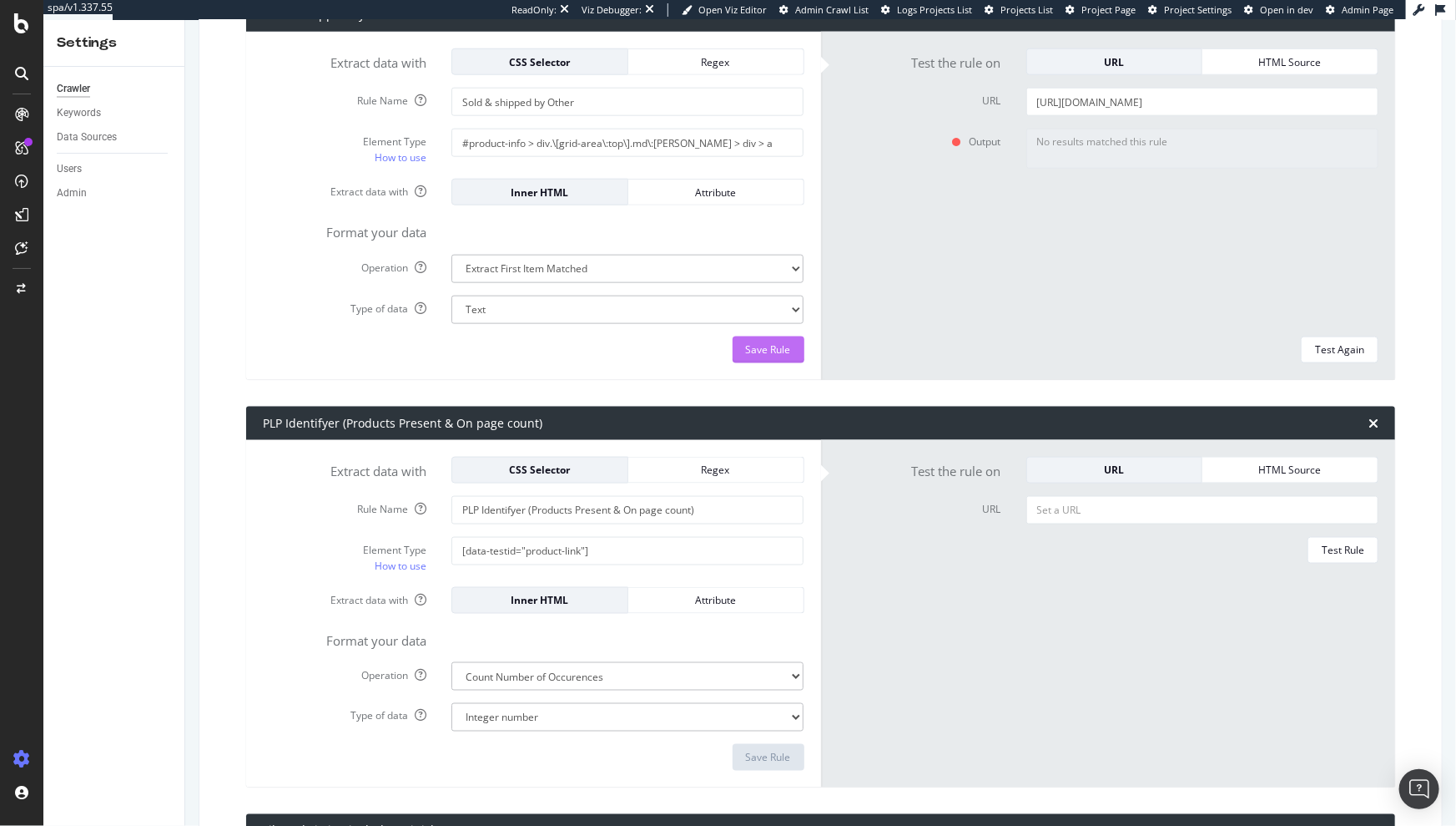
click at [752, 346] on div "Save Rule" at bounding box center [768, 349] width 45 height 14
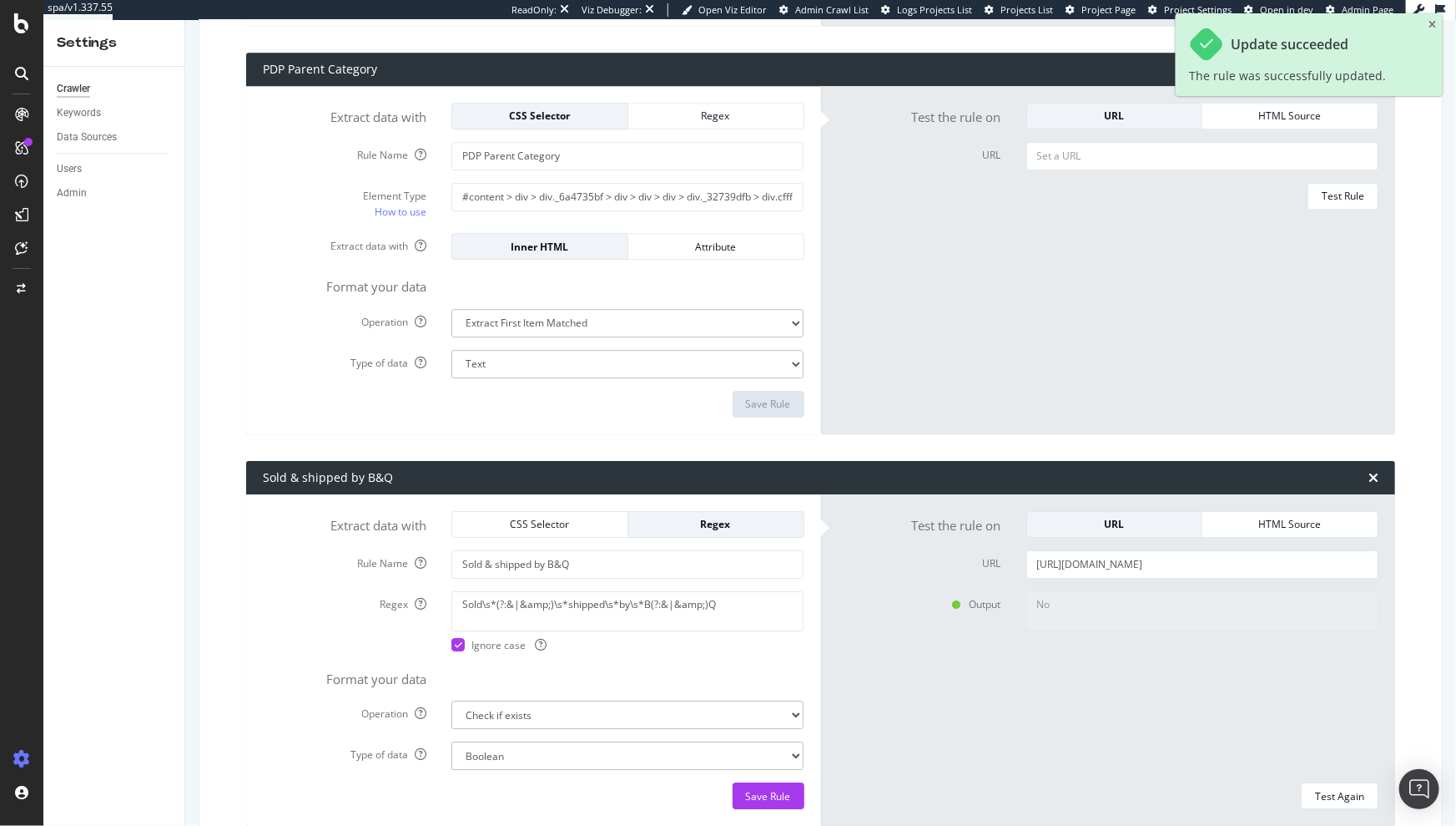
scroll to position [5818, 0]
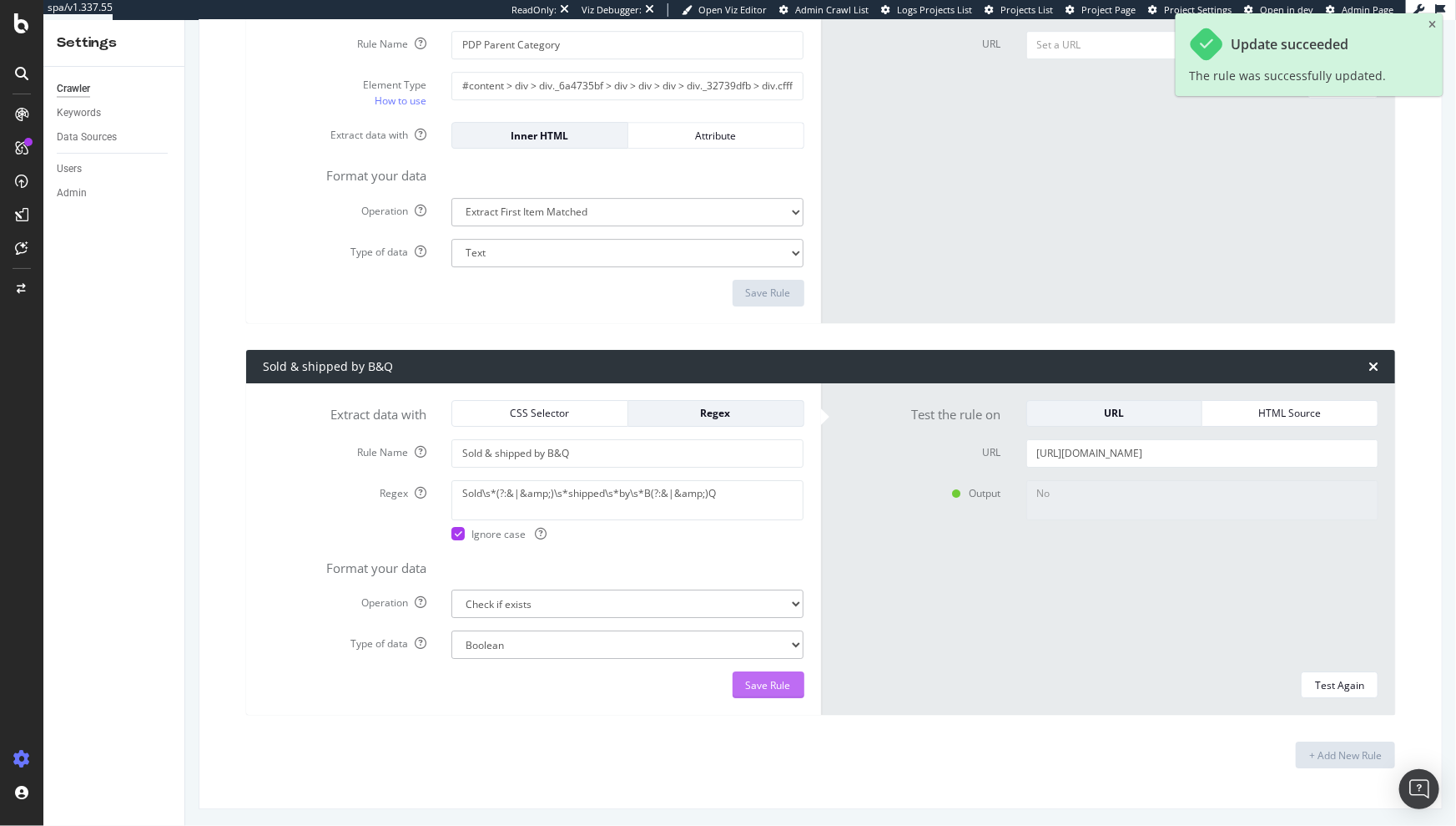
click at [773, 678] on div "Save Rule" at bounding box center [768, 685] width 45 height 14
type textarea "Sold\s*(?:&|&amp;)\s*shipped\s*by\s*B(?:&|&amp;)Q"
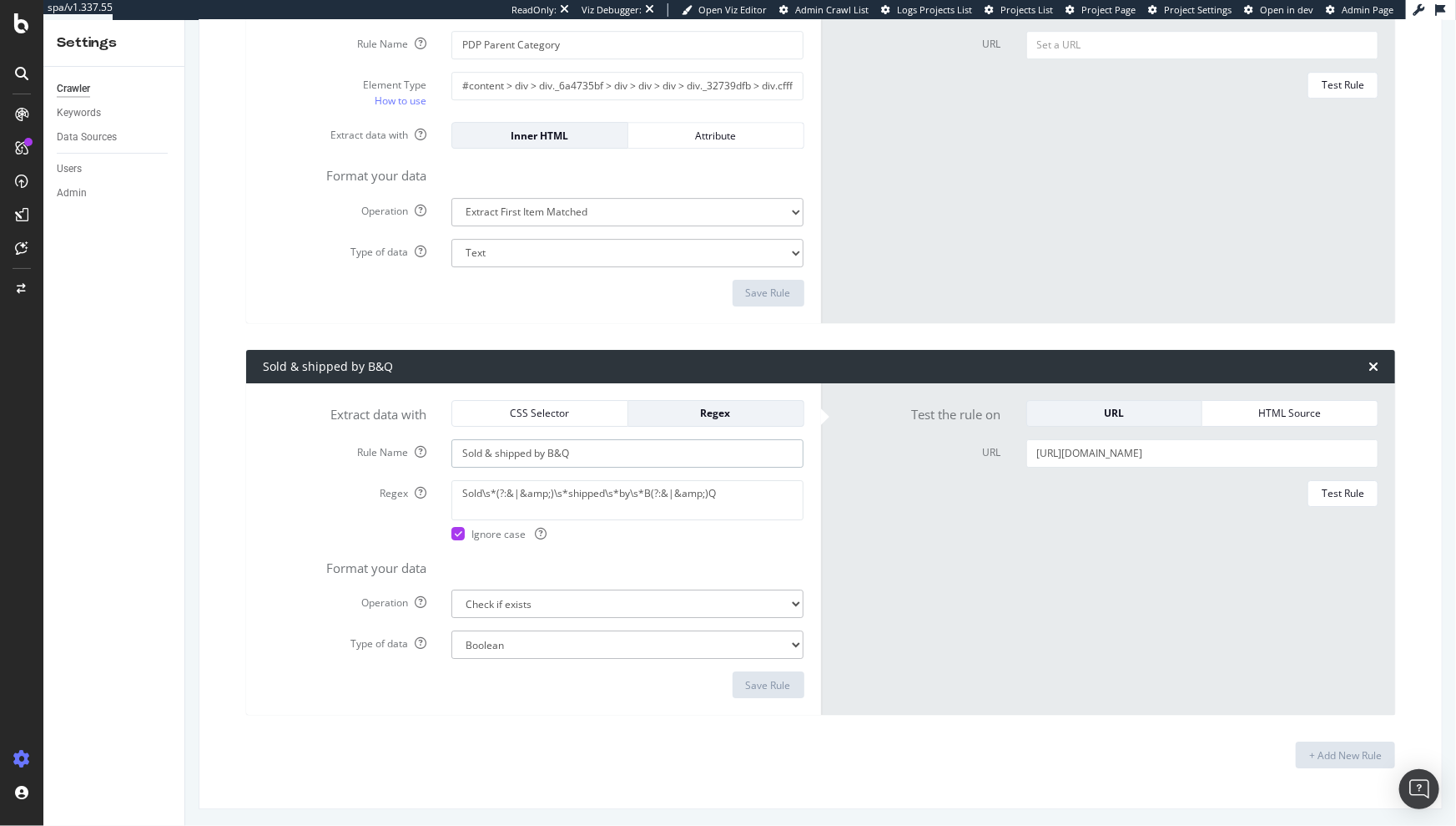
click at [515, 450] on input "Sold & shipped by B&Q" at bounding box center [628, 453] width 352 height 28
click at [515, 450] on input "Sold & shipped by B&Q" at bounding box center [628, 453] width 352 height 28
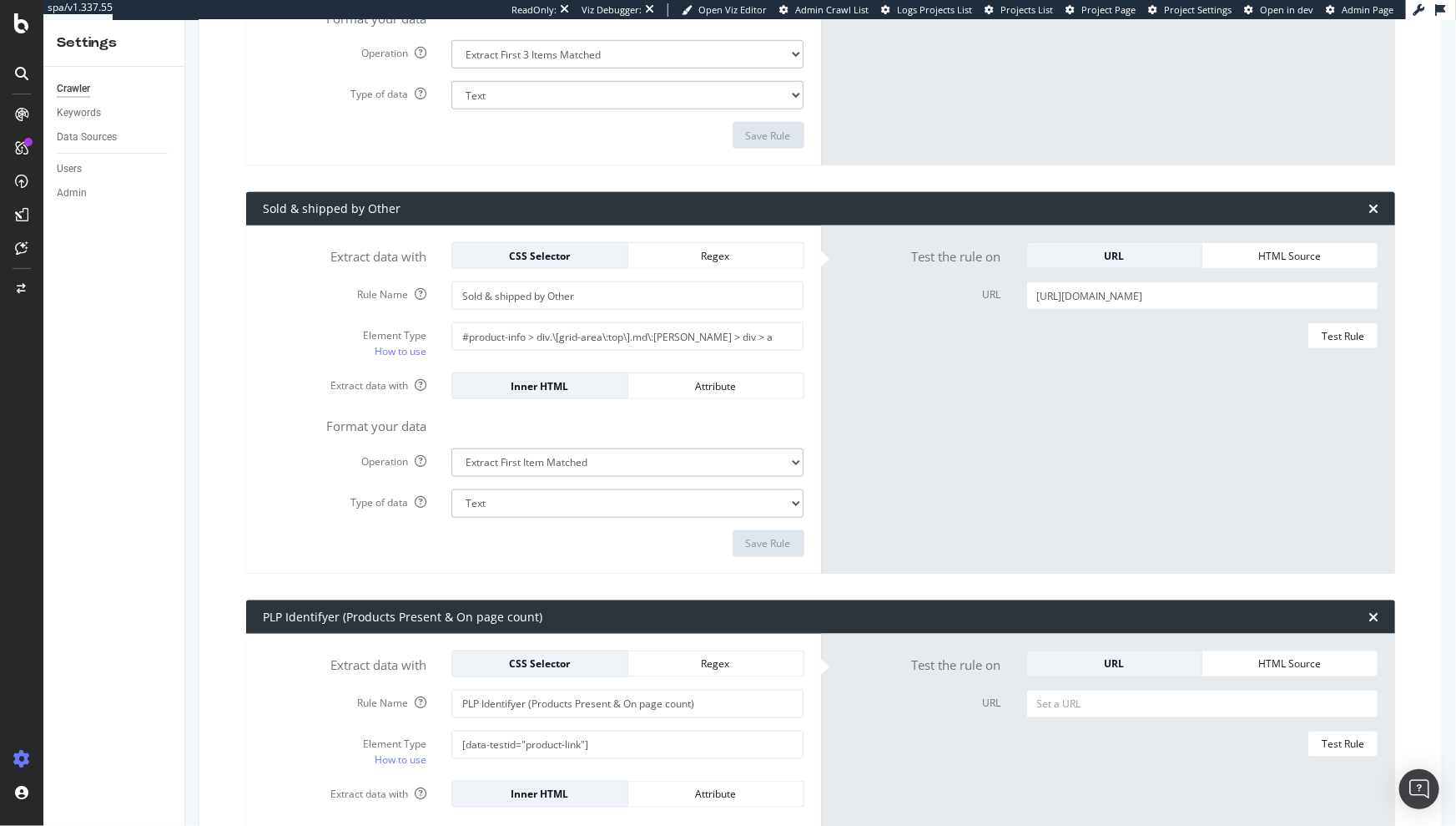
scroll to position [3918, 0]
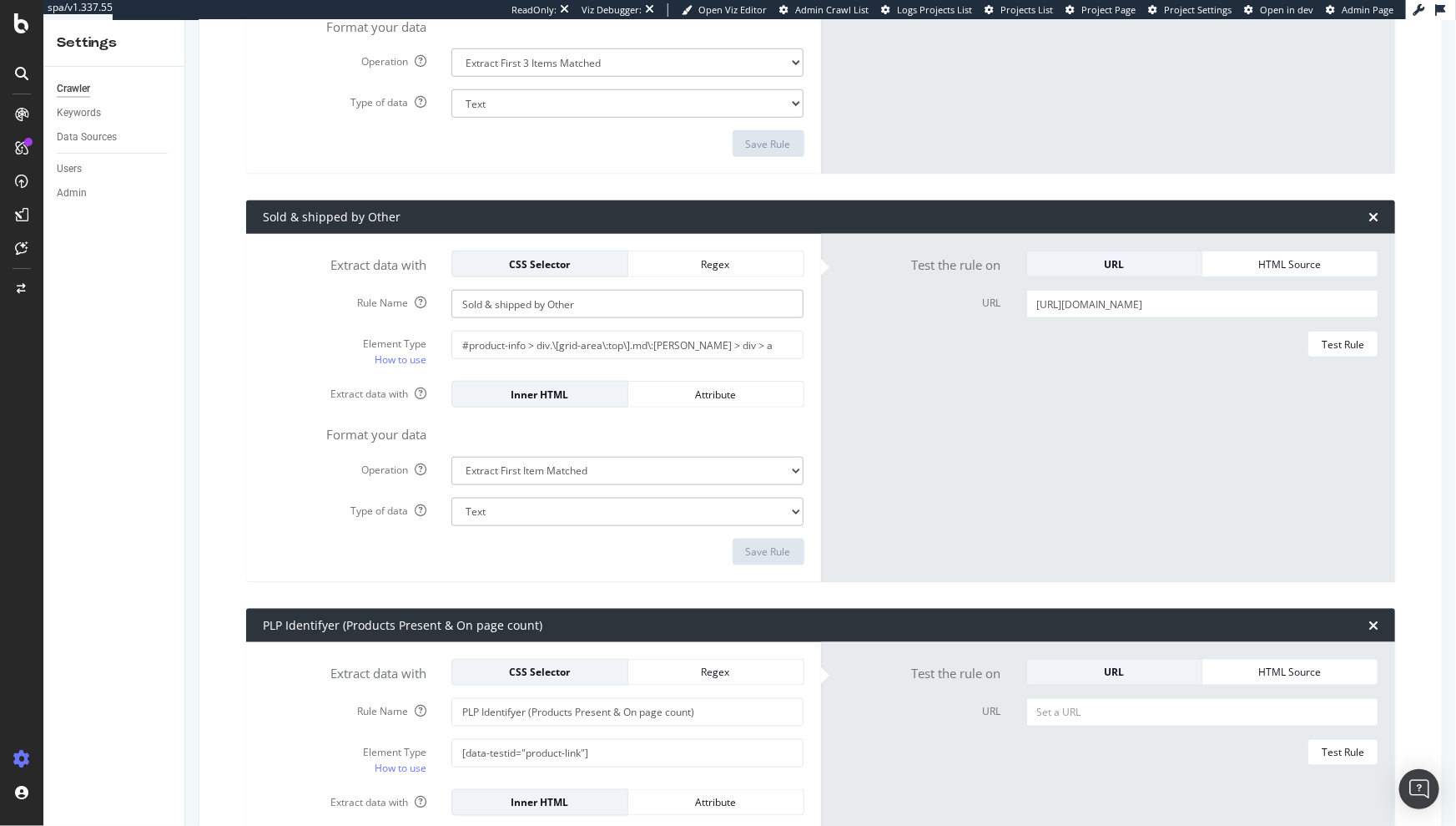
click at [553, 305] on input "Sold & shipped by Other" at bounding box center [628, 303] width 352 height 28
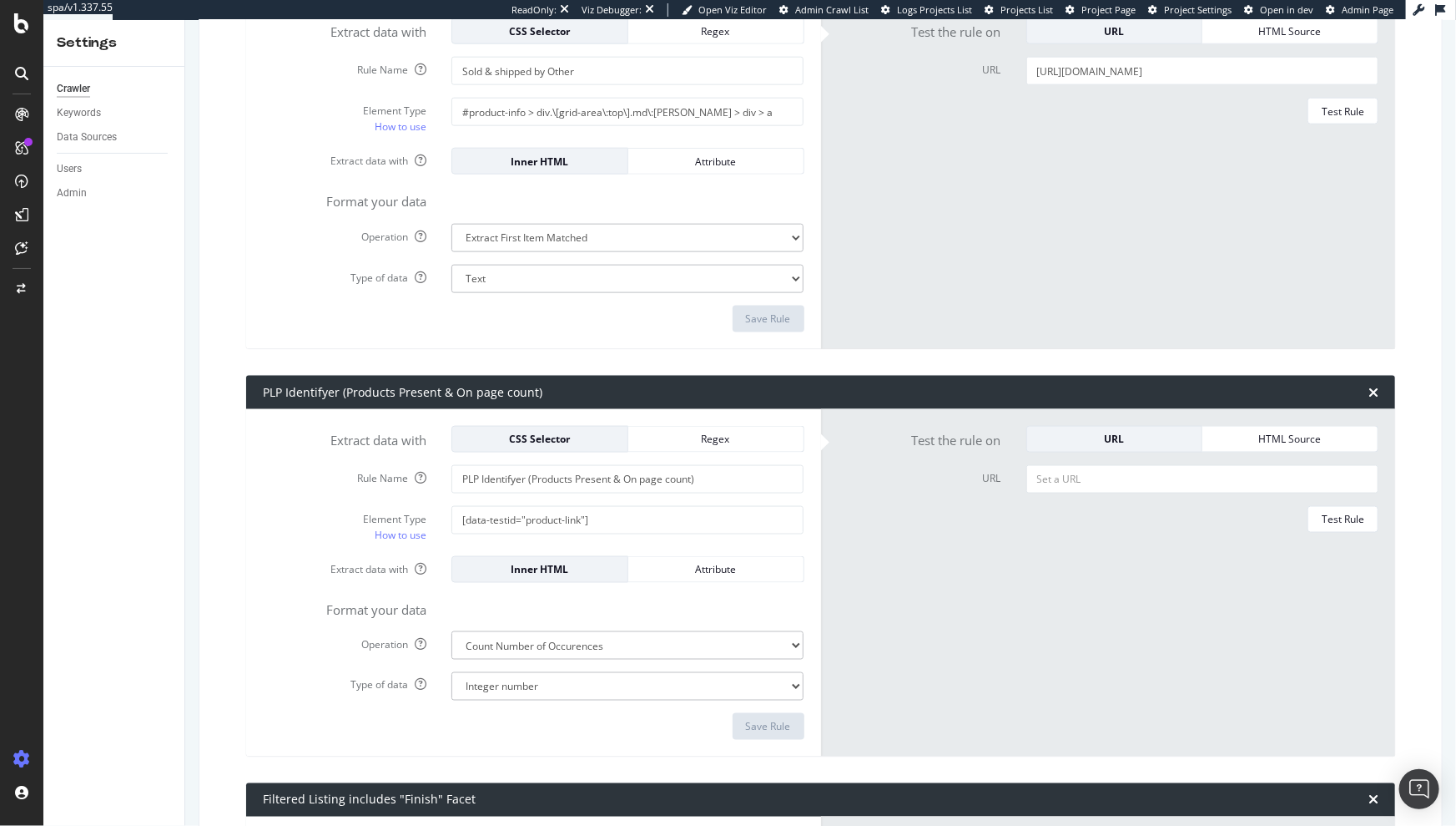
scroll to position [0, 0]
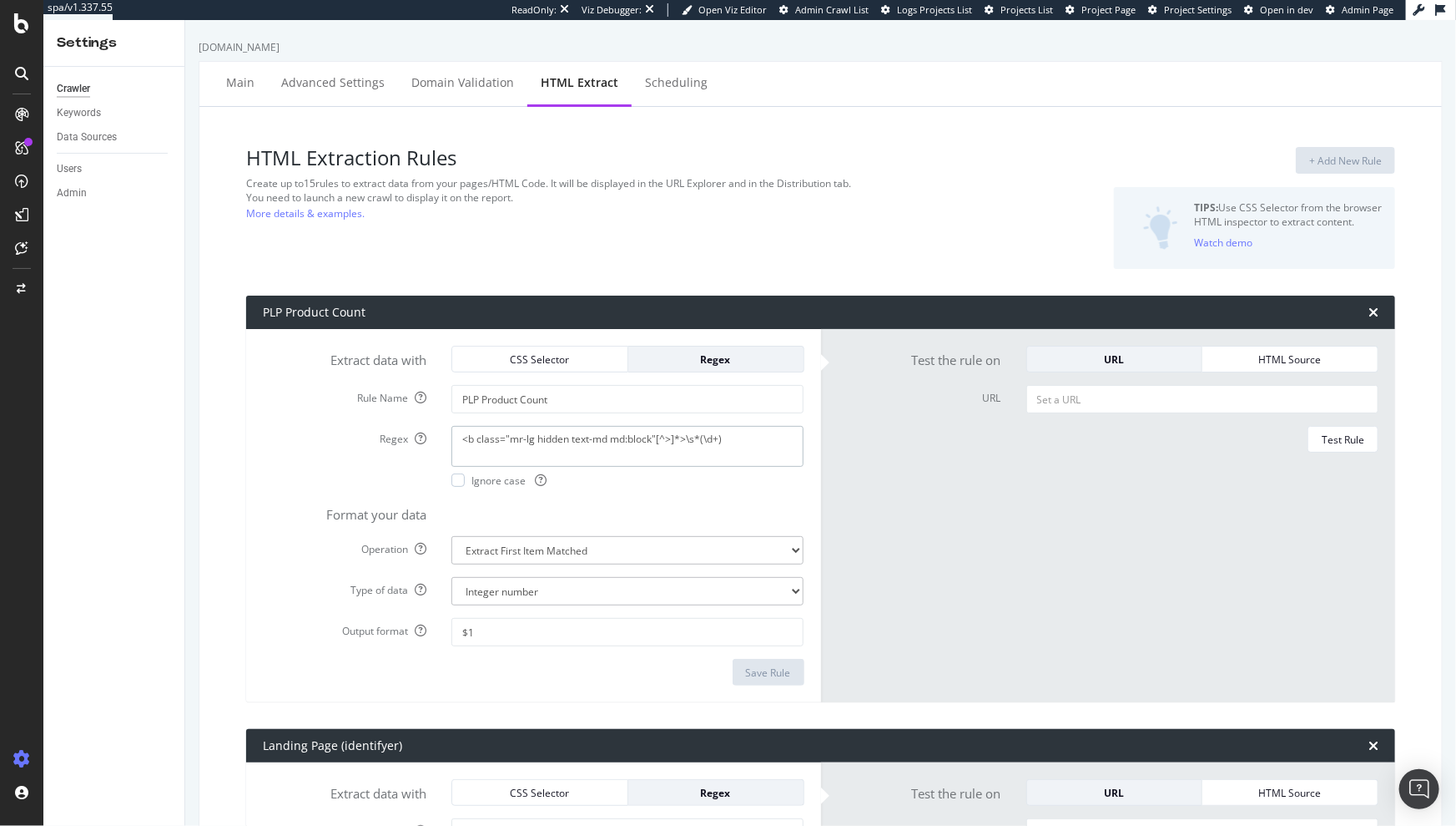
click at [719, 442] on textarea "<b class="mr-lg hidden text-md md:block"[^>]*>\s*(\d+)" at bounding box center [628, 446] width 352 height 40
click at [822, 234] on div "HTML Extraction Rules Create up to 15 rules to extract data from your pages/HTM…" at bounding box center [625, 208] width 757 height 122
click at [587, 444] on textarea "<b class="mr-lg hidden text-md md:block"[^>]*>\s*(\d+)" at bounding box center [628, 446] width 352 height 40
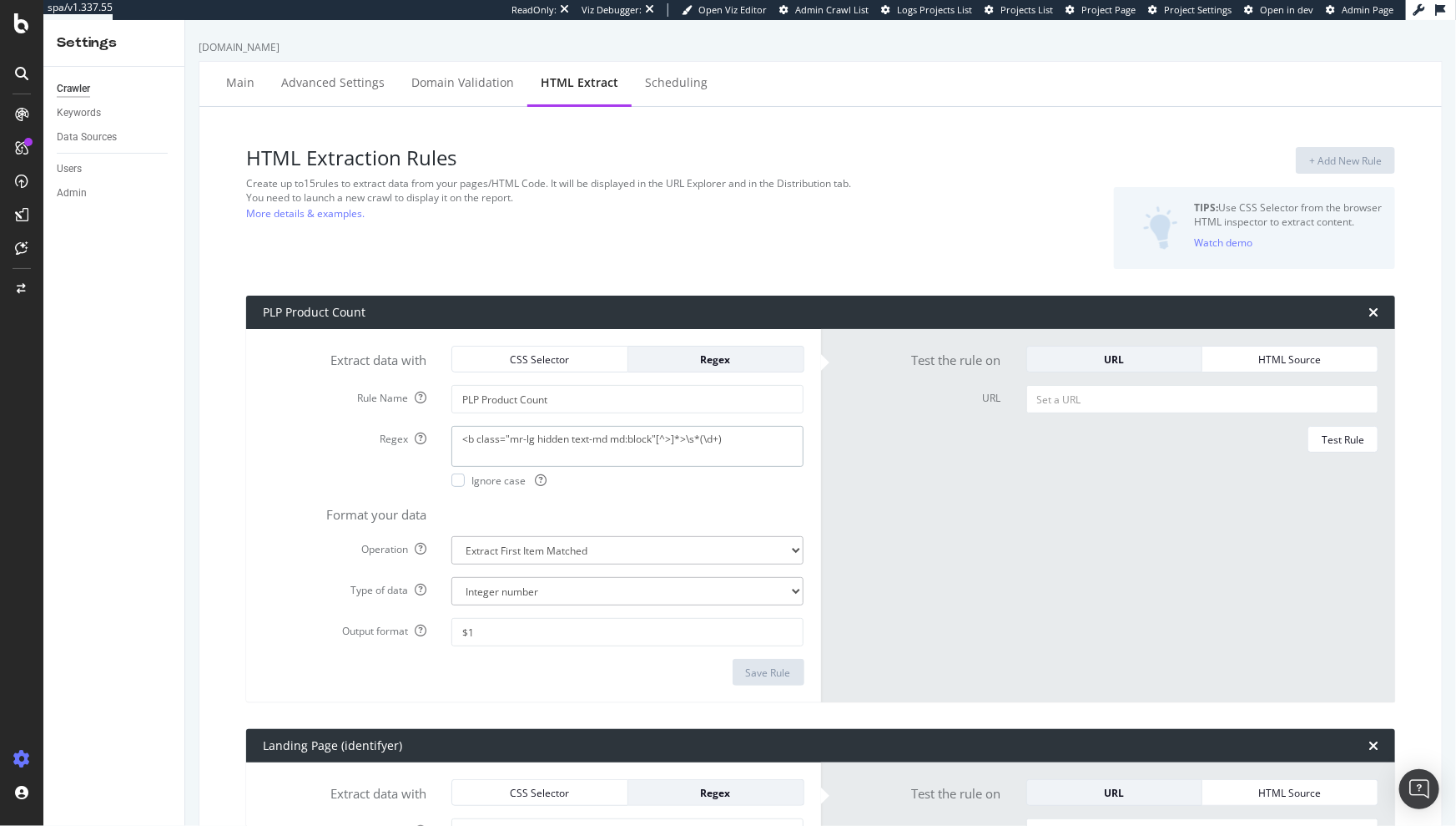
paste textarea "#main-content > div.lg\:container > div > div.col-span-full.lg\:col-span-9 > di…"
type textarea "#main-content > div.lg\:container > div > div.col-span-full.lg\:col-span-9 > di…"
drag, startPoint x: 572, startPoint y: 455, endPoint x: 432, endPoint y: 437, distance: 141.2
click at [432, 437] on div "Regex #main-content > div.lg\:container > div > div.col-span-full.lg\:col-span-…" at bounding box center [534, 457] width 566 height 61
paste textarea "#sticky-controls-bar > span"
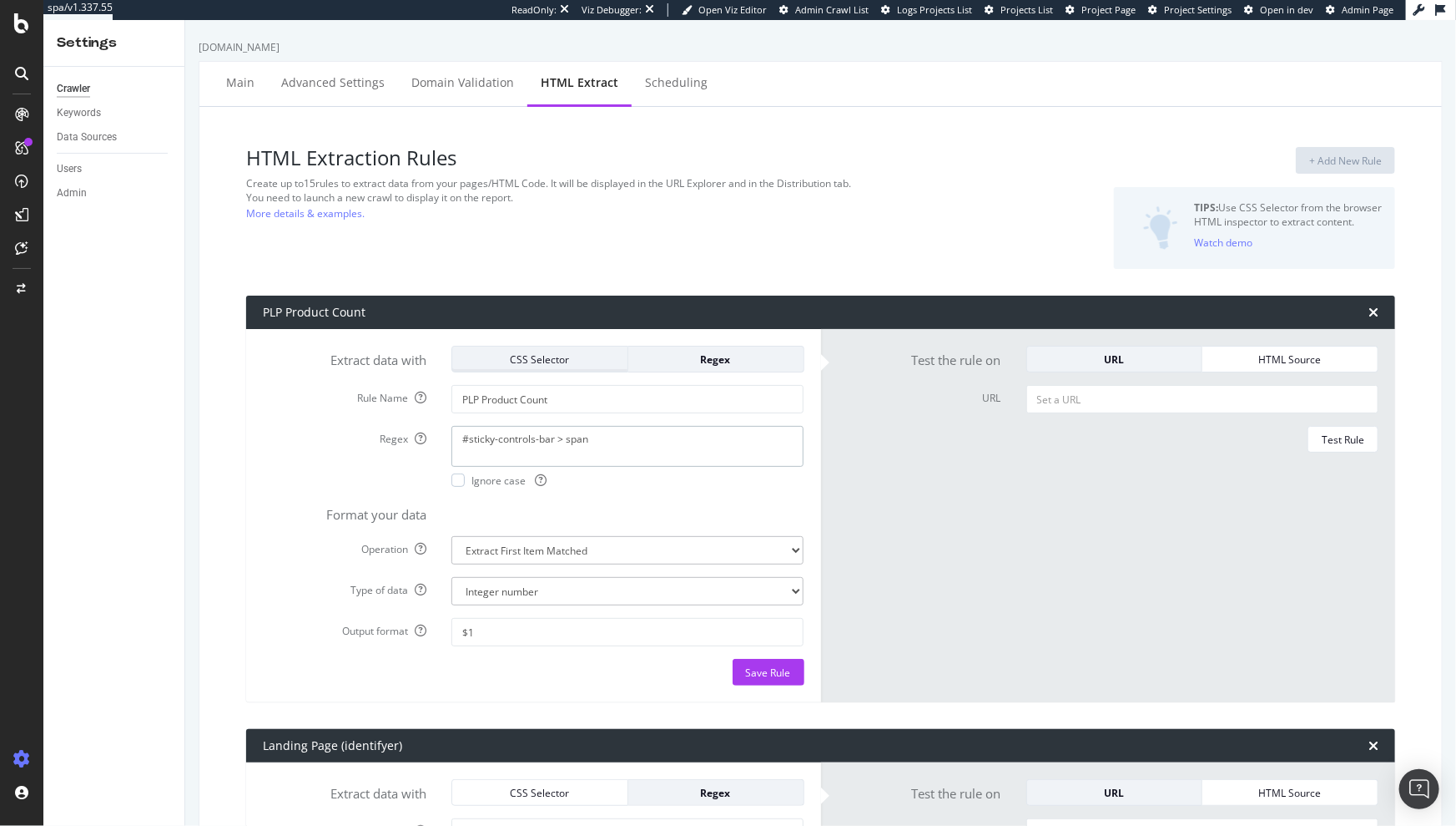
type textarea "#sticky-controls-bar > span"
click at [581, 347] on div "CSS Selector" at bounding box center [539, 359] width 148 height 24
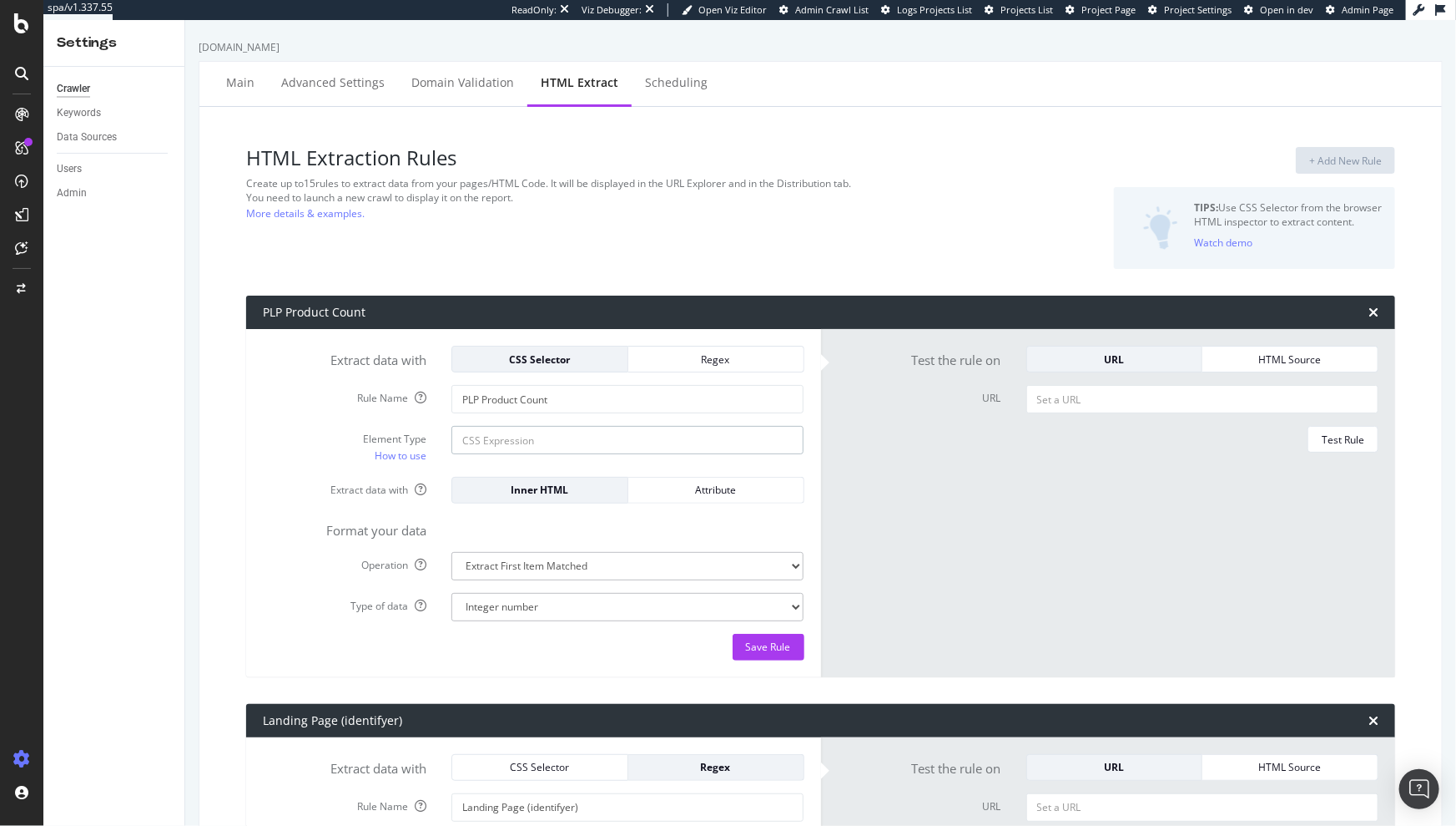
click at [593, 430] on input "Element Type How to use" at bounding box center [628, 440] width 352 height 28
paste input "#sticky-controls-bar > span"
type input "#sticky-controls-bar > span"
click at [1126, 395] on input "URL" at bounding box center [1203, 399] width 352 height 28
paste input "[URL][DOMAIN_NAME][DOMAIN_NAME]"
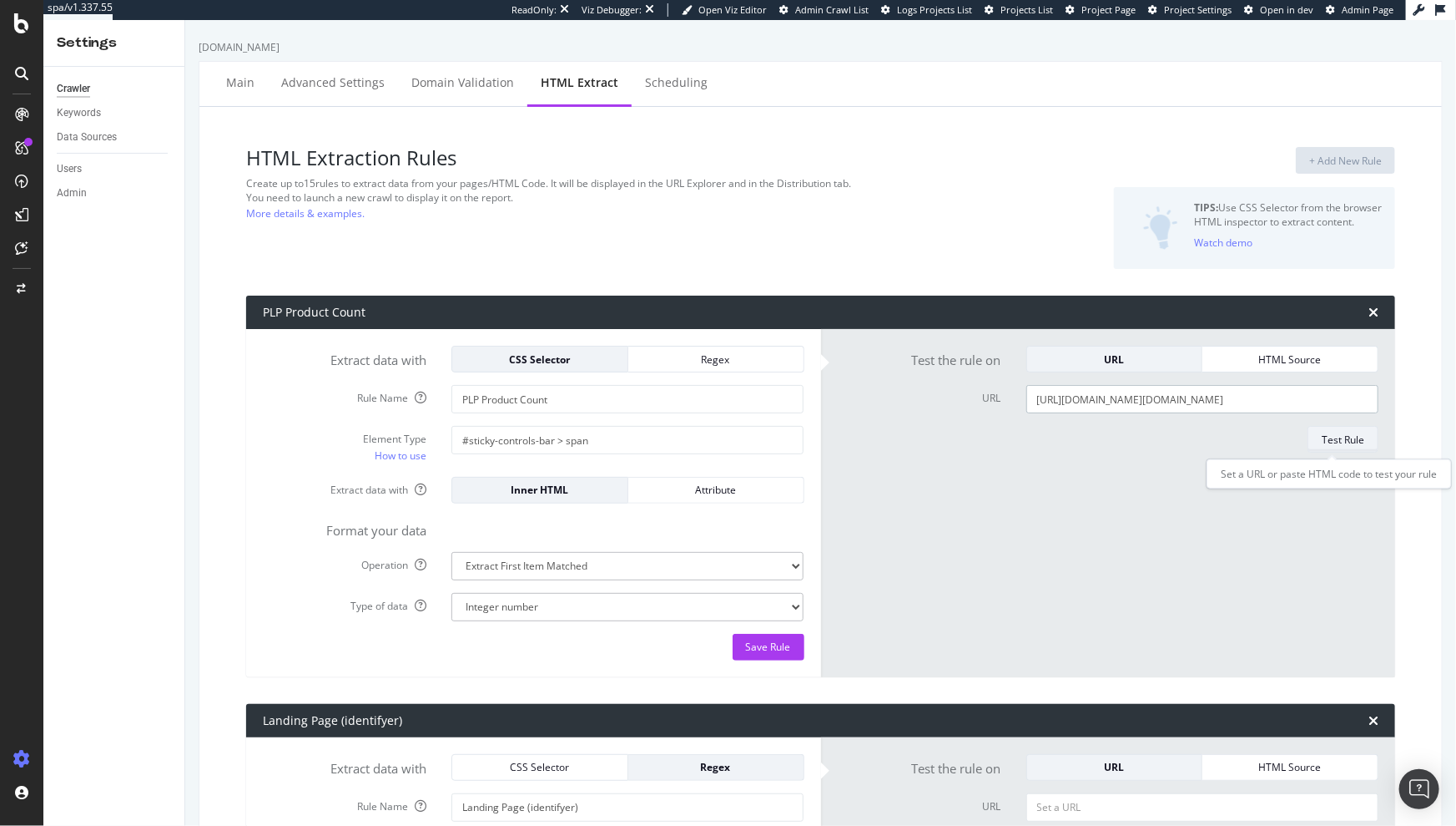
type input "[URL][DOMAIN_NAME][DOMAIN_NAME]"
click at [1331, 428] on div "Test Rule" at bounding box center [1343, 438] width 43 height 24
click at [591, 566] on select "Extract First Item Matched Extract First 3 Items Matched Count Number of Occure…" at bounding box center [628, 566] width 352 height 28
click at [586, 602] on select "Text Integer number Floating point number Date" at bounding box center [628, 607] width 352 height 28
click at [681, 362] on div "Regex" at bounding box center [715, 360] width 148 height 14
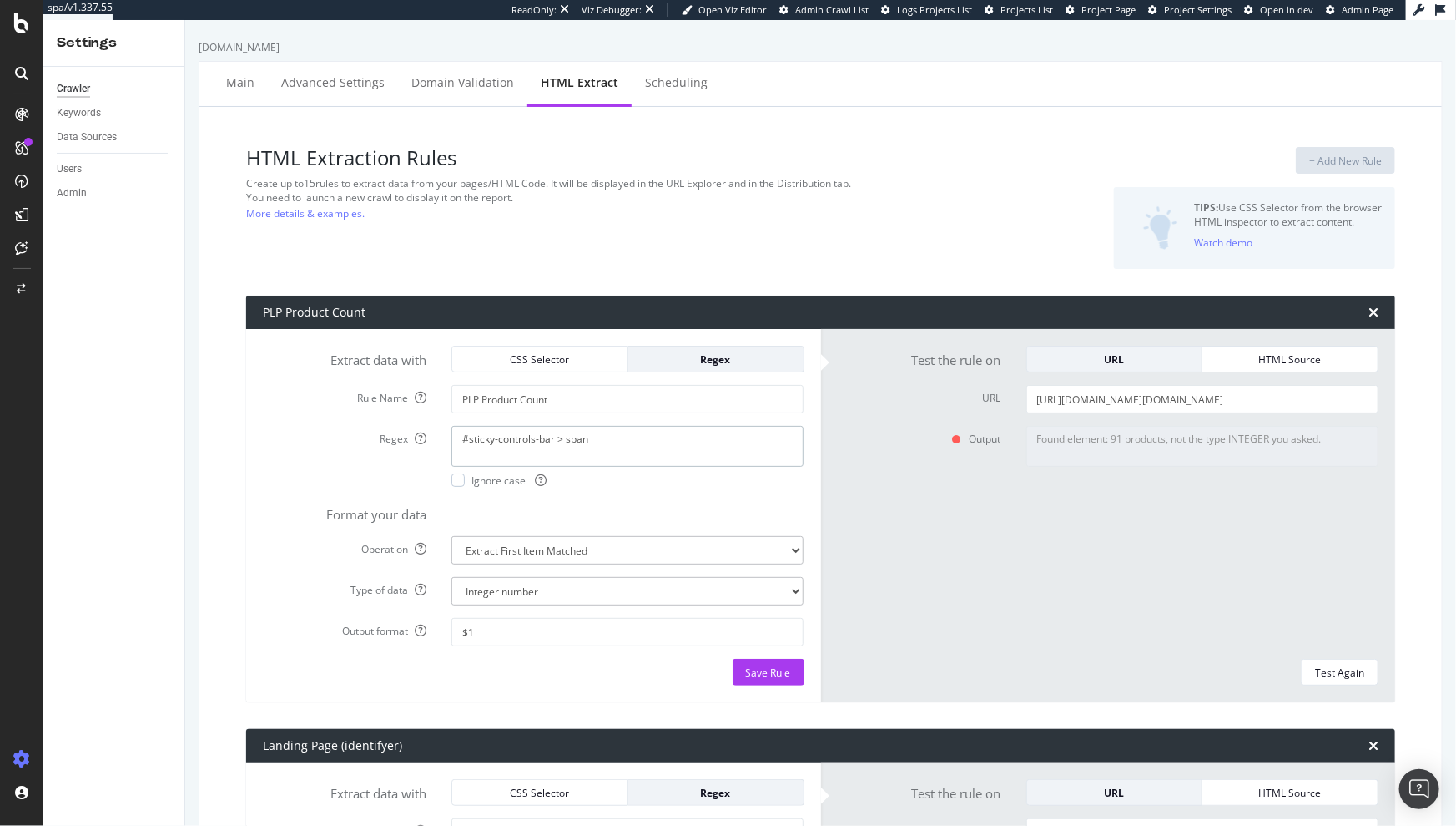
click at [636, 445] on textarea "#sticky-controls-bar > span" at bounding box center [628, 446] width 352 height 40
click at [695, 367] on div "Regex" at bounding box center [715, 359] width 148 height 24
click at [649, 426] on textarea "#sticky-controls-bar > span" at bounding box center [628, 446] width 352 height 40
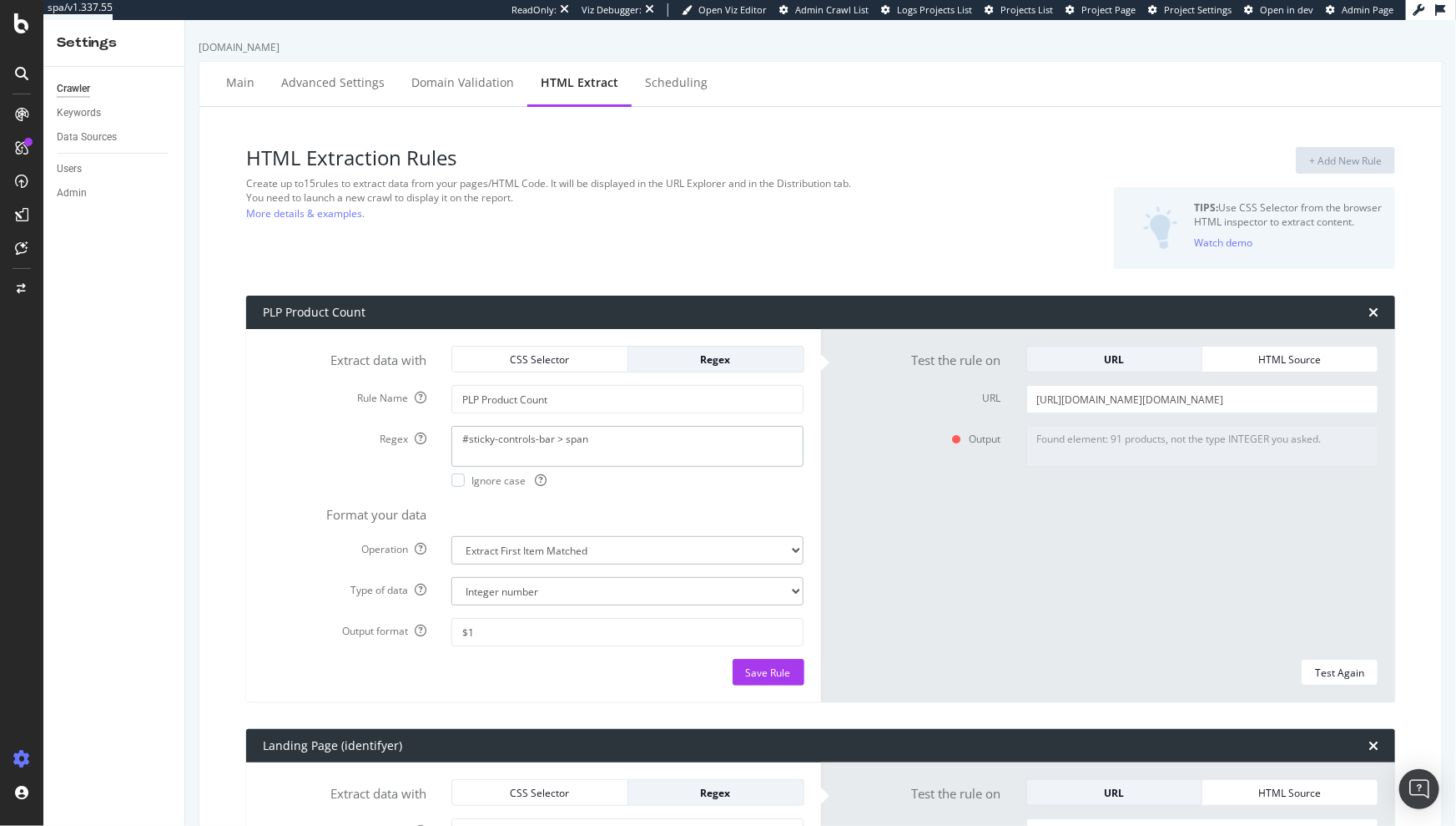
click at [644, 435] on textarea "#sticky-controls-bar > span" at bounding box center [628, 446] width 352 height 40
click at [643, 437] on textarea "#sticky-controls-bar > span" at bounding box center [628, 446] width 352 height 40
click at [643, 438] on textarea "#sticky-controls-bar > span" at bounding box center [628, 446] width 352 height 40
paste textarea ">(\d+)\s*products<\/span>"
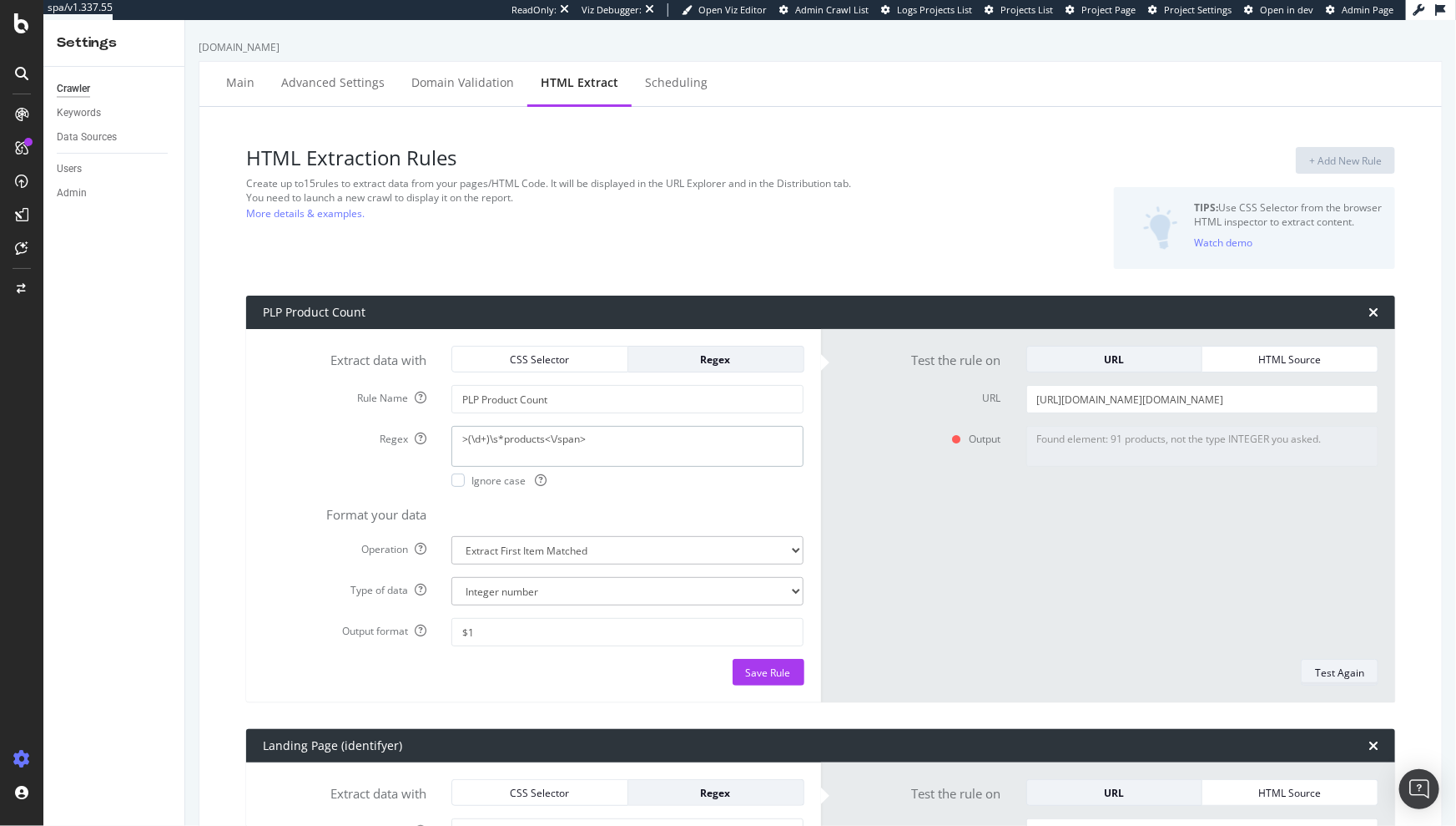
type textarea ">(\d+)\s*products<\/span>"
click at [1315, 666] on div "Test Again" at bounding box center [1339, 673] width 49 height 14
type textarea "No results matched this rule"
click at [1269, 355] on div "HTML Source" at bounding box center [1289, 360] width 148 height 14
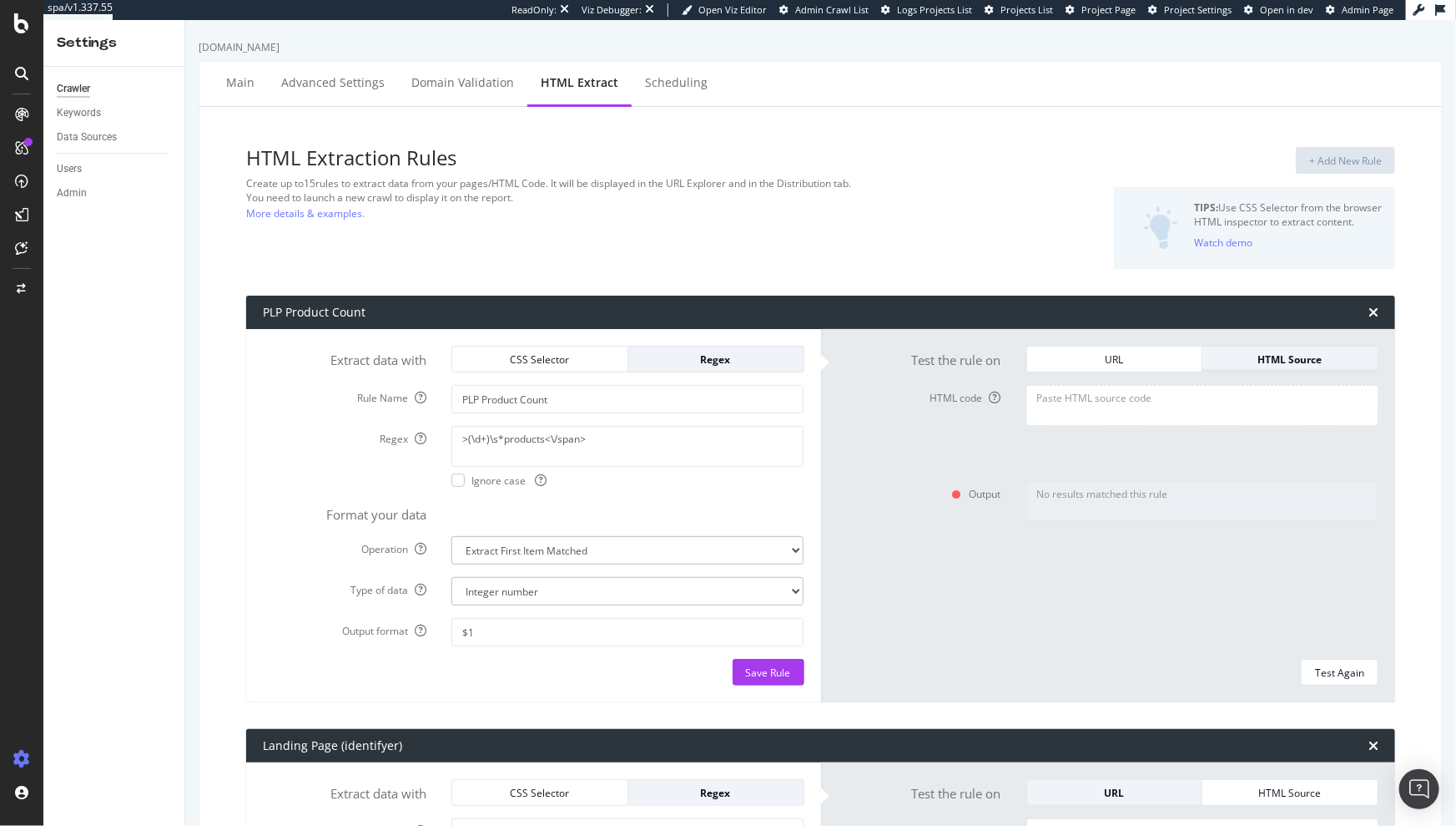
click at [1253, 361] on div "HTML Source" at bounding box center [1289, 360] width 148 height 14
click at [1112, 420] on textarea "HTML code" at bounding box center [1203, 405] width 352 height 40
paste textarea "<!DOCTYPE html><html lang="en-GB" class="flex min-h-full"><head><meta charset="…"
type textarea "<!DOCTYPE html><html lang="en-GB" class="flex min-h-full"><head><meta charset="…"
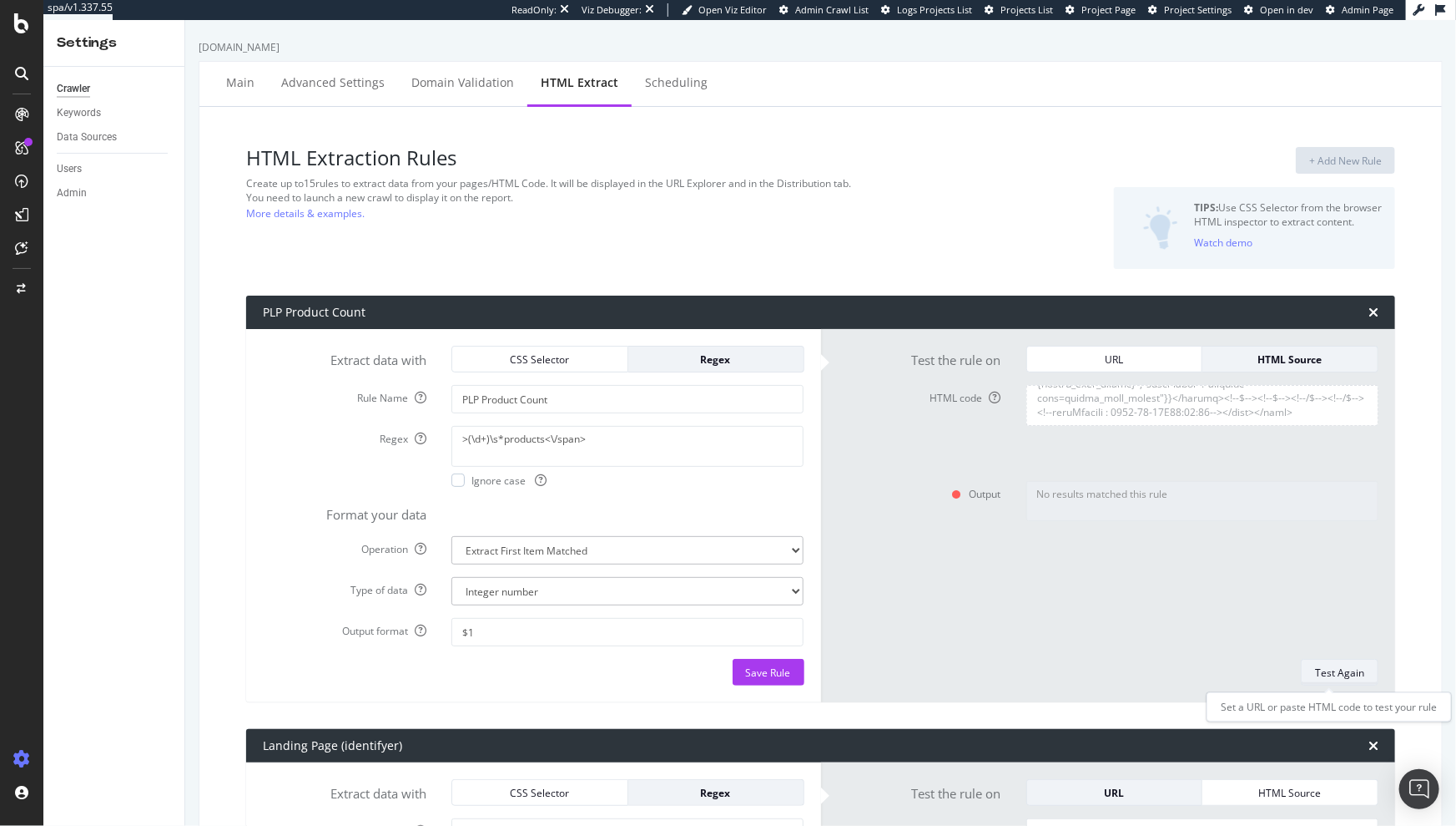
click at [1329, 675] on div "Test Again" at bounding box center [1339, 673] width 49 height 14
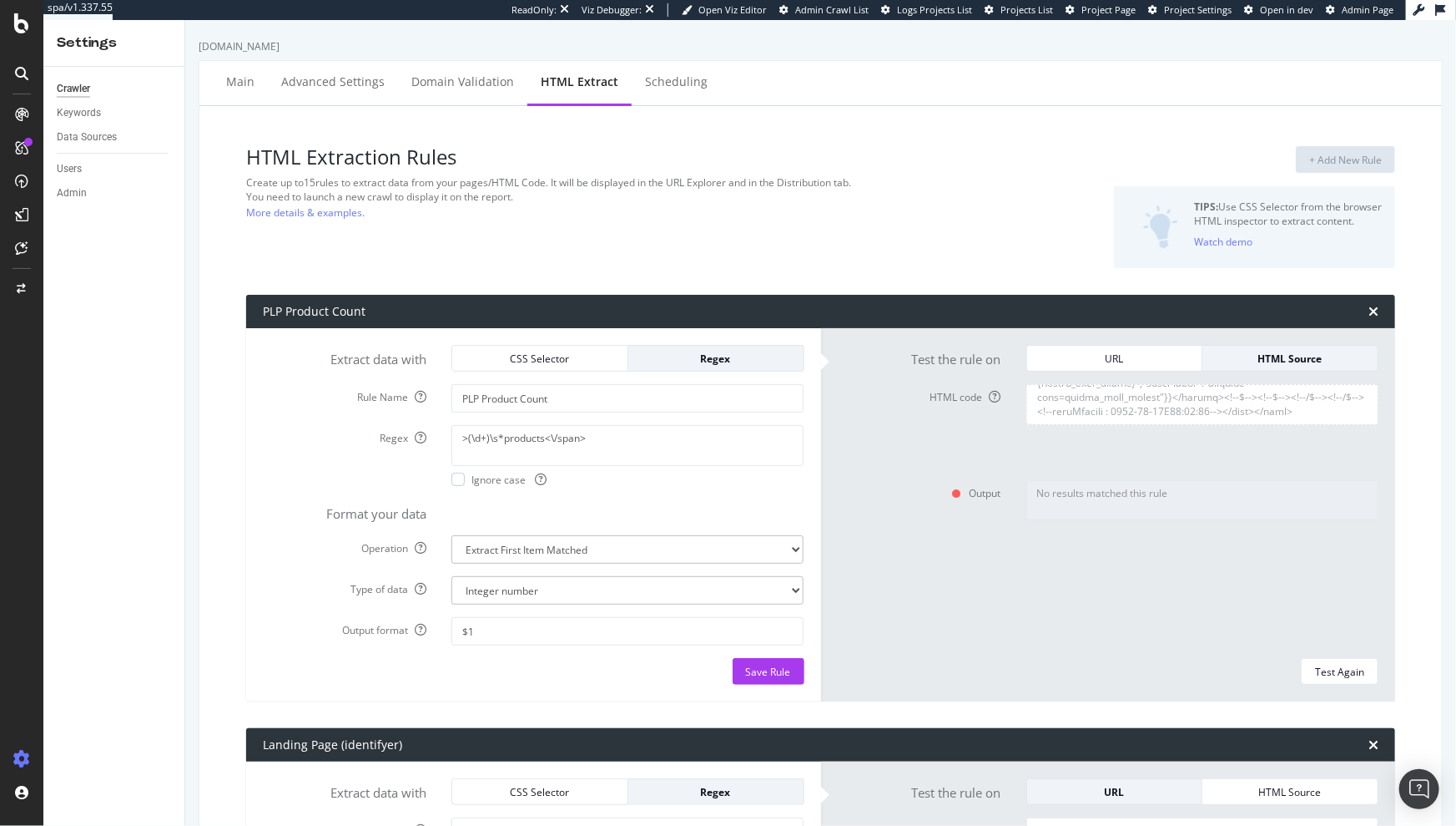
scroll to position [0, 0]
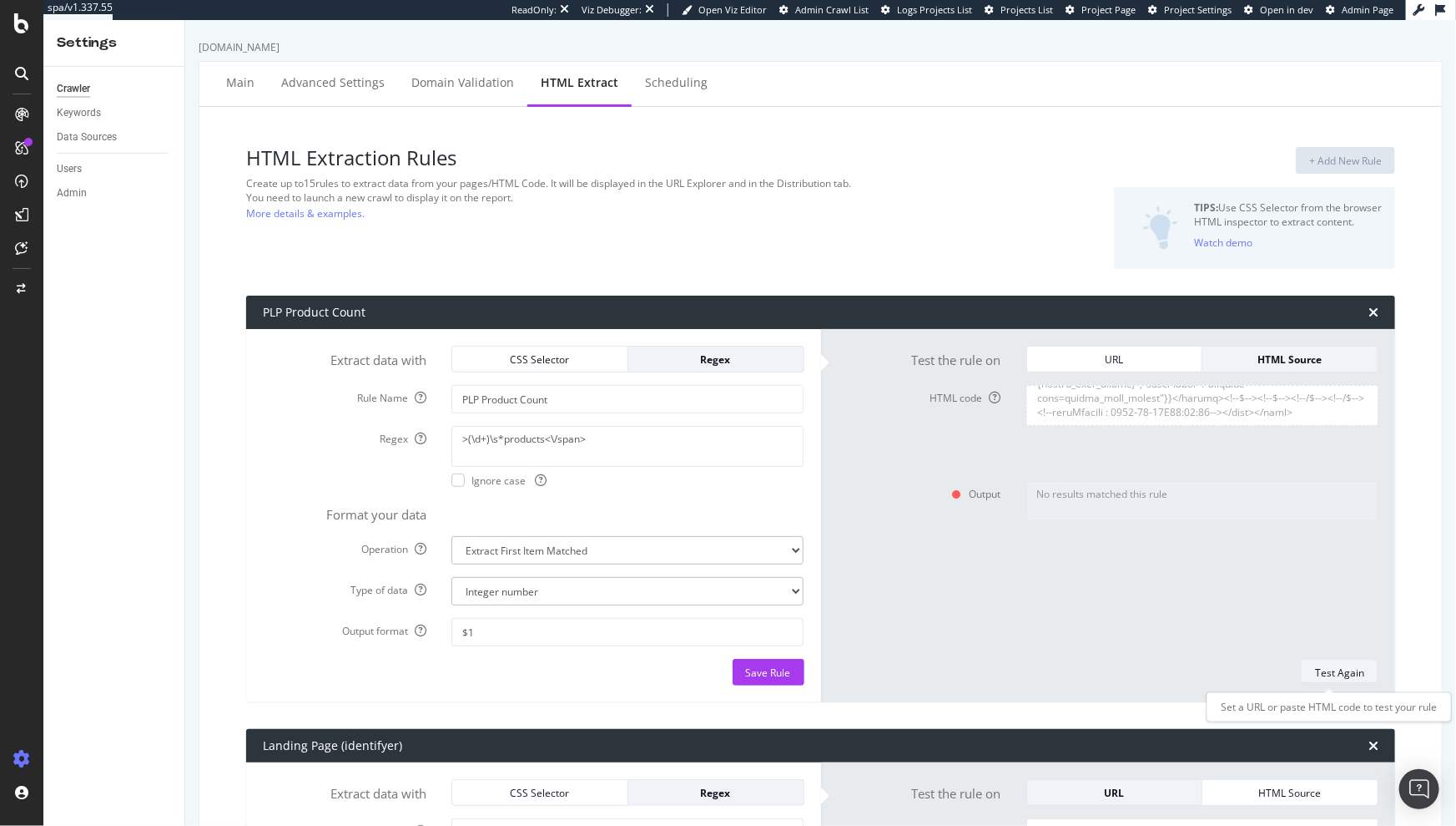
click at [1315, 666] on div "Test Again" at bounding box center [1339, 673] width 49 height 14
click at [594, 444] on textarea ">(\d+)\s*products<\/span>" at bounding box center [628, 446] width 352 height 40
paste textarea "\s*(\d+)\s*products\s*"
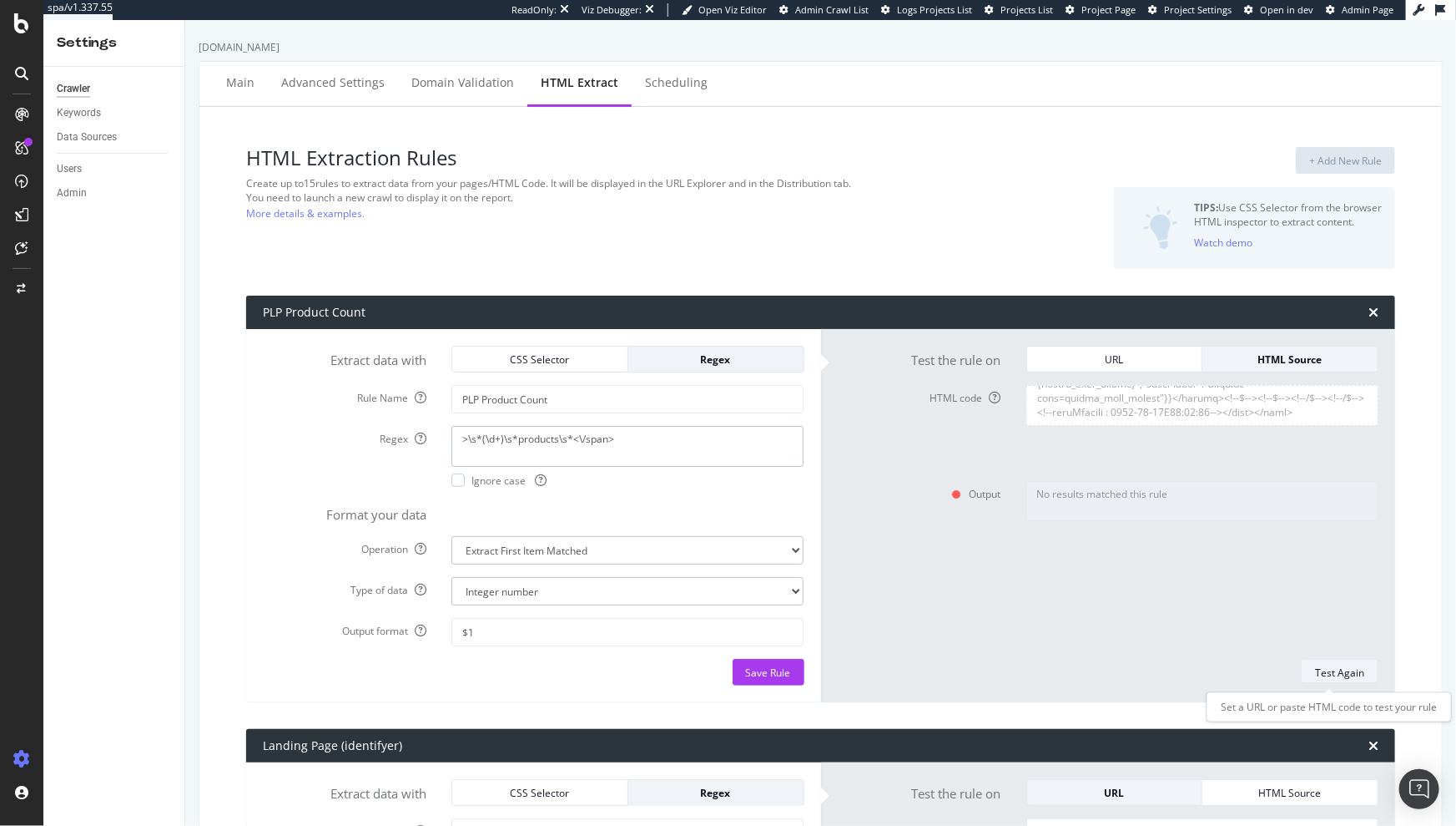
type textarea ">\s*(\d+)\s*products\s*<\/span>"
click at [1332, 668] on div "Test Again" at bounding box center [1339, 673] width 49 height 14
click at [1097, 360] on div "URL" at bounding box center [1114, 360] width 148 height 14
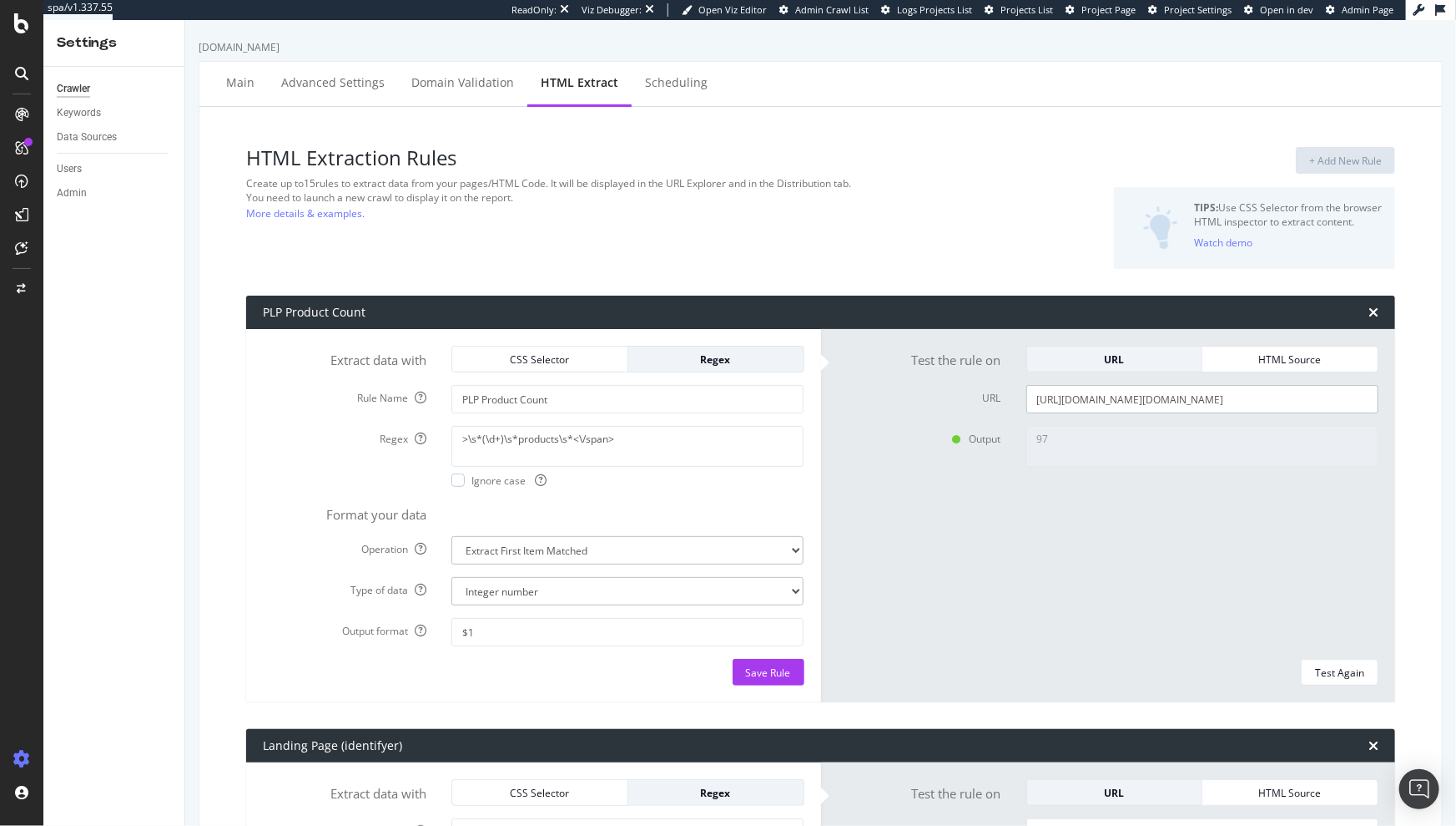
click at [1085, 394] on input "[URL][DOMAIN_NAME][DOMAIN_NAME]" at bounding box center [1203, 399] width 352 height 28
click at [1334, 664] on div "Test Again" at bounding box center [1339, 672] width 49 height 24
type textarea "91"
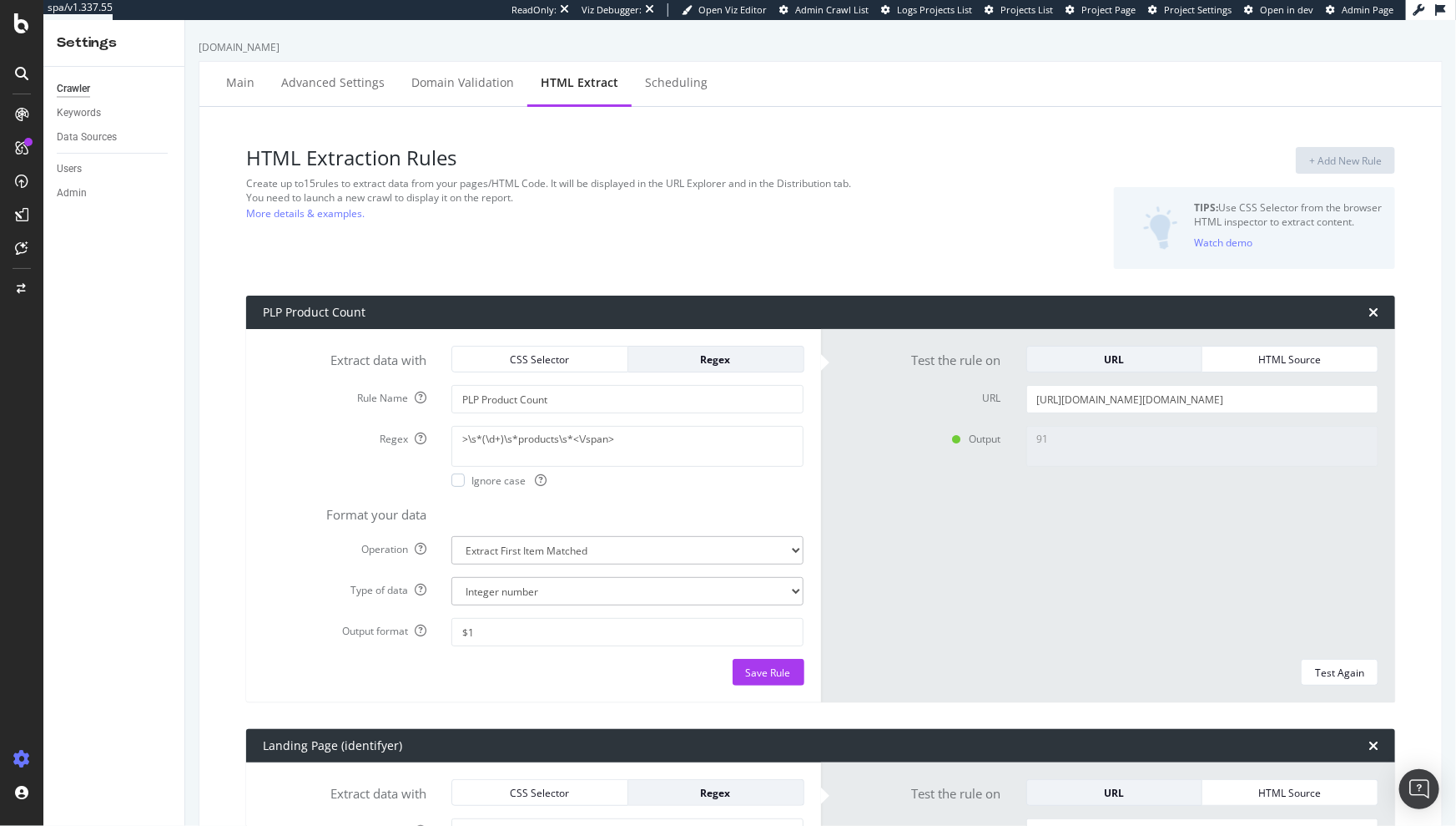
click at [932, 538] on div "Output 91" at bounding box center [1109, 536] width 566 height 220
click at [838, 663] on div "Test Again" at bounding box center [1109, 672] width 542 height 26
click at [764, 670] on div "Save Rule" at bounding box center [768, 673] width 45 height 14
type textarea ">\s*(\d+)\s*products\s*<\/span>"
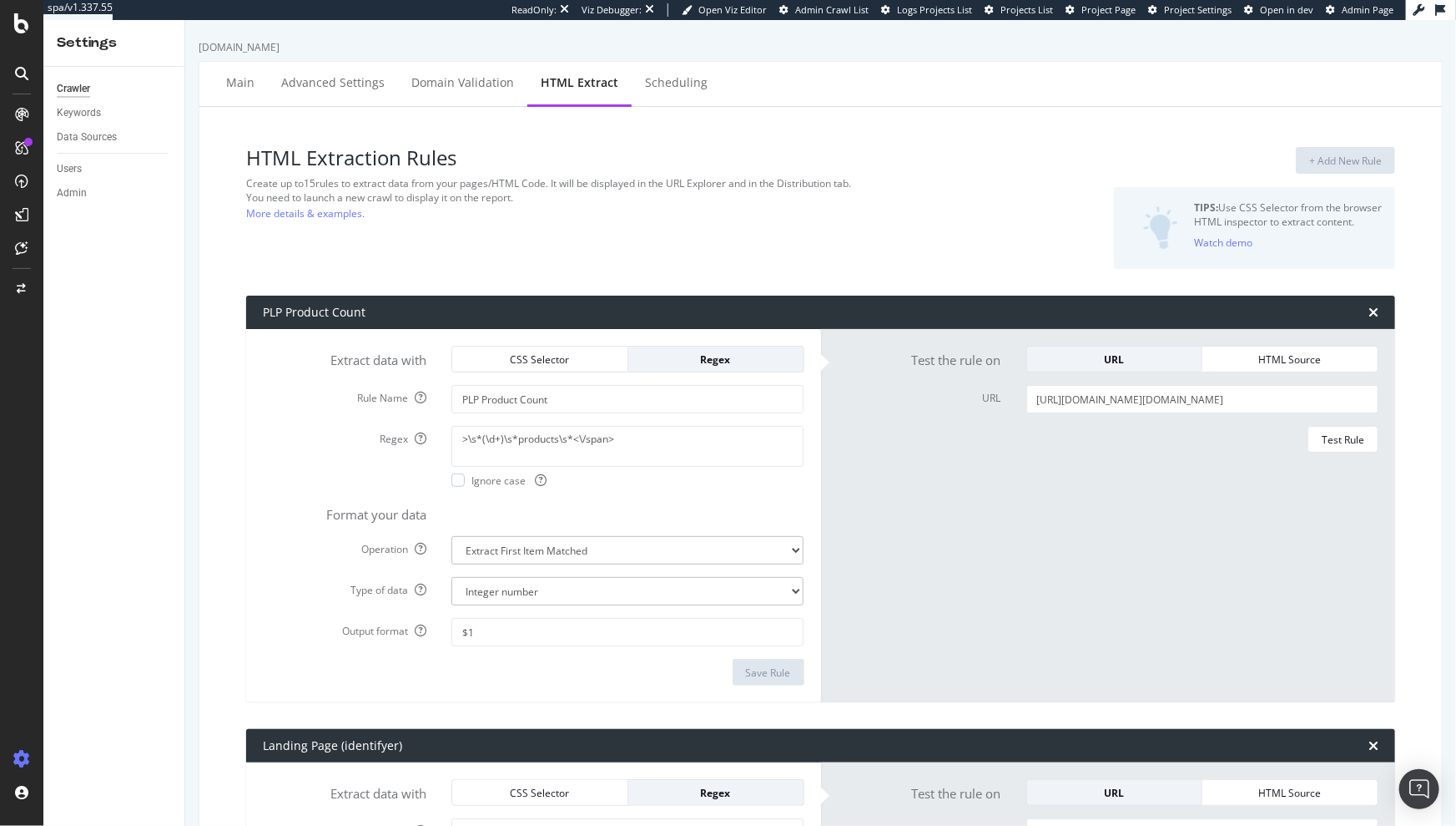
click at [843, 9] on span "Admin Crawl List" at bounding box center [832, 10] width 74 height 12
click at [105, 723] on div "Configure and access your website analyses" at bounding box center [152, 725] width 200 height 13
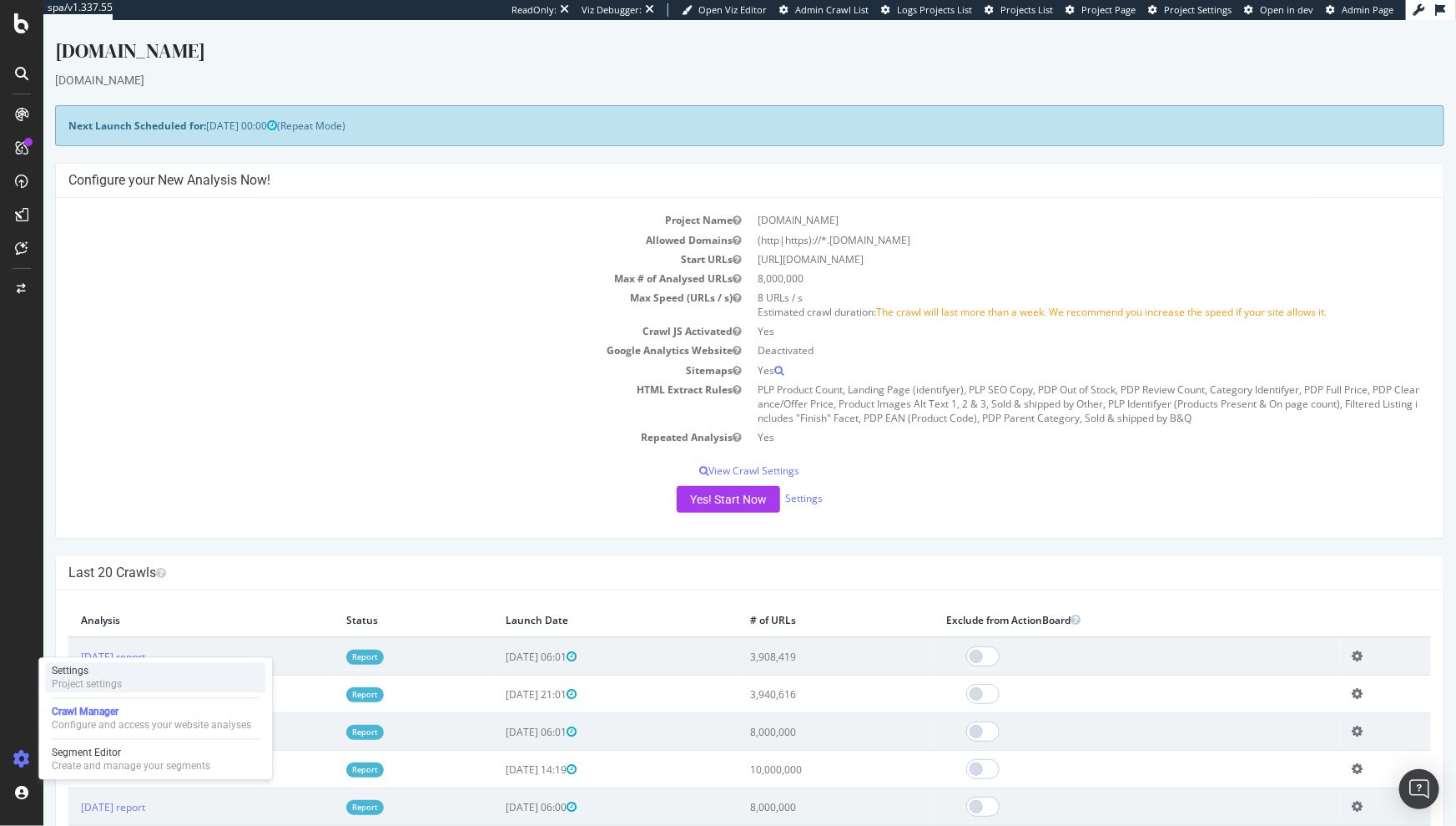
click at [89, 685] on div "Project settings" at bounding box center [87, 684] width 70 height 13
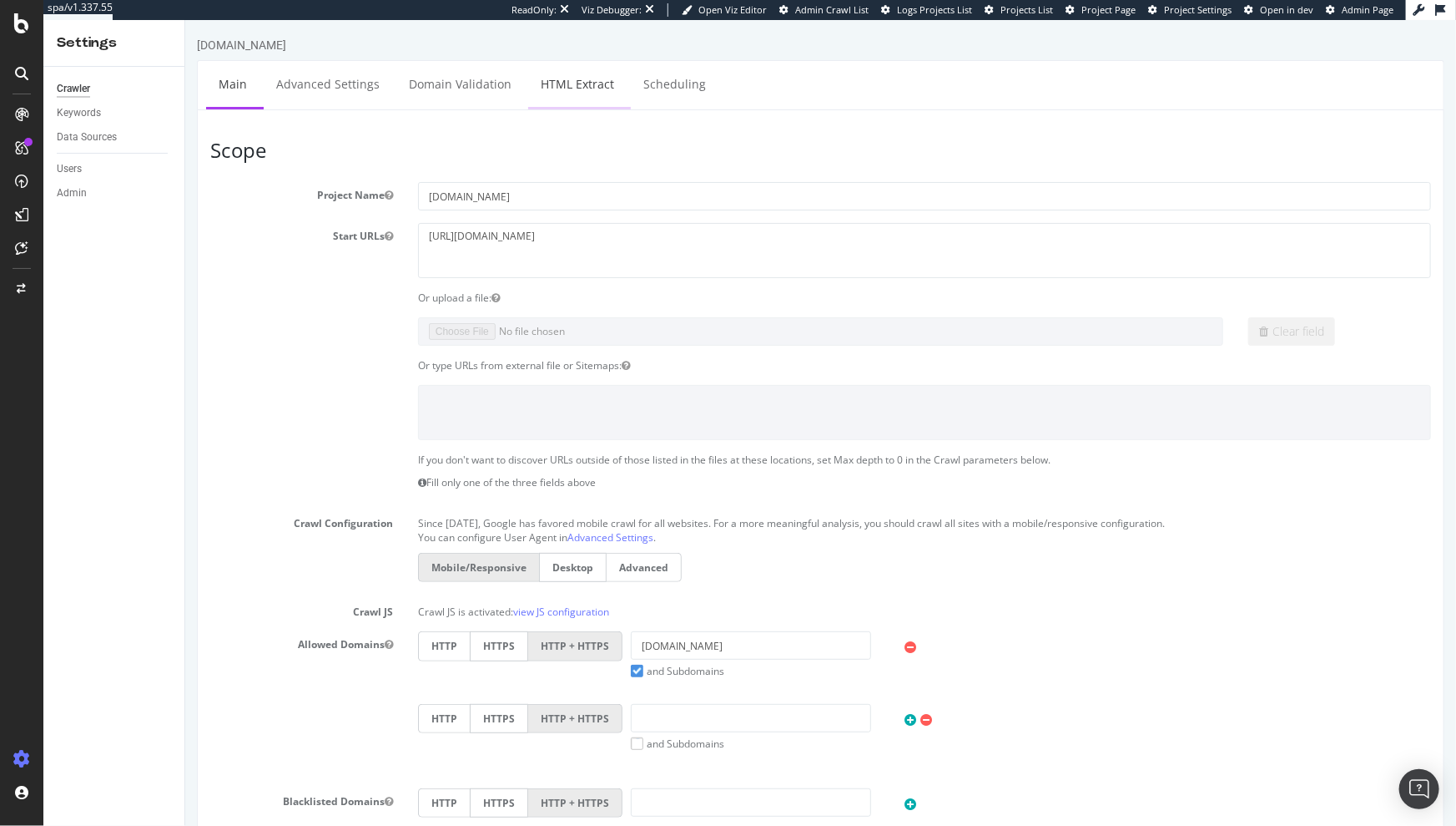
click at [588, 82] on link "HTML Extract" at bounding box center [577, 84] width 98 height 46
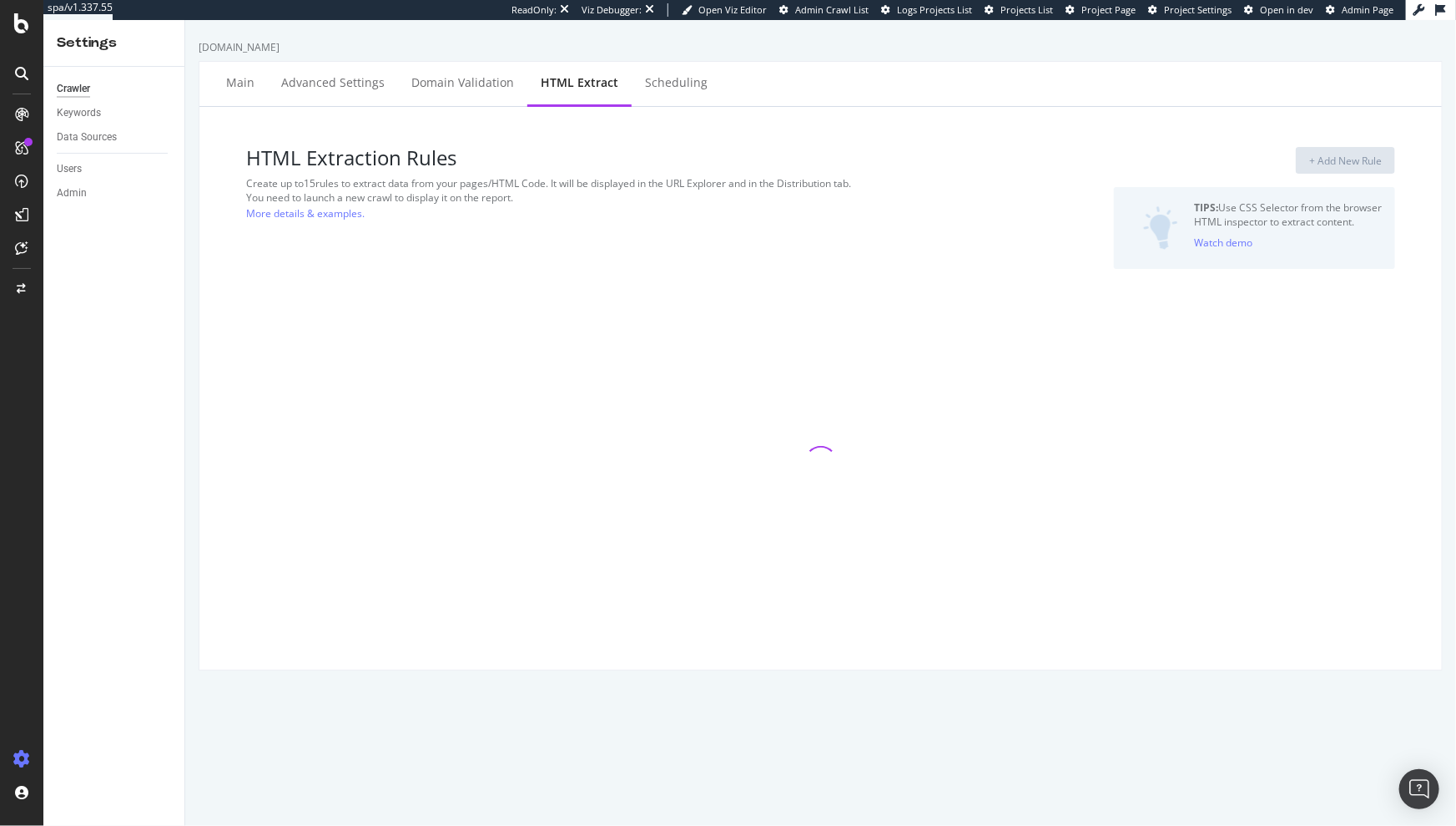
select select "i"
select select "exist"
select select "i"
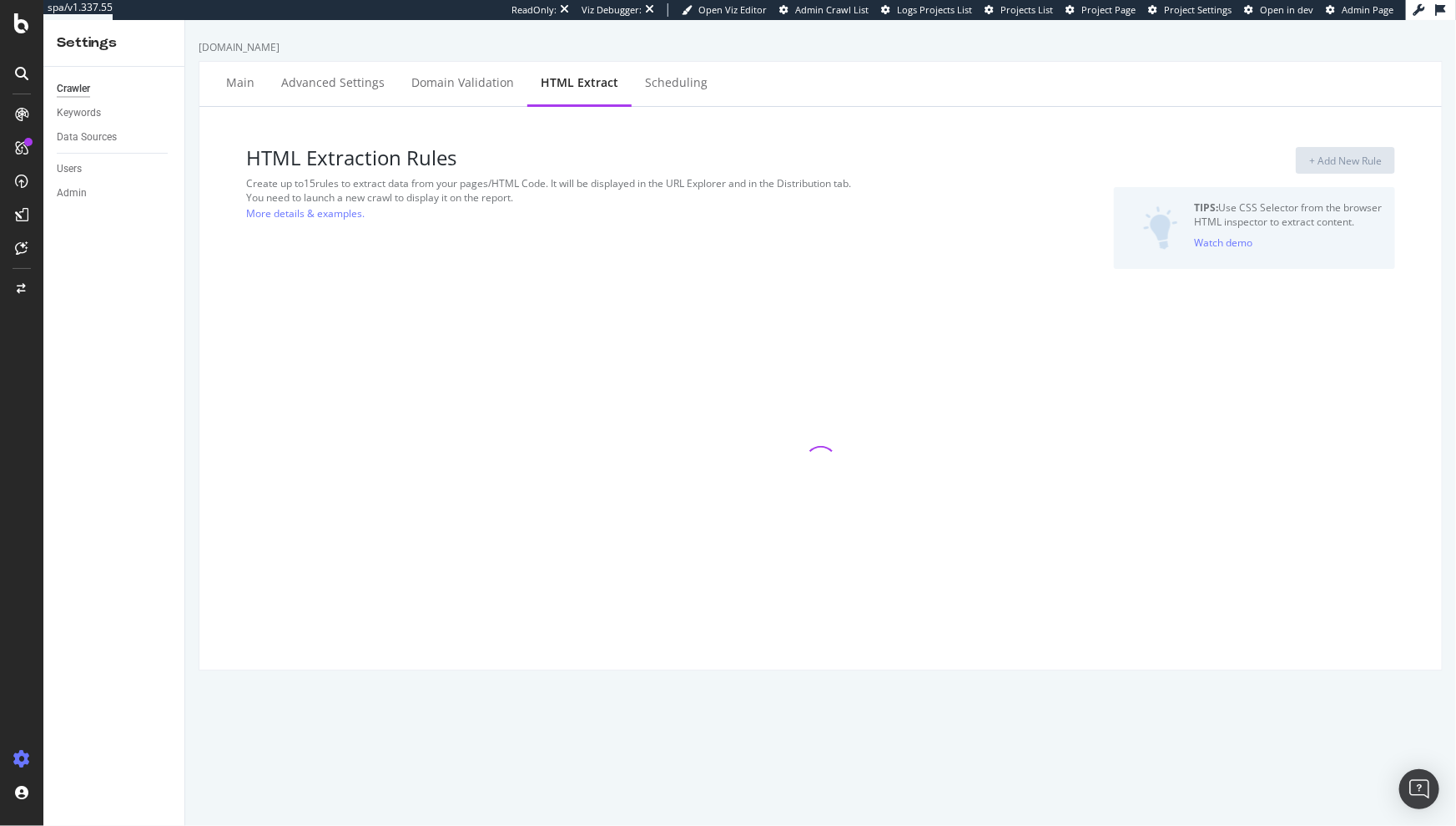
select select "exist"
select select "i"
select select "f"
select select "p"
select select "list"
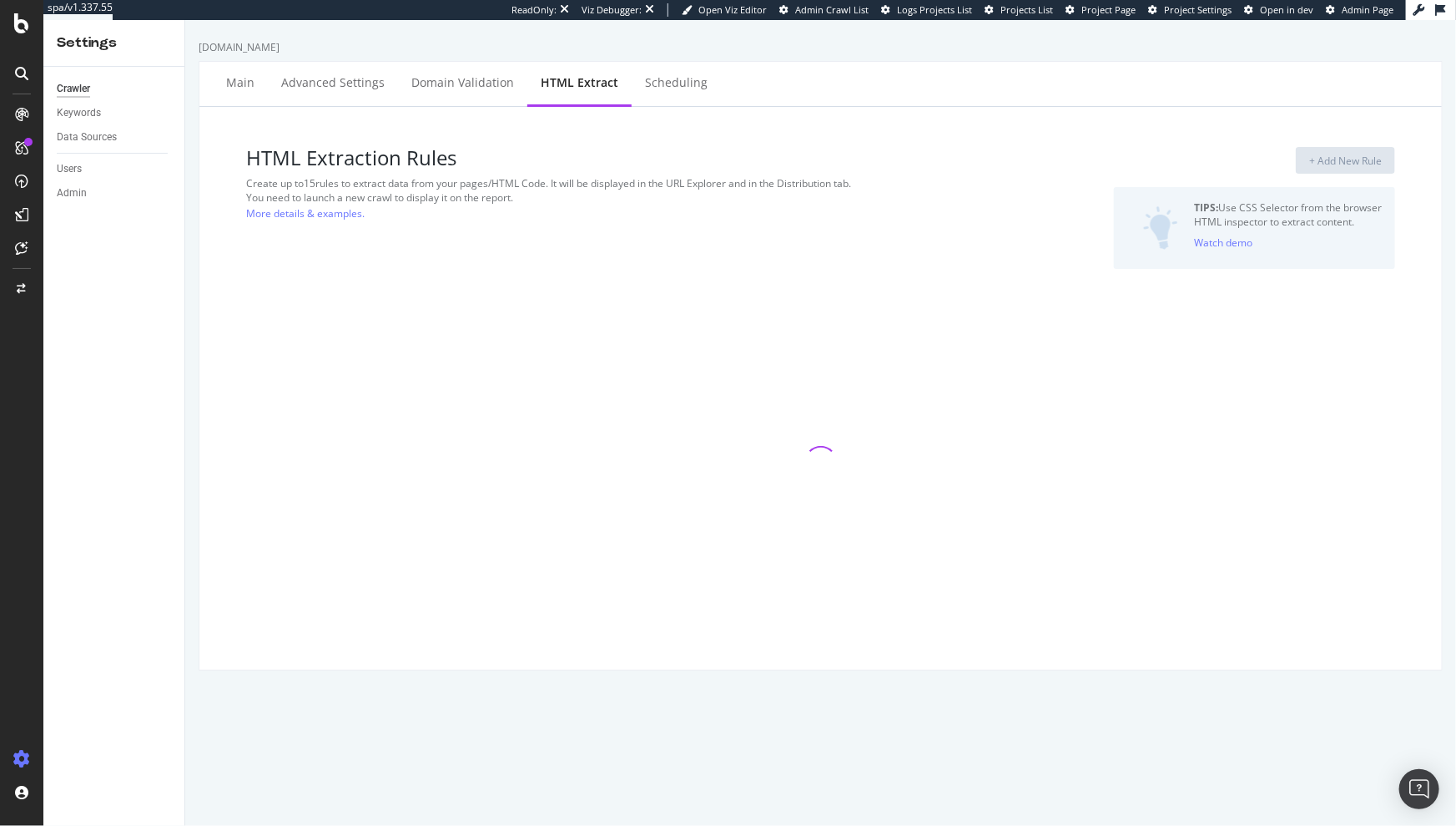
select select "count"
select select "exist"
select select "i"
select select "exist"
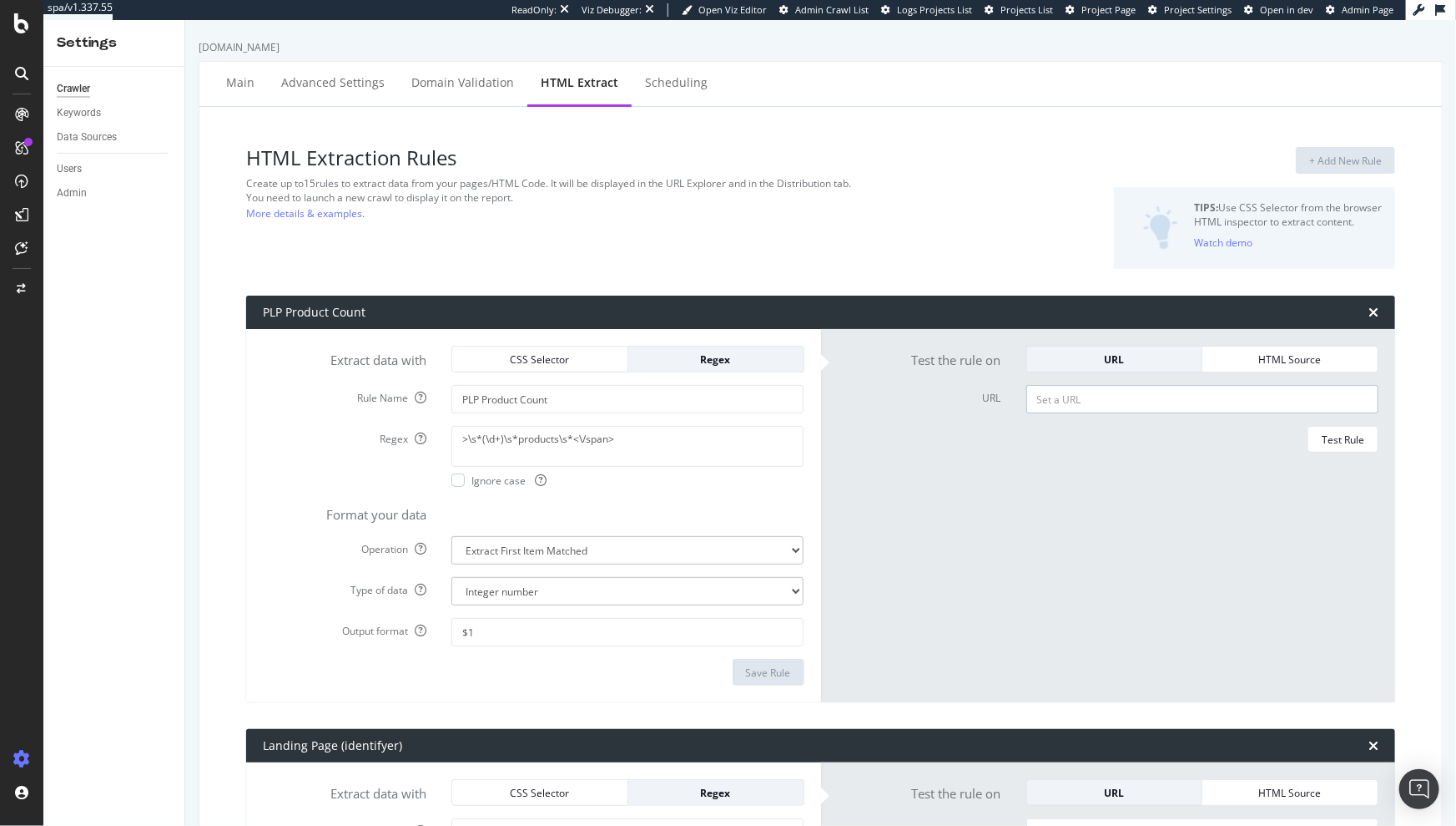
paste input "[URL][DOMAIN_NAME][DOMAIN_NAME]"
type input "[URL][DOMAIN_NAME][DOMAIN_NAME]"
click at [1322, 432] on div "Test Rule" at bounding box center [1343, 439] width 43 height 14
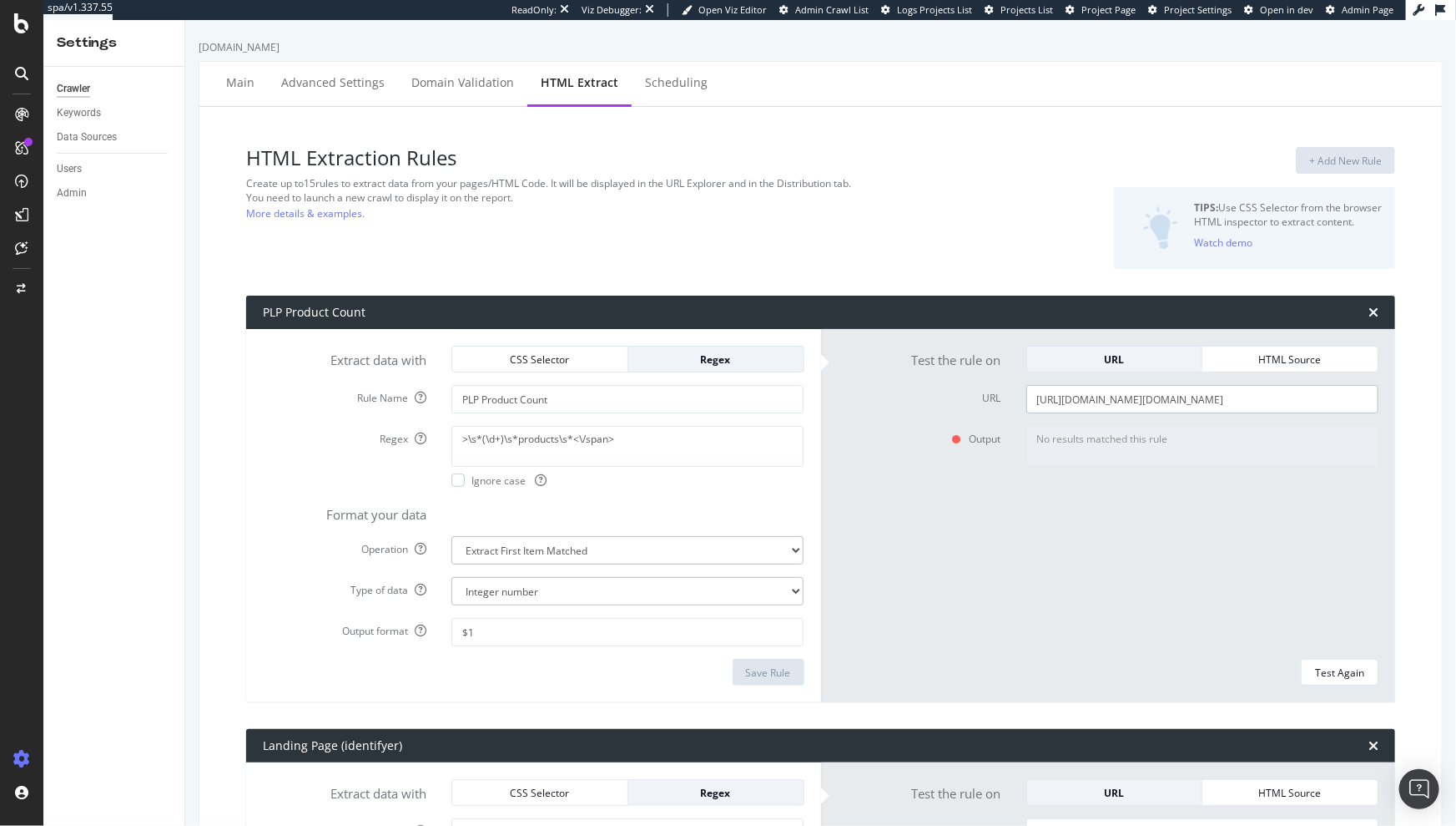
click at [1090, 397] on input "[URL][DOMAIN_NAME][DOMAIN_NAME]" at bounding box center [1203, 399] width 352 height 28
click at [564, 438] on textarea ">\s*(\d+)\s*products\s*<\/span>" at bounding box center [628, 446] width 352 height 40
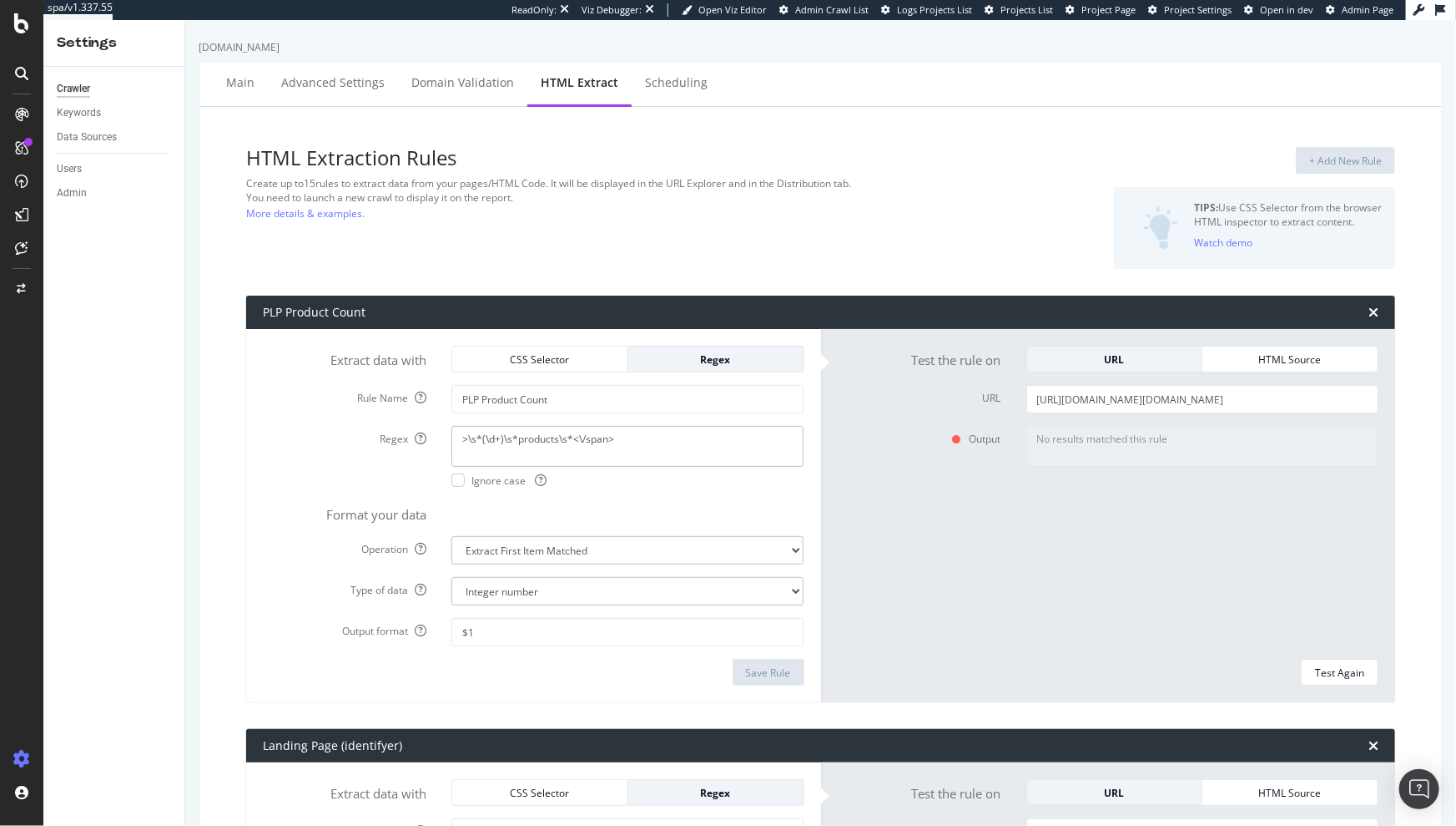
click at [564, 438] on textarea ">\s*(\d+)\s*products\s*<\/span>" at bounding box center [628, 446] width 352 height 40
paste textarea "[\d,]+)\s*products\s*<\/span>"
type textarea ">\s*([\d,]+)\s*products\s*<\/span>"
click at [1301, 667] on button "Test Again" at bounding box center [1339, 672] width 78 height 26
type textarea "7"
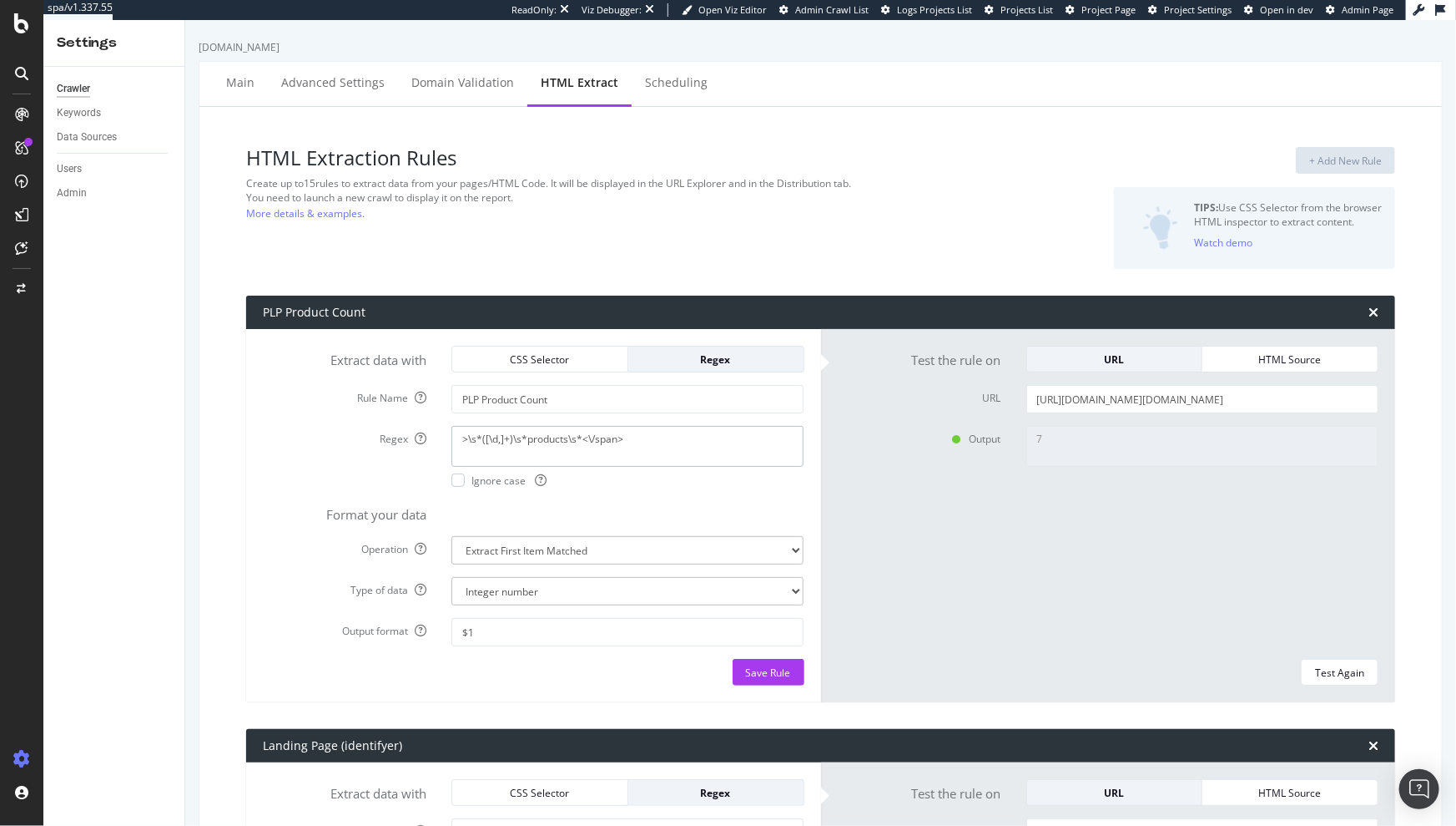
click at [636, 436] on textarea ">\s*([\d,]+)\s*products\s*<\/span>" at bounding box center [628, 446] width 352 height 40
paste textarea "0-9][0-9,]*)\s*products\s*<\/span>"
type textarea ">\s*([0-9][0-9,]*)\s*products\s*<\/span>"
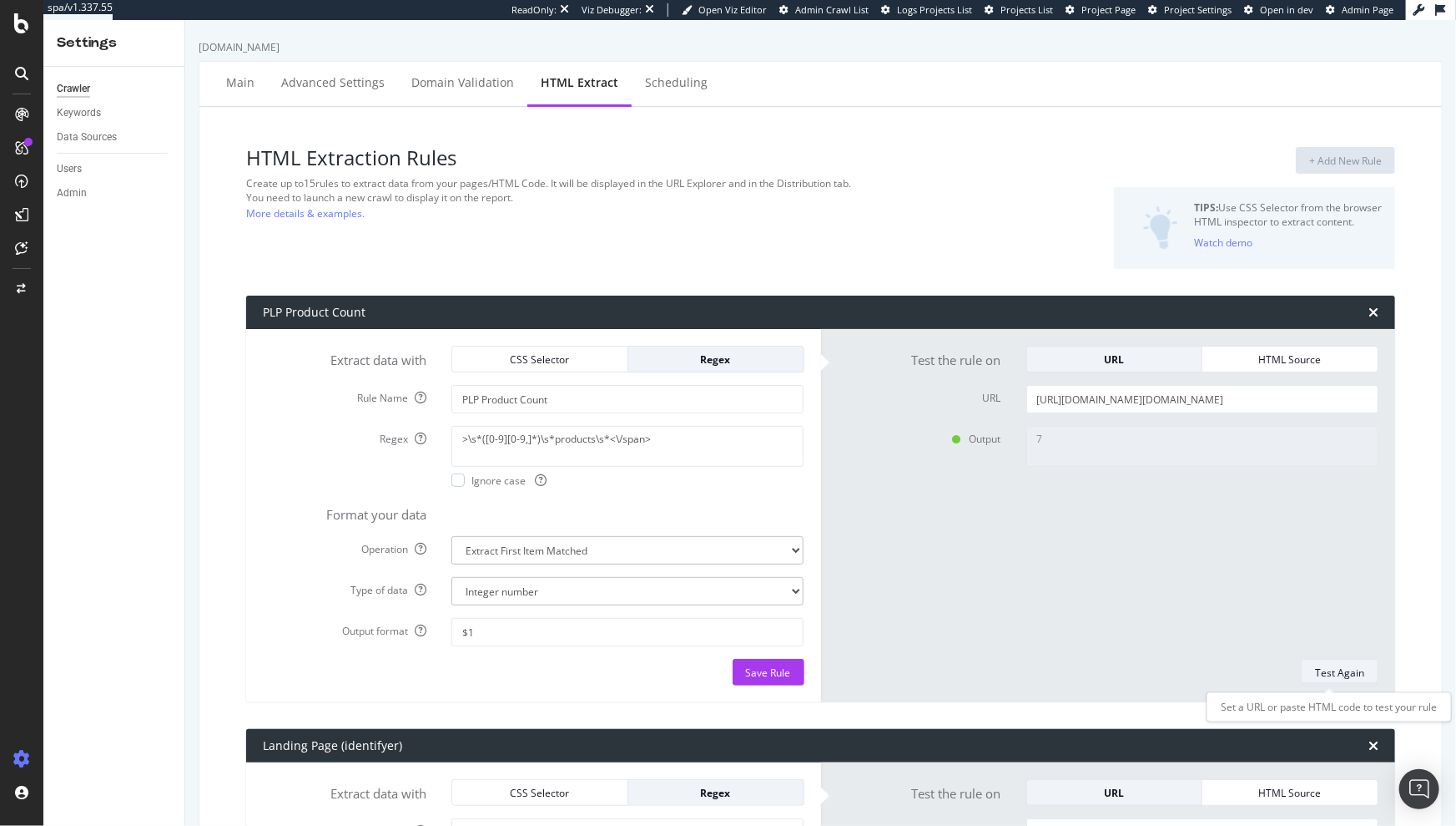
click at [1338, 673] on div "Test Again" at bounding box center [1339, 673] width 49 height 14
click at [1193, 395] on input "[URL][DOMAIN_NAME][DOMAIN_NAME]" at bounding box center [1203, 399] width 352 height 28
paste input "clearance/lighting-clearance"
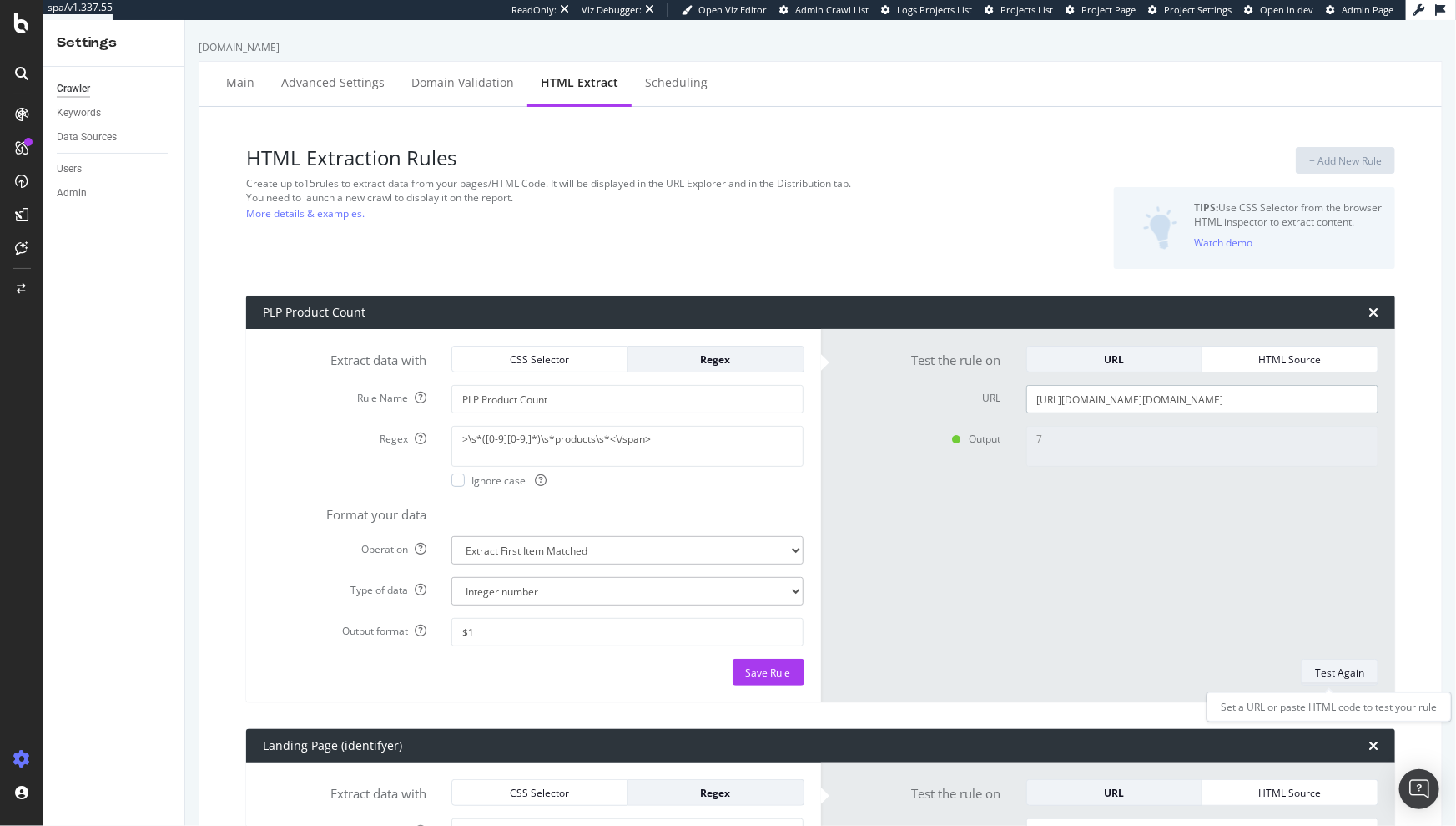
type input "[URL][DOMAIN_NAME][DOMAIN_NAME]"
click at [1339, 675] on div "Test Again" at bounding box center [1339, 673] width 49 height 14
type textarea "91"
click at [1065, 404] on input "[URL][DOMAIN_NAME][DOMAIN_NAME]" at bounding box center [1203, 399] width 352 height 28
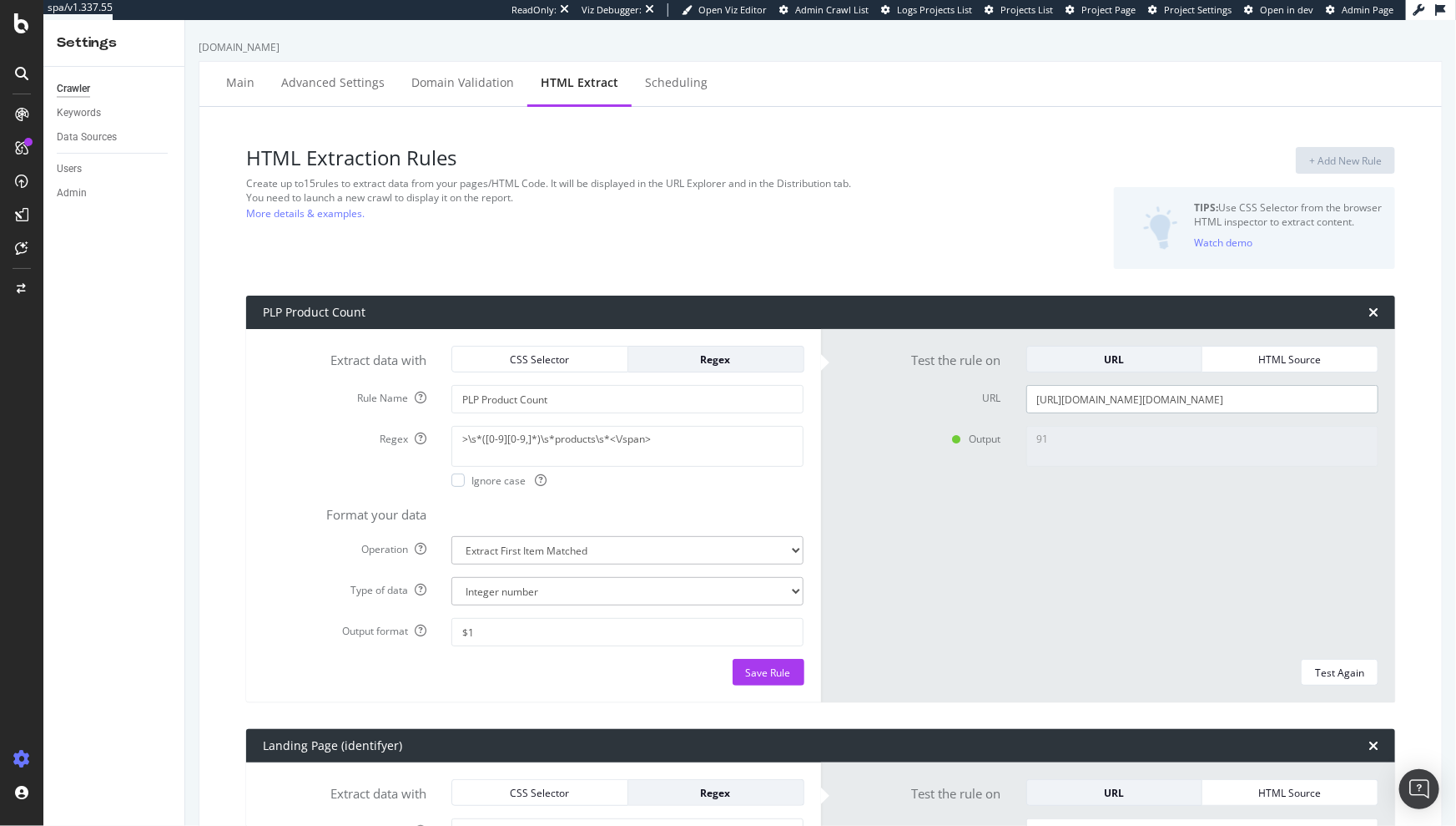
click at [1065, 404] on input "[URL][DOMAIN_NAME][DOMAIN_NAME]" at bounding box center [1203, 399] width 352 height 28
paste input "outdoor-garden/garden-furniture/garden-seating"
click at [1160, 395] on input "[URL][DOMAIN_NAME][DOMAIN_NAME]" at bounding box center [1203, 399] width 352 height 28
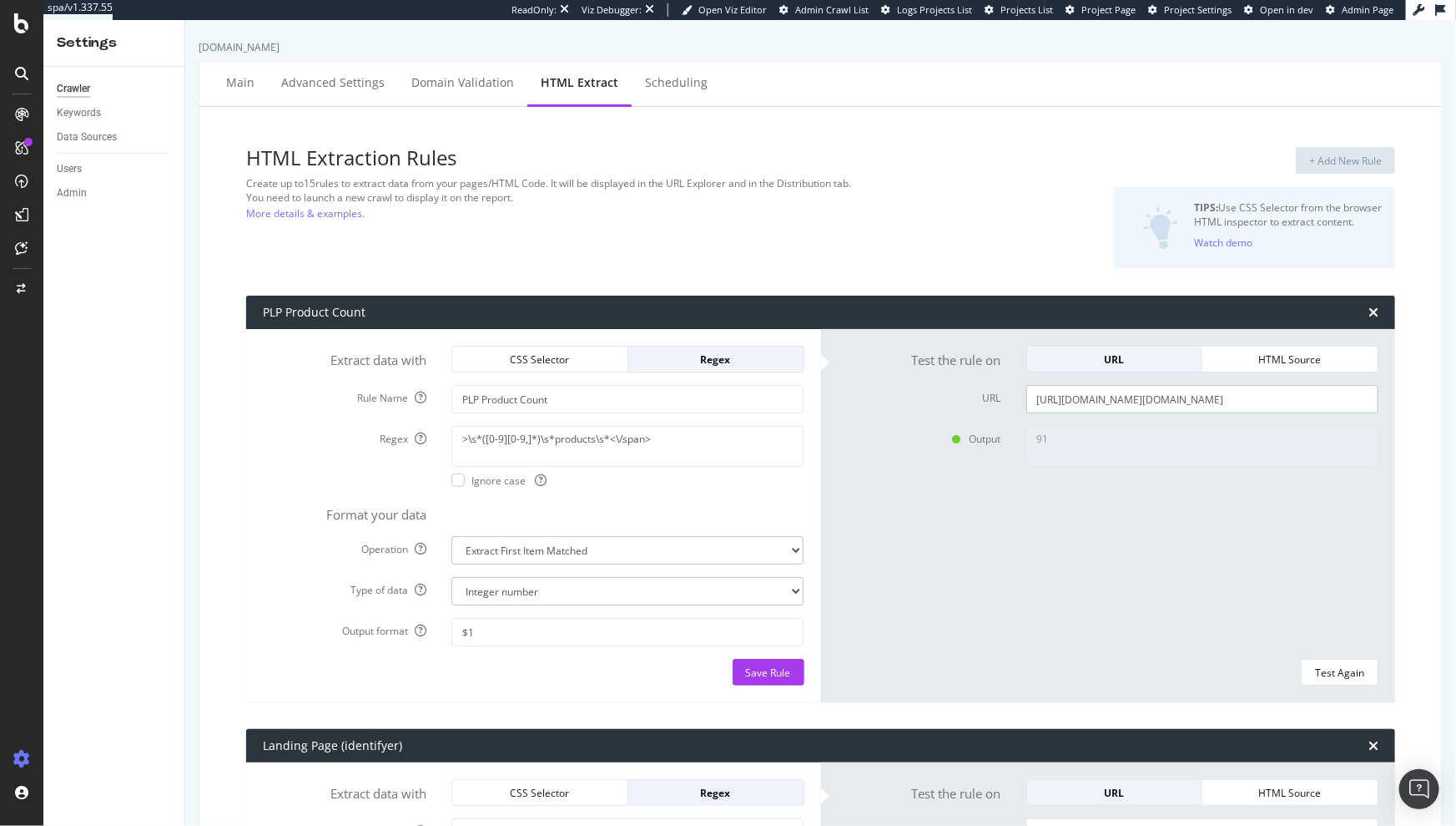
click at [1160, 395] on input "[URL][DOMAIN_NAME][DOMAIN_NAME]" at bounding box center [1203, 399] width 352 height 28
paste input "text"
type input "[URL][DOMAIN_NAME][DOMAIN_NAME]"
click at [1339, 669] on div "Test Again" at bounding box center [1339, 673] width 49 height 14
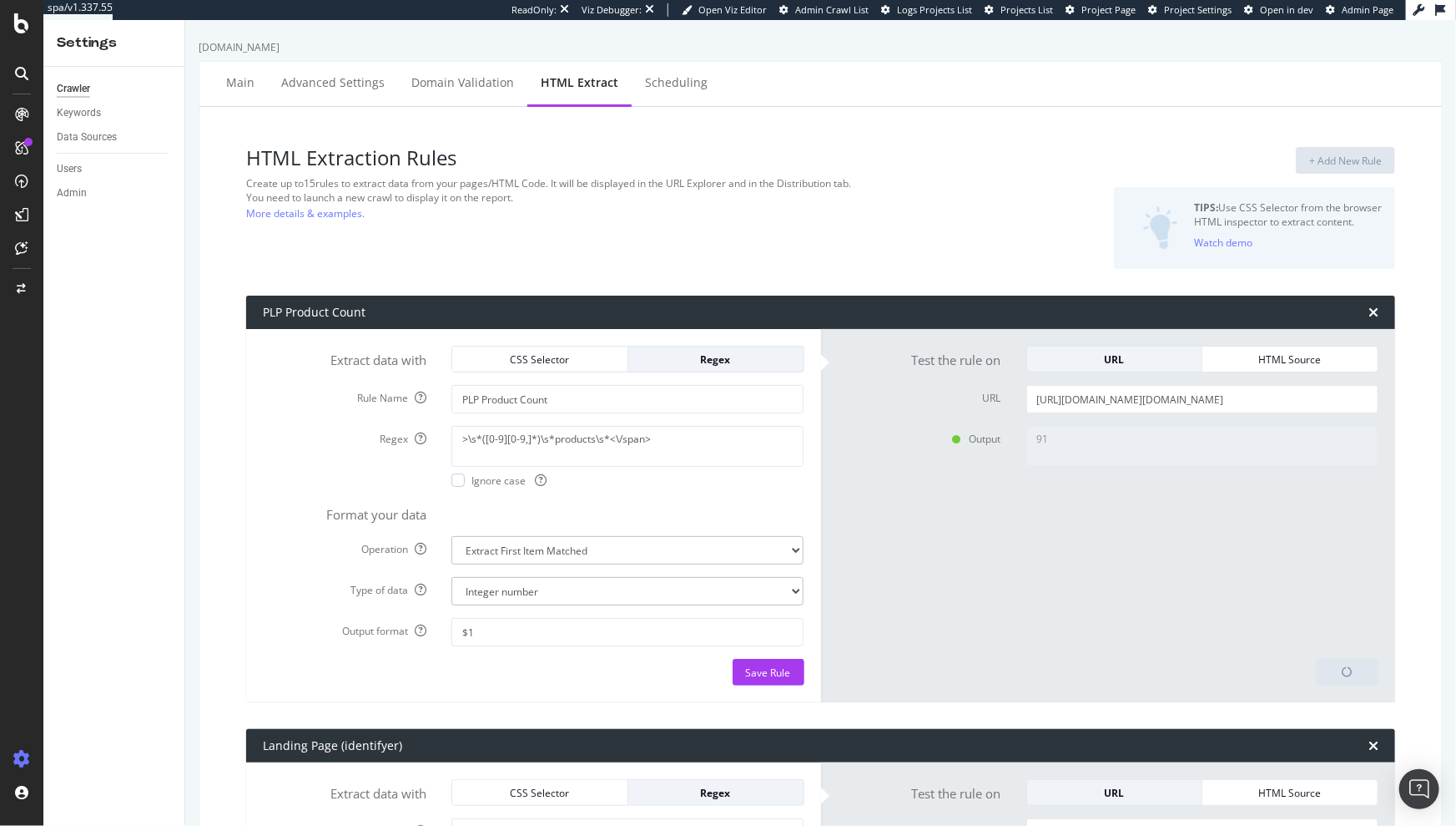
type textarea "7"
click at [600, 446] on textarea ">\s*([0-9][0-9,]*)\s*products\s*<\/span>" at bounding box center [628, 446] width 352 height 40
paste textarea "D*([0-9]{1,3}(?:,[0-9]{3})+|[0-9]+)\s*products\s*<"
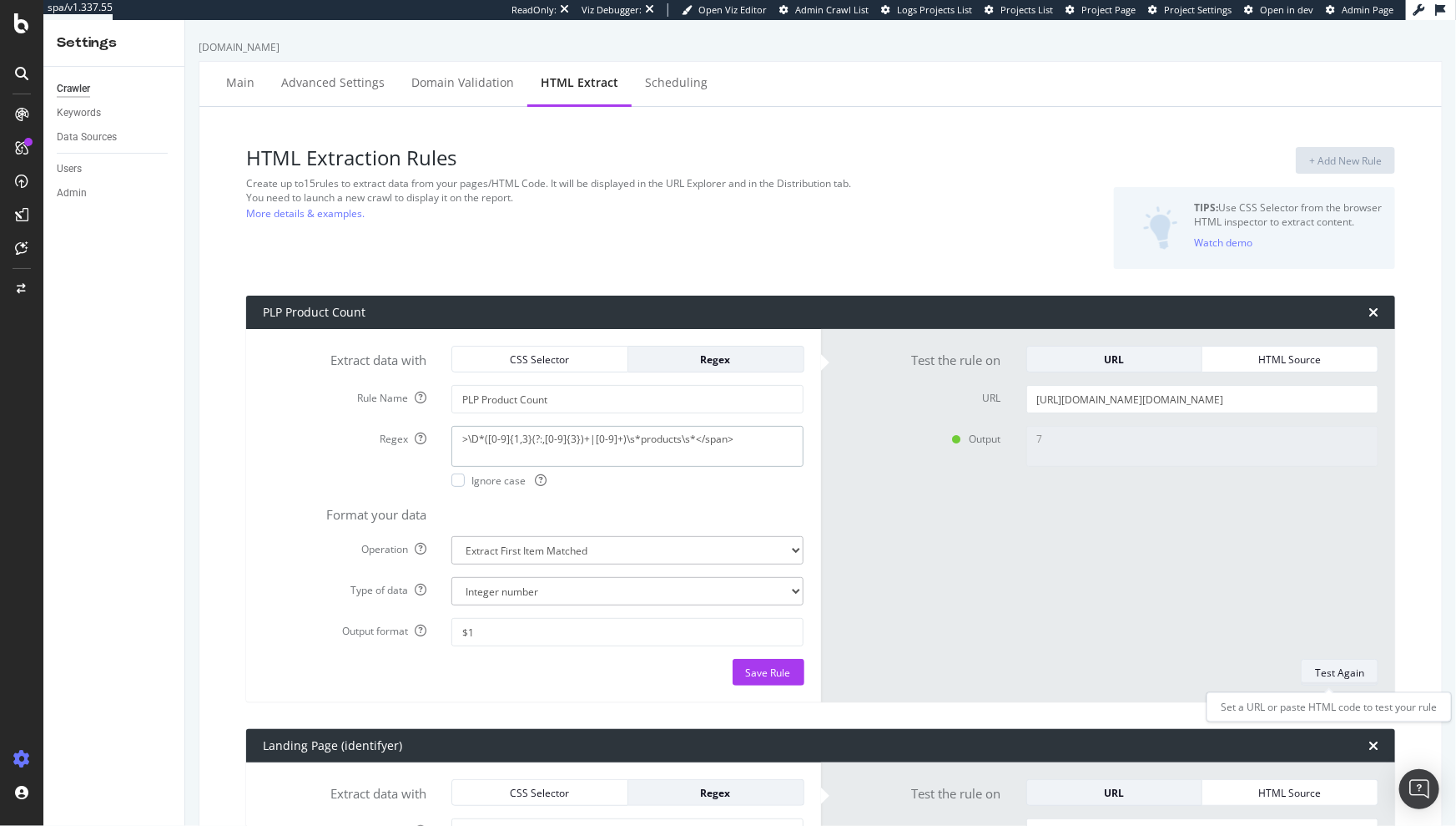
type textarea ">\D*([0-9]{1,3}(?:,[0-9]{3})+|[0-9]+)\s*products\s*</span>"
click at [1326, 667] on div "Test Again" at bounding box center [1339, 673] width 49 height 14
click at [622, 537] on select "Extract First Item Matched Extract First 3 Items Matched Count Number of Occure…" at bounding box center [628, 550] width 352 height 28
click at [661, 435] on textarea ">\D*([0-9]{1,3}(?:,[0-9]{3})+|[0-9]+)\s*products\s*</span>" at bounding box center [628, 446] width 352 height 40
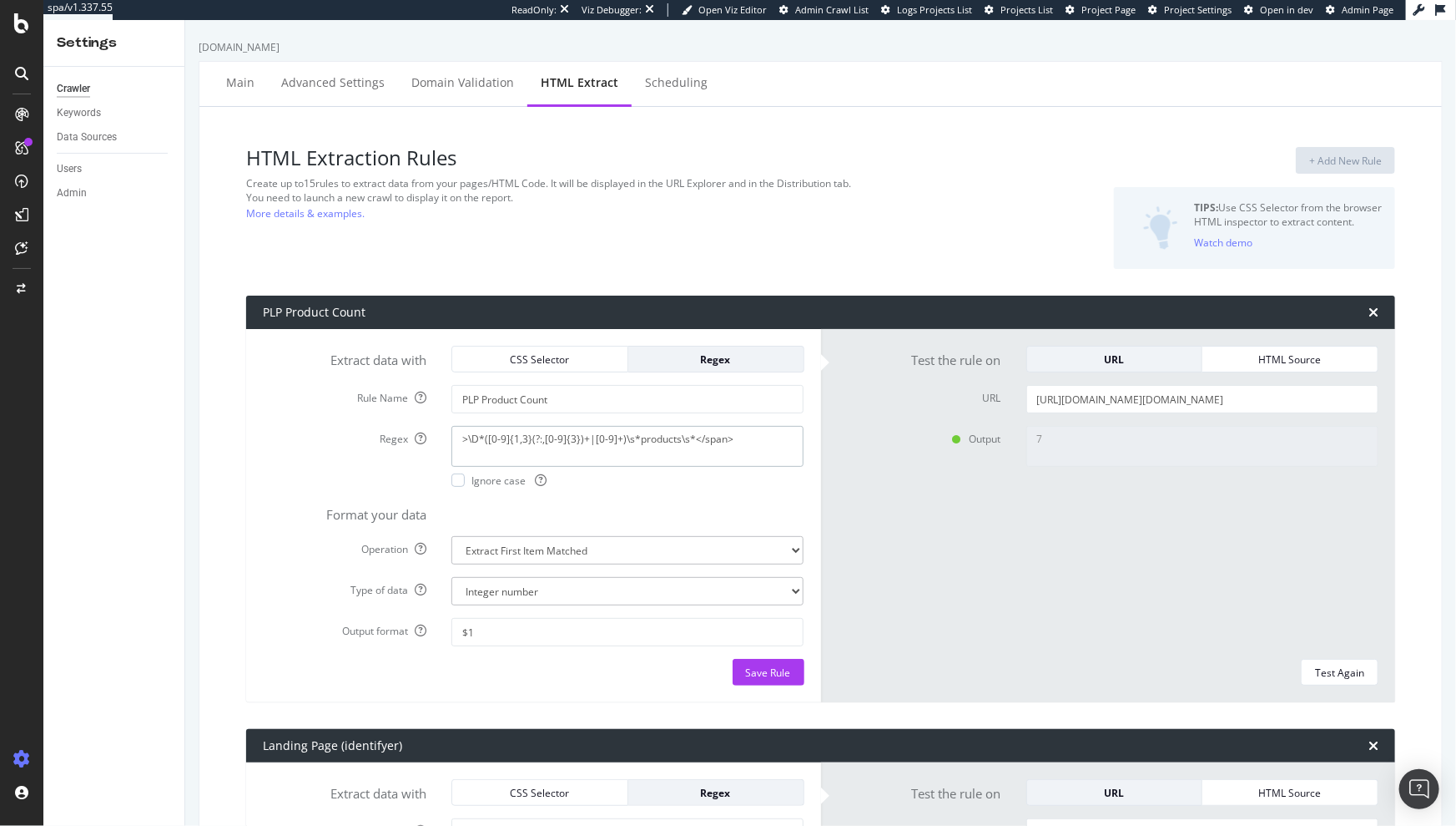
click at [661, 435] on textarea ">\D*([0-9]{1,3}(?:,[0-9]{3})+|[0-9]+)\s*products\s*</span>" at bounding box center [628, 446] width 352 height 40
click at [1340, 666] on div "Test Again" at bounding box center [1339, 673] width 49 height 14
click at [1116, 410] on input "[URL][DOMAIN_NAME][DOMAIN_NAME]" at bounding box center [1203, 399] width 352 height 28
click at [1087, 396] on input "[URL][DOMAIN_NAME][DOMAIN_NAME]" at bounding box center [1203, 399] width 352 height 28
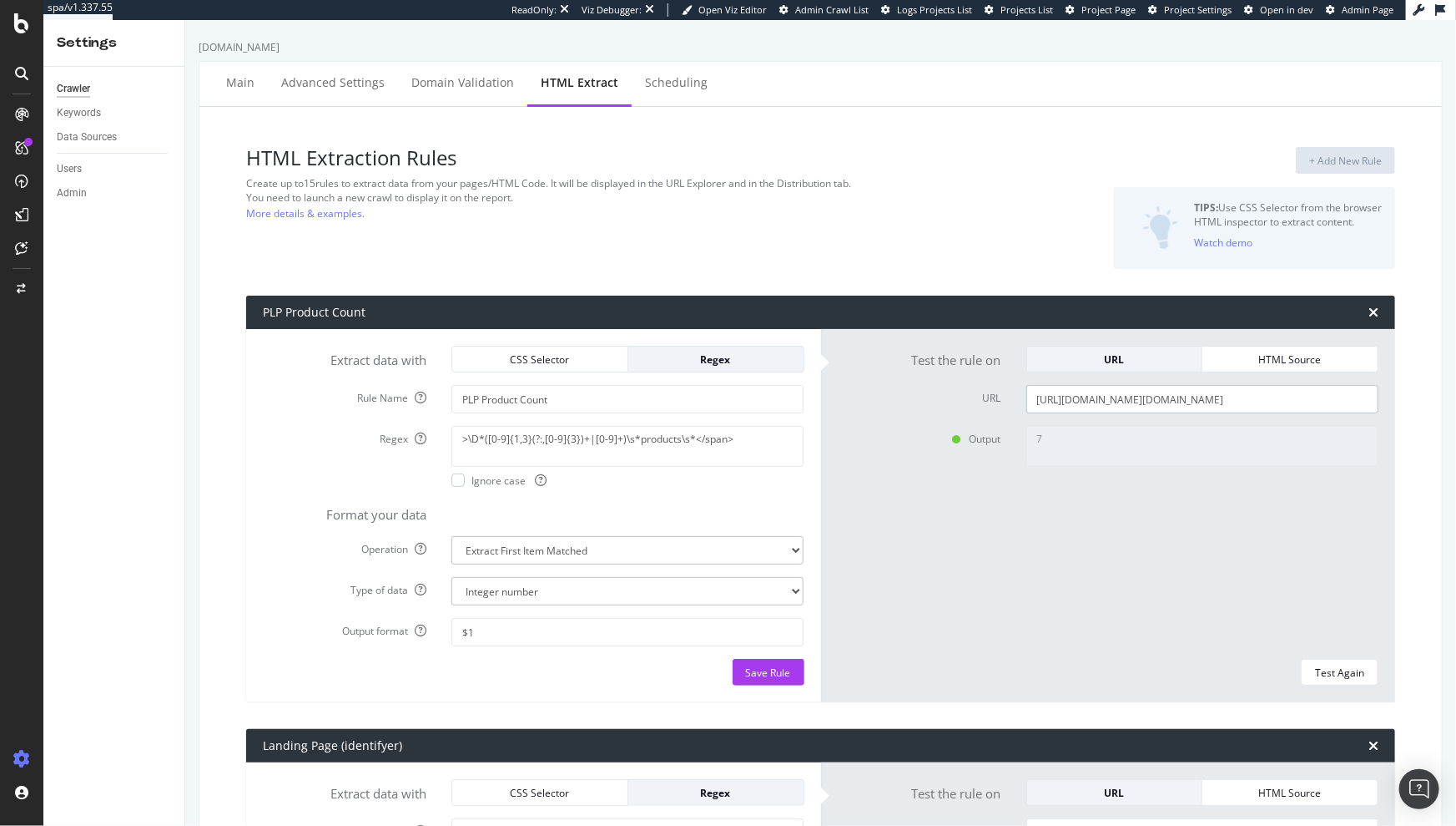
click at [1087, 397] on input "[URL][DOMAIN_NAME][DOMAIN_NAME]" at bounding box center [1203, 399] width 352 height 28
paste input ">\D*((?:[0-9]{1,3}(?:,[0-9]{3})+|[0-9]+))\s*products\s*</span>"
type input ">\D*((?:[0-9]{1,3}(?:,[0-9]{3})+|[0-9]+))\s*products\s*</span>"
click at [1341, 672] on div "Test Again" at bounding box center [1339, 673] width 49 height 14
type input "[URL][DOMAIN_NAME][DOMAIN_NAME]"
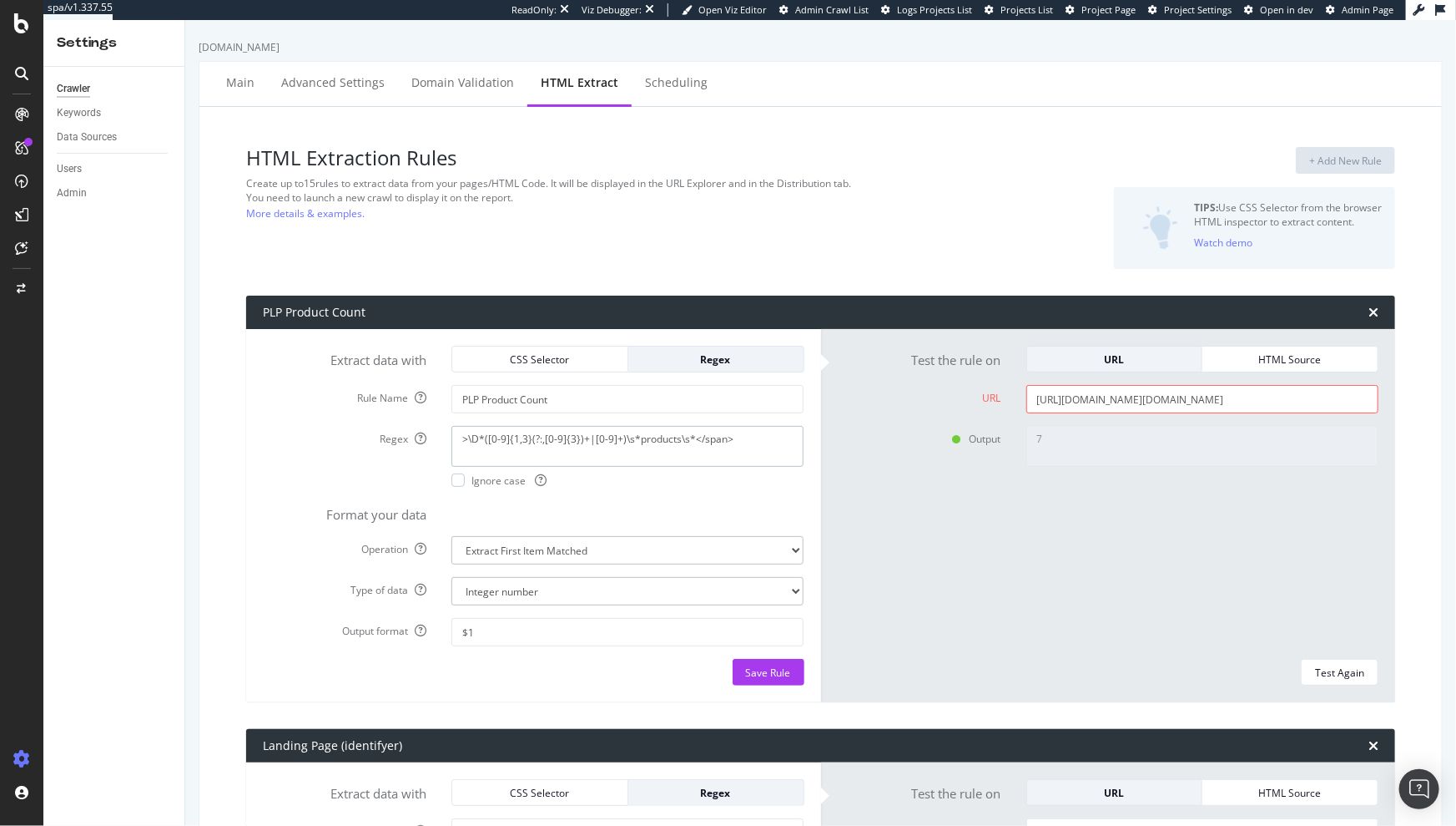
click at [752, 441] on textarea ">\D*([0-9]{1,3}(?:,[0-9]{3})+|[0-9]+)\s*products\s*</span>" at bounding box center [628, 446] width 352 height 40
paste textarea "(?:[0-9]{1,3}(?:,[0-9]{3})+|[0-9]+)"
click at [1318, 670] on div "Test Again" at bounding box center [1339, 673] width 49 height 14
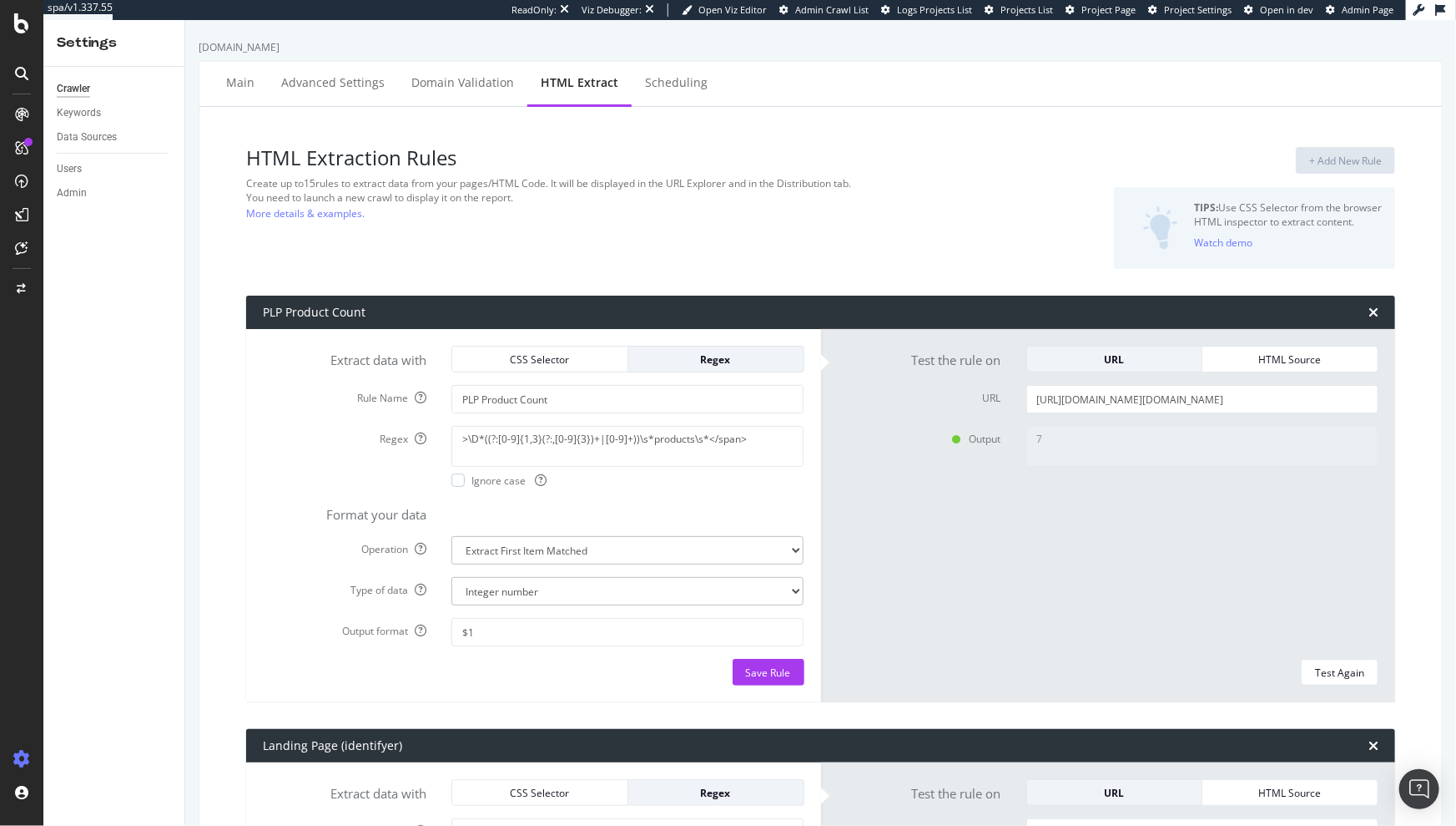
click at [1047, 148] on div "+ Add New Rule TIPS: Use CSS Selector from the browser HTML inspector to extrac…" at bounding box center [1206, 208] width 379 height 122
click at [302, 212] on link "More details & examples." at bounding box center [305, 213] width 118 height 18
click at [688, 445] on textarea ">\D*((?:[0-9]{1,3}(?:,[0-9]{3})+|[0-9]+))\s*products\s*</span>" at bounding box center [628, 446] width 352 height 40
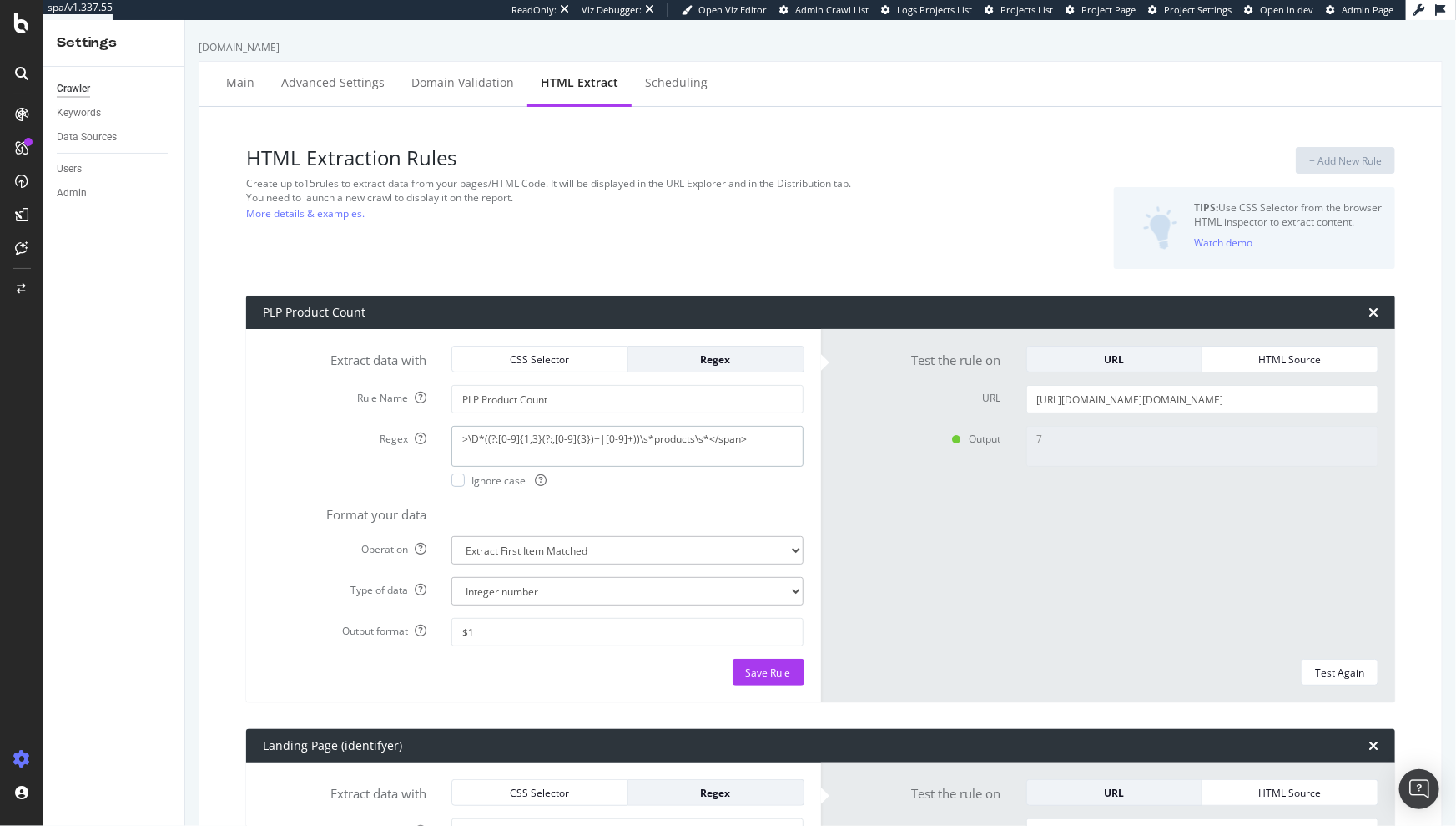
paste textarea "s*([0-9]{1,3}(?:,[0-9]{3})*|[0-9]+)\s*products\s*<\"
click at [741, 441] on textarea ">\s*([0-9]{1,3}(?:,[0-9]{3})*|[0-9]+)\s*products\s*<\/span>" at bounding box center [628, 446] width 352 height 40
type textarea ">\s*([0-9]{1,3}(?:,[0-9]{3})*|[0-9]+)\s*products\s*<\/span>"
click at [1328, 672] on div "Test Again" at bounding box center [1339, 673] width 49 height 14
click at [1184, 403] on input "[URL][DOMAIN_NAME][DOMAIN_NAME]" at bounding box center [1203, 399] width 352 height 28
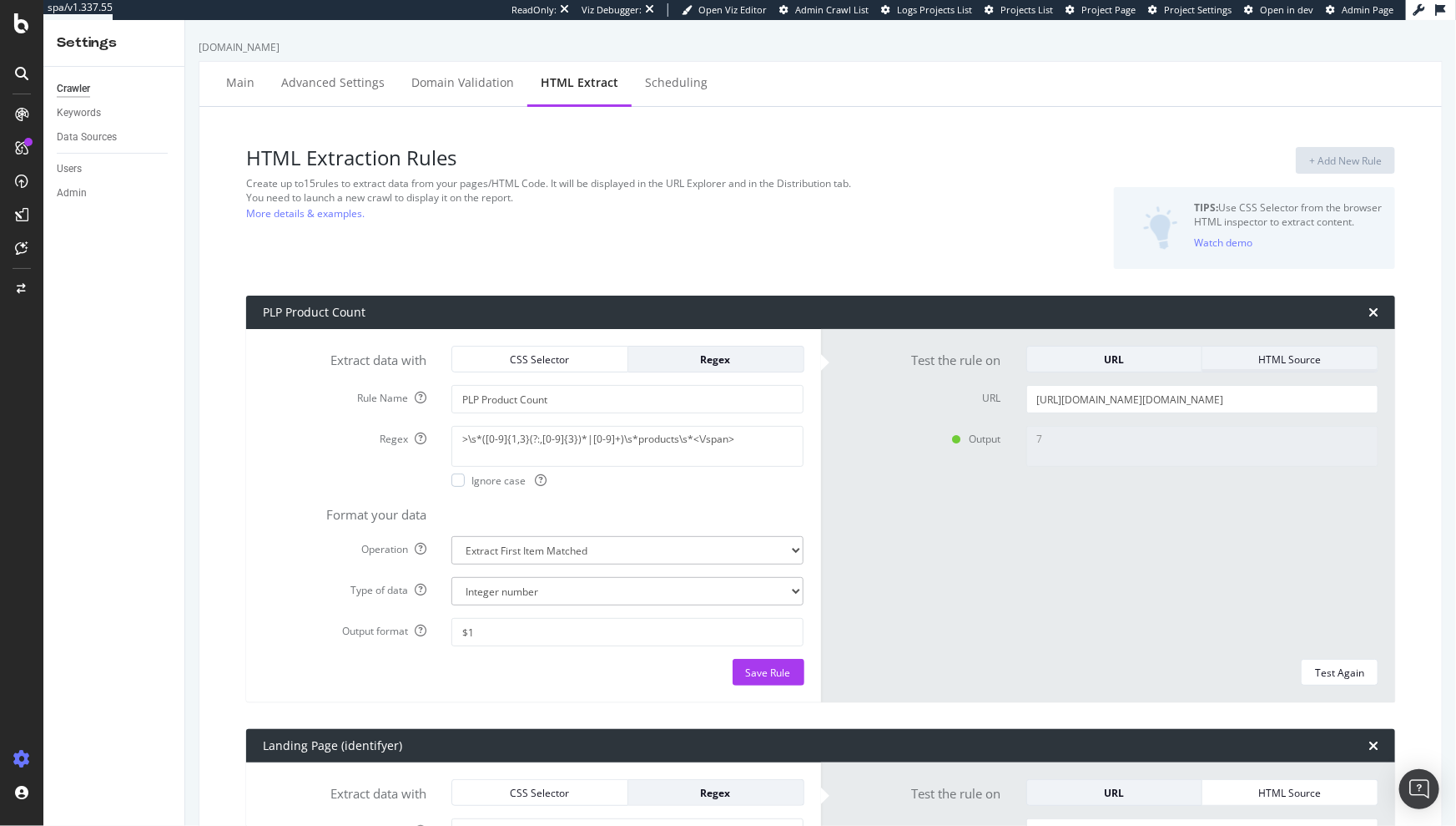
click at [1268, 360] on div "HTML Source" at bounding box center [1289, 360] width 148 height 14
click at [1066, 398] on textarea "HTML code" at bounding box center [1203, 405] width 352 height 40
paste textarea "<!DOCTYPE html><html lang="en-GB" class="flex min-h-full"><head><meta charset="…"
type textarea "<!DOCTYPE html><html lang="en-GB" class="flex min-h-full"><head><meta charset="…"
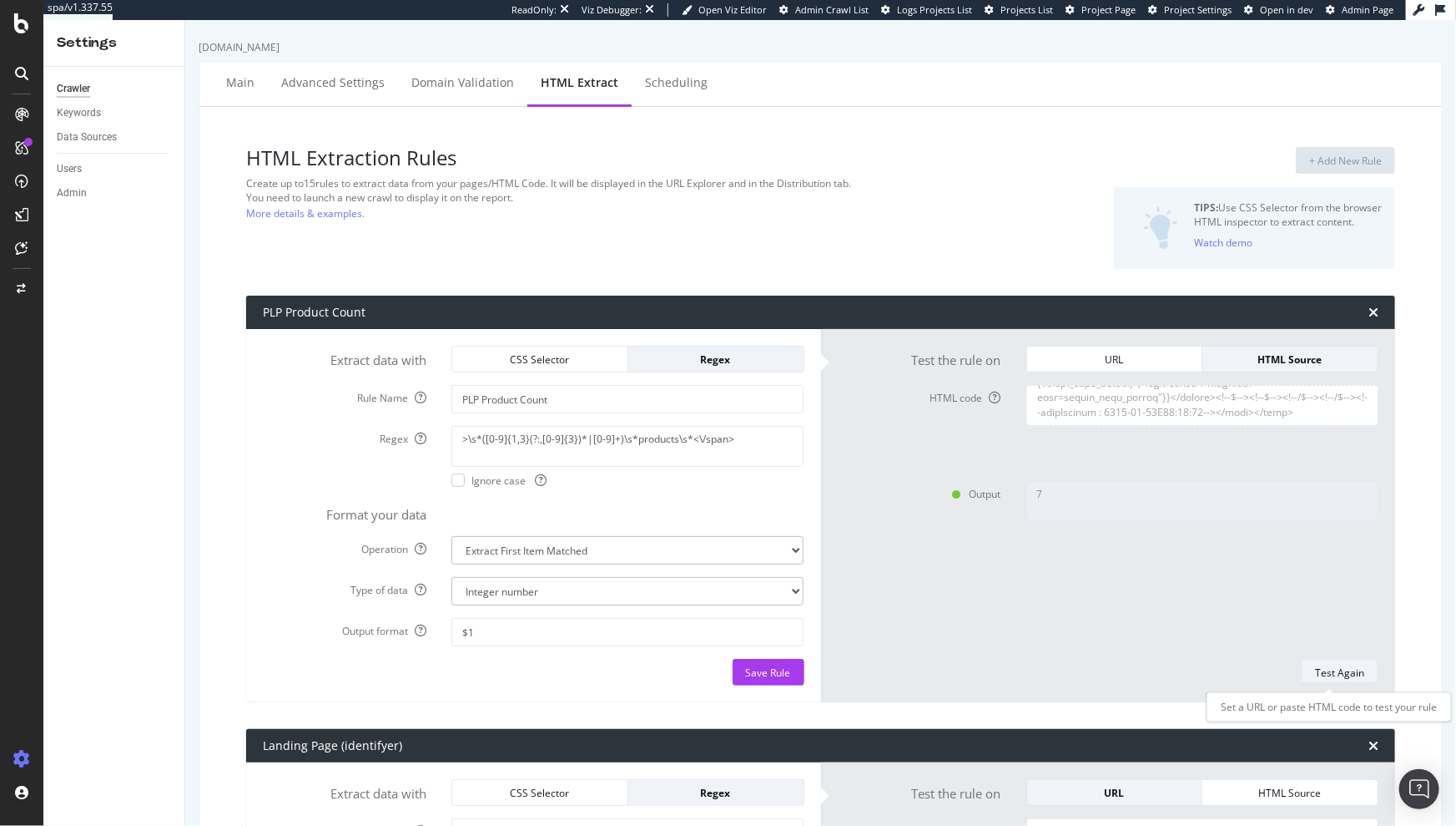
click at [1315, 673] on div "Test Again" at bounding box center [1339, 673] width 49 height 14
click at [558, 439] on textarea ">\s*([0-9]{1,3}(?:,[0-9]{3})*|[0-9]+)\s*products\s*<\/span>" at bounding box center [628, 446] width 352 height 40
paste textarea ">\s*([0-9]{1,3}(?:,[0-9]{3})*|[0-9]+)\s*products\s*</span>"
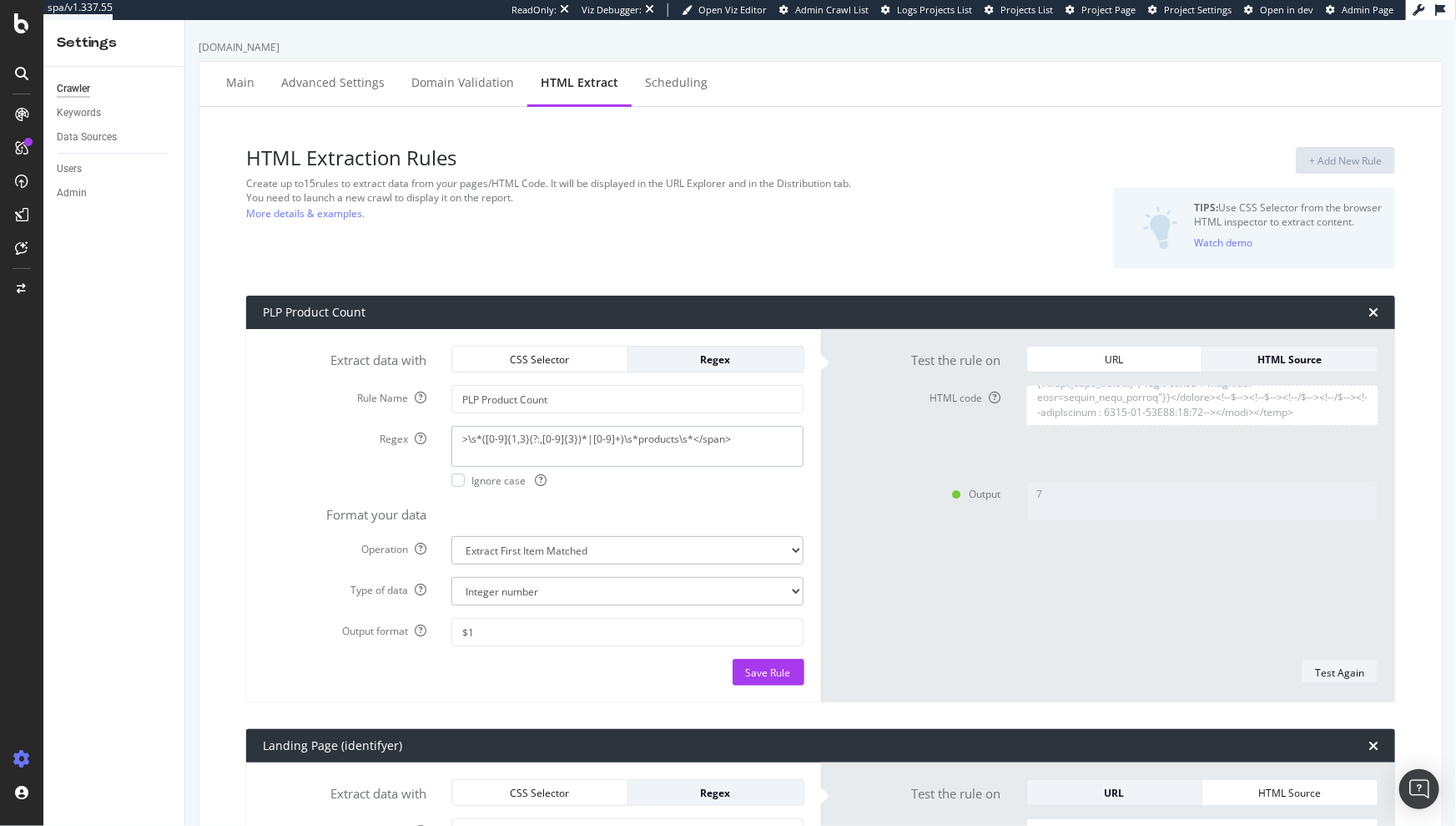
type textarea ">\s*([0-9]{1,3}(?:,[0-9]{3})*|[0-9]+)\s*products\s*</span>"
click at [1333, 666] on div "Test Again" at bounding box center [1339, 673] width 49 height 14
click at [771, 590] on select "Text Integer number Floating point number Date" at bounding box center [628, 591] width 352 height 28
select select "s"
click at [451, 577] on select "Text Integer number Floating point number Date" at bounding box center [628, 591] width 352 height 28
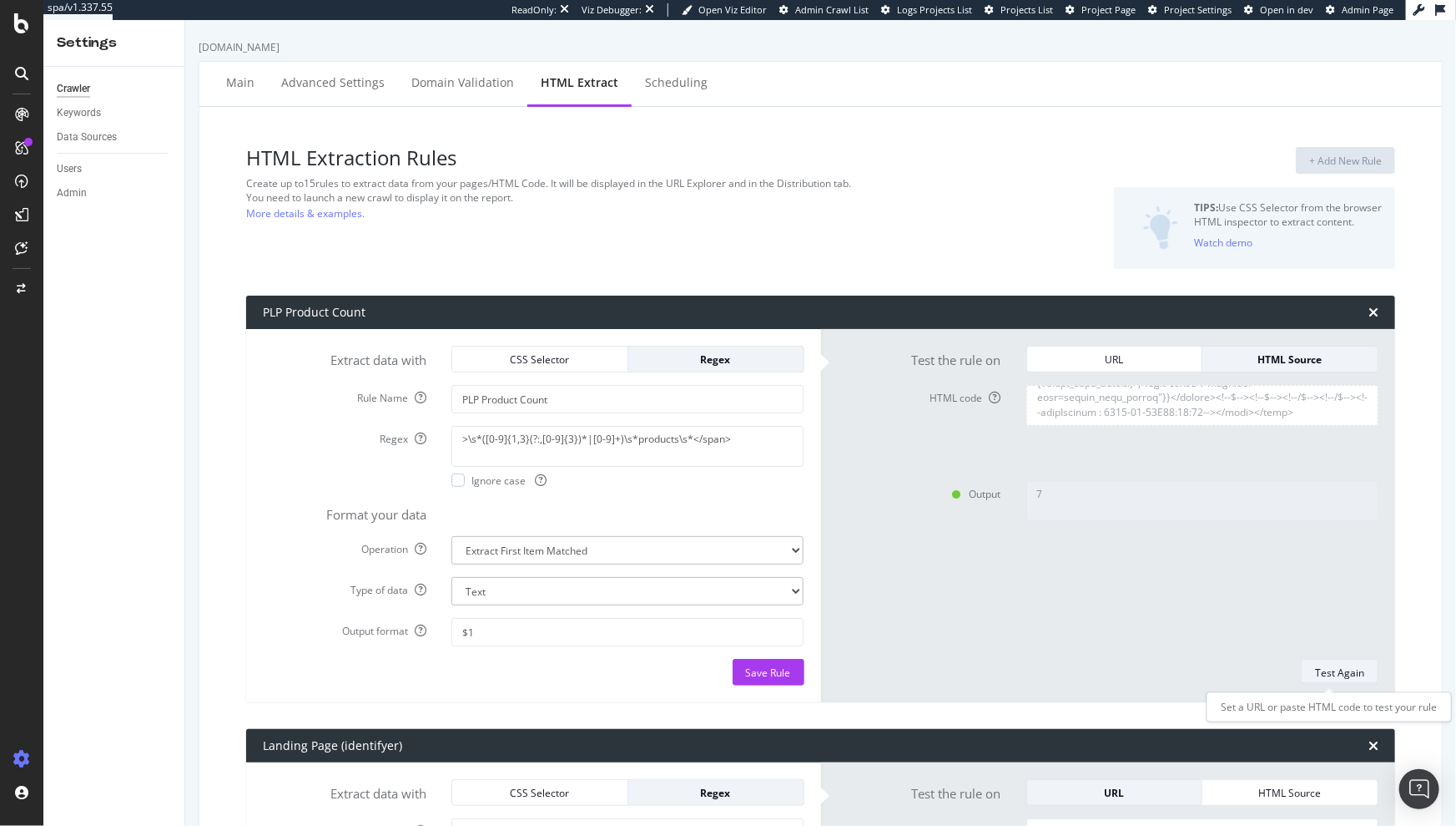
click at [1319, 674] on div "Test Again" at bounding box center [1339, 673] width 49 height 14
type textarea "7,259"
click at [791, 587] on select "Text Integer number Floating point number Date" at bounding box center [628, 591] width 352 height 28
click at [797, 590] on select "Text Integer number Floating point number Date" at bounding box center [628, 591] width 352 height 28
click at [710, 438] on textarea ">\s*([0-9]{1,3}(?:,[0-9]{3})*|[0-9]+)\s*products\s*</span>" at bounding box center [628, 446] width 352 height 40
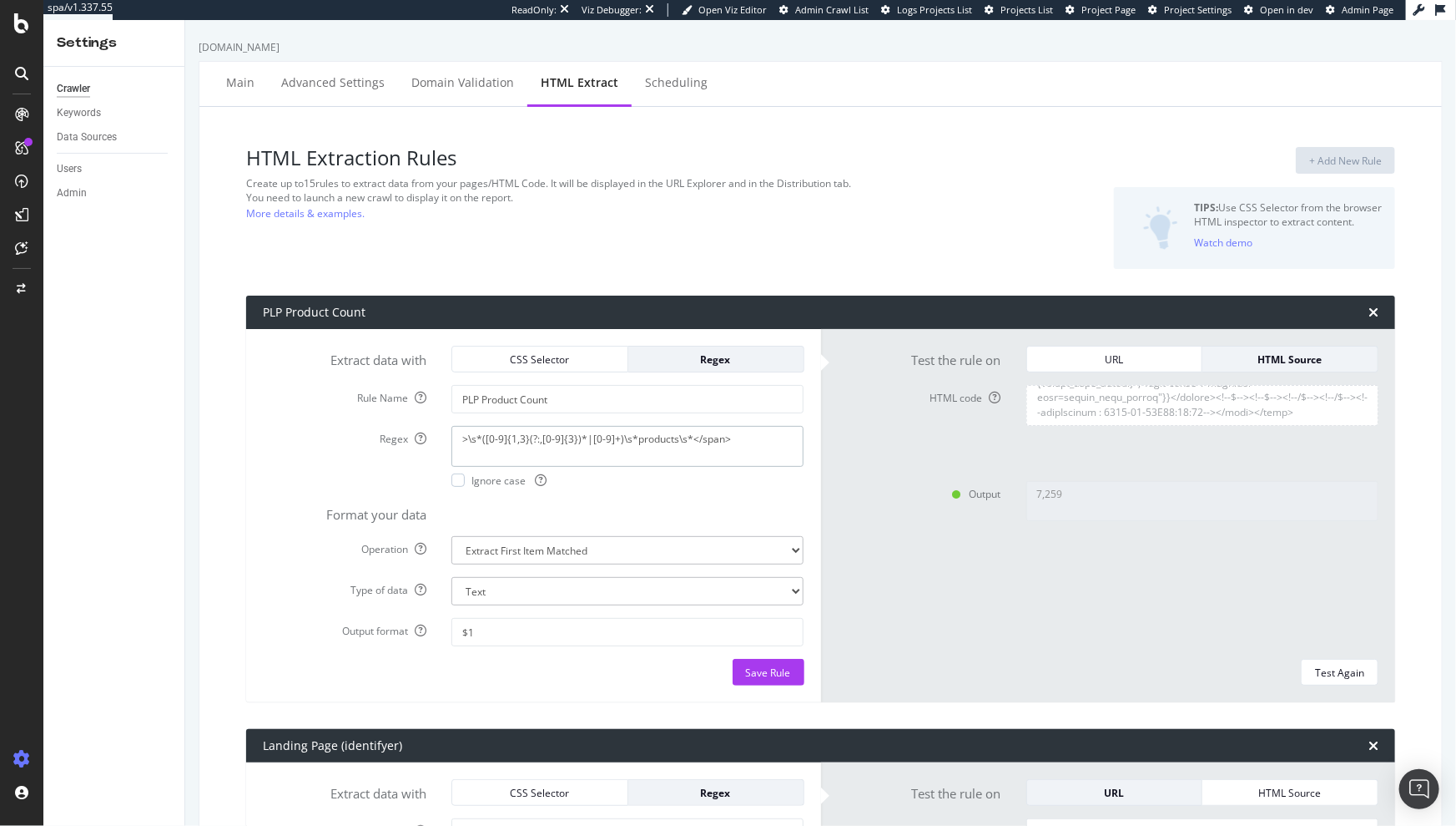
click at [710, 438] on textarea ">\s*([0-9]{1,3}(?:,[0-9]{3})*|[0-9]+)\s*products\s*</span>" at bounding box center [628, 446] width 352 height 40
paste textarea "?:[0-9]{1,3},)*([0-9]+)\s*products\s*</span>"
type textarea ">\s*(?:[0-9]{1,3},)*([0-9]+)\s*products\s*</span>"
click at [636, 593] on select "Text Integer number Floating point number Date" at bounding box center [628, 591] width 352 height 28
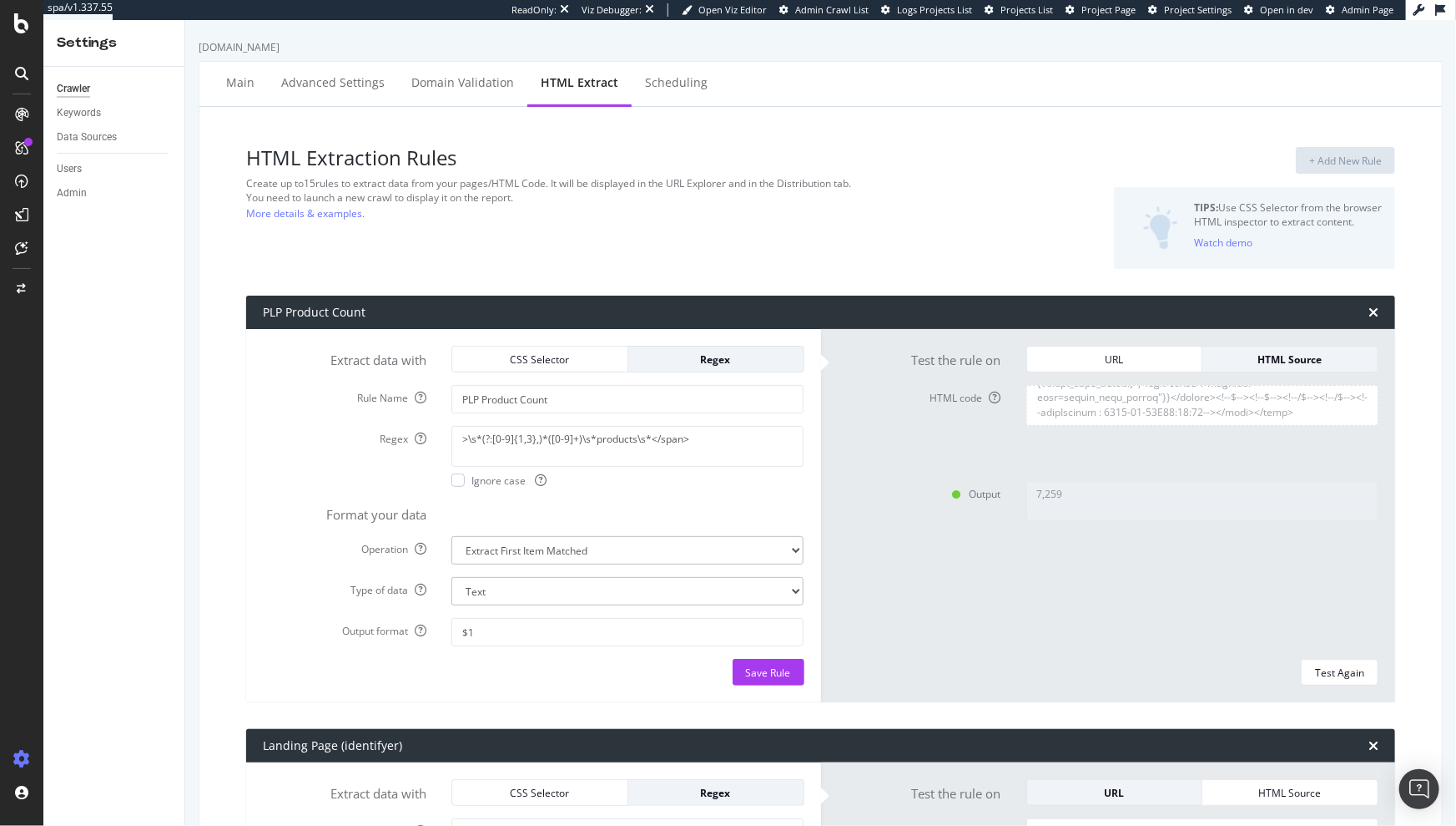
select select "i"
click at [451, 577] on select "Text Integer number Floating point number Date" at bounding box center [628, 591] width 352 height 28
click at [1326, 672] on div "Test Again" at bounding box center [1339, 673] width 49 height 14
type textarea "259"
click at [1140, 424] on textarea "HTML code" at bounding box center [1203, 405] width 352 height 40
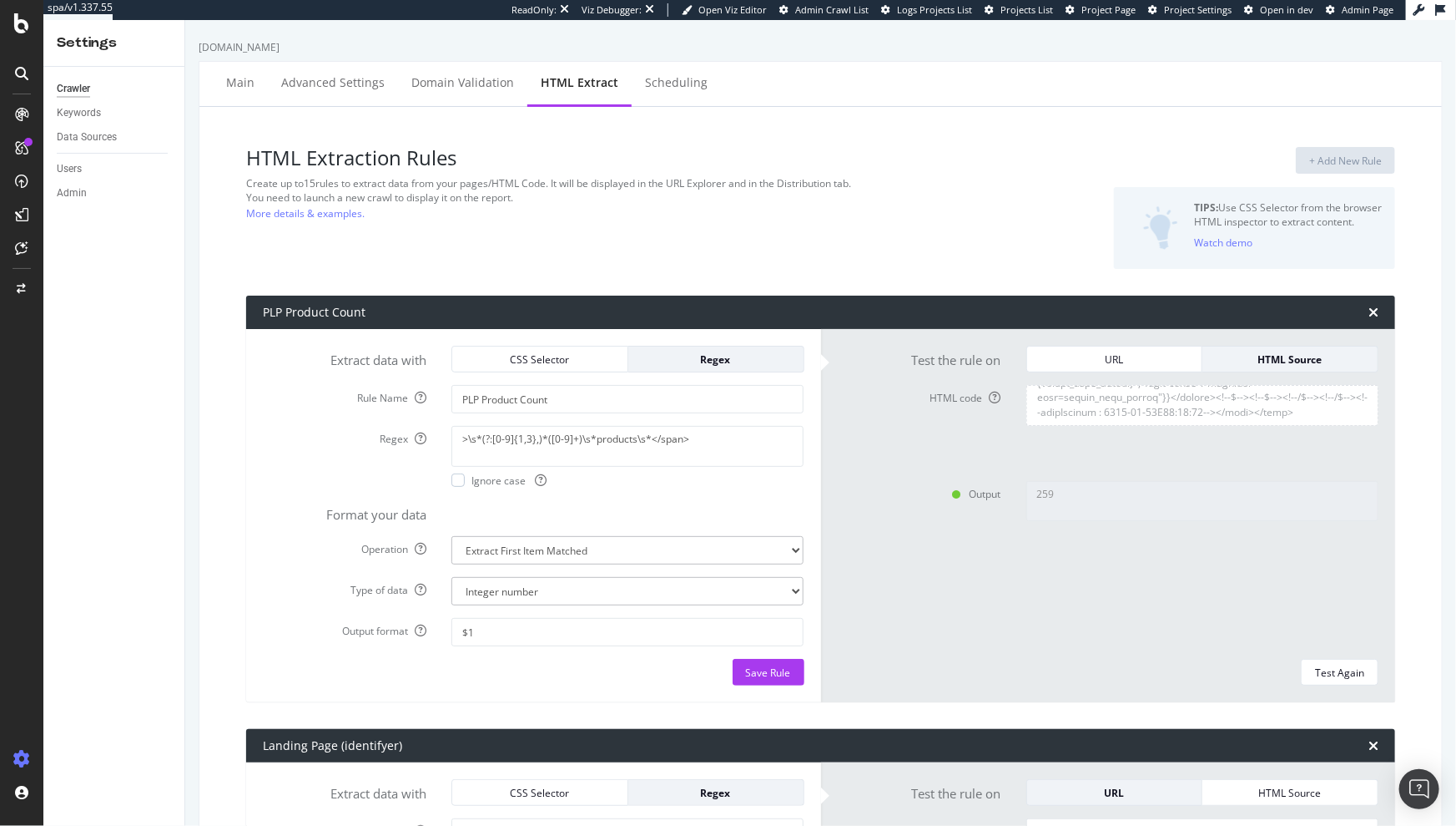
scroll to position [505093, 0]
click at [650, 550] on select "Extract First Item Matched Extract First 3 Items Matched Count Number of Occure…" at bounding box center [628, 550] width 352 height 28
click at [689, 596] on select "Text Integer number Floating point number Date" at bounding box center [628, 591] width 352 height 28
click at [603, 448] on textarea ">\s*([0-9]{1,3}(?:,[0-9]{3})*|[0-9]+)\s*products\s*</span>" at bounding box center [628, 446] width 352 height 40
click at [614, 437] on textarea ">\s*([0-9]{1,3}(?:,[0-9]{3})*|[0-9]+)\s*products\s*</span>" at bounding box center [628, 446] width 352 height 40
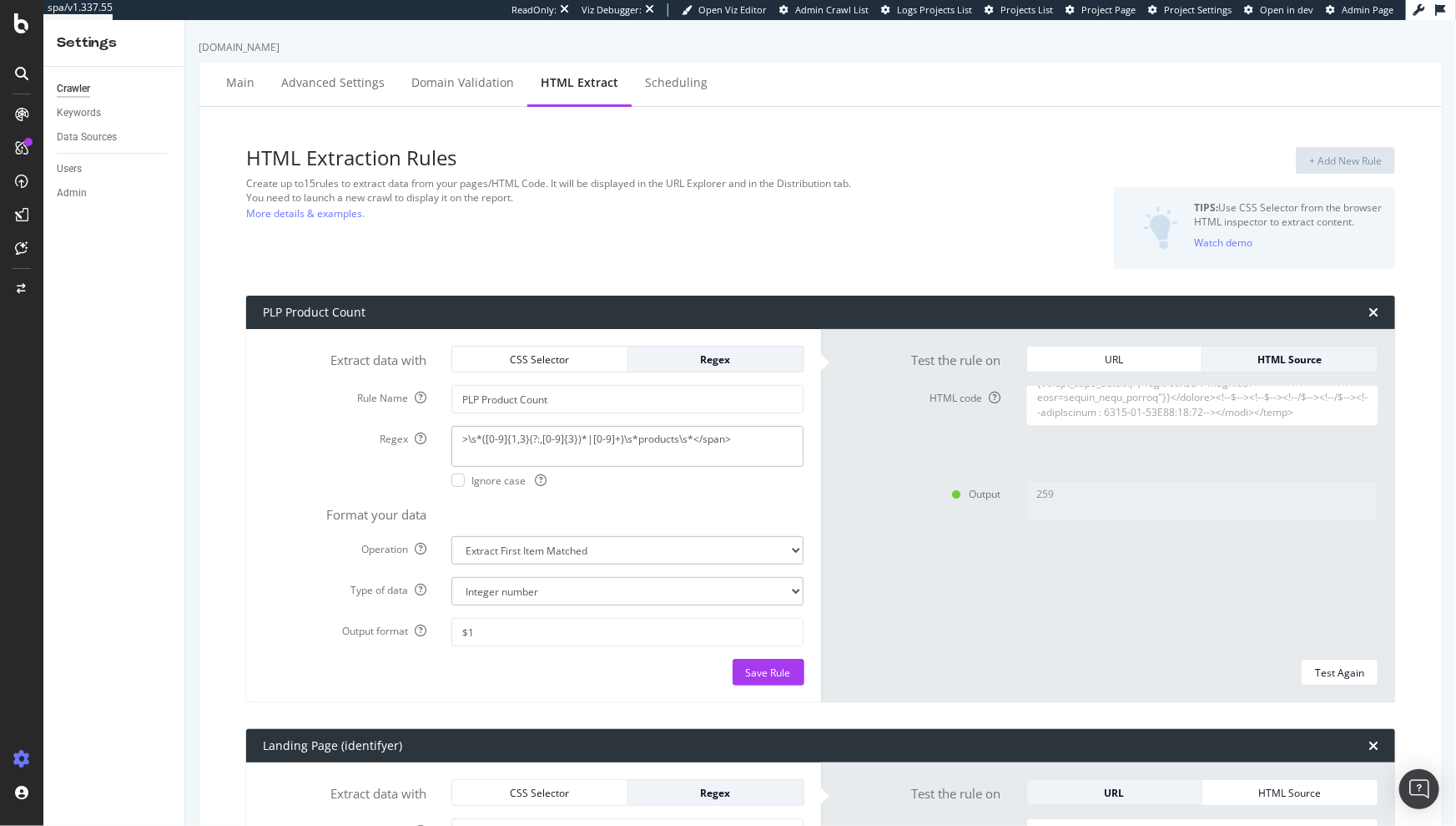
type textarea ">\s*([0-9]{1,3}(?:,[0-9]{3})*|[0-9]+)\s*products\s*</span>"
click at [646, 600] on select "Text Integer number Floating point number Date" at bounding box center [628, 591] width 352 height 28
select select "s"
click at [451, 577] on select "Text Integer number Floating point number Date" at bounding box center [628, 591] width 352 height 28
click at [1322, 674] on div "Test Again" at bounding box center [1339, 673] width 49 height 14
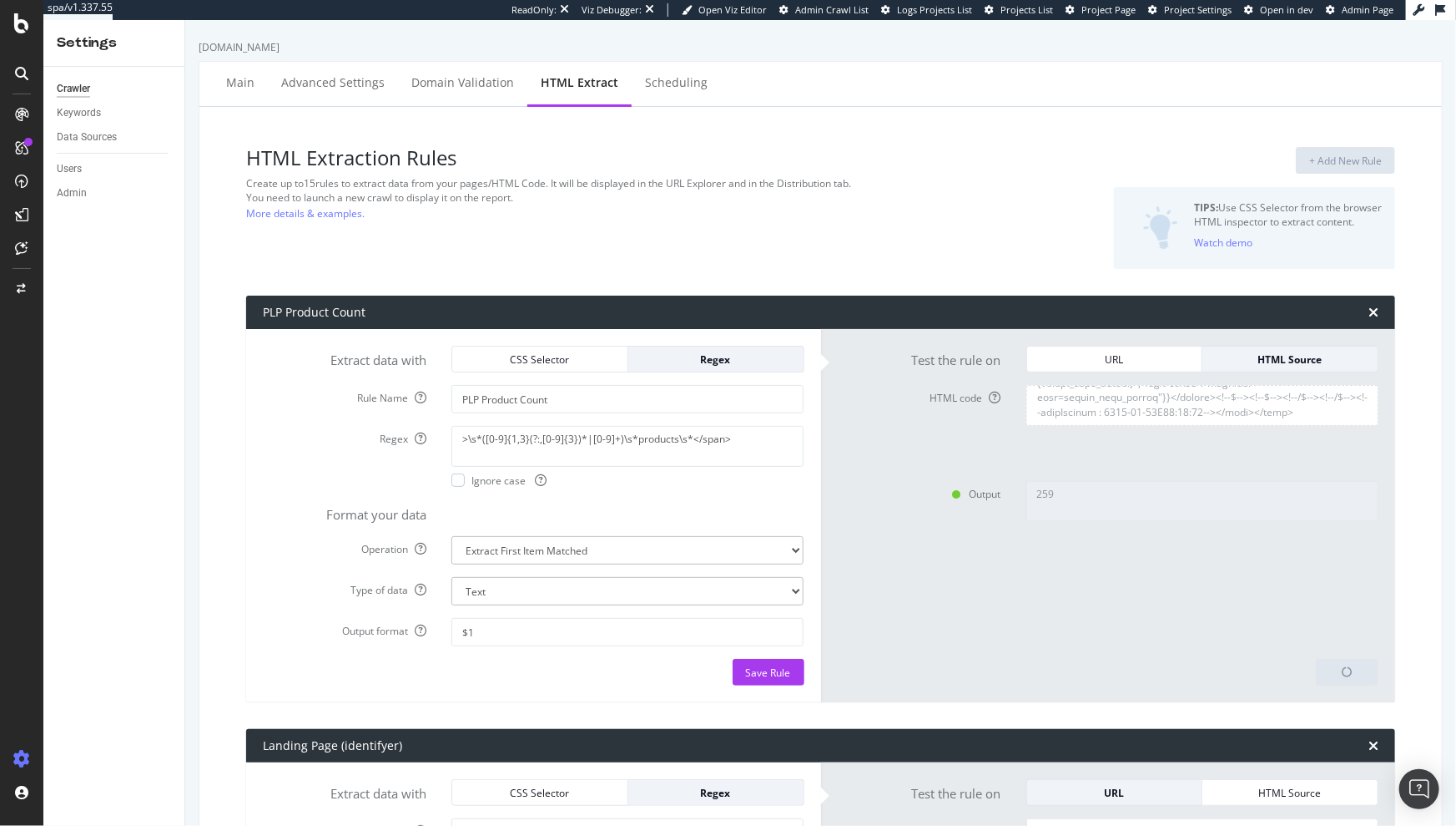
type textarea "7,259"
click at [506, 584] on select "Text Integer number Floating point number Date" at bounding box center [628, 591] width 352 height 28
select select "i"
click at [451, 577] on select "Text Integer number Floating point number Date" at bounding box center [628, 591] width 352 height 28
click at [1361, 676] on button "Test Again" at bounding box center [1339, 672] width 78 height 26
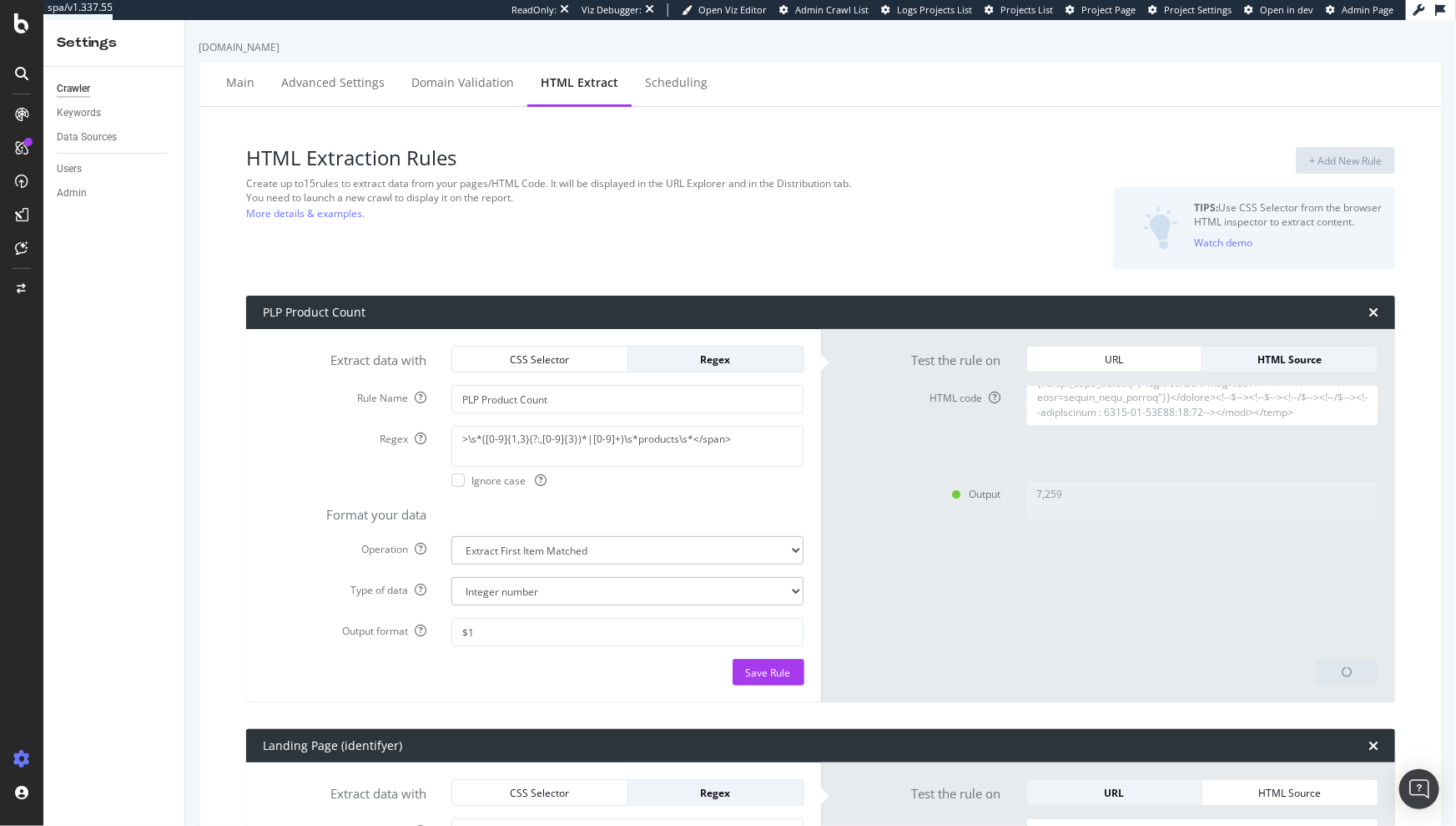
type textarea "7"
click at [632, 590] on select "Text Integer number Floating point number Date" at bounding box center [628, 591] width 352 height 28
select select "f"
click at [451, 577] on select "Text Integer number Floating point number Date" at bounding box center [628, 591] width 352 height 28
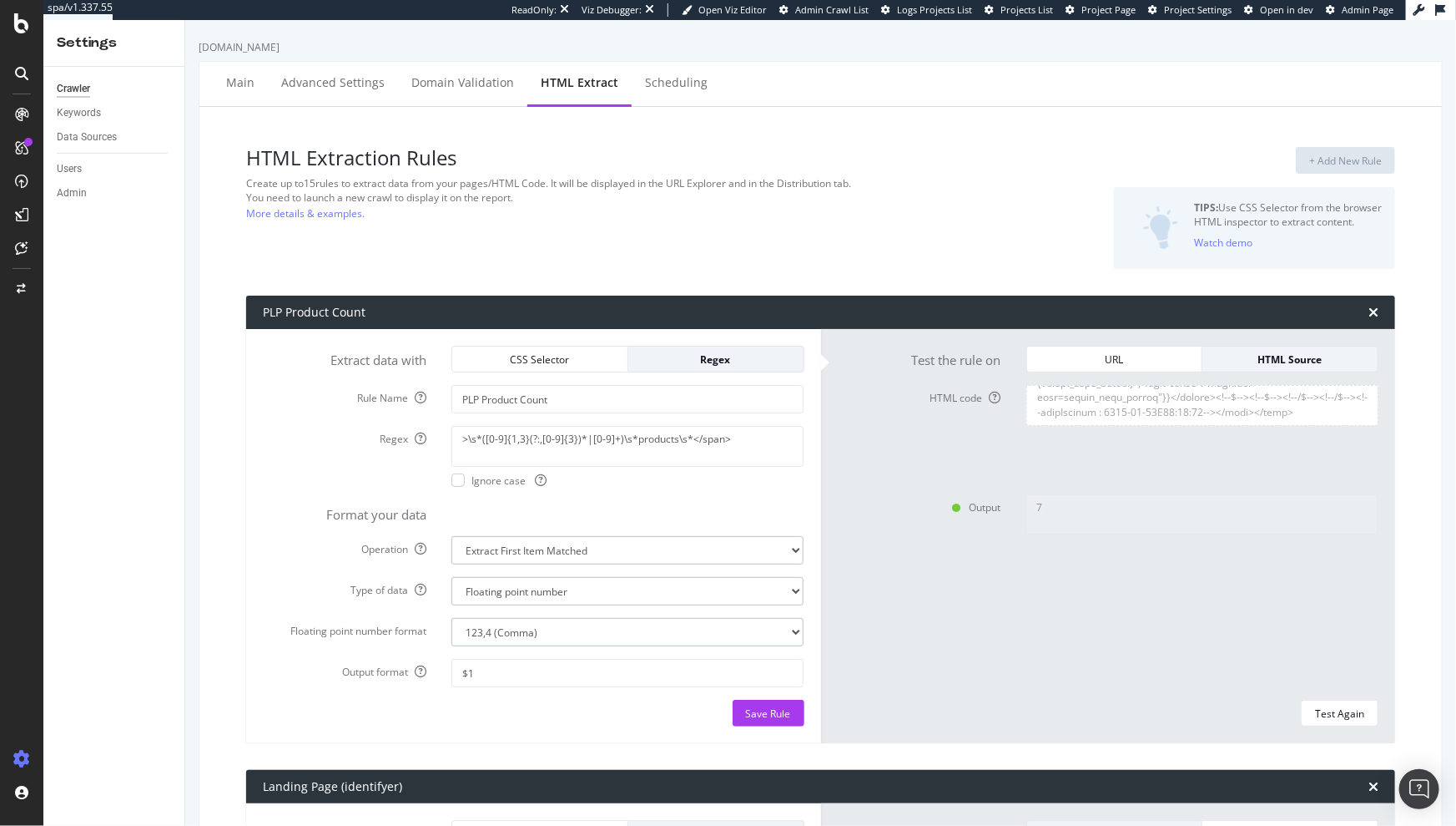
click at [668, 634] on select "123,4 (Comma) 123.4 (Period) 123-4 (Dash) 123_4 (Underscore) 123;4 (Semicolon) …" at bounding box center [628, 632] width 352 height 28
click at [1332, 709] on div "Test Again" at bounding box center [1339, 713] width 49 height 14
type textarea "7.259"
click at [594, 586] on select "Text Integer number Floating point number Date" at bounding box center [628, 591] width 352 height 28
click at [690, 632] on select "123,4 (Comma) 123.4 (Period) 123-4 (Dash) 123_4 (Underscore) 123;4 (Semicolon) …" at bounding box center [628, 632] width 352 height 28
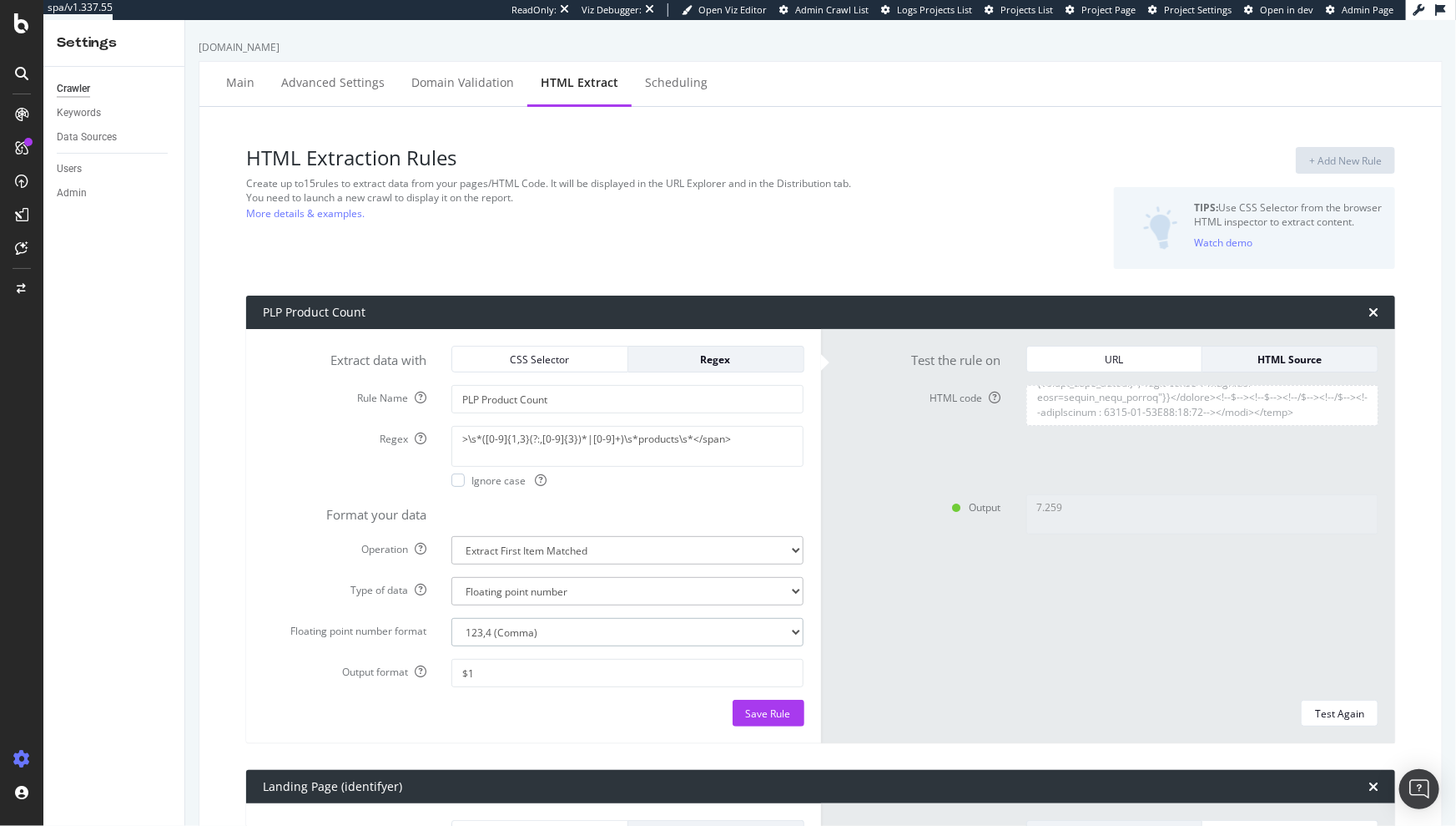
select select "p"
click at [451, 618] on select "123,4 (Comma) 123.4 (Period) 123-4 (Dash) 123_4 (Underscore) 123;4 (Semicolon) …" at bounding box center [628, 632] width 352 height 28
click at [1318, 711] on div "Test Again" at bounding box center [1339, 713] width 49 height 14
type textarea "7259"
click at [638, 435] on textarea ">\s*([0-9]{1,3}(?:,[0-9]{3})*|[0-9]+)\s*products\s*</span>" at bounding box center [628, 446] width 352 height 40
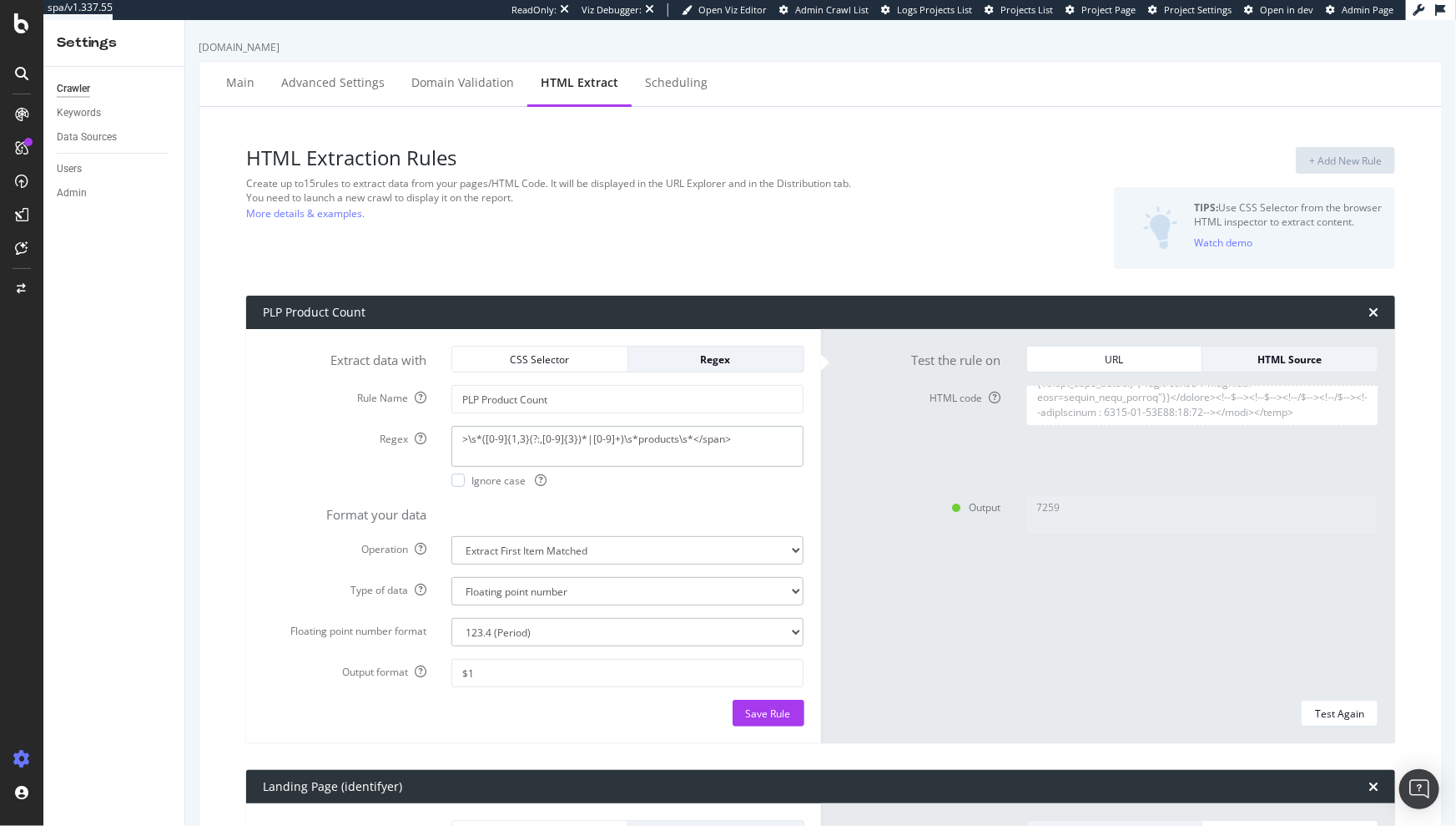
click at [638, 435] on textarea ">\s*([0-9]{1,3}(?:,[0-9]{3})*|[0-9]+)\s*products\s*</span>" at bounding box center [628, 446] width 352 height 40
paste textarea "[0-9,]*)\s*products\s*<\/span>"
type textarea ">\s*([0-9][0-9,]*)\s*products\s*<\/span>"
click at [1325, 706] on div "Test Again" at bounding box center [1339, 713] width 49 height 14
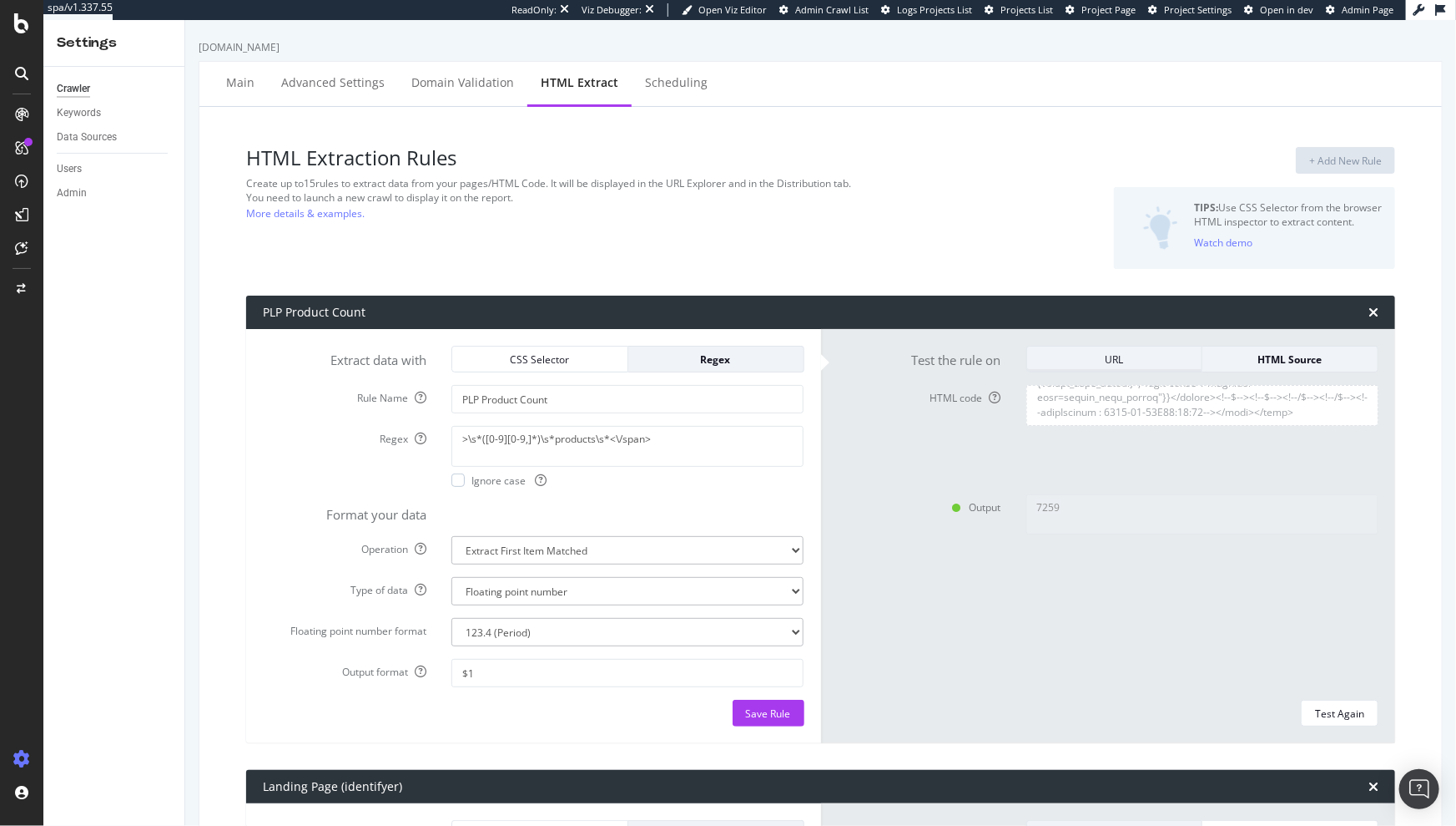
click at [1154, 364] on div "URL" at bounding box center [1114, 360] width 148 height 14
click at [1156, 396] on input "https://www.diy.com/outdoor-garden/garden-furniture/garden-seating.cat" at bounding box center [1203, 399] width 352 height 28
paste input "departments/outdoor-garden/DIY780276"
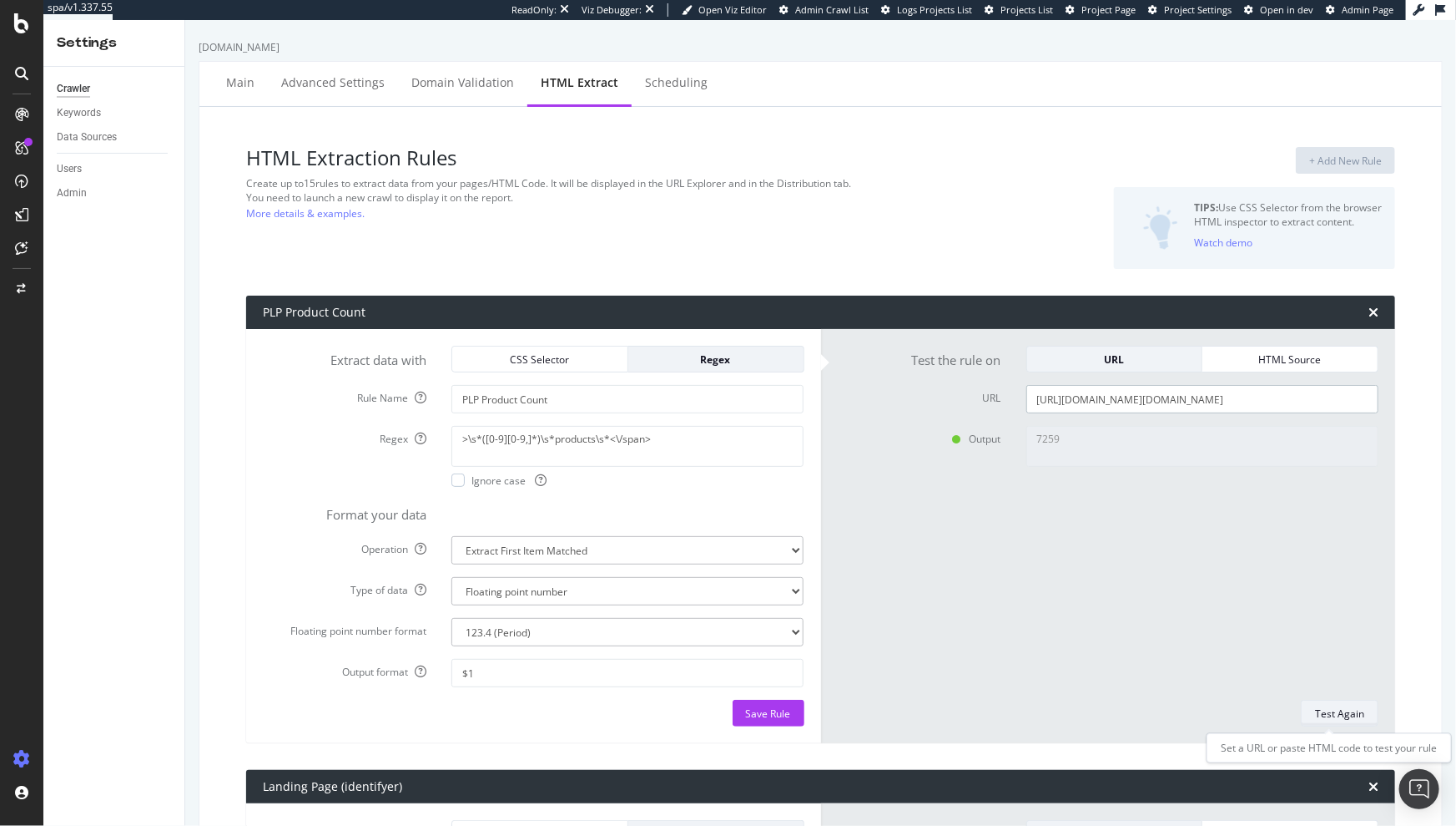
type input "https://www.diy.com/departments/outdoor-garden/DIY780276.cat"
click at [1330, 723] on div "Test Again" at bounding box center [1339, 713] width 49 height 24
type textarea "No results matched this rule"
click at [1078, 391] on input "https://www.diy.com/departments/outdoor-garden/DIY780276.cat" at bounding box center [1203, 399] width 352 height 28
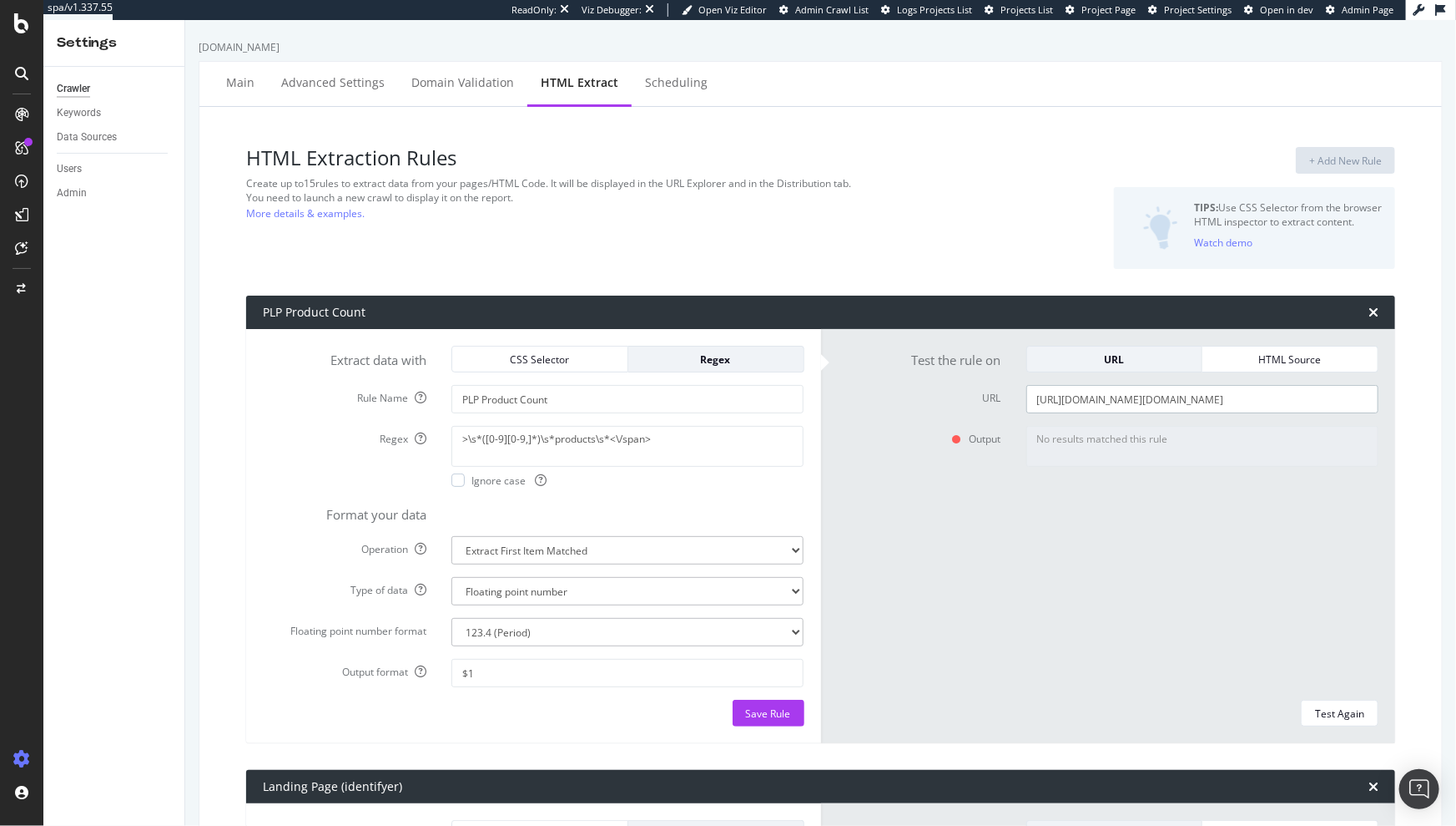
click at [1078, 391] on input "https://www.diy.com/departments/outdoor-garden/DIY780276.cat" at bounding box center [1203, 399] width 352 height 28
paste input "<!DOCTYPE html><html lang="en-GB" class="font-kf-ready"><head><title>Outdoor, G…"
type input "<!DOCTYPE html><html lang="en-GB" class="font-kf-ready"><head><title>Outdoor, G…"
click at [1231, 355] on div "HTML Source" at bounding box center [1289, 360] width 148 height 14
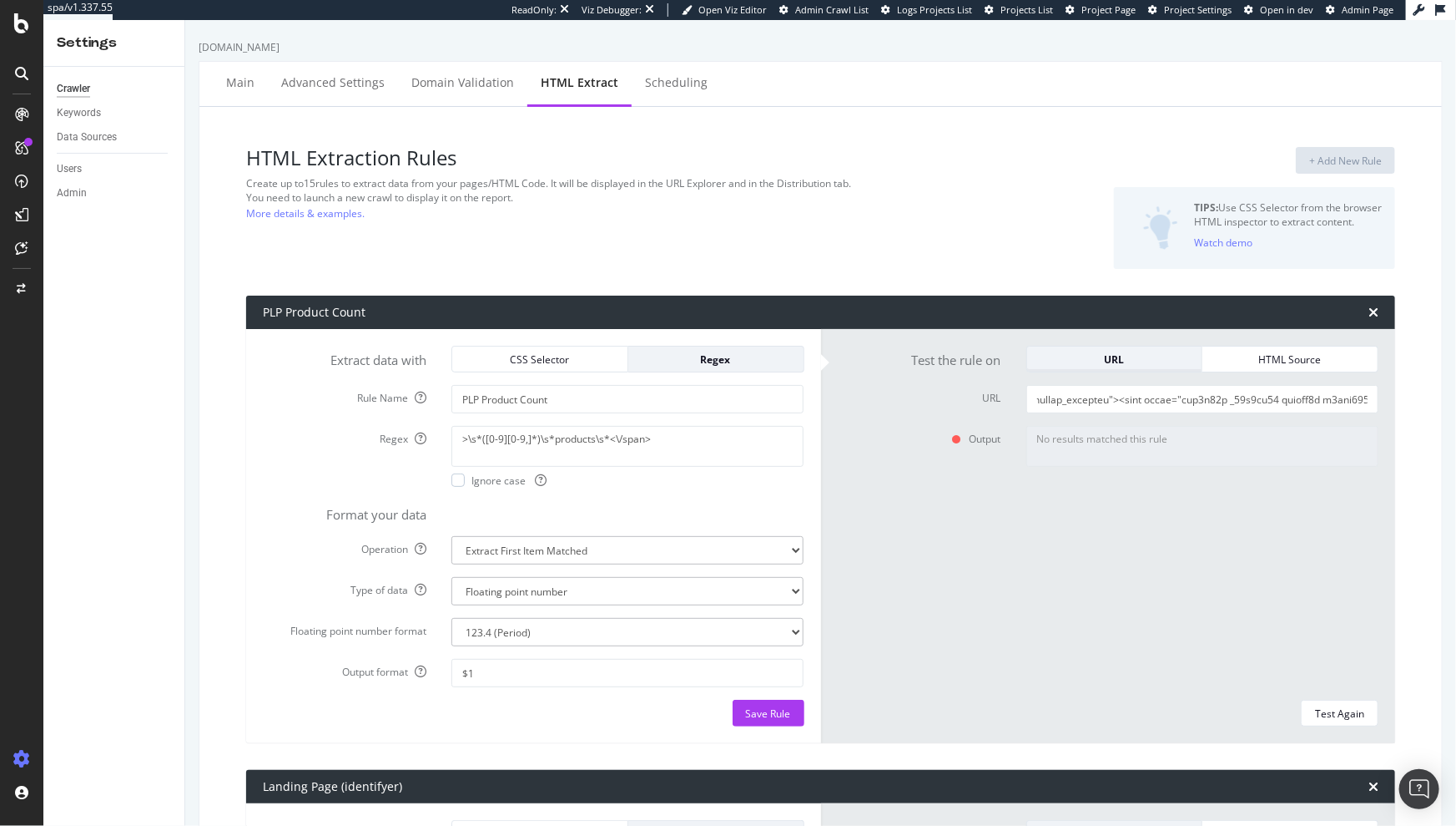
click at [1236, 359] on div "HTML Source" at bounding box center [1289, 360] width 148 height 14
click at [1119, 360] on div "URL" at bounding box center [1114, 360] width 148 height 14
click at [1117, 397] on input "URL" at bounding box center [1203, 399] width 352 height 28
click at [1266, 366] on div "HTML Source" at bounding box center [1289, 360] width 148 height 14
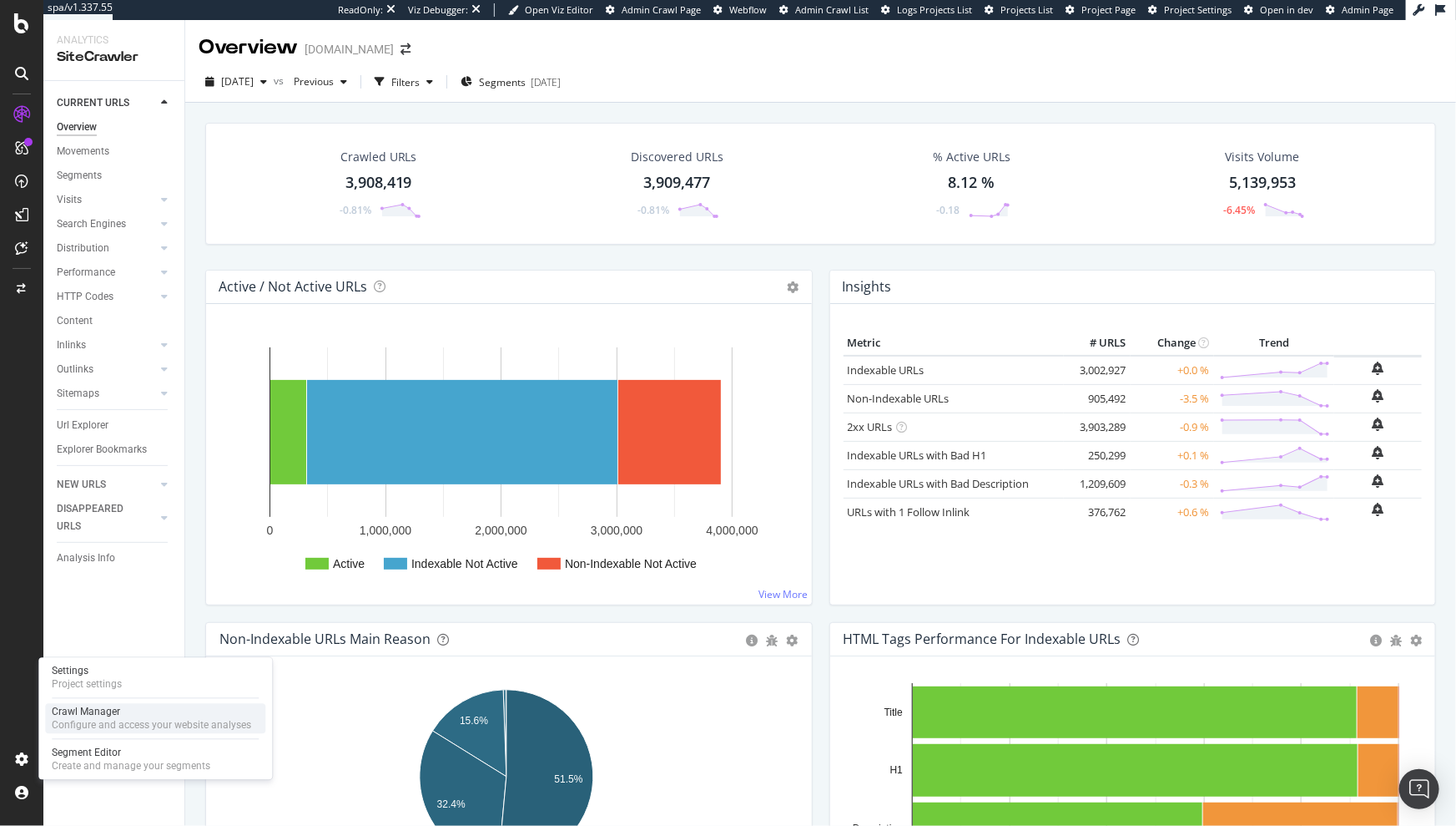
click at [95, 709] on div "Crawl Manager" at bounding box center [152, 712] width 200 height 13
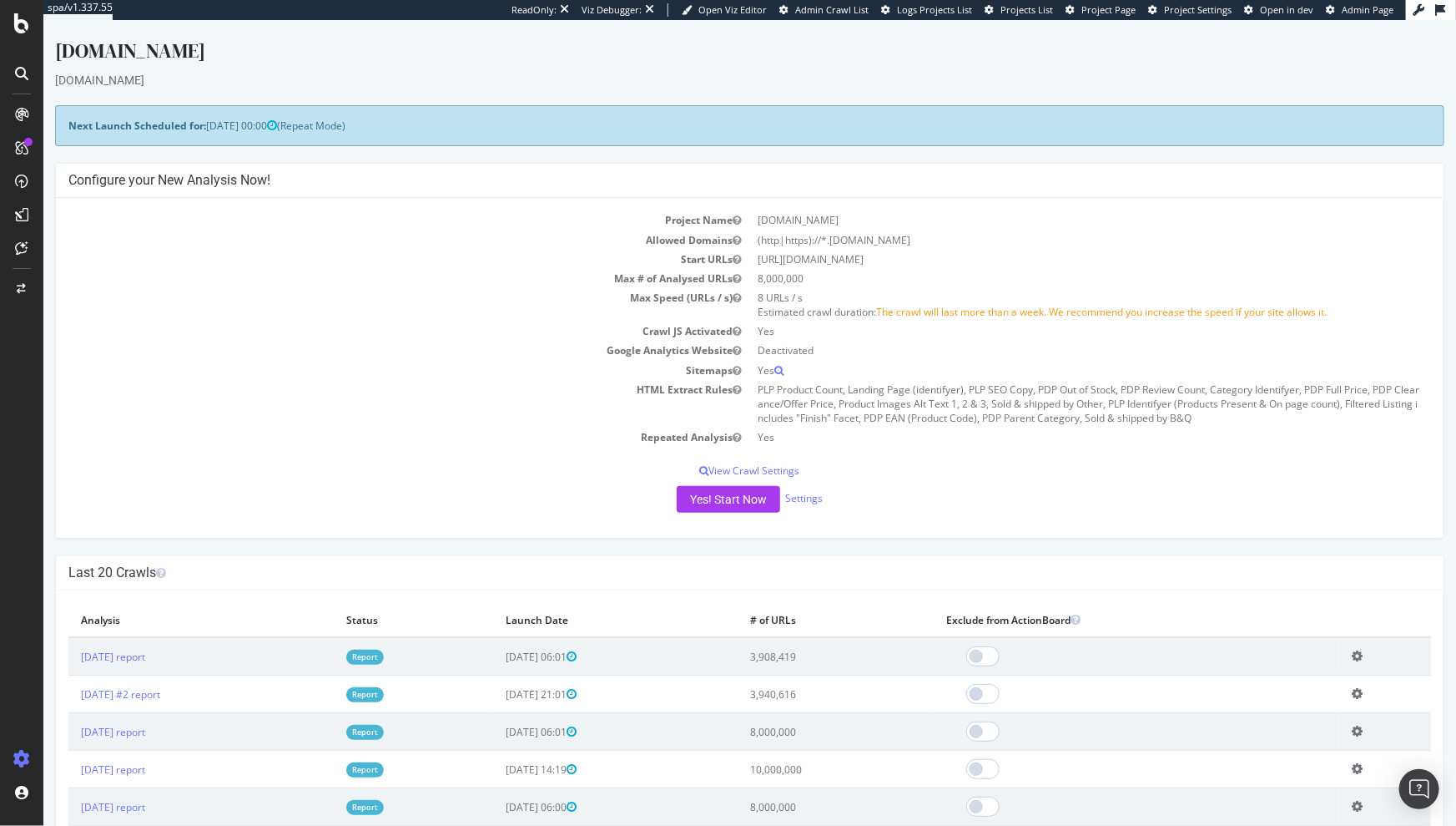
drag, startPoint x: 418, startPoint y: 91, endPoint x: 405, endPoint y: 82, distance: 15.8
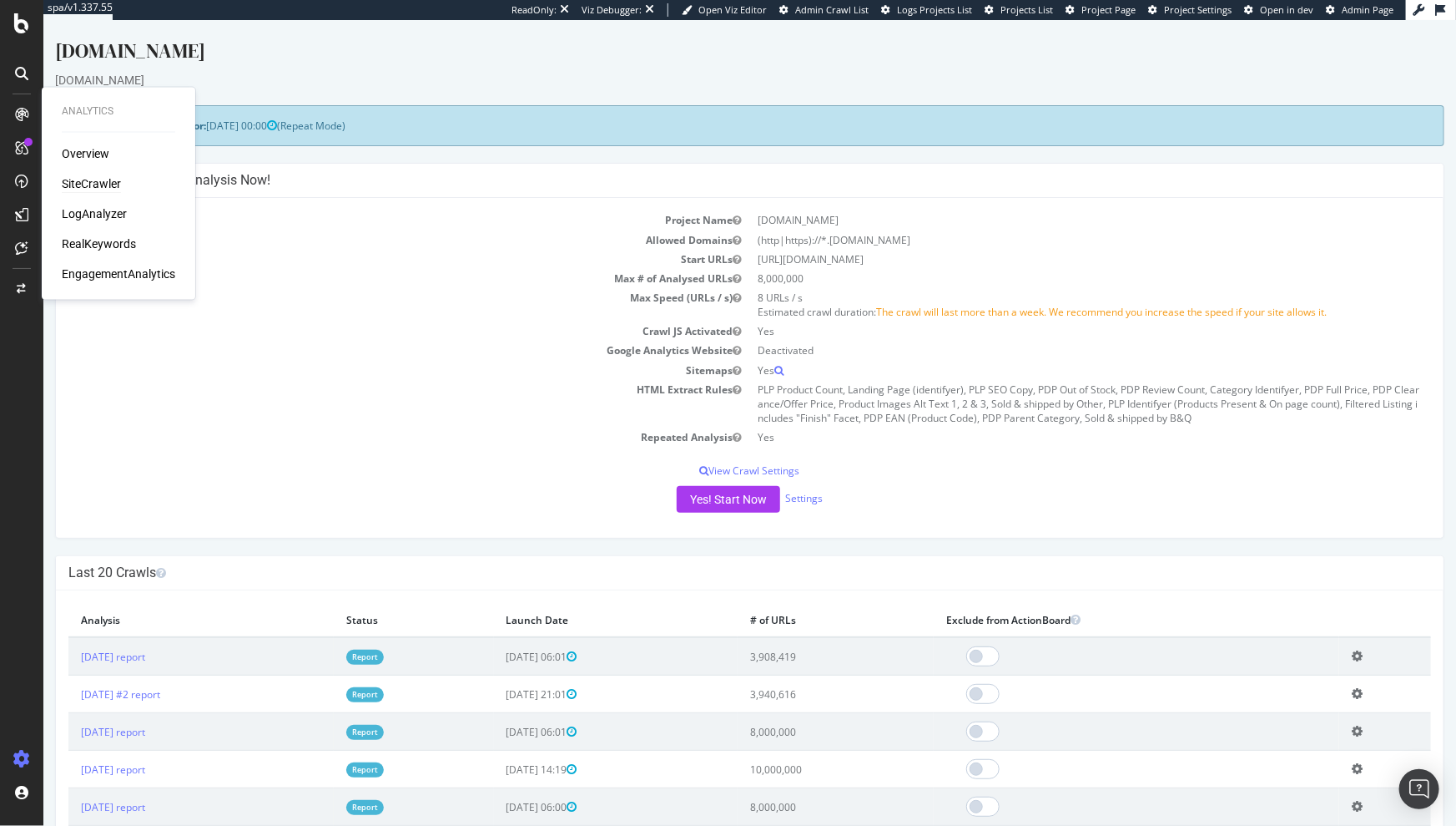
click at [79, 181] on div "SiteCrawler" at bounding box center [91, 184] width 60 height 17
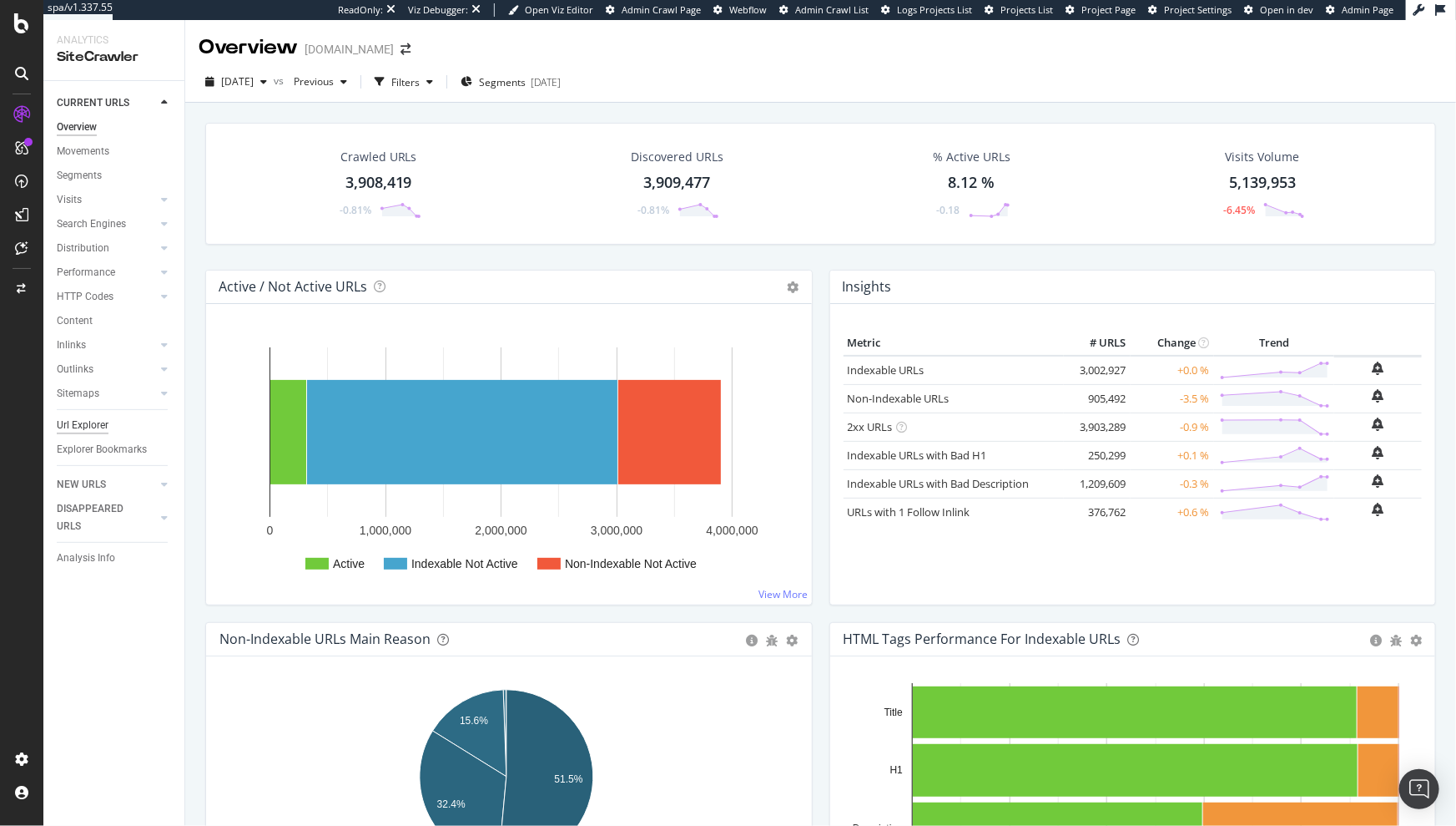
click at [88, 424] on div "Url Explorer" at bounding box center [82, 425] width 52 height 18
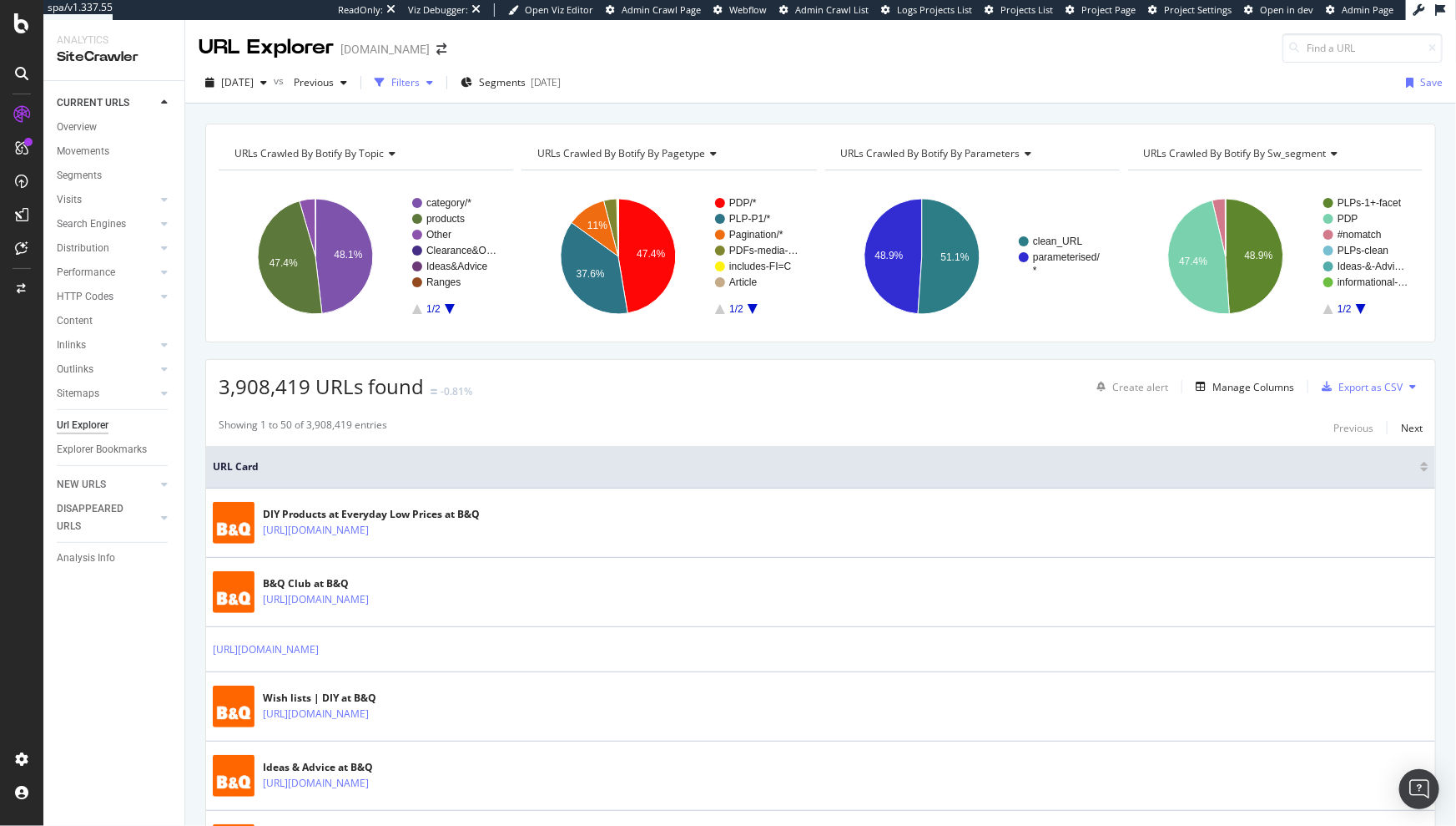
click at [420, 76] on div "Filters" at bounding box center [406, 82] width 28 height 14
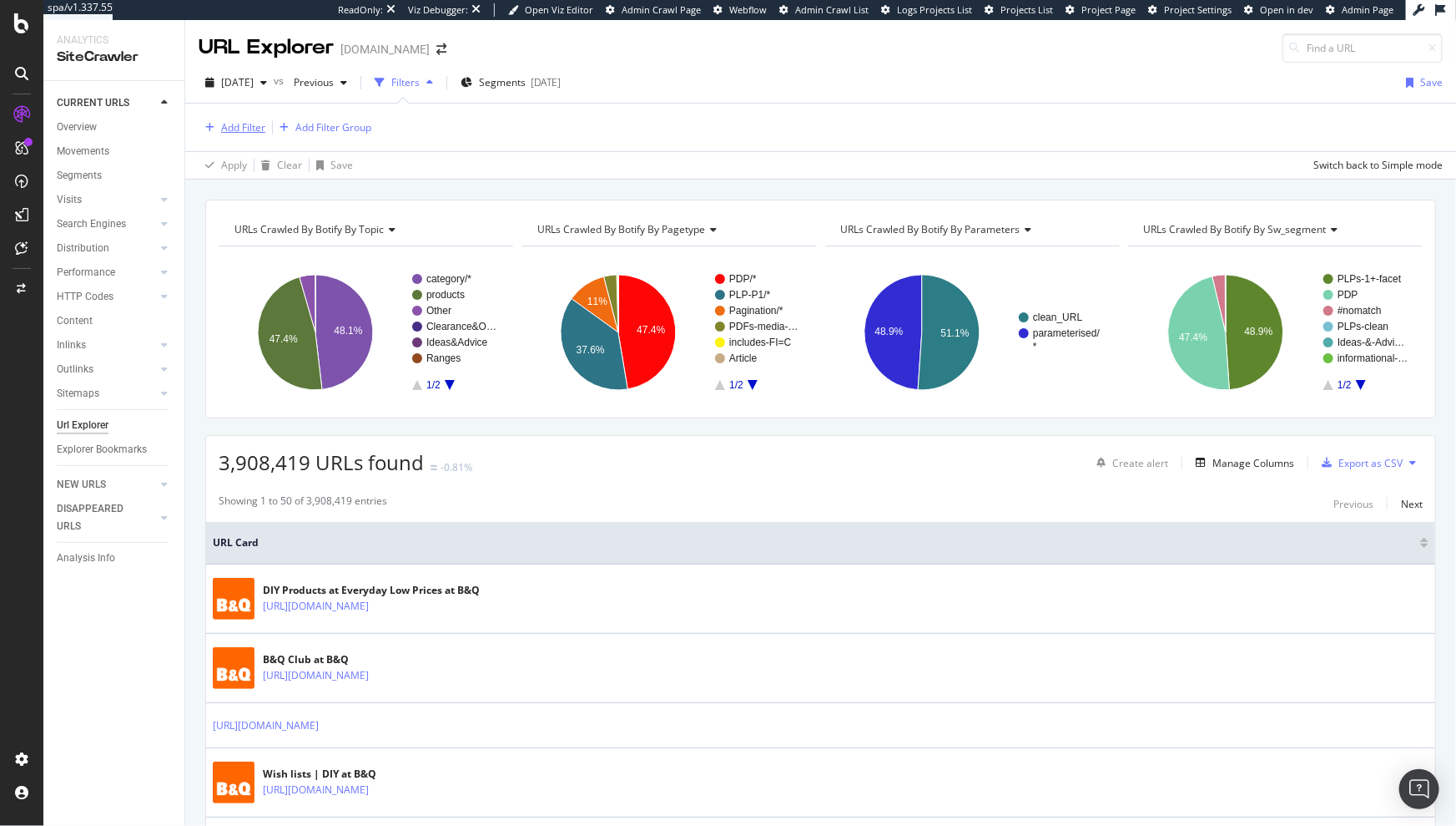
click at [247, 125] on div "Add Filter" at bounding box center [243, 127] width 44 height 14
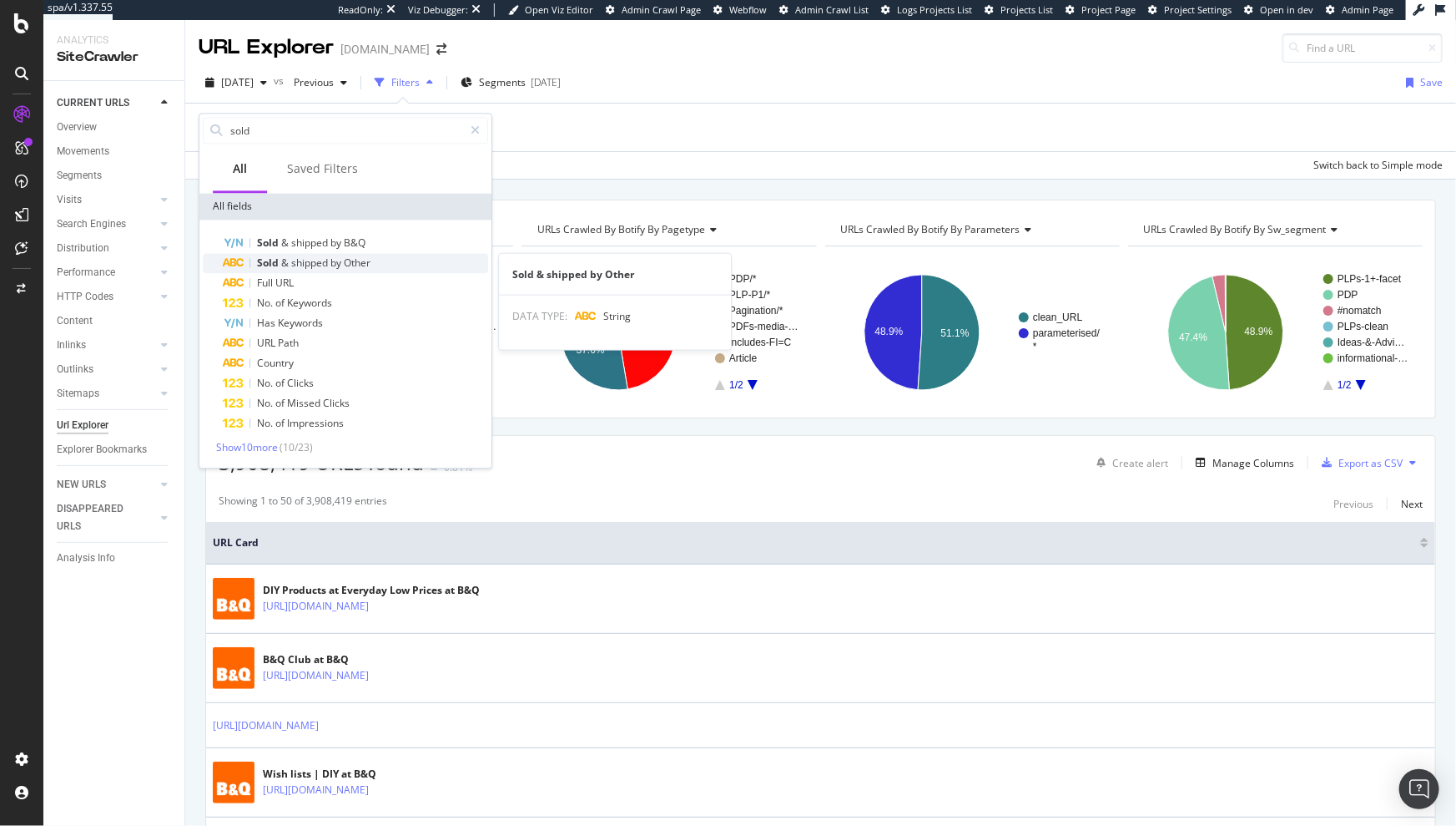
type input "sold"
click at [329, 260] on span "shipped" at bounding box center [310, 262] width 39 height 14
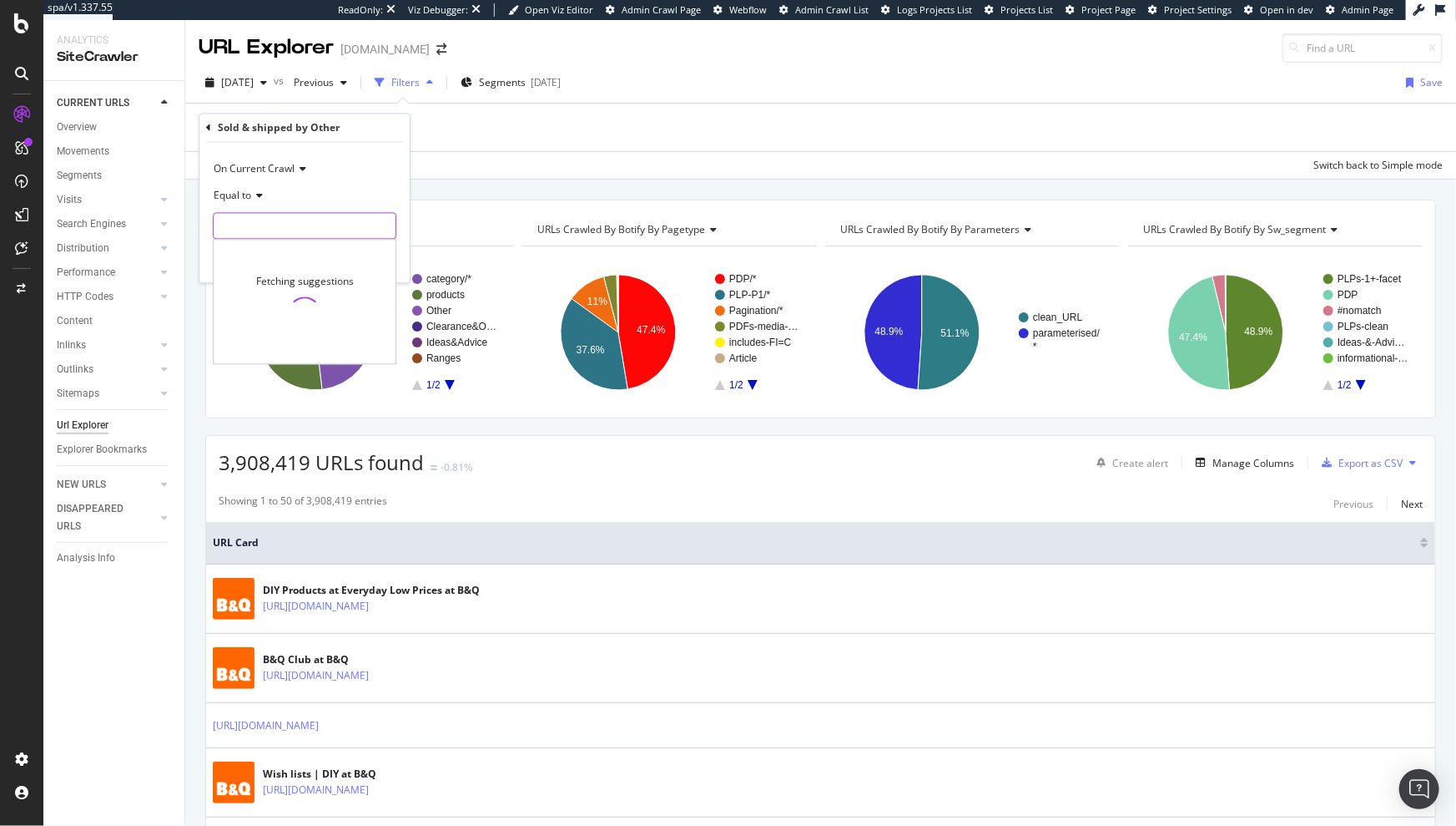
click at [292, 226] on input "text" at bounding box center [305, 226] width 182 height 26
click at [246, 233] on input "text" at bounding box center [305, 226] width 182 height 26
click at [251, 200] on span "Equal to" at bounding box center [232, 196] width 38 height 14
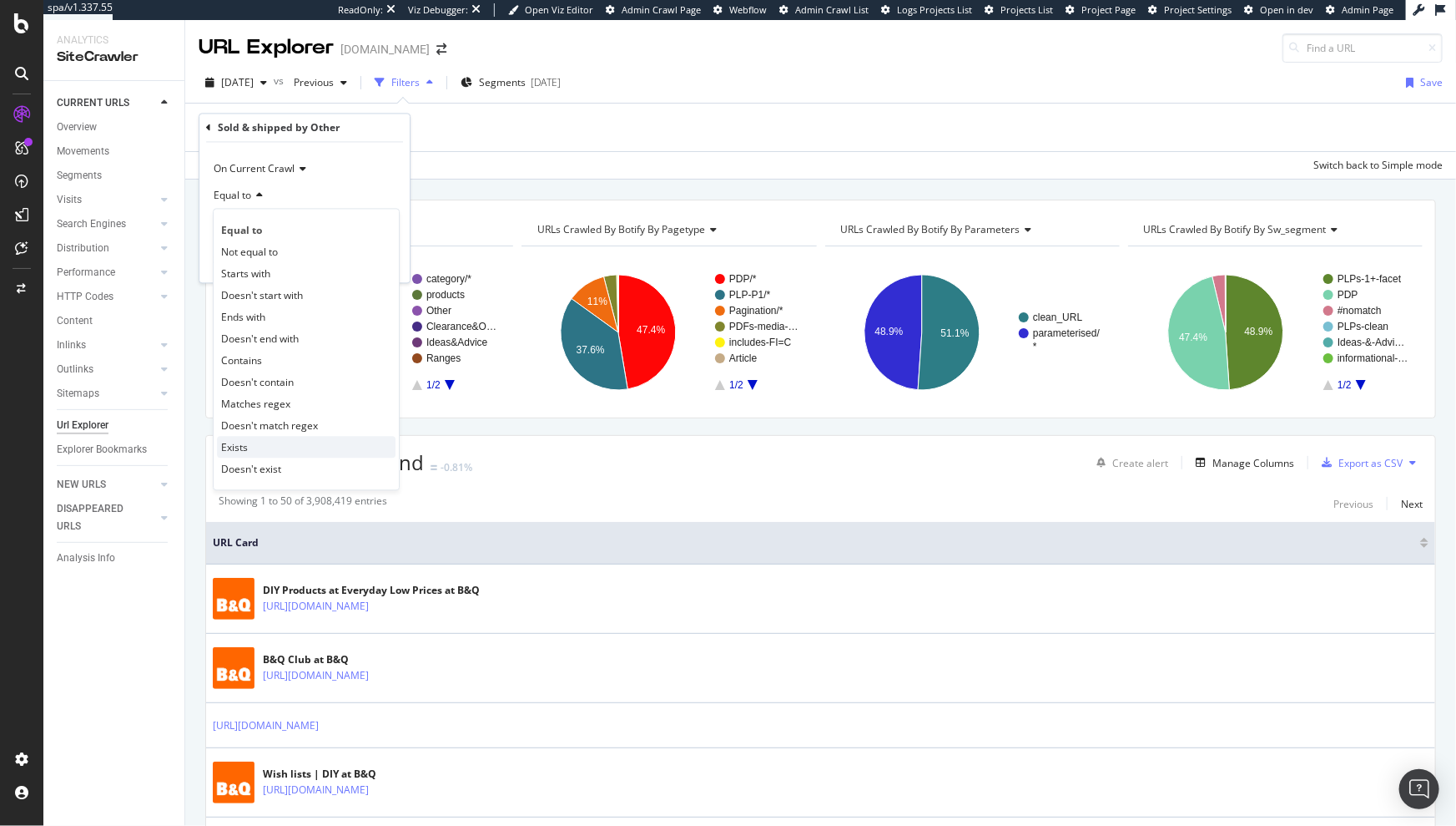
click at [269, 437] on div "Exists" at bounding box center [307, 447] width 179 height 22
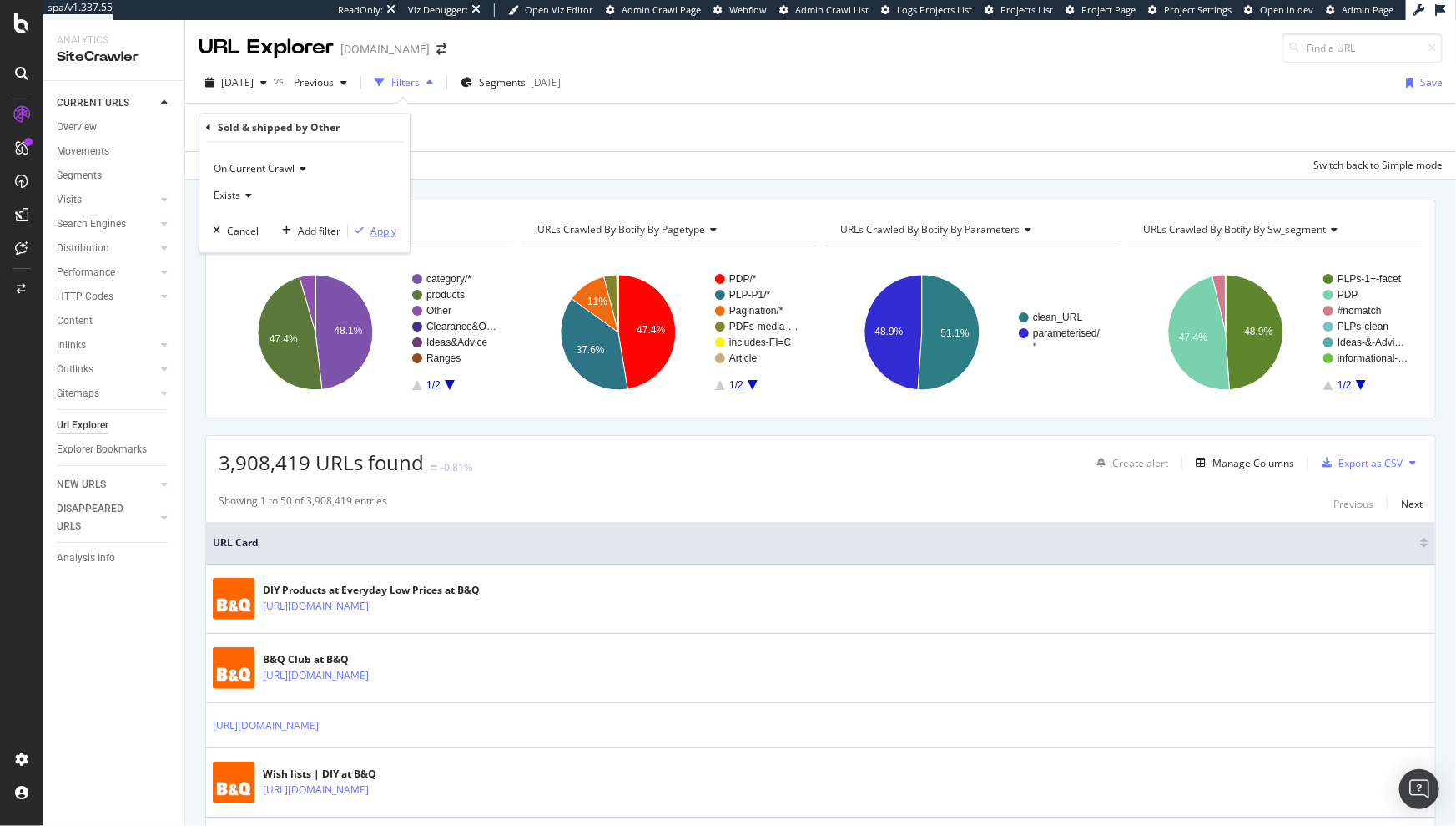
click at [390, 234] on div "Apply" at bounding box center [384, 231] width 26 height 14
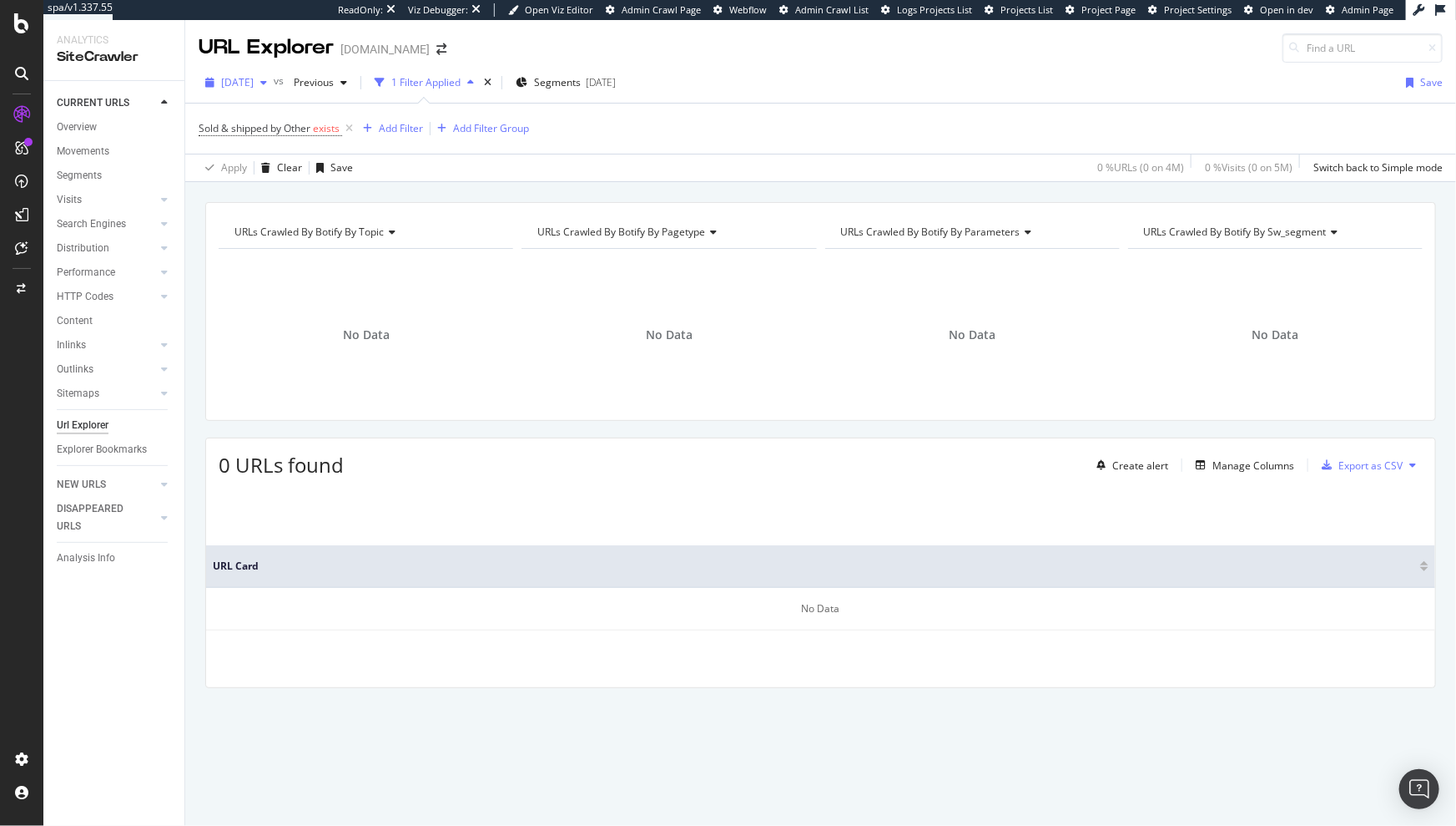
click at [253, 82] on span "[DATE]" at bounding box center [237, 82] width 32 height 14
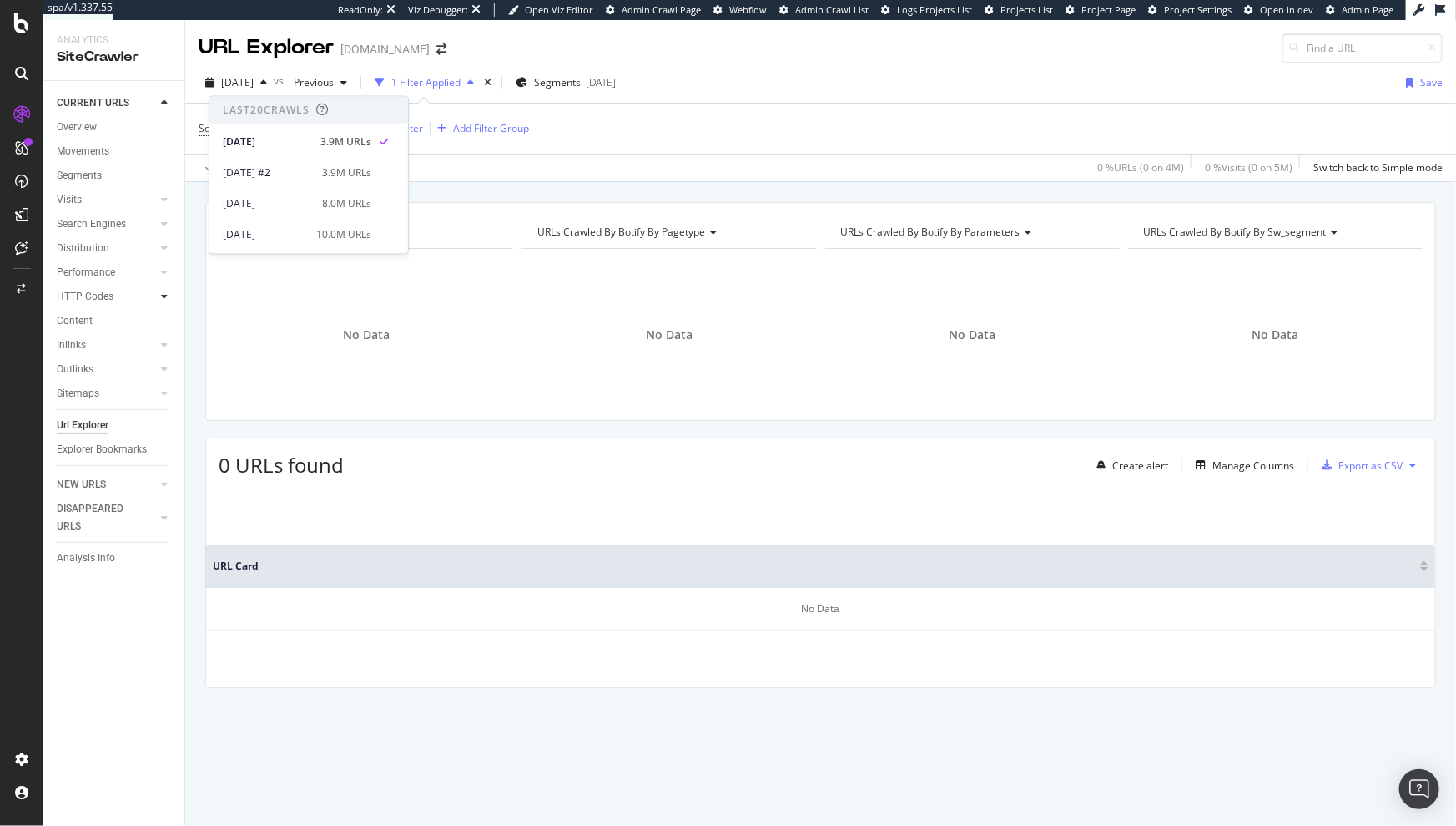
click at [162, 295] on icon at bounding box center [165, 296] width 7 height 10
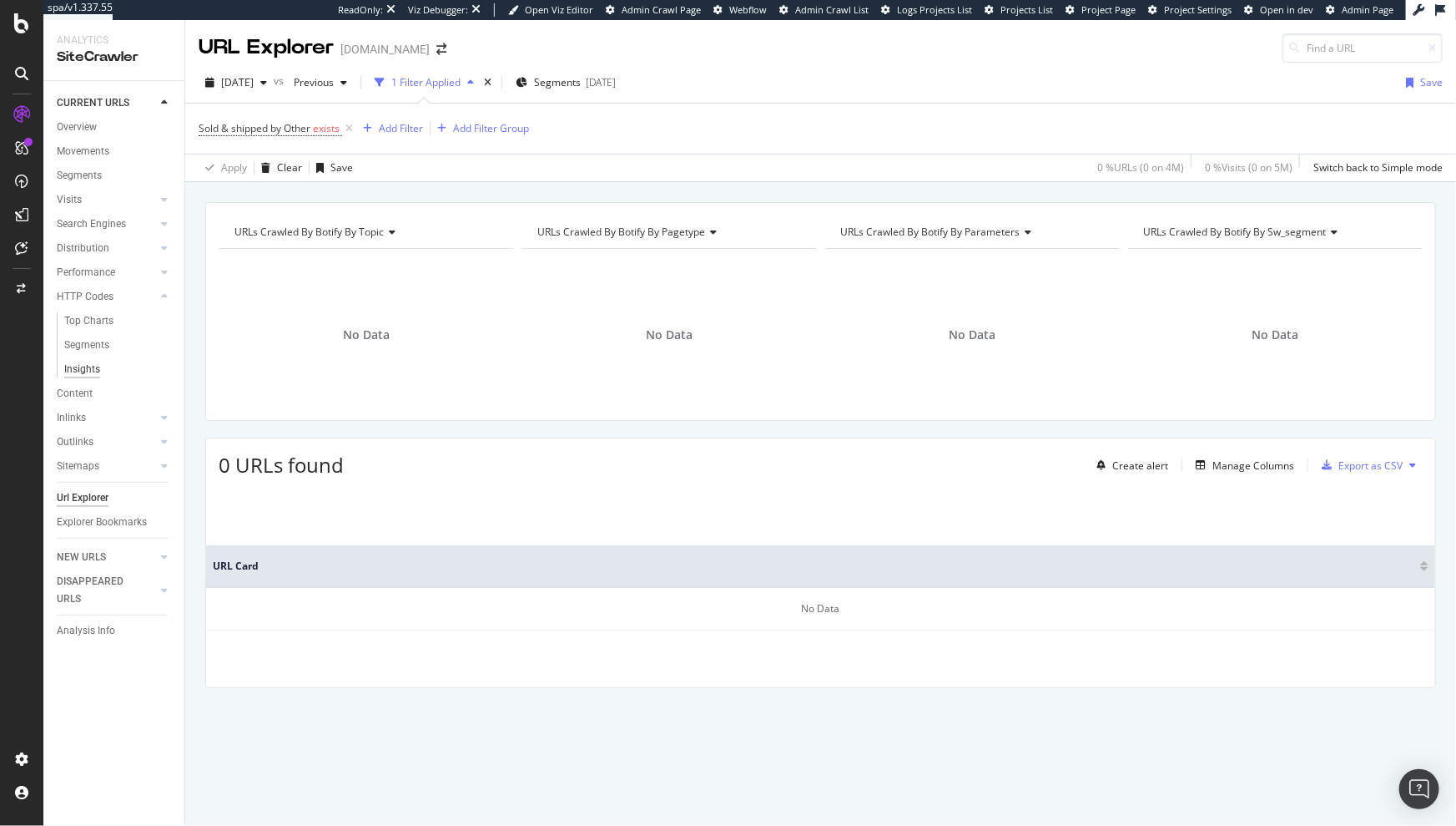
click at [86, 371] on div "Insights" at bounding box center [82, 369] width 36 height 18
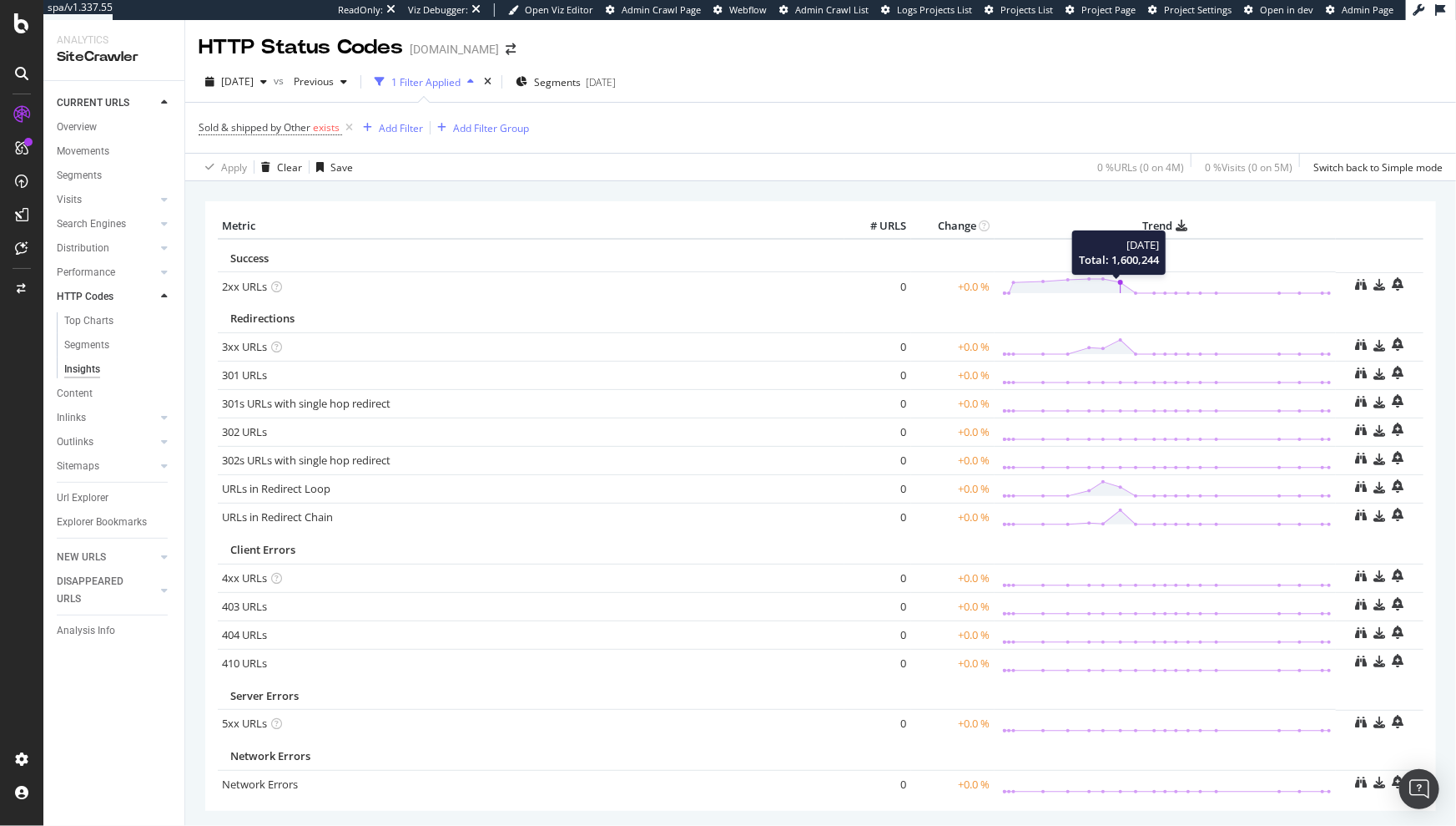
click at [1106, 281] on icon at bounding box center [1167, 286] width 330 height 19
click at [1112, 285] on polygon at bounding box center [1167, 286] width 324 height 14
click at [1106, 281] on icon at bounding box center [1167, 286] width 330 height 19
click at [1356, 288] on icon at bounding box center [1361, 284] width 11 height 11
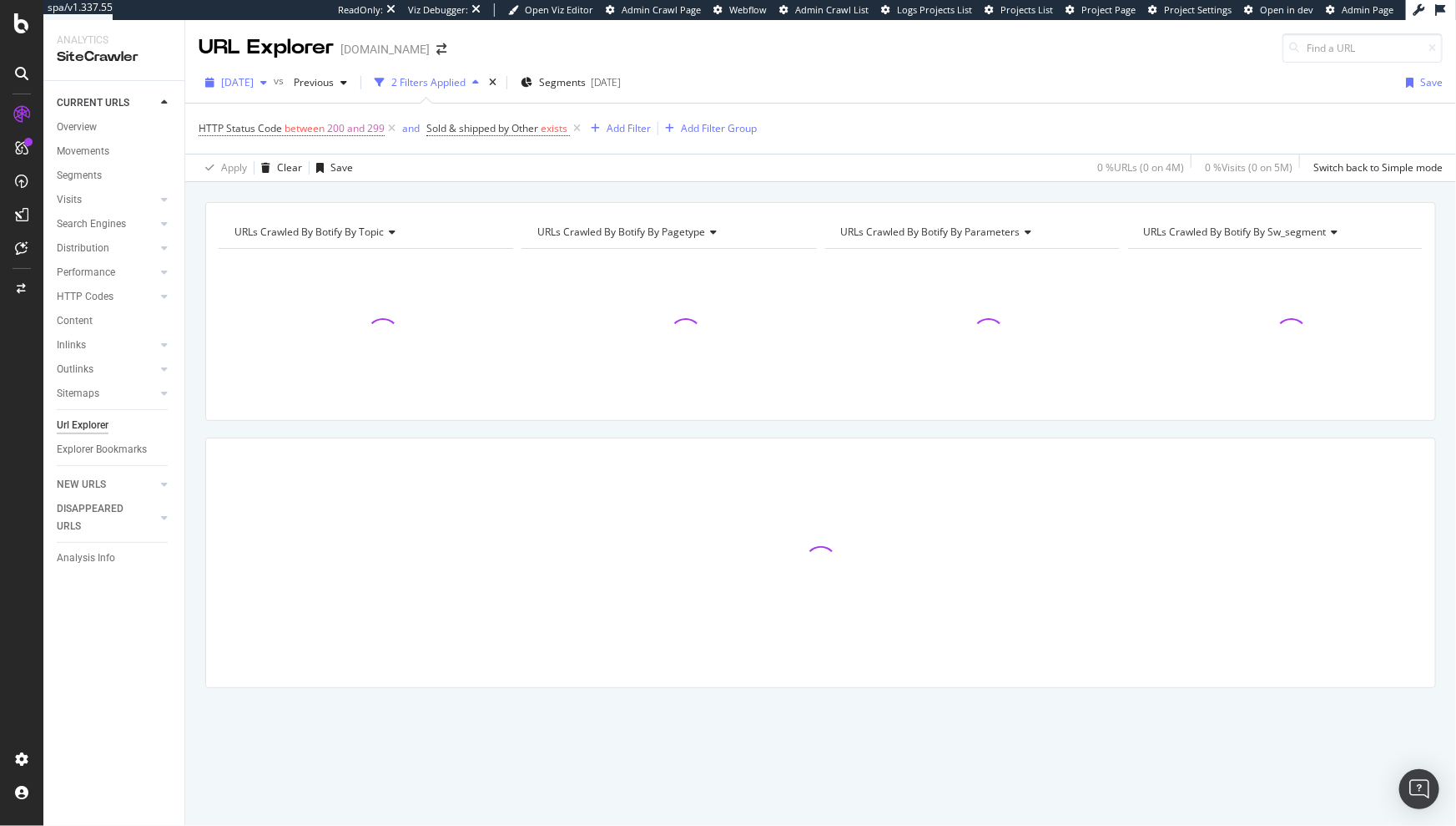
click at [253, 78] on span "[DATE]" at bounding box center [237, 82] width 32 height 14
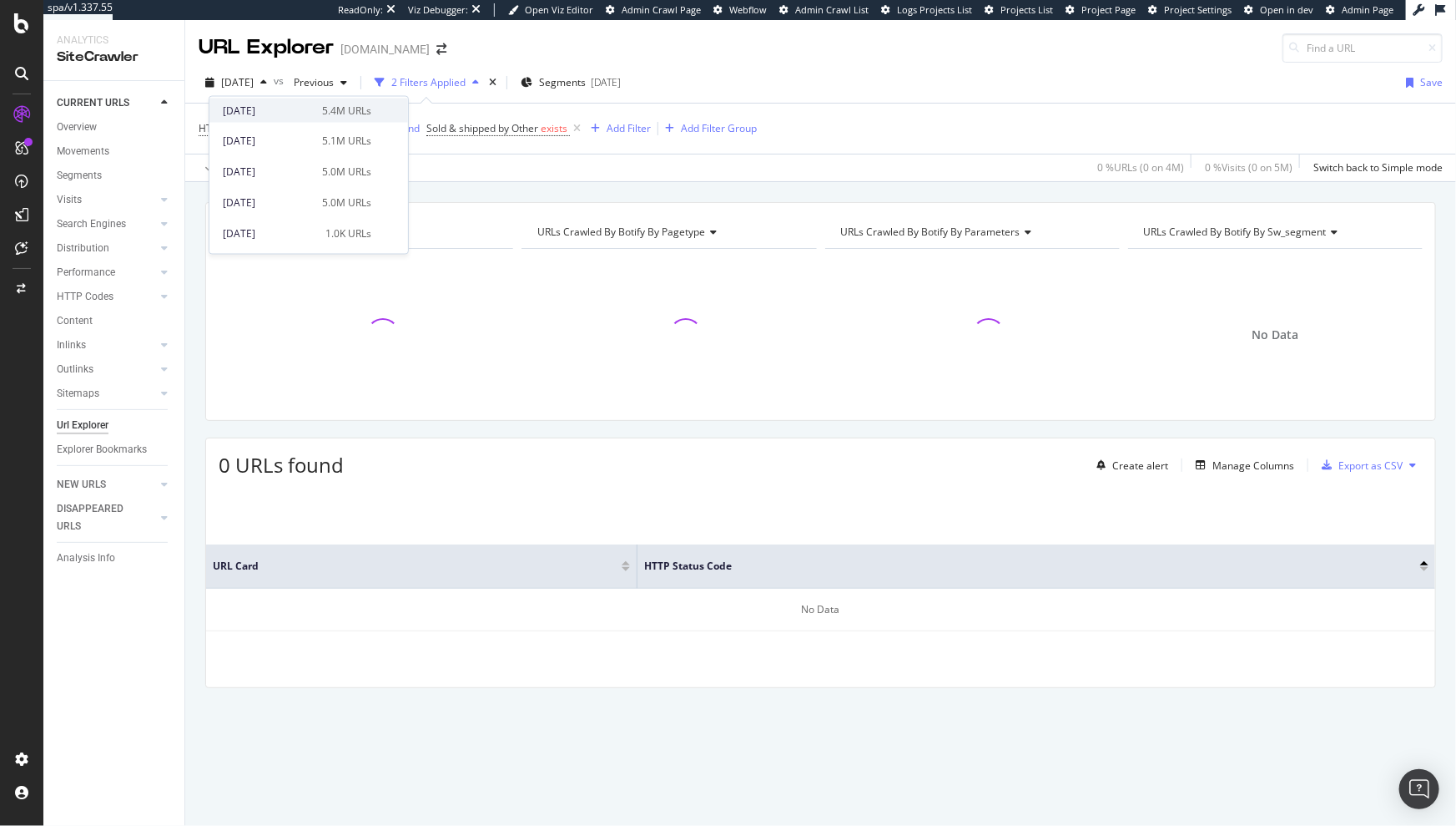
scroll to position [613, 0]
click at [274, 189] on div "2024 Mar. 6th 3.0M URLs" at bounding box center [309, 201] width 199 height 31
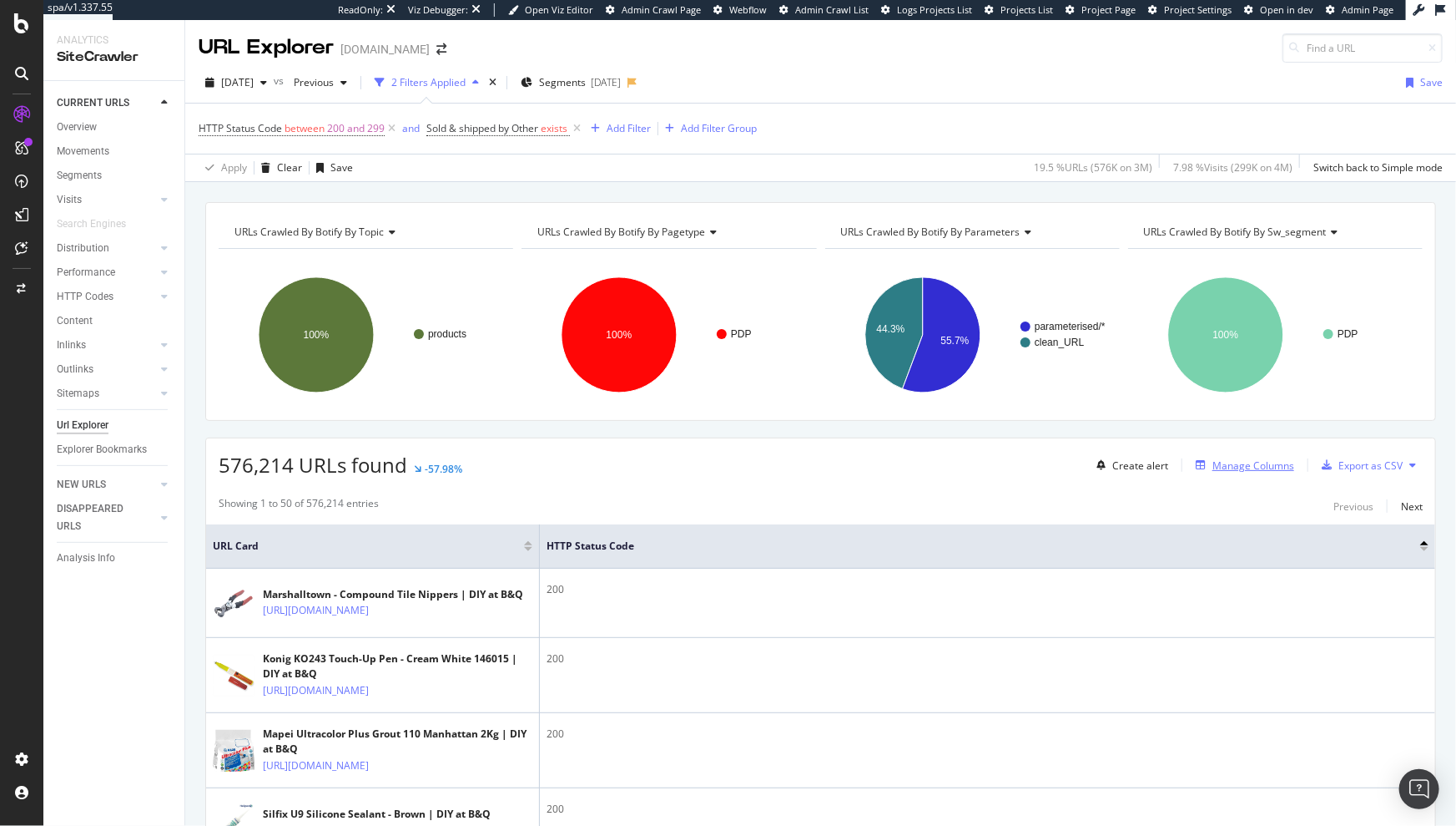
click at [1237, 460] on div "Manage Columns" at bounding box center [1253, 466] width 82 height 14
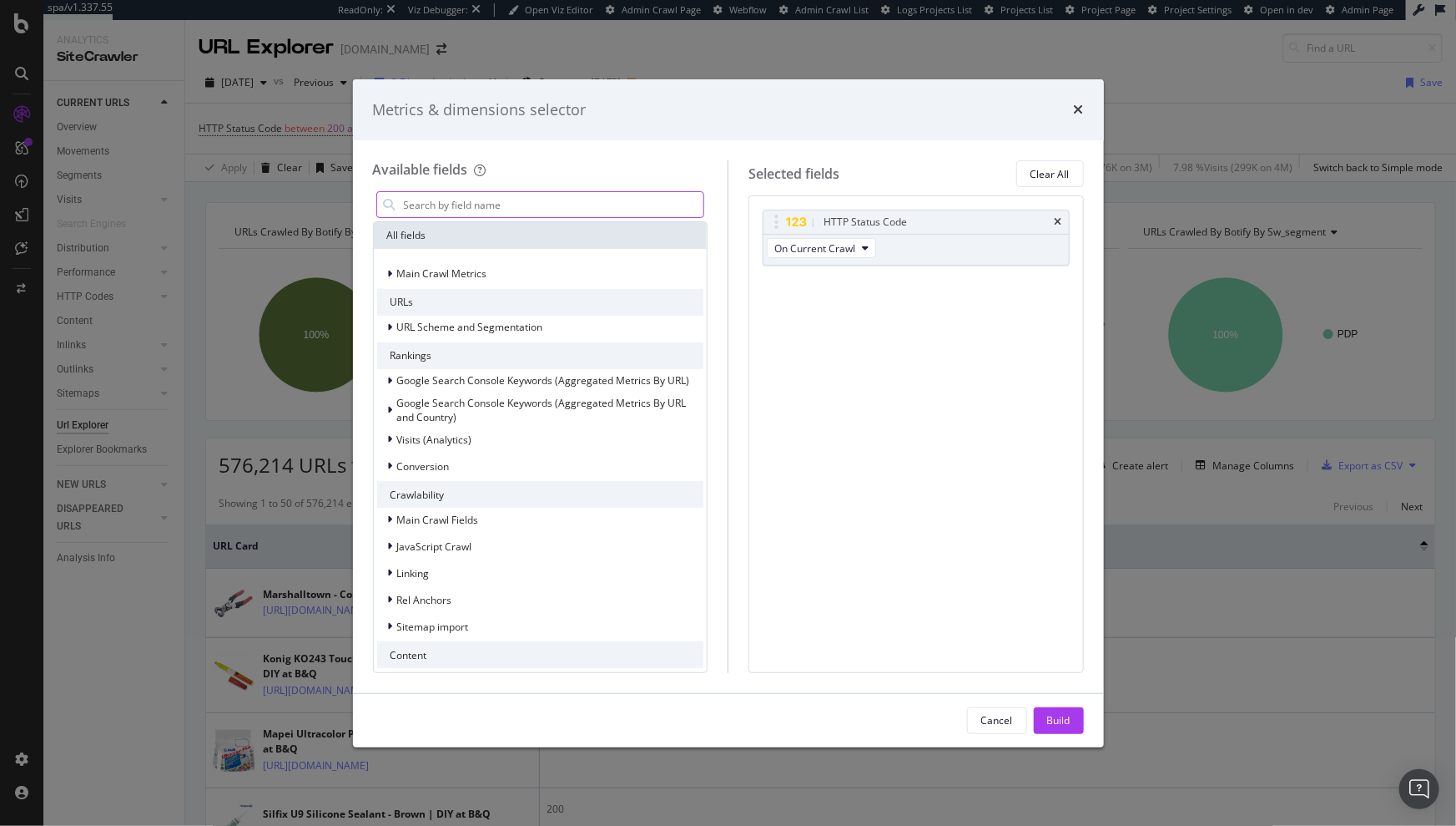
click at [620, 210] on input "modal" at bounding box center [553, 204] width 302 height 25
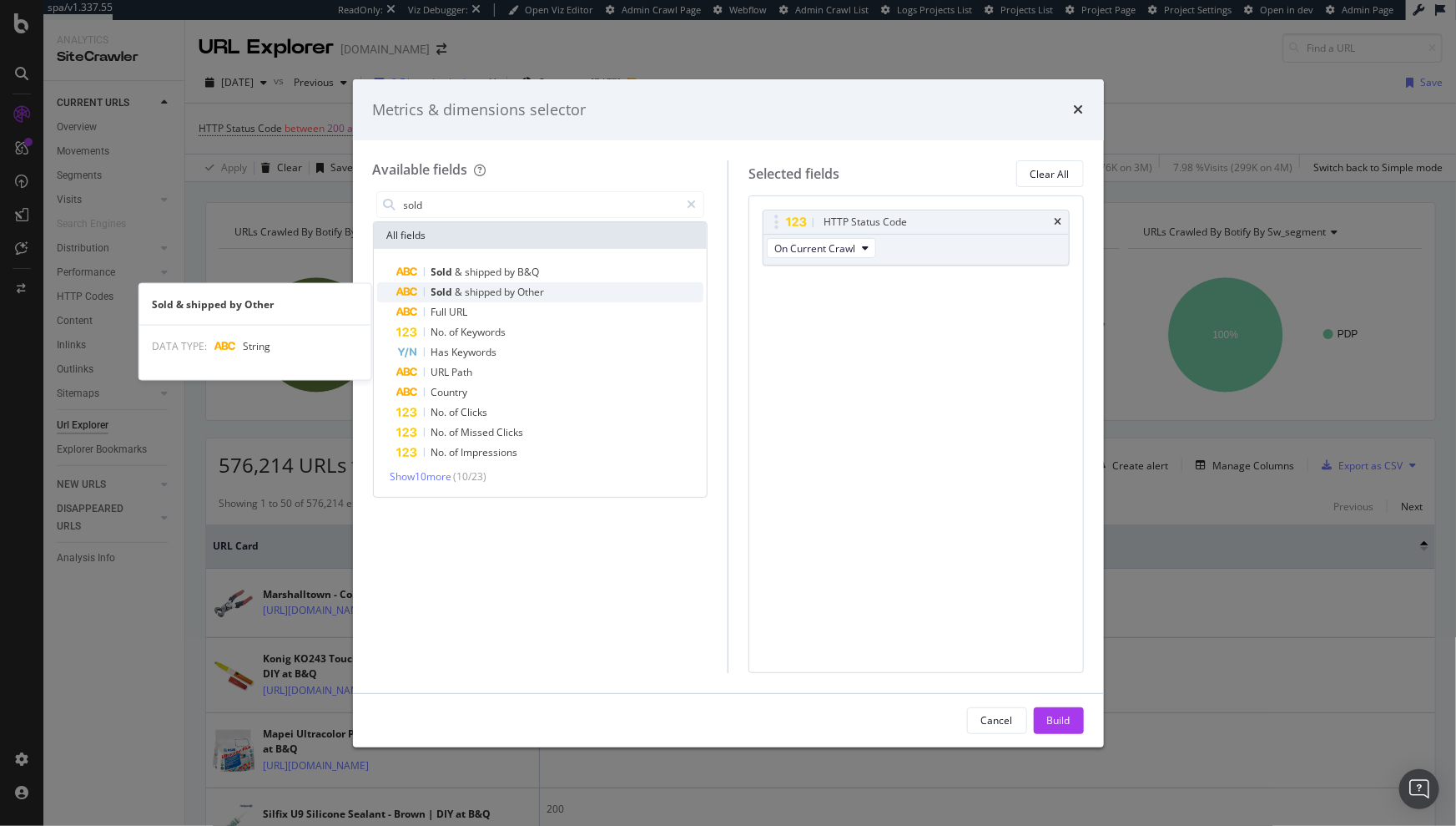
type input "sold"
click at [543, 286] on span "Other" at bounding box center [531, 292] width 26 height 14
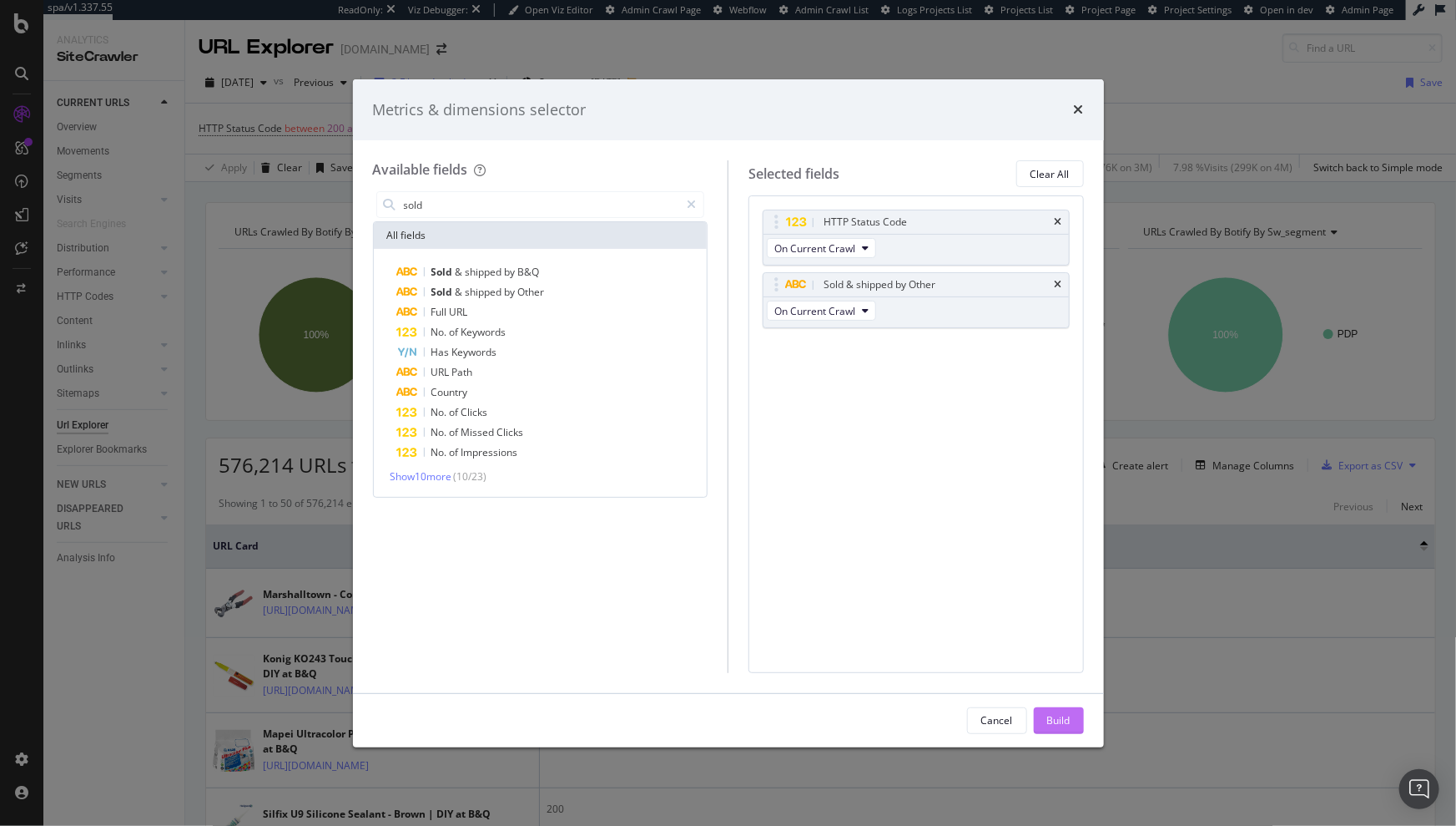
click at [1064, 708] on div "Build" at bounding box center [1059, 720] width 24 height 25
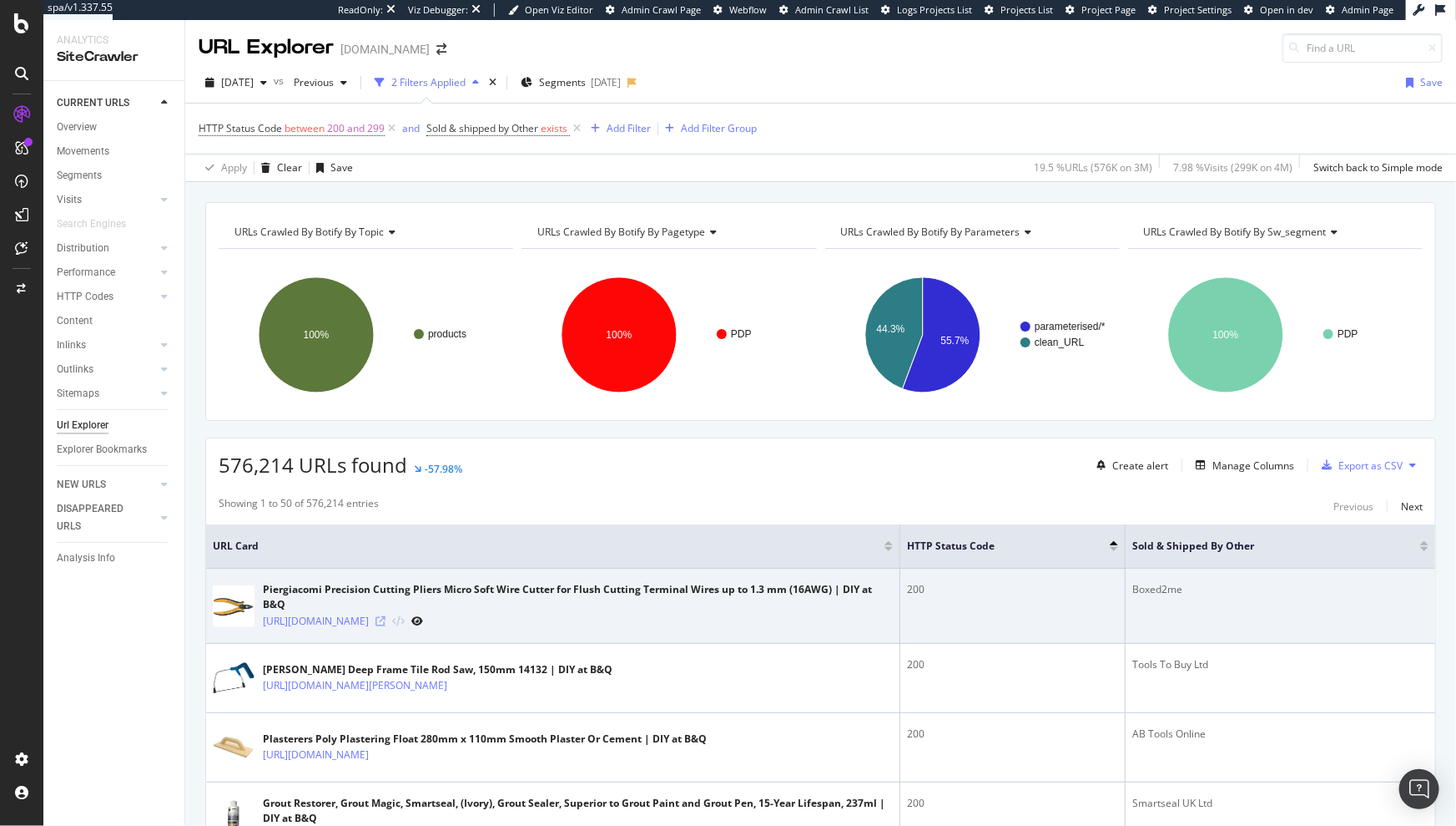
click at [386, 626] on icon at bounding box center [380, 621] width 10 height 10
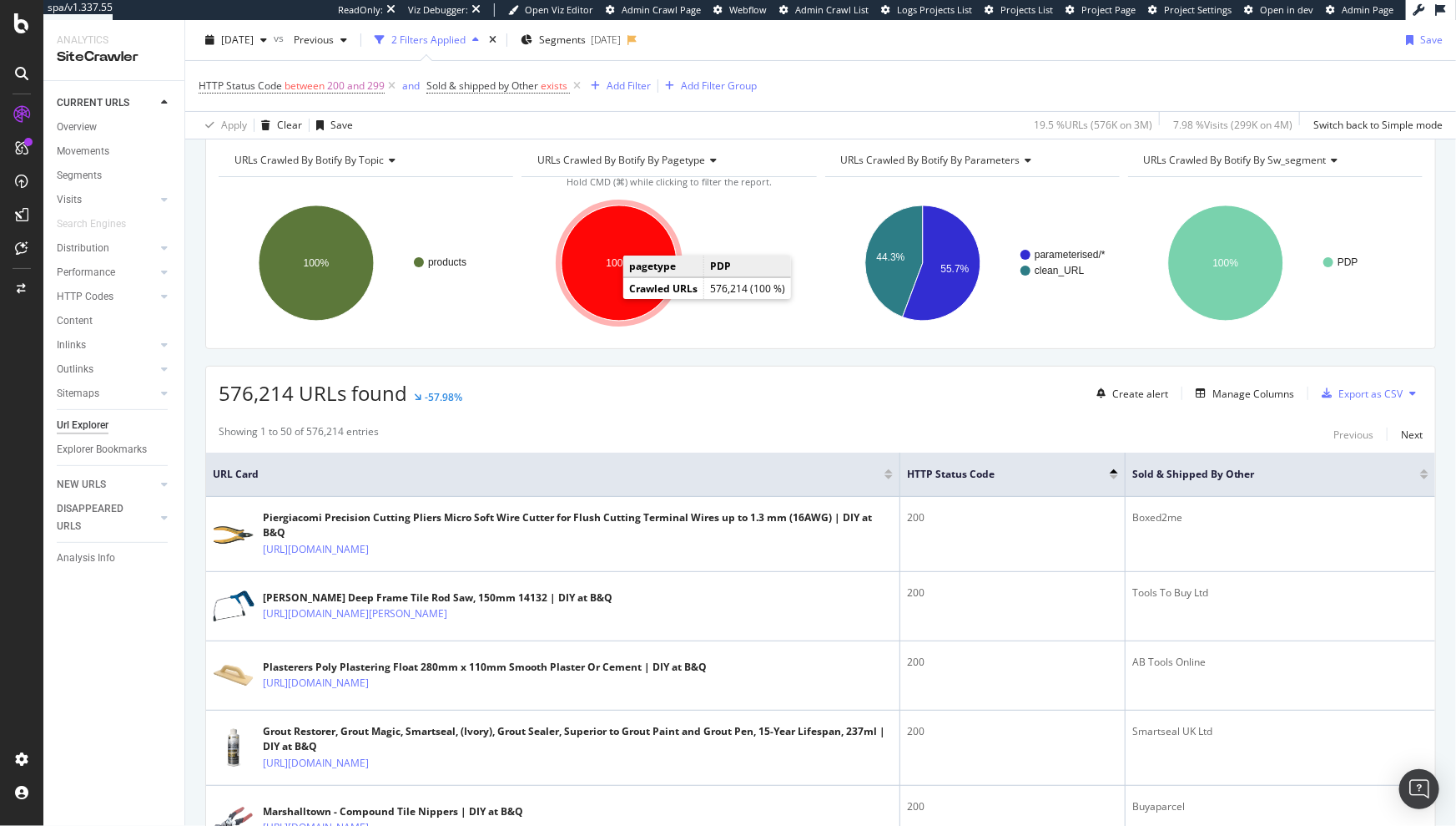
scroll to position [240, 0]
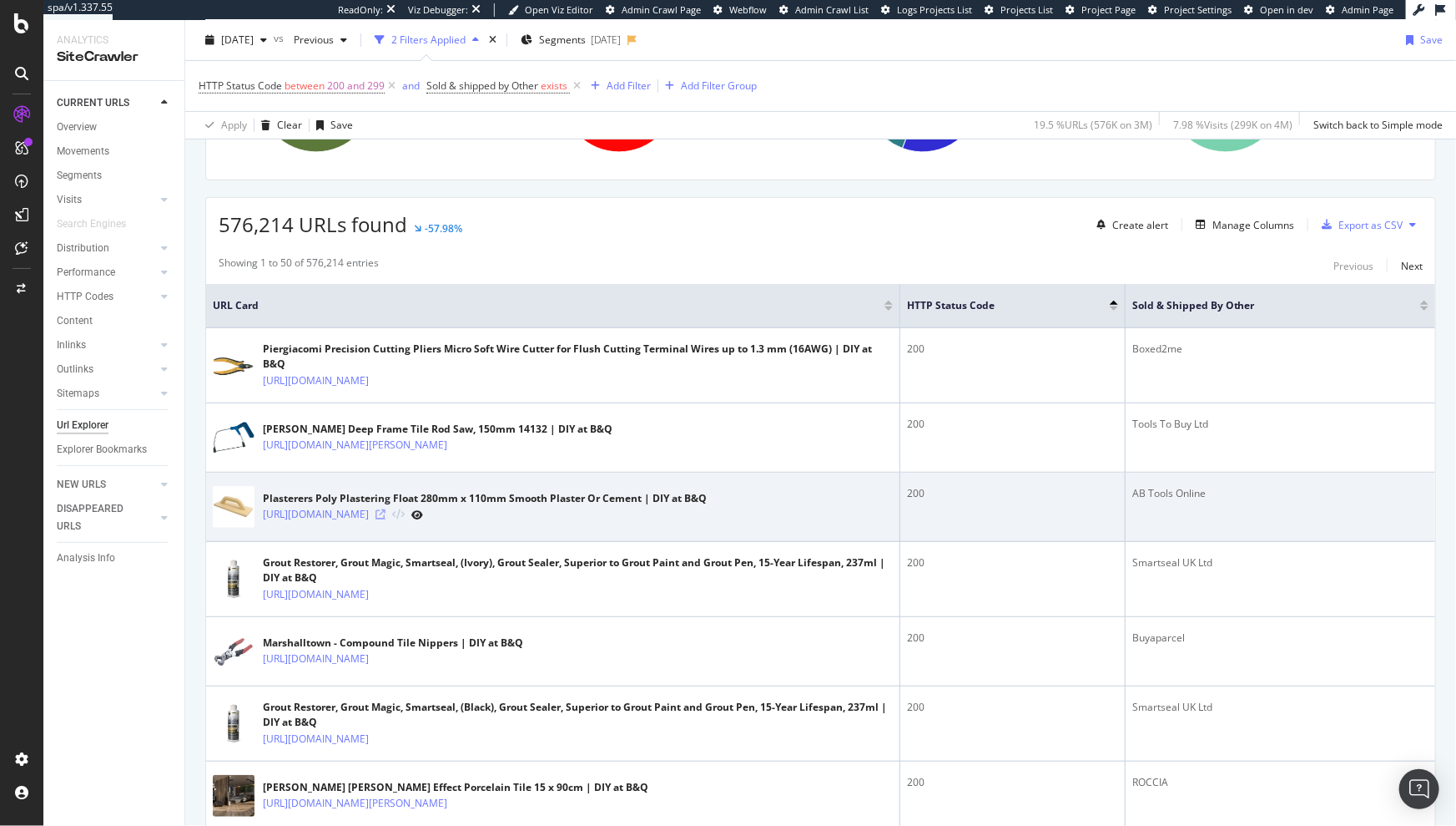
click at [386, 519] on icon at bounding box center [380, 514] width 10 height 10
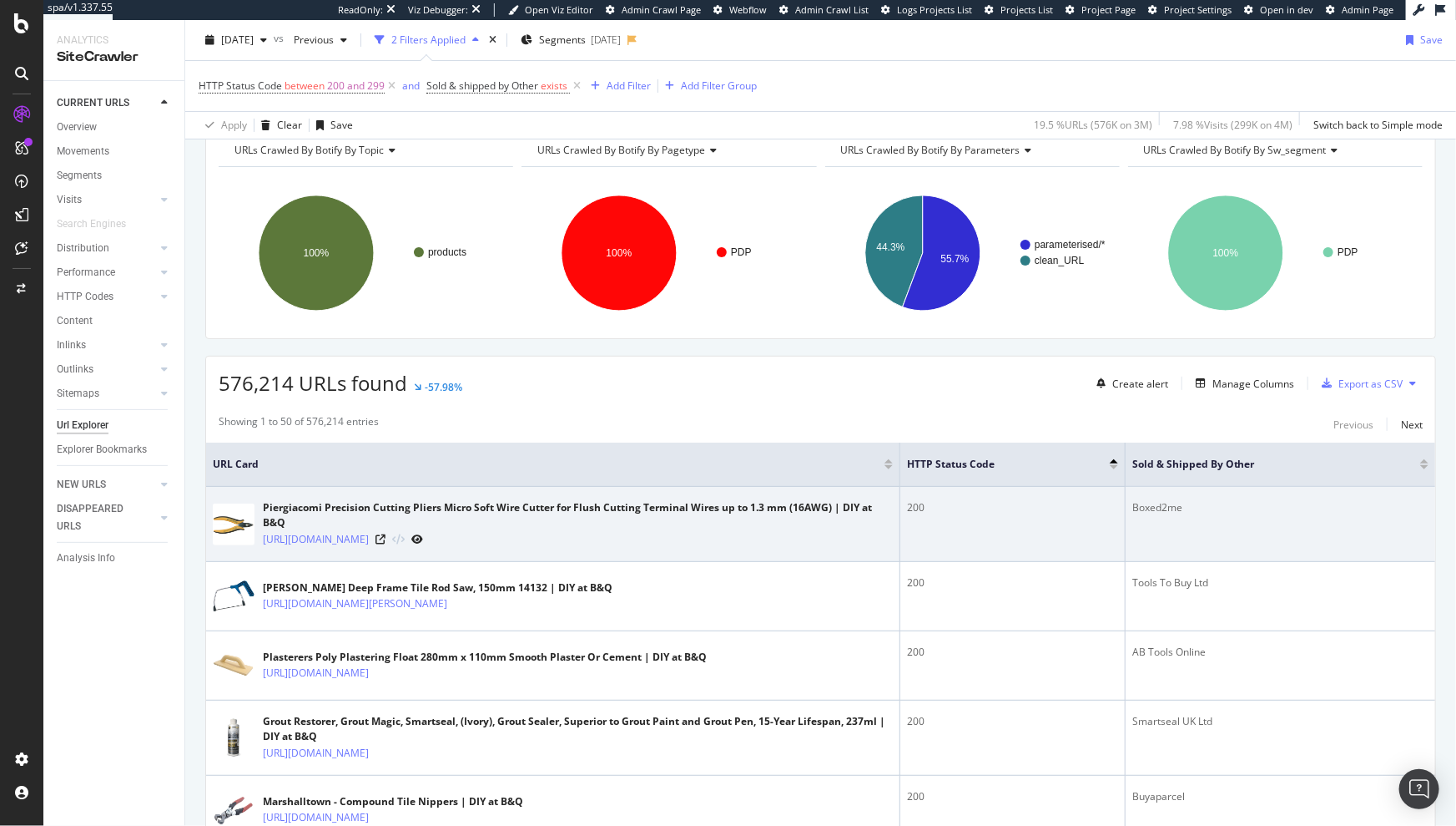
scroll to position [534, 0]
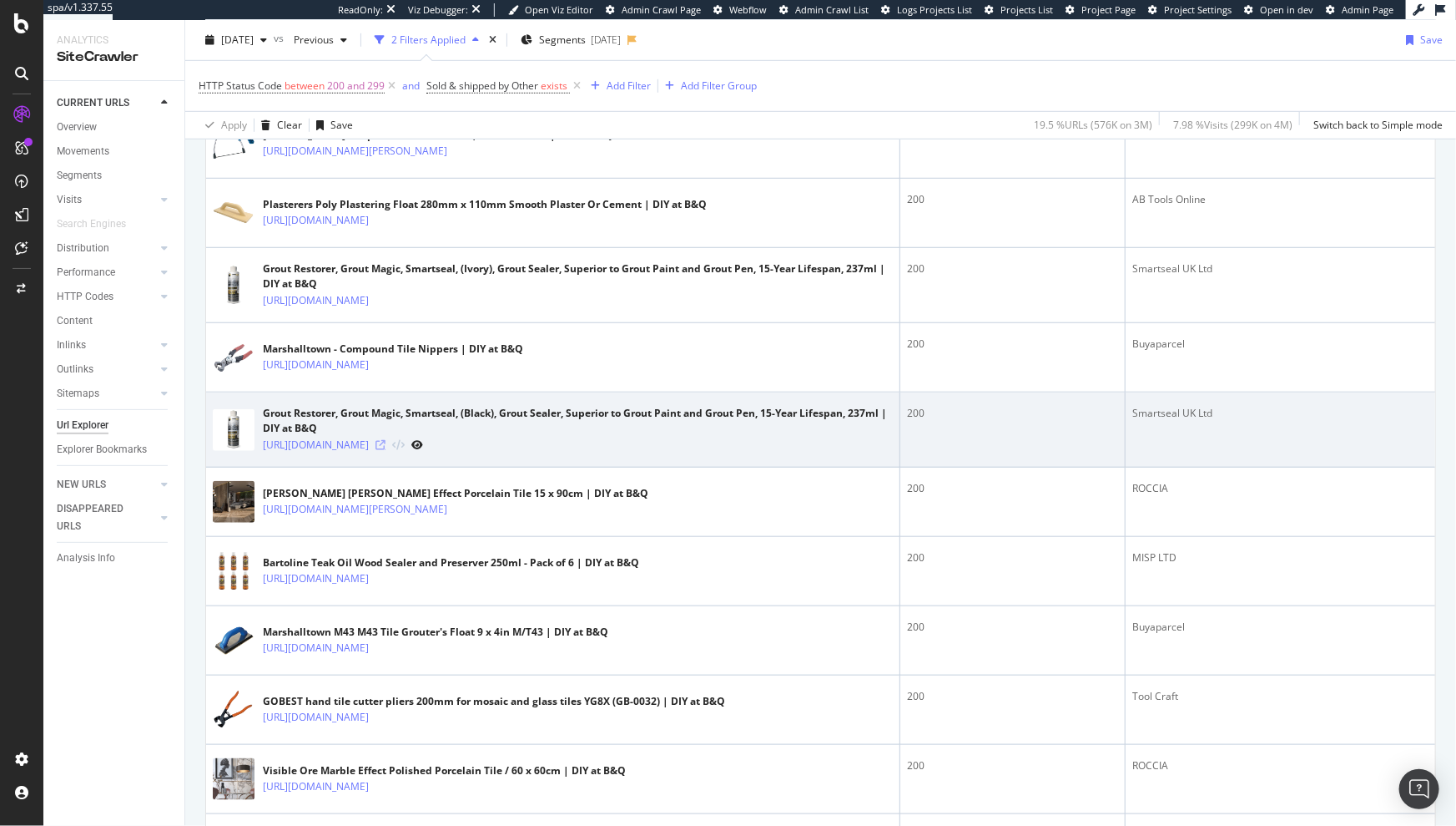
click at [386, 450] on icon at bounding box center [380, 445] width 10 height 10
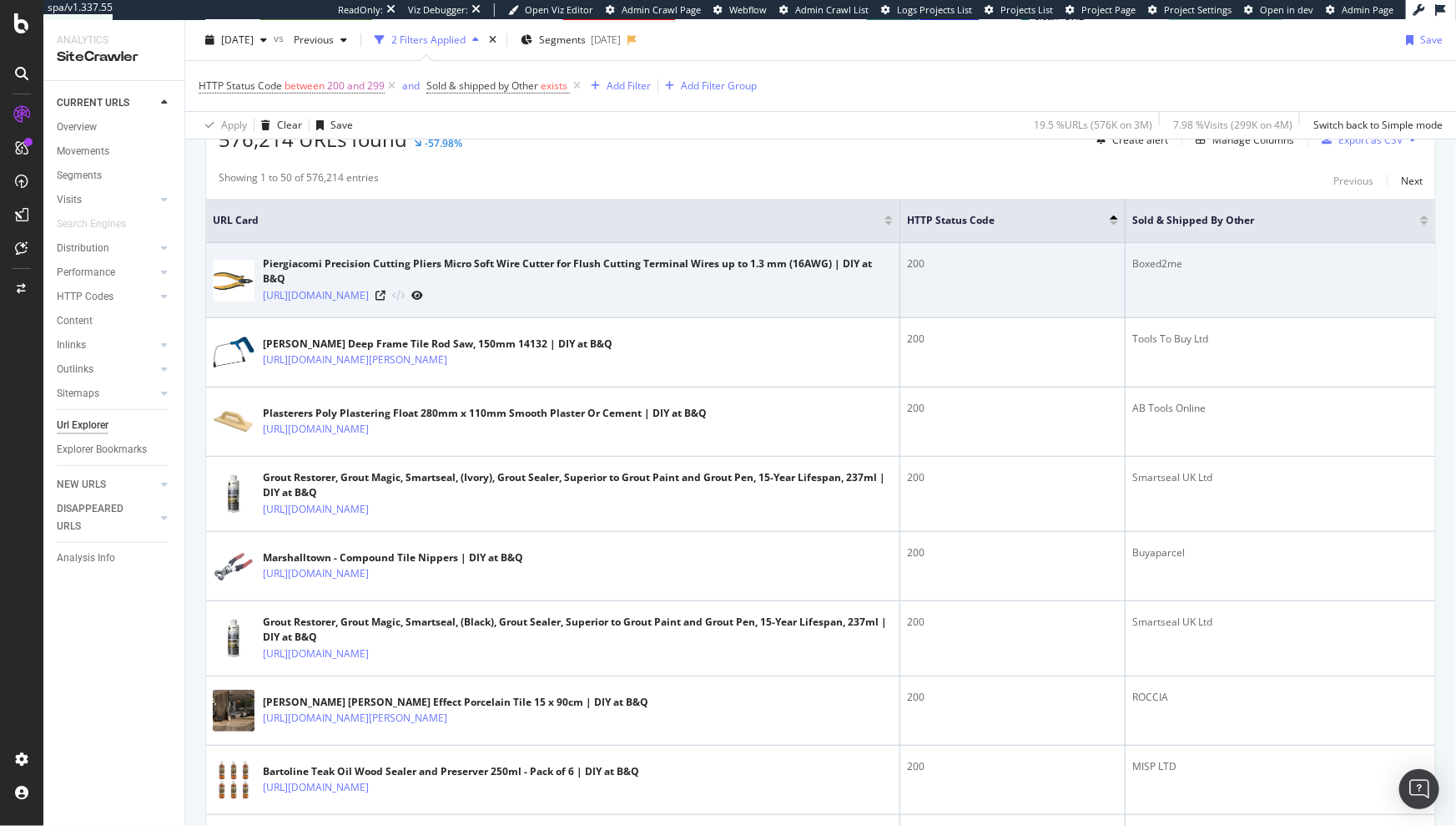
scroll to position [325, 0]
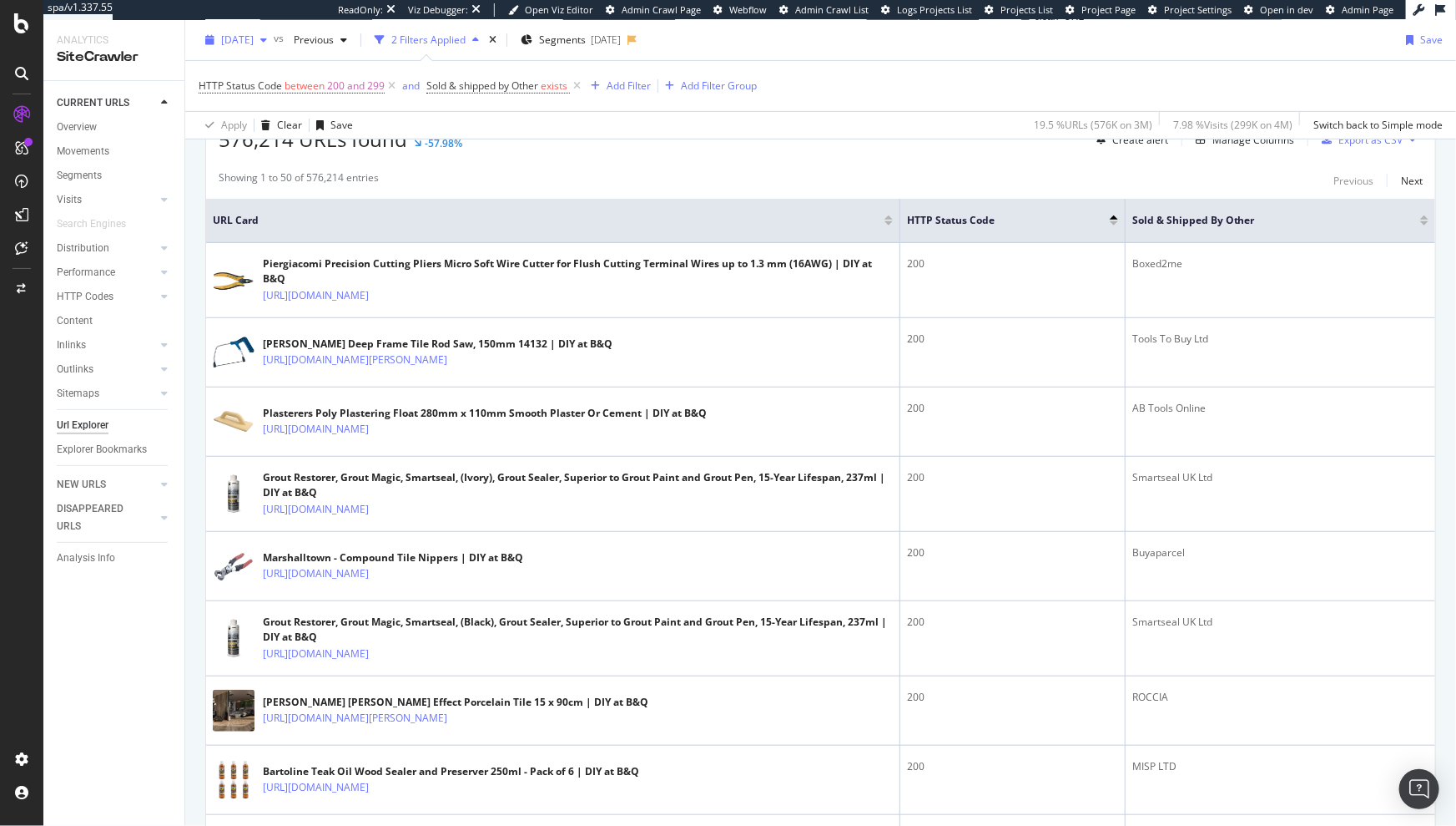
click at [217, 39] on div "button" at bounding box center [210, 39] width 23 height 10
click at [607, 173] on div "Showing 1 to 50 of 576,214 entries Previous Next" at bounding box center [820, 180] width 1229 height 20
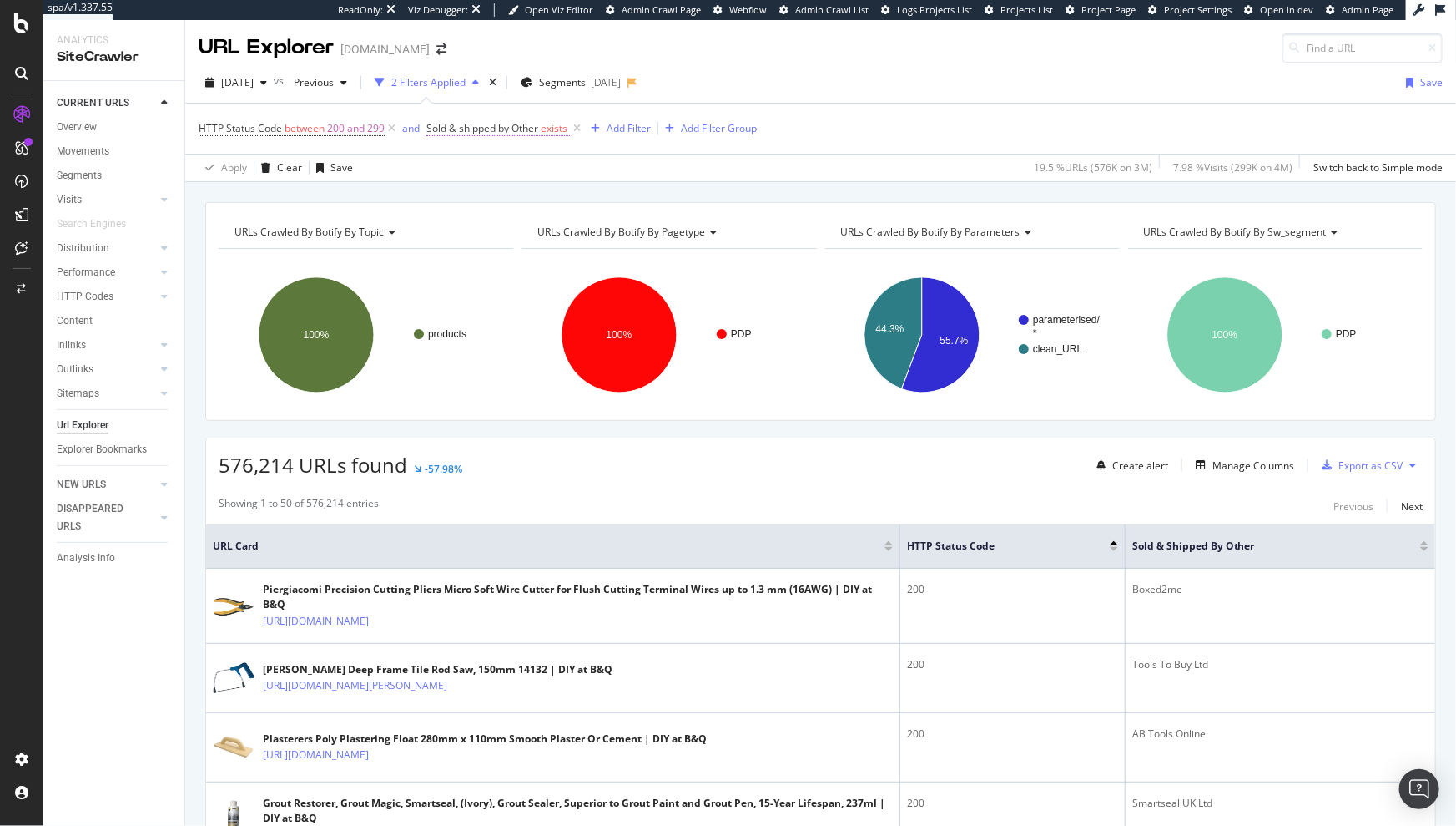
click at [454, 125] on span "Sold & shipped by Other" at bounding box center [483, 128] width 112 height 14
click at [436, 126] on icon at bounding box center [437, 125] width 5 height 10
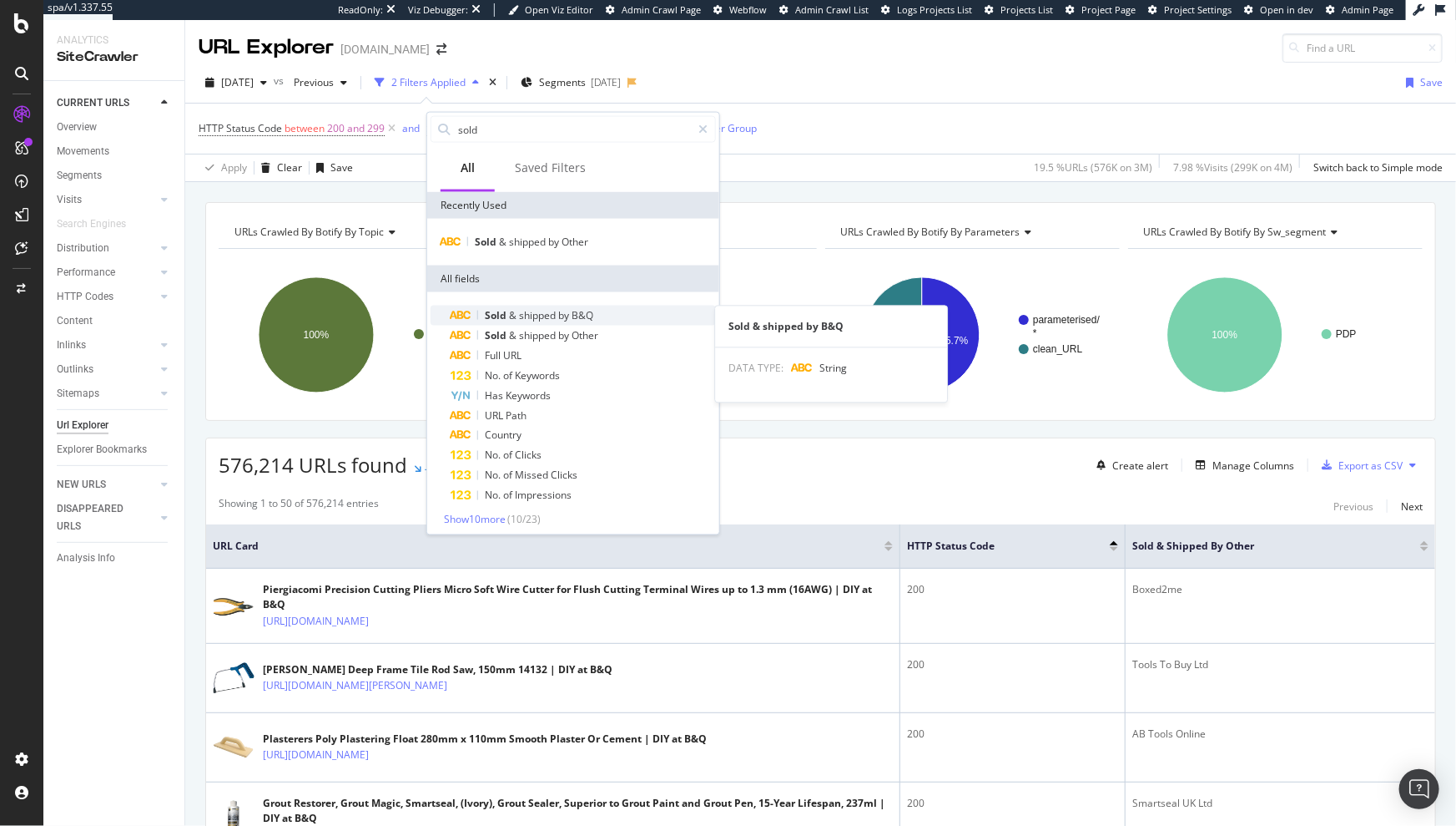
type input "sold"
click at [529, 316] on span "shipped" at bounding box center [538, 315] width 39 height 14
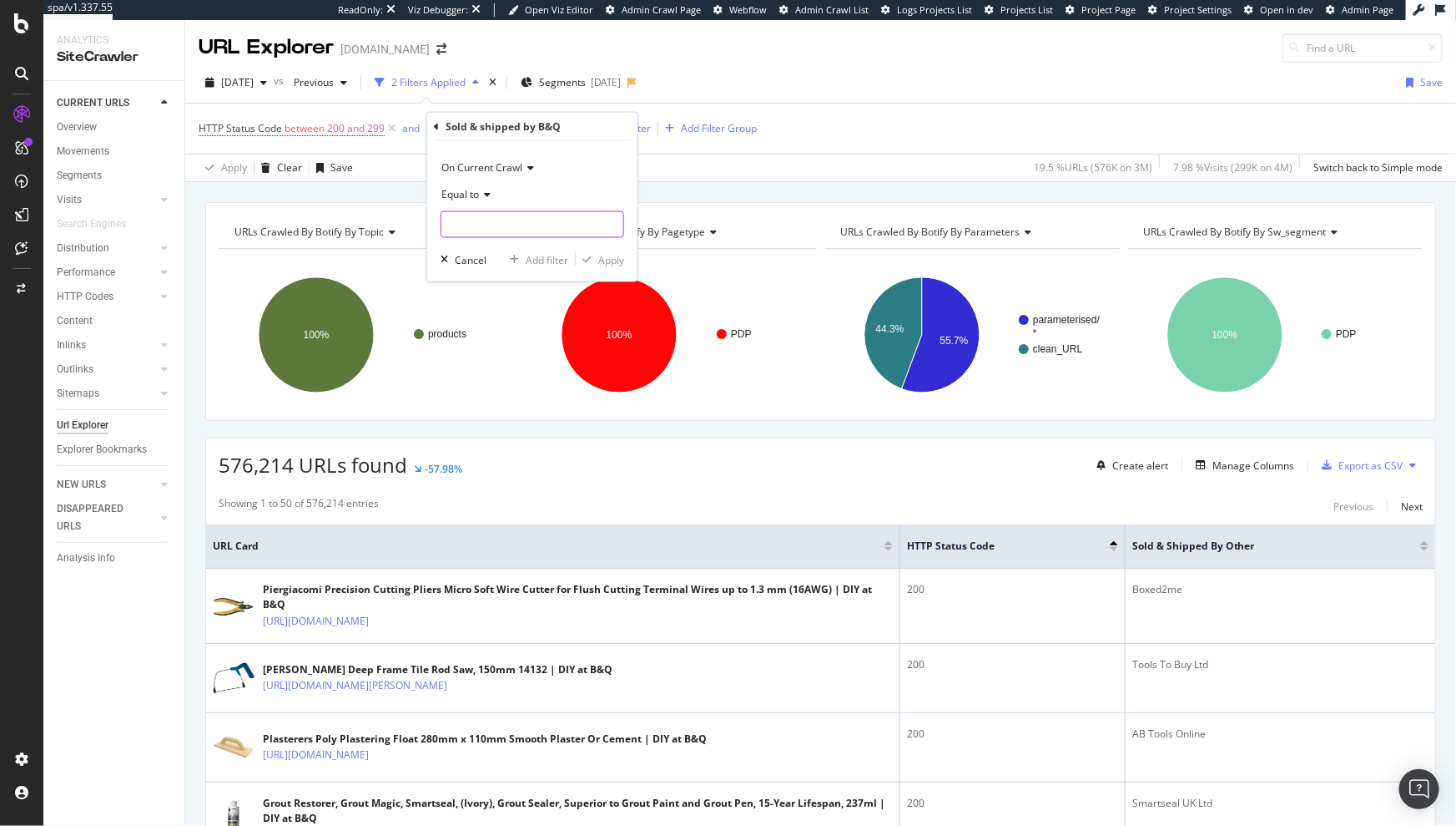
drag, startPoint x: 535, startPoint y: 217, endPoint x: 510, endPoint y: 201, distance: 29.7
click at [535, 216] on input "text" at bounding box center [533, 224] width 182 height 26
click at [494, 250] on span "B&Q" at bounding box center [501, 246] width 111 height 14
type input "B&Q"
click at [612, 260] on div "Apply" at bounding box center [612, 260] width 26 height 14
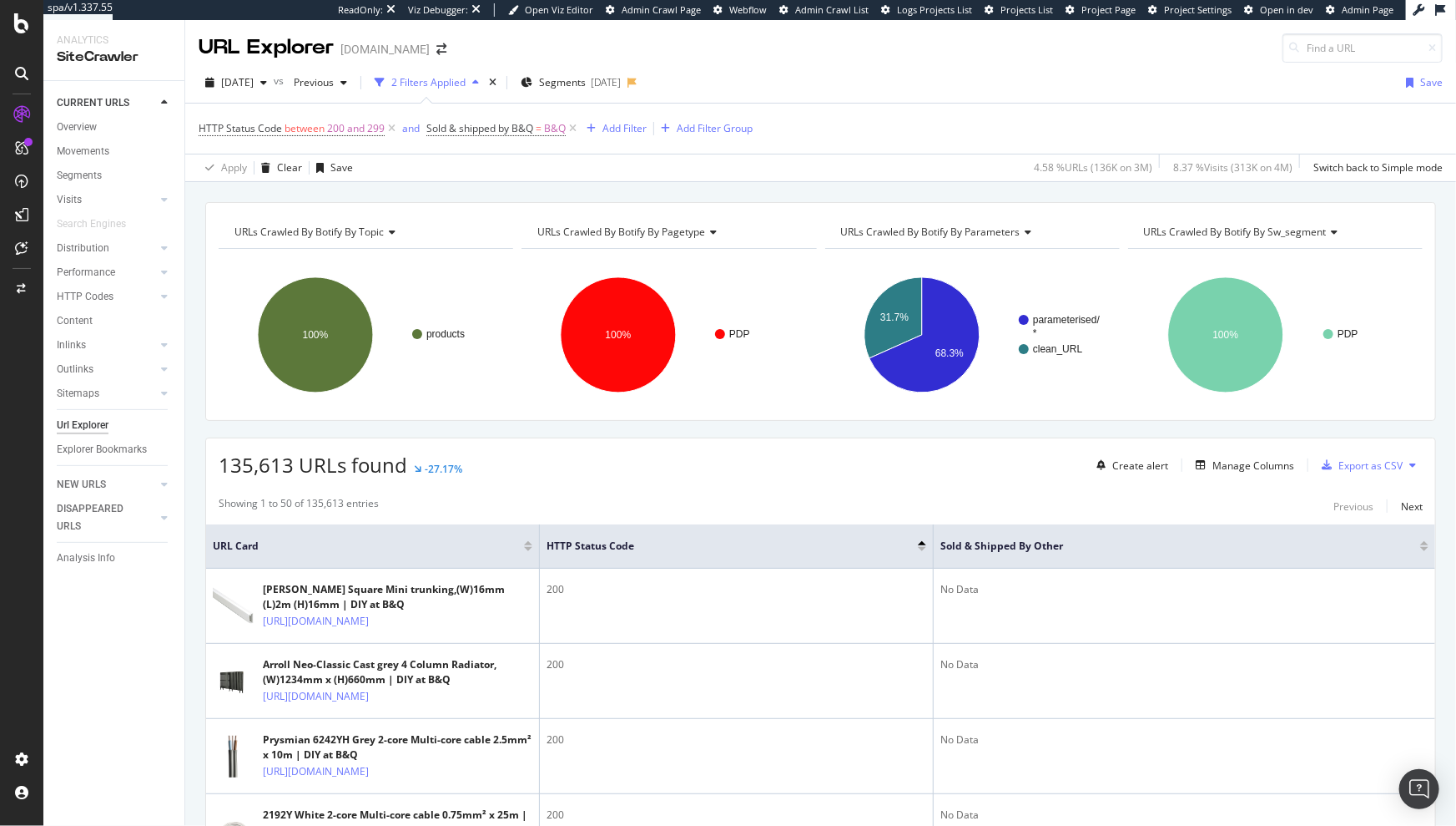
click at [1420, 548] on div at bounding box center [1424, 549] width 9 height 4
click at [84, 121] on div "Overview" at bounding box center [77, 127] width 40 height 18
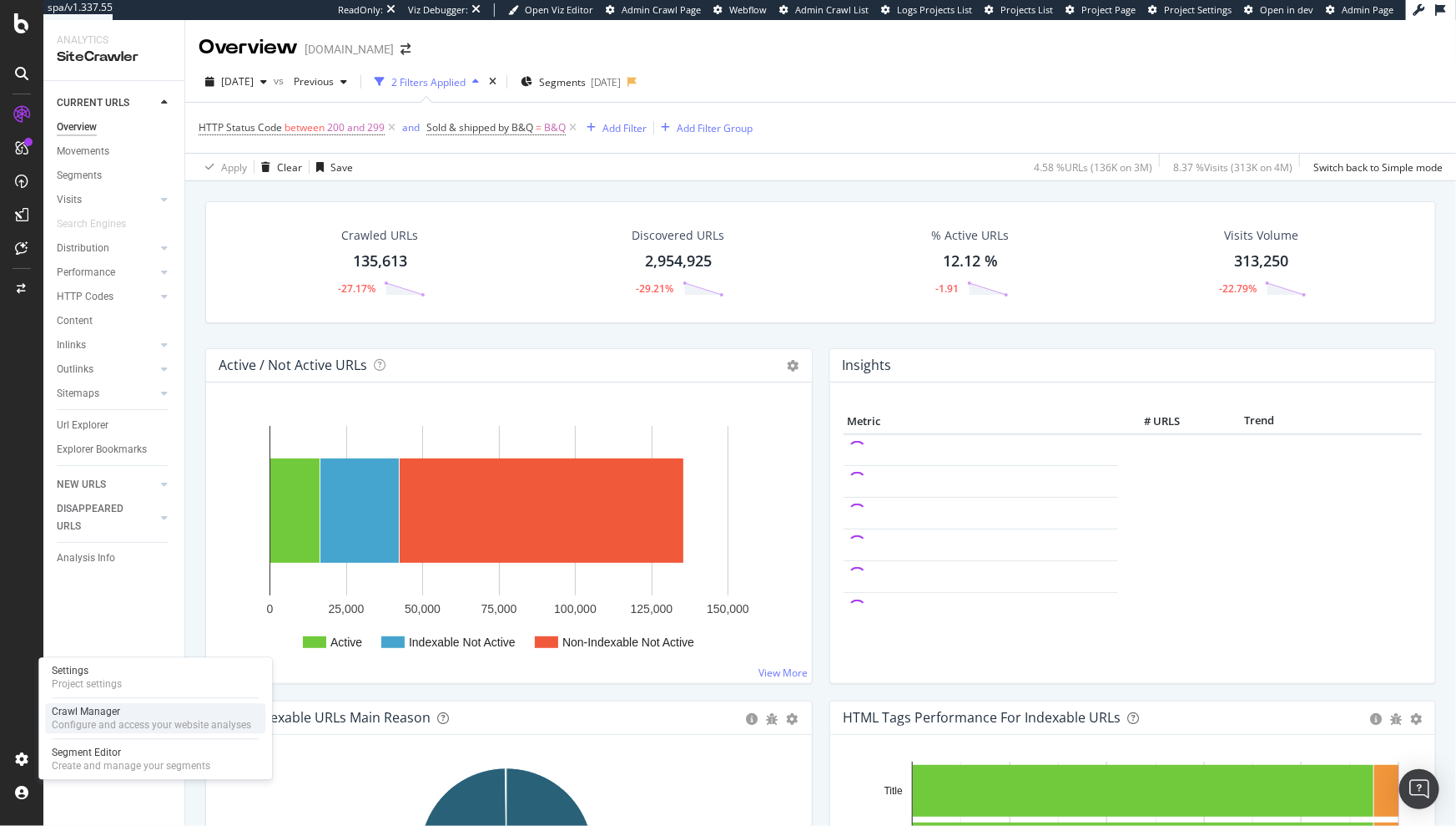
click at [96, 715] on div "Crawl Manager" at bounding box center [152, 712] width 200 height 13
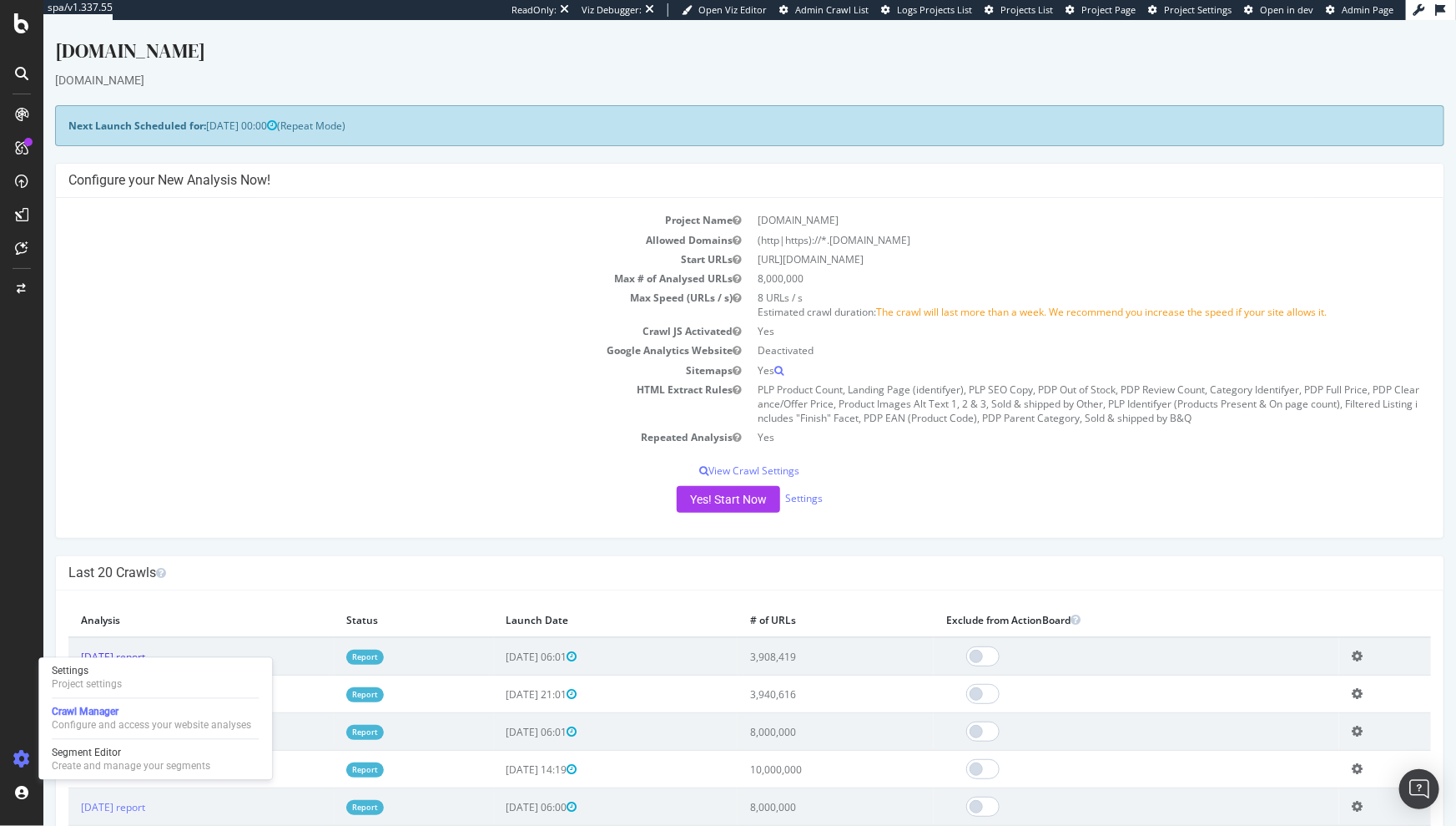
click at [145, 653] on link "[DATE] report" at bounding box center [111, 657] width 64 height 14
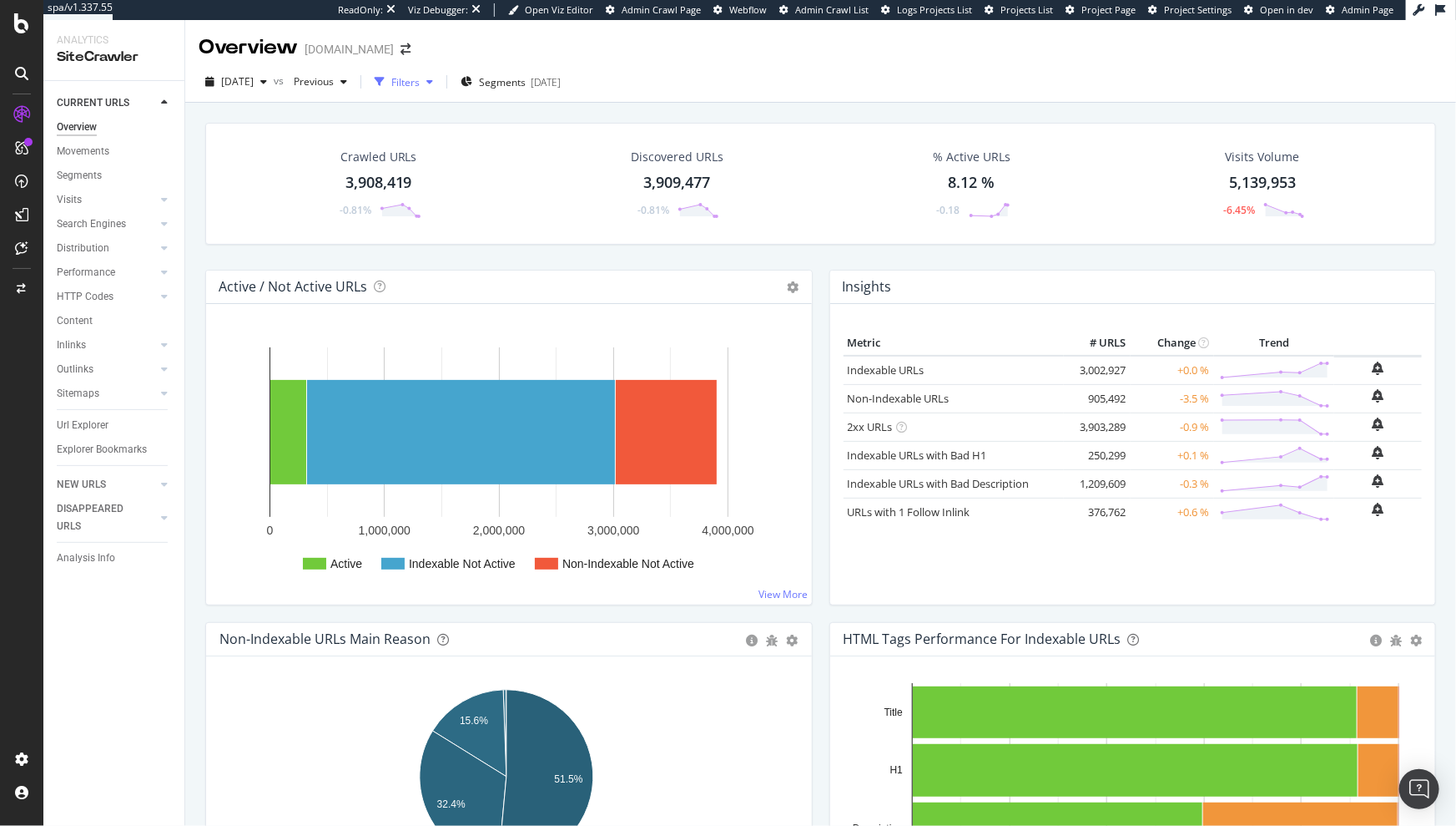
click at [433, 80] on icon "button" at bounding box center [430, 82] width 7 height 10
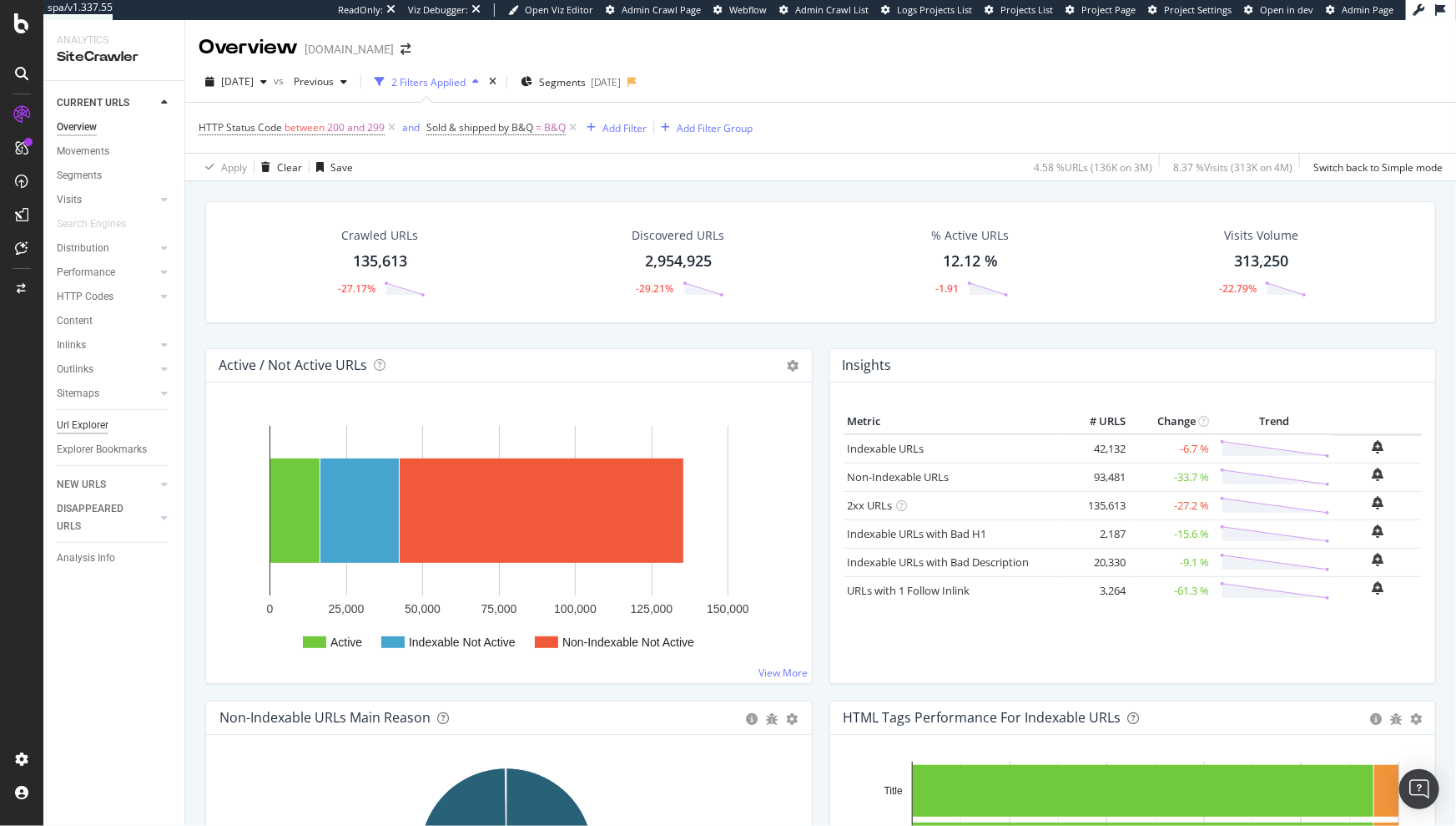
click at [83, 420] on div "Url Explorer" at bounding box center [82, 425] width 52 height 18
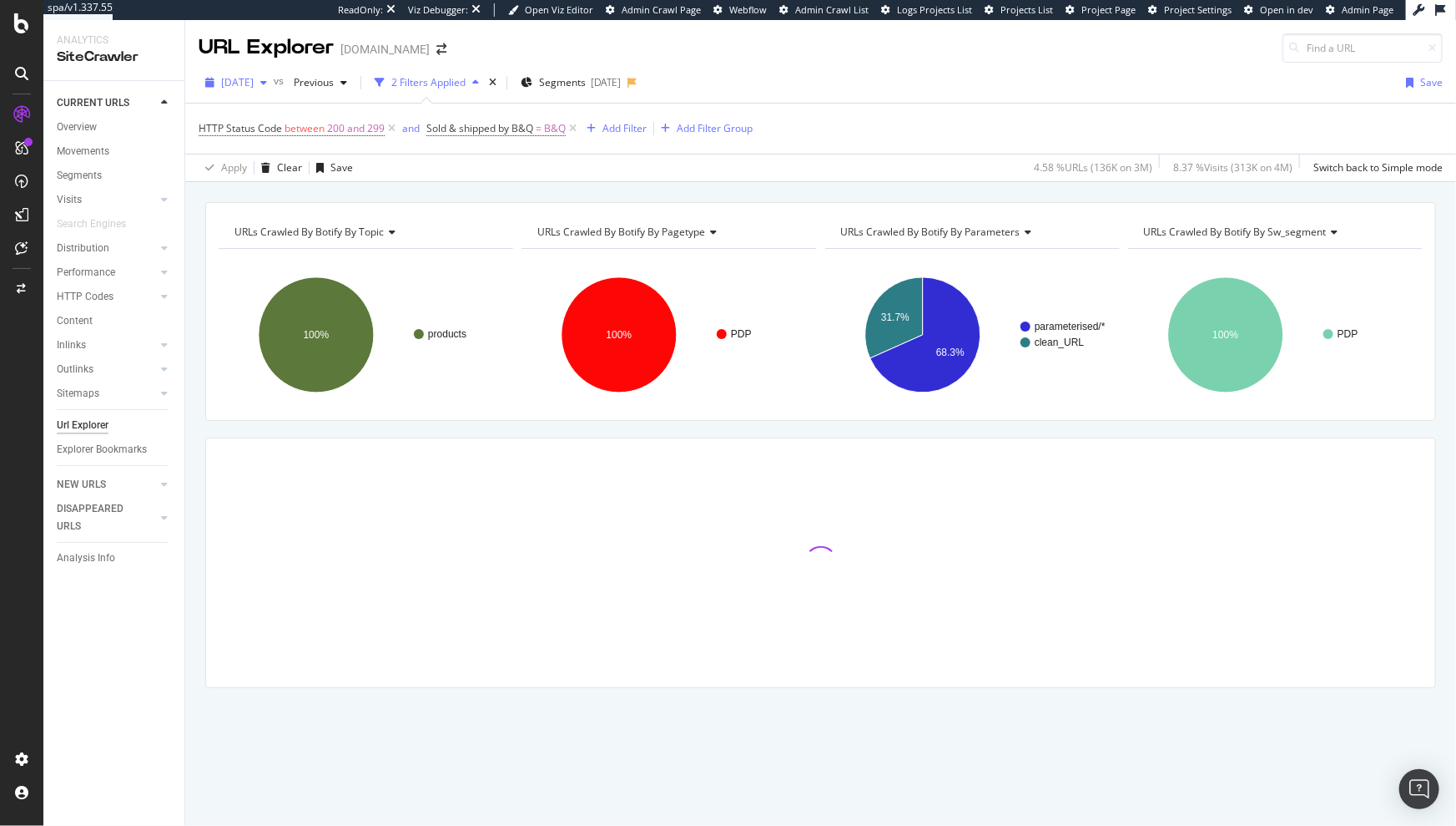
click at [253, 88] on span "[DATE]" at bounding box center [237, 82] width 32 height 14
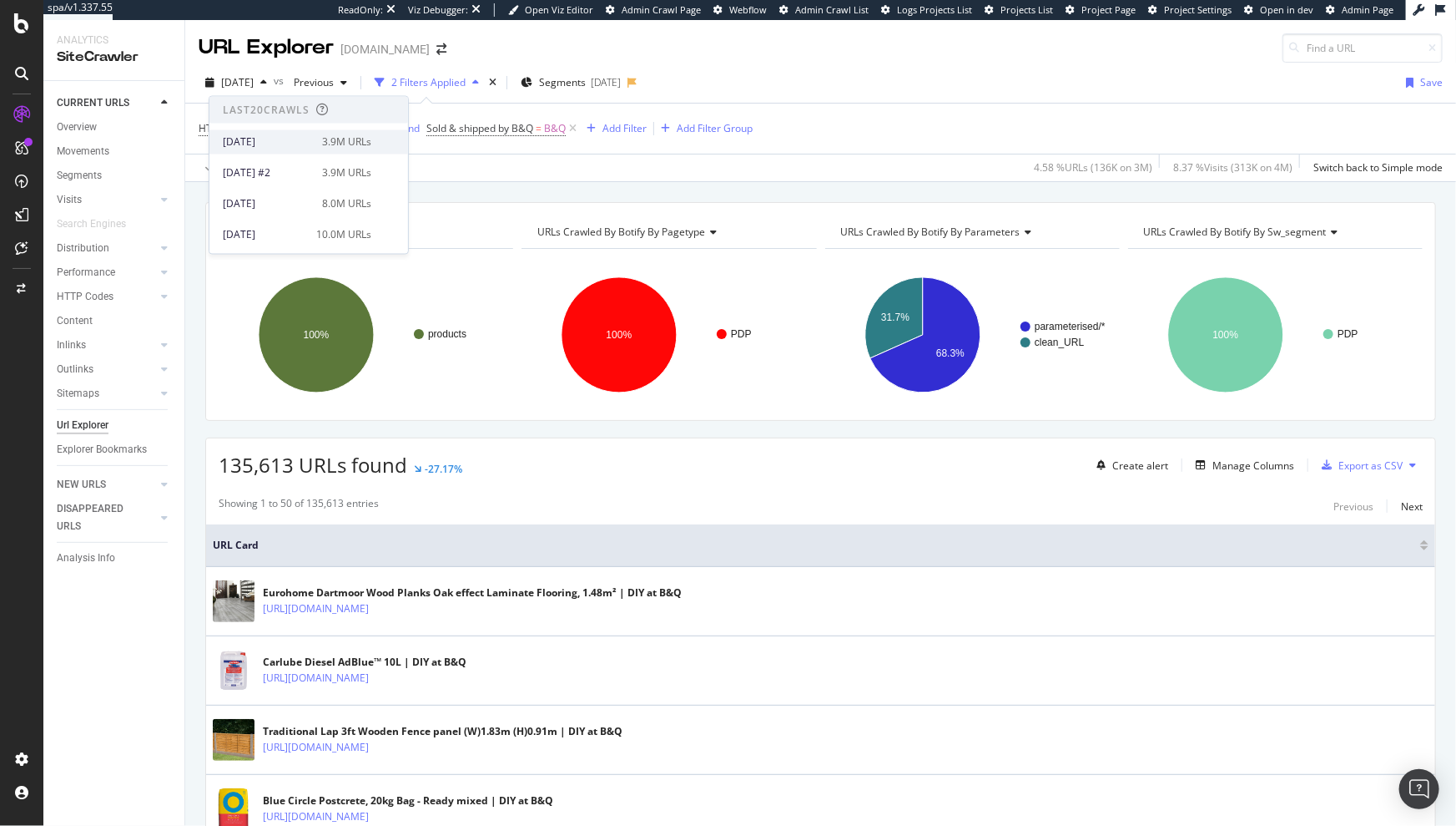
click at [323, 142] on div "3.9M URLs" at bounding box center [347, 141] width 49 height 15
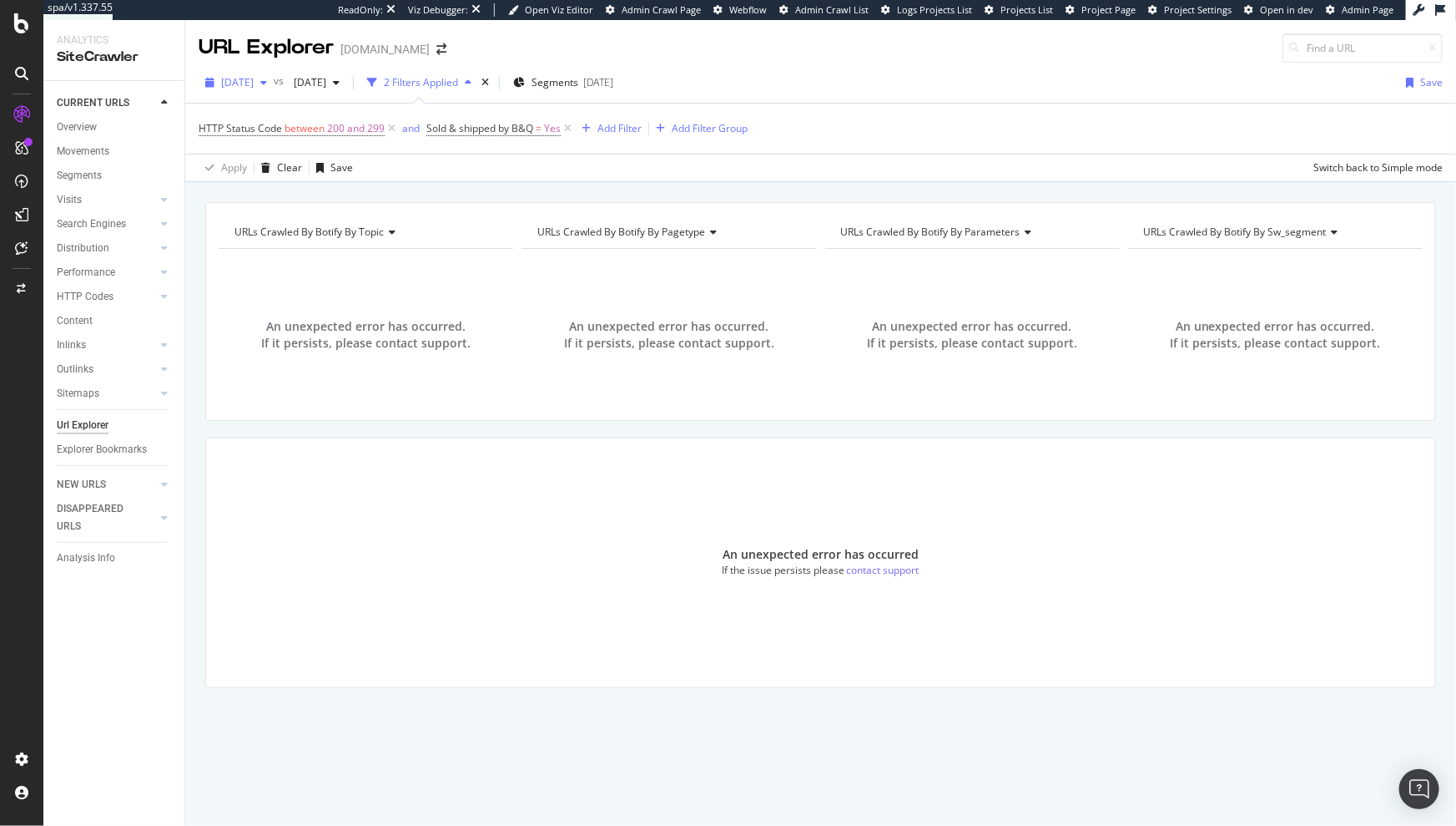
click at [253, 85] on span "[DATE]" at bounding box center [237, 82] width 32 height 14
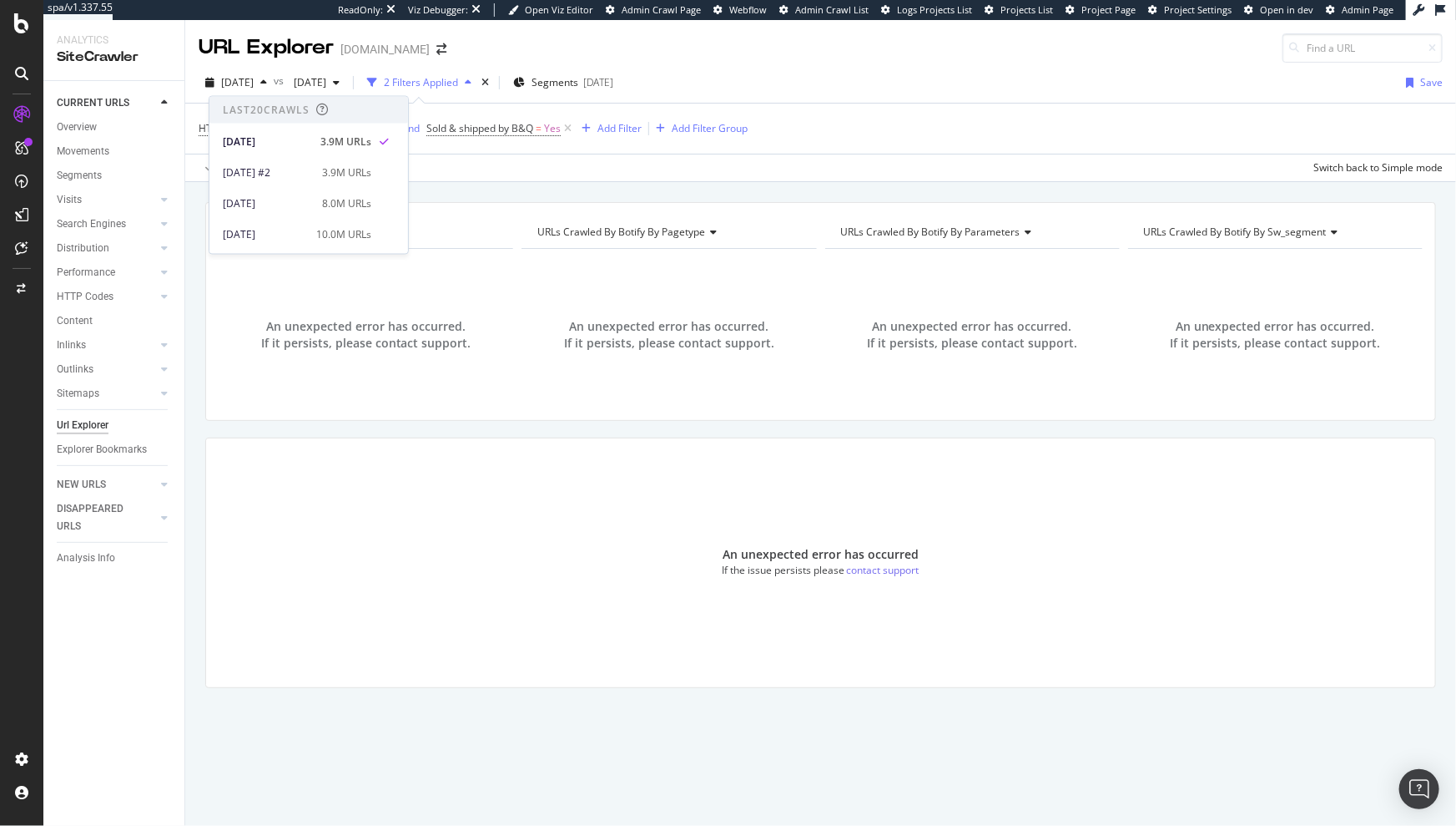
scroll to position [613, 0]
click at [292, 197] on div "[DATE]" at bounding box center [267, 204] width 89 height 15
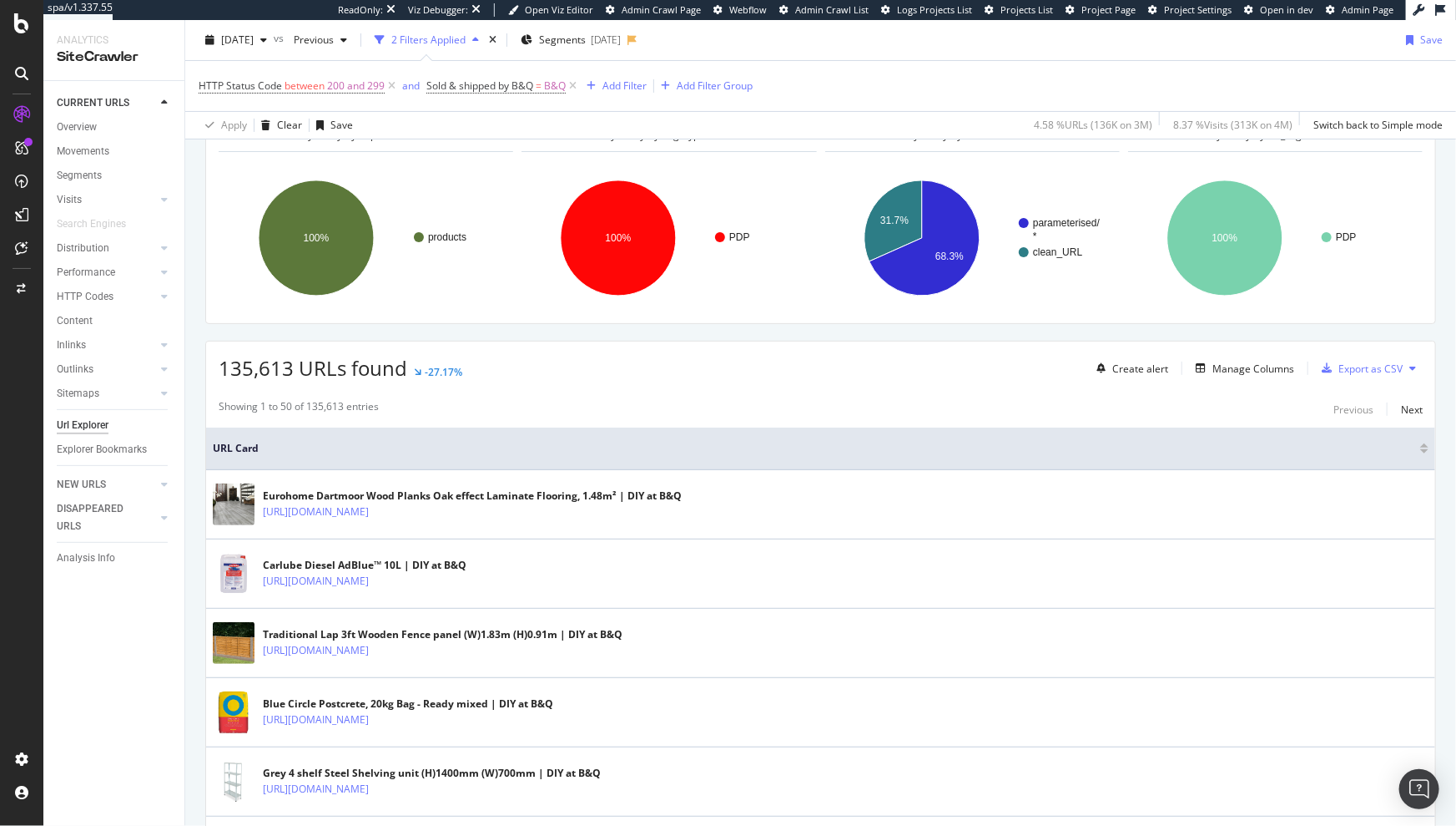
scroll to position [250, 0]
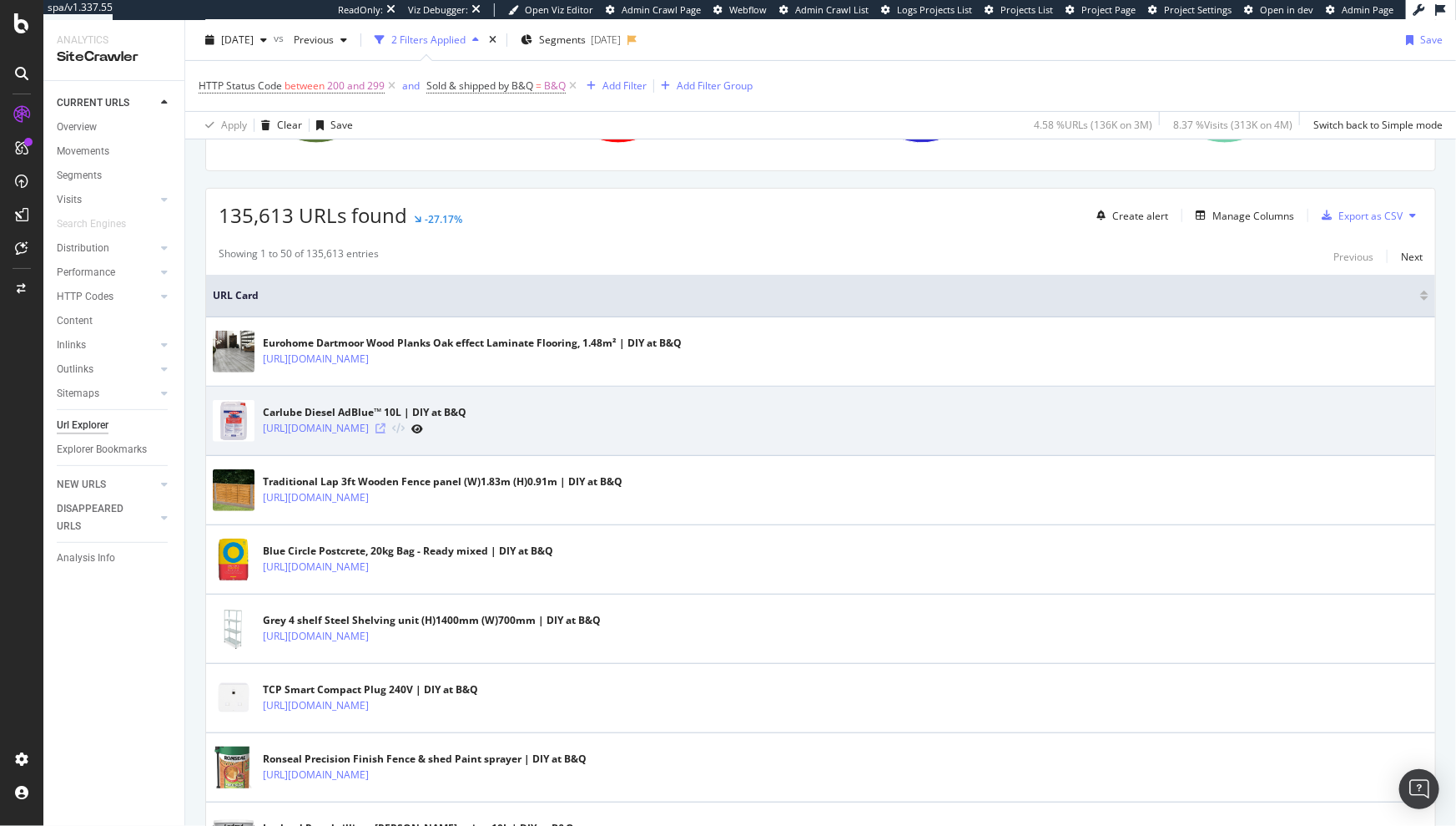
click at [386, 427] on icon at bounding box center [380, 428] width 10 height 10
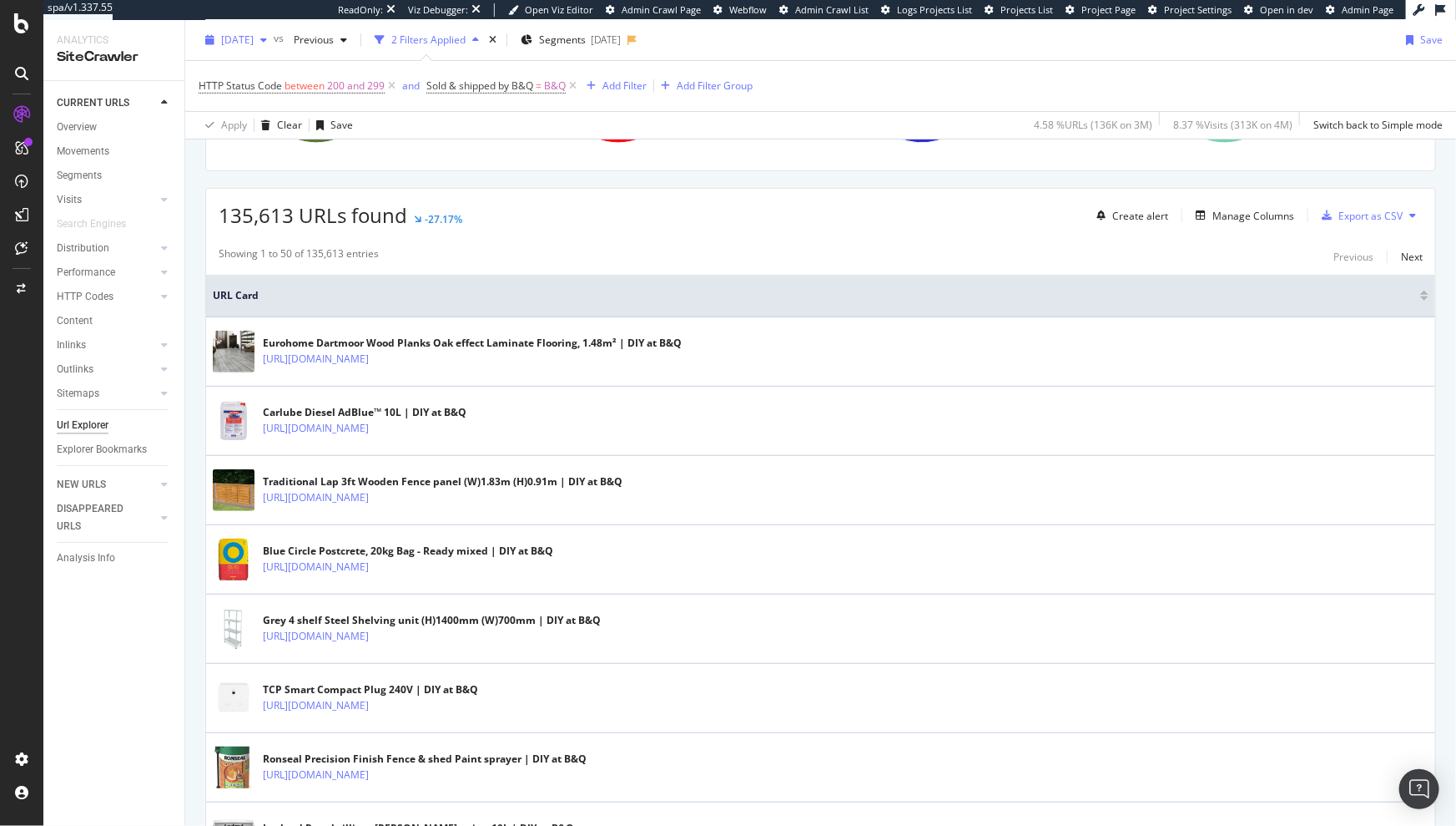
click at [234, 47] on div "[DATE]" at bounding box center [237, 39] width 75 height 25
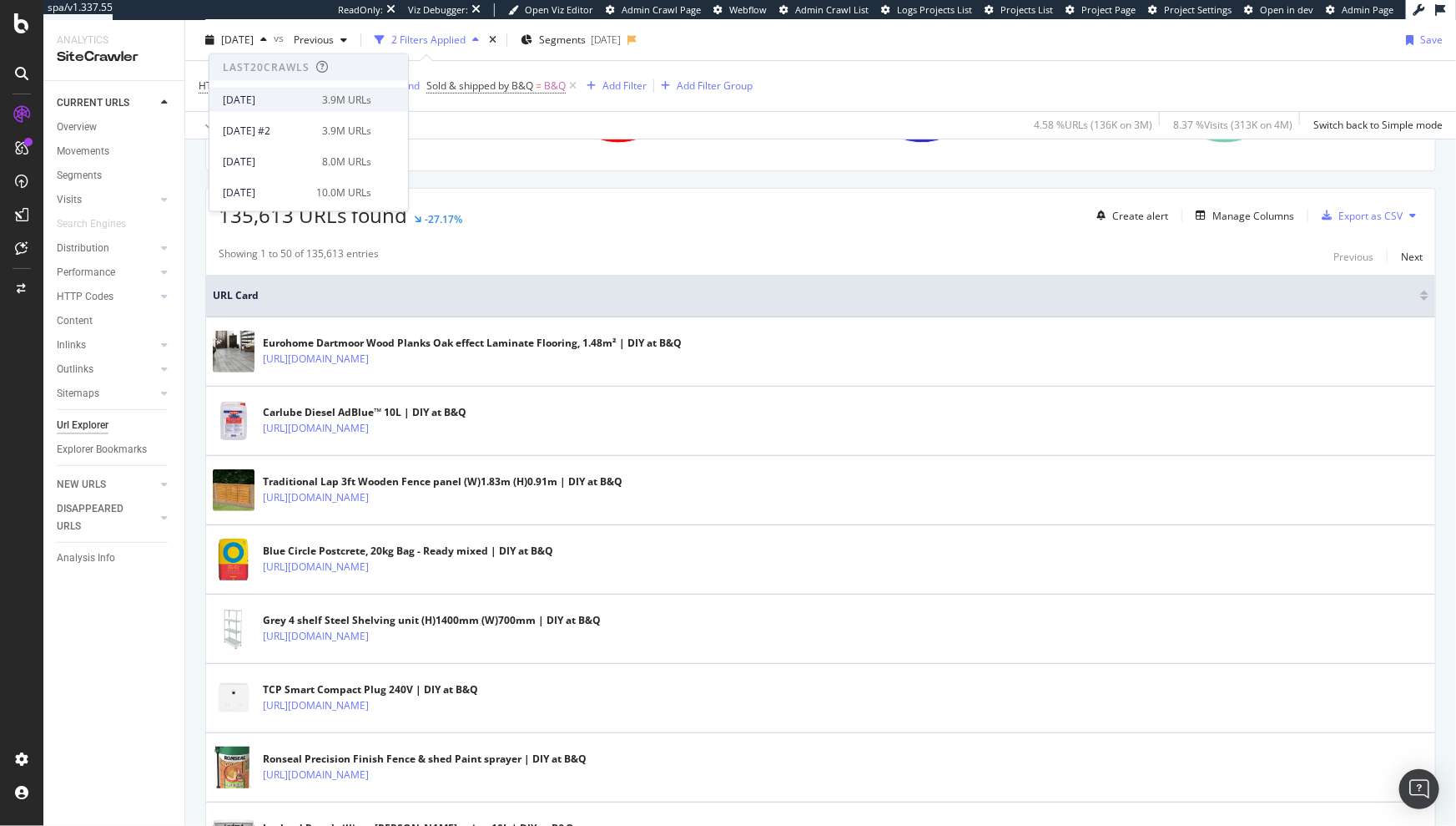
click at [296, 96] on div "[DATE]" at bounding box center [267, 99] width 89 height 15
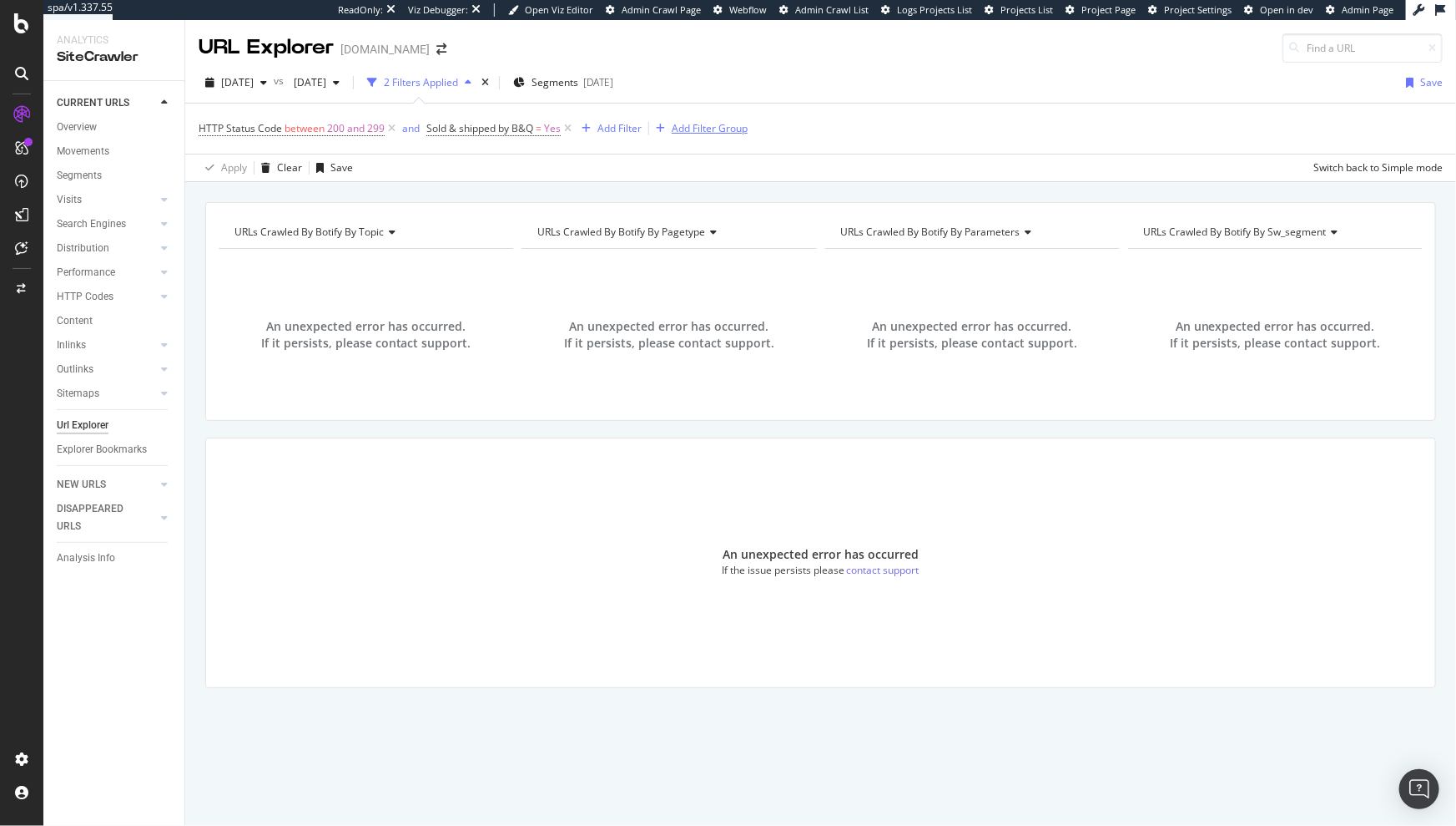
click at [572, 128] on icon at bounding box center [568, 128] width 14 height 17
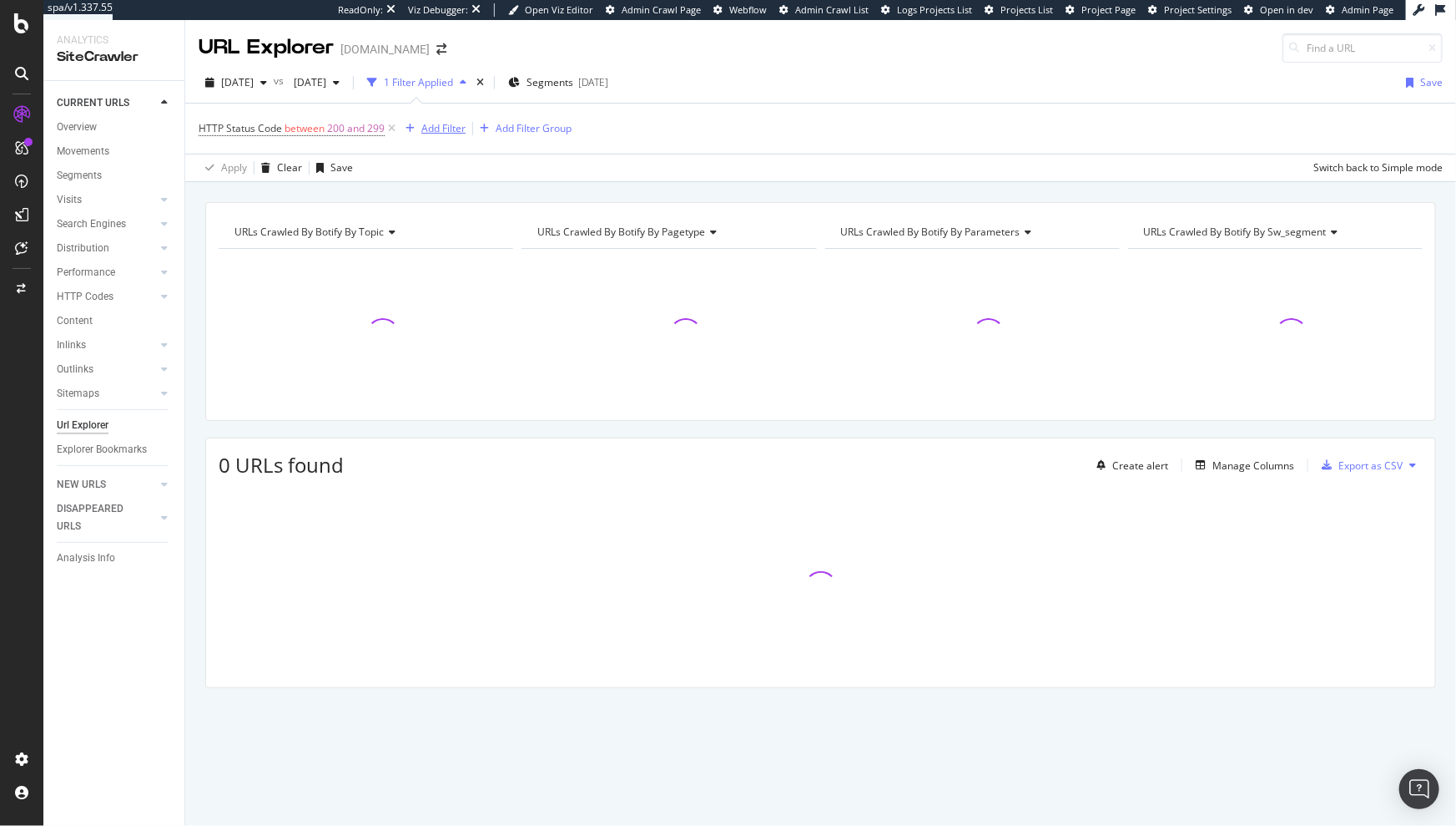
click at [422, 125] on div "Add Filter" at bounding box center [444, 128] width 44 height 14
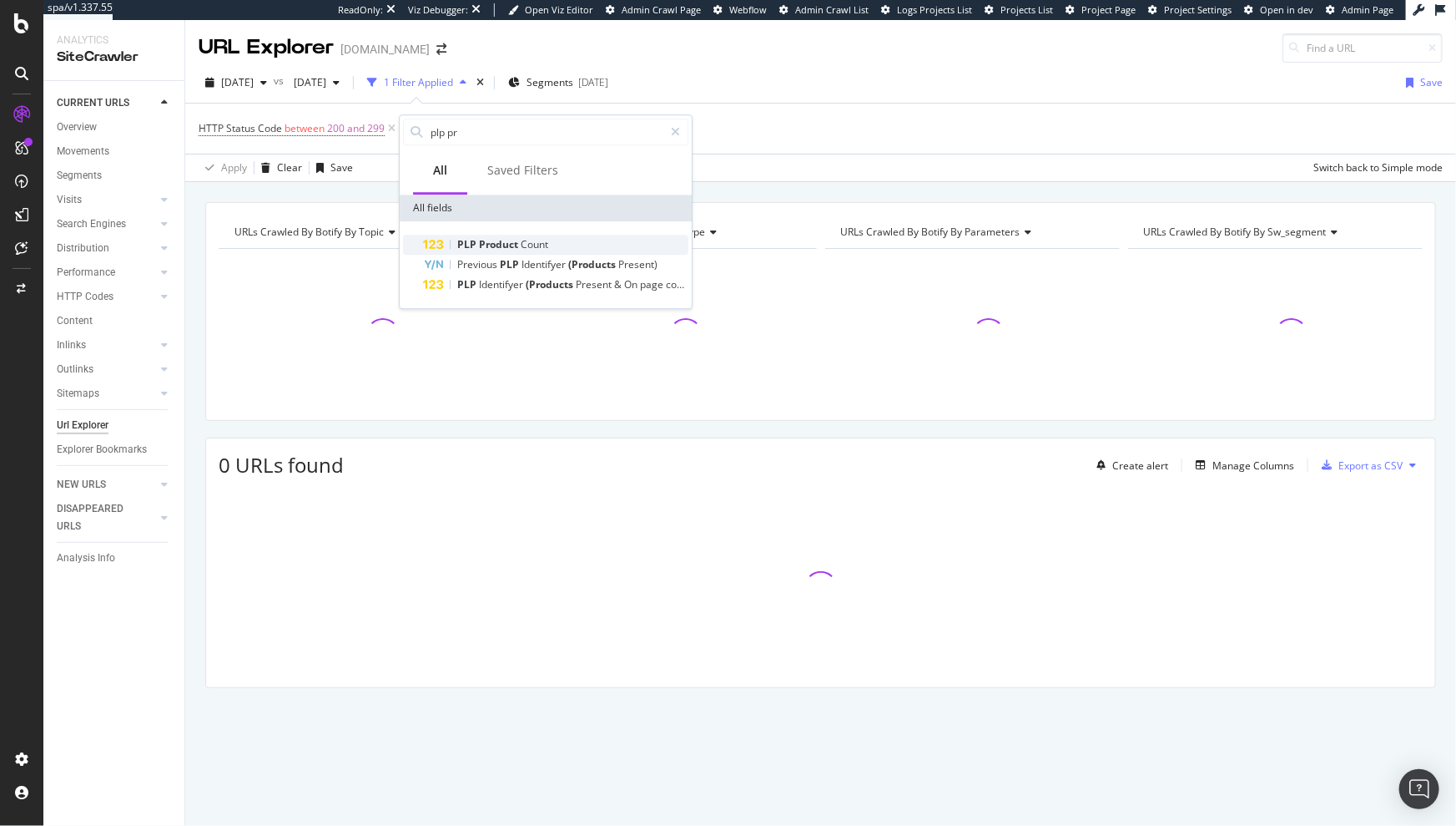
type input "plp pr"
click at [489, 238] on span "Product" at bounding box center [500, 244] width 42 height 14
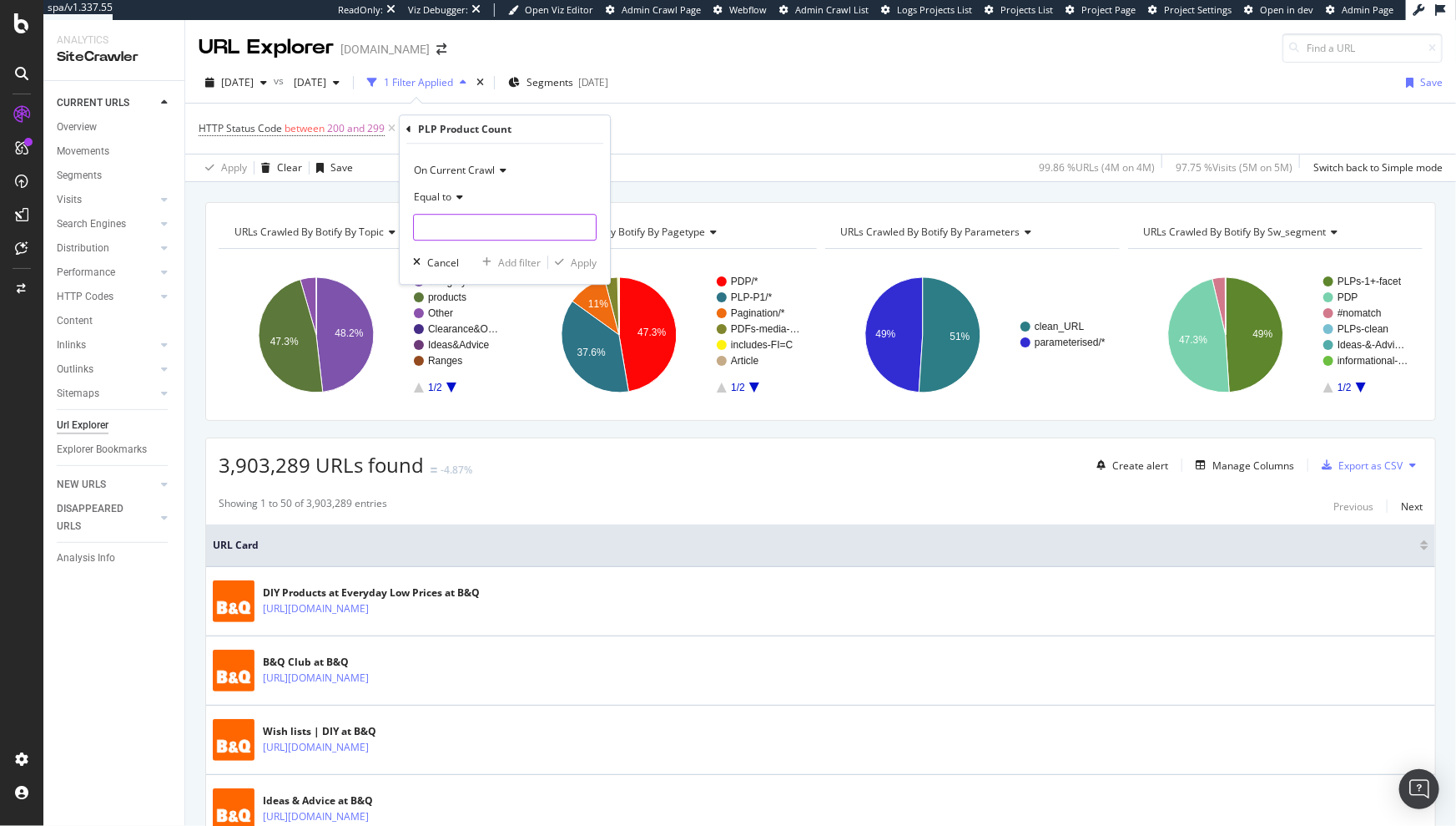
click at [464, 225] on input "number" at bounding box center [504, 227] width 183 height 26
click at [448, 190] on span "Equal to" at bounding box center [432, 196] width 38 height 14
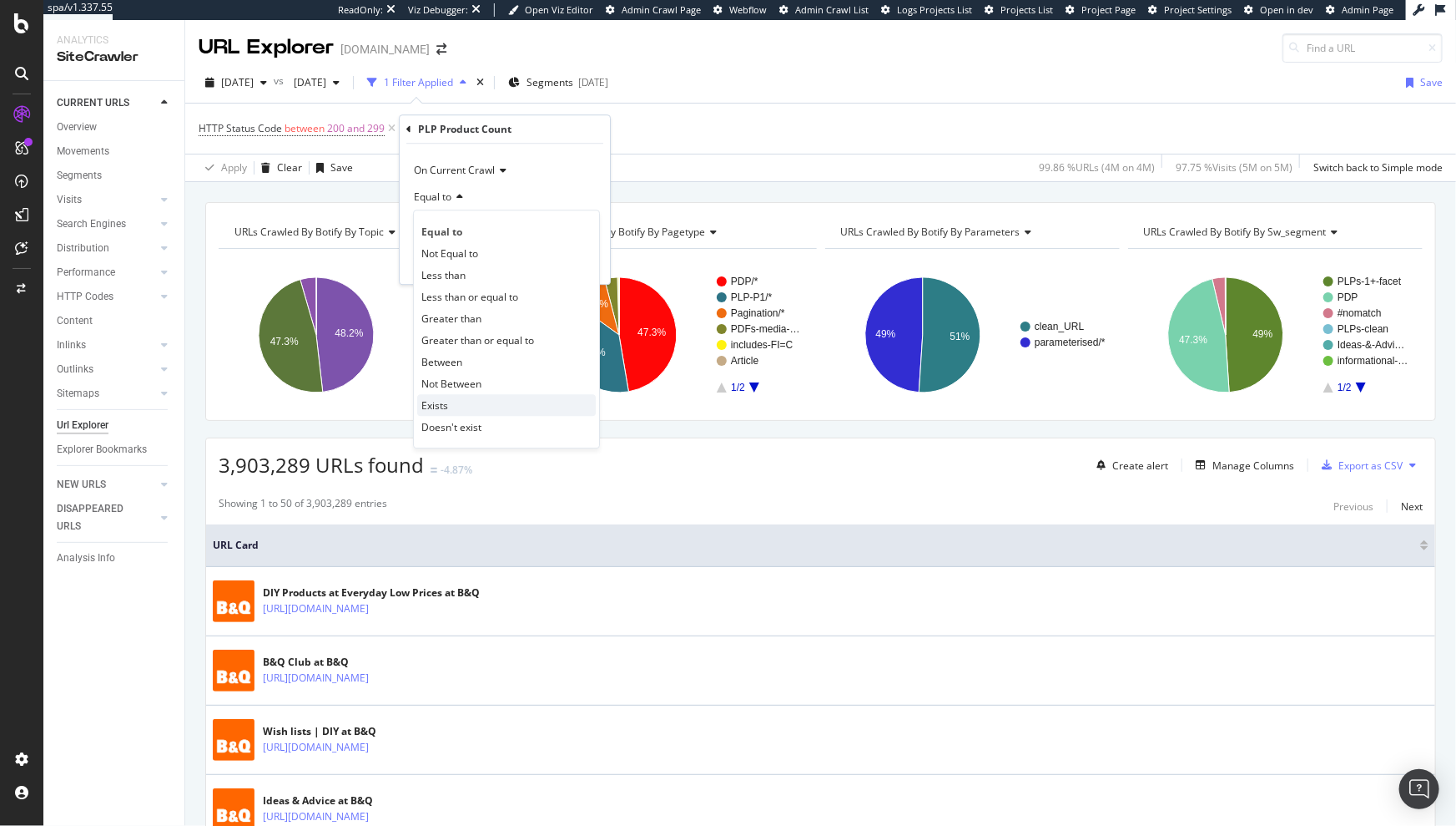
click at [460, 409] on div "Exists" at bounding box center [507, 404] width 179 height 22
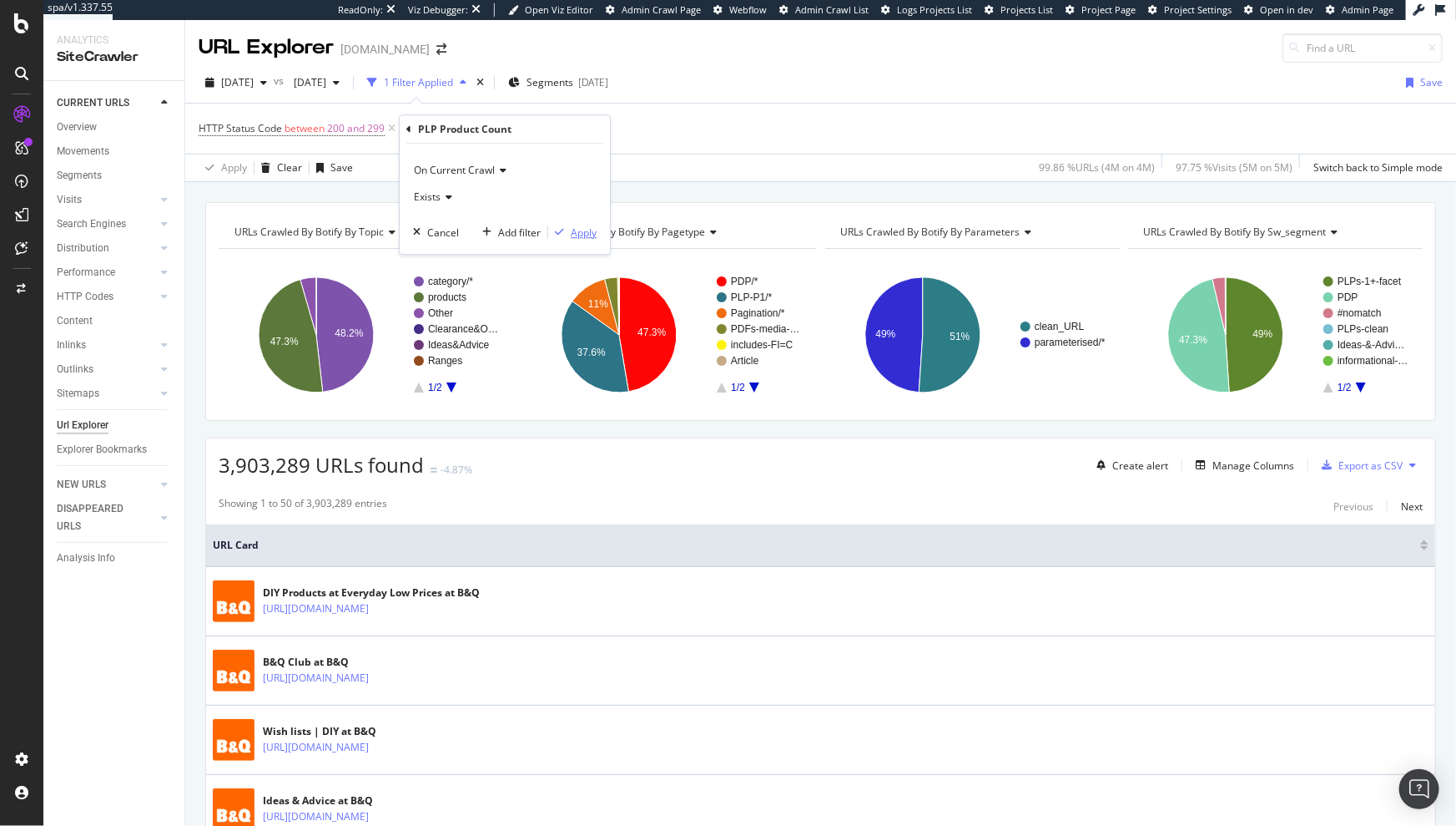
click at [567, 225] on div "Apply" at bounding box center [572, 231] width 48 height 15
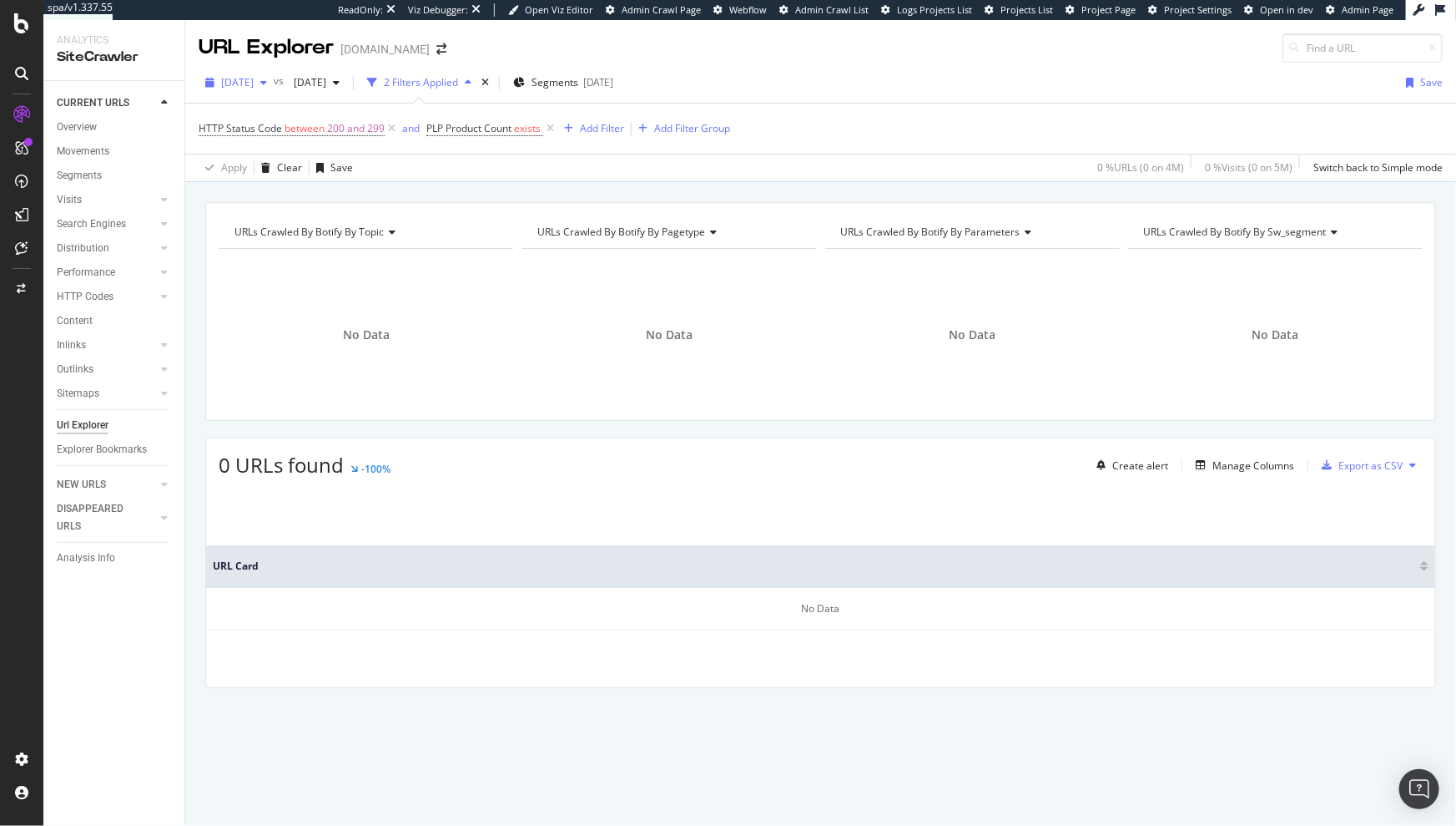
click at [253, 82] on span "2025 Sep. 26th" at bounding box center [237, 82] width 32 height 14
click at [282, 200] on div "2024 Jul. 6th" at bounding box center [267, 204] width 89 height 15
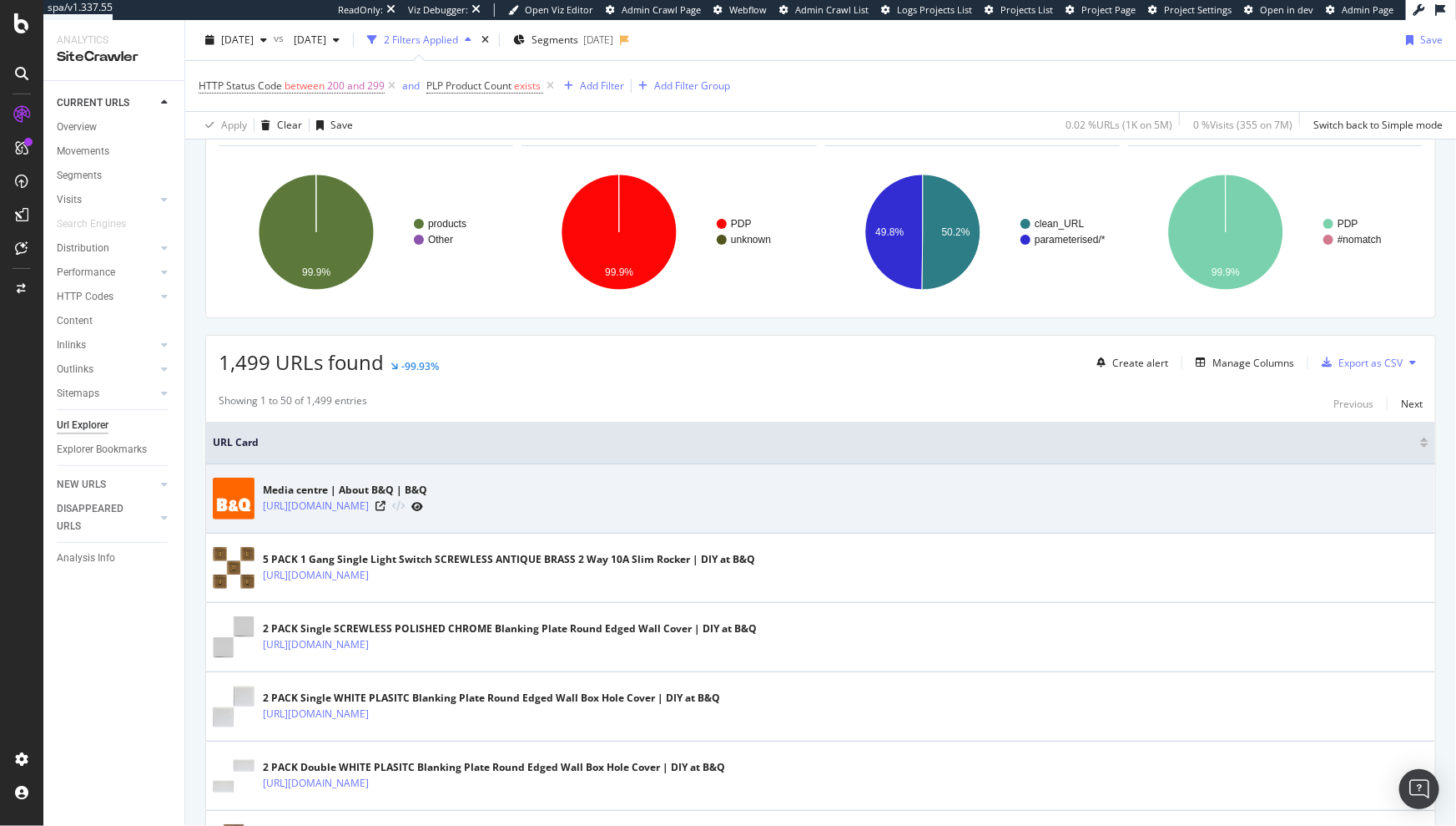
scroll to position [167, 0]
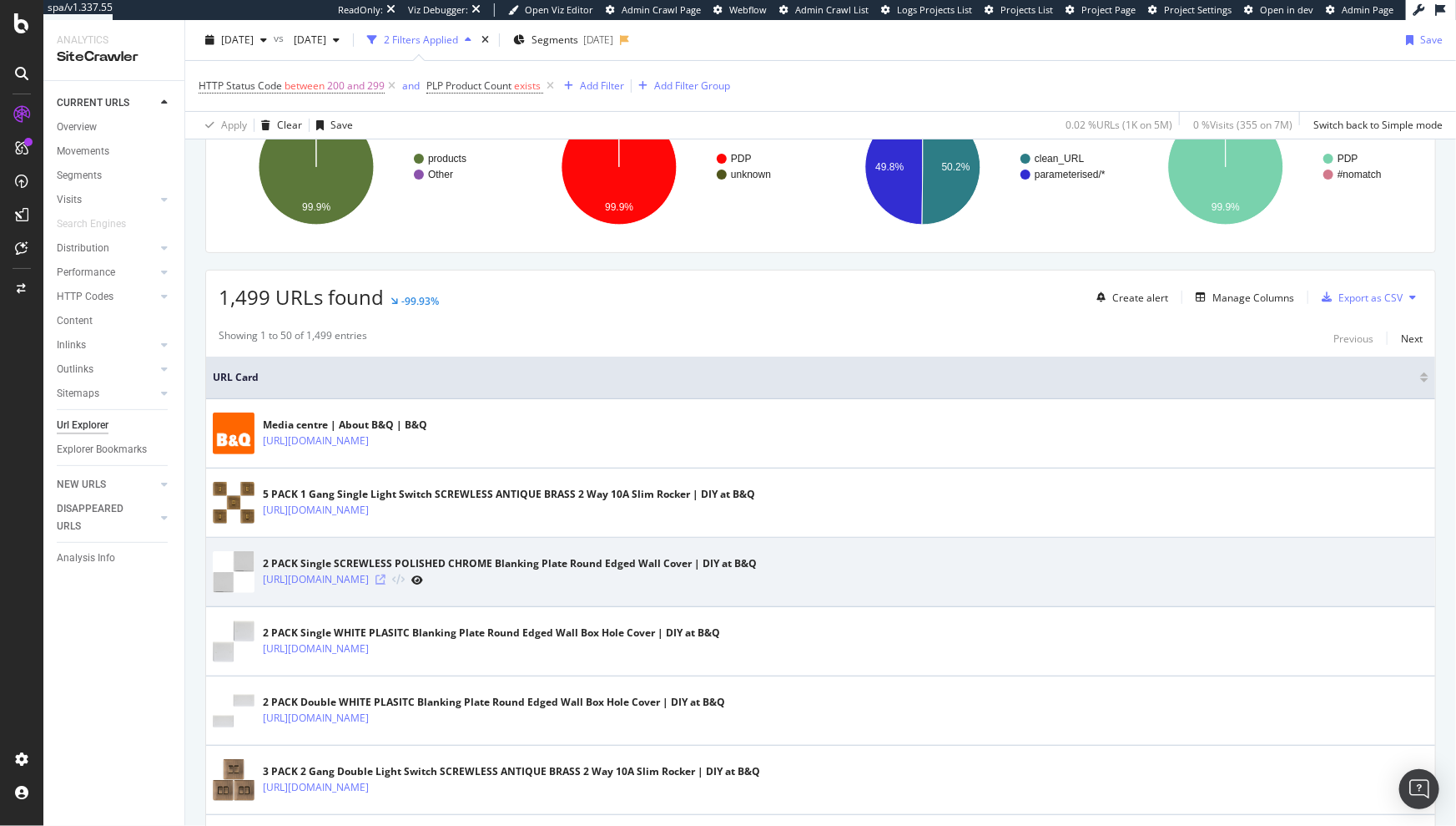
click at [386, 580] on icon at bounding box center [380, 579] width 10 height 10
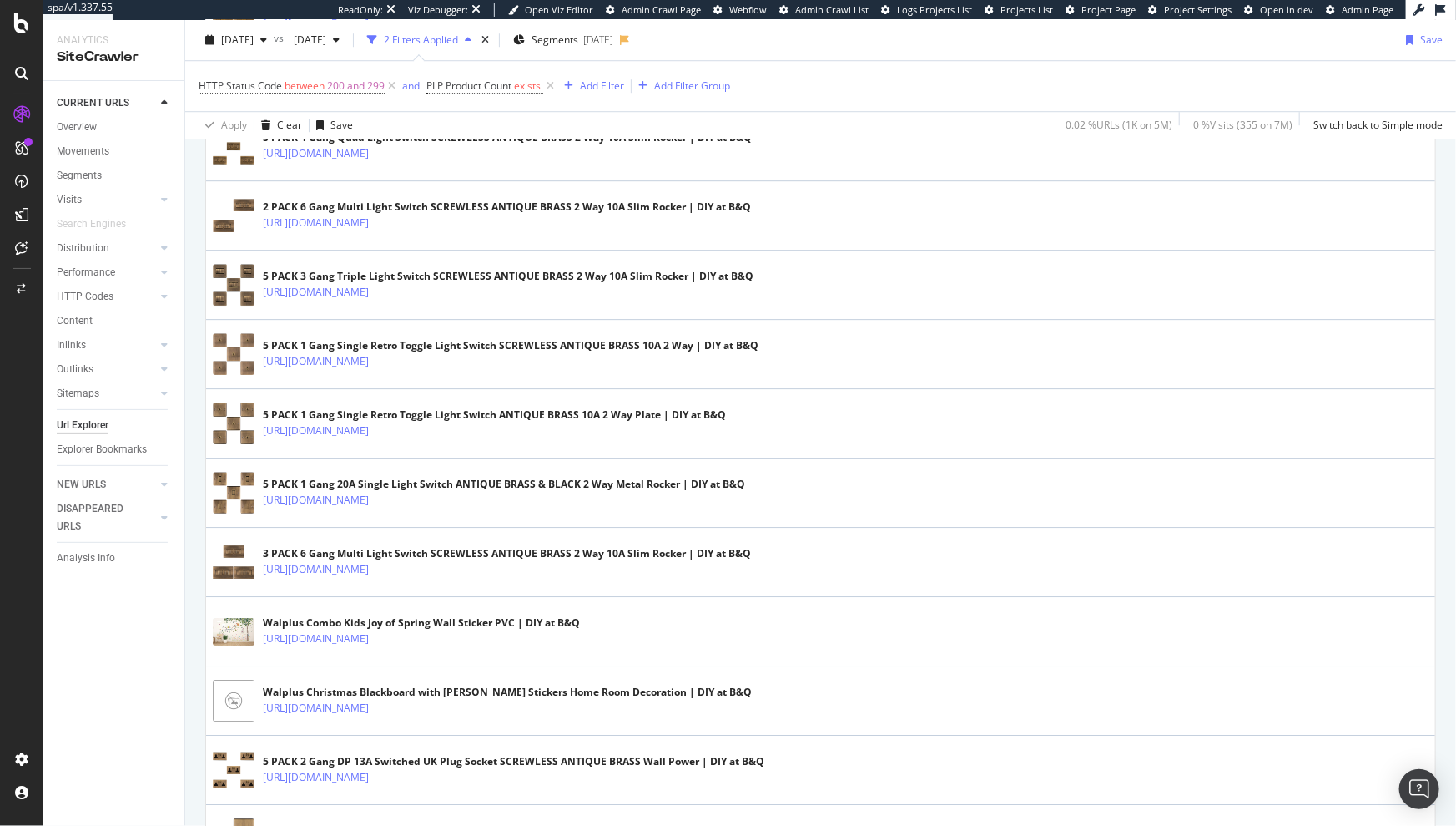
scroll to position [3298, 0]
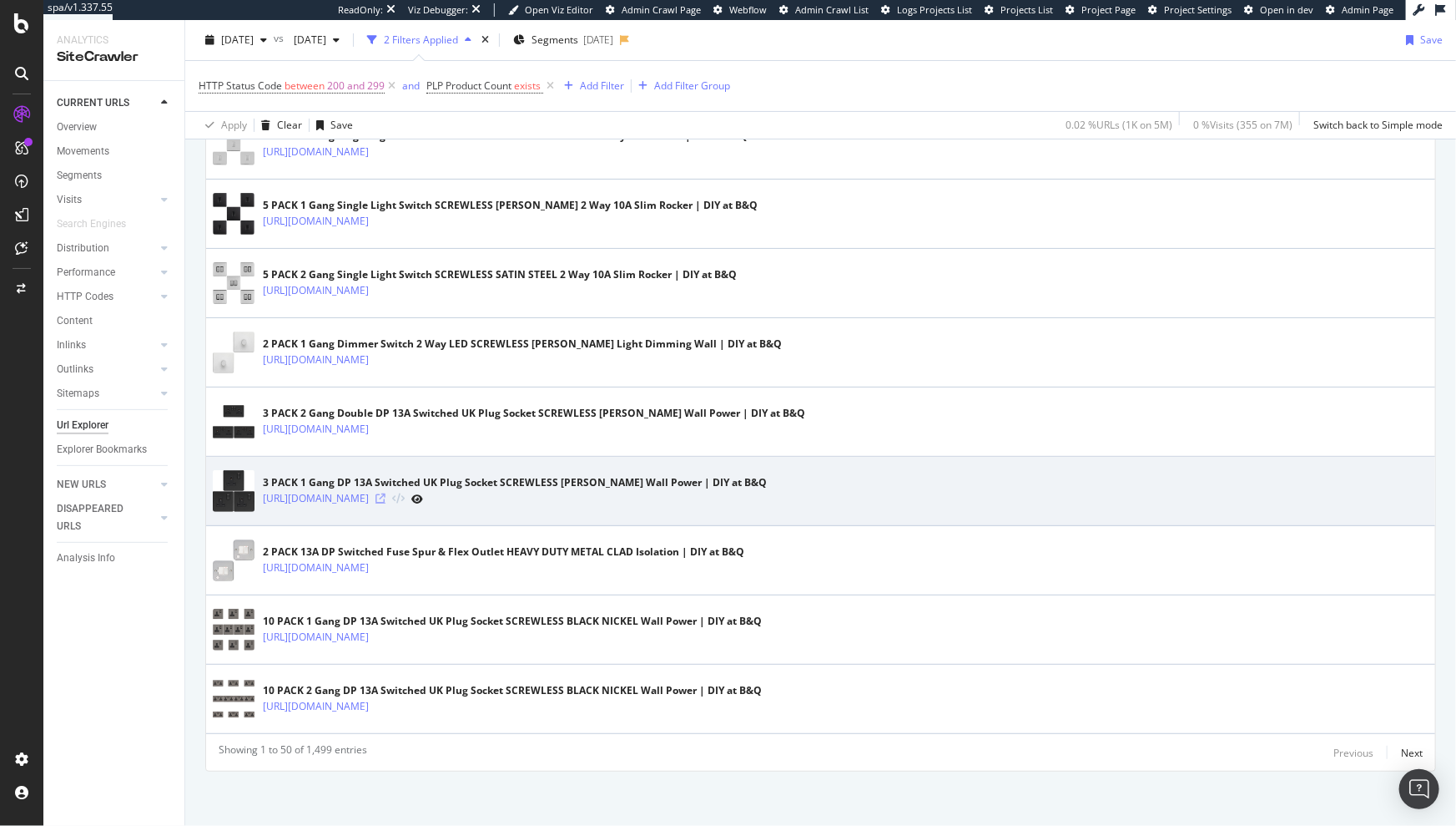
click at [386, 496] on icon at bounding box center [380, 498] width 10 height 10
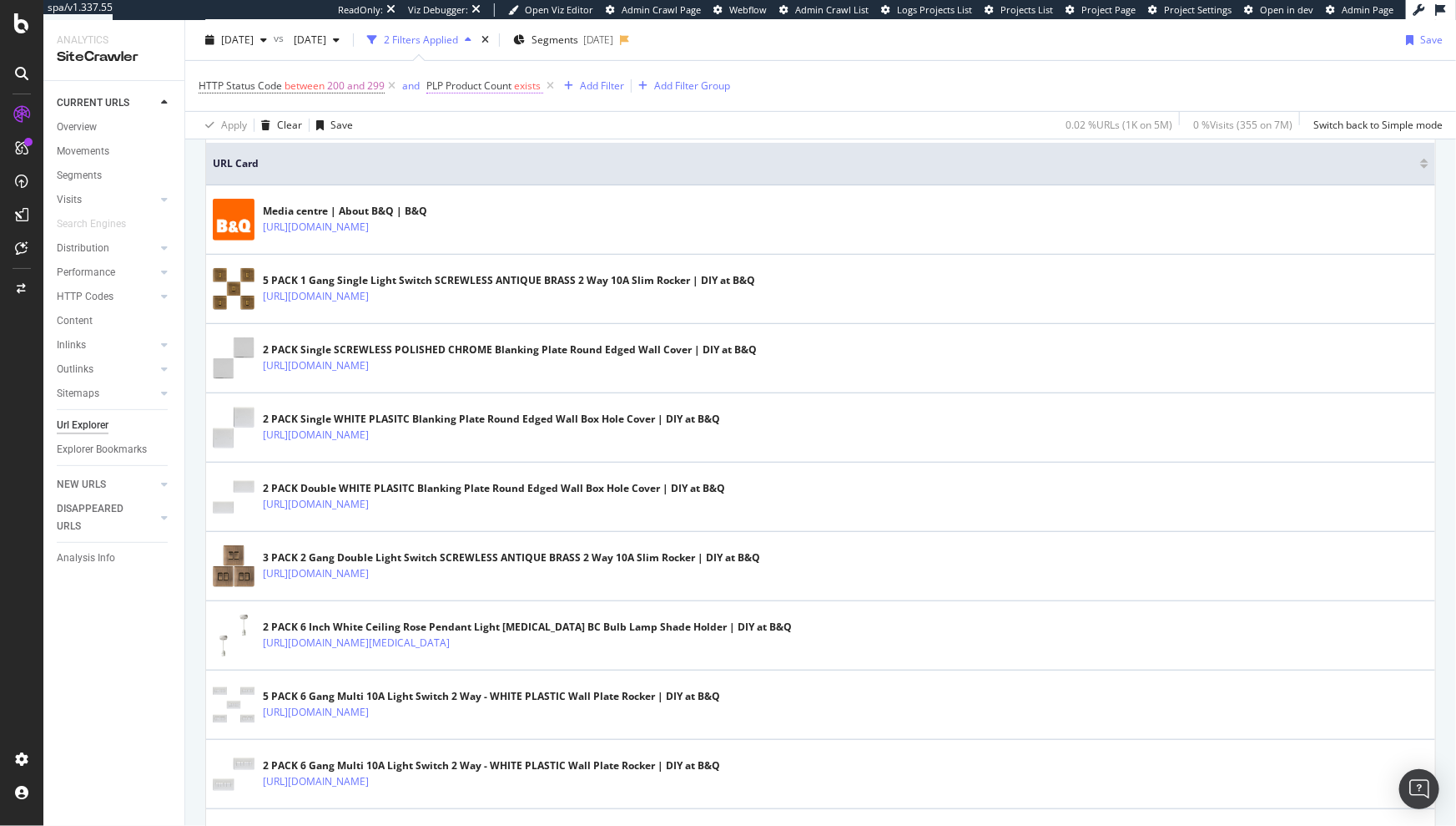
scroll to position [0, 0]
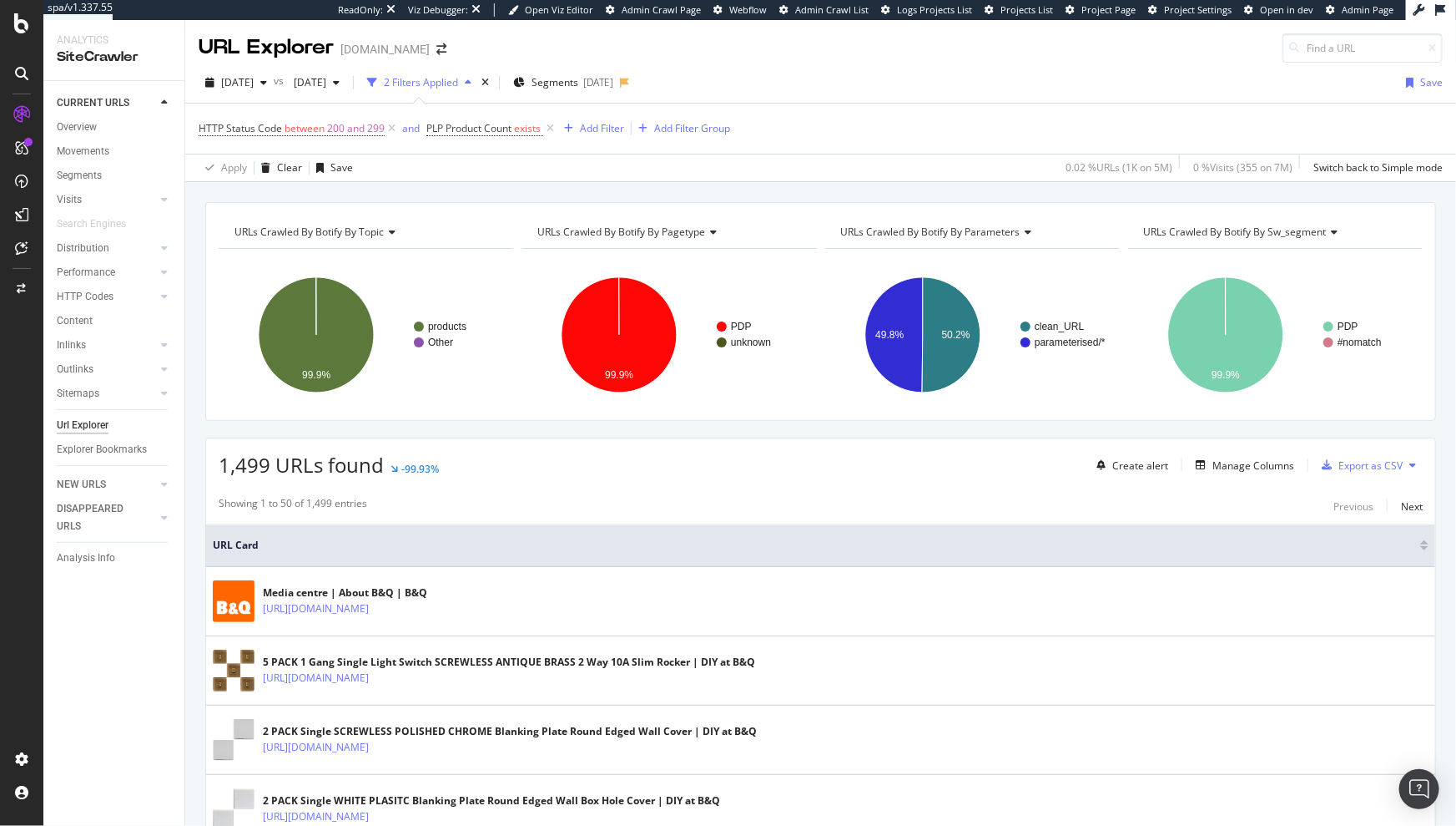
click at [763, 196] on div "URLs Crawled By Botify By topic Chart (by Value) Table Expand Export as CSV Exp…" at bounding box center [820, 203] width 1271 height 40
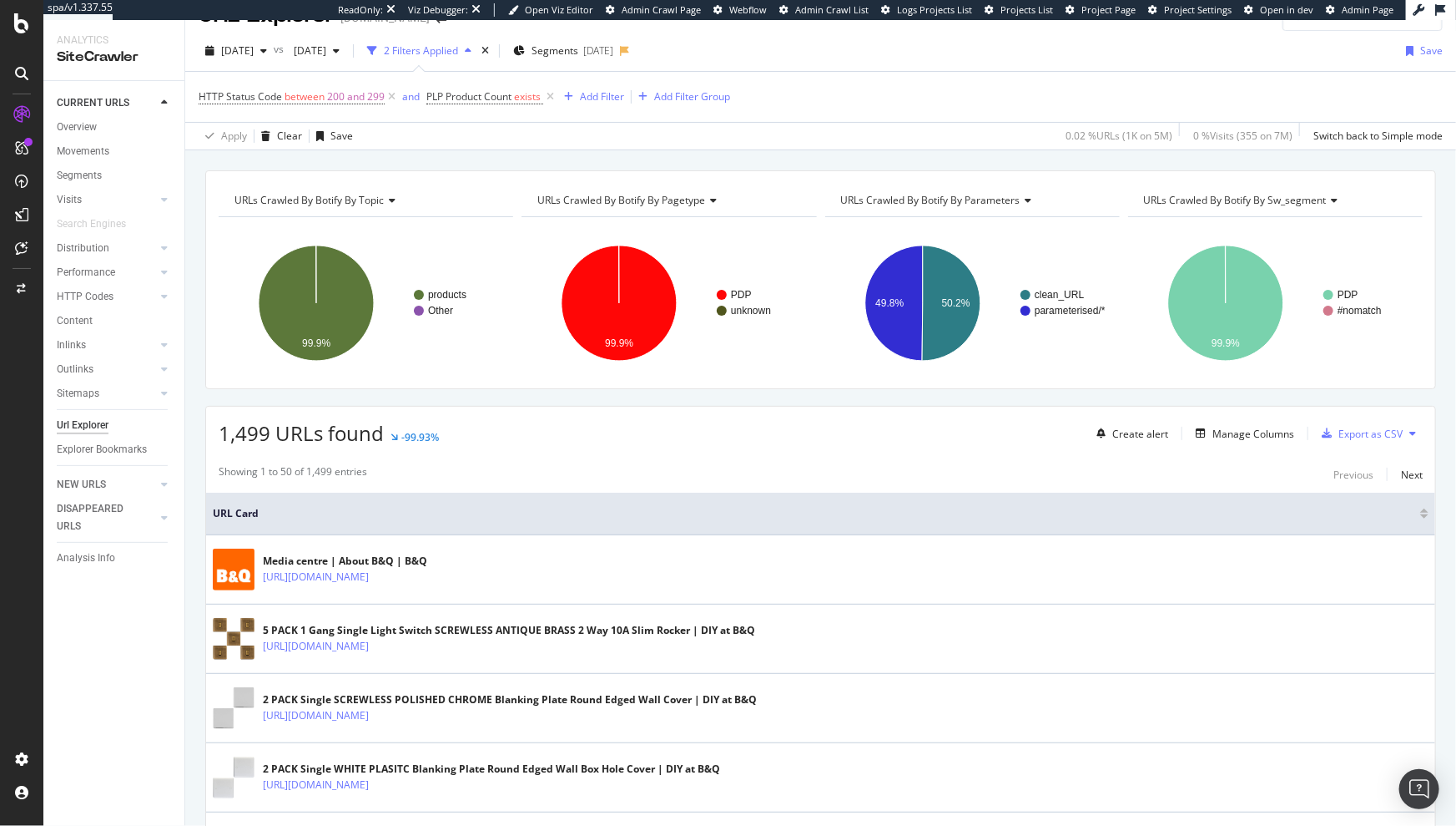
scroll to position [209, 0]
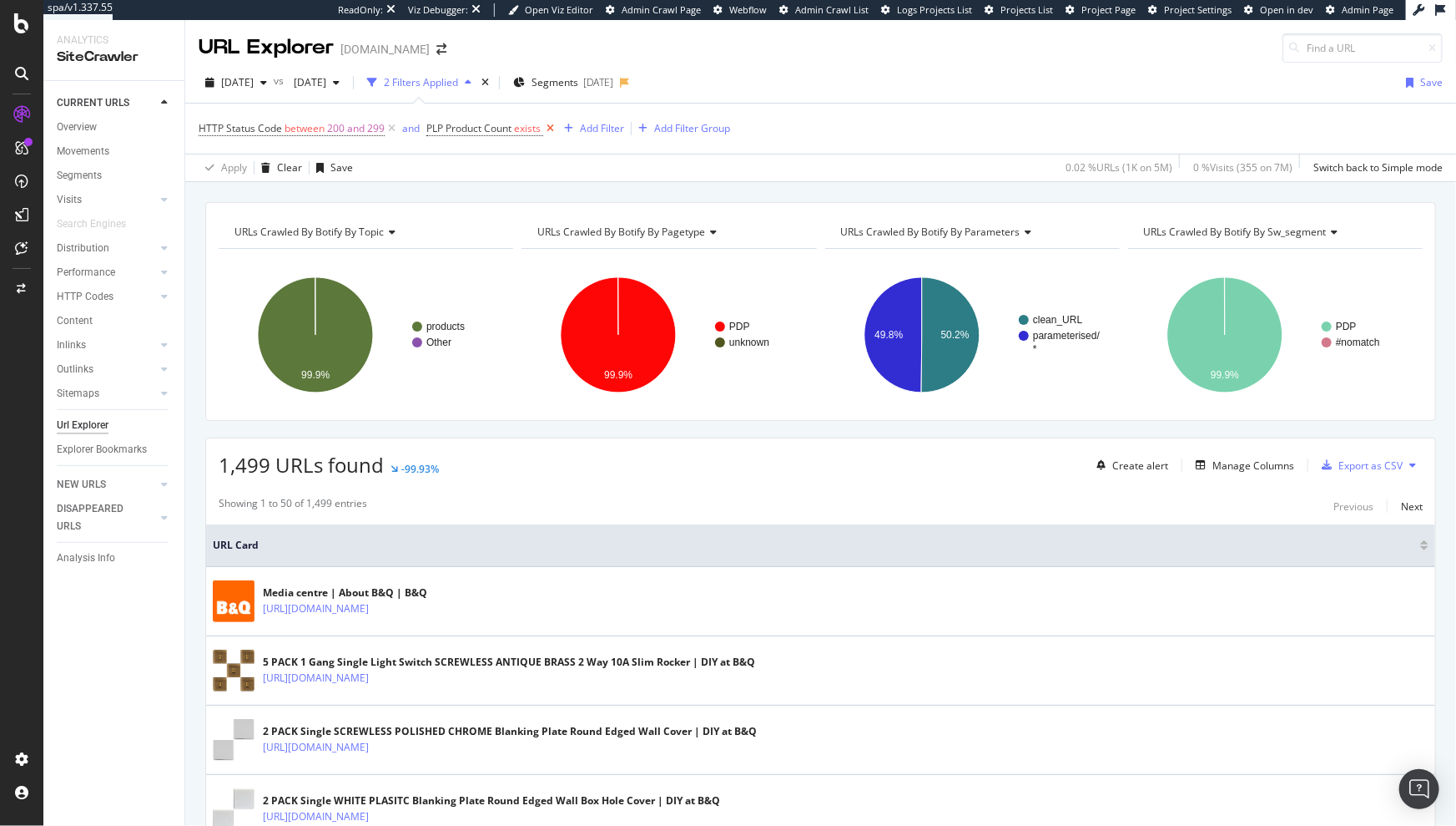
click at [552, 130] on icon at bounding box center [550, 128] width 14 height 17
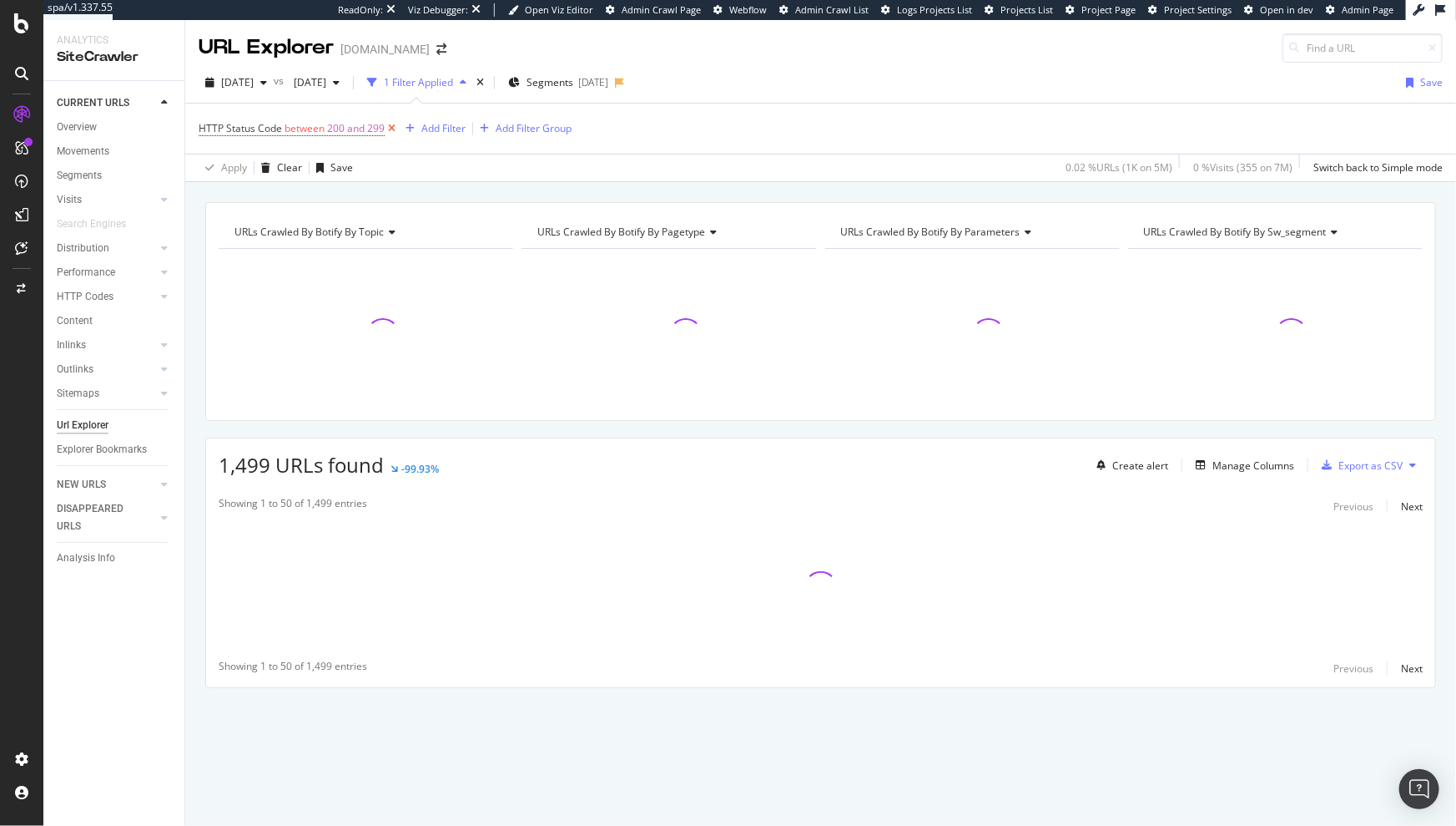
click at [394, 127] on icon at bounding box center [392, 128] width 14 height 17
click at [224, 136] on div "Add Filter Add Filter Group" at bounding box center [285, 127] width 173 height 20
click at [231, 127] on div "Add Filter" at bounding box center [243, 127] width 44 height 14
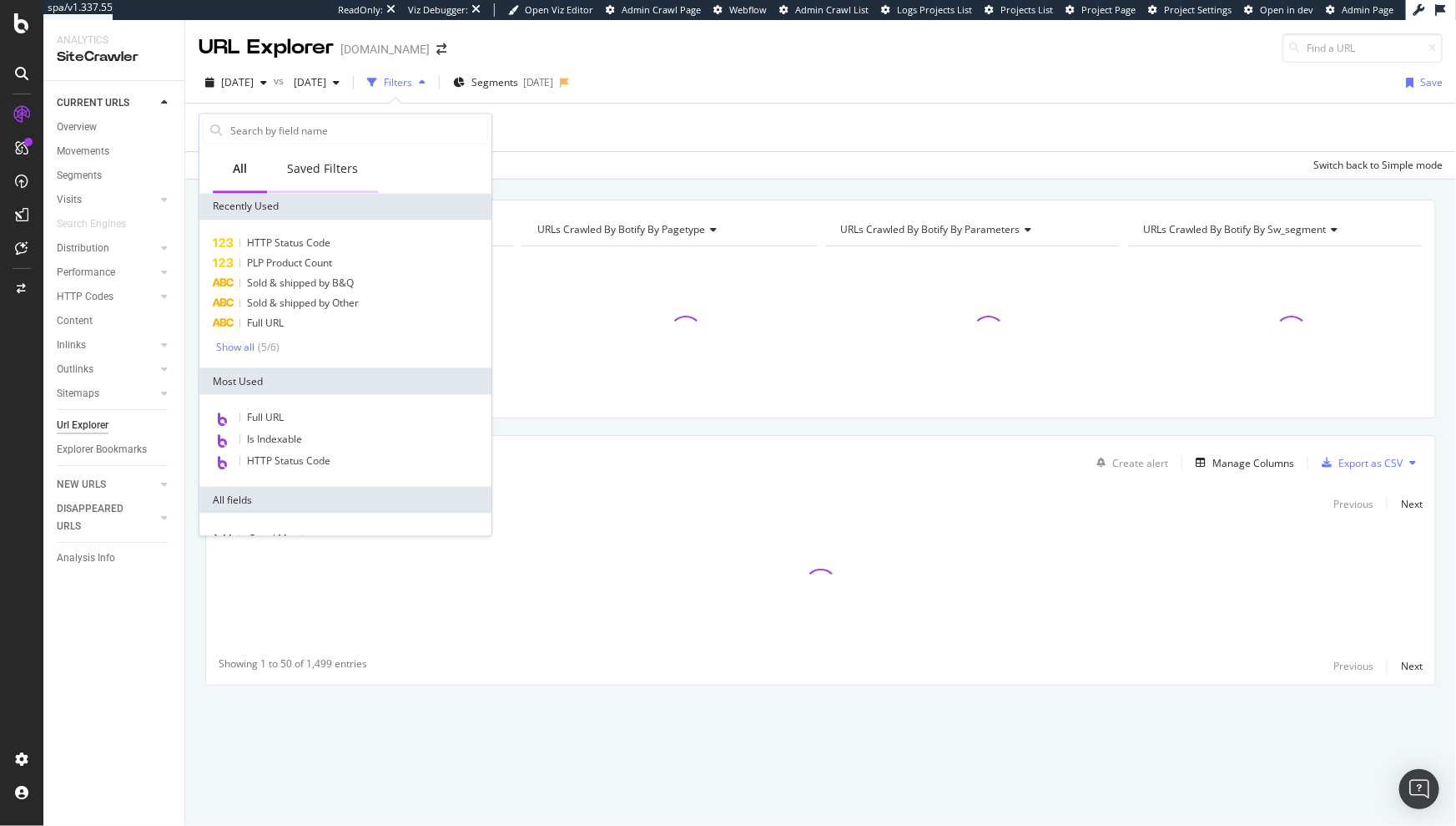
type input "o"
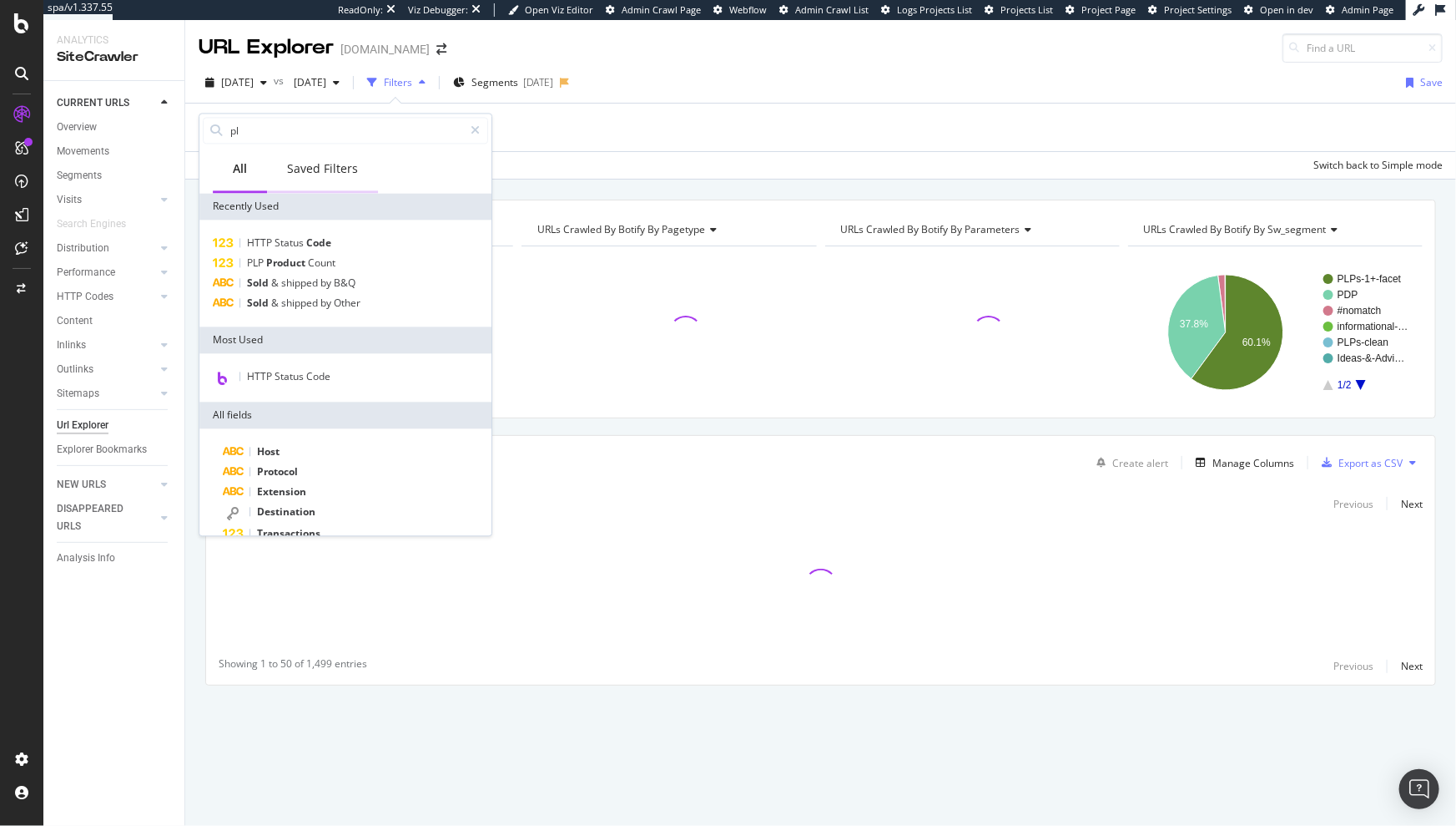
type input "plp"
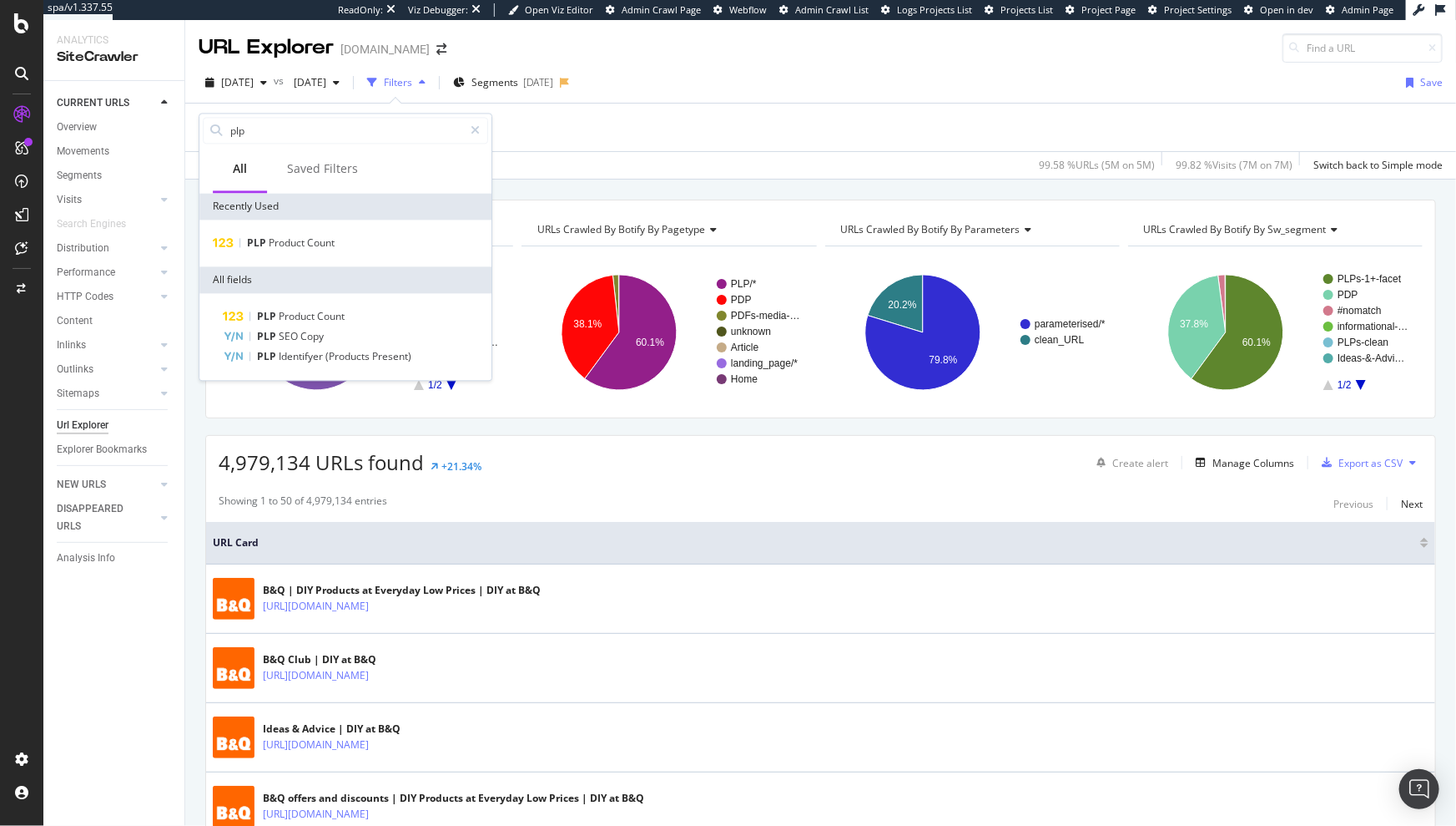
click at [545, 100] on div "[DATE] vs [DATE] Filters Segments [DATE] Save" at bounding box center [820, 86] width 1271 height 33
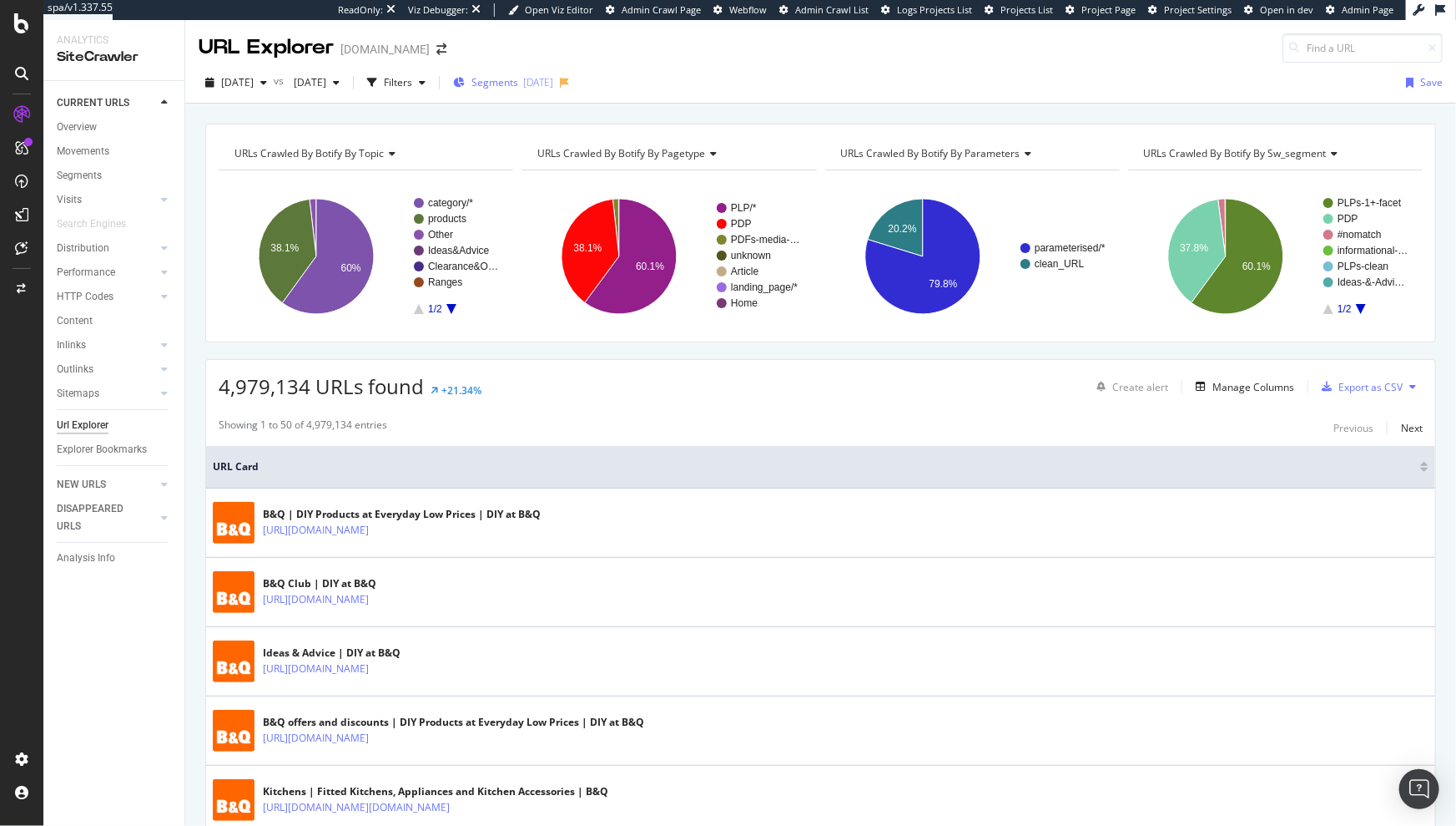
click at [518, 89] on span "Segments" at bounding box center [494, 82] width 46 height 14
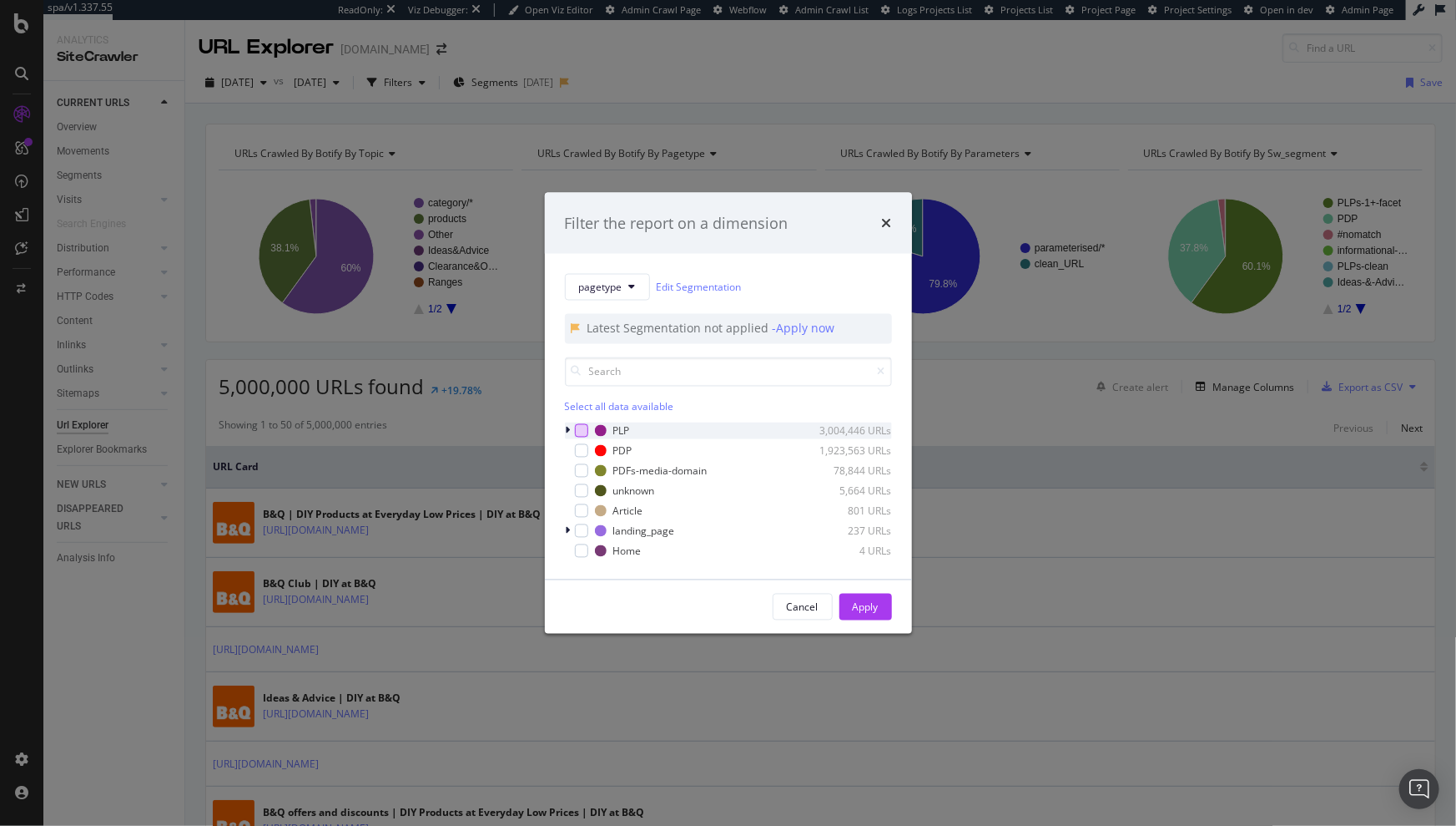
click at [583, 428] on div "modal" at bounding box center [581, 431] width 13 height 13
click at [871, 608] on div "Apply" at bounding box center [866, 607] width 26 height 14
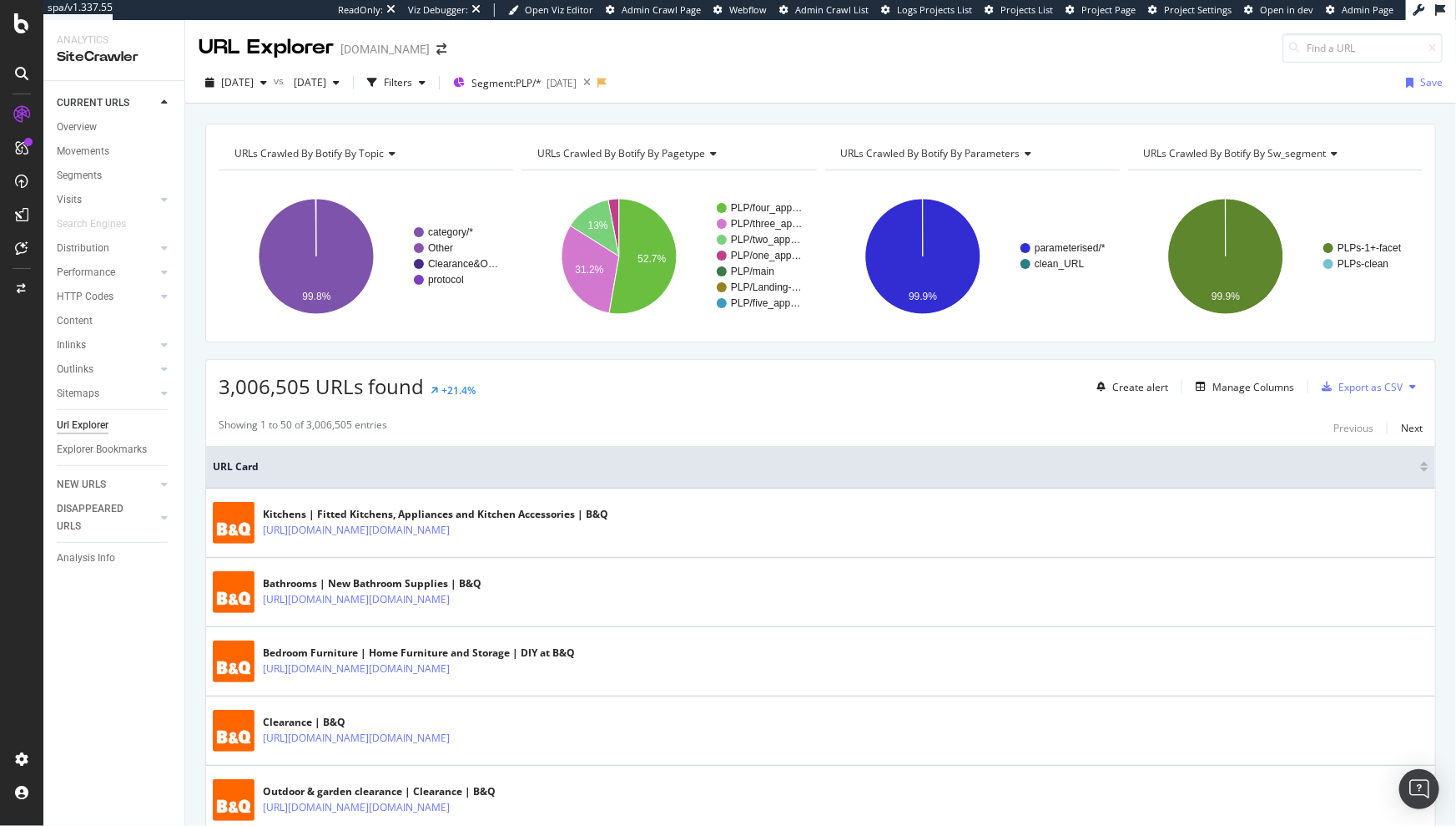
scroll to position [651, 0]
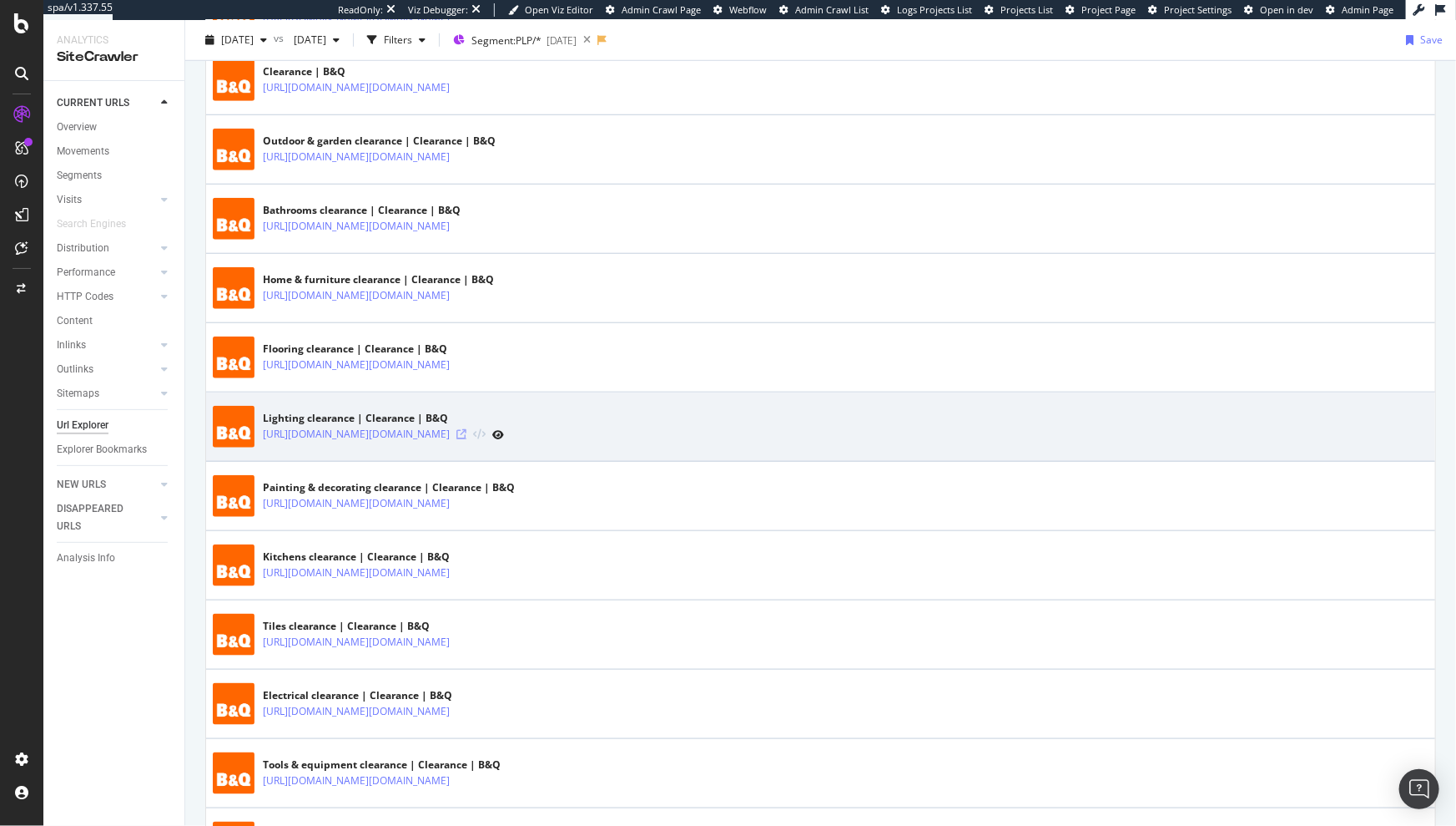
click at [466, 431] on icon at bounding box center [461, 433] width 10 height 10
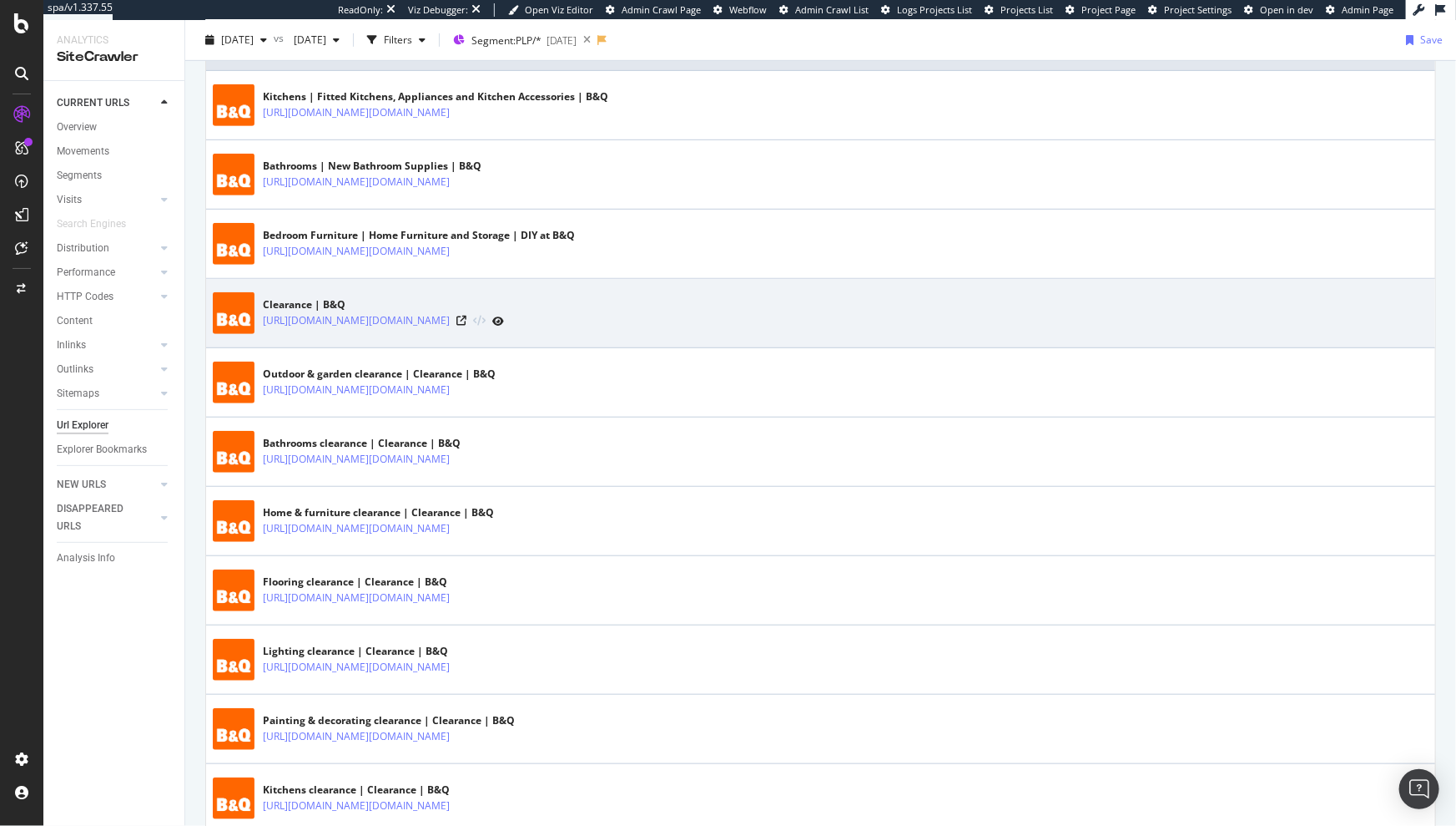
scroll to position [526, 0]
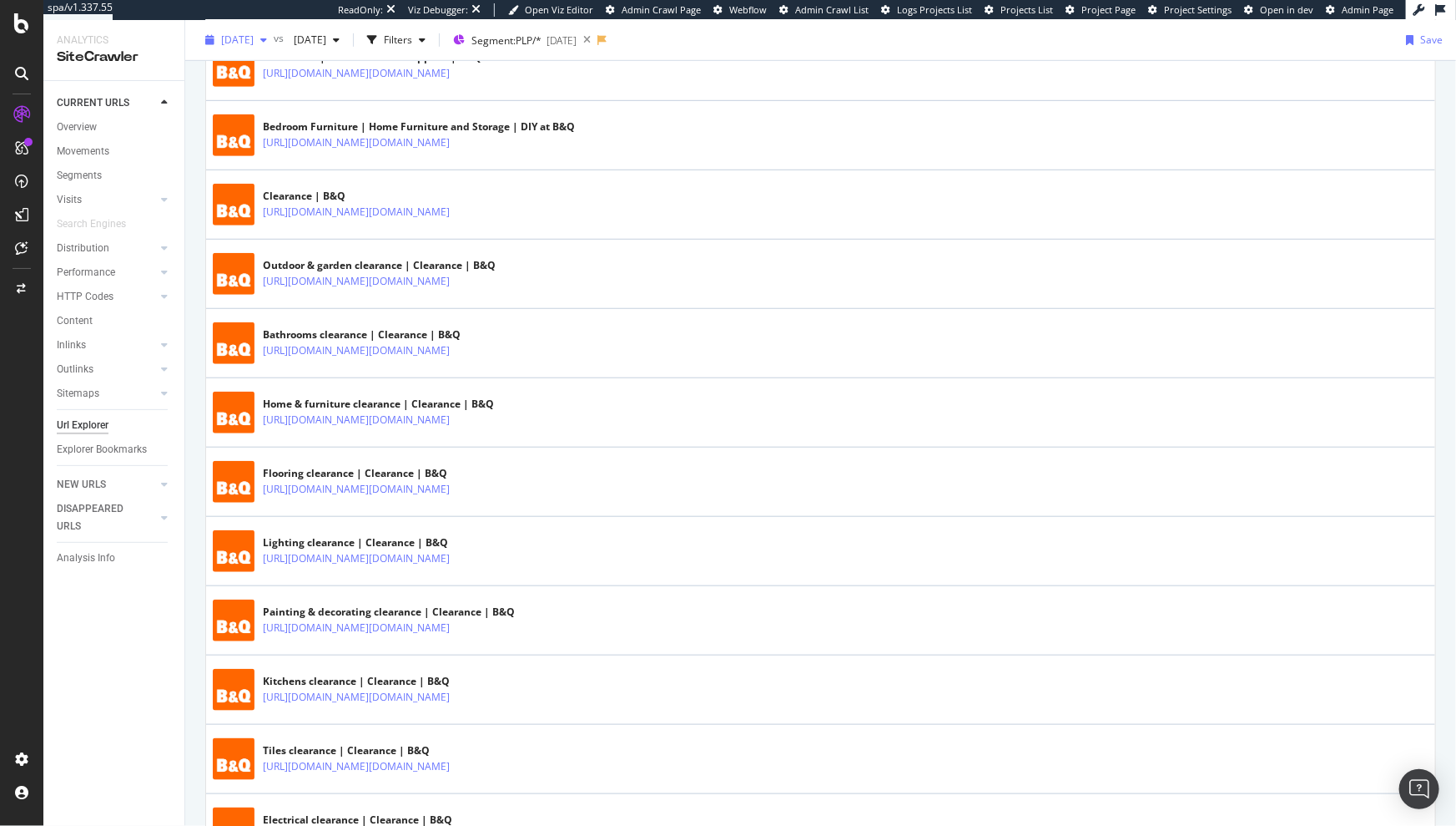
click at [253, 42] on span "[DATE]" at bounding box center [237, 39] width 32 height 14
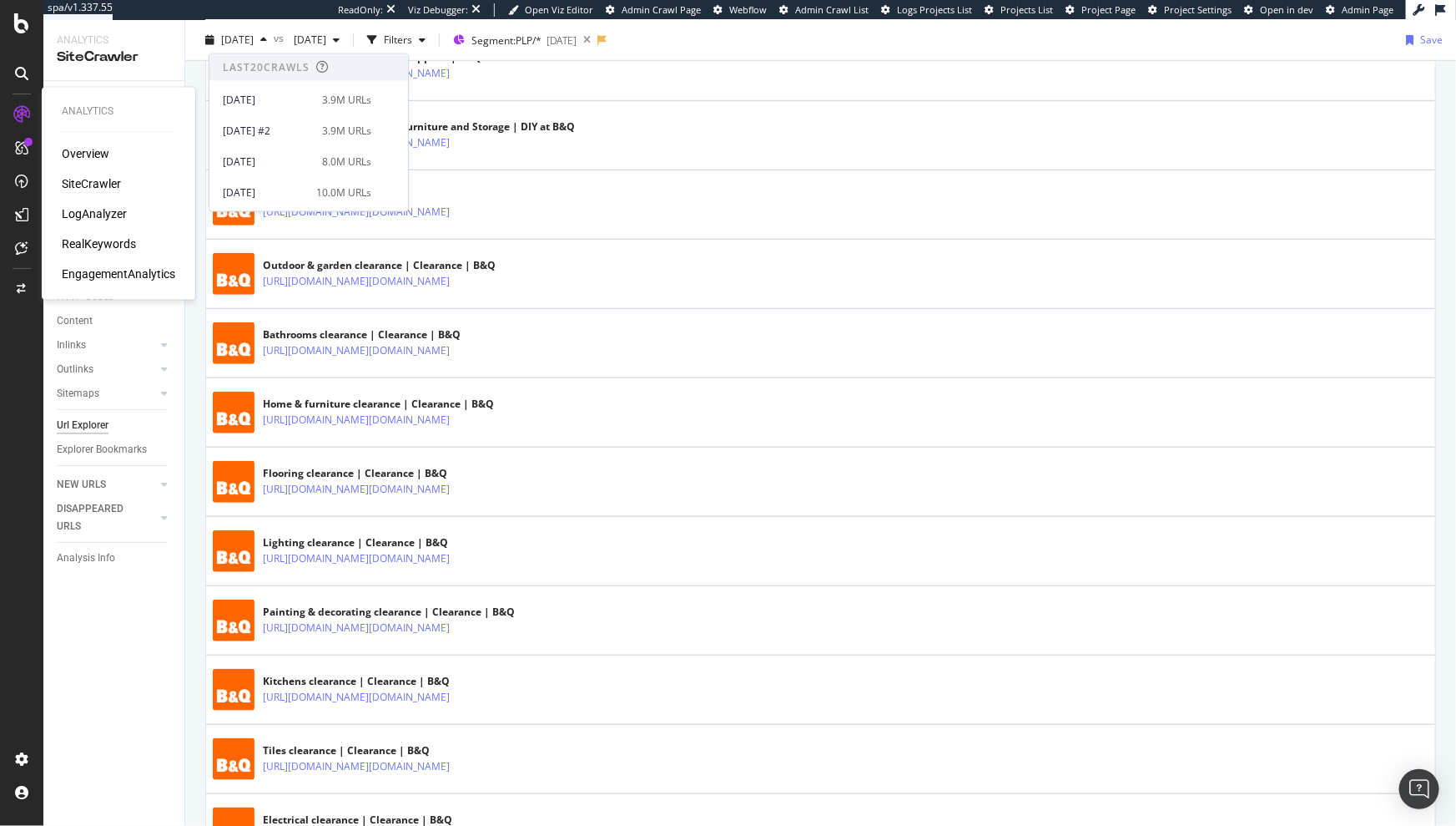
click at [86, 187] on div "SiteCrawler" at bounding box center [91, 184] width 60 height 17
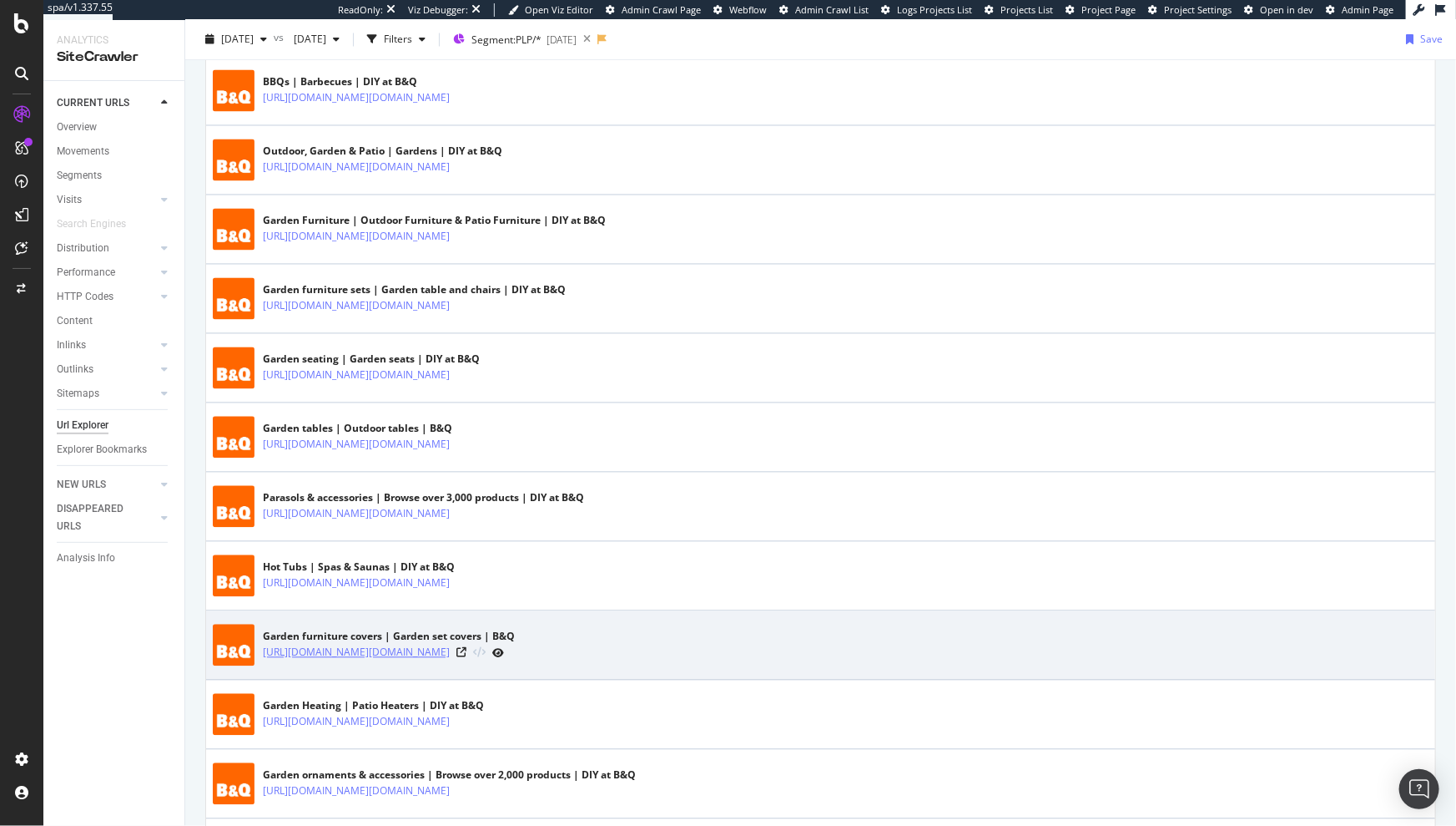
scroll to position [1620, 0]
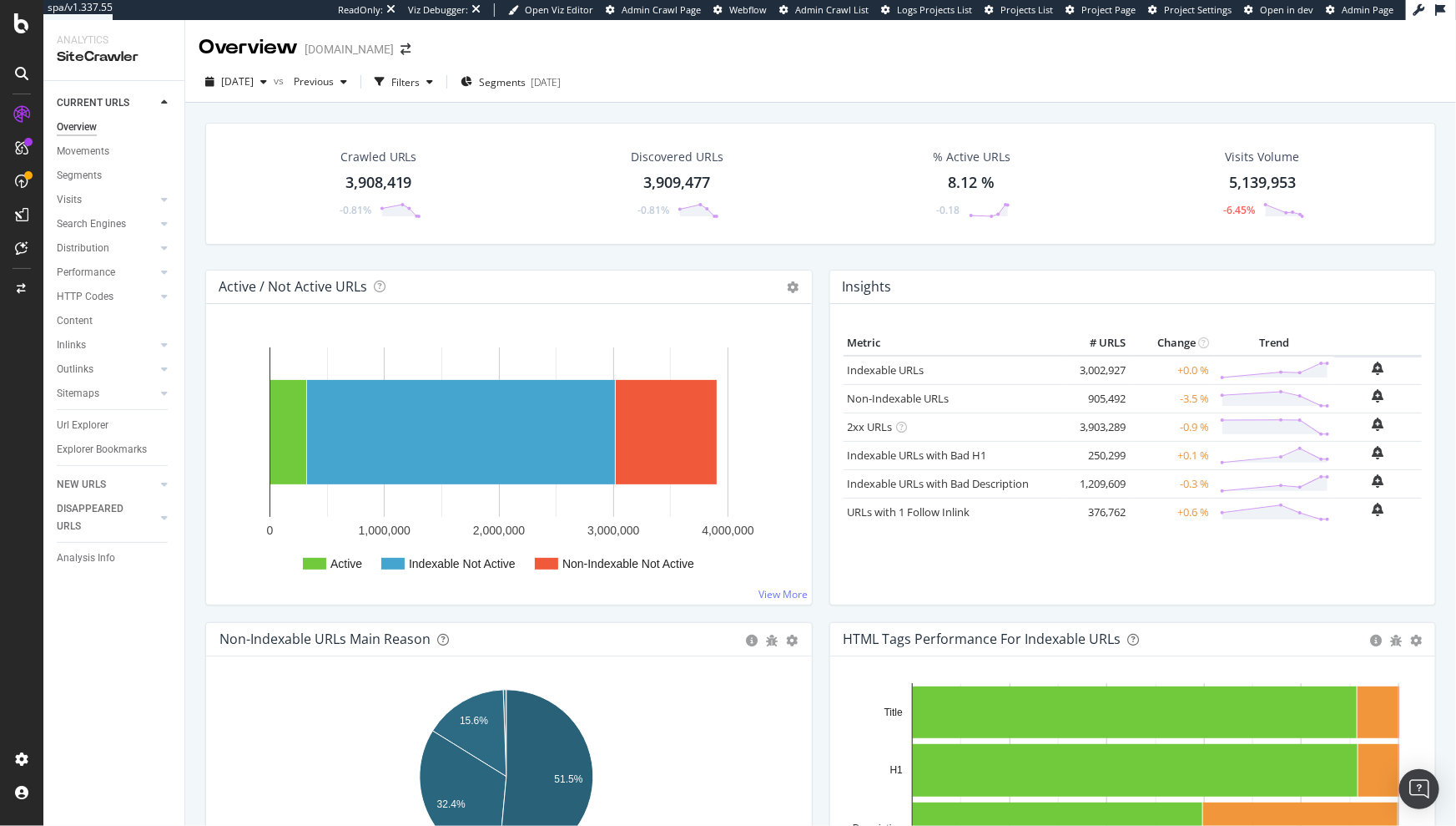
drag, startPoint x: 60, startPoint y: 427, endPoint x: 734, endPoint y: 176, distance: 719.2
click at [60, 427] on div "Url Explorer" at bounding box center [82, 425] width 52 height 18
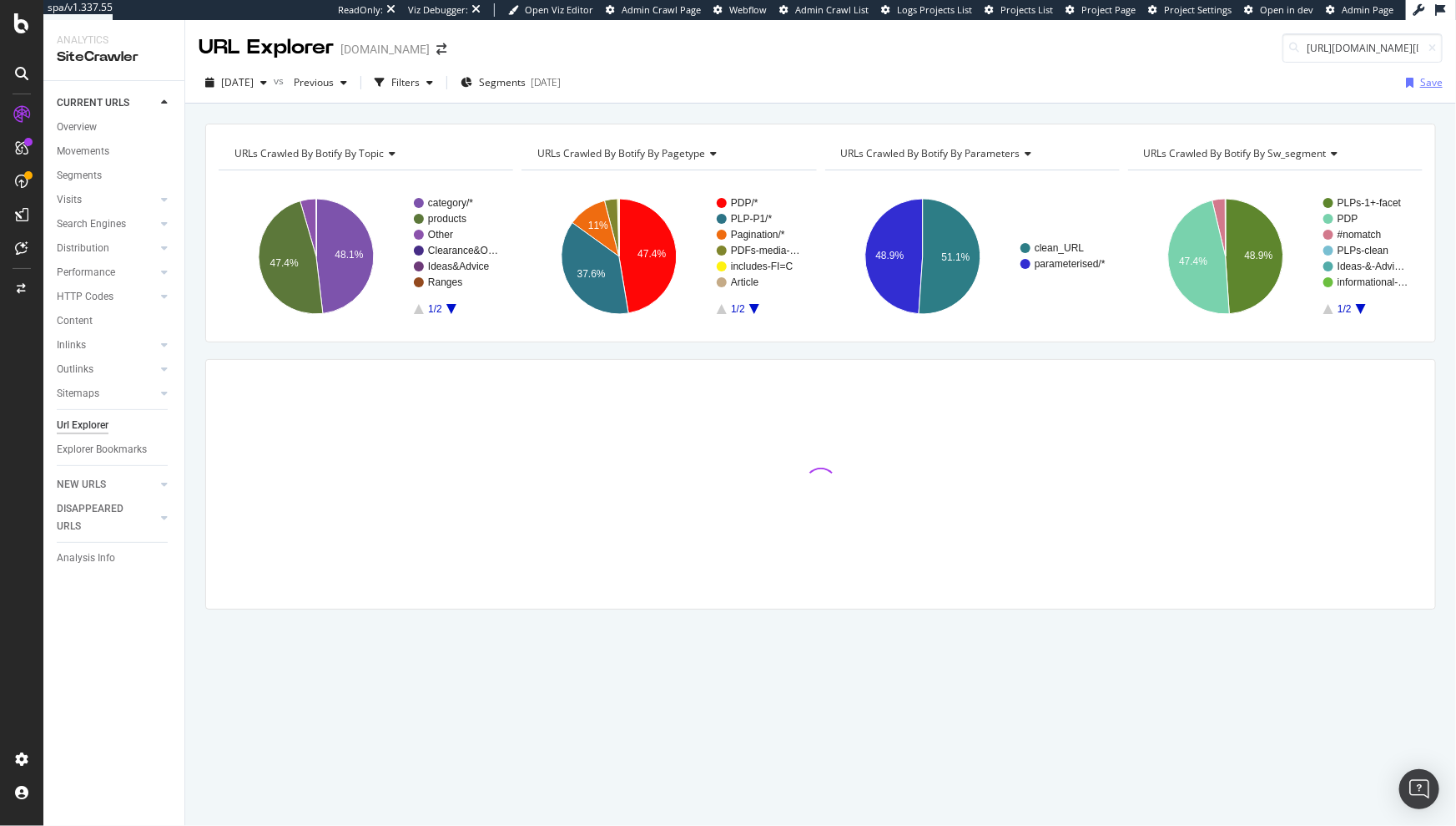
scroll to position [0, 135]
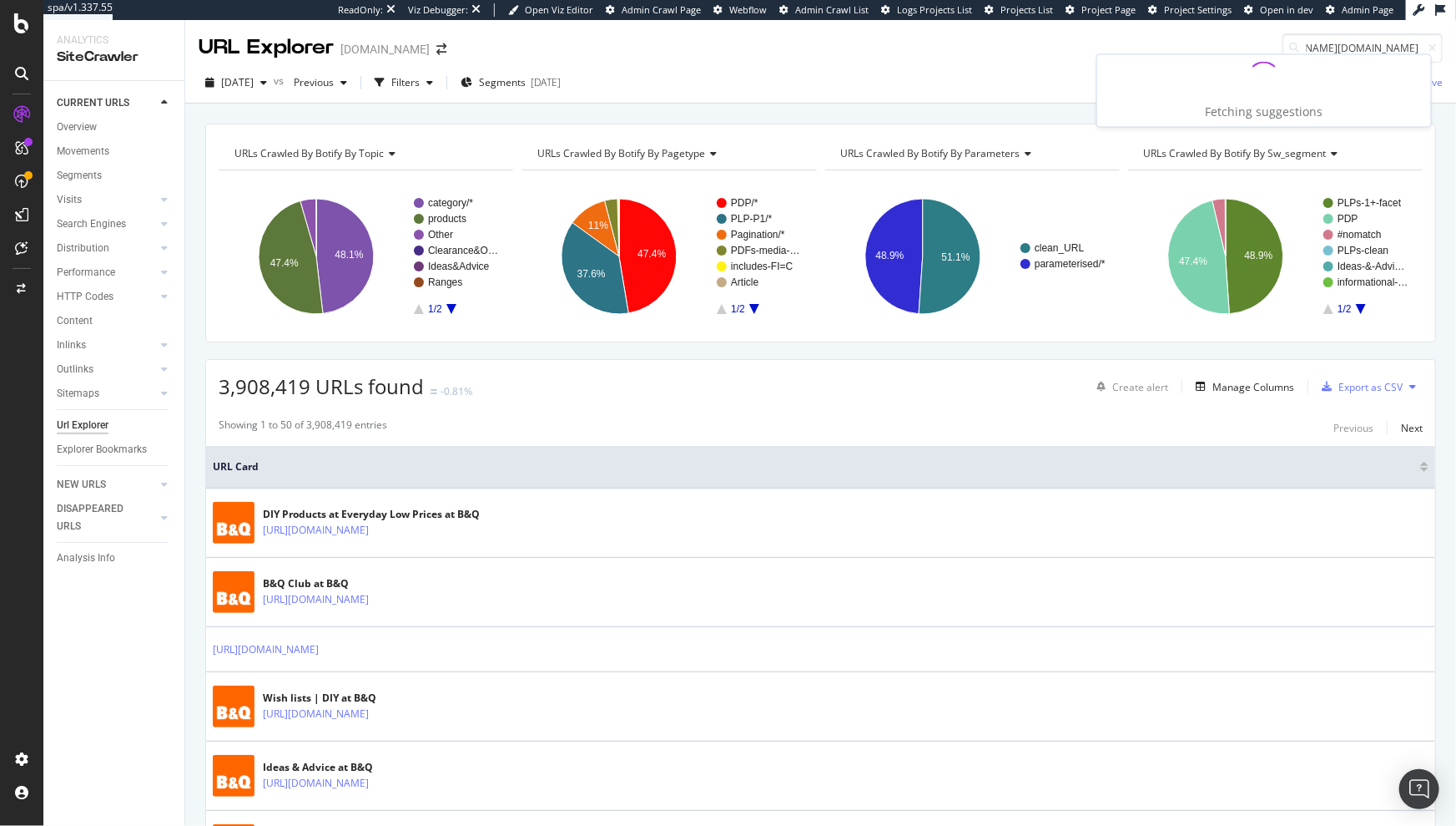
type input "[URL][DOMAIN_NAME][DOMAIN_NAME]"
click at [420, 81] on div "Filters" at bounding box center [406, 82] width 28 height 14
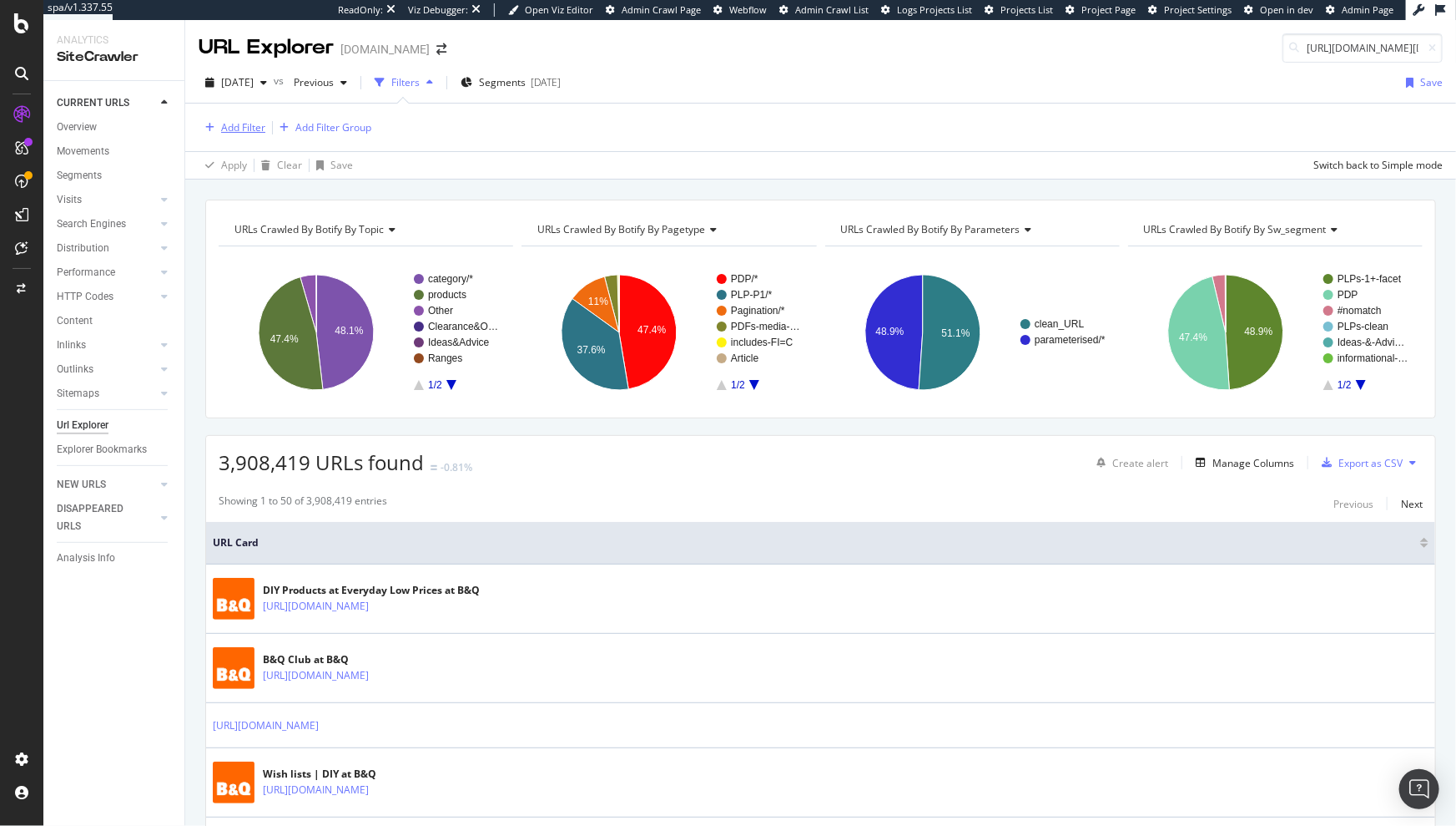
click at [245, 128] on div "Add Filter" at bounding box center [243, 127] width 44 height 14
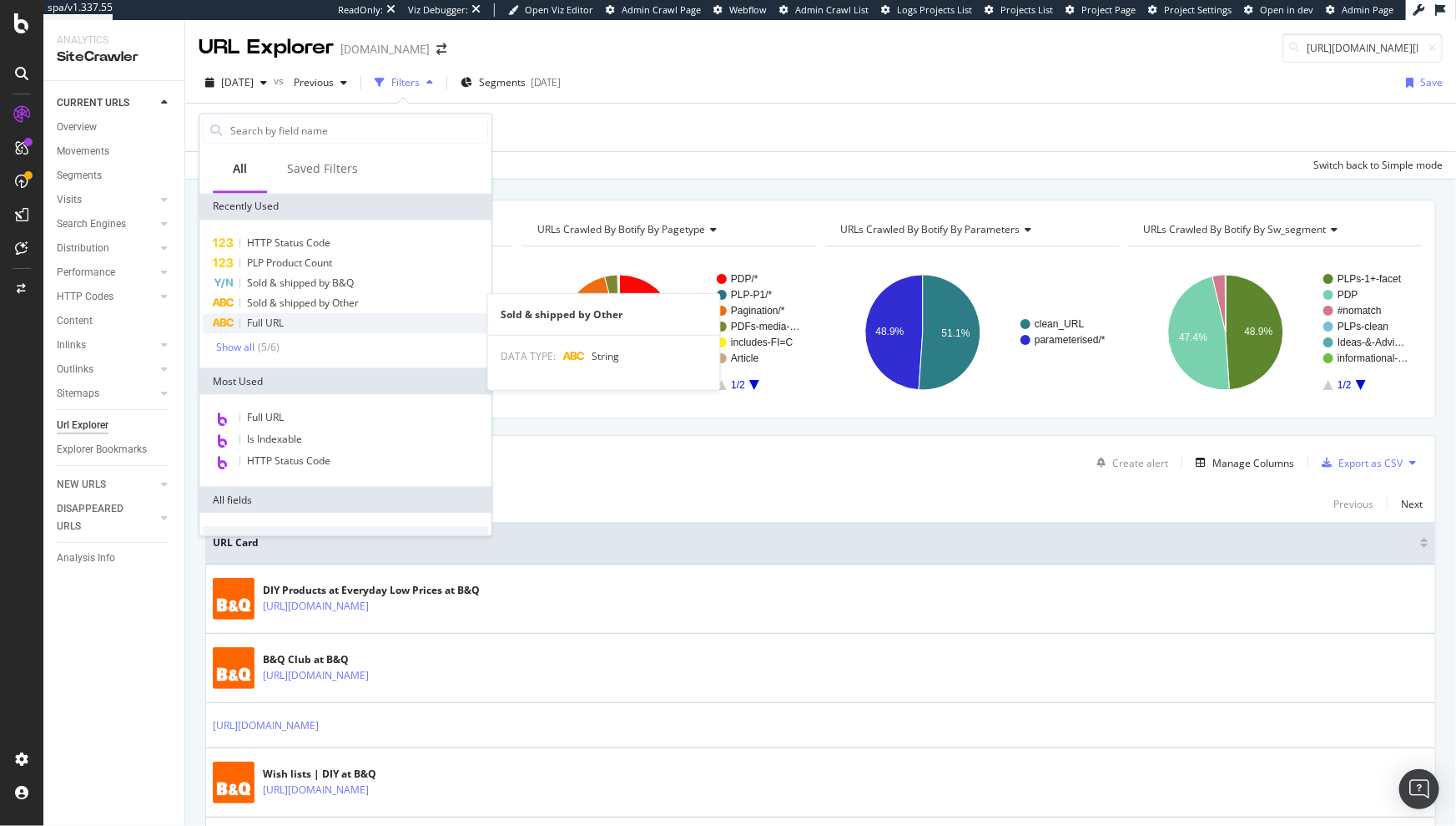
click at [300, 320] on div "Full URL" at bounding box center [345, 323] width 286 height 20
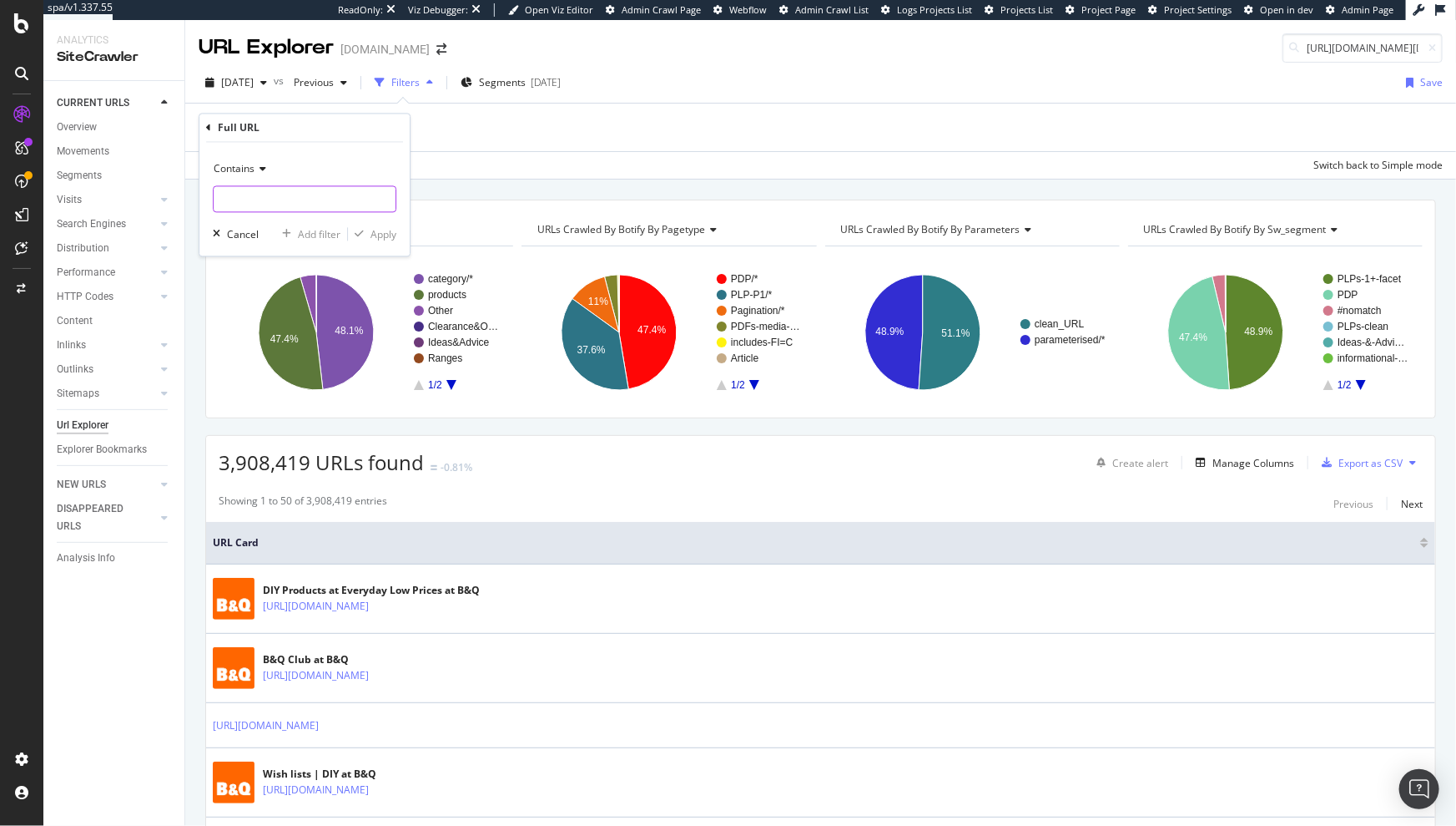
click at [283, 196] on input "text" at bounding box center [305, 199] width 182 height 26
paste input "[URL][DOMAIN_NAME][DOMAIN_NAME]"
type input "[URL][DOMAIN_NAME][DOMAIN_NAME]"
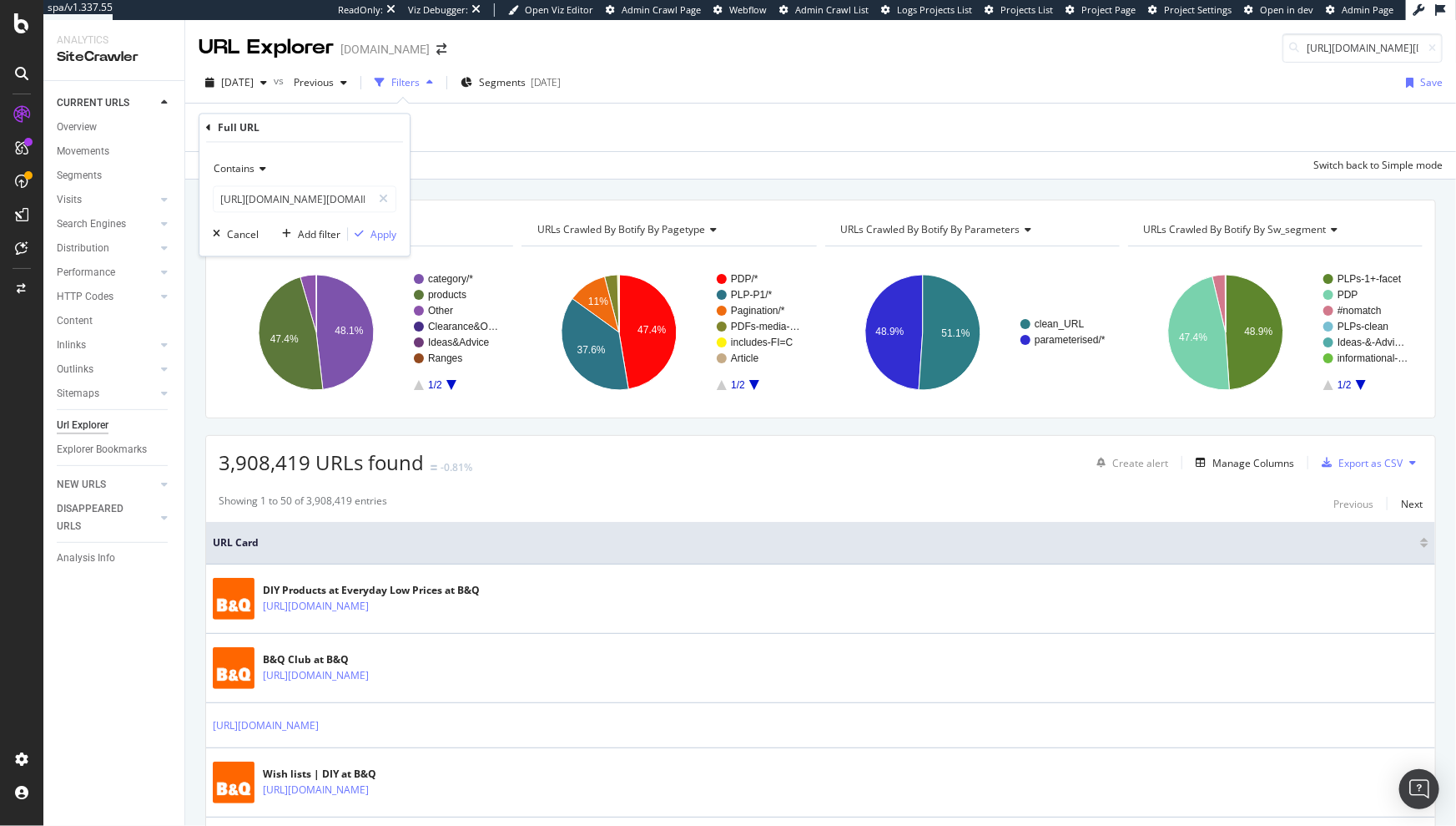
click at [260, 167] on icon at bounding box center [259, 169] width 11 height 10
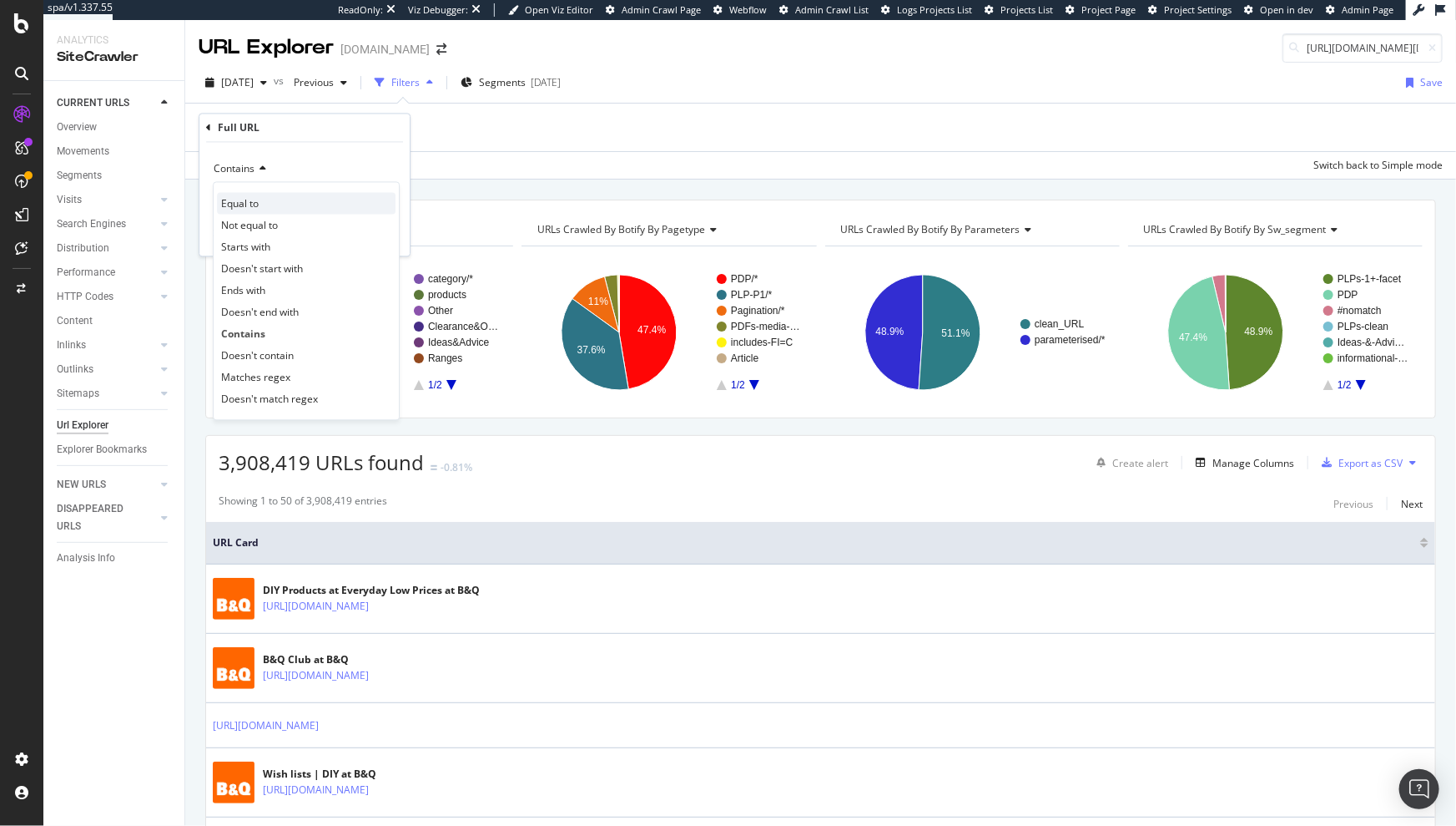
click at [250, 200] on span "Equal to" at bounding box center [239, 203] width 38 height 14
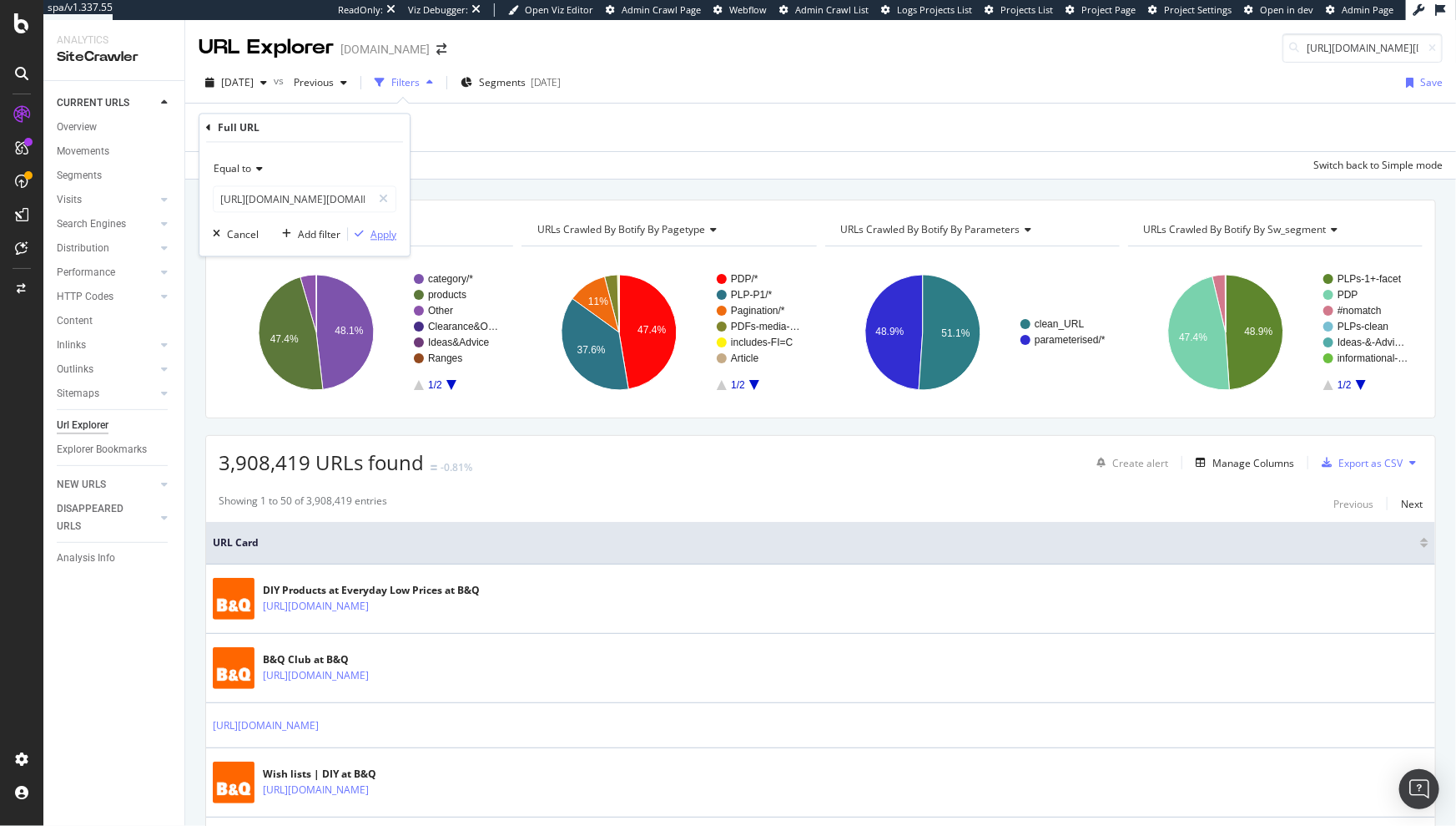
click at [372, 232] on div "Apply" at bounding box center [384, 234] width 26 height 14
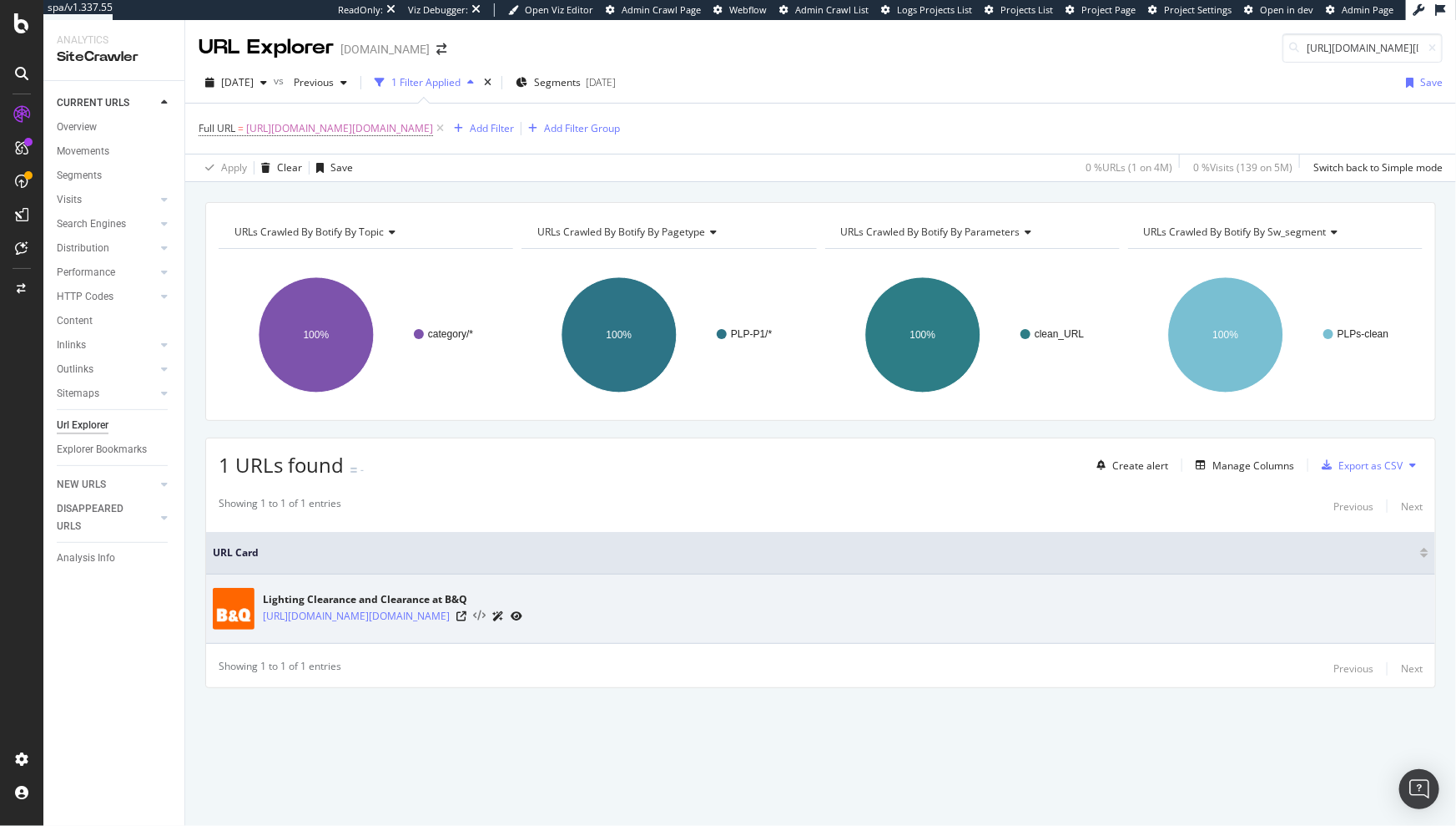
click at [486, 615] on icon at bounding box center [479, 616] width 12 height 11
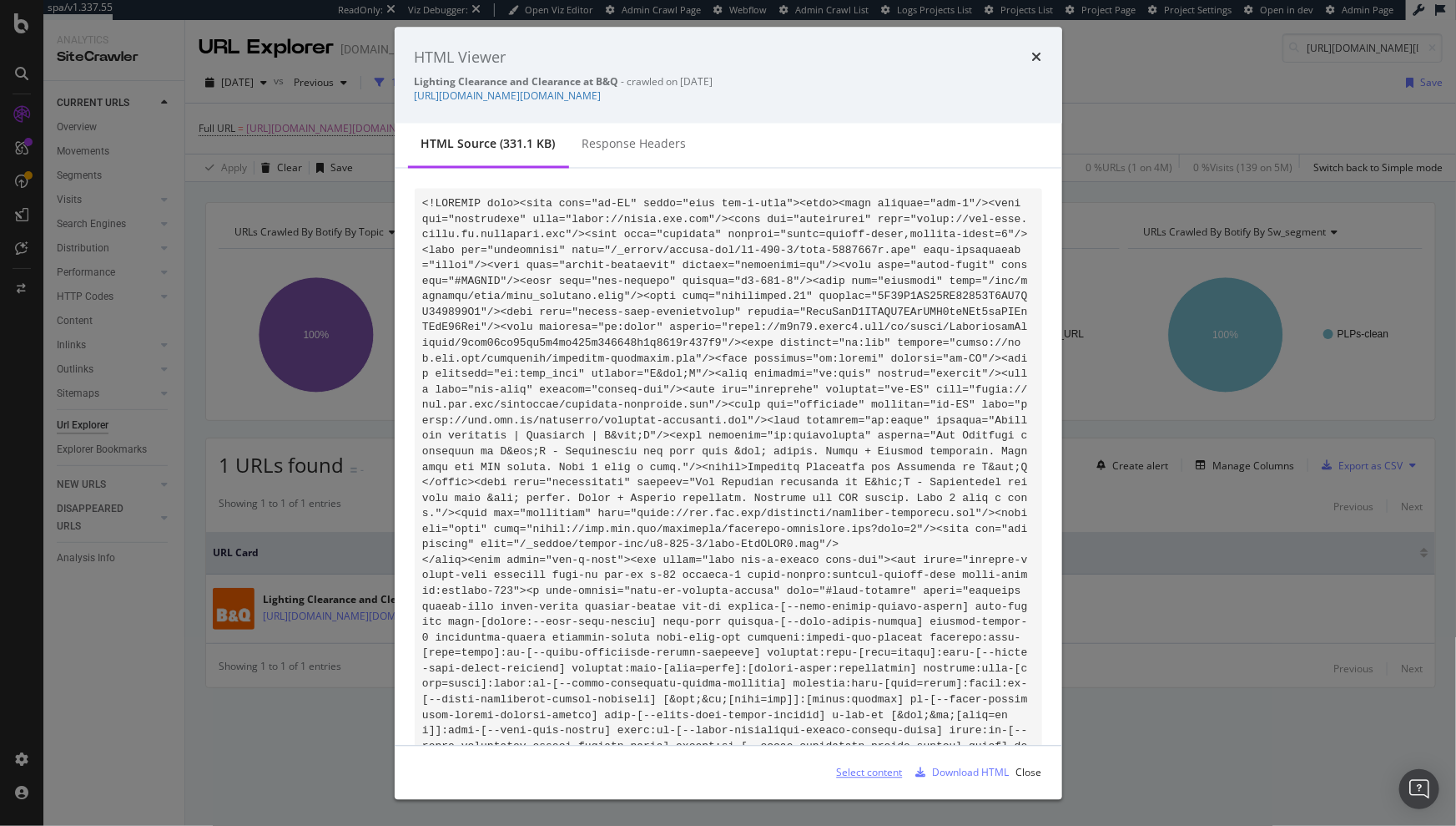
click at [880, 775] on div "Select content" at bounding box center [870, 772] width 66 height 14
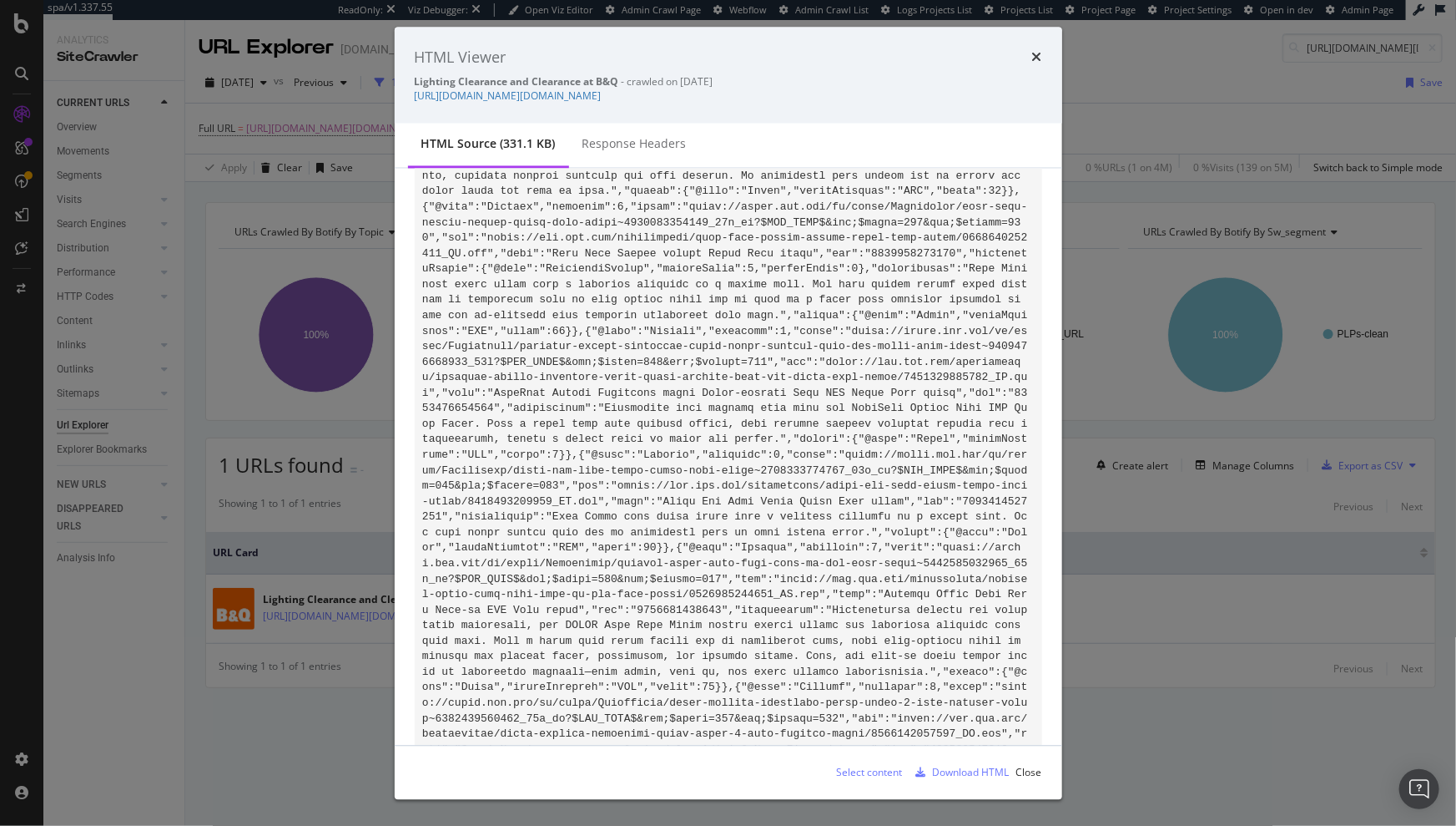
scroll to position [16045, 0]
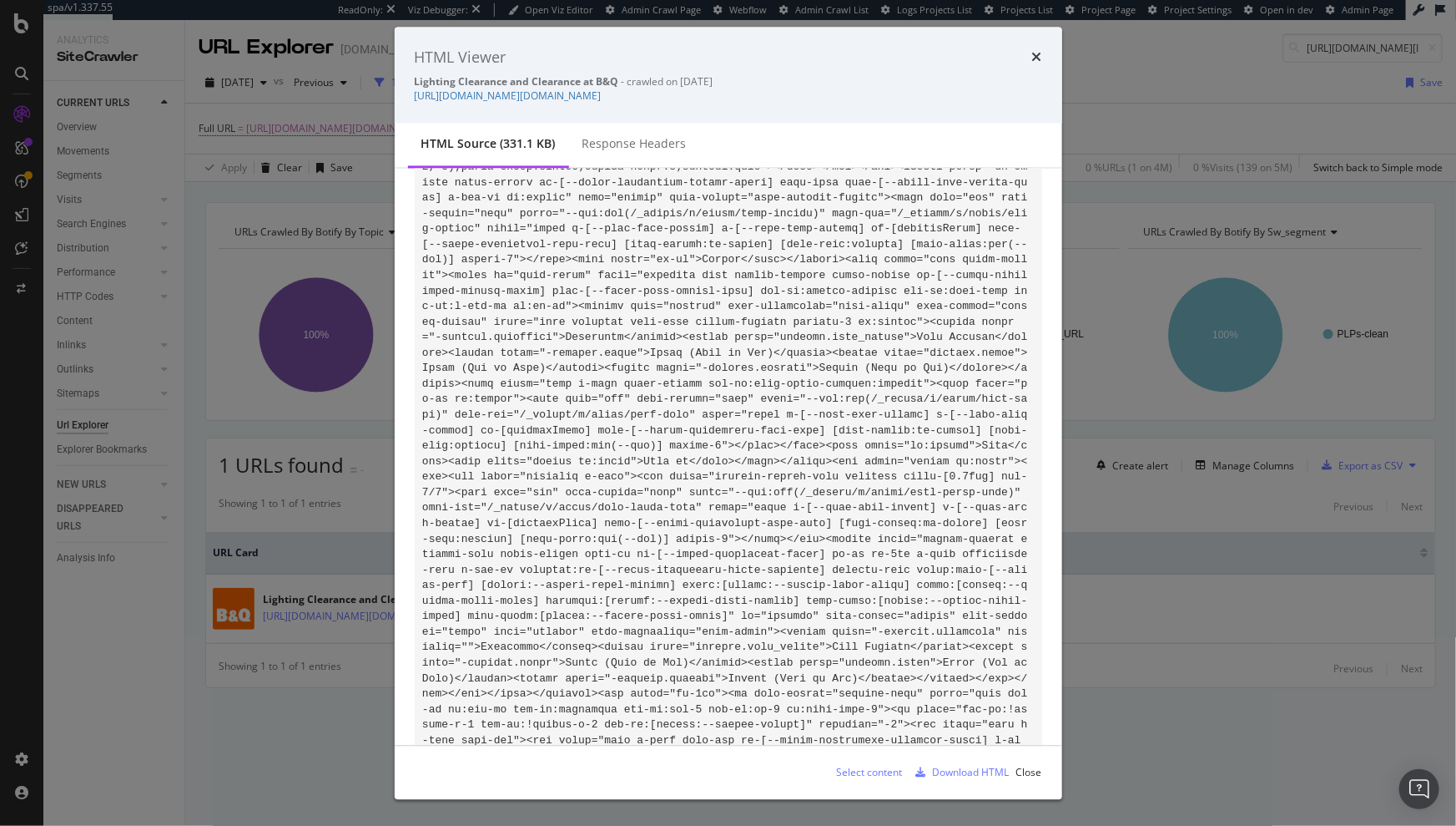
drag, startPoint x: 855, startPoint y: 449, endPoint x: 508, endPoint y: 465, distance: 347.4
copy code "aria-atomic="true"> 97 products</span>"
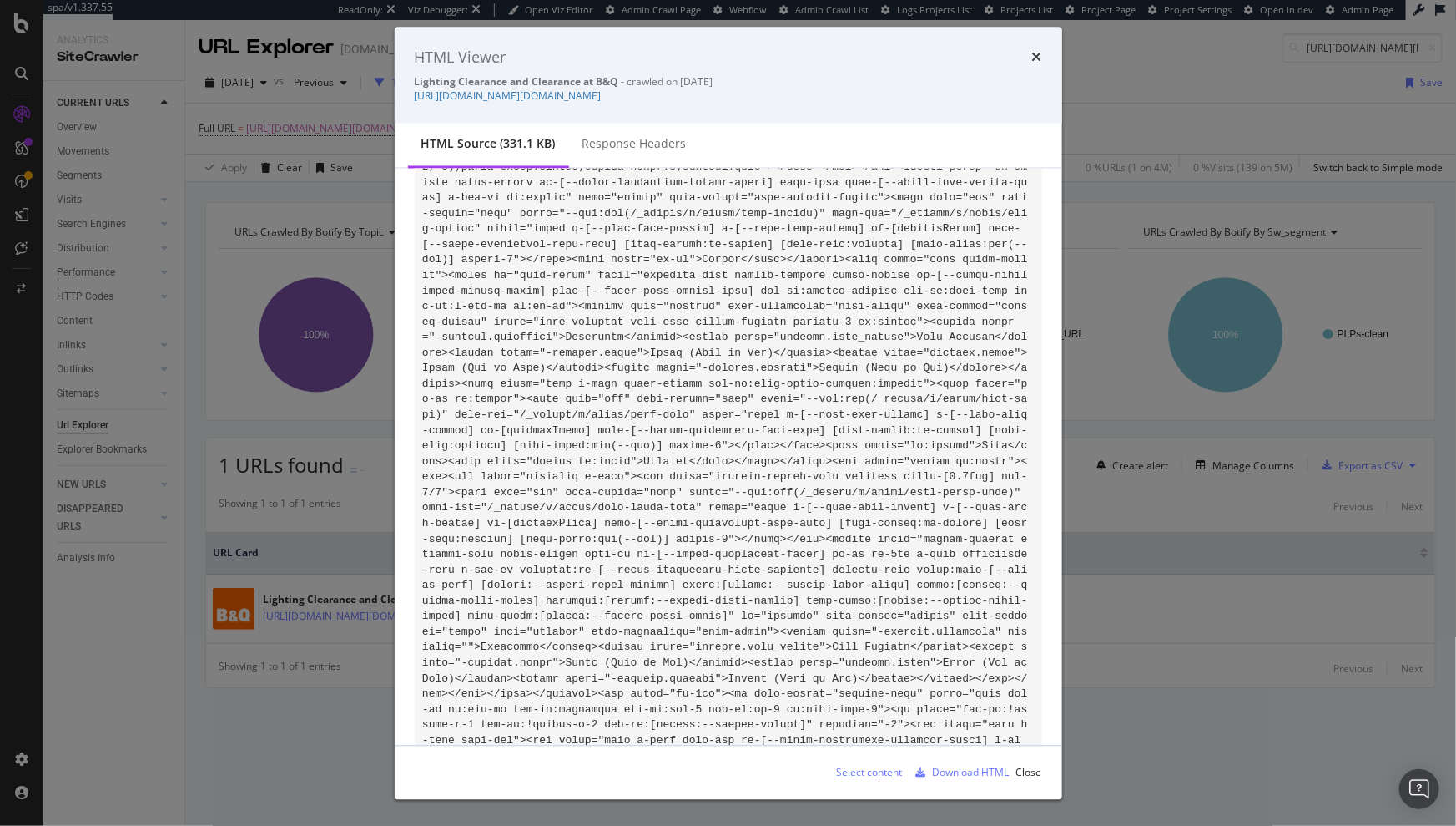
click at [1036, 54] on icon "times" at bounding box center [1037, 57] width 10 height 13
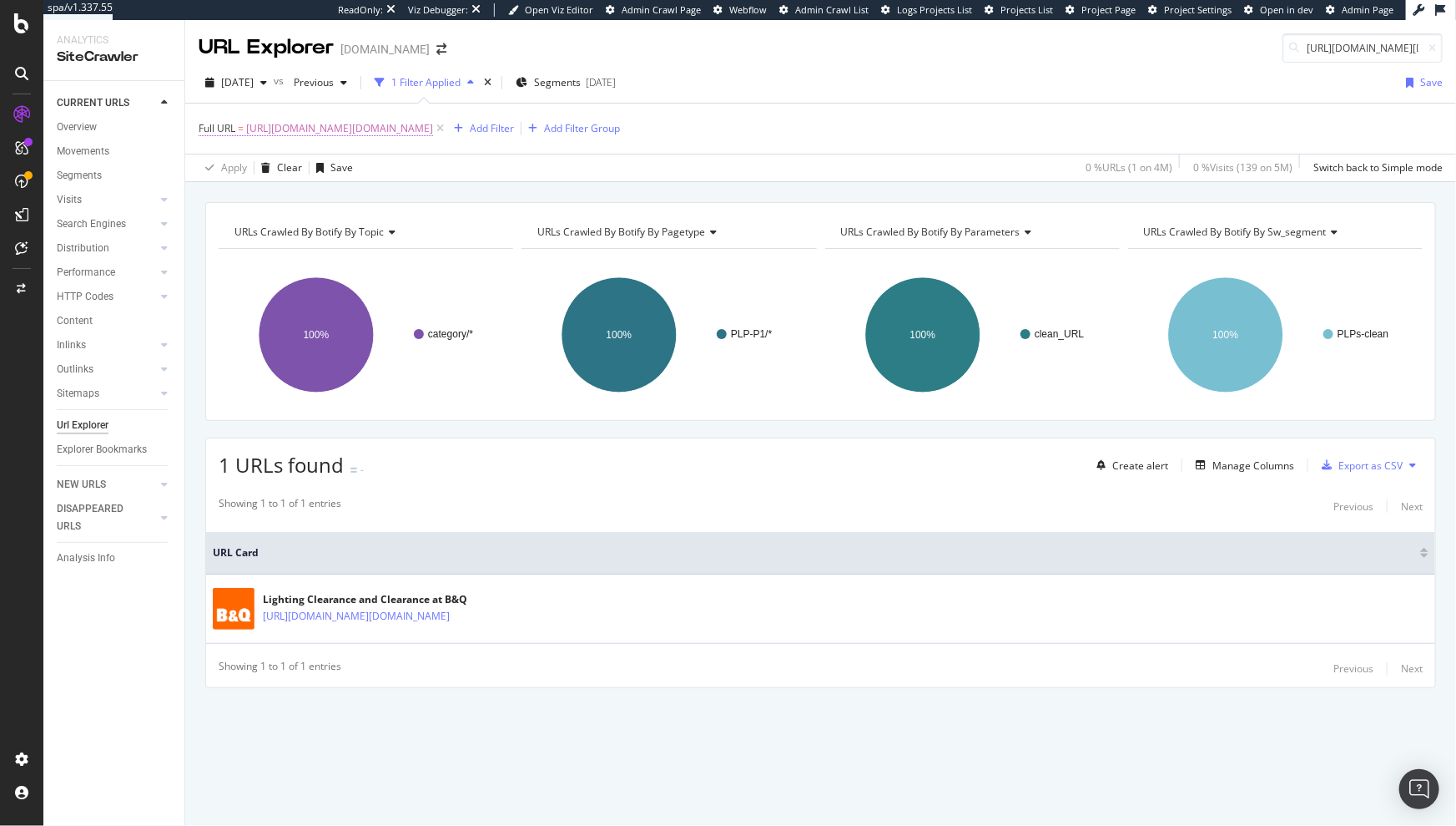
click at [433, 129] on span "[URL][DOMAIN_NAME][DOMAIN_NAME]" at bounding box center [339, 128] width 187 height 24
click at [341, 189] on input "[URL][DOMAIN_NAME][DOMAIN_NAME]" at bounding box center [293, 197] width 158 height 26
click at [340, 190] on input "[URL][DOMAIN_NAME][DOMAIN_NAME]" at bounding box center [293, 197] width 158 height 26
paste input "outdoor-garden/garden-furniture/garden-seating"
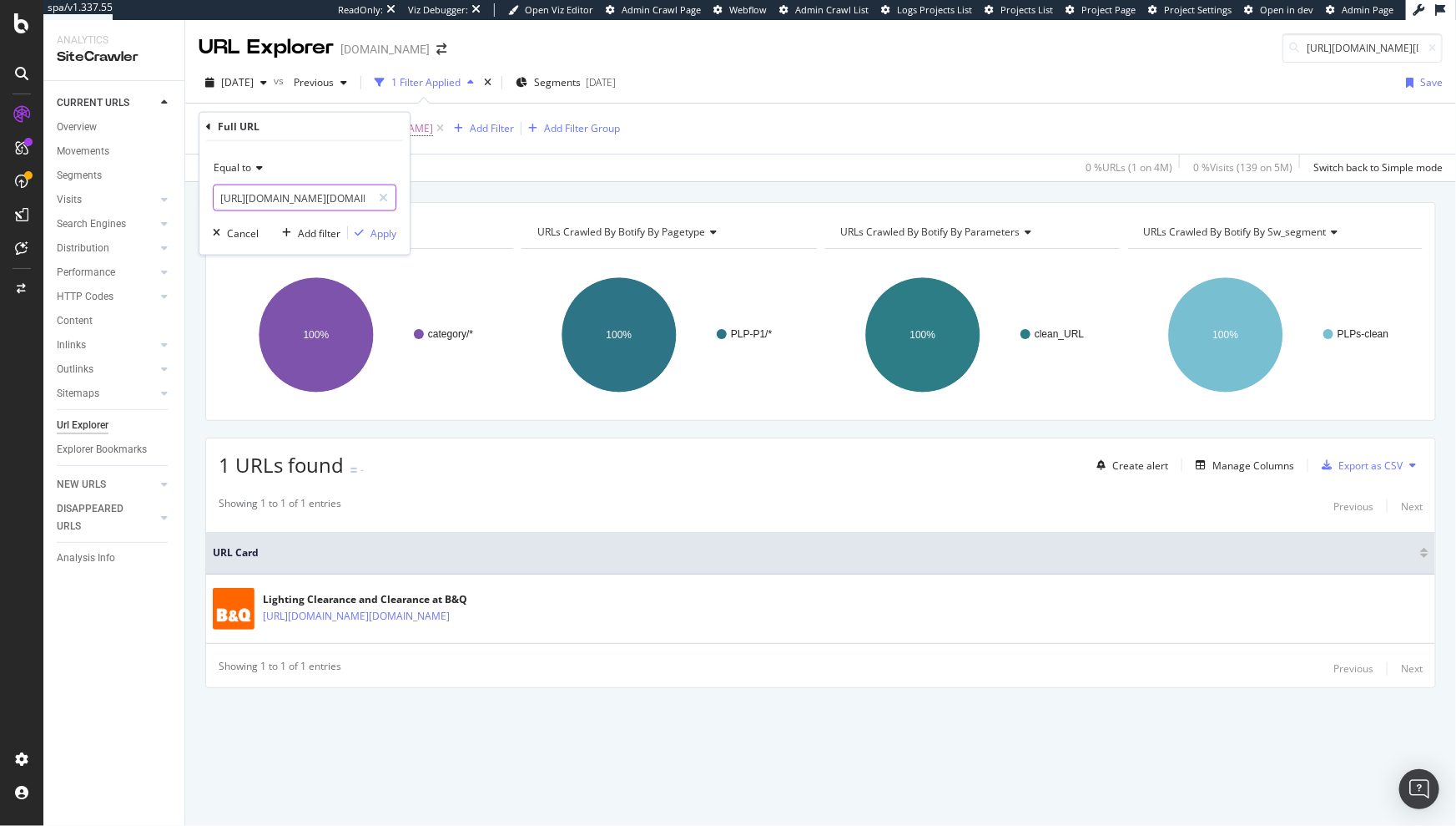
scroll to position [0, 200]
type input "[URL][DOMAIN_NAME][DOMAIN_NAME]"
click at [389, 235] on div "Apply" at bounding box center [384, 232] width 26 height 14
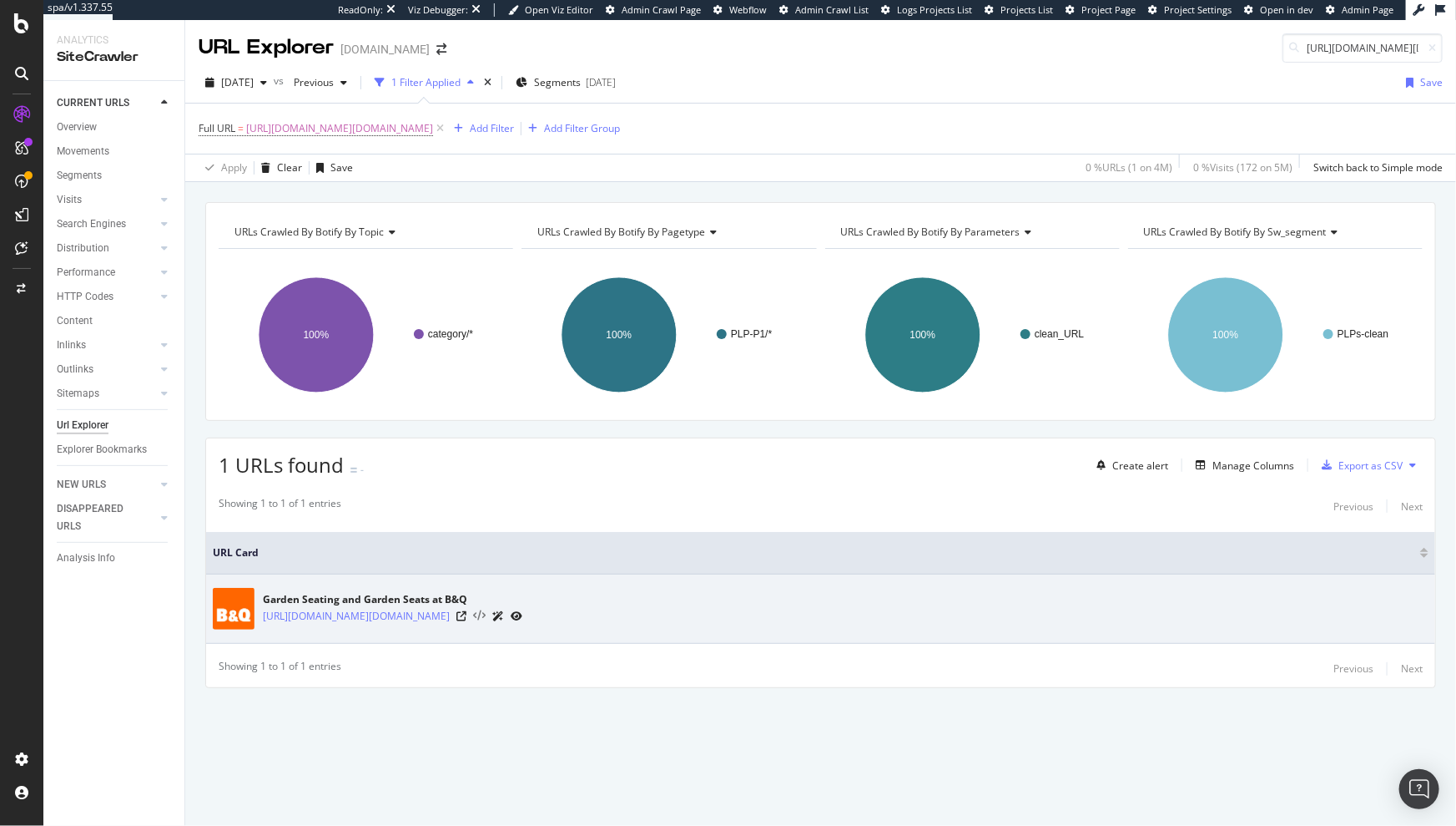
click at [486, 618] on icon at bounding box center [479, 616] width 12 height 11
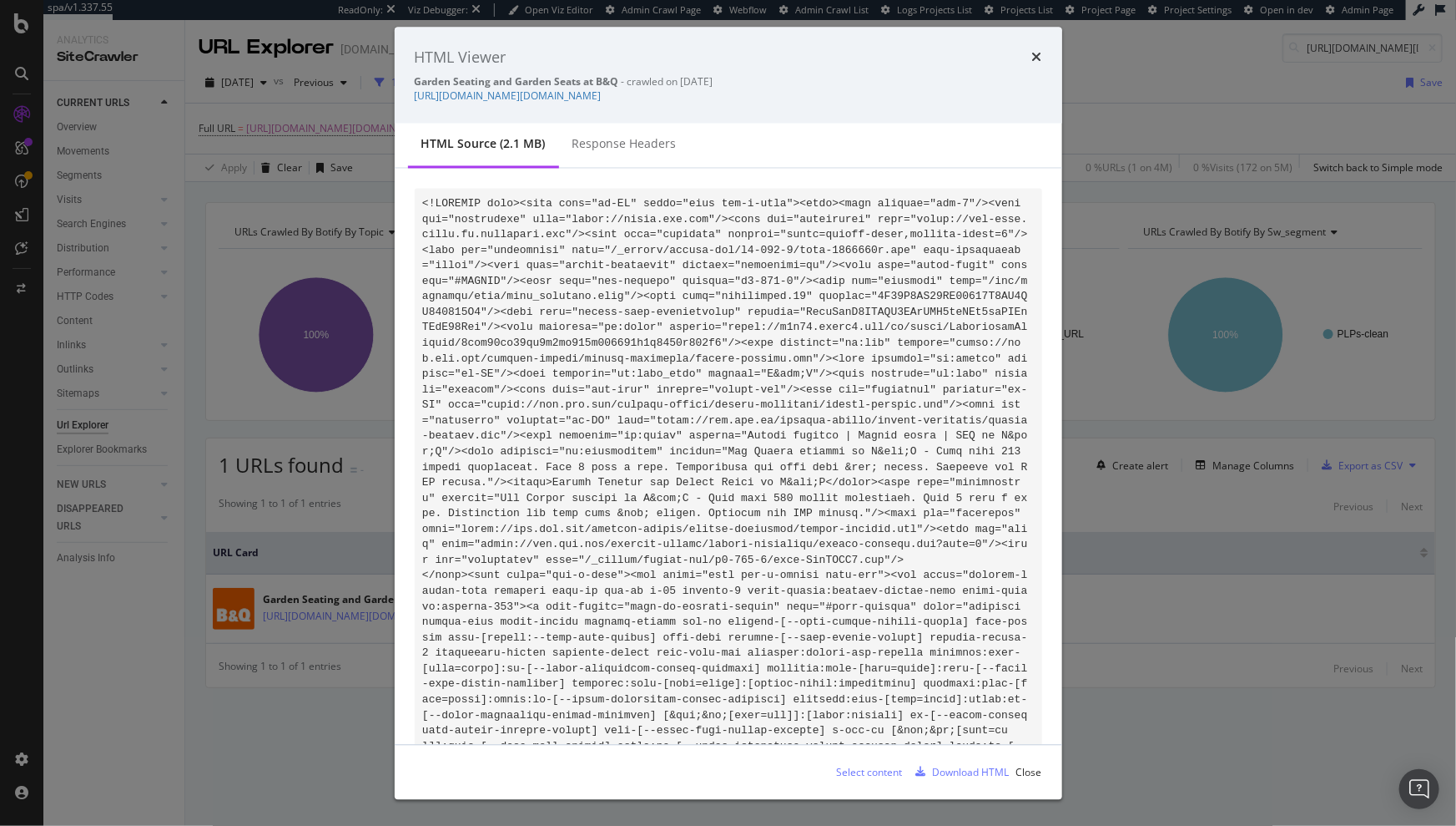
click at [864, 769] on div "Select content" at bounding box center [870, 772] width 66 height 14
click at [1036, 57] on icon "times" at bounding box center [1037, 57] width 10 height 13
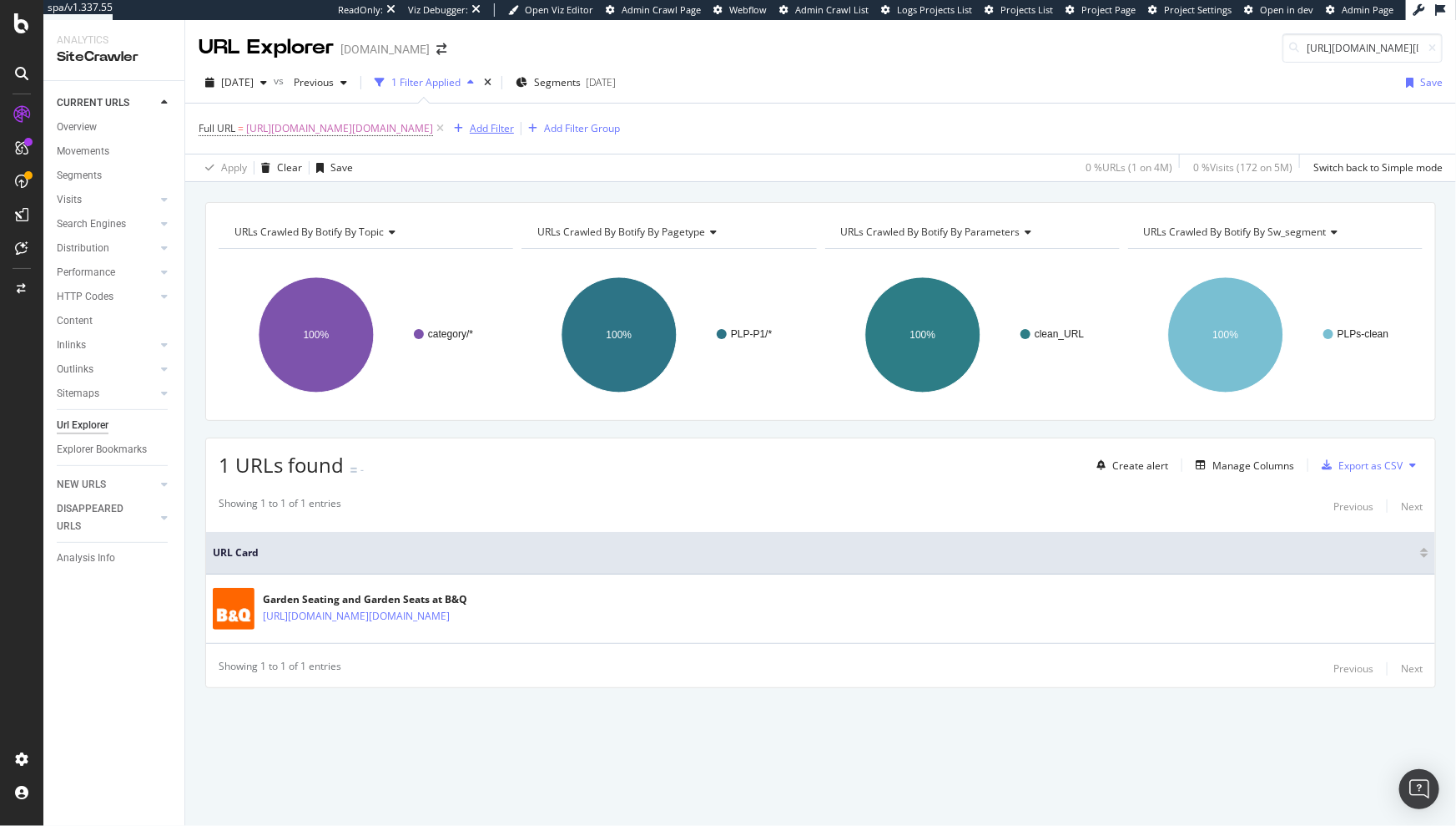
click at [514, 127] on div "Add Filter" at bounding box center [492, 128] width 44 height 14
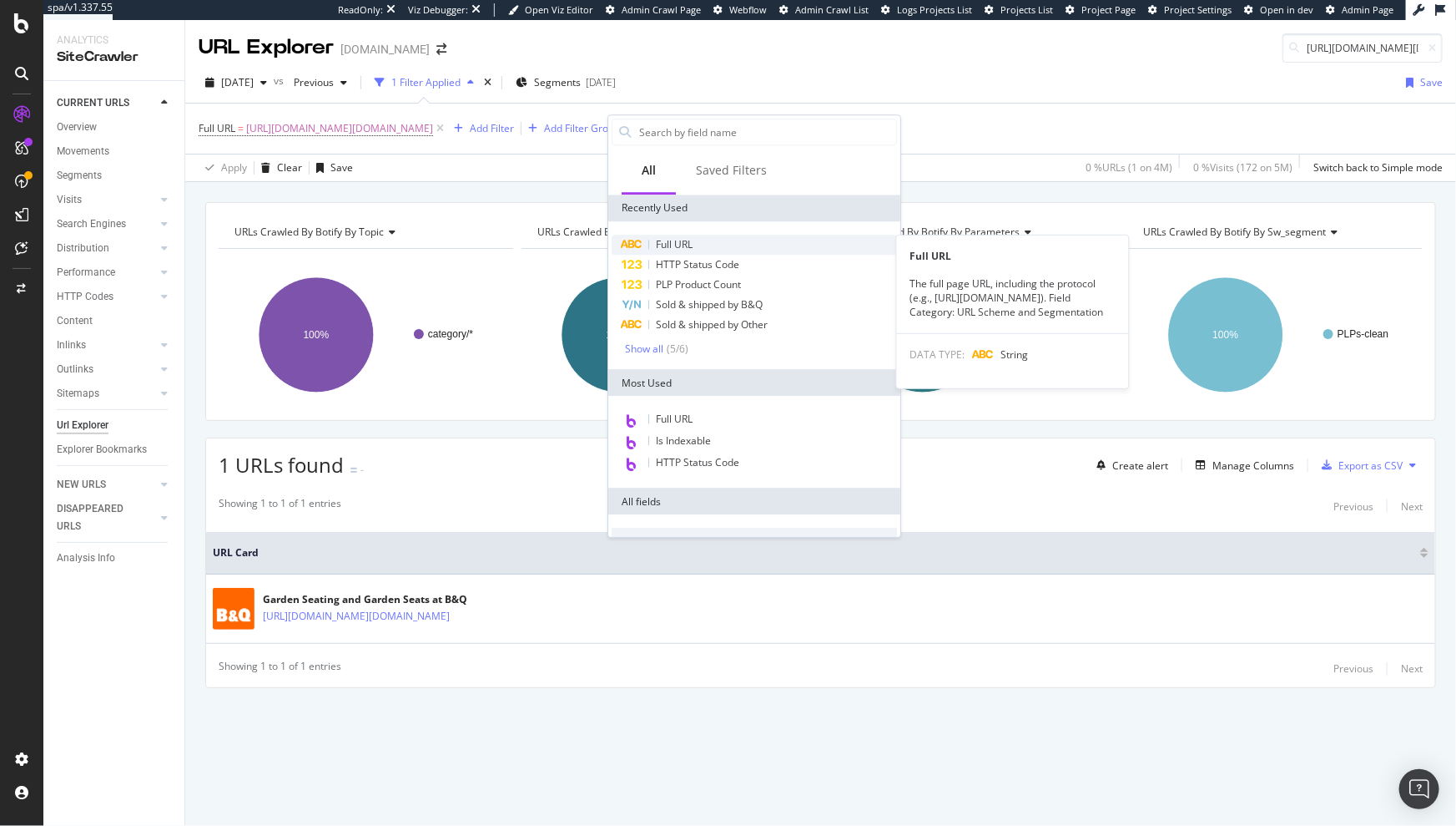
click at [690, 253] on div "Full URL" at bounding box center [755, 245] width 286 height 20
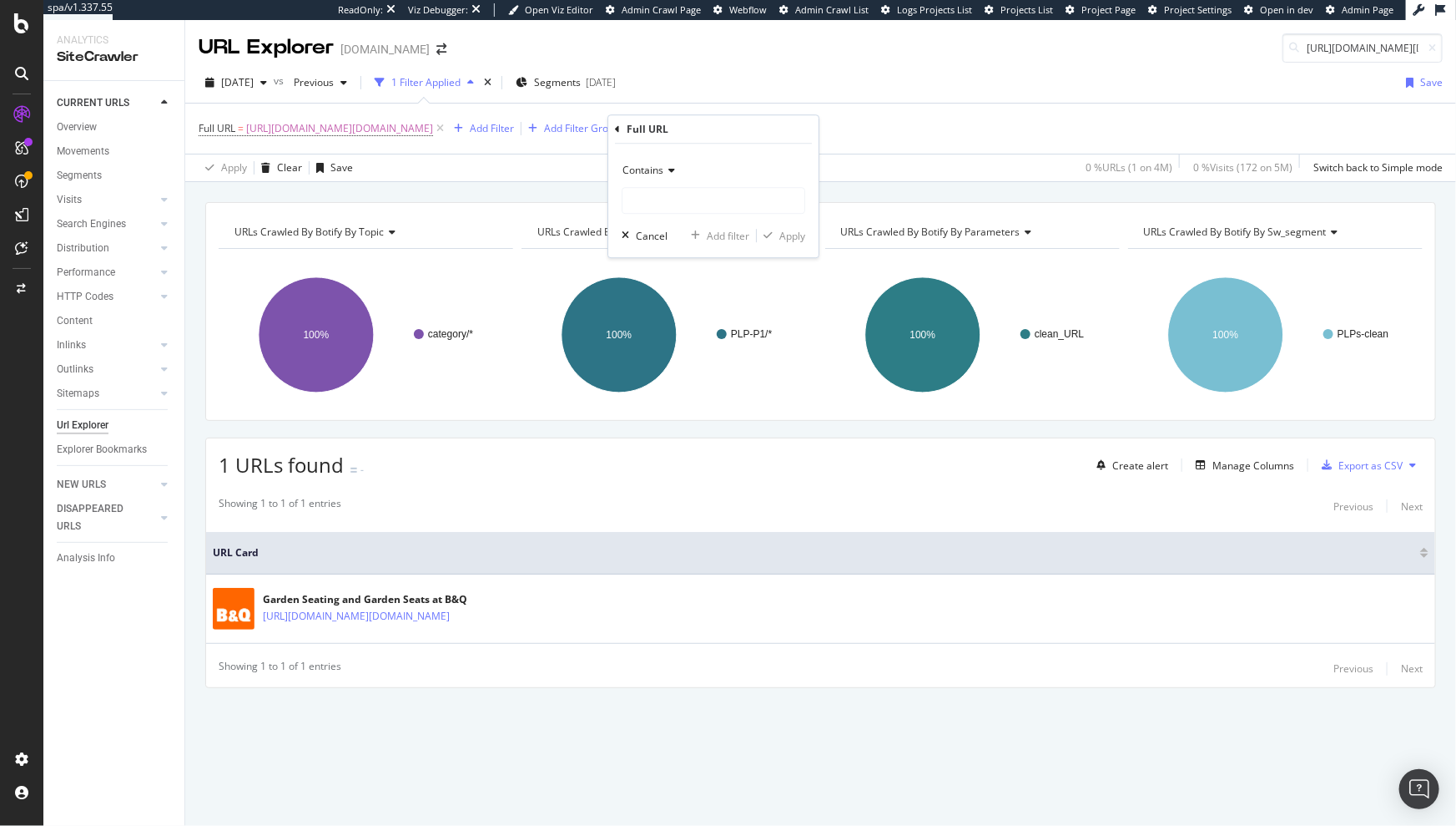
click at [663, 174] on span "Contains" at bounding box center [643, 170] width 41 height 14
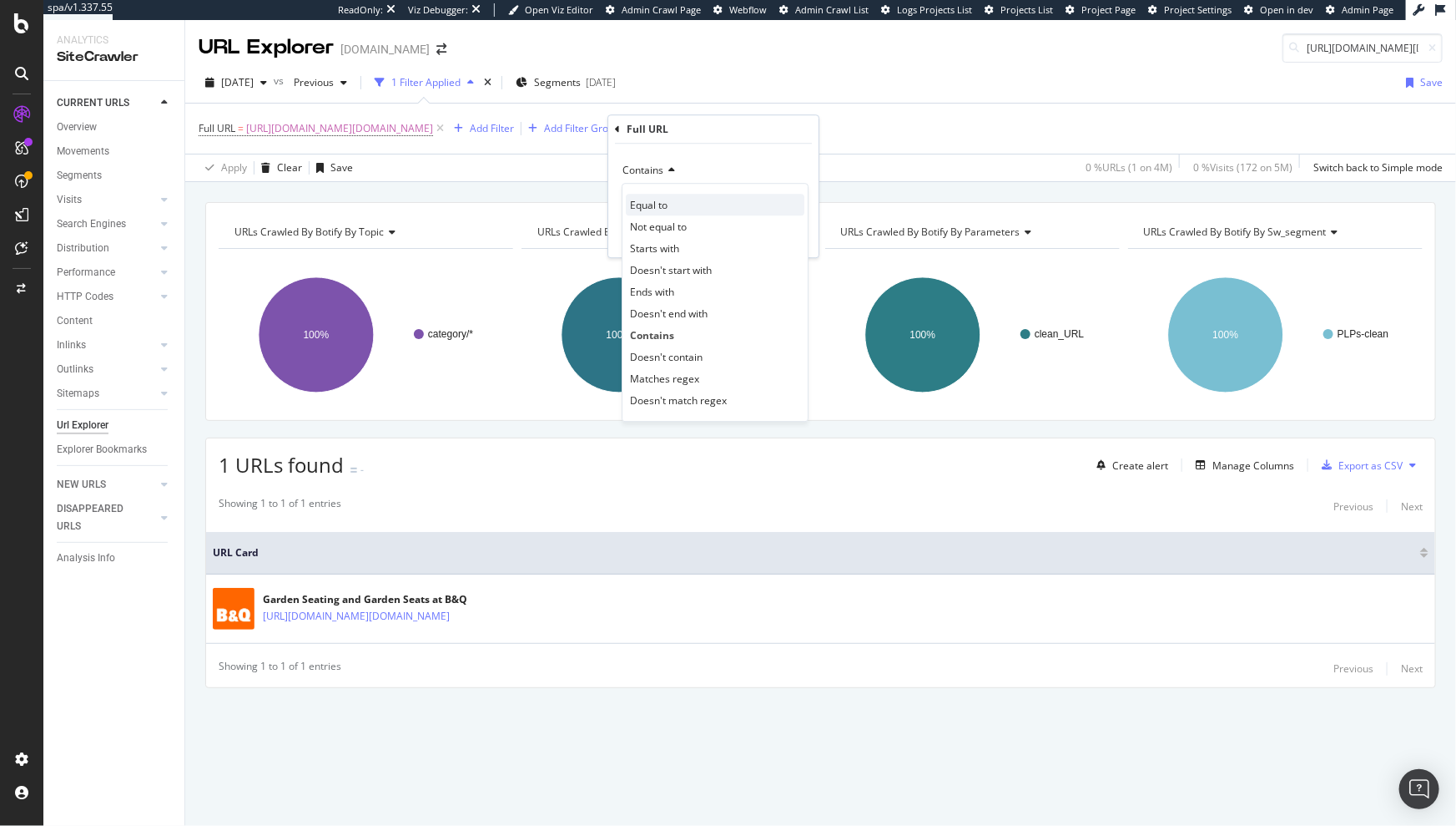
click at [671, 207] on div "Equal to" at bounding box center [715, 204] width 179 height 22
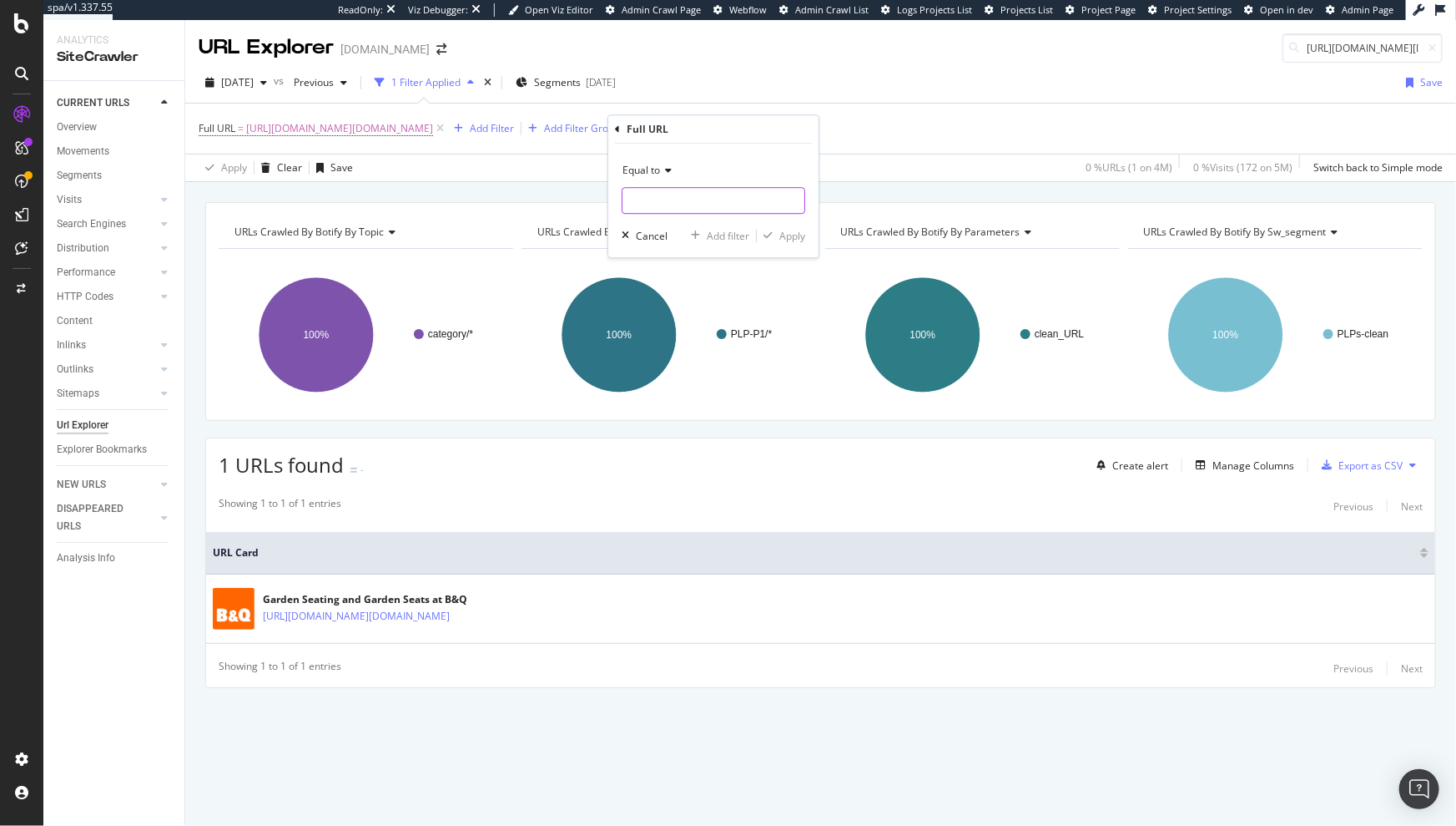
click at [668, 207] on input "text" at bounding box center [714, 200] width 182 height 26
paste input "[URL][DOMAIN_NAME][DOMAIN_NAME]"
type input "[URL][DOMAIN_NAME][DOMAIN_NAME]"
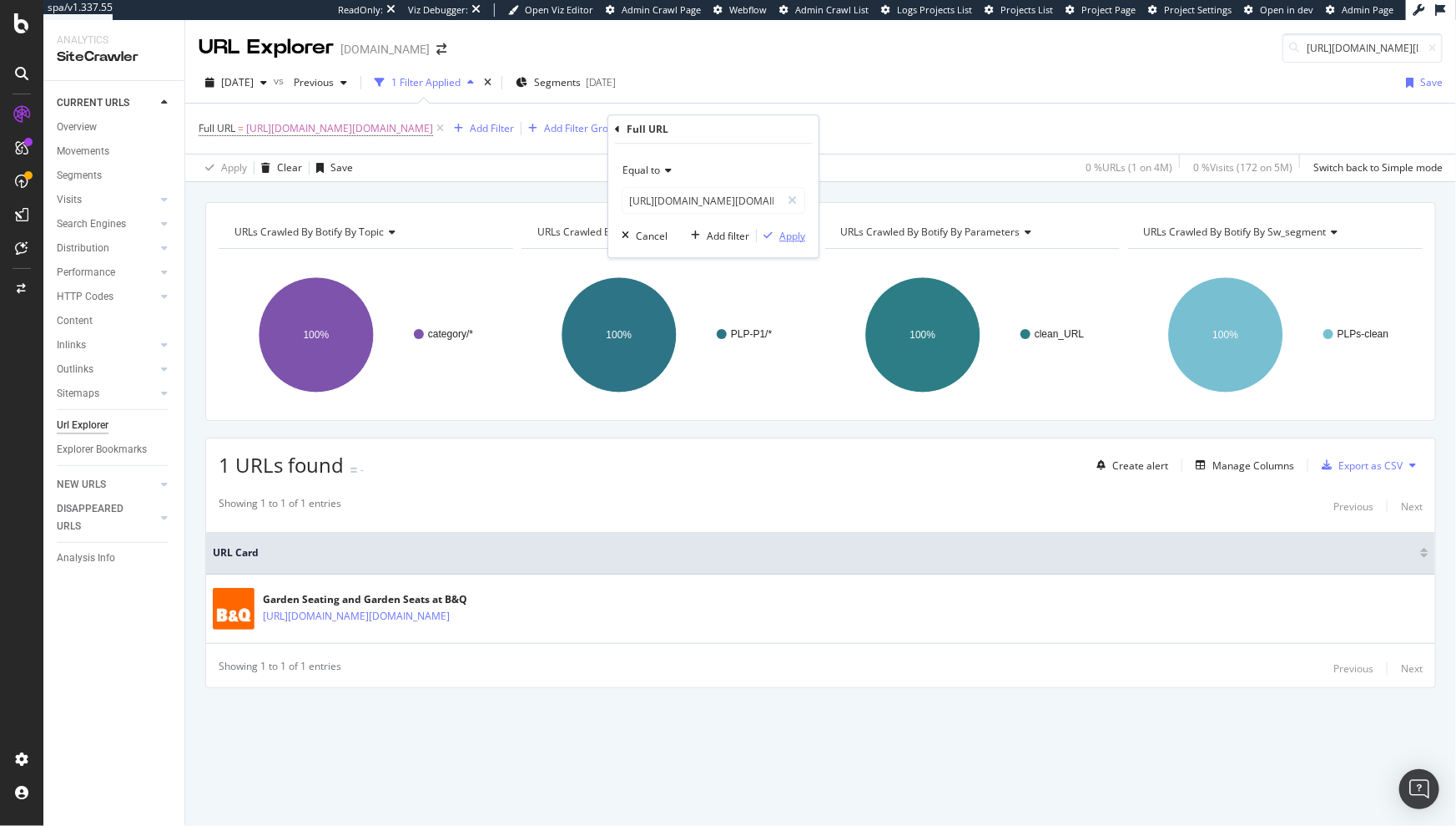
click at [790, 236] on div "Apply" at bounding box center [792, 236] width 26 height 14
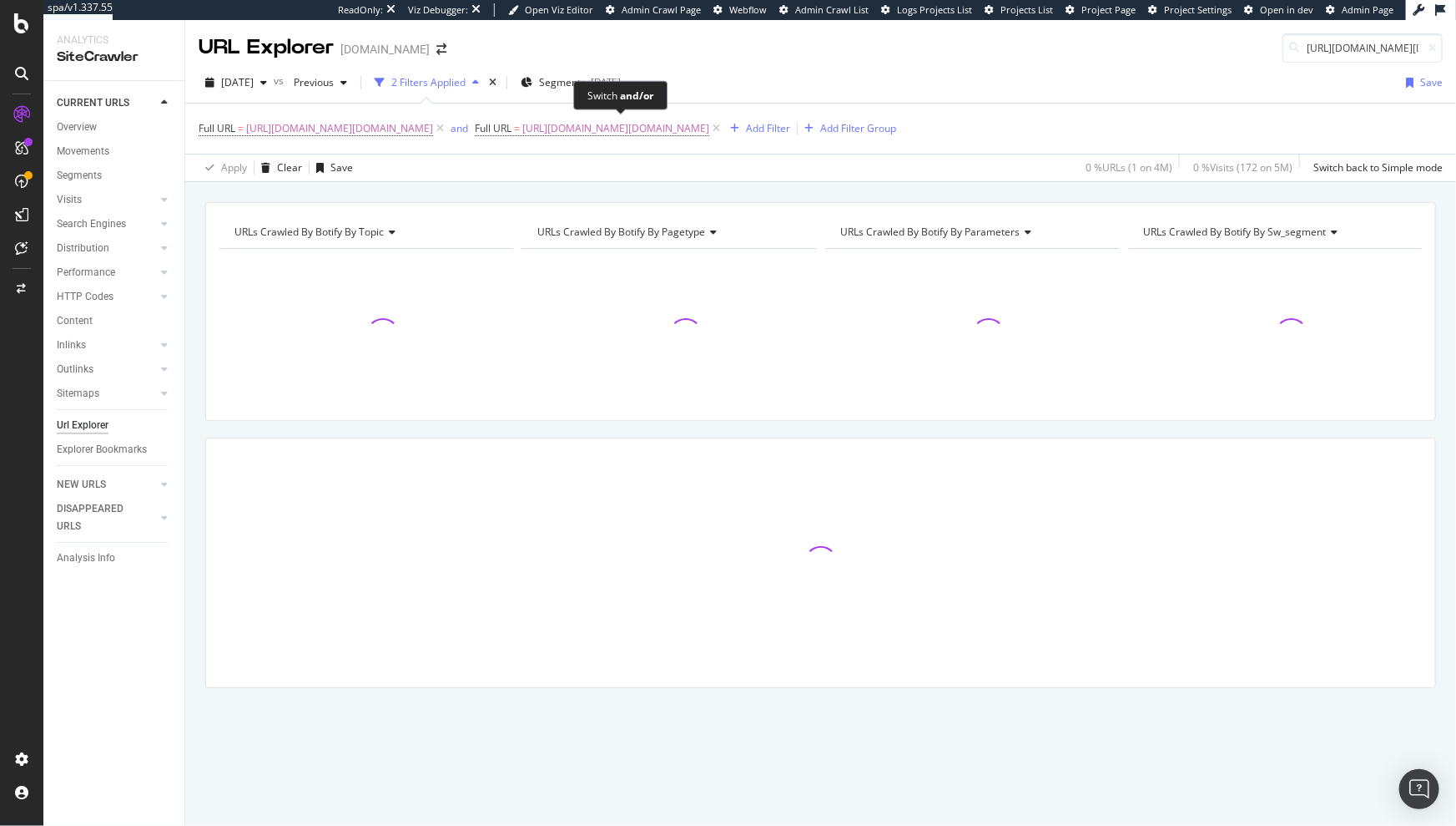
click at [468, 127] on div "and" at bounding box center [459, 128] width 18 height 14
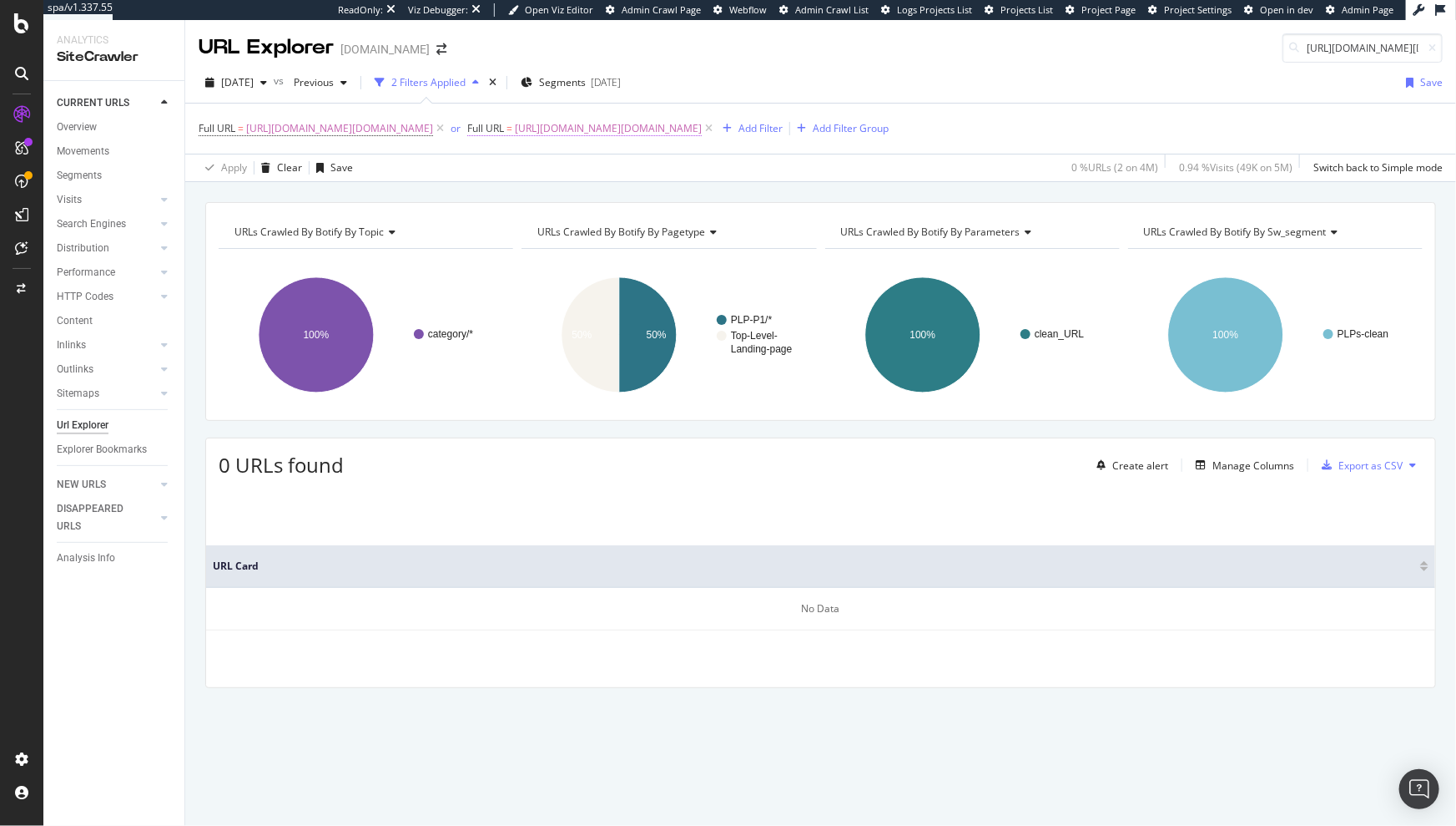
click at [688, 128] on span "[URL][DOMAIN_NAME][DOMAIN_NAME]" at bounding box center [607, 128] width 187 height 24
click at [961, 176] on div "Apply Clear Save 0 % URLs ( 2 on 4M ) 0.94 % Visits ( 49K on 5M ) Switch back t…" at bounding box center [820, 167] width 1271 height 27
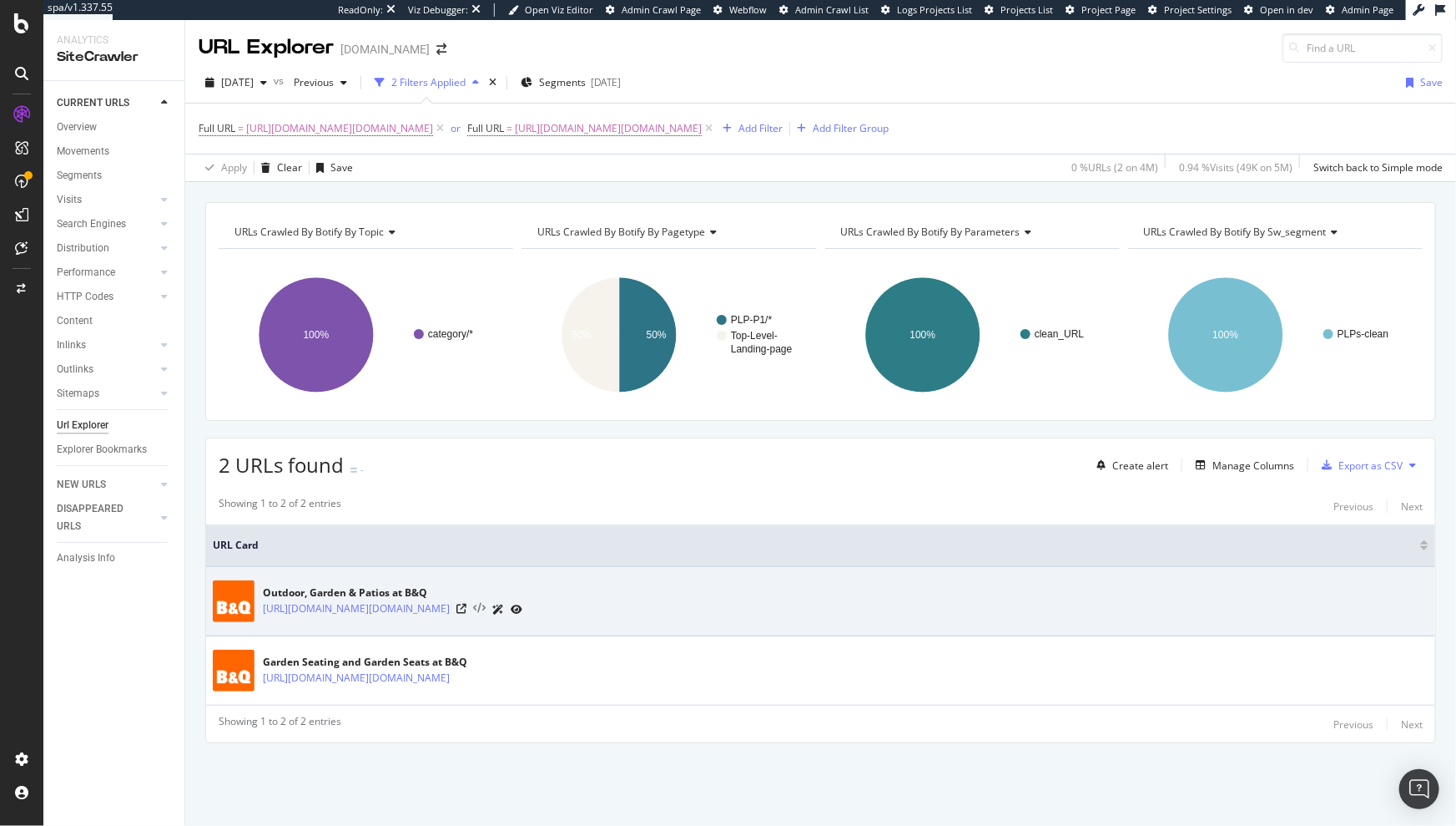
click at [486, 609] on icon at bounding box center [479, 608] width 12 height 11
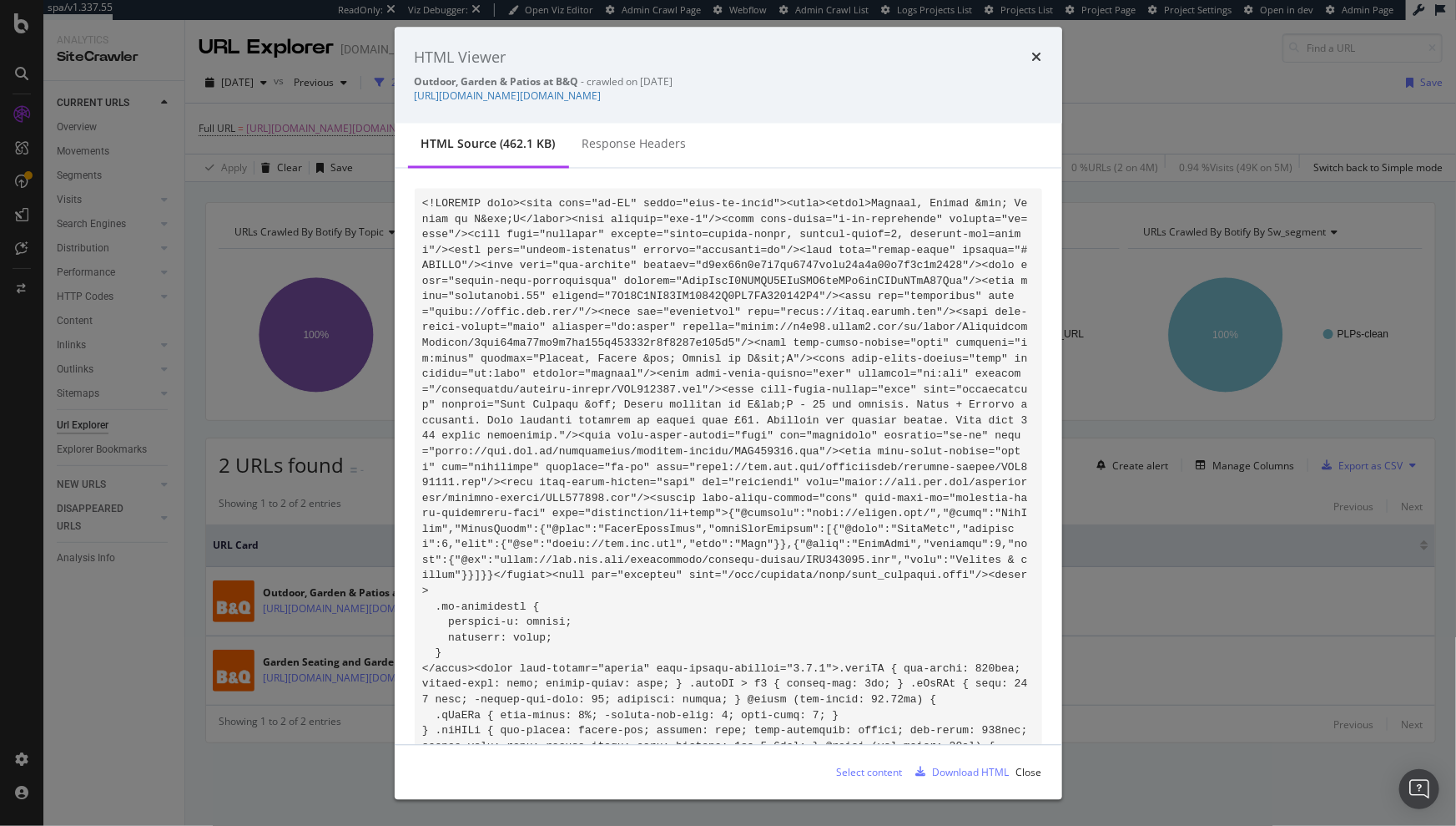
click at [886, 769] on div "Select content" at bounding box center [870, 772] width 66 height 14
click at [601, 96] on link "[URL][DOMAIN_NAME][DOMAIN_NAME]" at bounding box center [508, 96] width 187 height 14
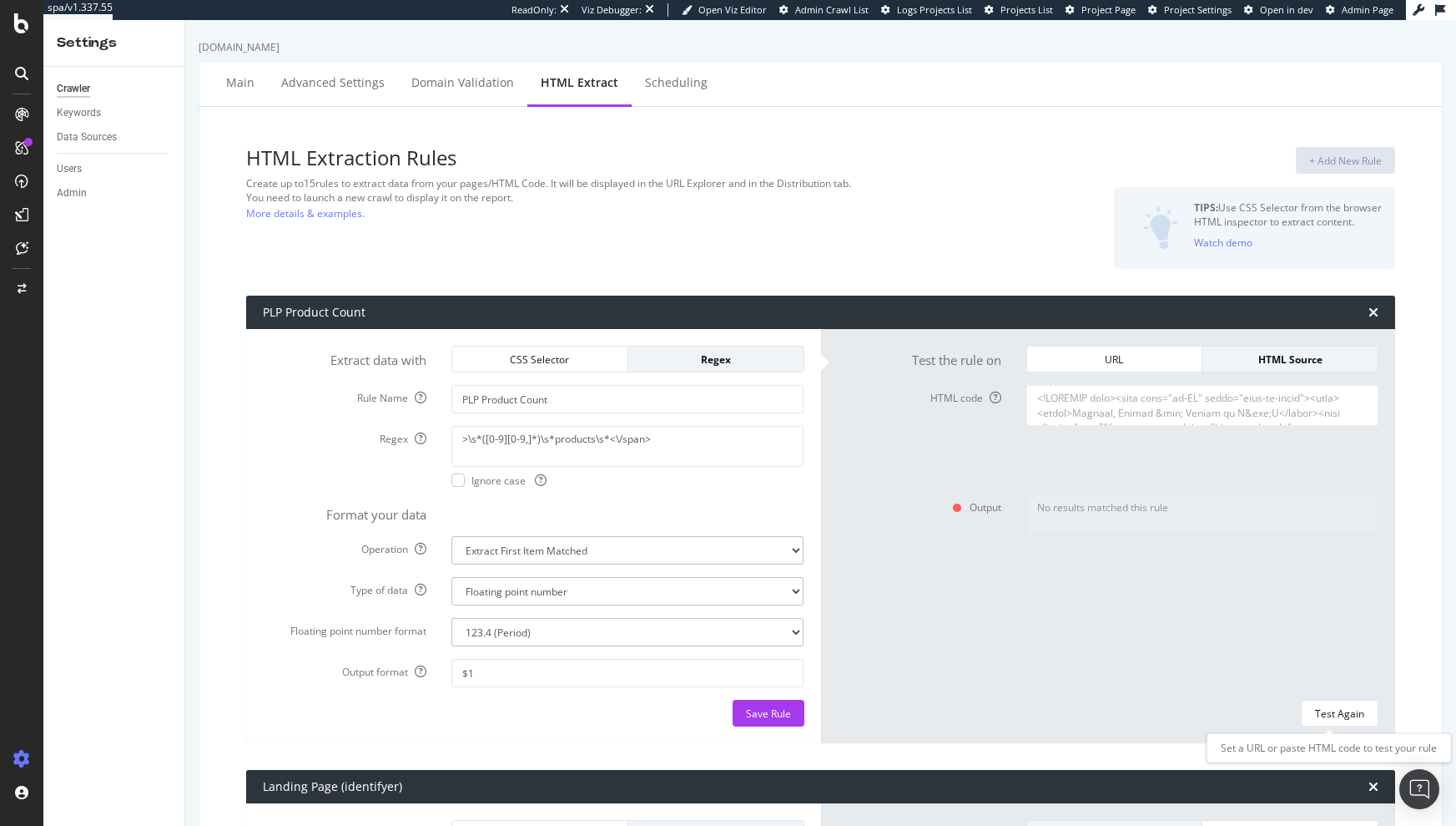
select select "f"
select select "p"
select select "exist"
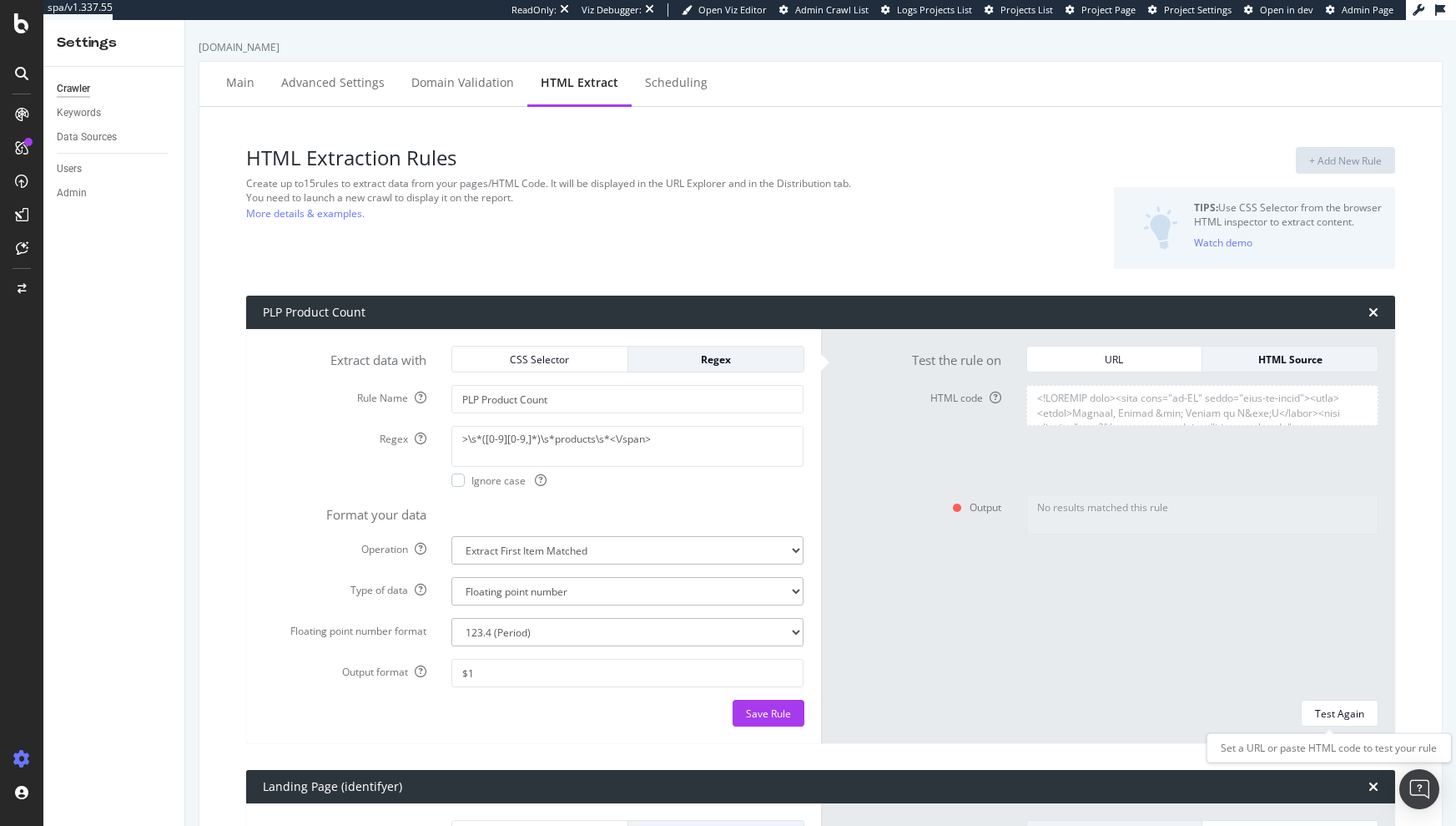
select select "i"
select select "exist"
select select "i"
select select "f"
select select "p"
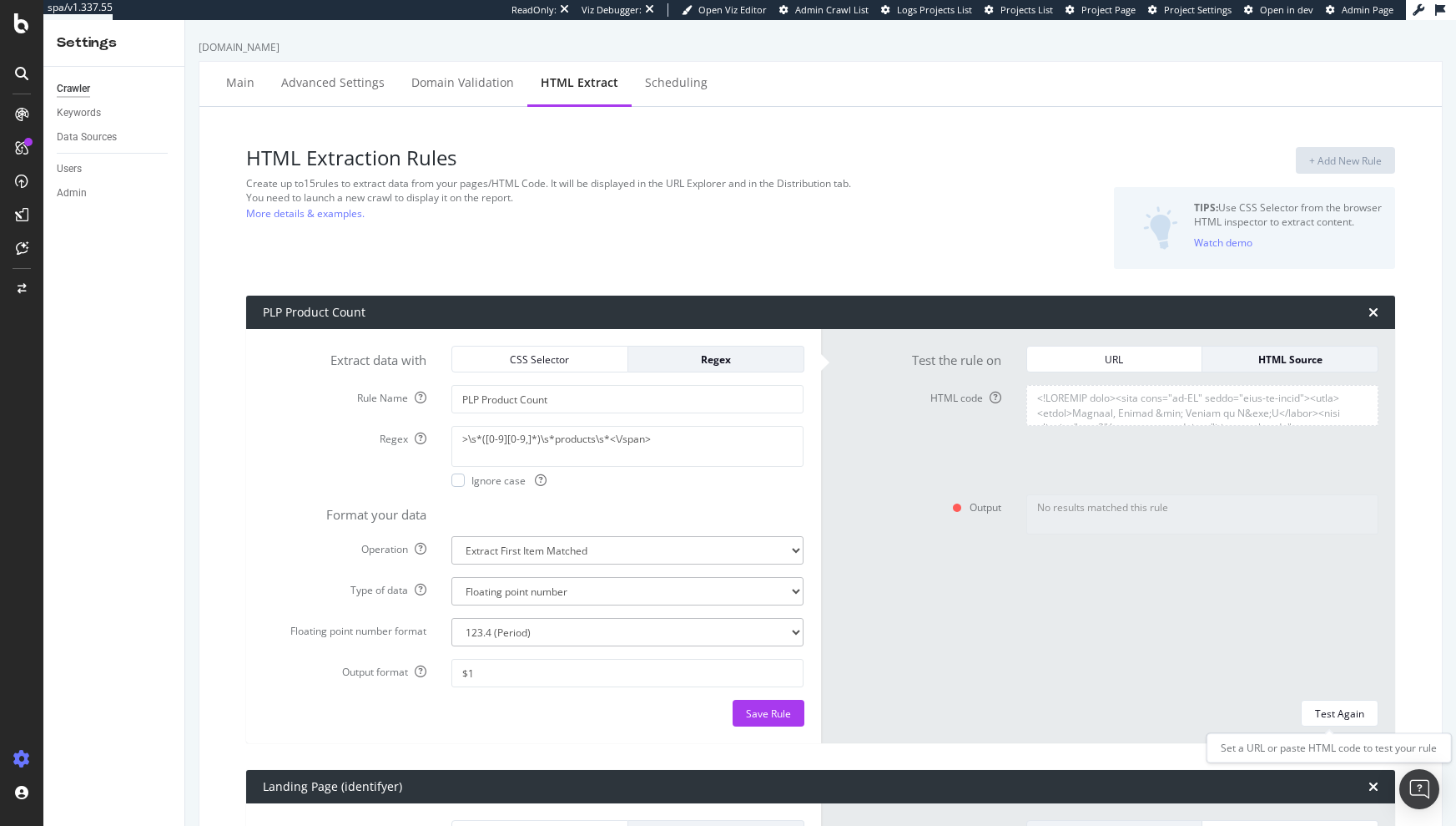
select select "list"
select select "count"
select select "exist"
select select "i"
select select "exist"
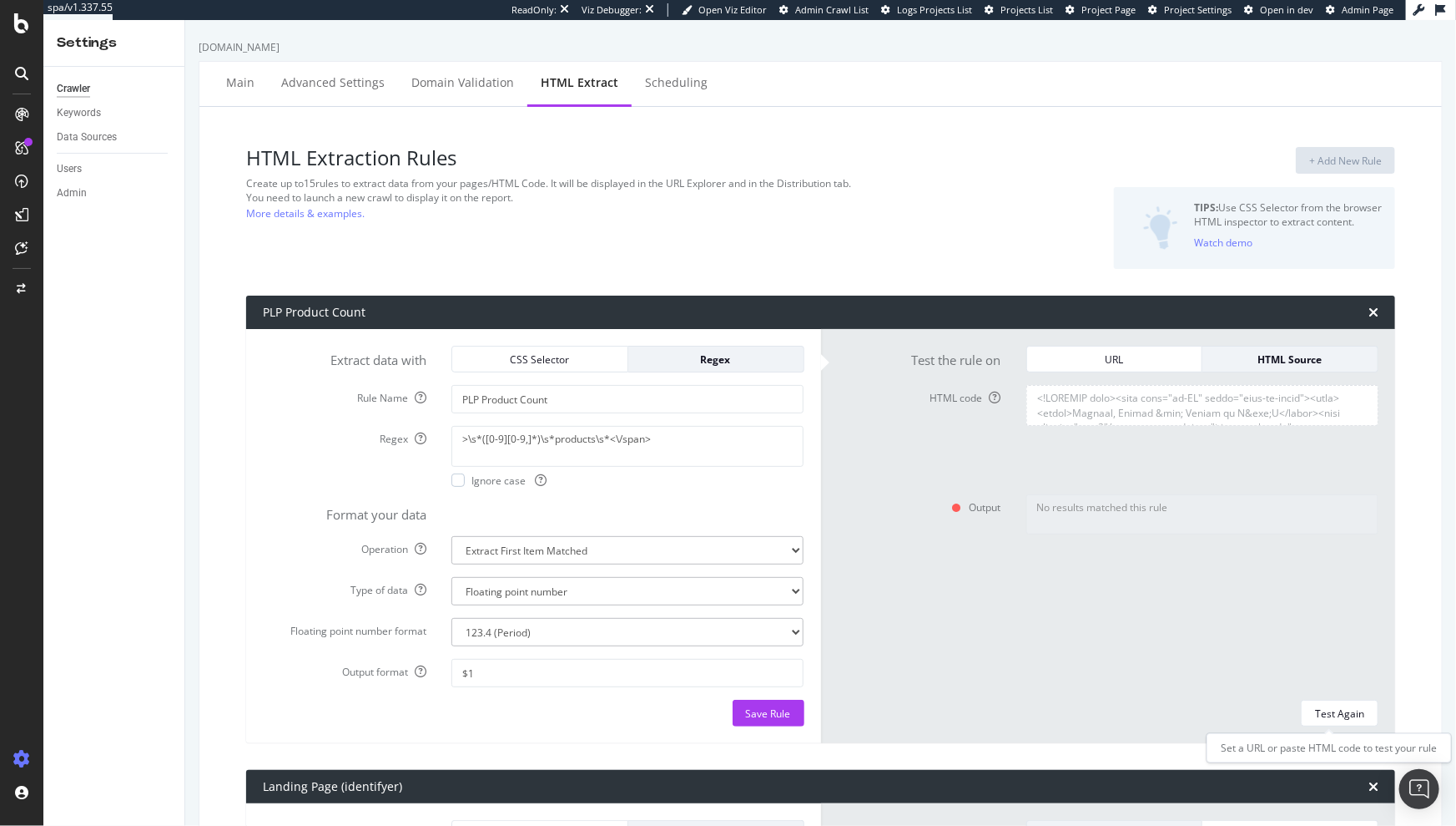
scroll to position [119095, 0]
click at [1156, 368] on div "URL" at bounding box center [1114, 359] width 148 height 24
click at [1174, 403] on input "URL" at bounding box center [1203, 399] width 352 height 28
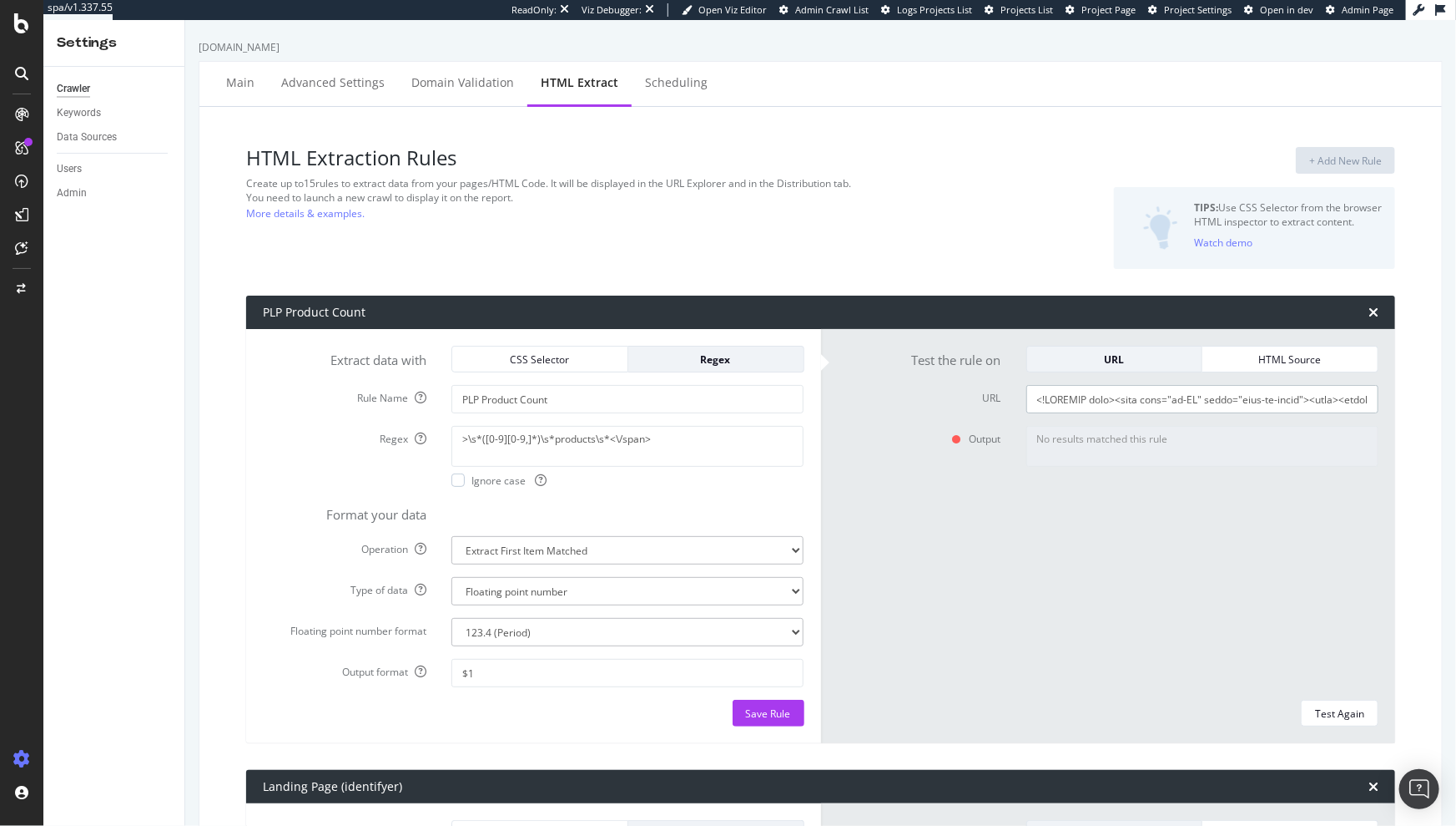
paste input "[URL][DOMAIN_NAME][DOMAIN_NAME]"
click at [1324, 716] on div "Test Again" at bounding box center [1339, 713] width 49 height 14
click at [1101, 401] on input "[URL][DOMAIN_NAME][DOMAIN_NAME]" at bounding box center [1203, 399] width 352 height 28
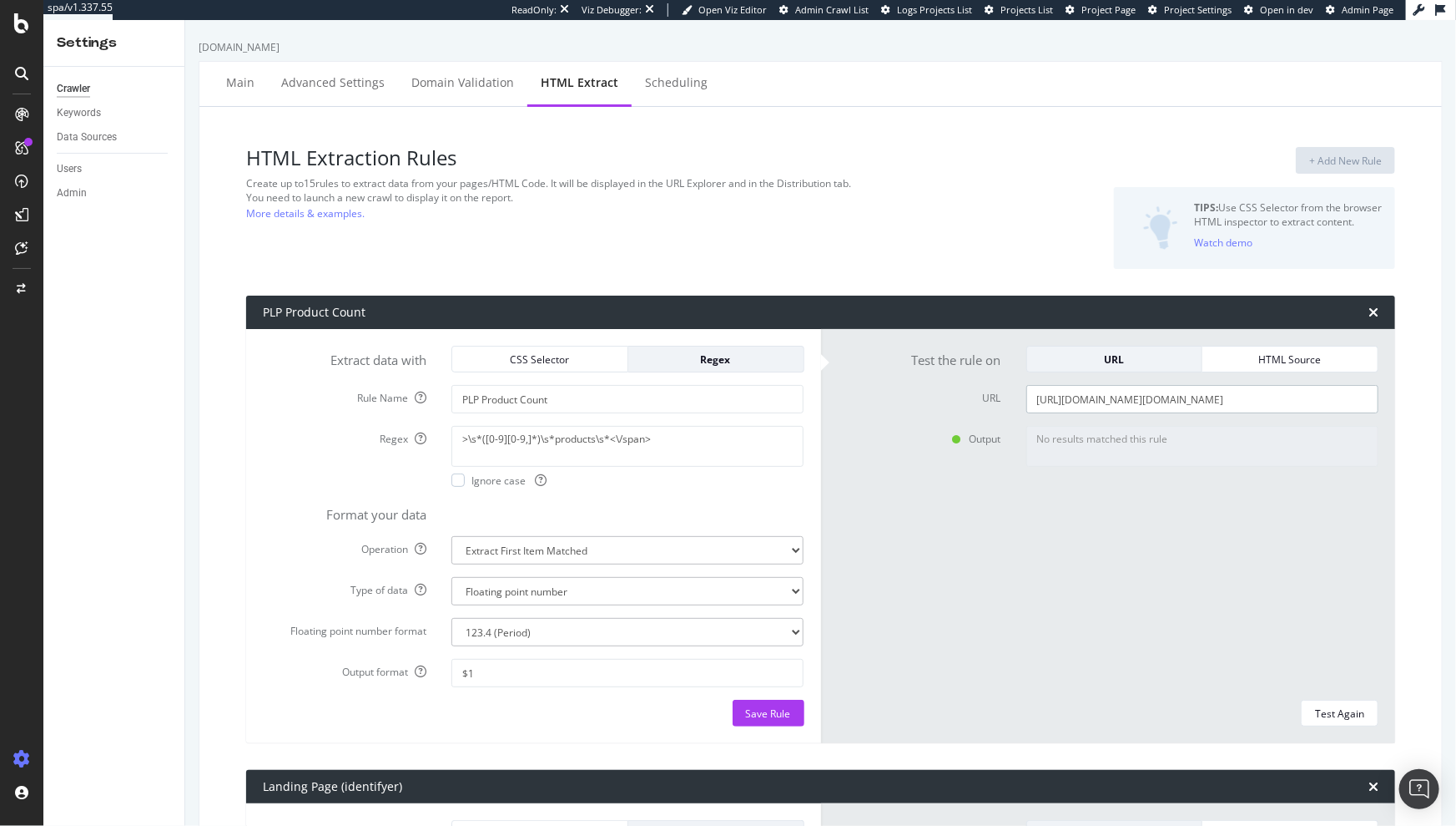
paste input "clearance/lighting-clearanc"
type input "[URL][DOMAIN_NAME][DOMAIN_NAME]"
click at [1338, 710] on div "Test Again" at bounding box center [1339, 713] width 49 height 14
click at [759, 721] on div "Save Rule" at bounding box center [768, 713] width 45 height 25
click at [1122, 53] on div "[DOMAIN_NAME]" at bounding box center [821, 47] width 1245 height 14
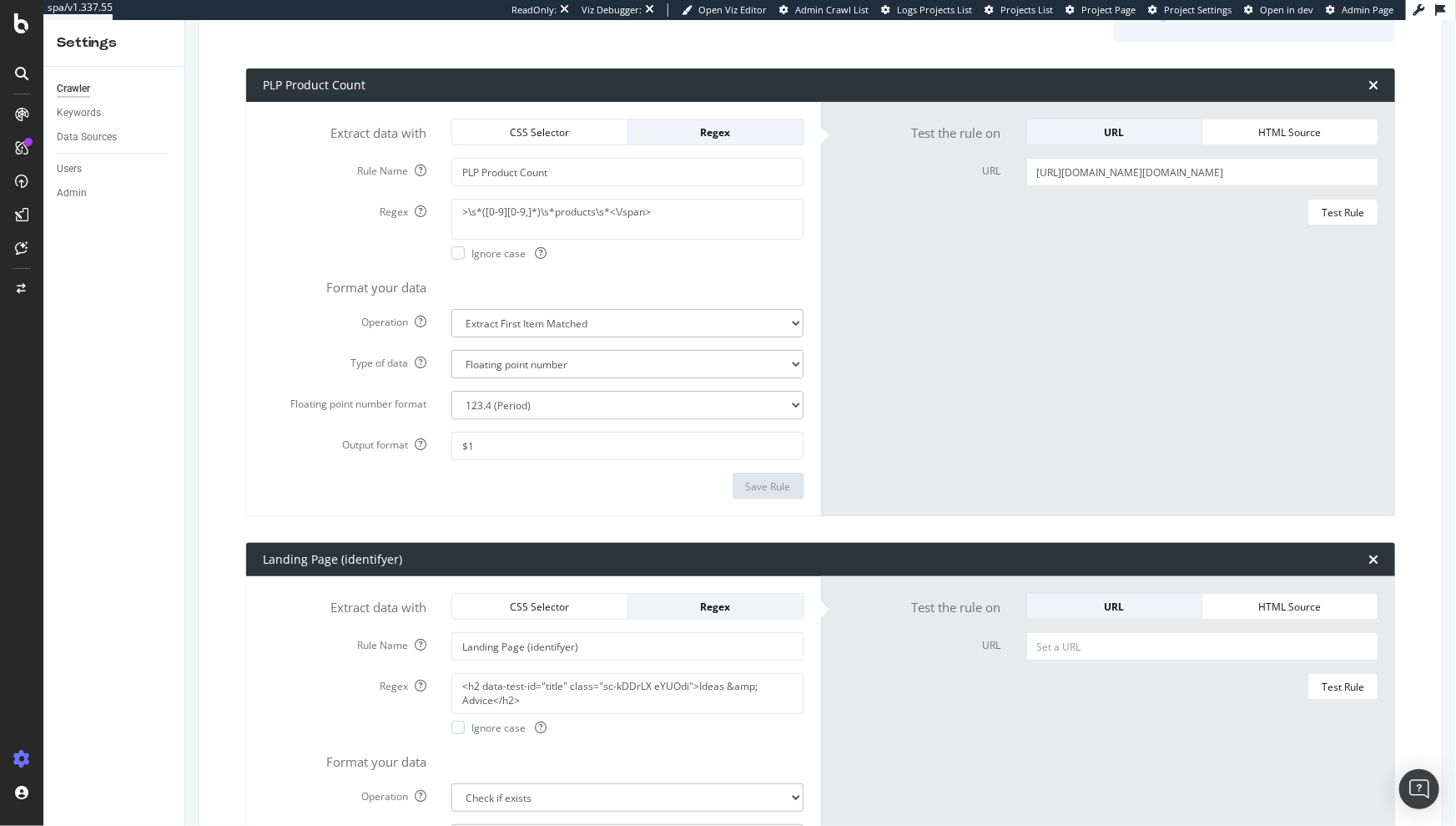
scroll to position [0, 0]
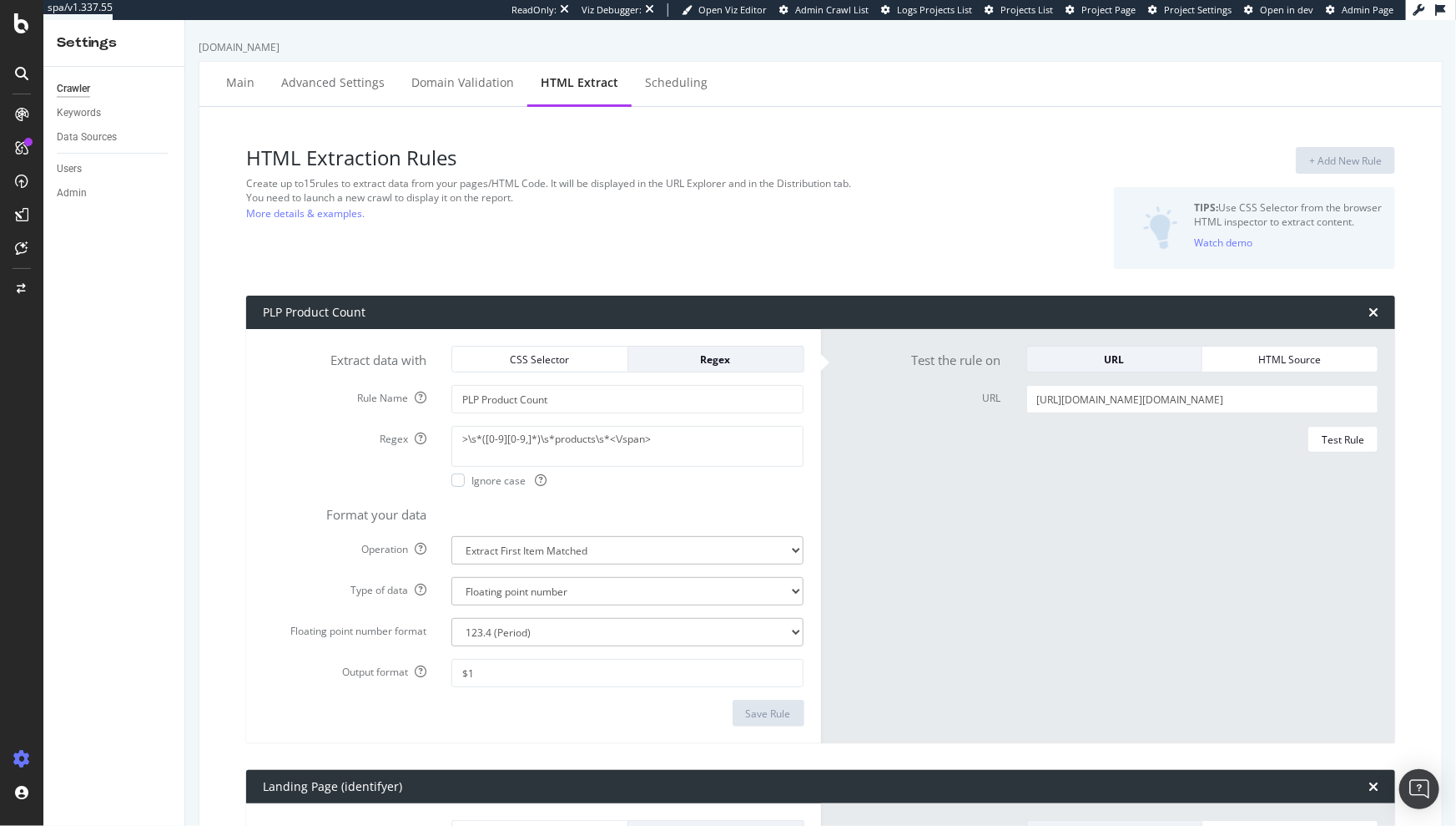
click at [849, 12] on span "Admin Crawl List" at bounding box center [832, 10] width 74 height 12
